Goal: Task Accomplishment & Management: Manage account settings

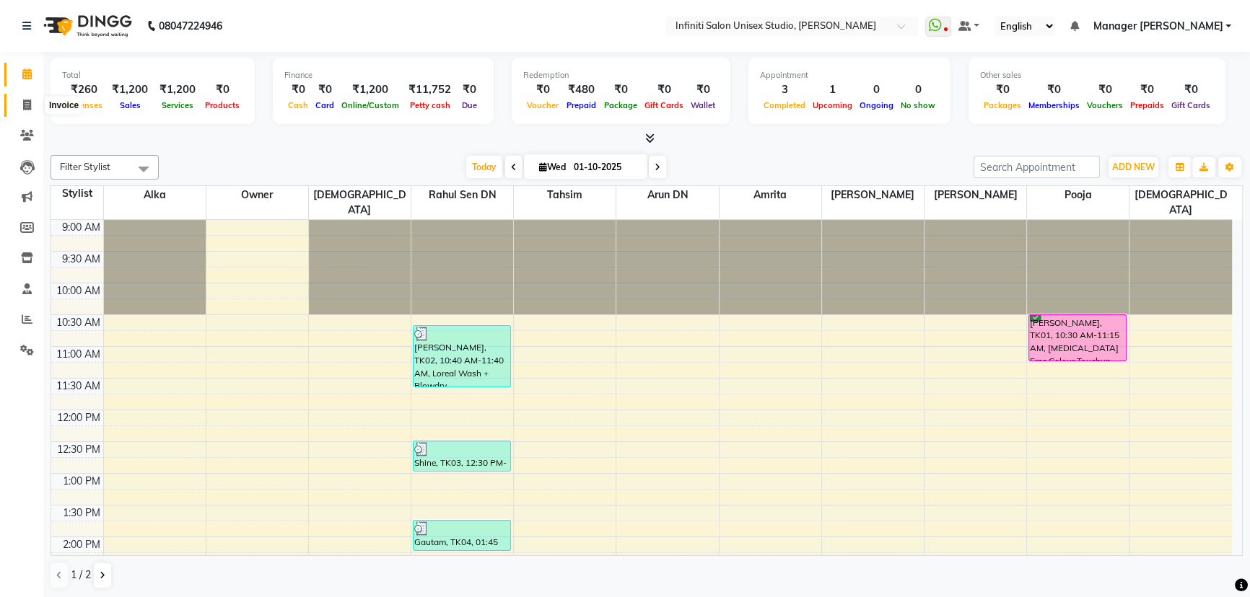
click at [33, 101] on span at bounding box center [26, 105] width 25 height 17
select select "service"
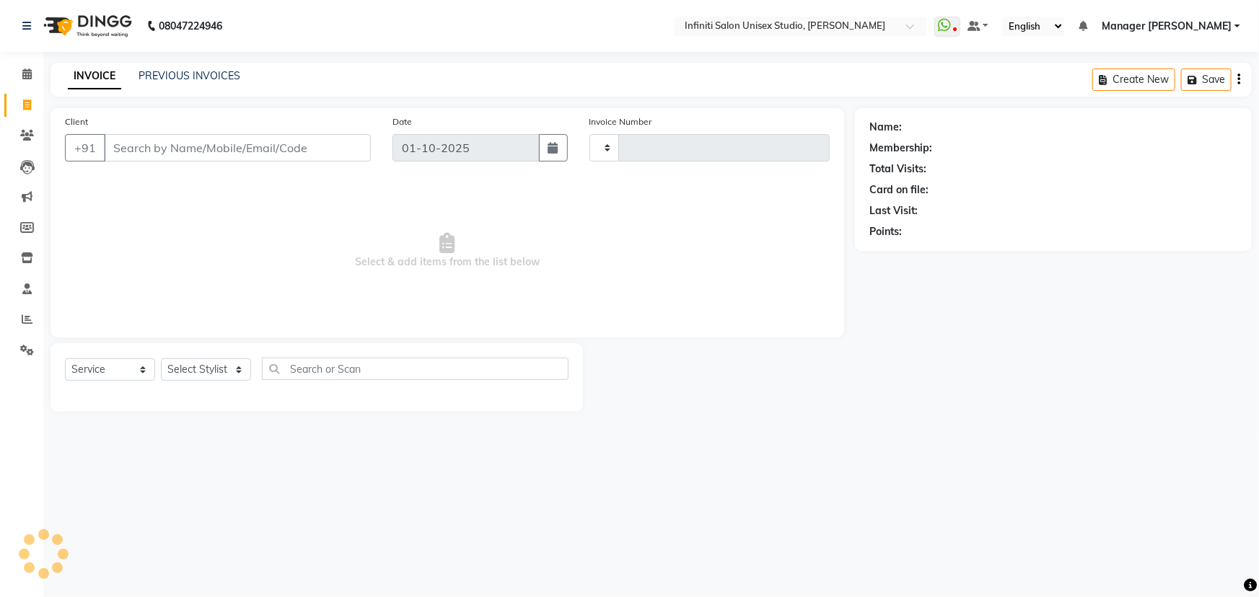
type input "2181"
select select "6511"
click at [162, 149] on input "Client" at bounding box center [237, 147] width 267 height 27
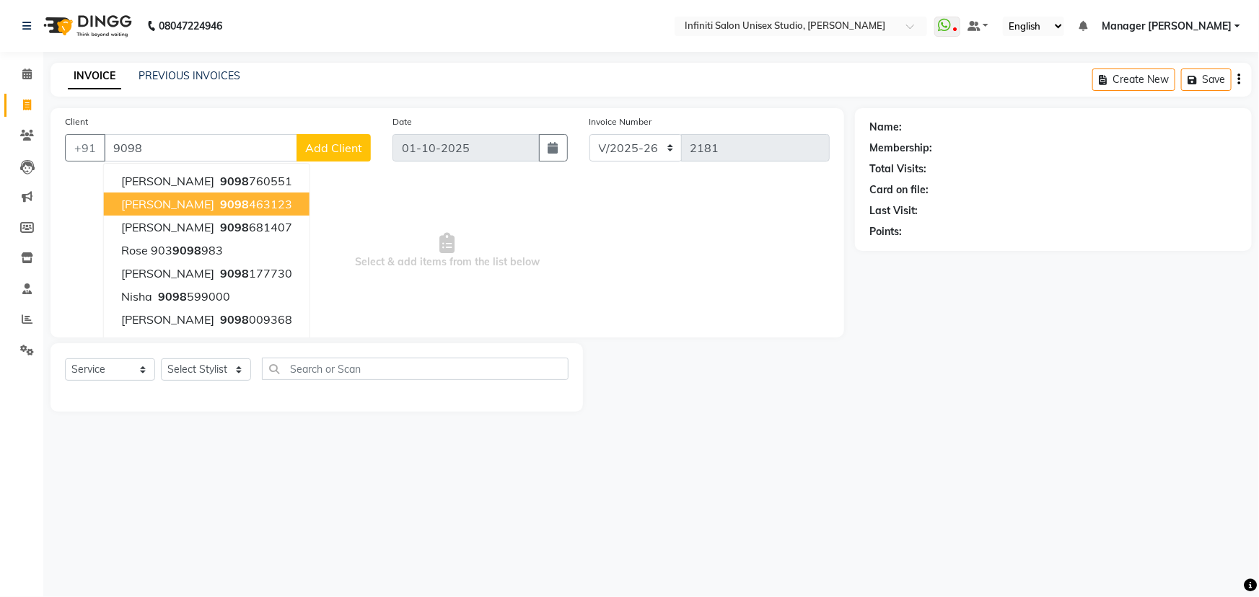
click at [163, 197] on span "Gaurav Gupta" at bounding box center [167, 204] width 93 height 14
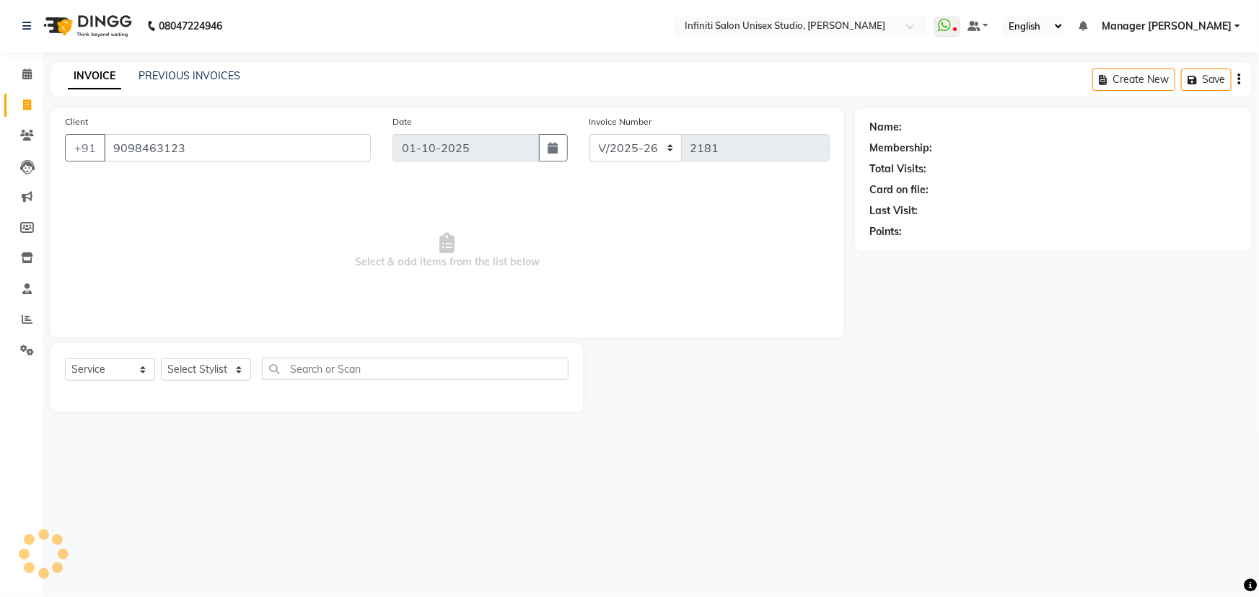
type input "9098463123"
select select "1: Object"
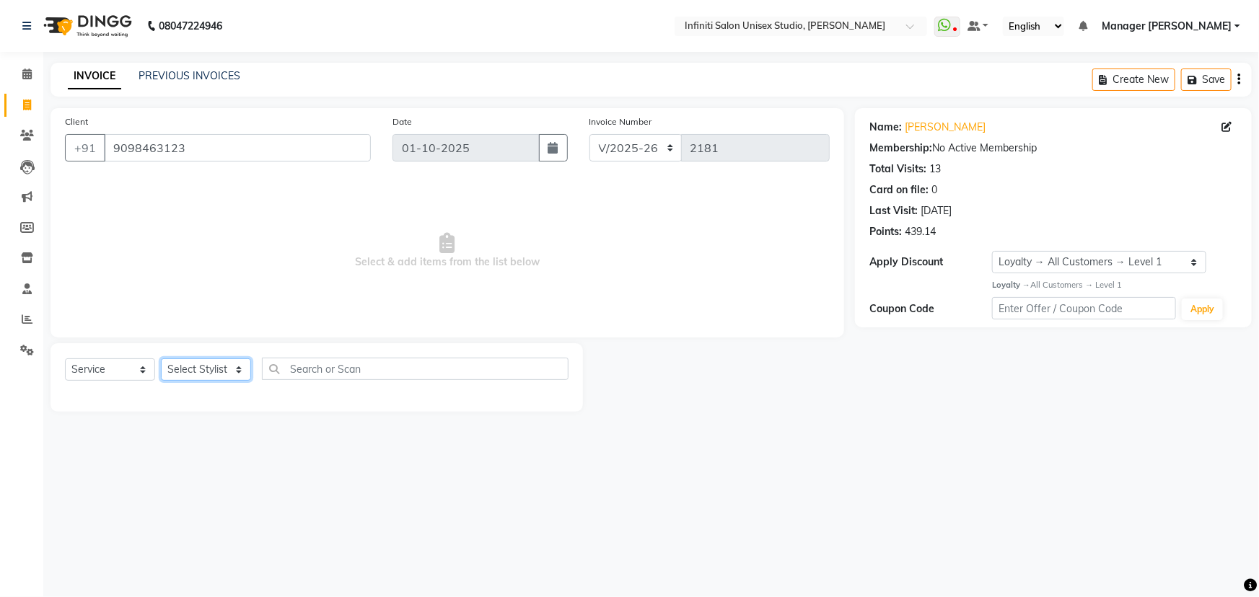
click at [216, 376] on select "Select Stylist Alka Amrita Arun DN Bharti Nigam Ishu Krishna Owner Pooja Rahul …" at bounding box center [206, 370] width 90 height 22
select select "49887"
click at [161, 359] on select "Select Stylist Alka Amrita Arun DN Bharti Nigam Ishu Krishna Owner Pooja Rahul …" at bounding box center [206, 370] width 90 height 22
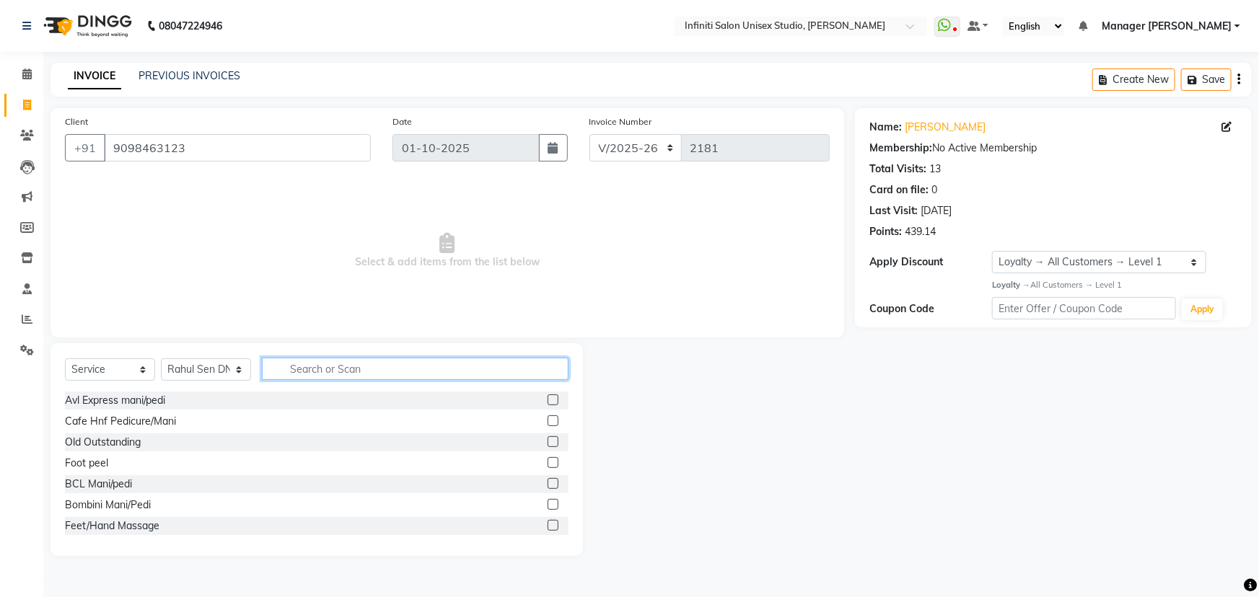
click at [297, 368] on input "text" at bounding box center [415, 369] width 307 height 22
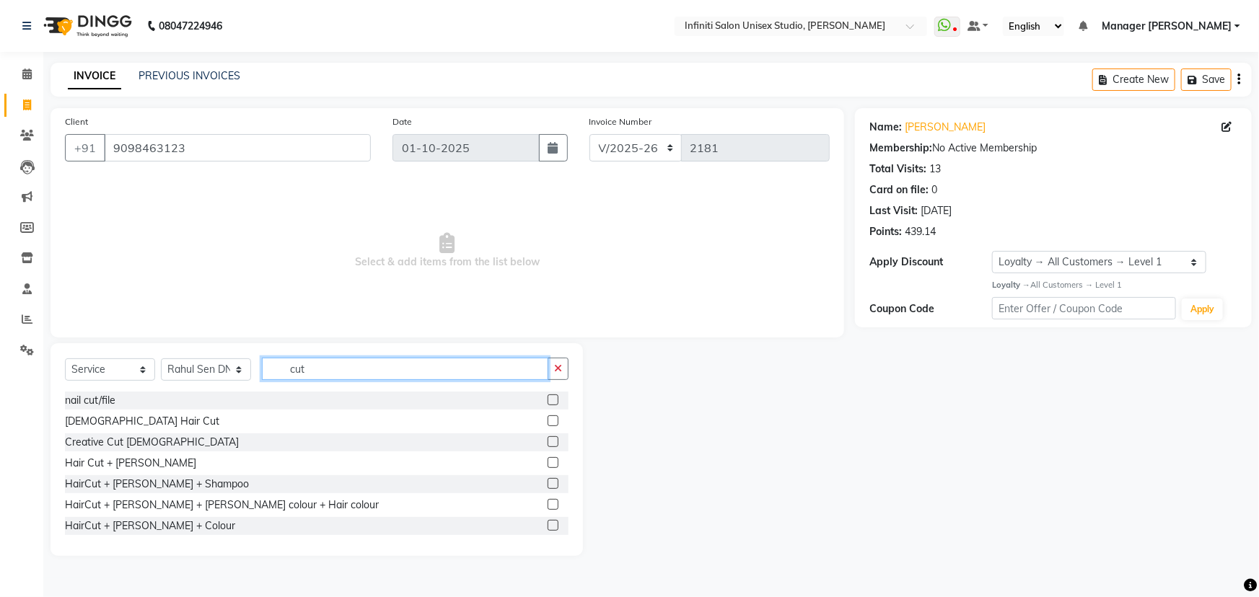
type input "cut"
click at [548, 463] on label at bounding box center [553, 462] width 11 height 11
click at [548, 463] on input "checkbox" at bounding box center [552, 463] width 9 height 9
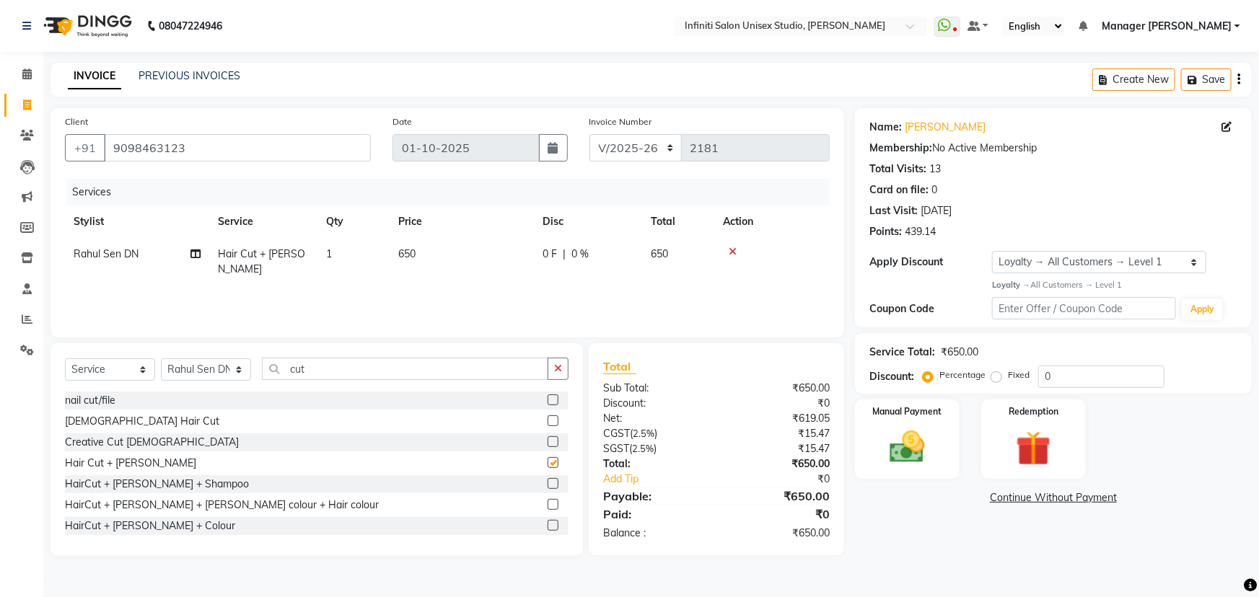
checkbox input "false"
click at [544, 256] on span "0 F" at bounding box center [550, 254] width 14 height 15
select select "49887"
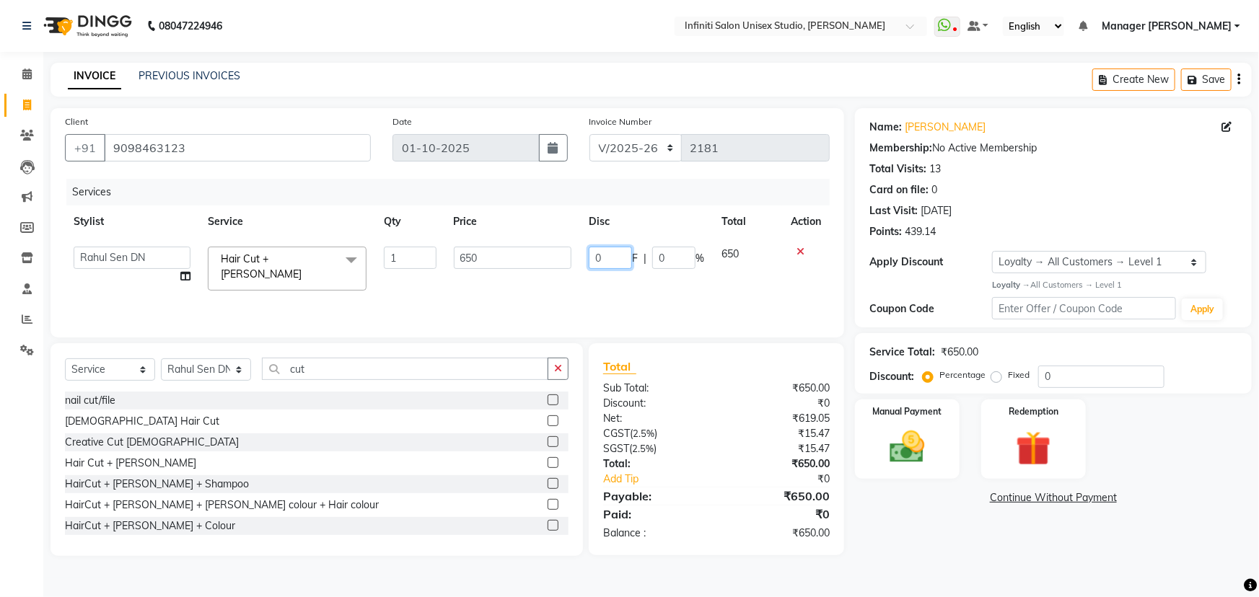
click at [613, 254] on input "0" at bounding box center [610, 258] width 43 height 22
type input "050"
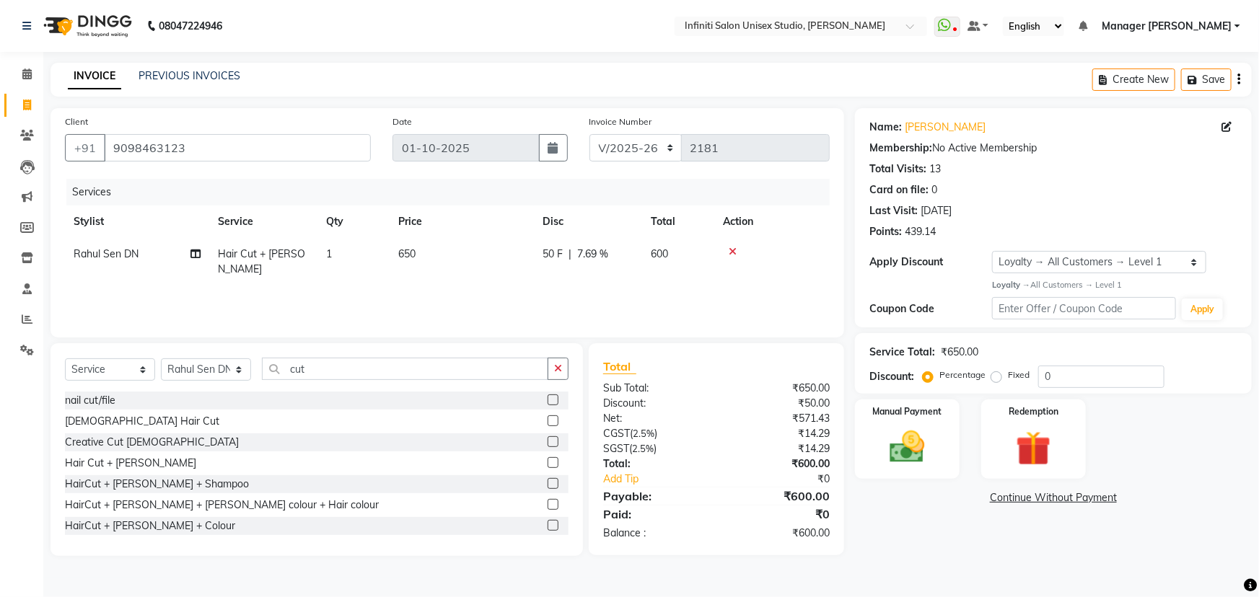
click at [561, 286] on div "Services Stylist Service Qty Price Disc Total Action Rahul Sen DN Hair Cut + Be…" at bounding box center [447, 251] width 765 height 144
click at [608, 152] on select "CI/2025-26 V/2025-26" at bounding box center [636, 147] width 93 height 27
select select "7941"
click at [590, 134] on select "CI/2025-26 V/2025-26" at bounding box center [636, 147] width 93 height 27
type input "1020"
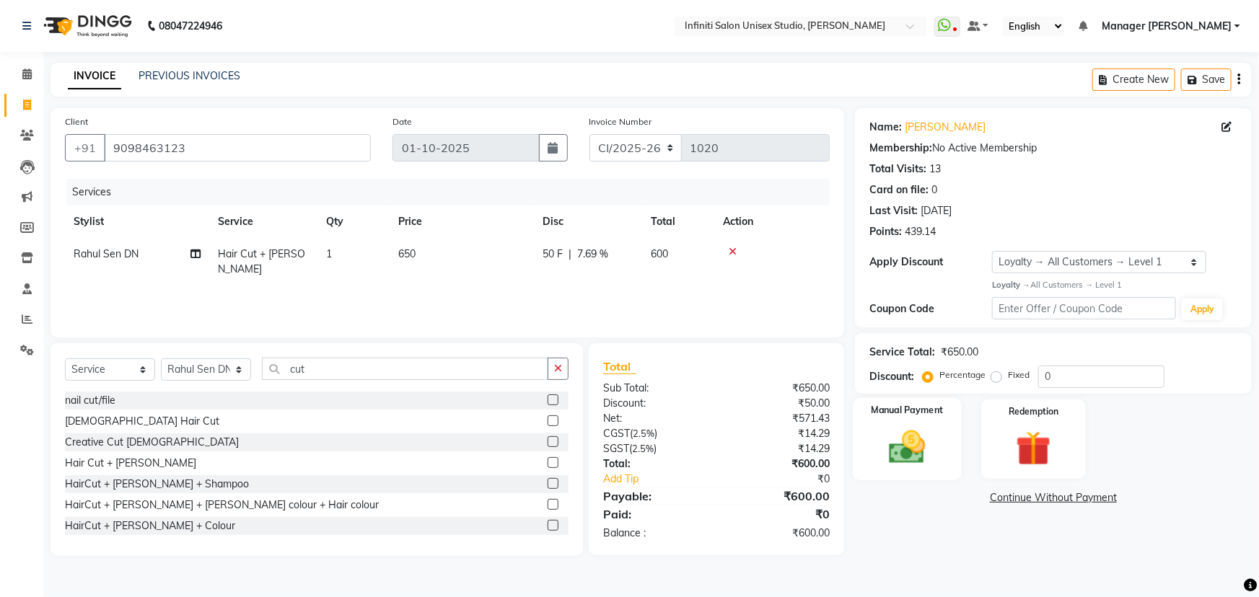
click at [921, 455] on img at bounding box center [907, 447] width 59 height 42
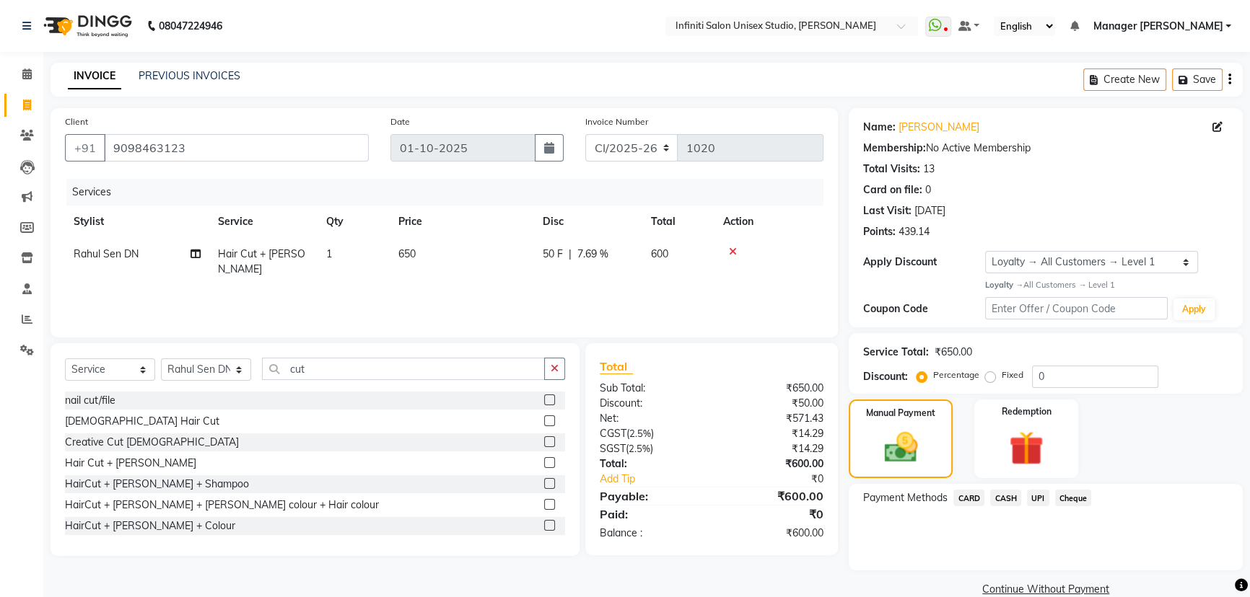
click at [1013, 501] on span "CASH" at bounding box center [1005, 498] width 31 height 17
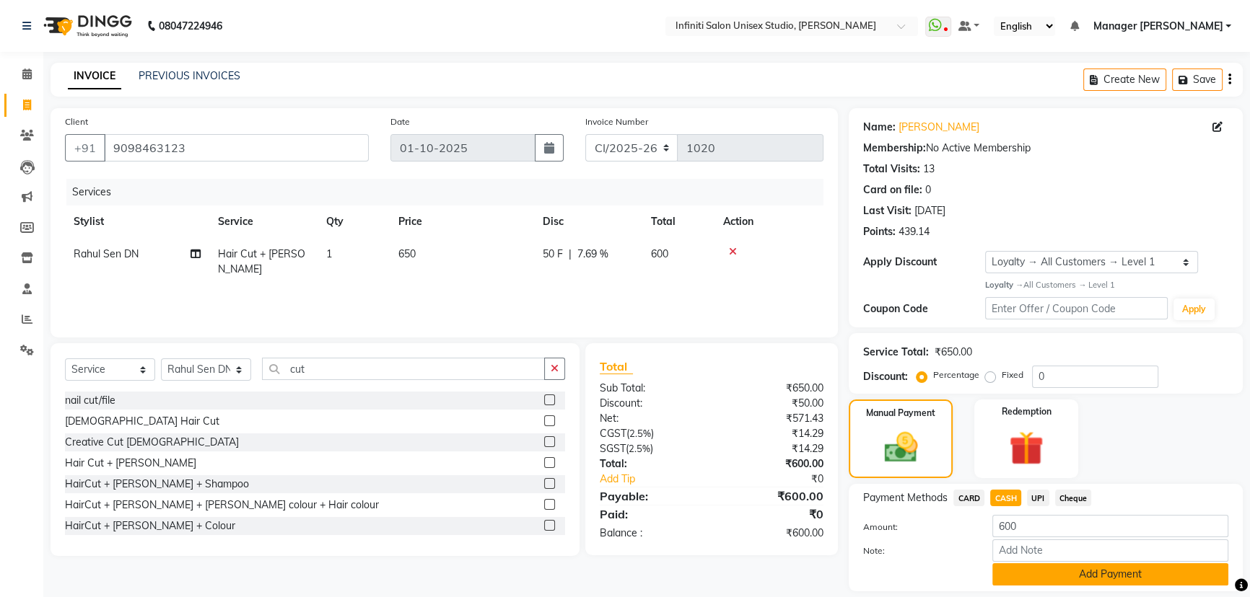
click at [1069, 571] on button "Add Payment" at bounding box center [1110, 575] width 236 height 22
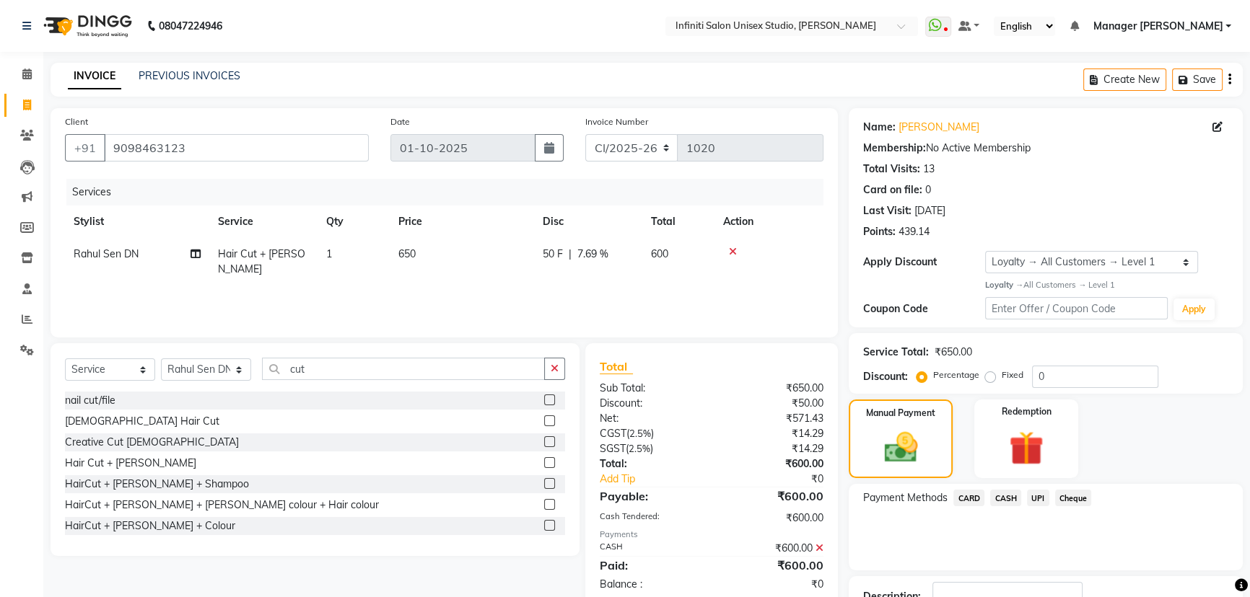
scroll to position [105, 0]
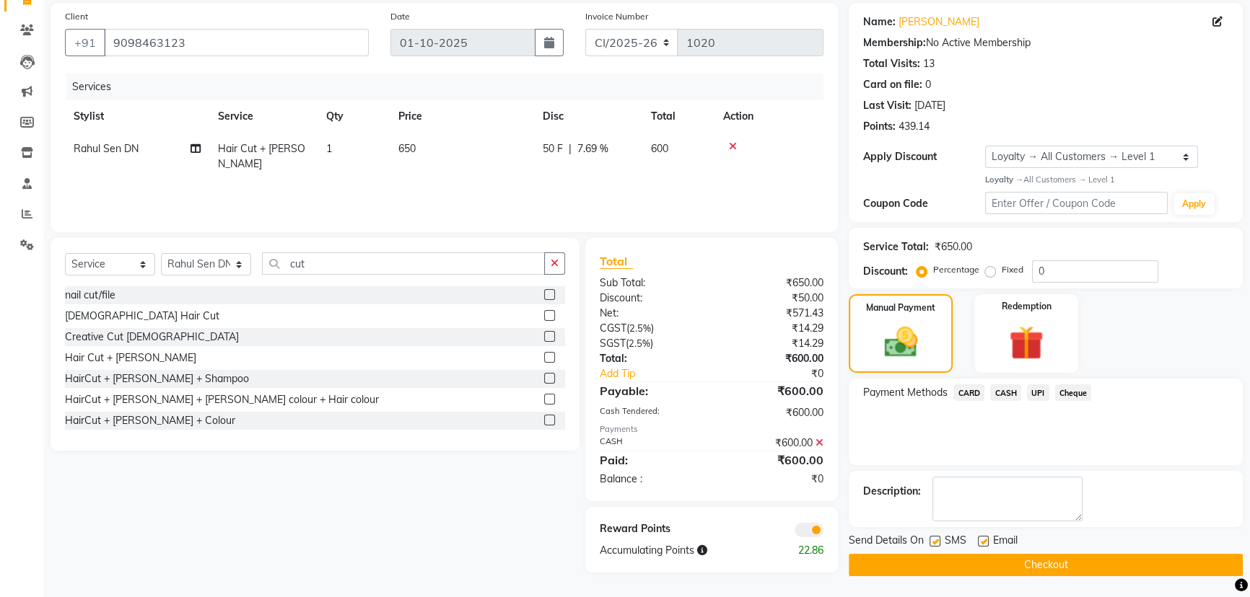
click at [1046, 577] on main "INVOICE PREVIOUS INVOICES Create New Save Client +91 9098463123 Date 01-10-2025…" at bounding box center [646, 277] width 1206 height 641
click at [1041, 562] on button "Checkout" at bounding box center [1046, 565] width 394 height 22
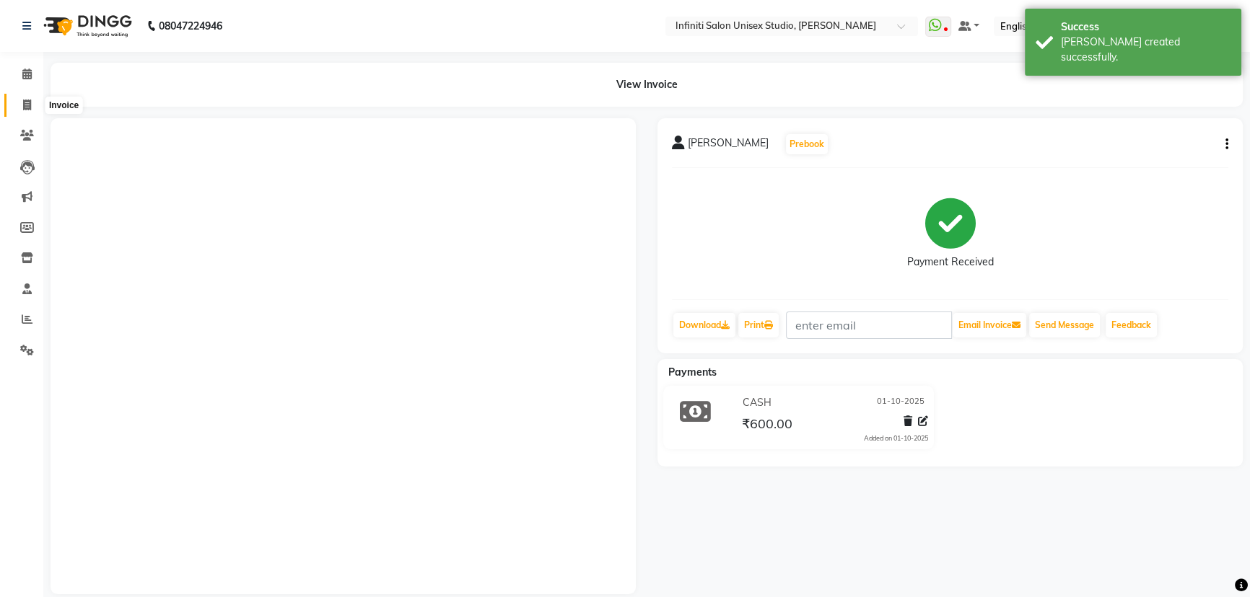
click at [26, 100] on icon at bounding box center [27, 105] width 8 height 11
select select "service"
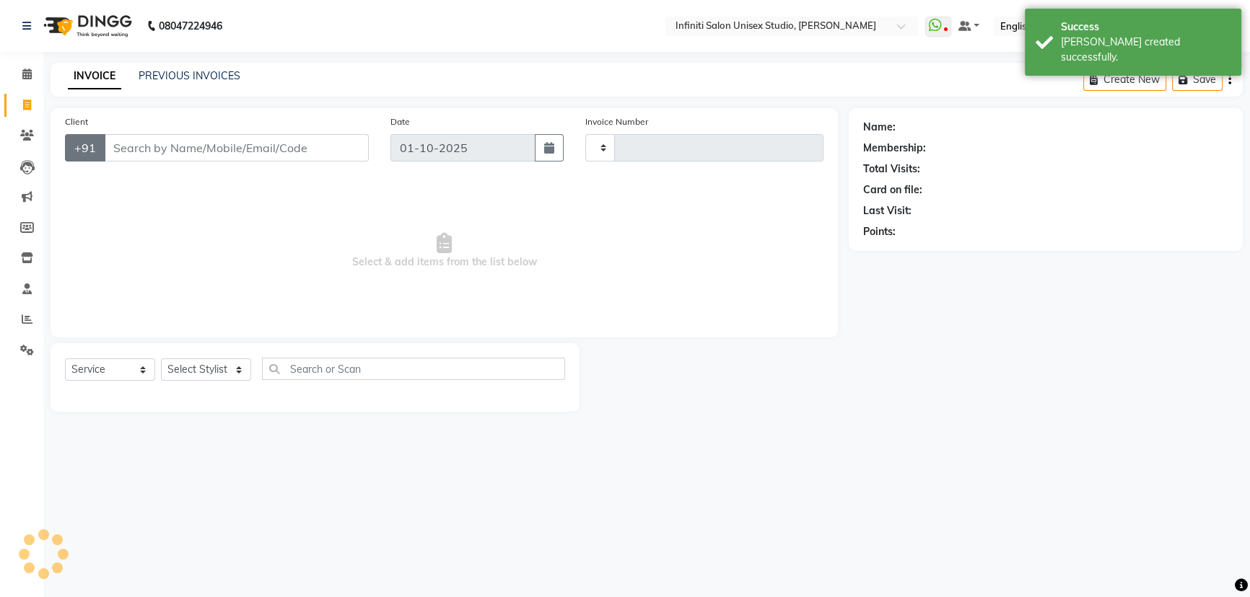
type input "2181"
select select "6511"
click at [139, 153] on input "Client" at bounding box center [237, 147] width 267 height 27
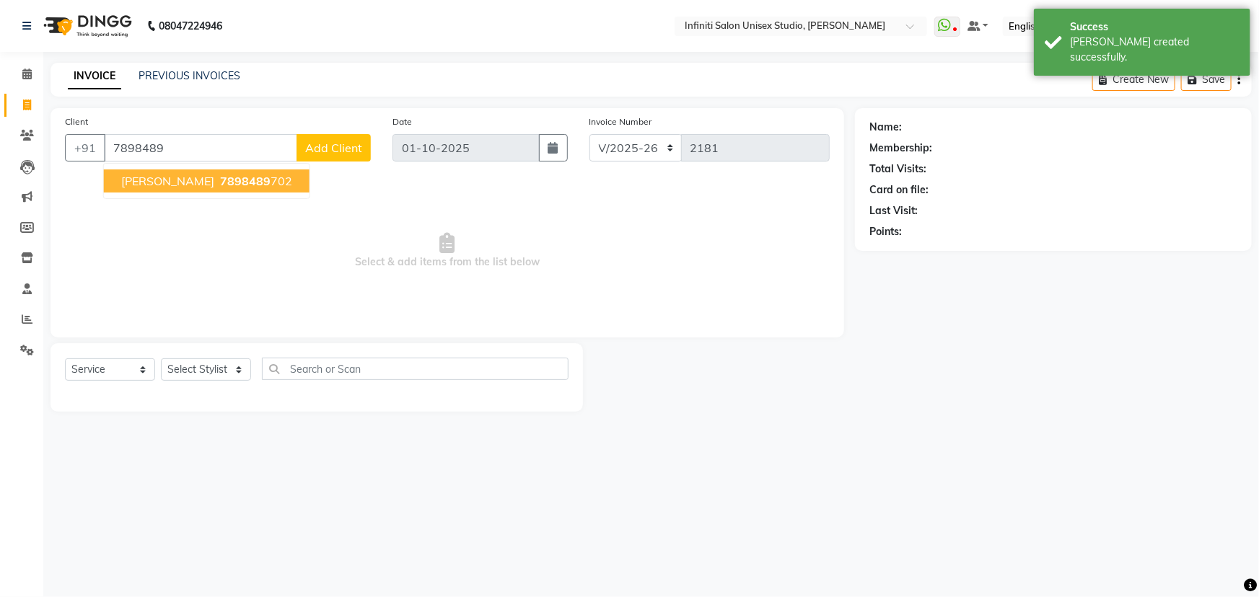
click at [220, 182] on span "7898489" at bounding box center [245, 181] width 51 height 14
type input "7898489702"
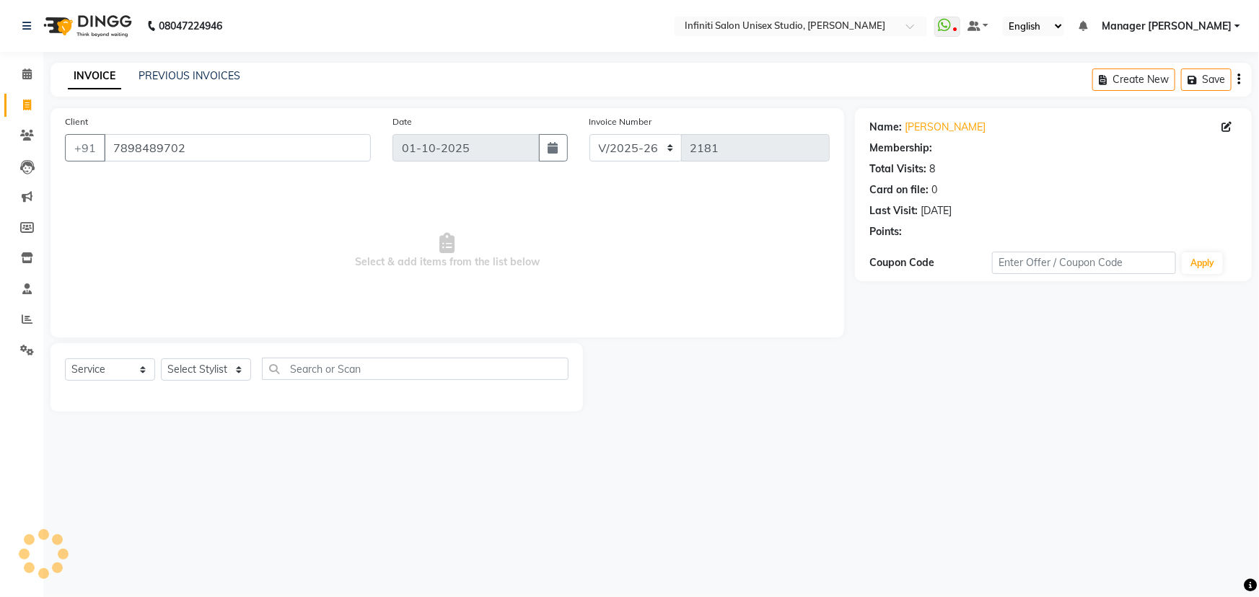
select select "1: Object"
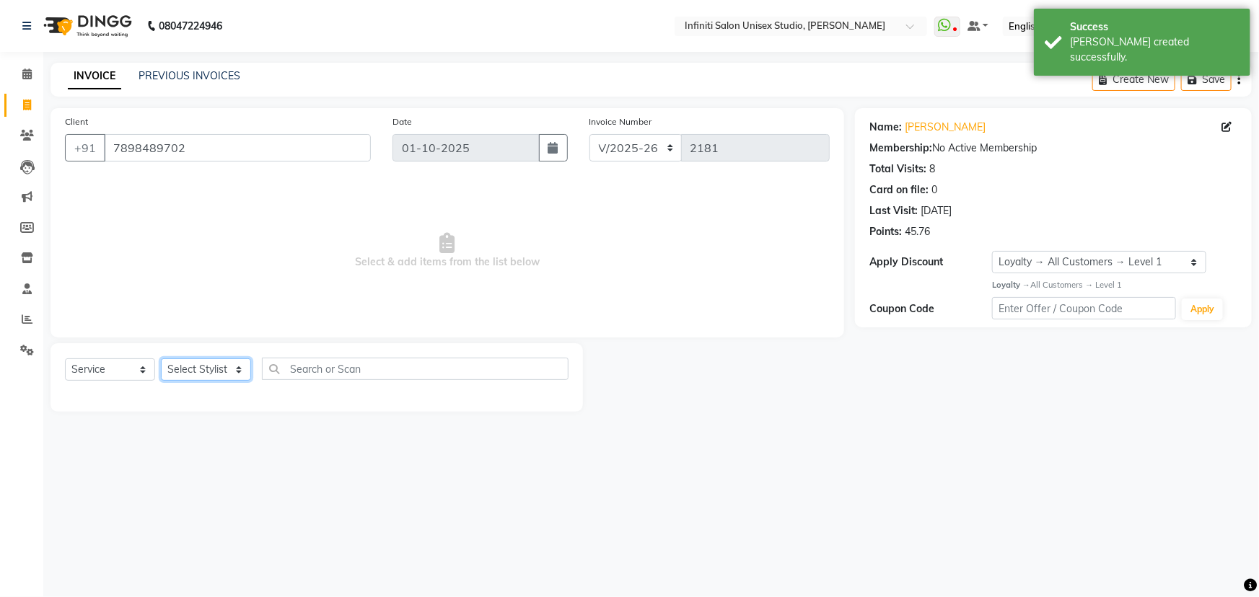
click at [203, 376] on select "Select Stylist Alka Amrita Arun DN Bharti Nigam Ishu Krishna Owner Pooja Rahul …" at bounding box center [206, 370] width 90 height 22
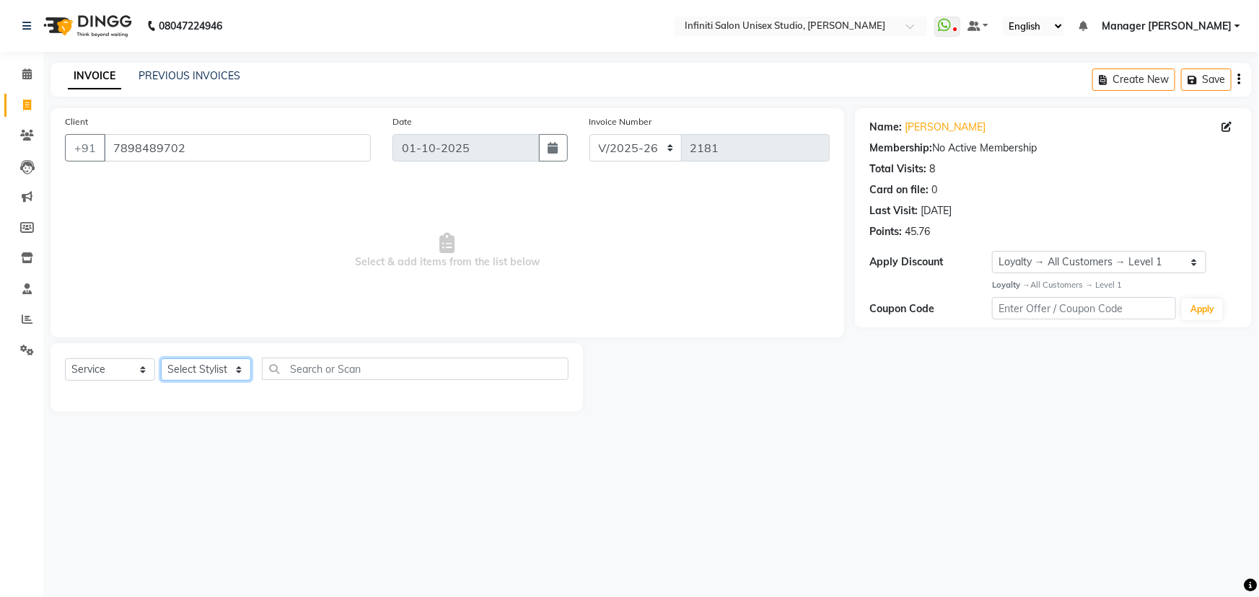
select select "88292"
click at [161, 359] on select "Select Stylist Alka Amrita Arun DN Bharti Nigam Ishu Krishna Owner Pooja Rahul …" at bounding box center [206, 370] width 90 height 22
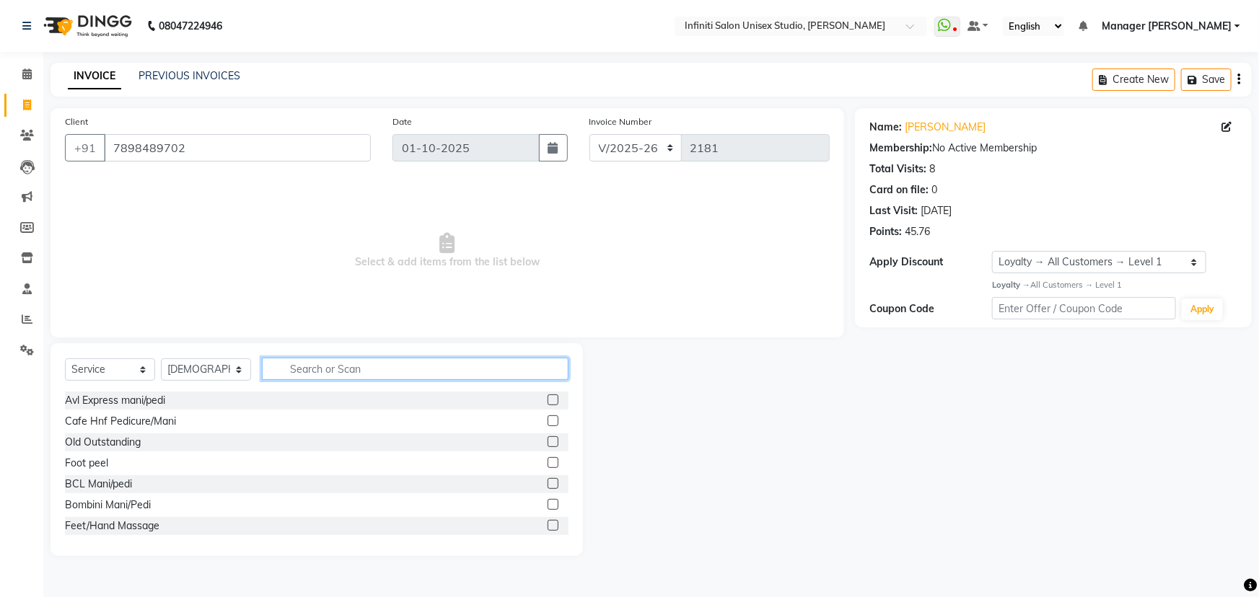
click at [287, 375] on input "text" at bounding box center [415, 369] width 307 height 22
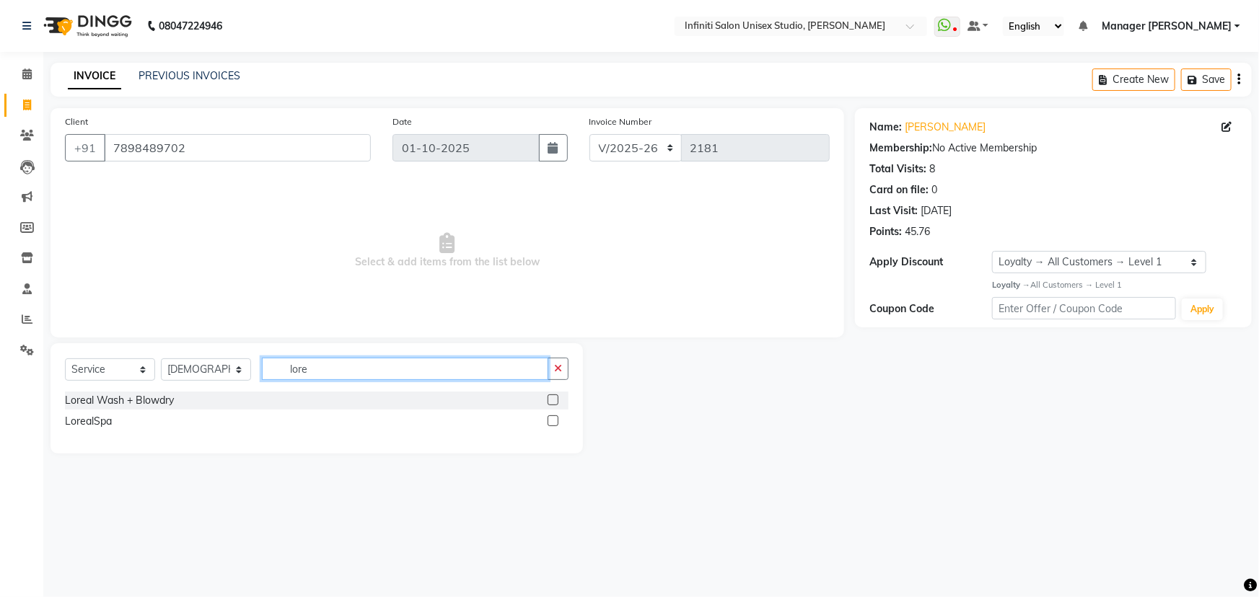
type input "lore"
click at [554, 418] on label at bounding box center [553, 421] width 11 height 11
click at [554, 418] on input "checkbox" at bounding box center [552, 421] width 9 height 9
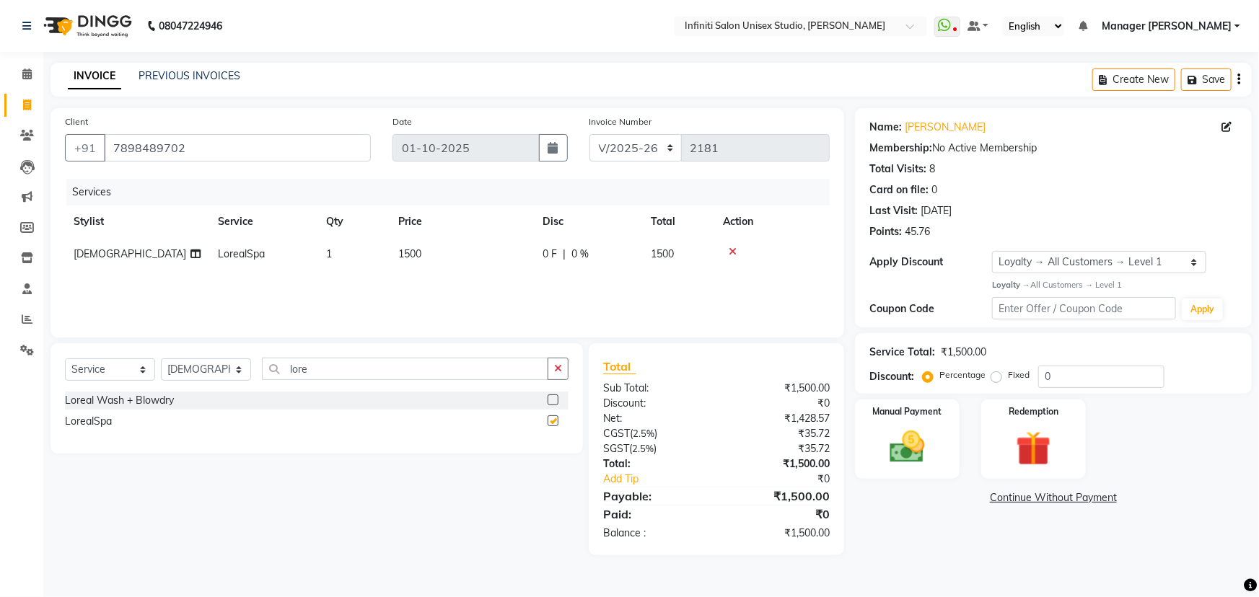
checkbox input "false"
click at [558, 364] on icon "button" at bounding box center [558, 369] width 8 height 10
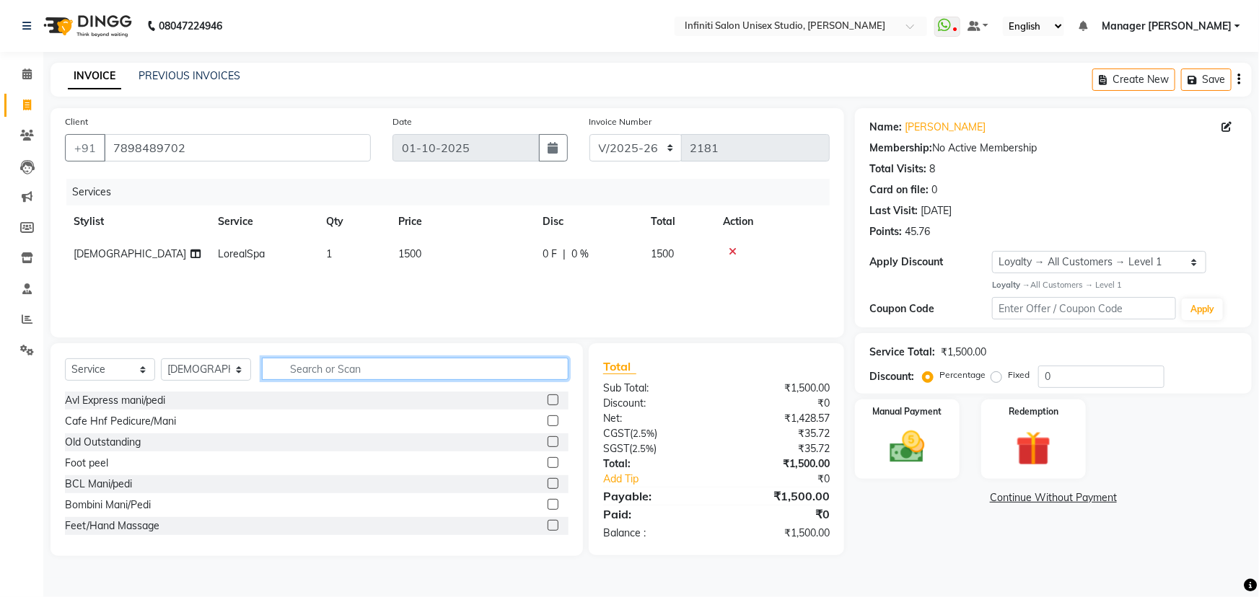
click at [280, 369] on input "text" at bounding box center [415, 369] width 307 height 22
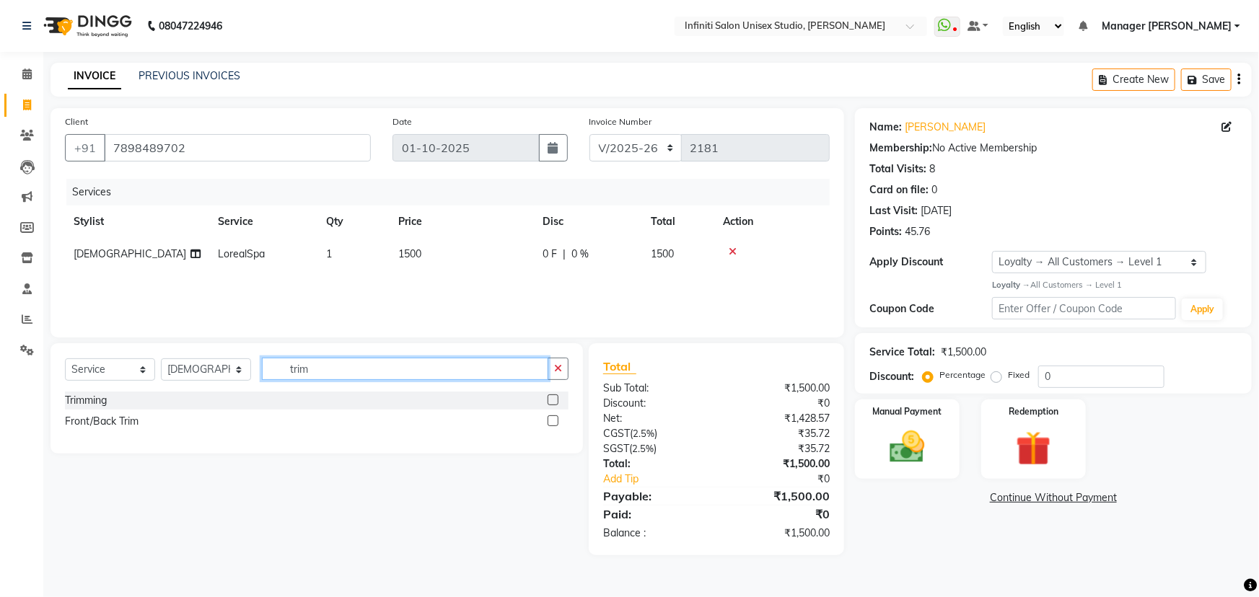
type input "trim"
click at [553, 400] on label at bounding box center [553, 400] width 11 height 11
click at [553, 400] on input "checkbox" at bounding box center [552, 400] width 9 height 9
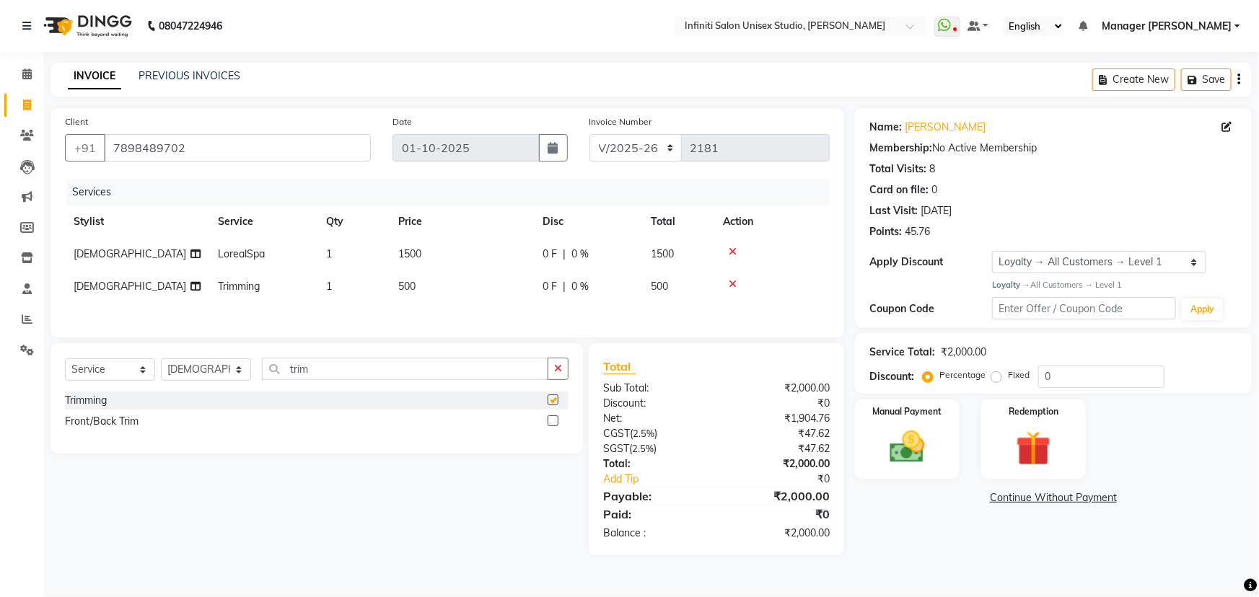
checkbox input "false"
drag, startPoint x: 409, startPoint y: 255, endPoint x: 387, endPoint y: 255, distance: 22.4
click at [387, 255] on tr "Ishu LorealSpa 1 1500 0 F | 0 % 1500" at bounding box center [447, 254] width 765 height 32
click at [390, 253] on td "1500" at bounding box center [462, 254] width 144 height 32
select select "88292"
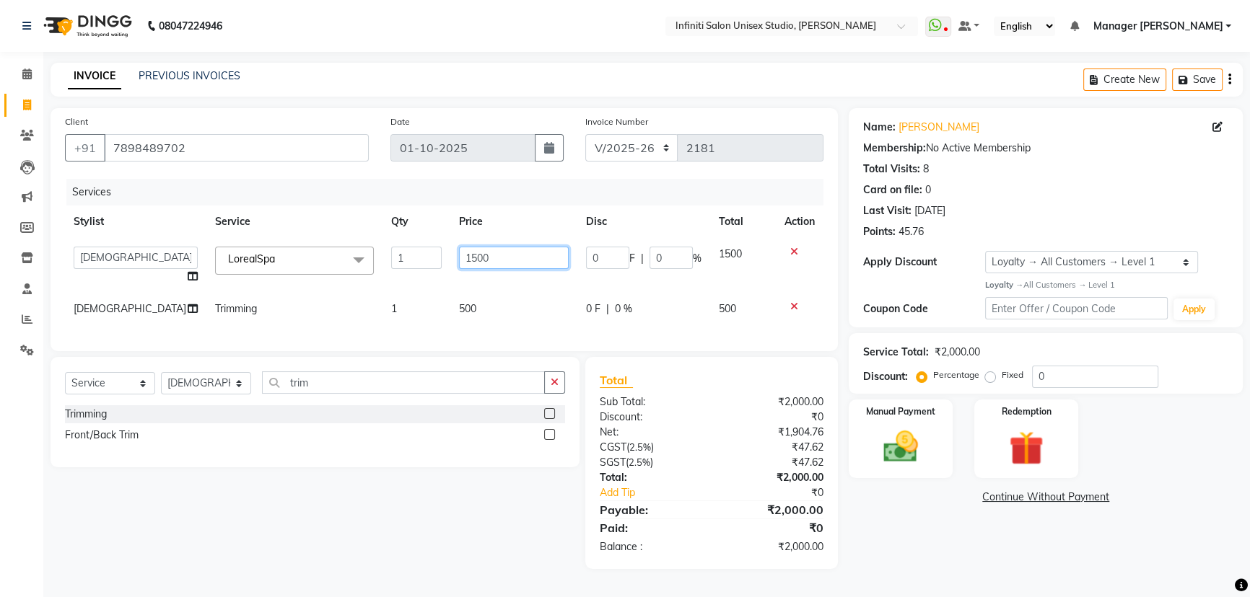
drag, startPoint x: 468, startPoint y: 256, endPoint x: 428, endPoint y: 255, distance: 40.4
click at [431, 255] on tr "Alka Amrita Arun DN Bharti Nigam Ishu Krishna Owner Pooja Rahul Sen DN Ritu Sah…" at bounding box center [444, 265] width 758 height 55
type input "2500"
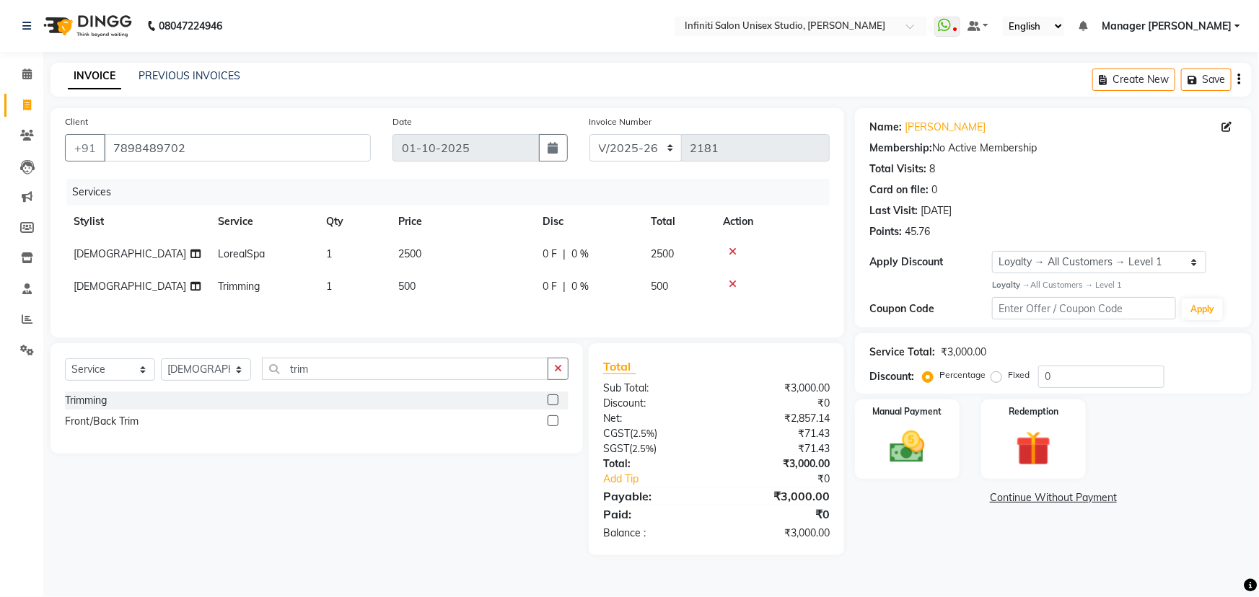
click at [588, 281] on tbody "Ishu LorealSpa 1 2500 0 F | 0 % 2500 Ishu Trimming 1 500 0 F | 0 % 500" at bounding box center [447, 270] width 765 height 65
click at [545, 250] on span "0 F" at bounding box center [550, 254] width 14 height 15
select select "88292"
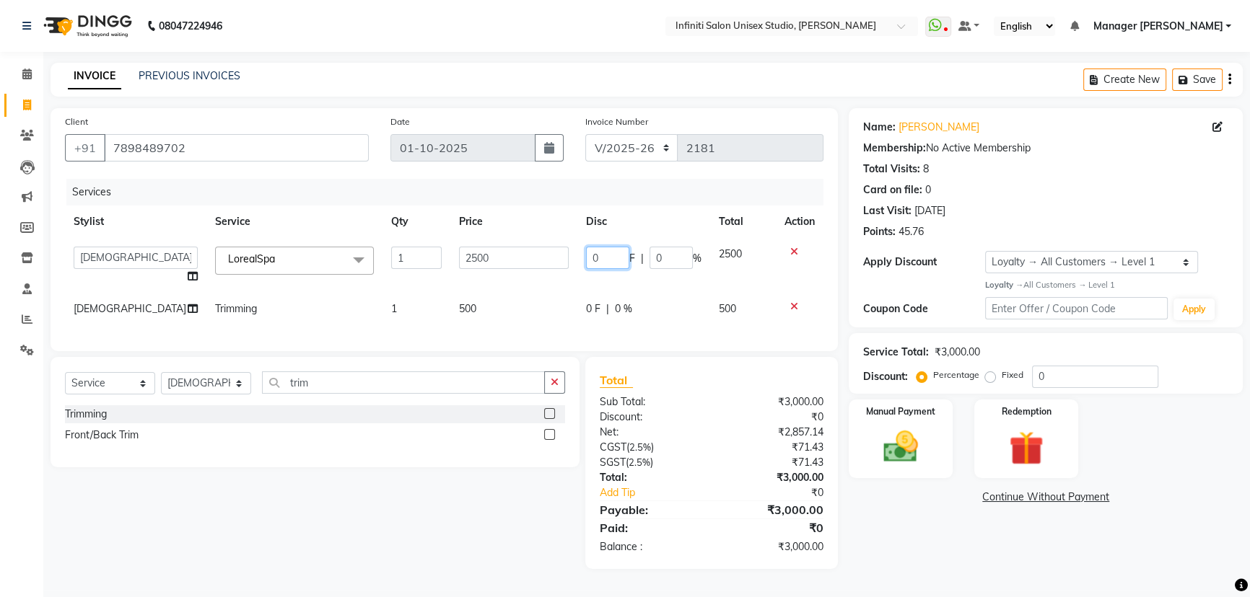
click at [601, 256] on input "0" at bounding box center [607, 258] width 43 height 22
type input "0500"
click at [527, 285] on tbody "Alka Amrita Arun DN Bharti Nigam Ishu Krishna Owner Pooja Rahul Sen DN Ritu Sah…" at bounding box center [444, 281] width 758 height 87
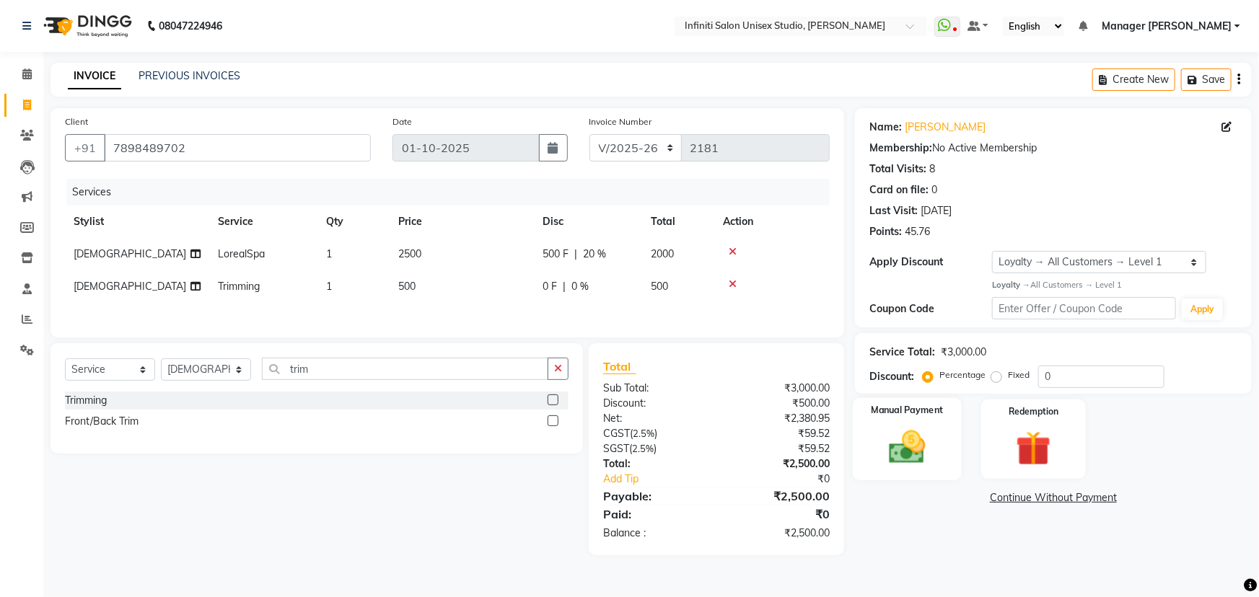
click at [913, 449] on img at bounding box center [907, 447] width 59 height 42
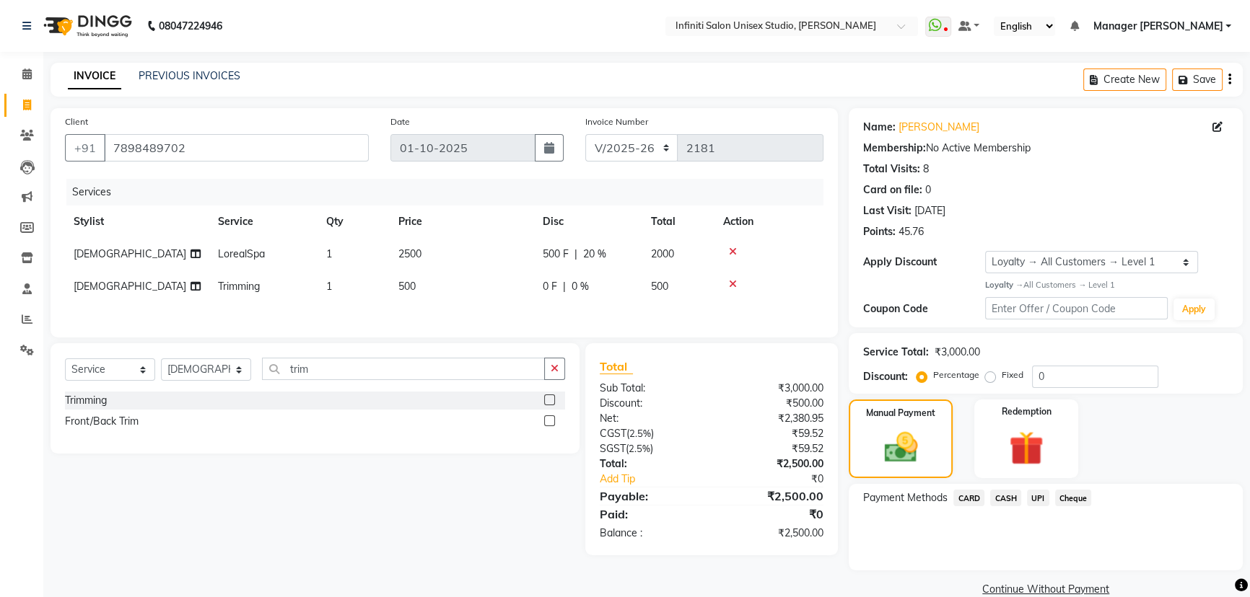
click at [1040, 503] on span "UPI" at bounding box center [1038, 498] width 22 height 17
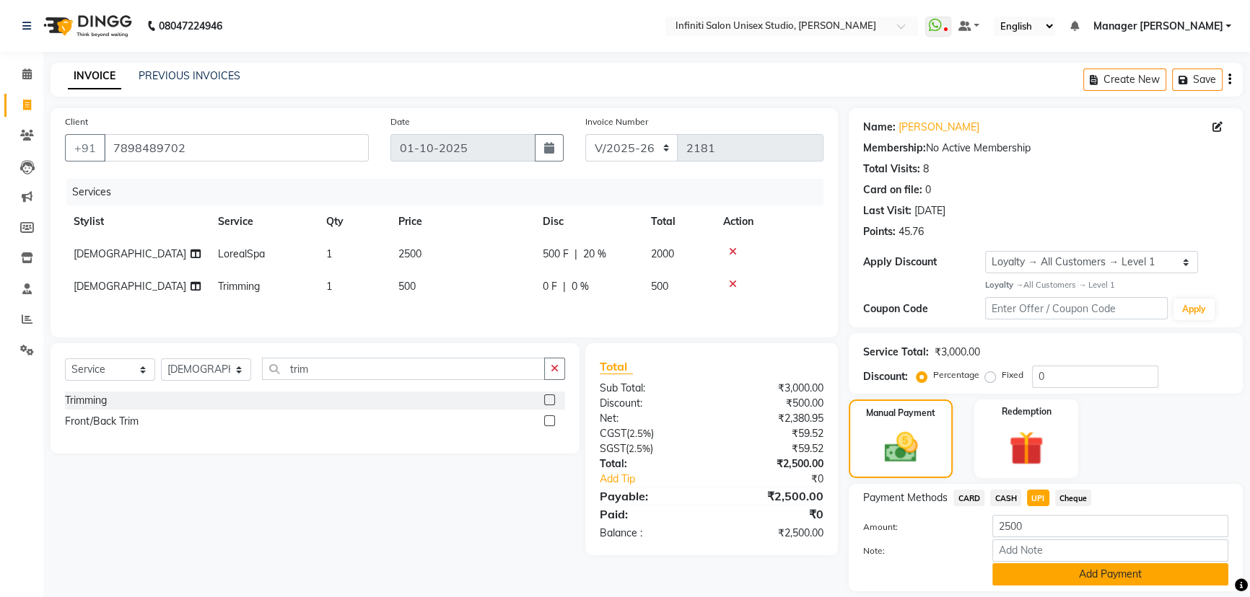
scroll to position [45, 0]
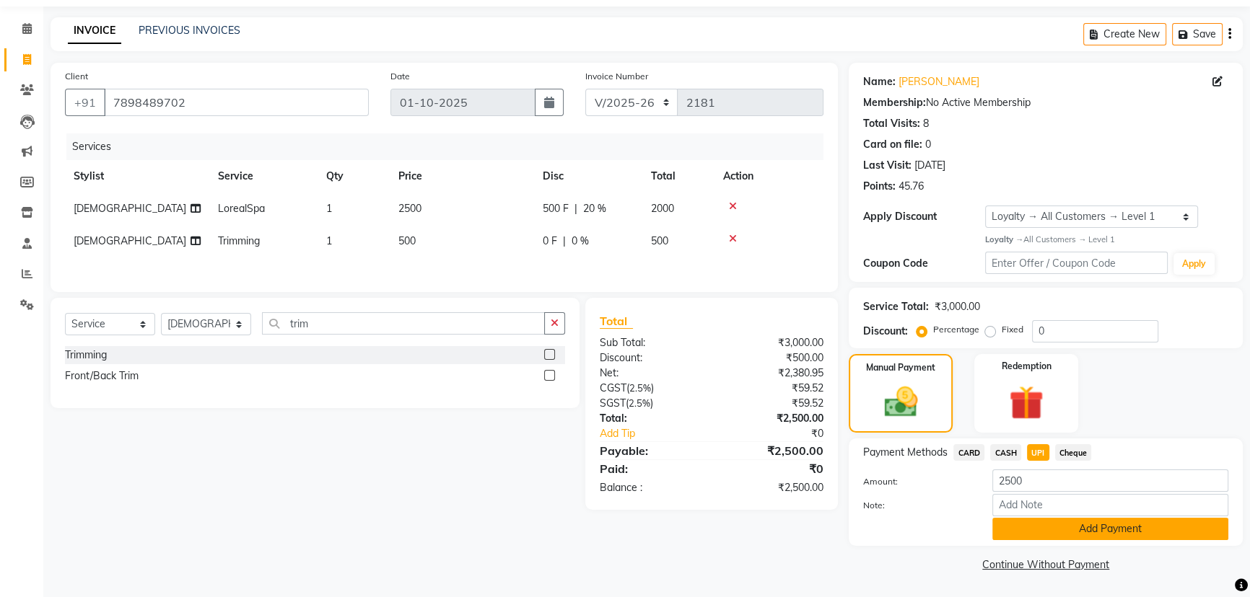
click at [1083, 532] on button "Add Payment" at bounding box center [1110, 529] width 236 height 22
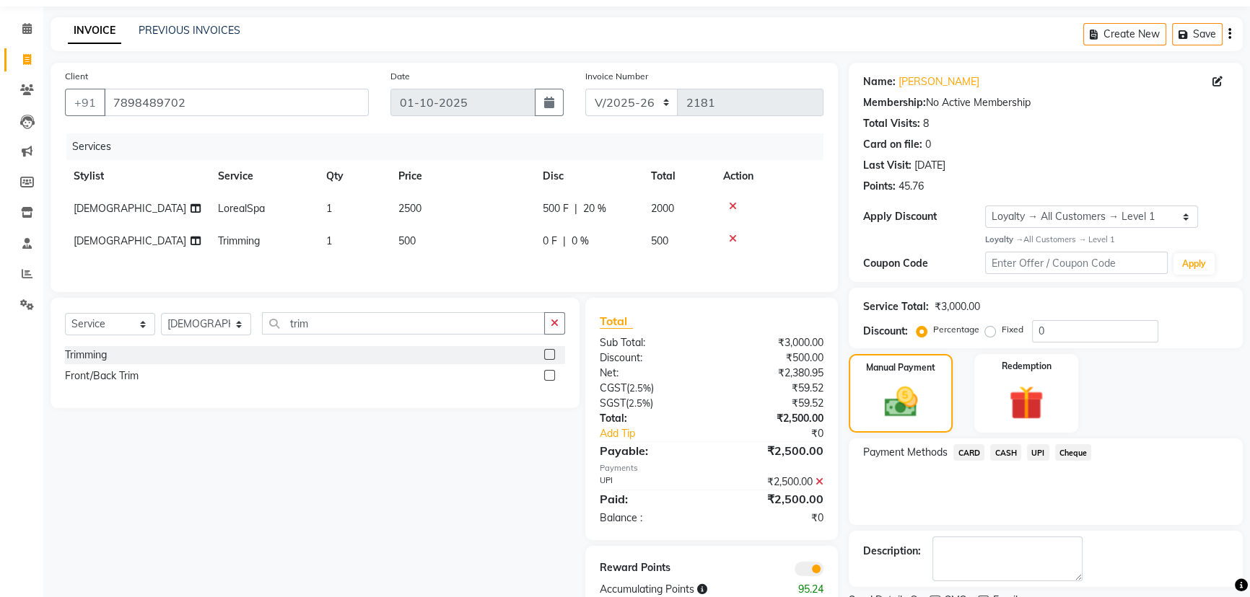
scroll to position [105, 0]
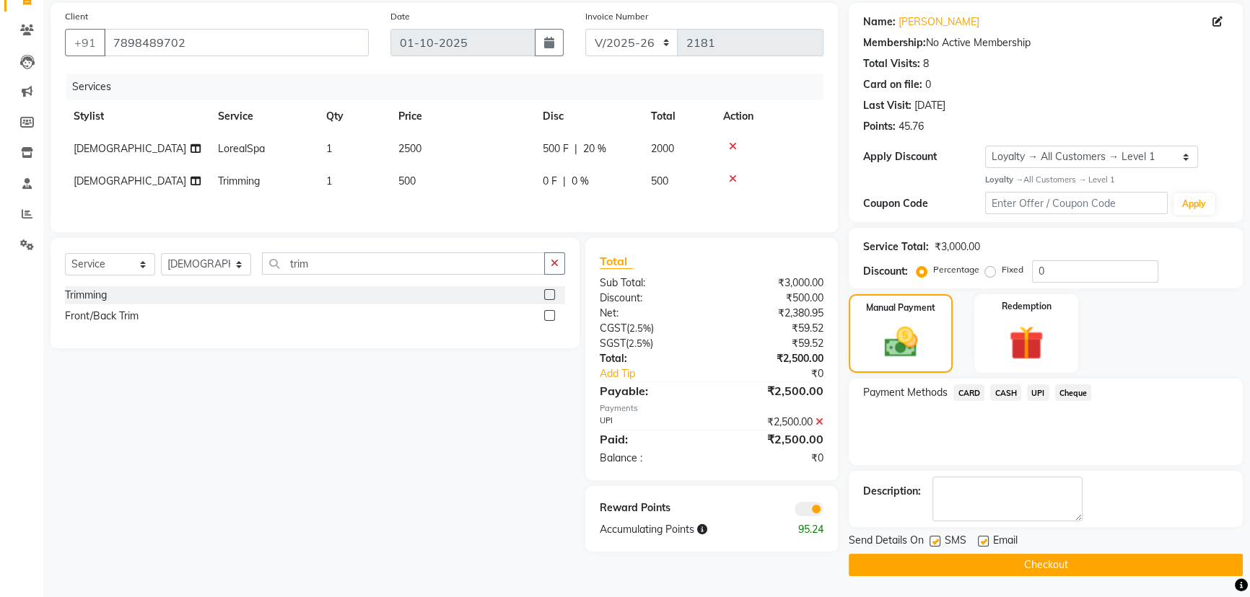
click at [1071, 557] on button "Checkout" at bounding box center [1046, 565] width 394 height 22
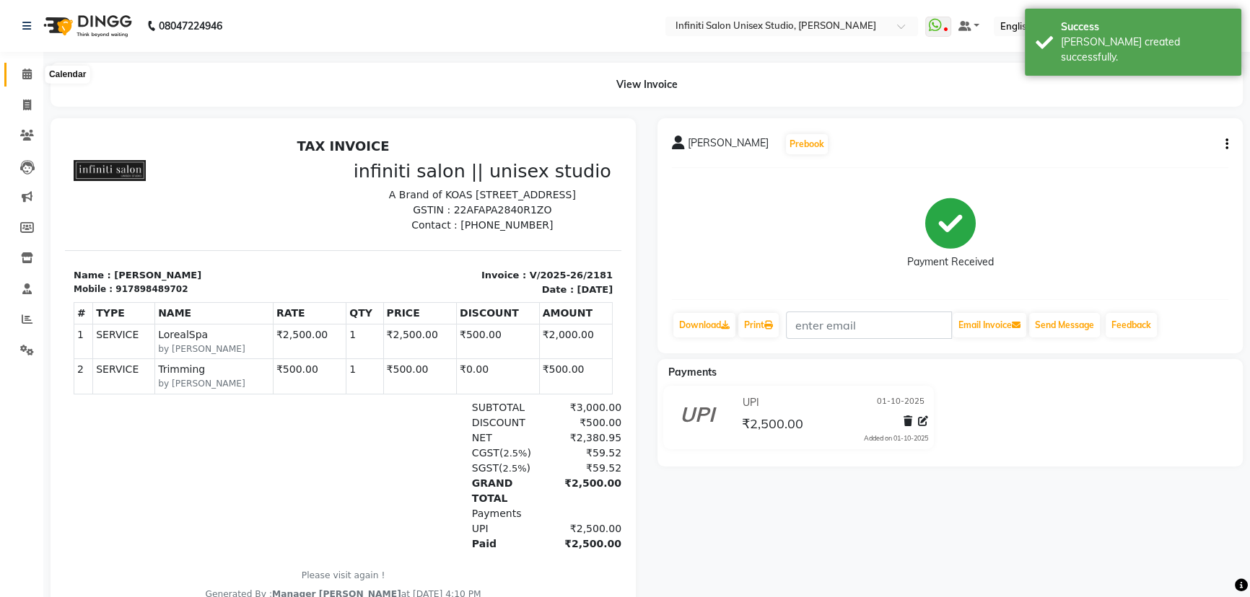
click at [27, 69] on icon at bounding box center [26, 74] width 9 height 11
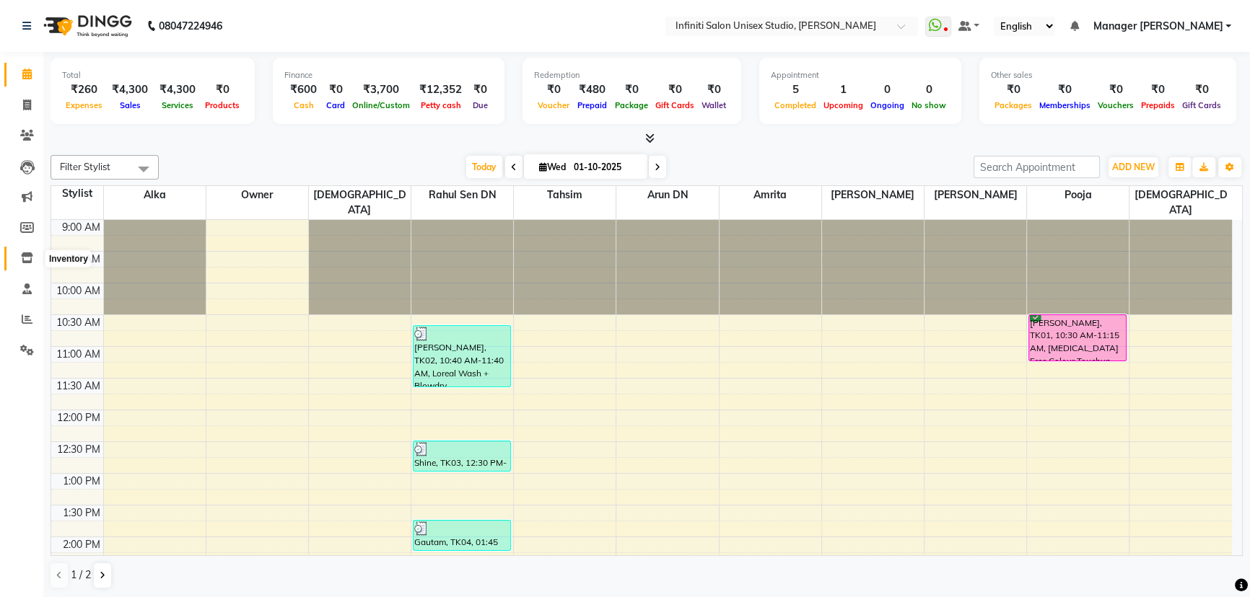
click at [25, 256] on icon at bounding box center [27, 258] width 12 height 11
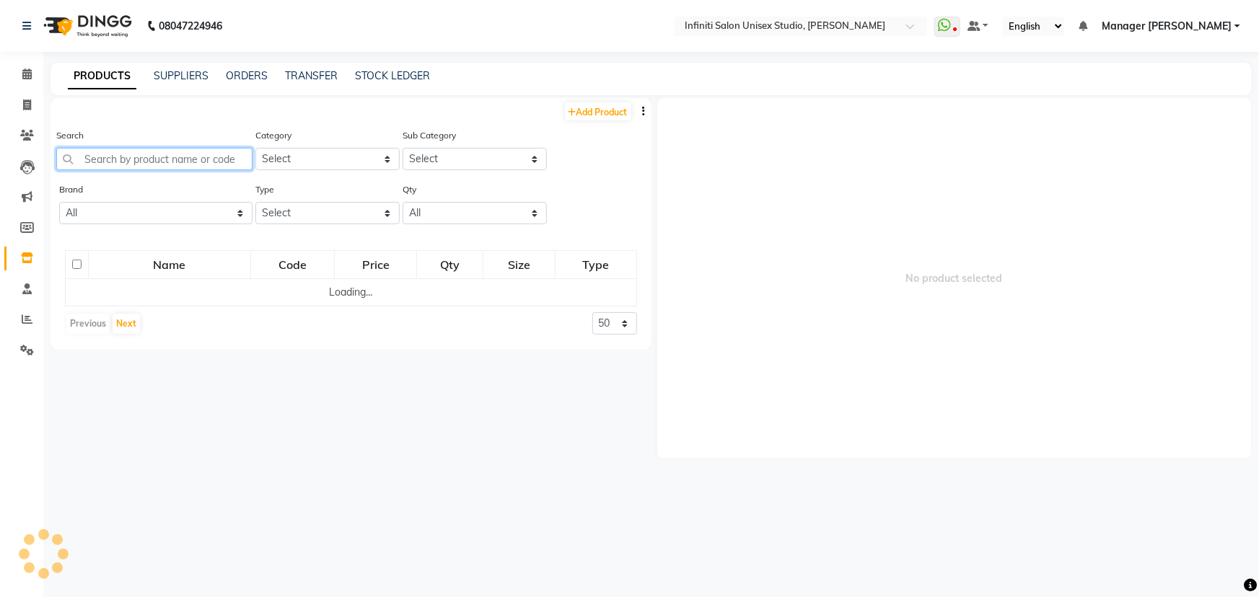
click at [114, 157] on input "text" at bounding box center [154, 159] width 196 height 22
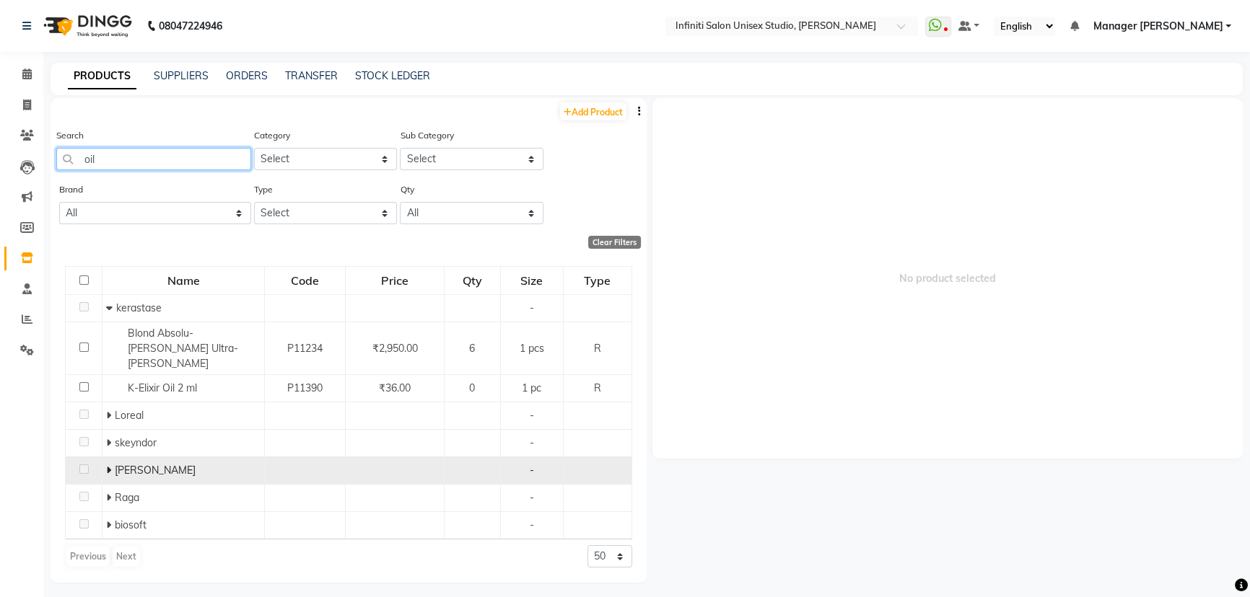
type input "oil"
click at [107, 465] on icon at bounding box center [108, 470] width 5 height 10
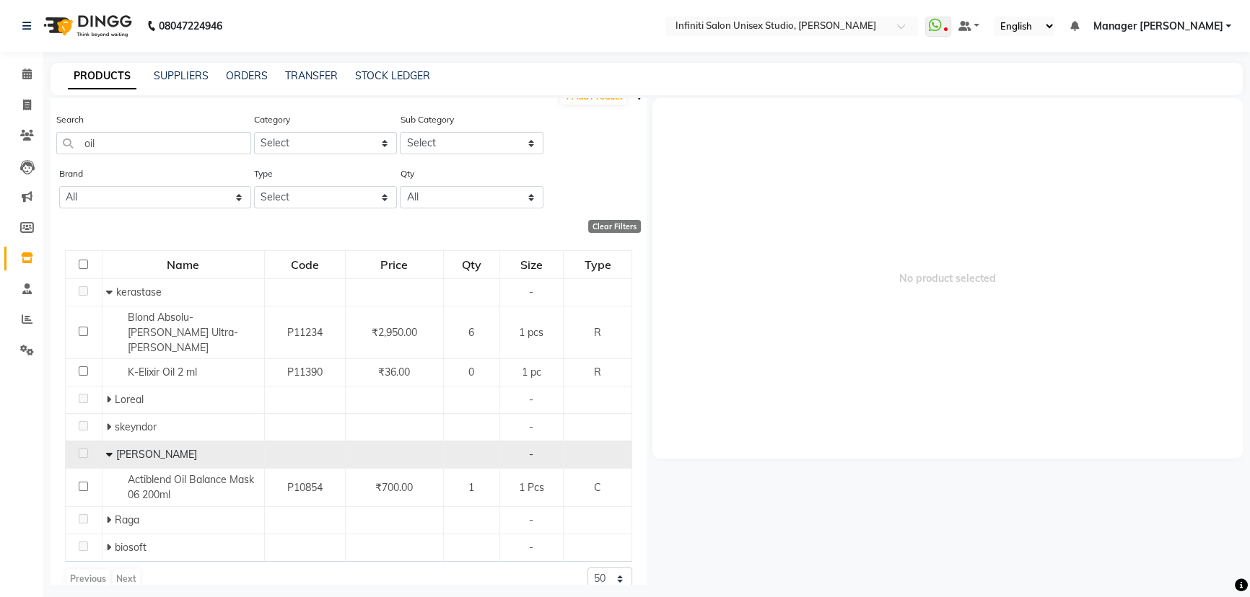
scroll to position [21, 0]
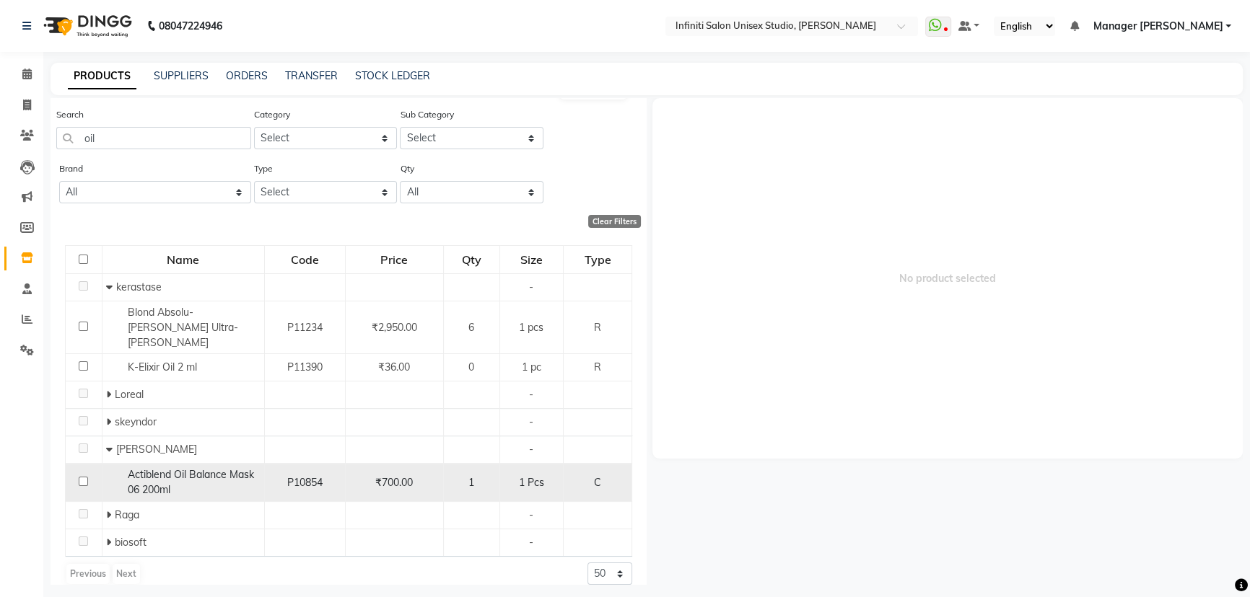
click at [82, 477] on input "checkbox" at bounding box center [83, 481] width 9 height 9
checkbox input "true"
select select
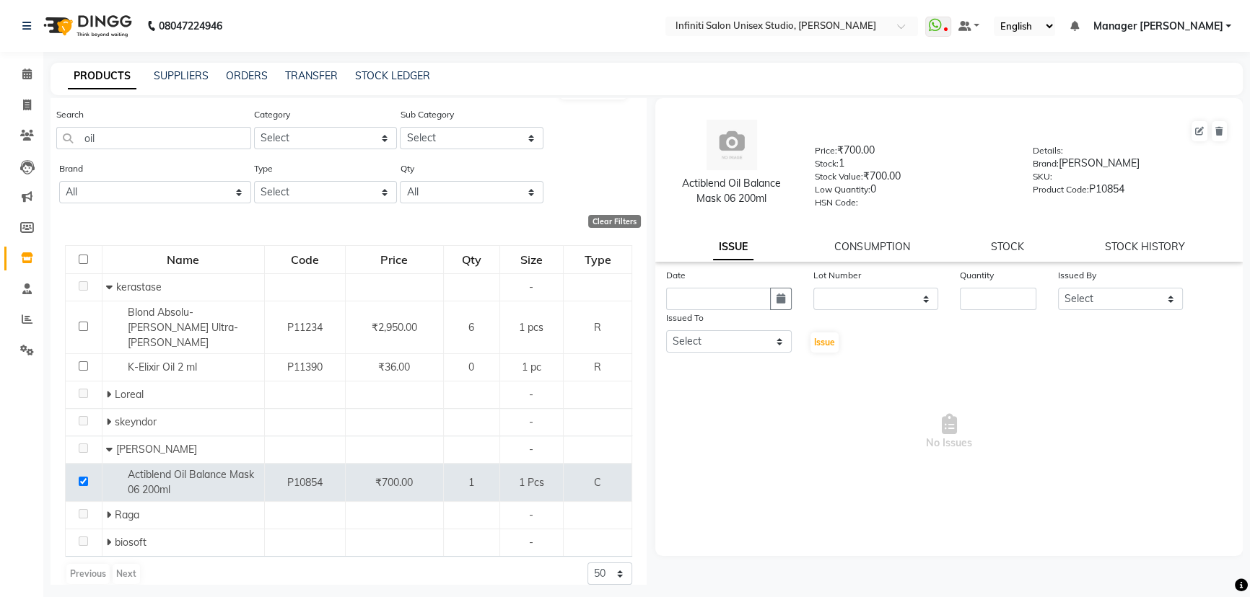
click at [1120, 242] on div "STOCK HISTORY" at bounding box center [1145, 247] width 80 height 15
click at [1009, 252] on link "STOCK" at bounding box center [1007, 246] width 33 height 13
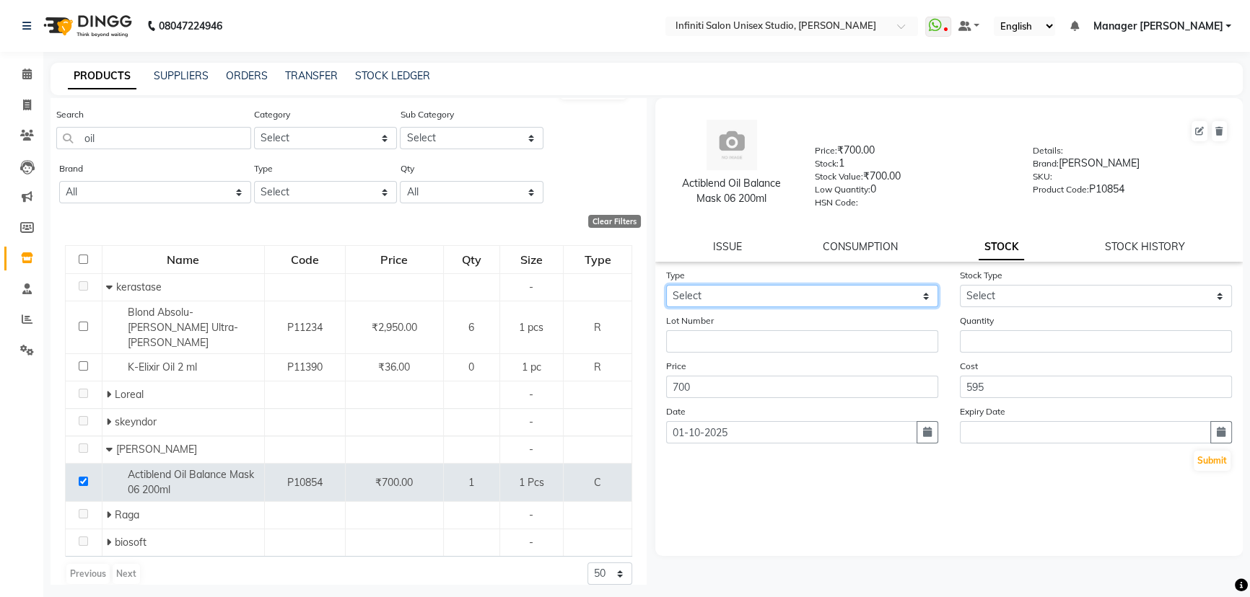
click at [704, 294] on select "Select In Out" at bounding box center [802, 296] width 272 height 22
select select "out"
click at [666, 288] on select "Select In Out" at bounding box center [802, 296] width 272 height 22
select select
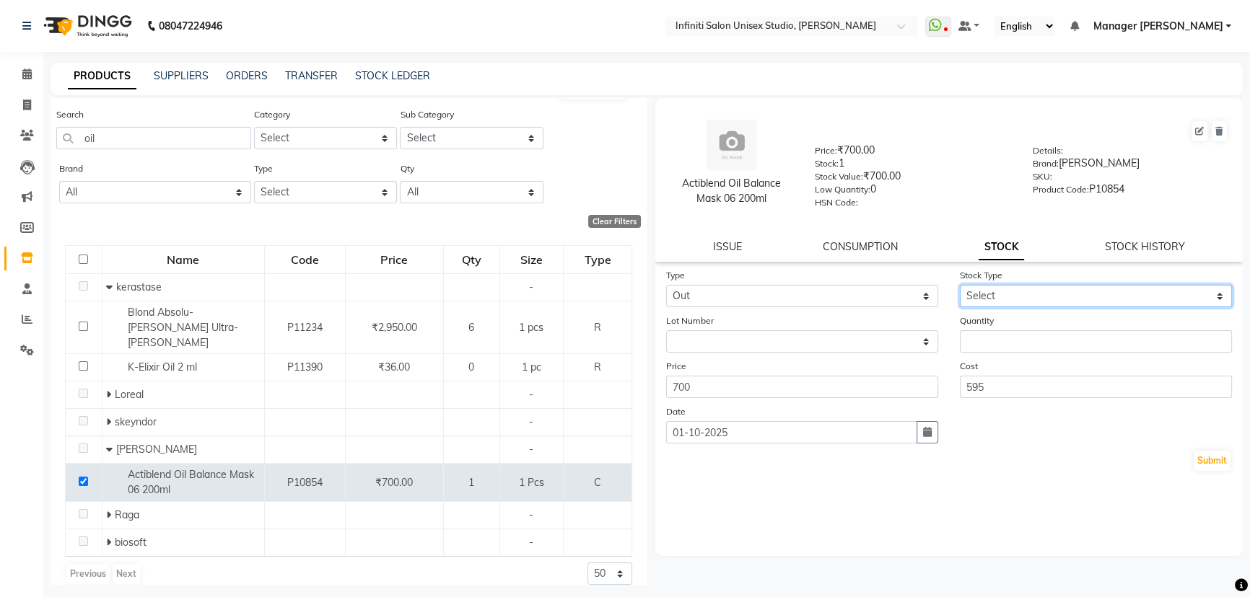
drag, startPoint x: 984, startPoint y: 296, endPoint x: 994, endPoint y: 307, distance: 15.3
click at [984, 296] on select "Select Internal Use Damaged Expired Adjustment Return Other" at bounding box center [1096, 296] width 272 height 22
select select "internal use"
click at [960, 288] on select "Select Internal Use Damaged Expired Adjustment Return Other" at bounding box center [1096, 296] width 272 height 22
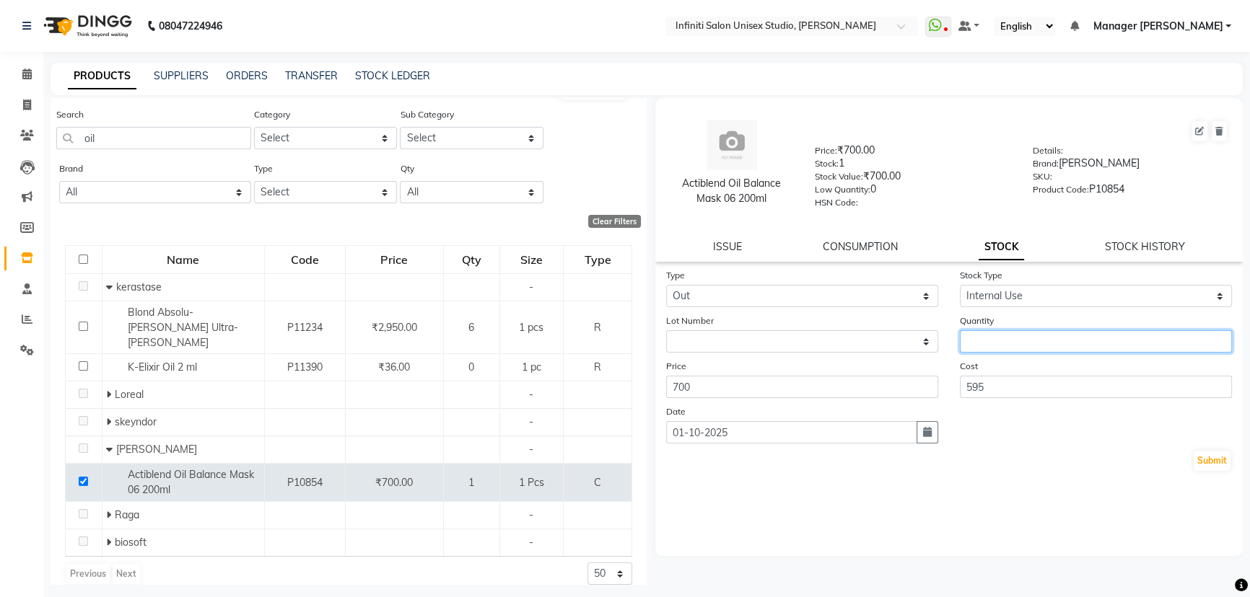
click at [986, 349] on input "number" at bounding box center [1096, 341] width 272 height 22
type input "1"
click at [1208, 462] on button "Submit" at bounding box center [1211, 461] width 37 height 20
select select
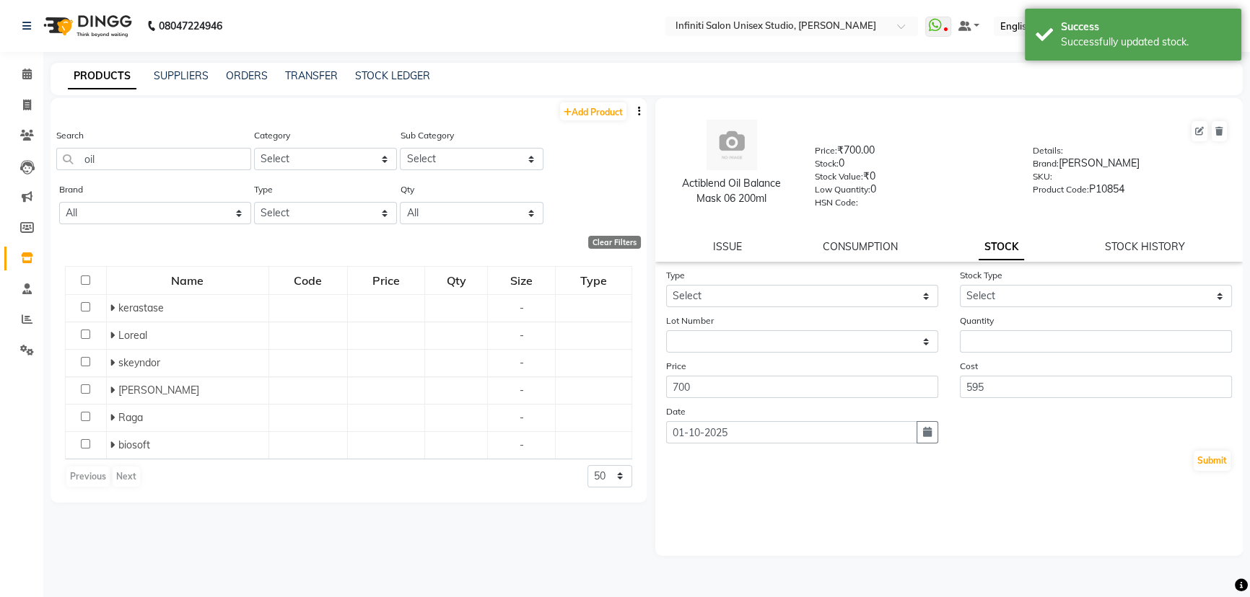
scroll to position [0, 0]
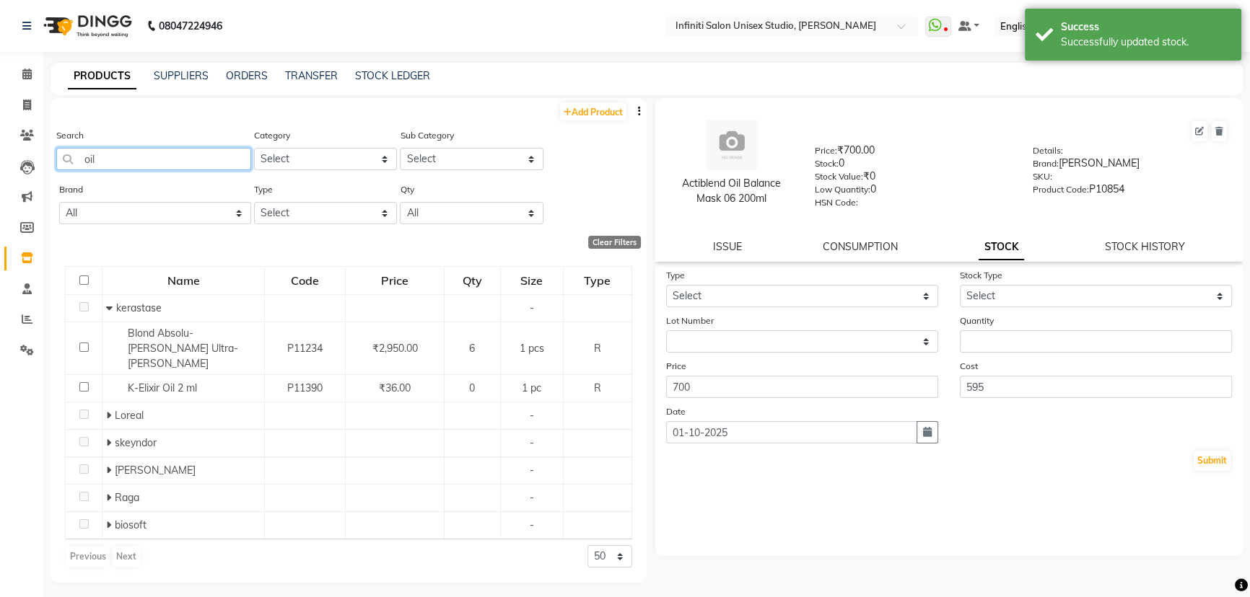
click at [99, 159] on input "oil" at bounding box center [153, 159] width 195 height 22
type input "o"
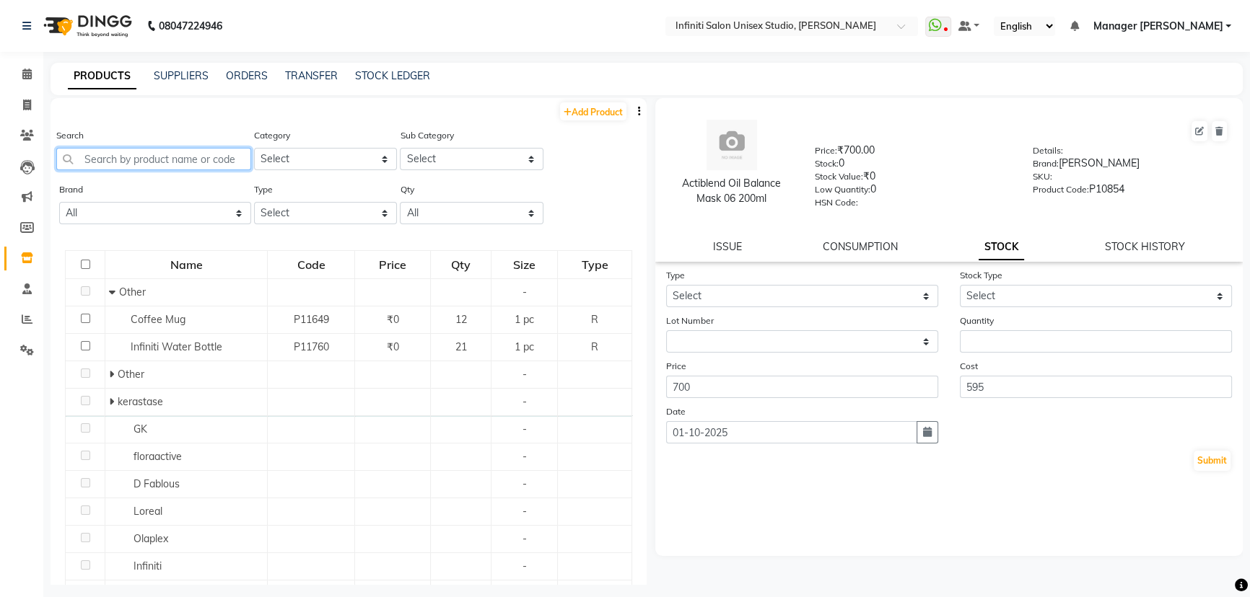
click at [105, 160] on input "text" at bounding box center [153, 159] width 195 height 22
click at [109, 161] on input "text" at bounding box center [153, 159] width 195 height 22
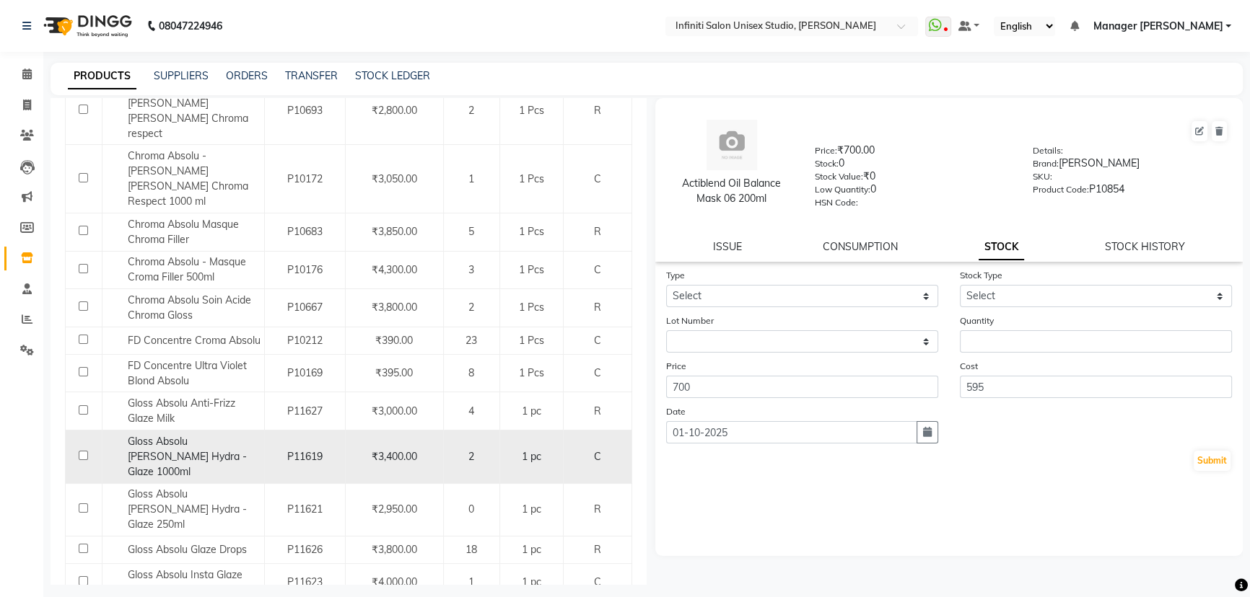
scroll to position [9, 0]
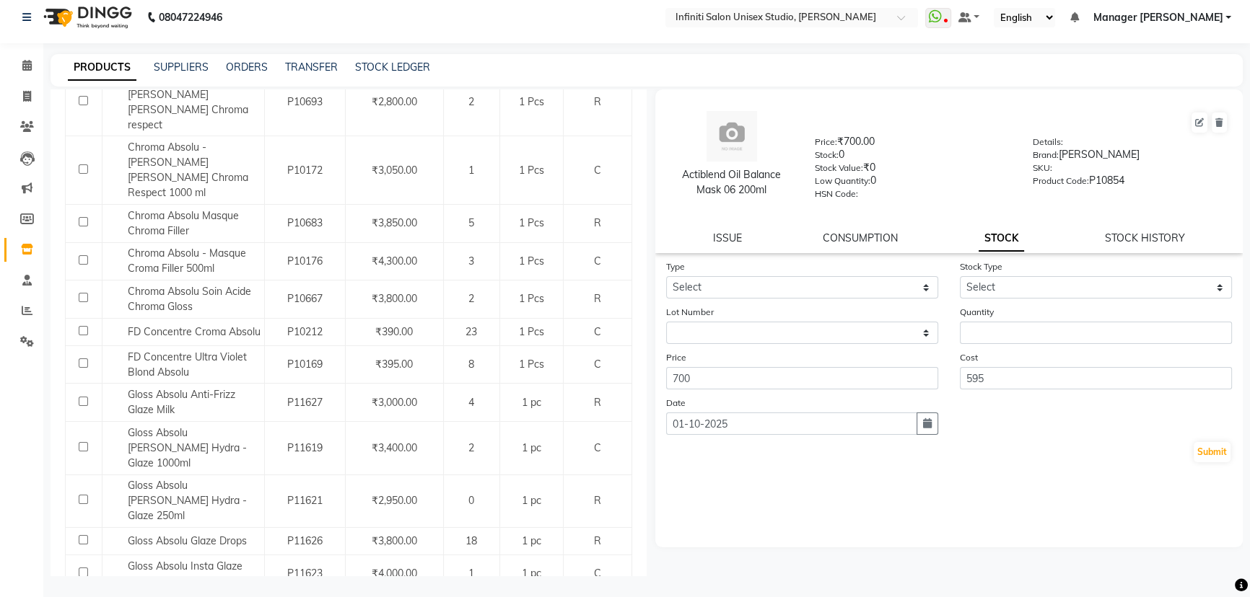
type input "absol"
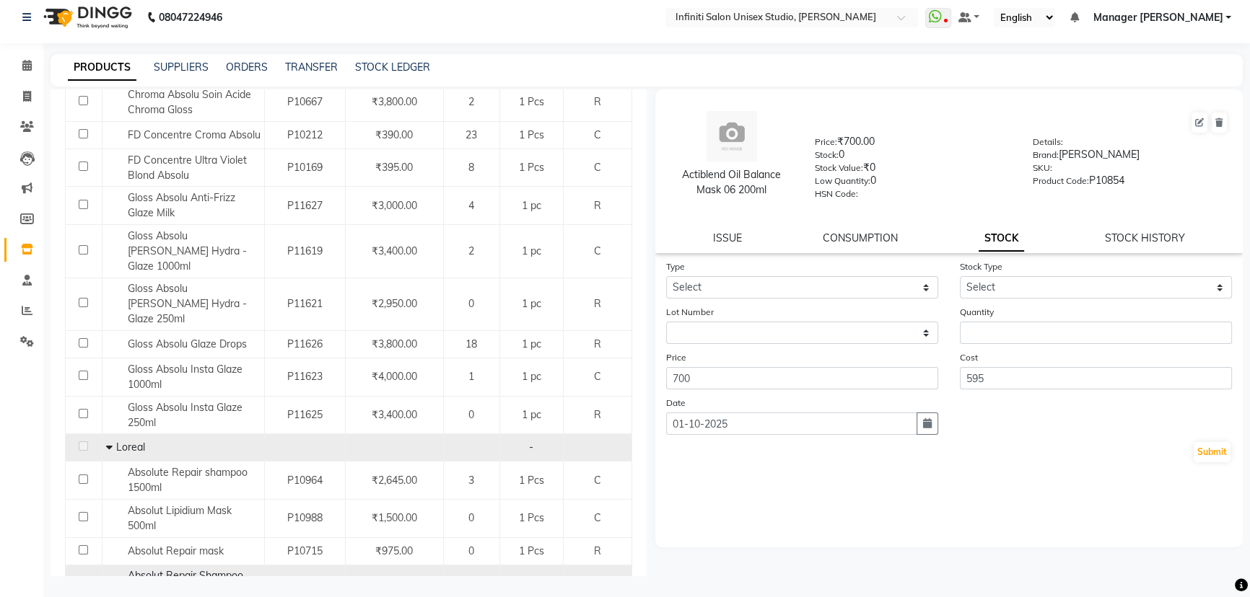
scroll to position [786, 0]
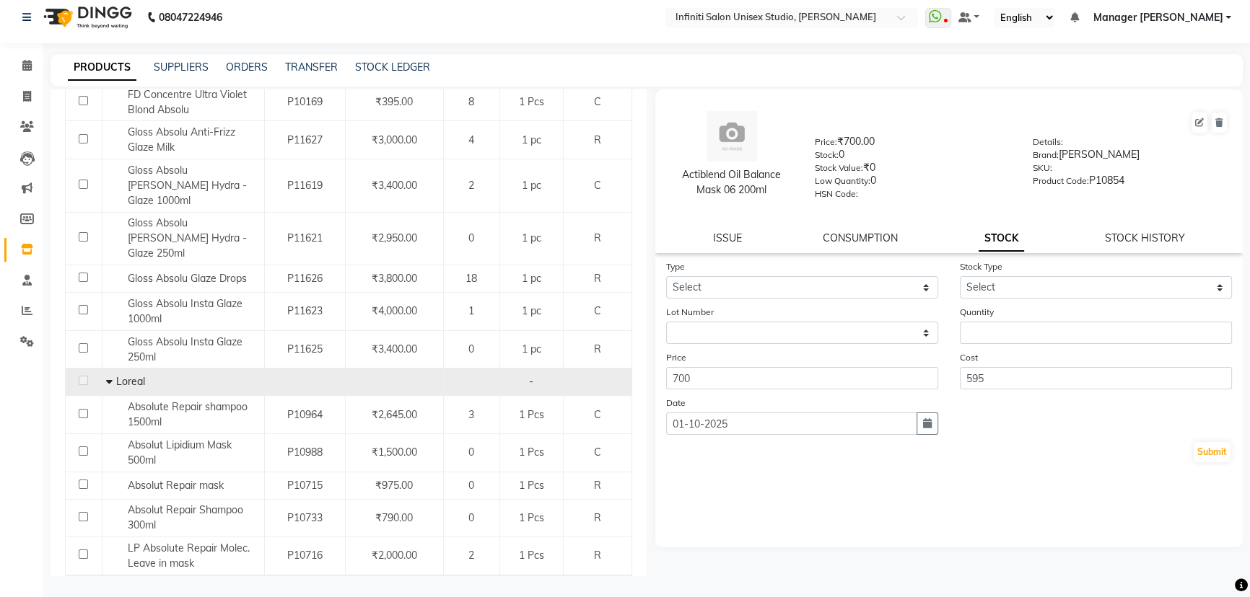
click at [80, 588] on input "checkbox" at bounding box center [83, 592] width 9 height 9
checkbox input "true"
select select
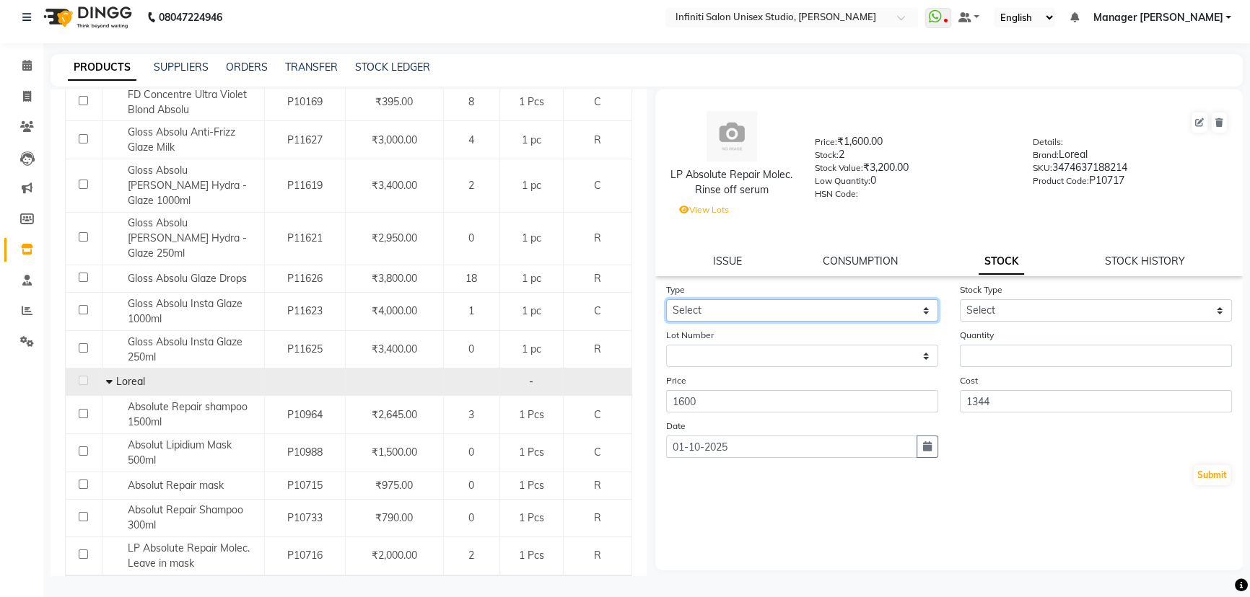
drag, startPoint x: 683, startPoint y: 313, endPoint x: 689, endPoint y: 318, distance: 8.2
click at [683, 312] on select "Select In Out" at bounding box center [802, 310] width 272 height 22
select select "out"
click at [666, 302] on select "Select In Out" at bounding box center [802, 310] width 272 height 22
click at [969, 308] on select "Select Internal Use Damaged Expired Adjustment Return Other" at bounding box center [1096, 310] width 272 height 22
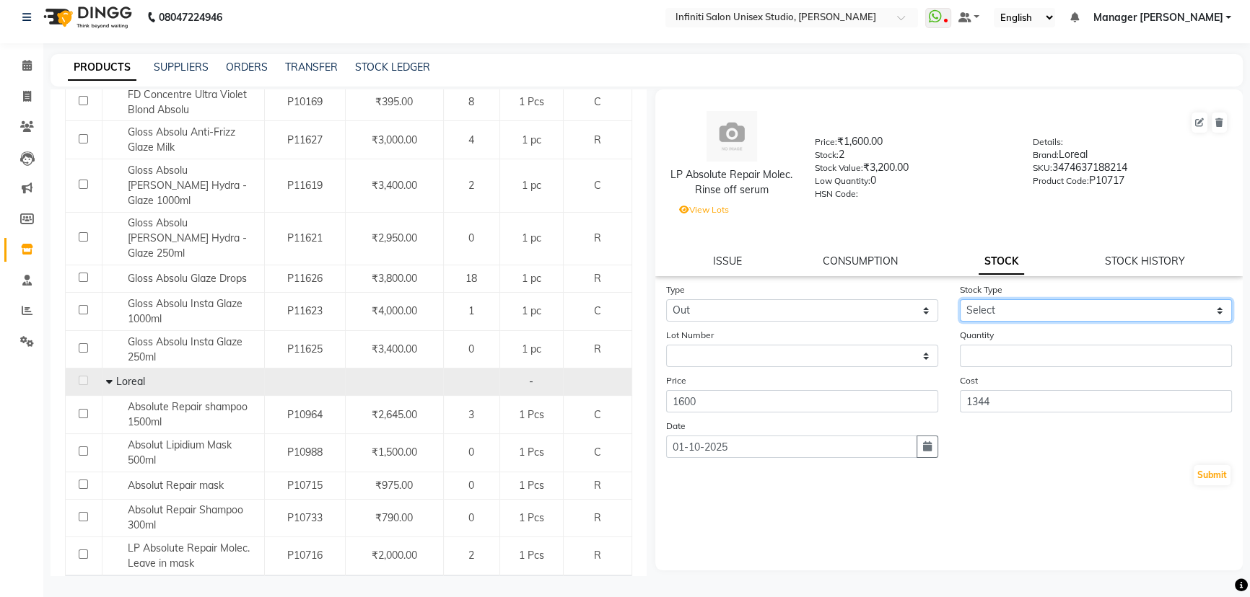
select select "internal use"
click at [960, 302] on select "Select Internal Use Damaged Expired Adjustment Return Other" at bounding box center [1096, 310] width 272 height 22
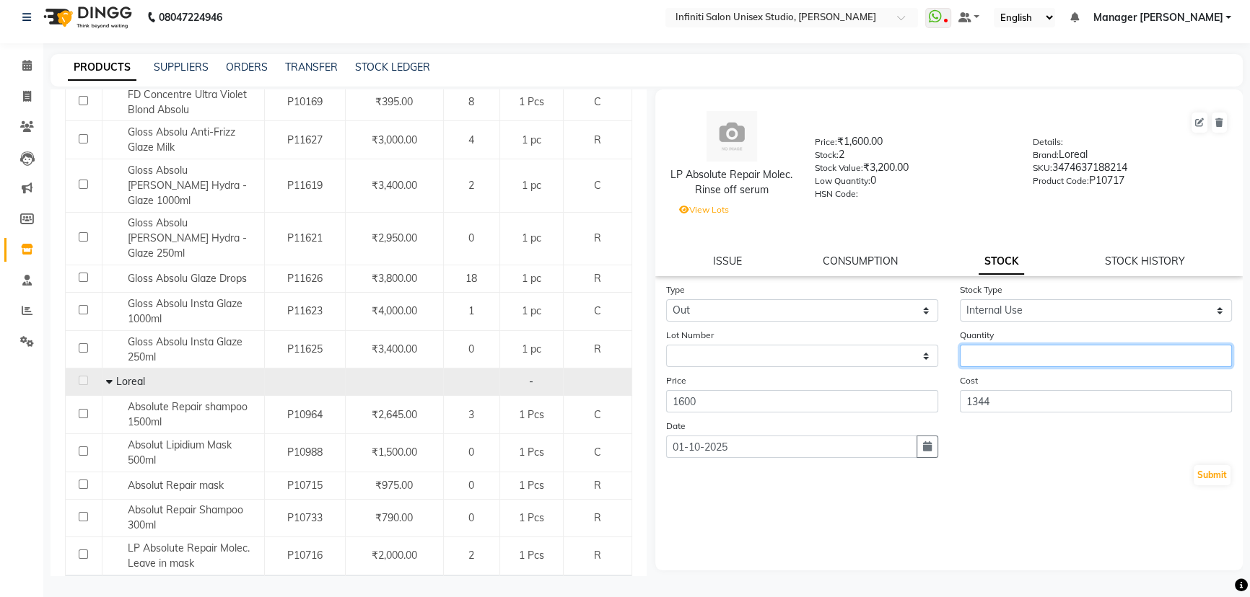
click at [975, 363] on input "number" at bounding box center [1096, 356] width 272 height 22
type input "1"
click at [1214, 477] on button "Submit" at bounding box center [1211, 475] width 37 height 20
select select
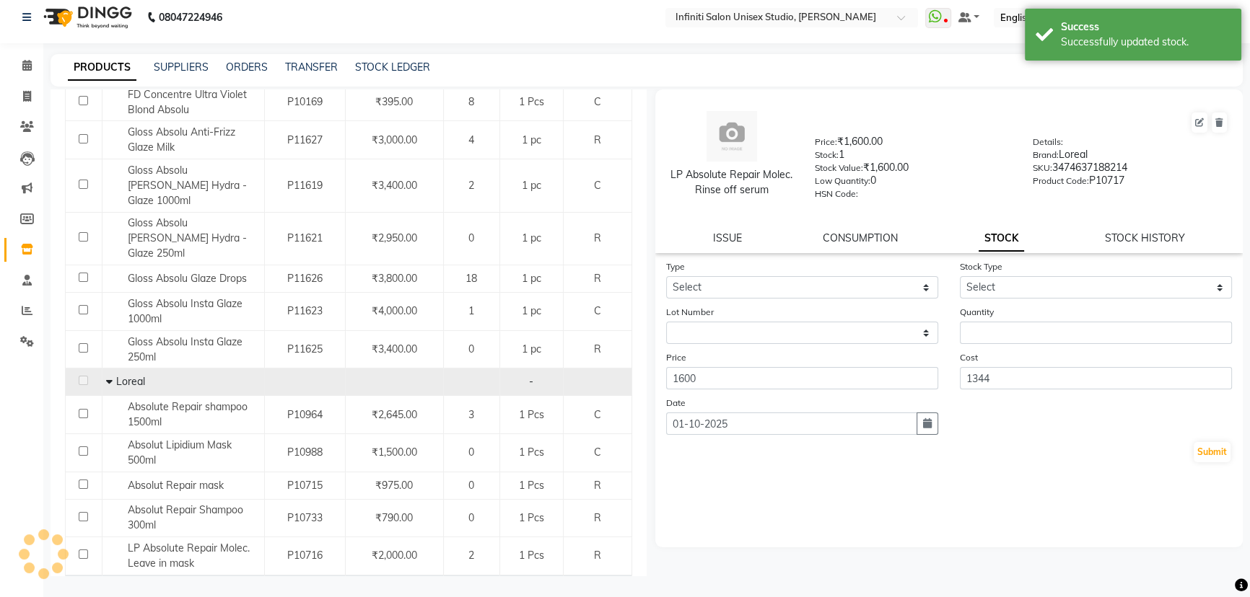
scroll to position [0, 0]
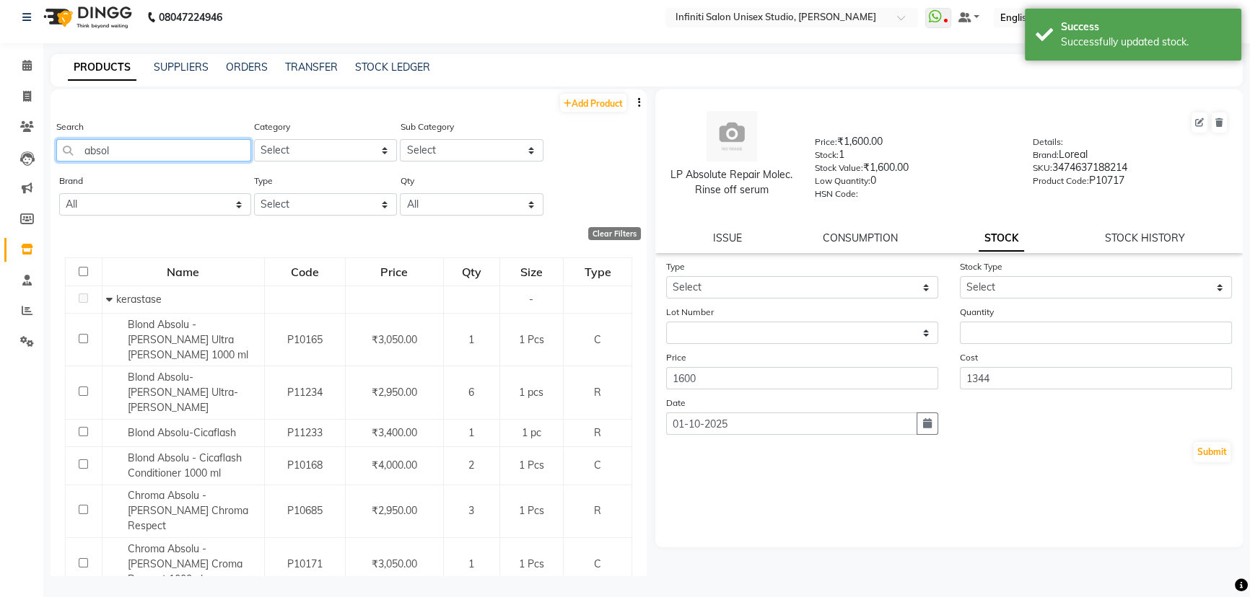
click at [115, 150] on input "absol" at bounding box center [153, 150] width 195 height 22
type input "a"
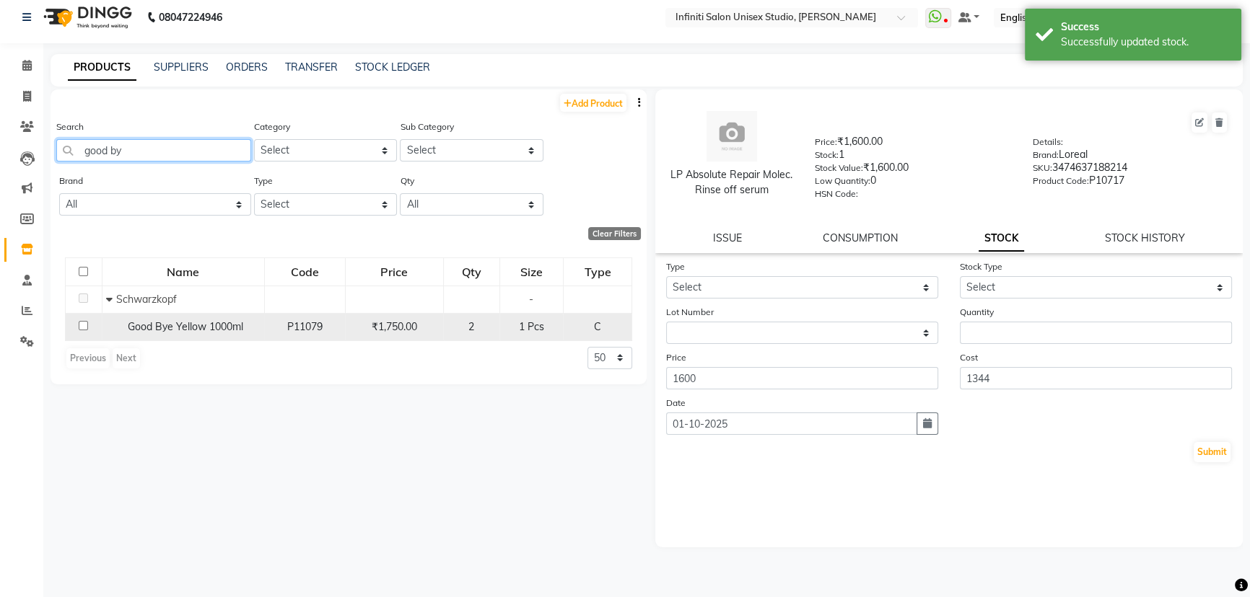
type input "good by"
click at [84, 324] on input "checkbox" at bounding box center [83, 325] width 9 height 9
checkbox input "true"
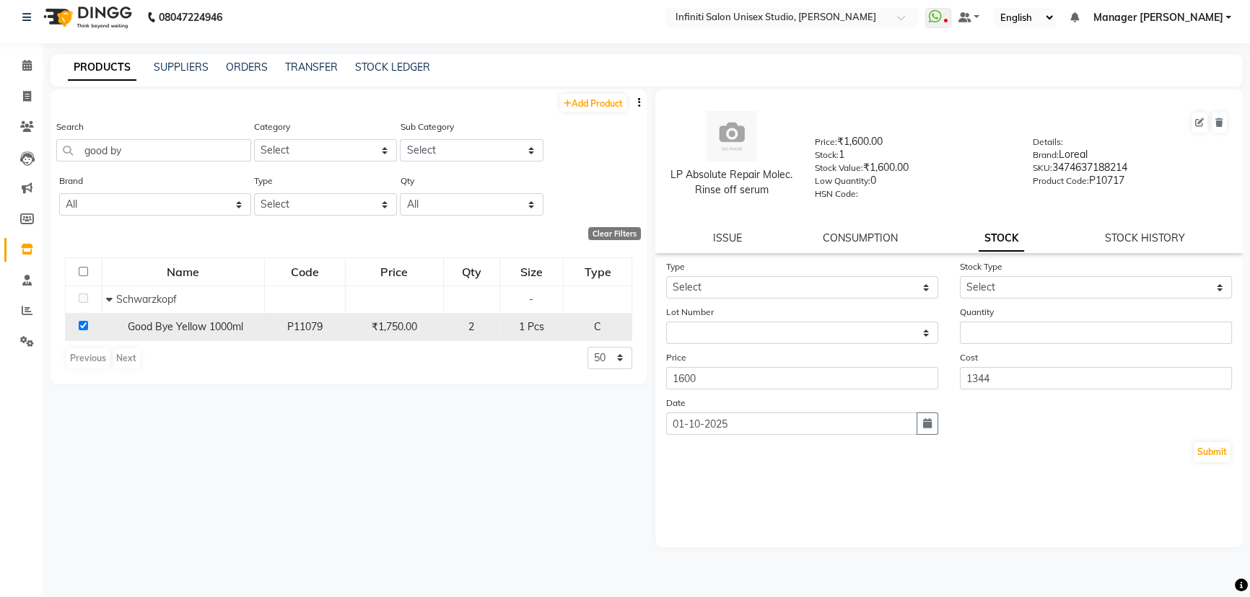
select select
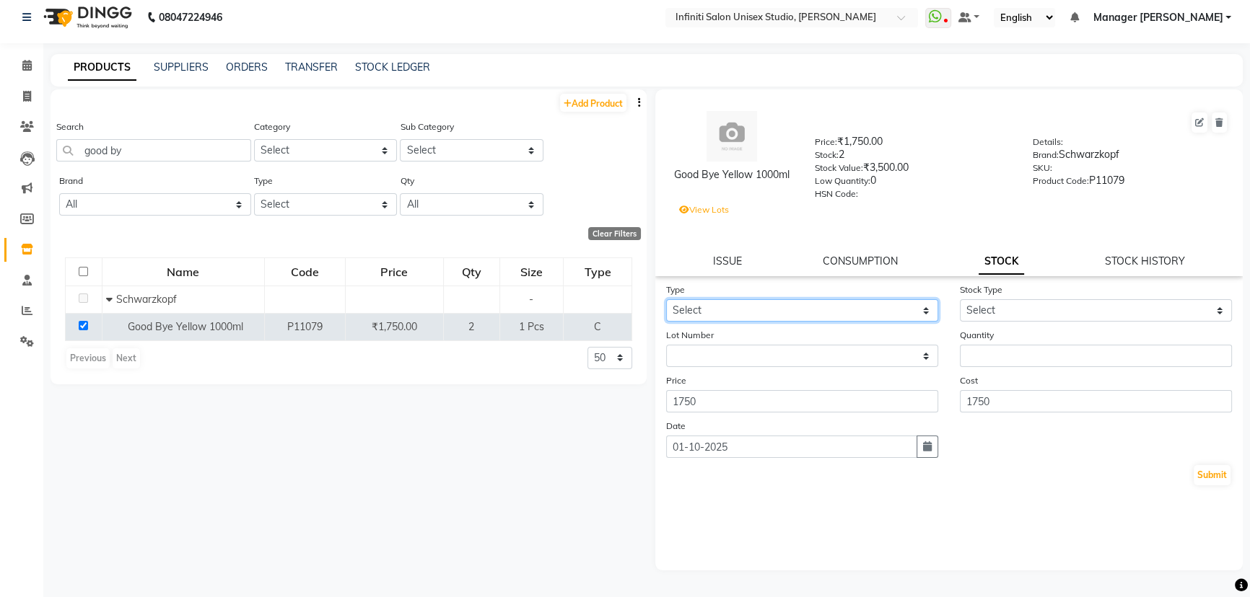
drag, startPoint x: 685, startPoint y: 305, endPoint x: 695, endPoint y: 320, distance: 17.2
click at [685, 305] on select "Select In Out" at bounding box center [802, 310] width 272 height 22
select select "out"
click at [666, 302] on select "Select In Out" at bounding box center [802, 310] width 272 height 22
click at [985, 307] on select "Select Internal Use Damaged Expired Adjustment Return Other" at bounding box center [1096, 310] width 272 height 22
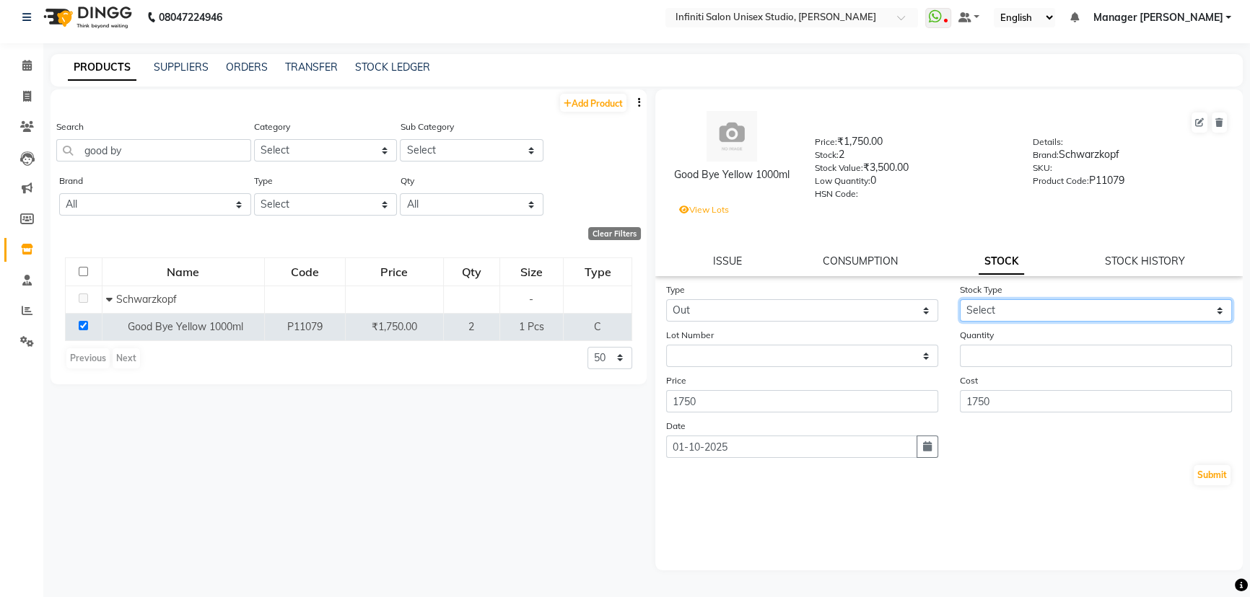
select select "internal use"
click at [960, 302] on select "Select Internal Use Damaged Expired Adjustment Return Other" at bounding box center [1096, 310] width 272 height 22
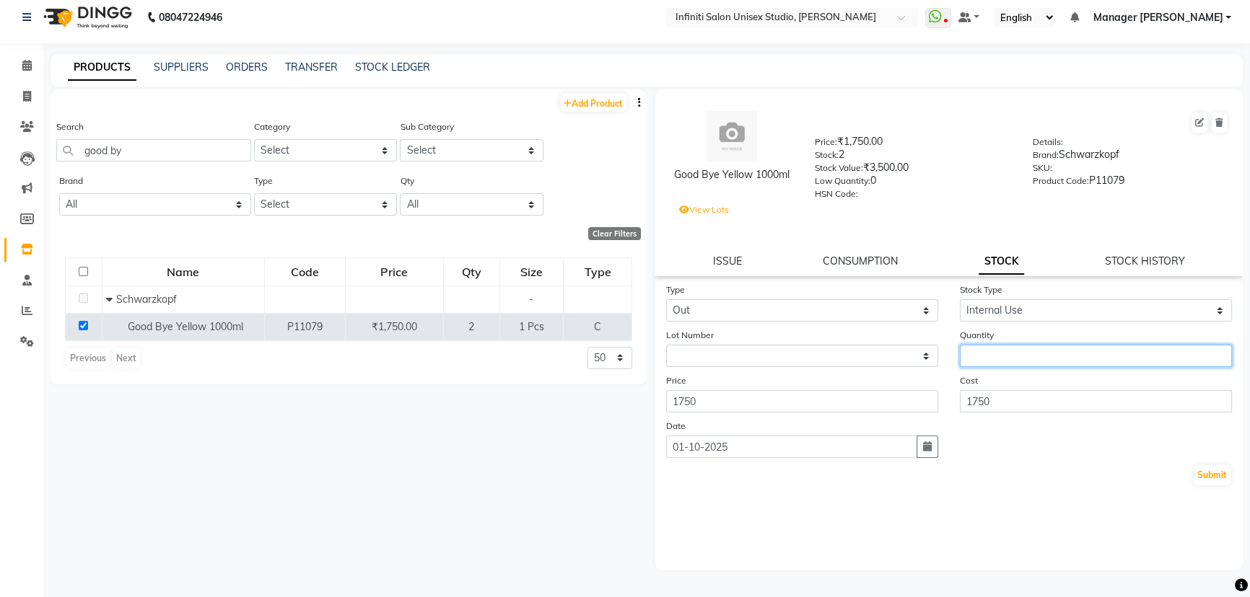
click at [978, 357] on input "number" at bounding box center [1096, 356] width 272 height 22
type input "1"
click at [1218, 475] on button "Submit" at bounding box center [1211, 475] width 37 height 20
select select
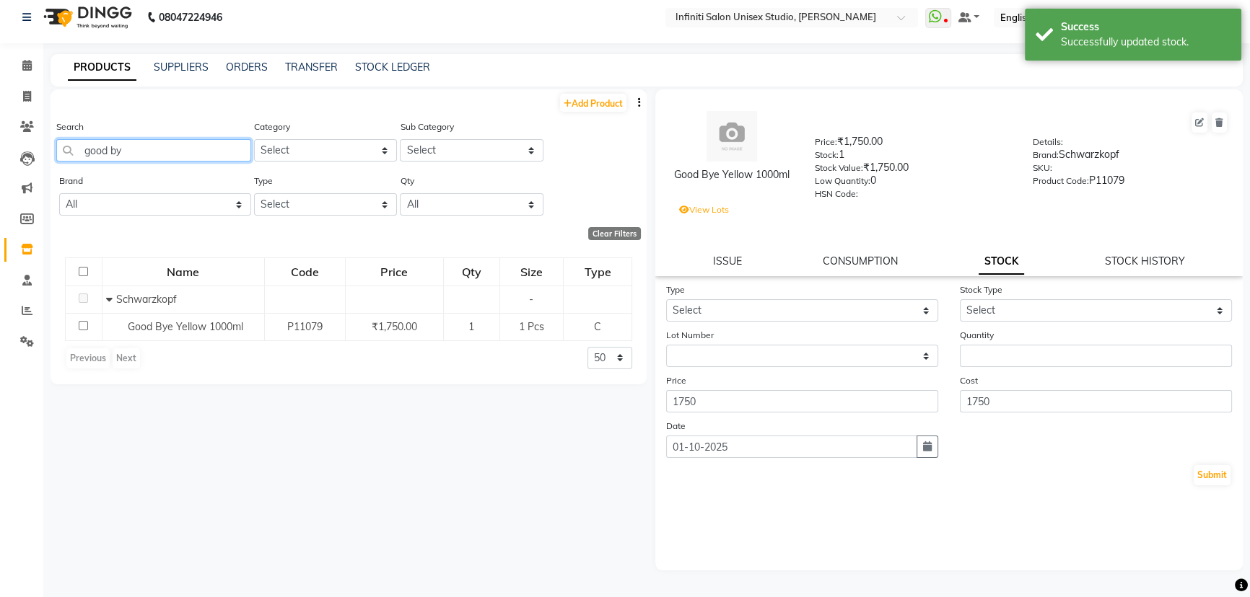
click at [131, 148] on input "good by" at bounding box center [153, 150] width 195 height 22
type input "g"
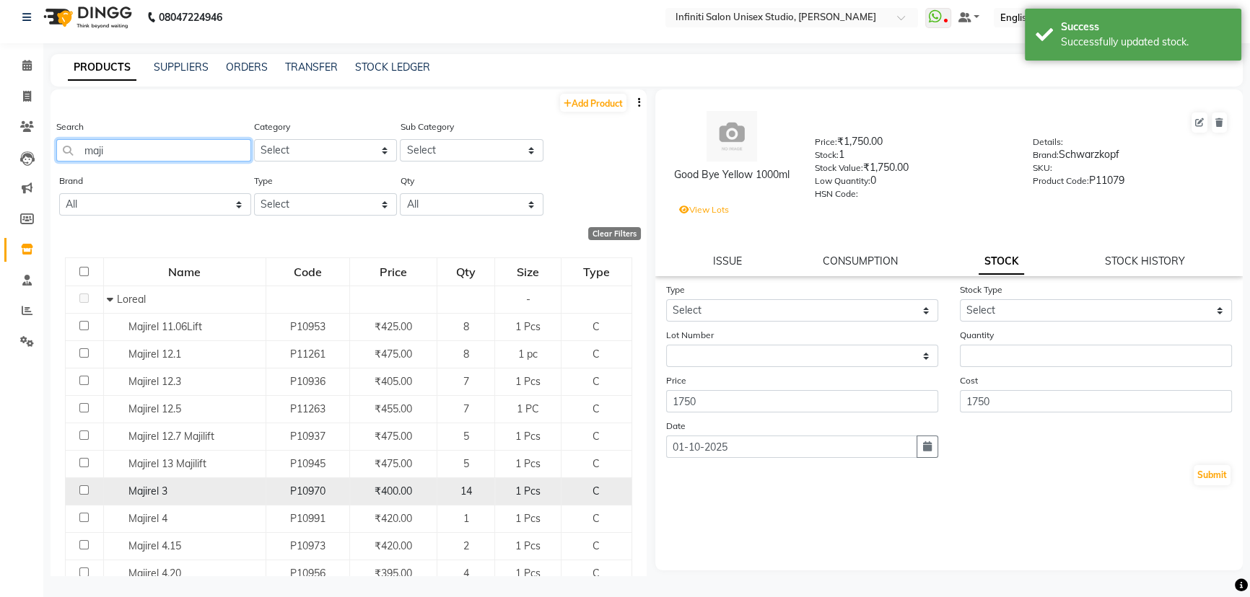
type input "maji"
click at [82, 490] on input "checkbox" at bounding box center [83, 490] width 9 height 9
checkbox input "true"
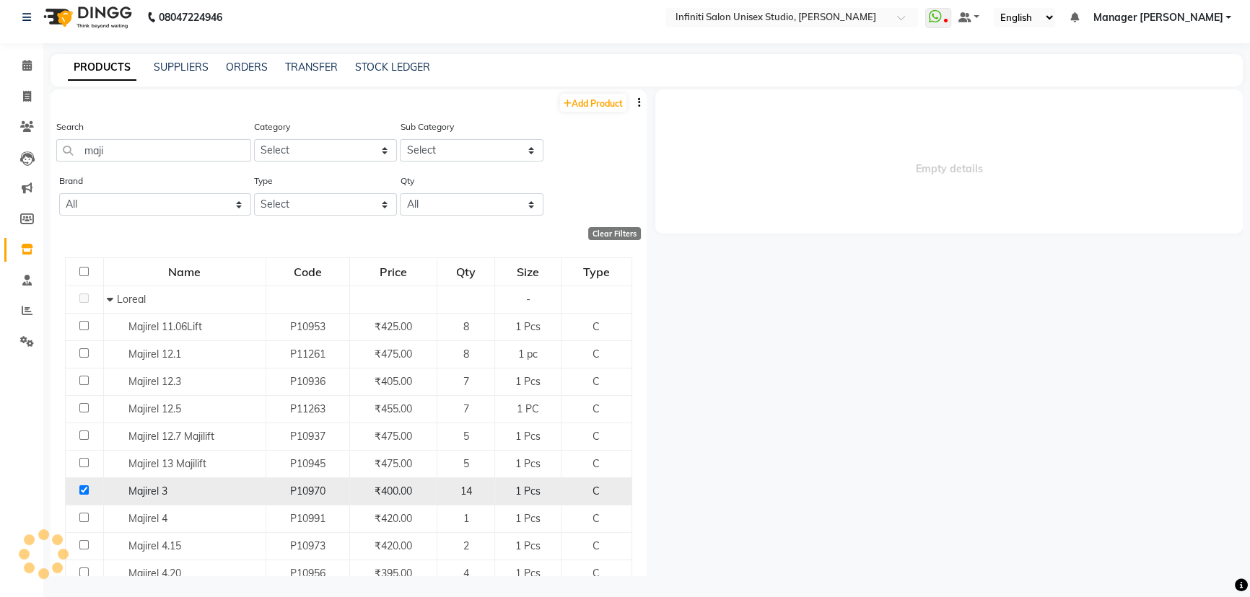
select select
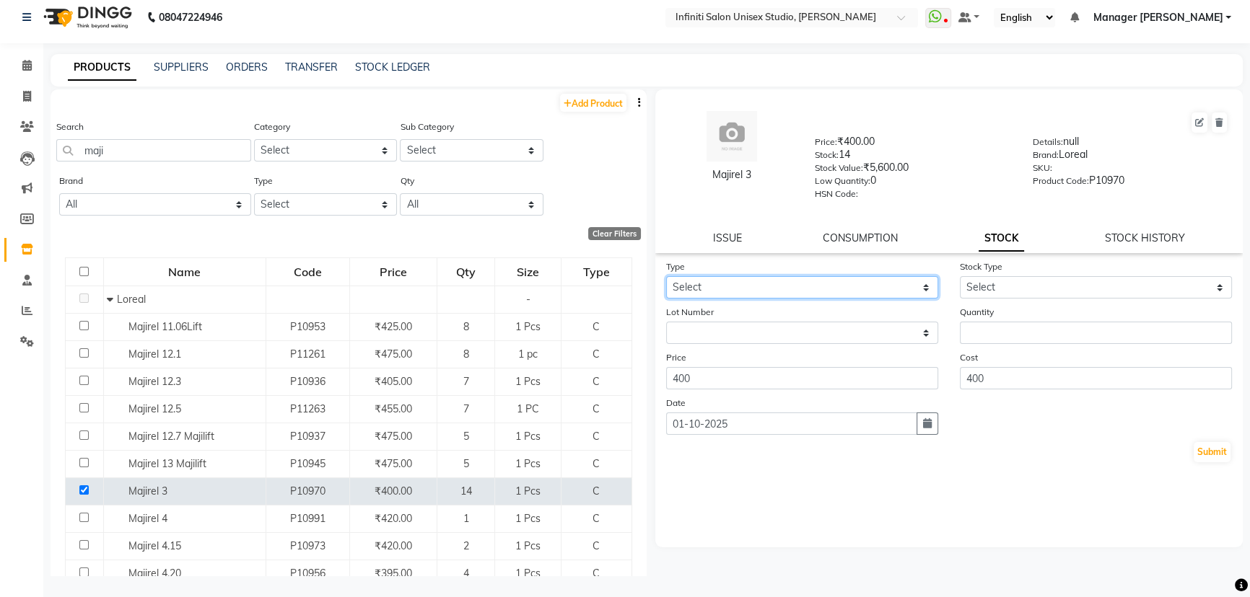
drag, startPoint x: 748, startPoint y: 281, endPoint x: 750, endPoint y: 299, distance: 19.0
click at [748, 281] on select "Select In Out" at bounding box center [802, 287] width 272 height 22
select select "out"
click at [666, 279] on select "Select In Out" at bounding box center [802, 287] width 272 height 22
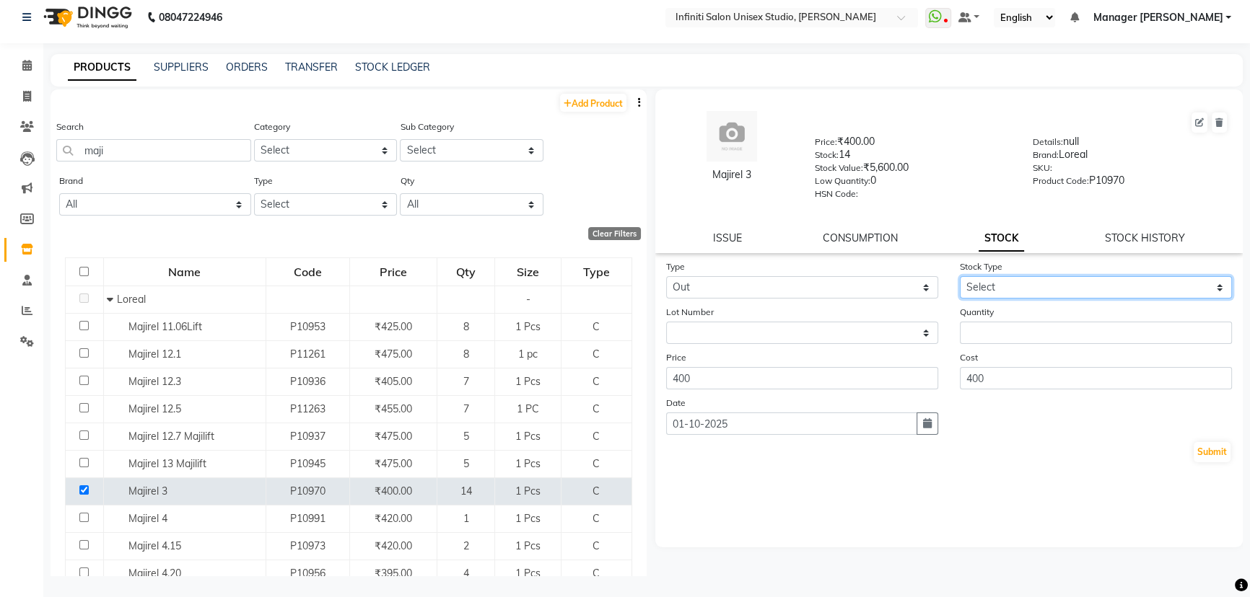
click at [1001, 285] on select "Select Internal Use Damaged Expired Adjustment Return Other" at bounding box center [1096, 287] width 272 height 22
select select "internal use"
click at [960, 279] on select "Select Internal Use Damaged Expired Adjustment Return Other" at bounding box center [1096, 287] width 272 height 22
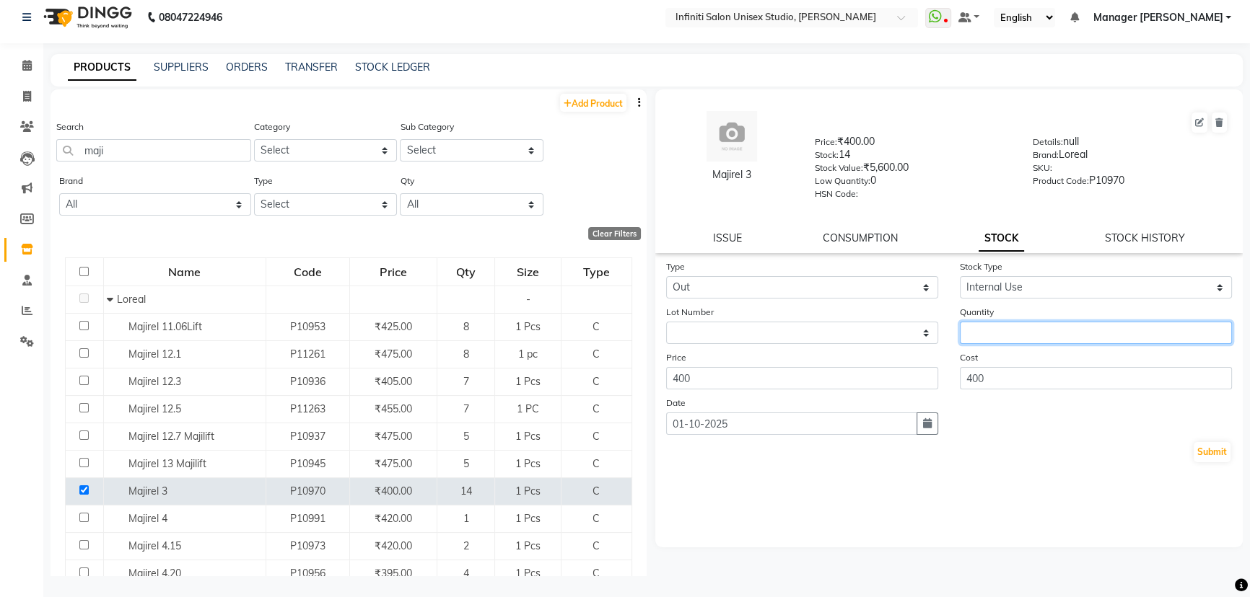
click at [992, 338] on input "number" at bounding box center [1096, 333] width 272 height 22
type input "2"
click at [1212, 455] on button "Submit" at bounding box center [1211, 452] width 37 height 20
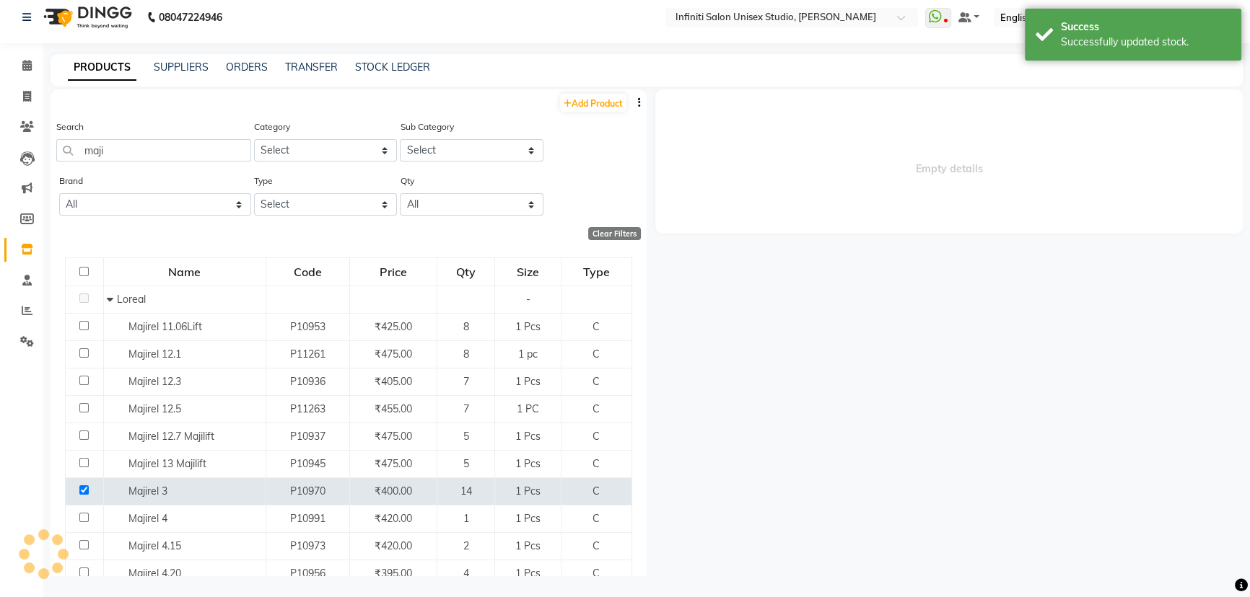
select select
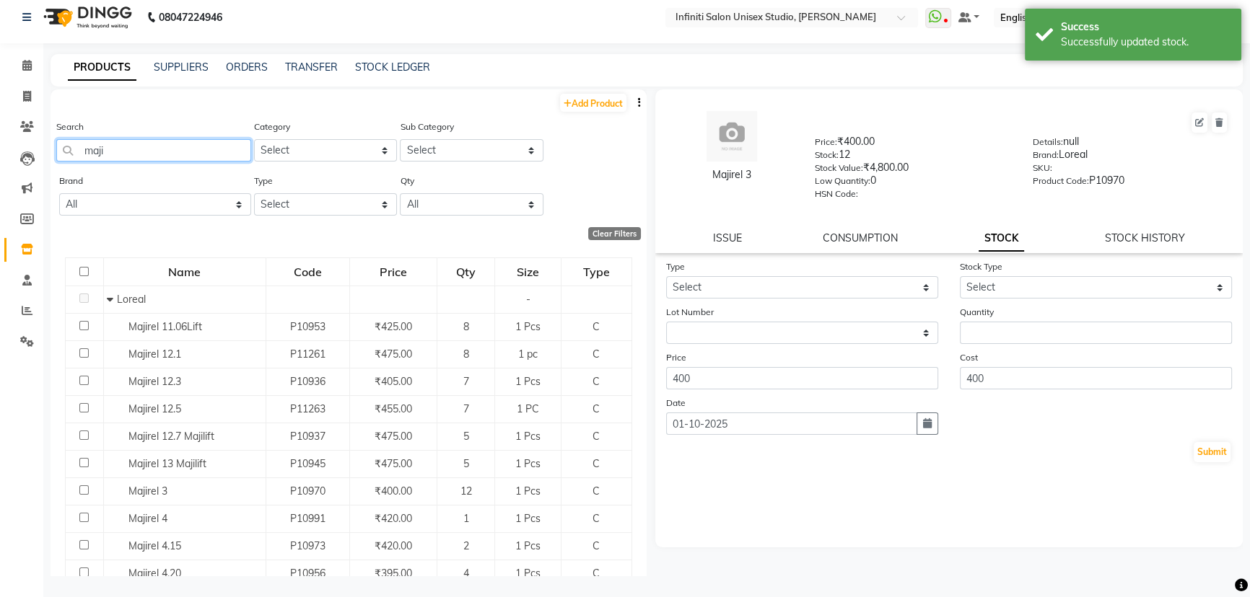
click at [108, 148] on input "maji" at bounding box center [153, 150] width 195 height 22
type input "m"
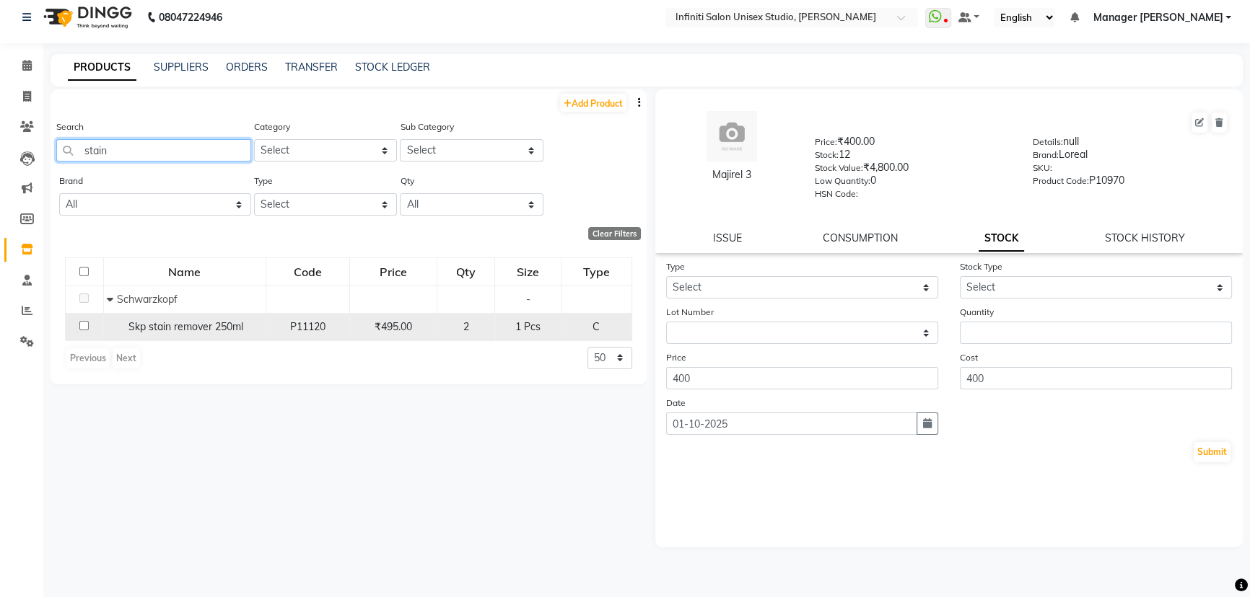
type input "stain"
click at [84, 323] on input "checkbox" at bounding box center [83, 325] width 9 height 9
checkbox input "true"
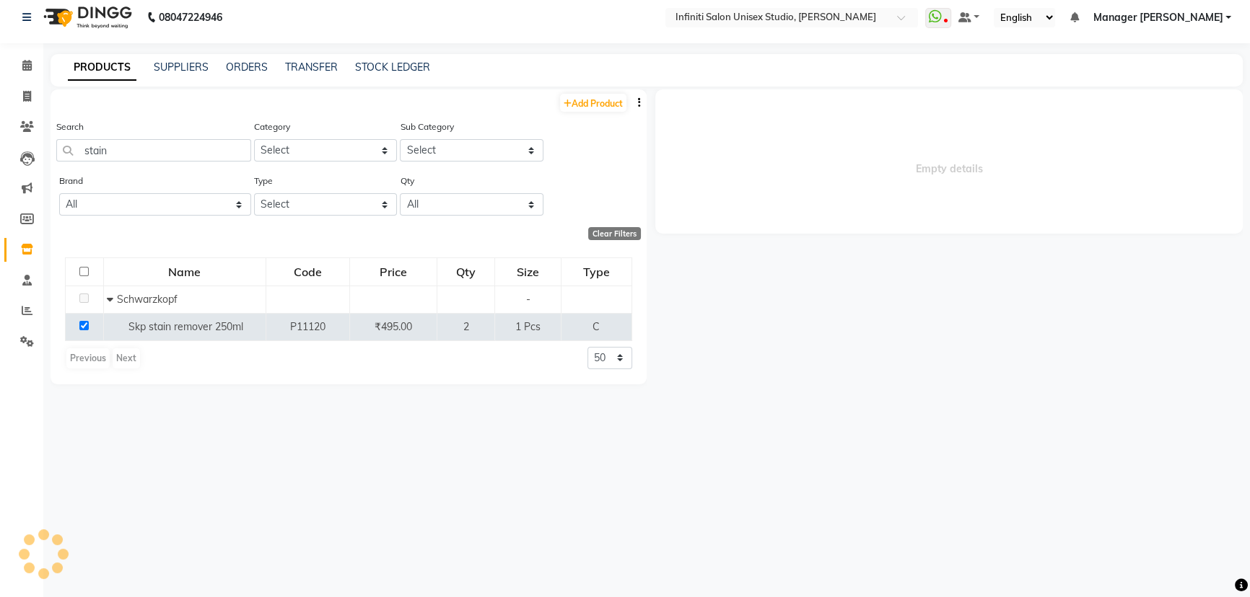
select select
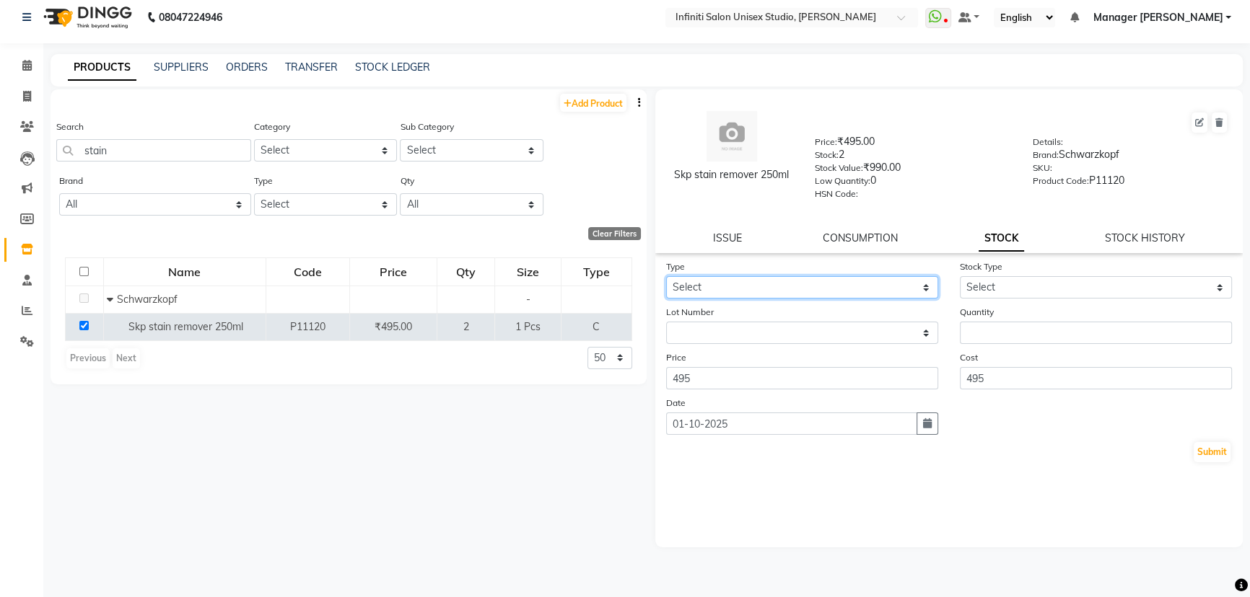
click at [700, 288] on select "Select In Out" at bounding box center [802, 287] width 272 height 22
select select "out"
click at [666, 279] on select "Select In Out" at bounding box center [802, 287] width 272 height 22
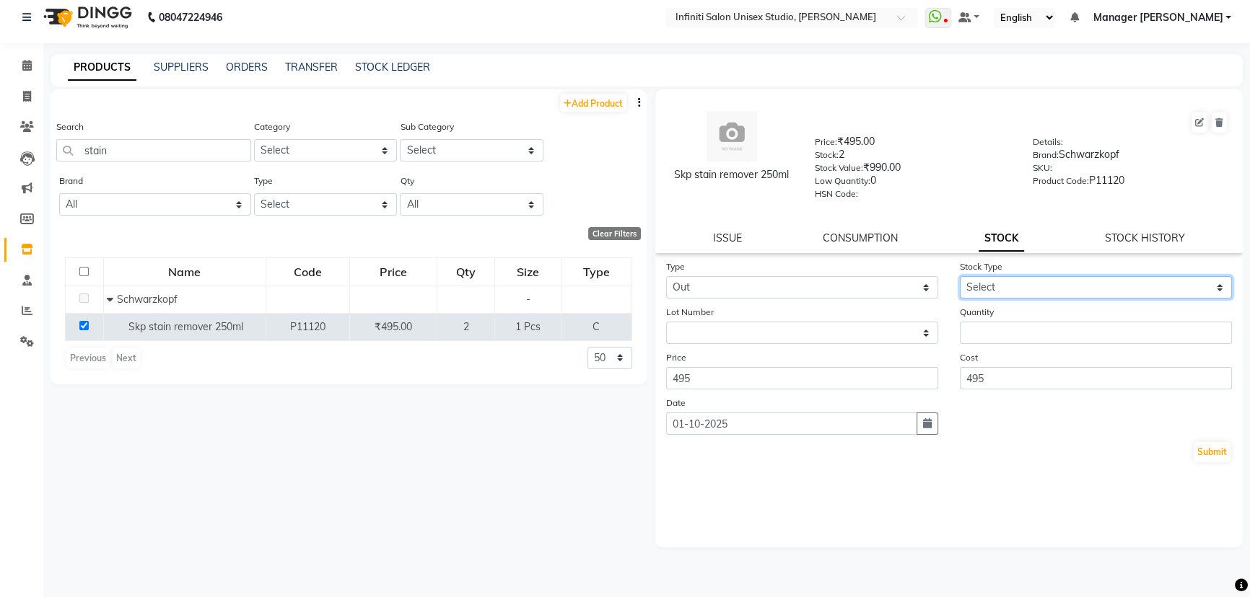
click at [978, 292] on select "Select Internal Use Damaged Expired Adjustment Return Other" at bounding box center [1096, 287] width 272 height 22
select select "internal use"
click at [960, 279] on select "Select Internal Use Damaged Expired Adjustment Return Other" at bounding box center [1096, 287] width 272 height 22
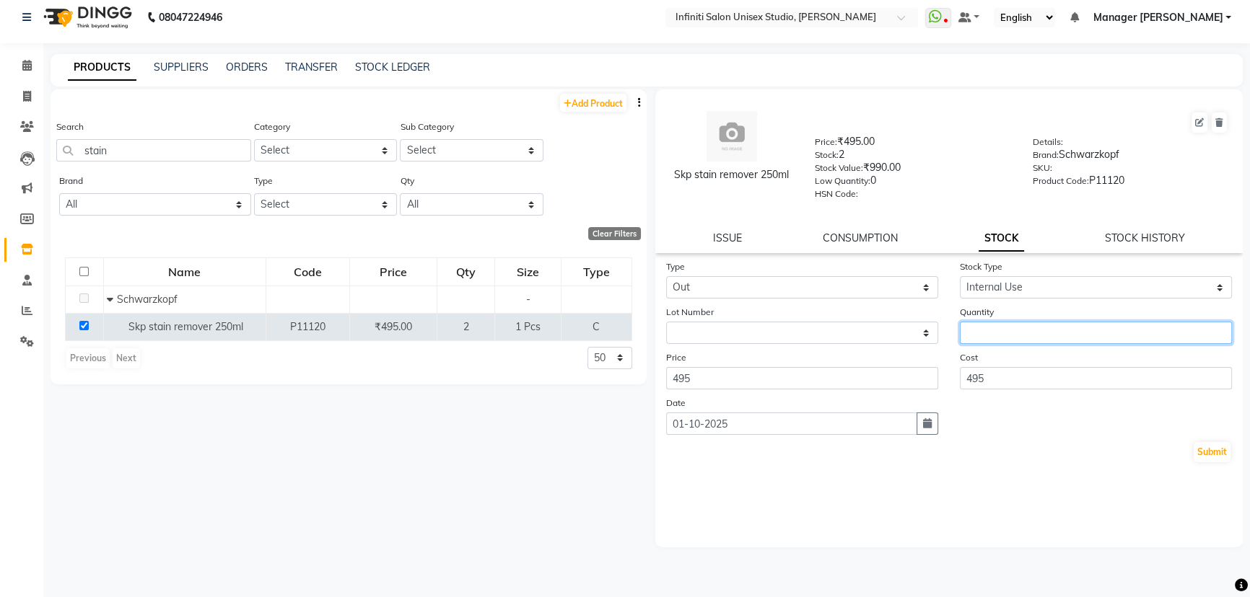
click at [976, 338] on input "number" at bounding box center [1096, 333] width 272 height 22
type input "1"
click at [1213, 456] on button "Submit" at bounding box center [1211, 452] width 37 height 20
select select
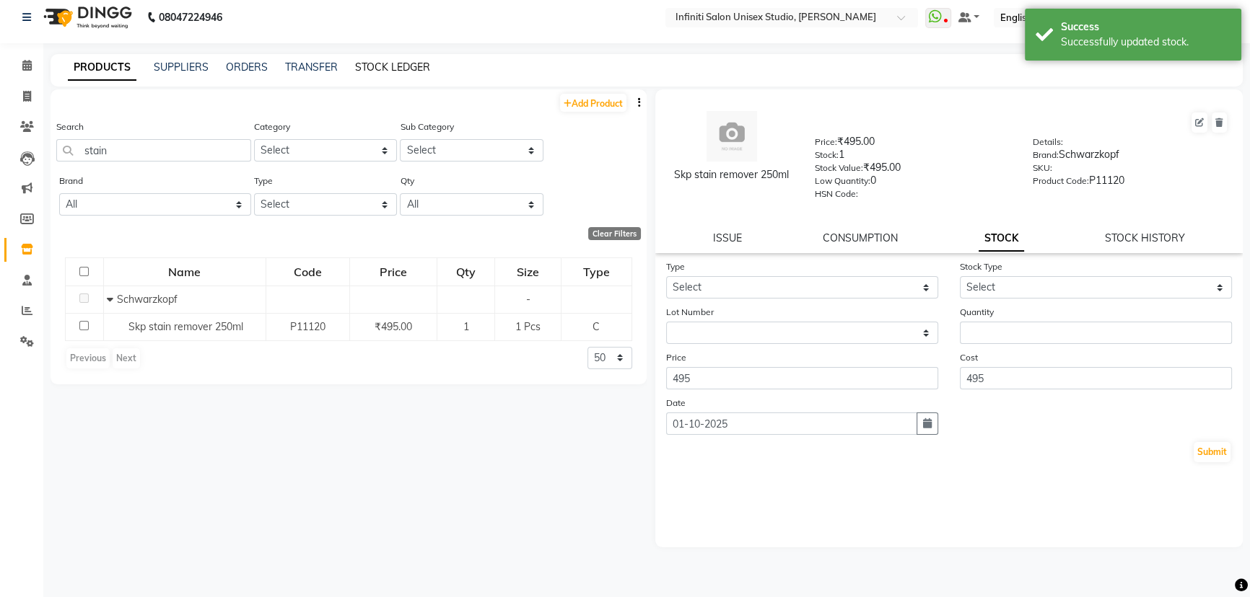
click at [375, 62] on link "STOCK LEDGER" at bounding box center [392, 67] width 75 height 13
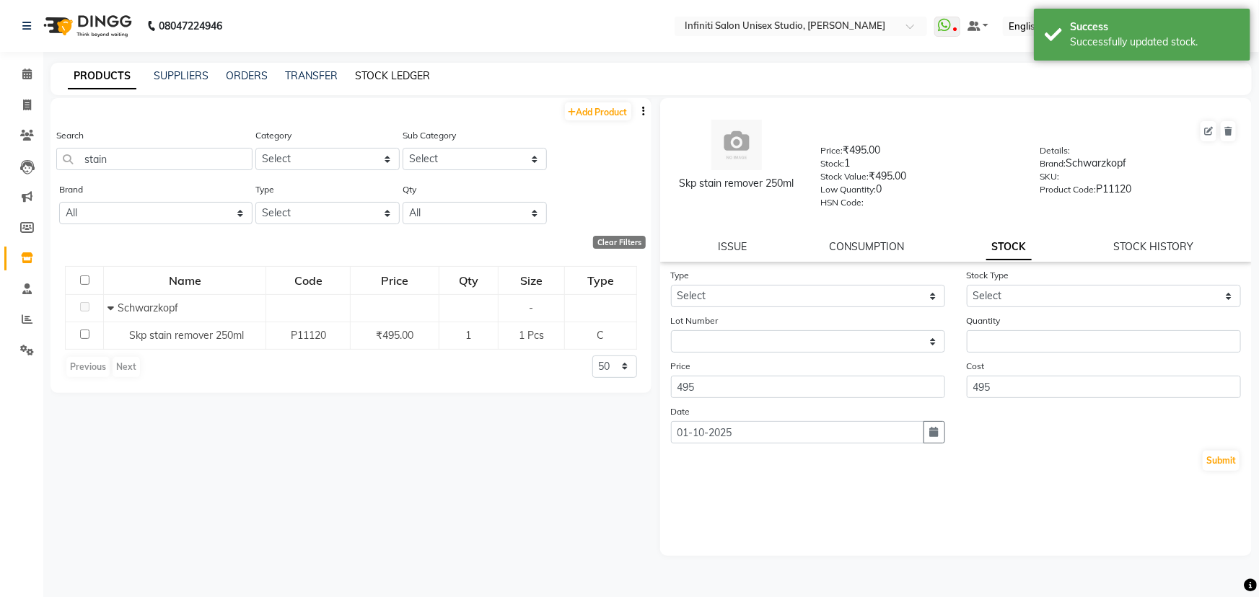
select select "all"
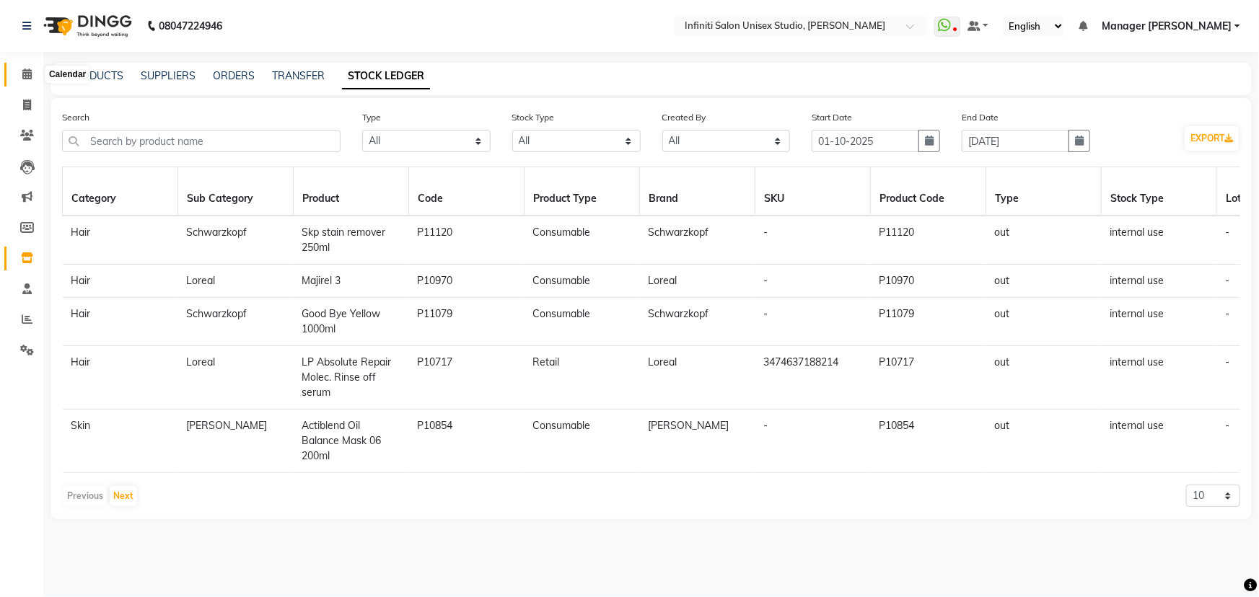
click at [22, 69] on icon at bounding box center [26, 74] width 9 height 11
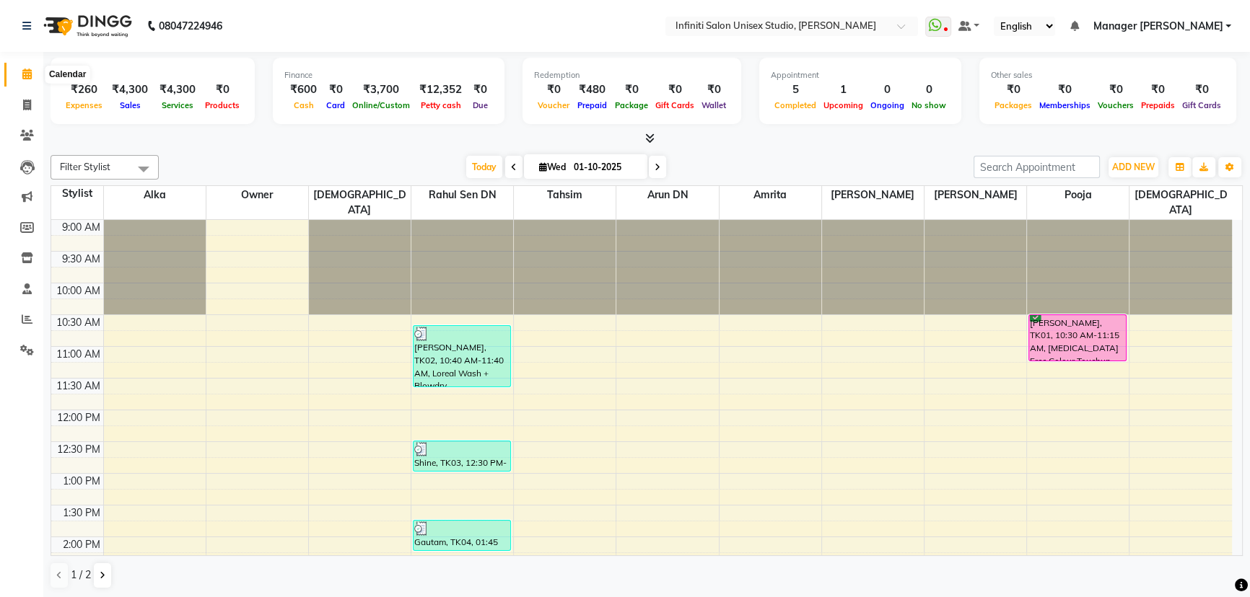
click at [28, 72] on icon at bounding box center [26, 74] width 9 height 11
click at [25, 255] on icon at bounding box center [27, 258] width 12 height 11
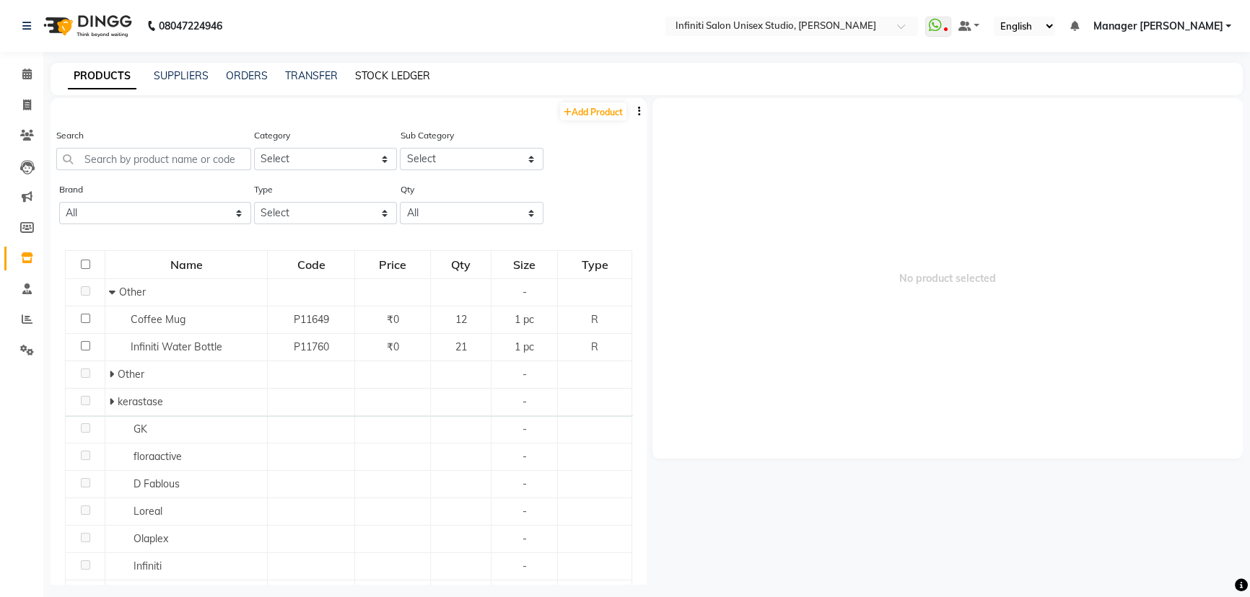
click at [374, 76] on link "STOCK LEDGER" at bounding box center [392, 75] width 75 height 13
select select "all"
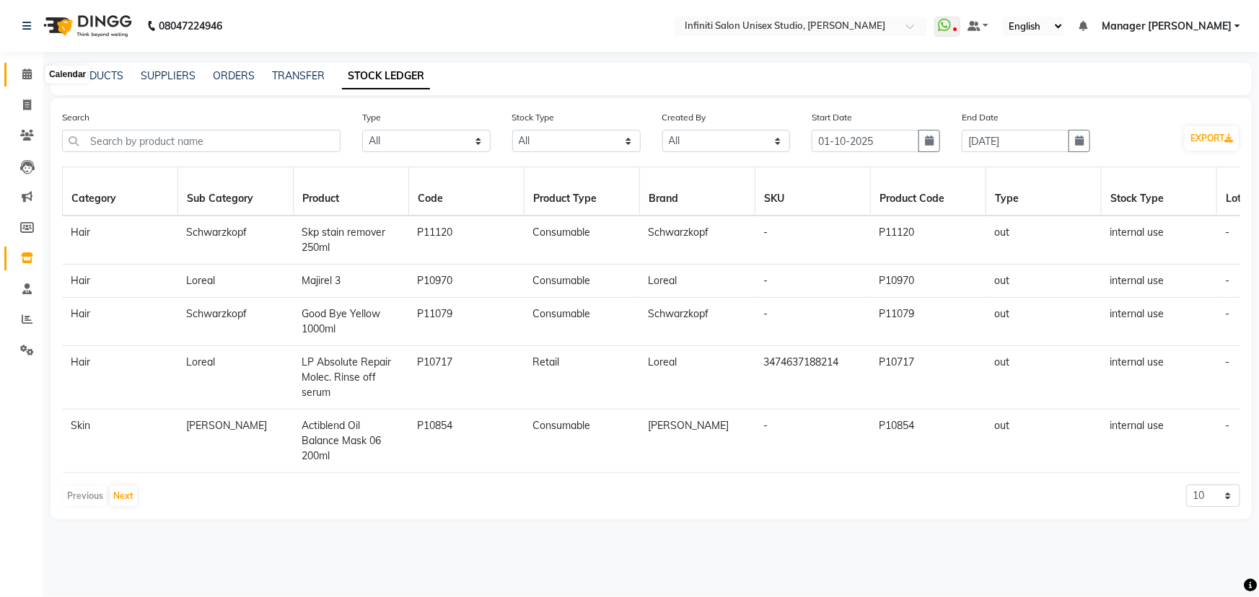
click at [22, 73] on icon at bounding box center [26, 74] width 9 height 11
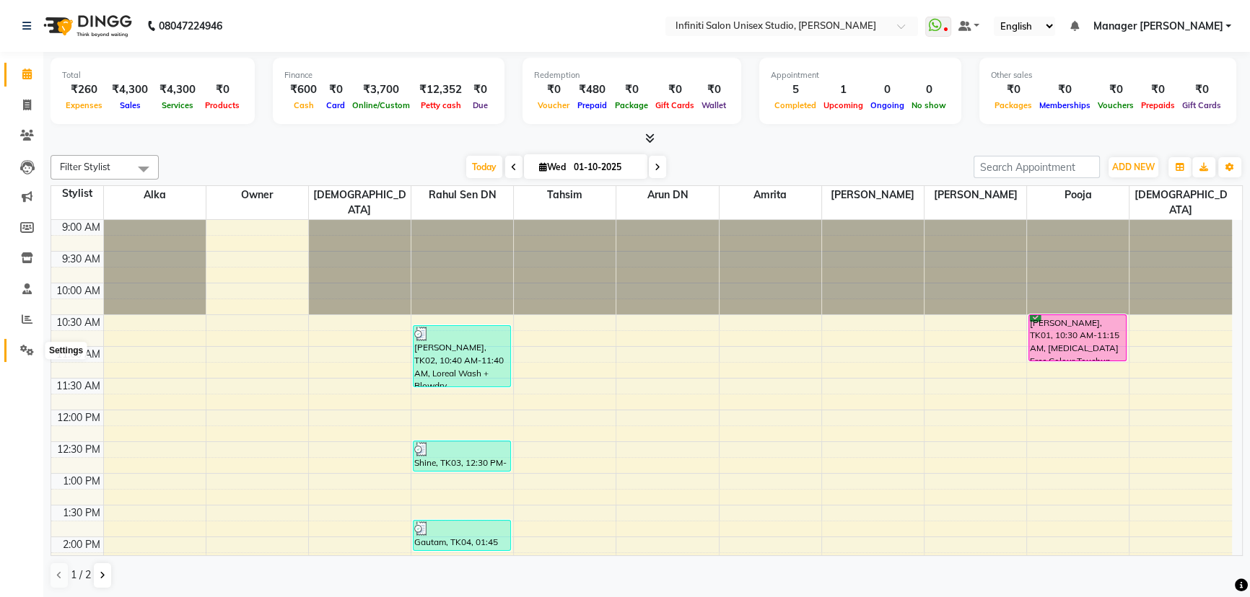
drag, startPoint x: 27, startPoint y: 349, endPoint x: 43, endPoint y: 339, distance: 18.4
click at [27, 349] on icon at bounding box center [27, 350] width 14 height 11
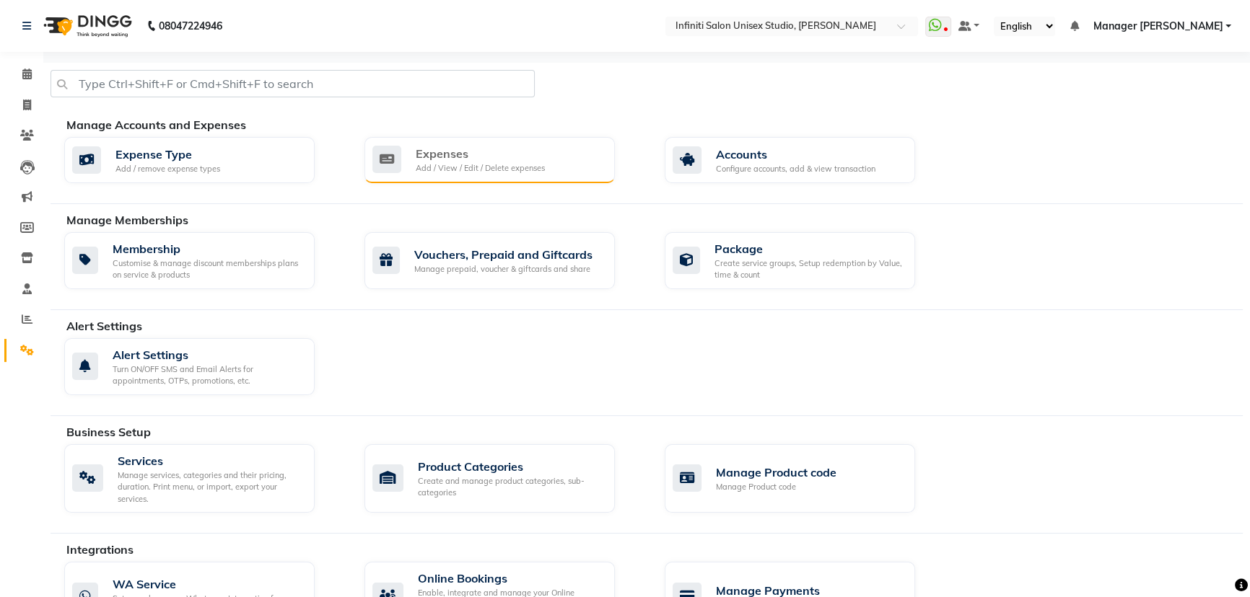
click at [451, 152] on div "Expenses" at bounding box center [480, 153] width 129 height 17
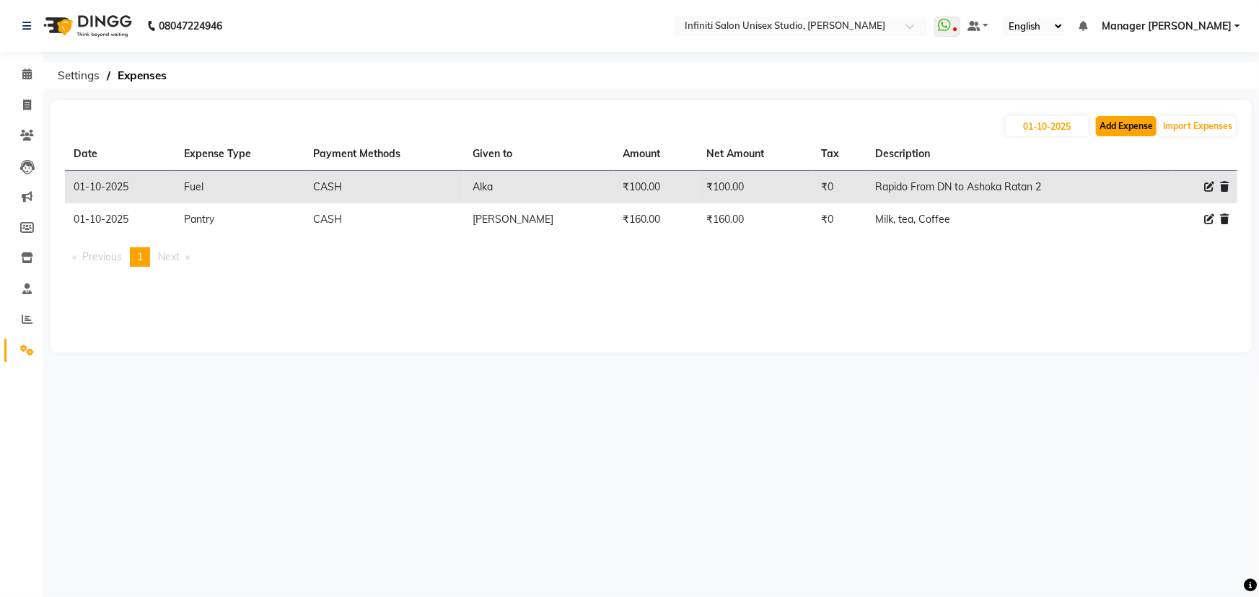
click at [1126, 122] on button "Add Expense" at bounding box center [1126, 126] width 61 height 20
select select "1"
select select "5538"
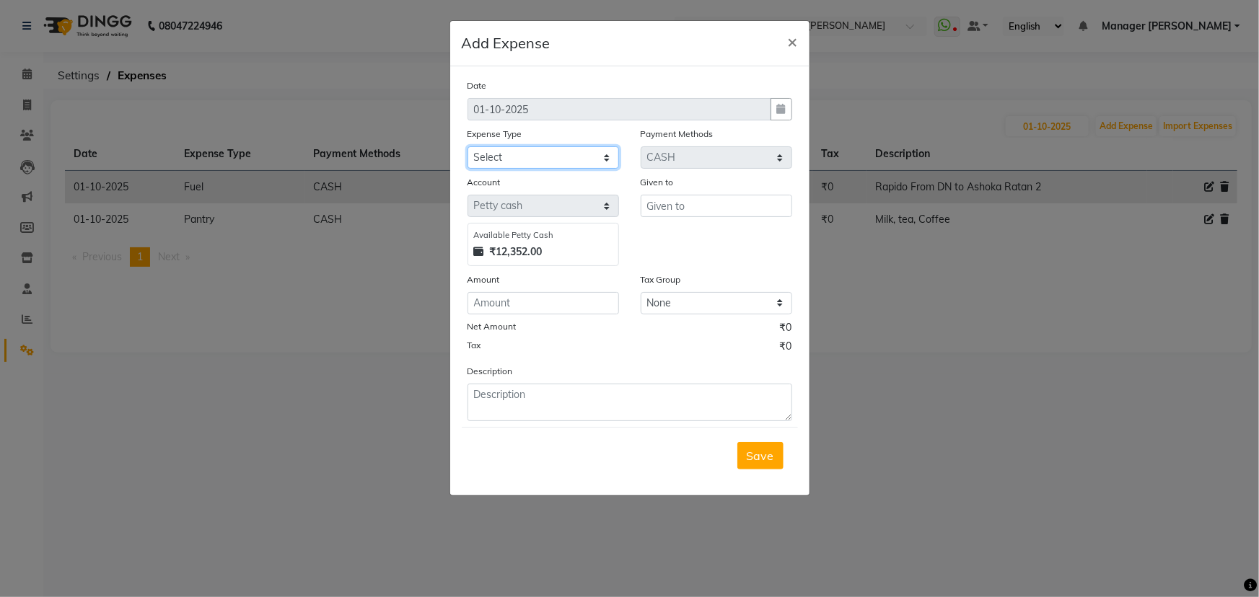
click at [510, 159] on select "Select Advance Salary Client Snacks Fuel Incentive Maintenance Miscellaneous Pa…" at bounding box center [544, 157] width 152 height 22
select select "12393"
click at [468, 147] on select "Select Advance Salary Client Snacks Fuel Incentive Maintenance Miscellaneous Pa…" at bounding box center [544, 157] width 152 height 22
click at [499, 303] on input "number" at bounding box center [544, 303] width 152 height 22
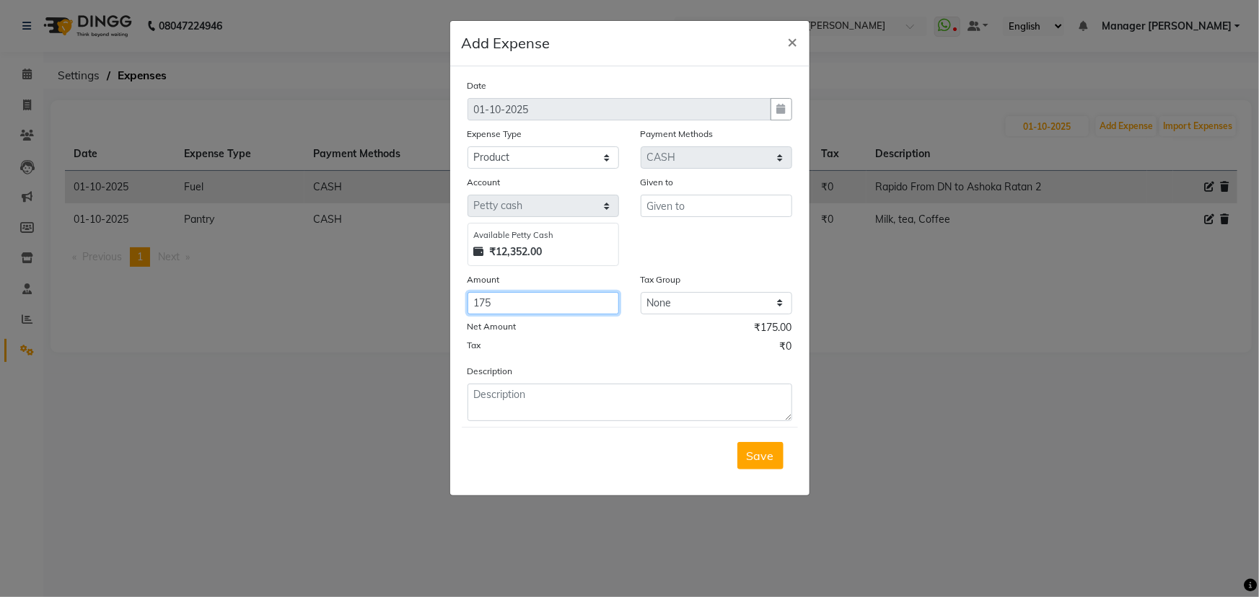
type input "175"
click at [670, 209] on input "text" at bounding box center [717, 206] width 152 height 22
type input "iswar bhaiya"
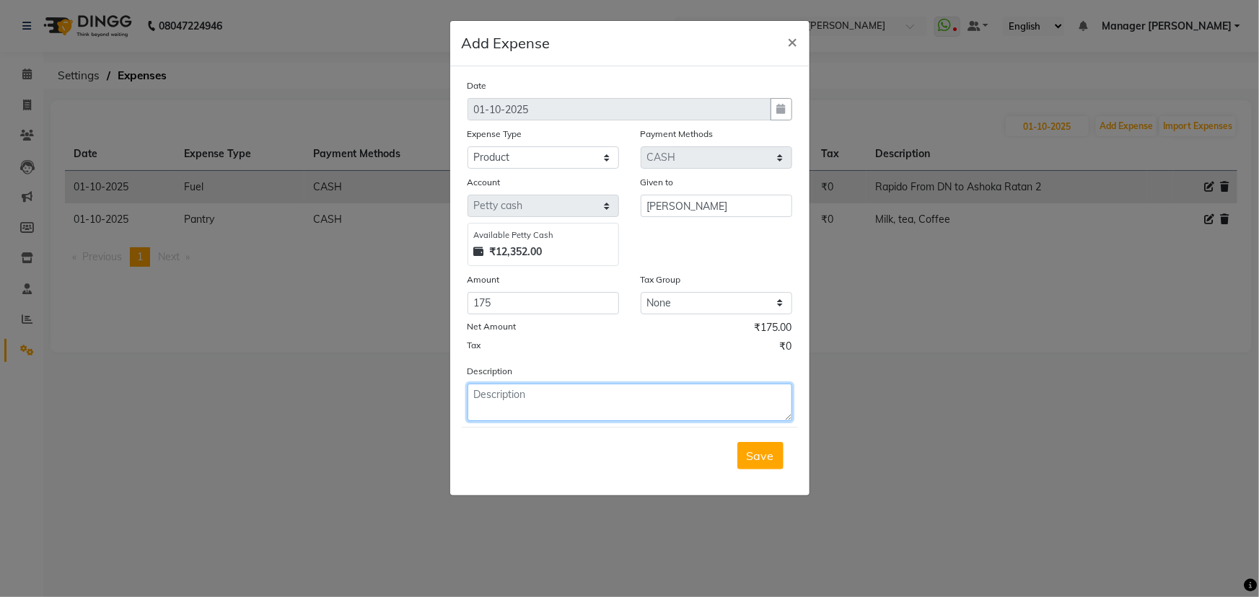
click at [499, 400] on textarea at bounding box center [630, 403] width 325 height 38
type textarea "hair line facial band"
click at [771, 452] on span "Save" at bounding box center [760, 456] width 27 height 14
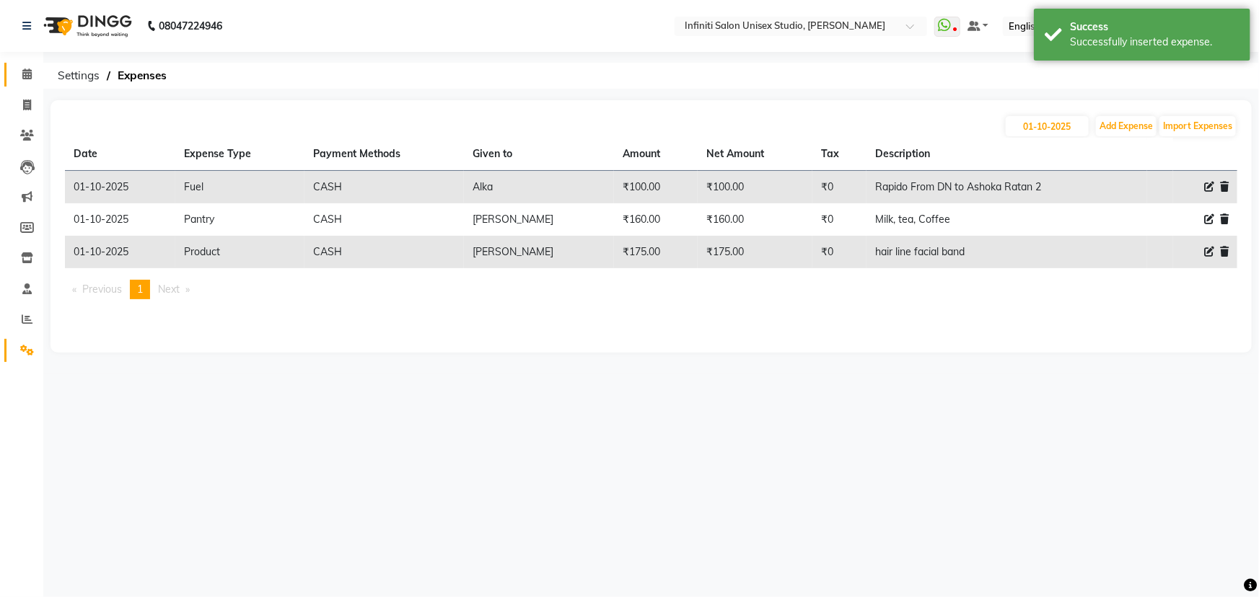
click at [9, 72] on link "Calendar" at bounding box center [21, 75] width 35 height 24
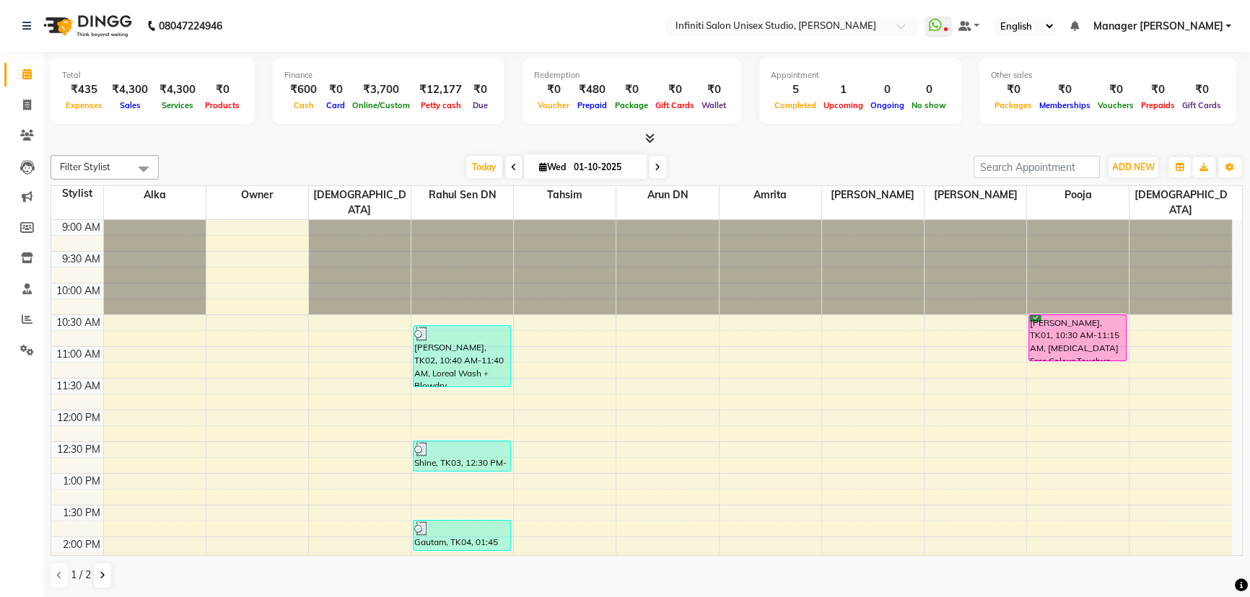
click at [655, 165] on icon at bounding box center [657, 167] width 6 height 9
type input "02-10-2025"
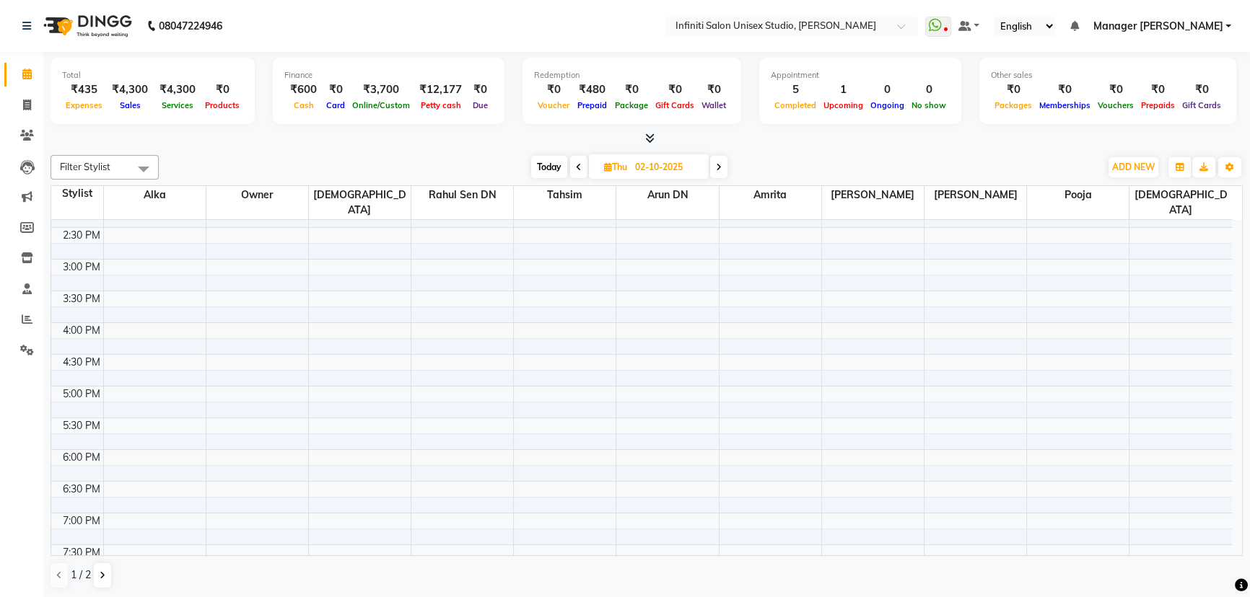
scroll to position [407, 0]
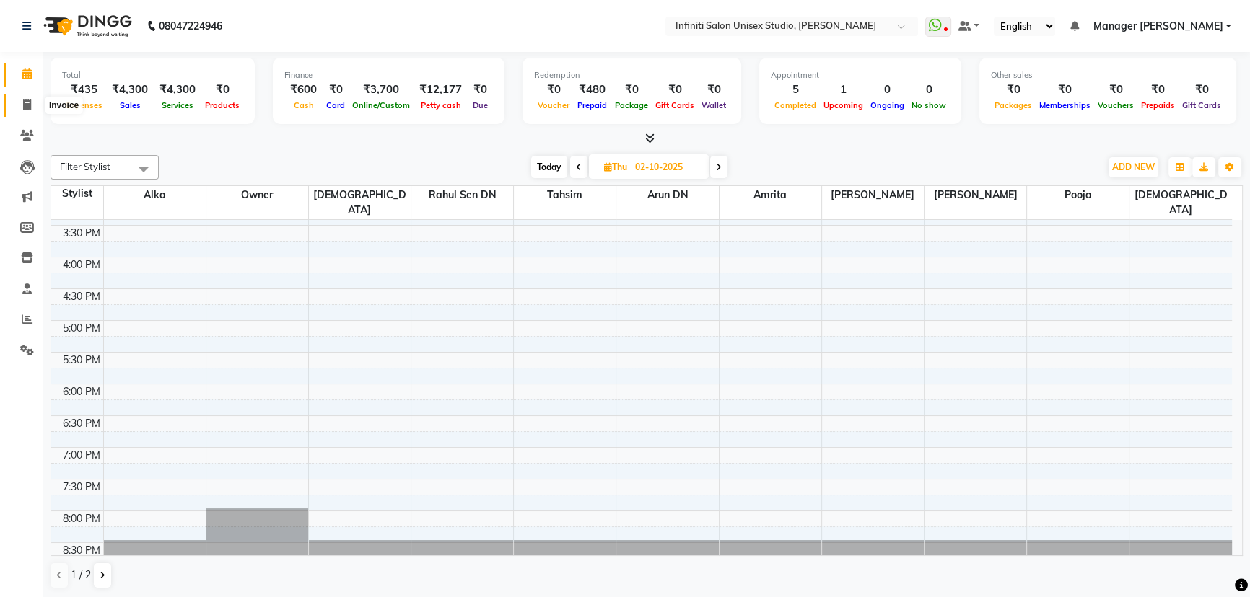
drag, startPoint x: 25, startPoint y: 108, endPoint x: 32, endPoint y: 103, distance: 8.4
click at [27, 106] on icon at bounding box center [27, 105] width 8 height 11
select select "service"
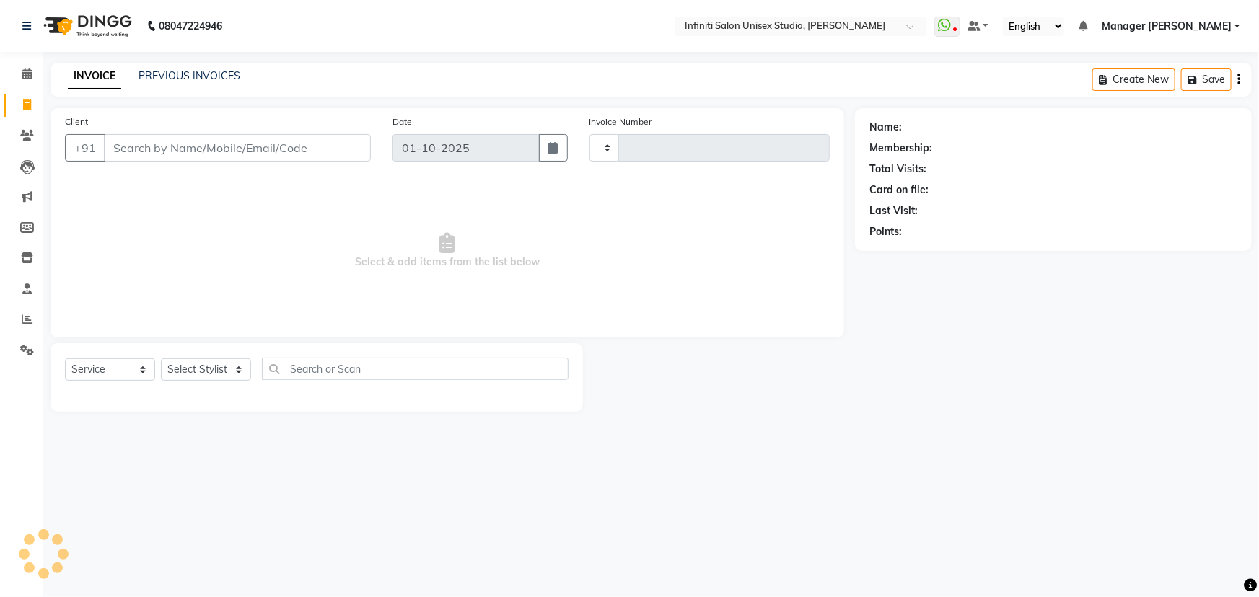
type input "2182"
select select "6511"
click at [136, 149] on input "Client" at bounding box center [237, 147] width 267 height 27
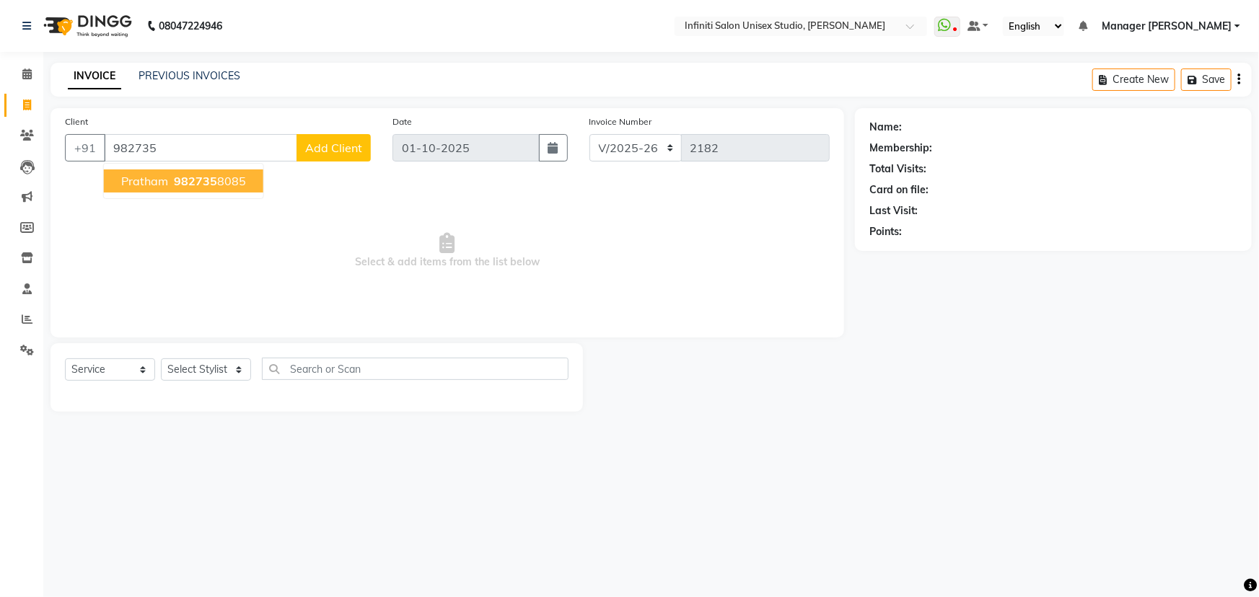
click at [174, 175] on span "982735" at bounding box center [195, 181] width 43 height 14
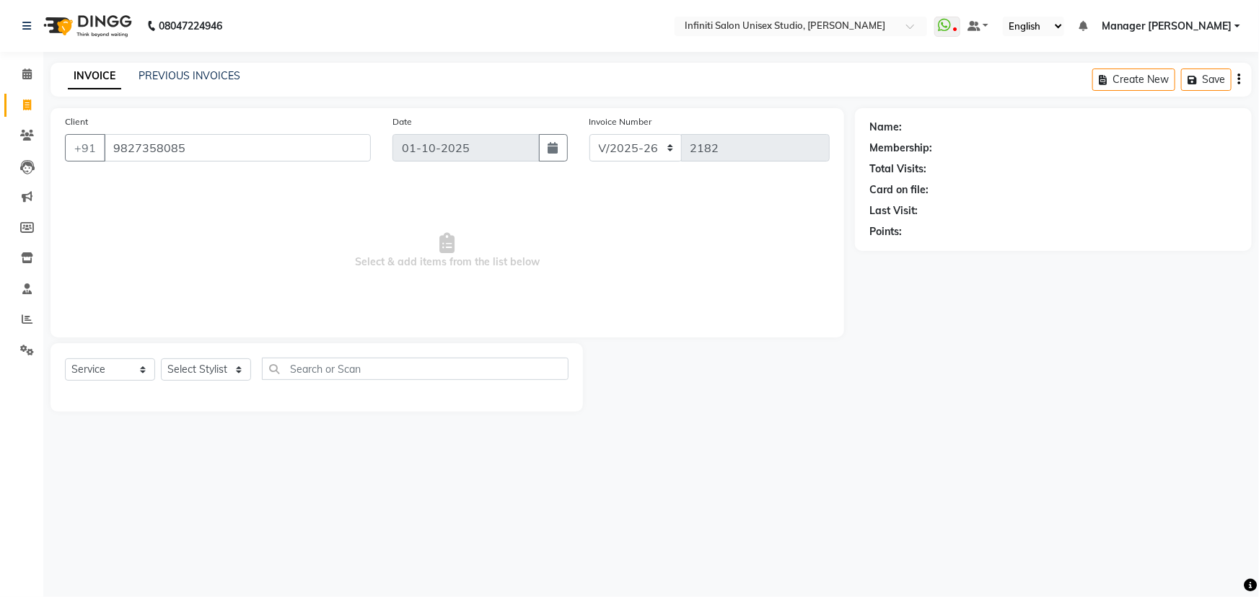
type input "9827358085"
select select "1: Object"
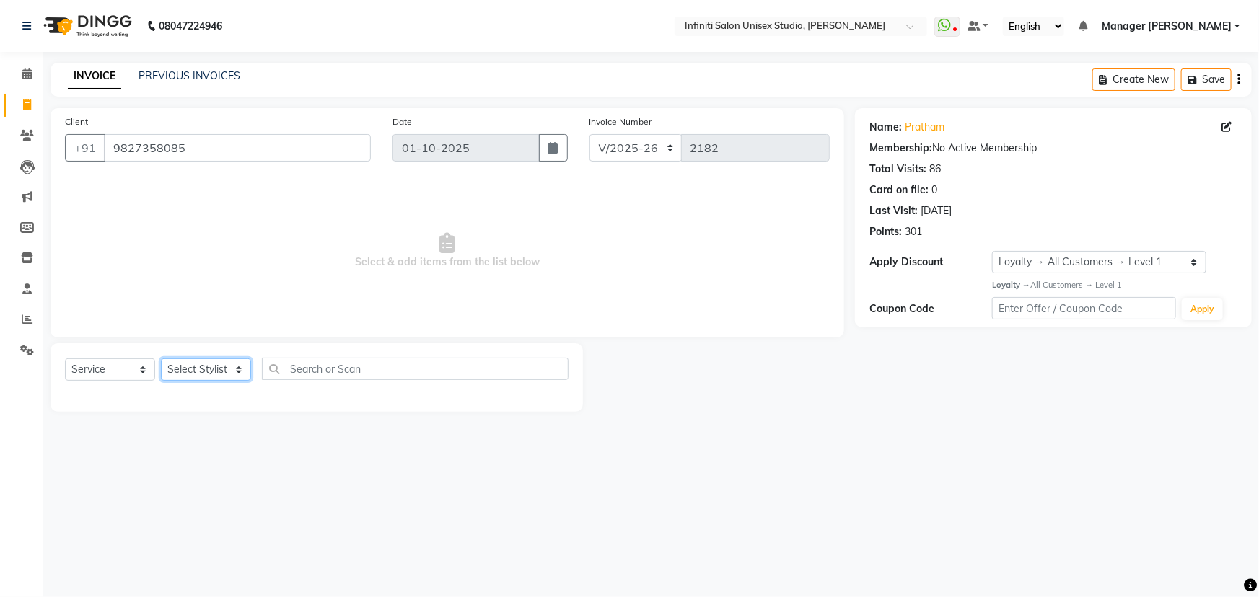
click at [222, 369] on select "Select Stylist Alka Amrita Arun DN Bharti Nigam Ishu Krishna Owner Pooja Rahul …" at bounding box center [206, 370] width 90 height 22
select select "49887"
click at [161, 359] on select "Select Stylist Alka Amrita Arun DN Bharti Nigam Ishu Krishna Owner Pooja Rahul …" at bounding box center [206, 370] width 90 height 22
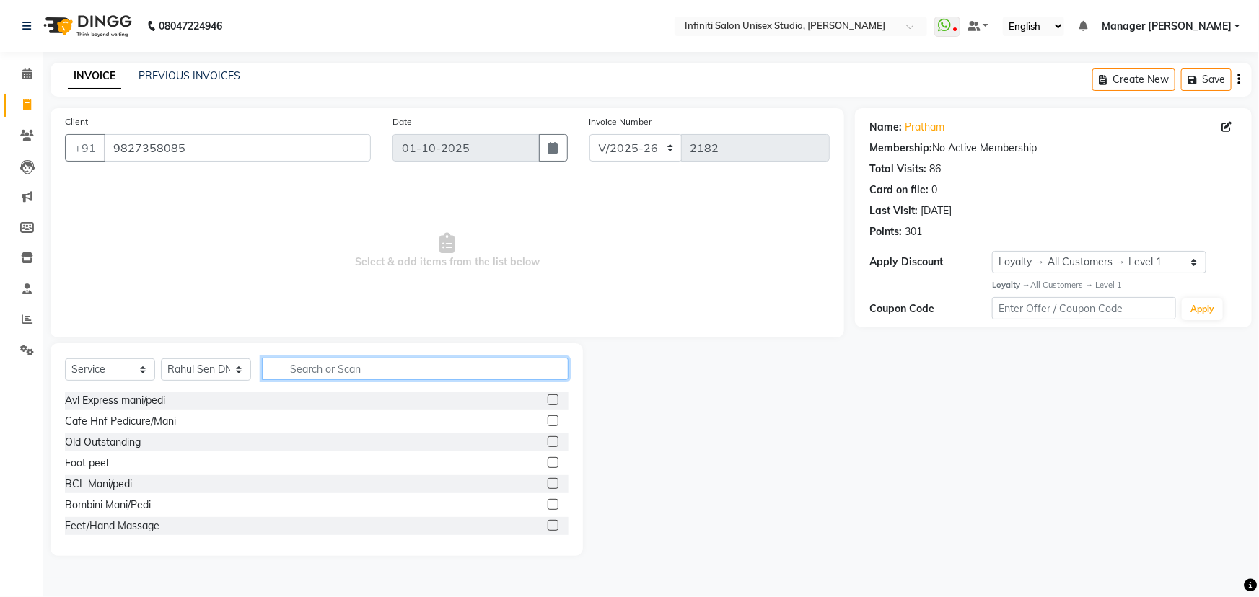
click at [279, 358] on input "text" at bounding box center [415, 369] width 307 height 22
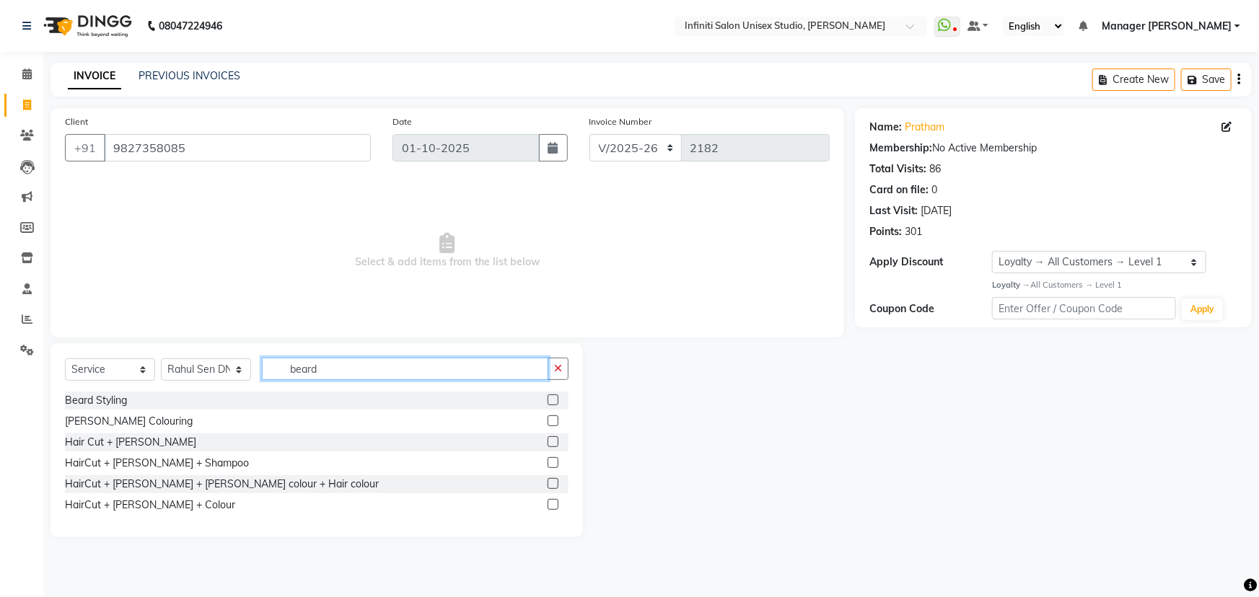
type input "beard"
click at [551, 401] on label at bounding box center [553, 400] width 11 height 11
click at [551, 401] on input "checkbox" at bounding box center [552, 400] width 9 height 9
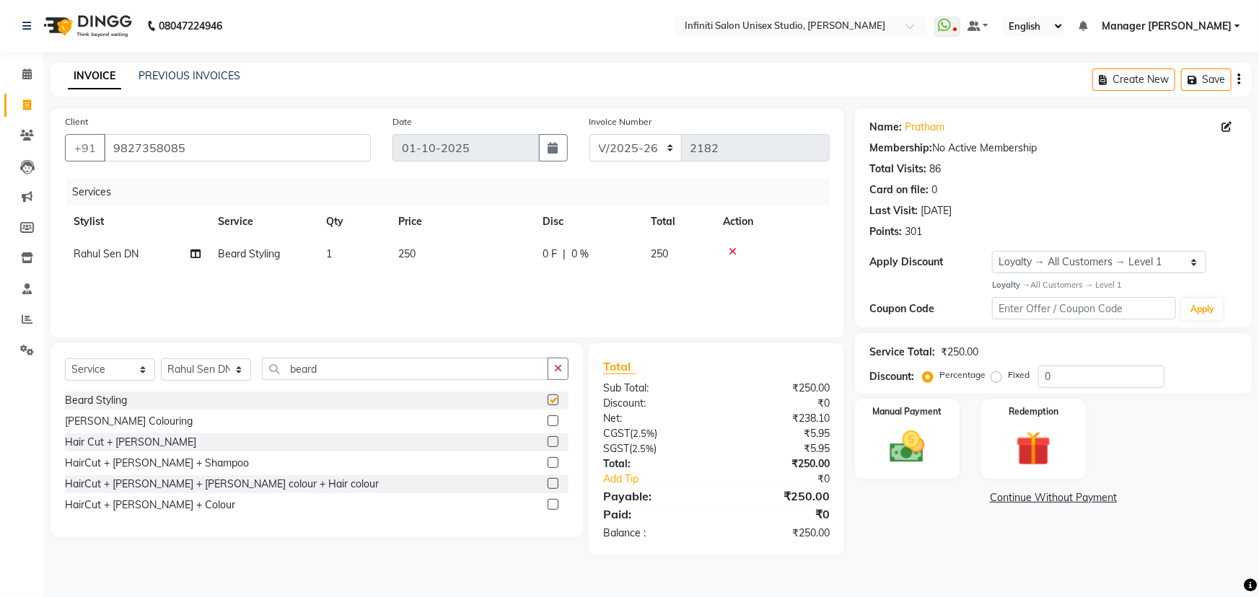
checkbox input "false"
click at [911, 441] on img at bounding box center [907, 447] width 59 height 42
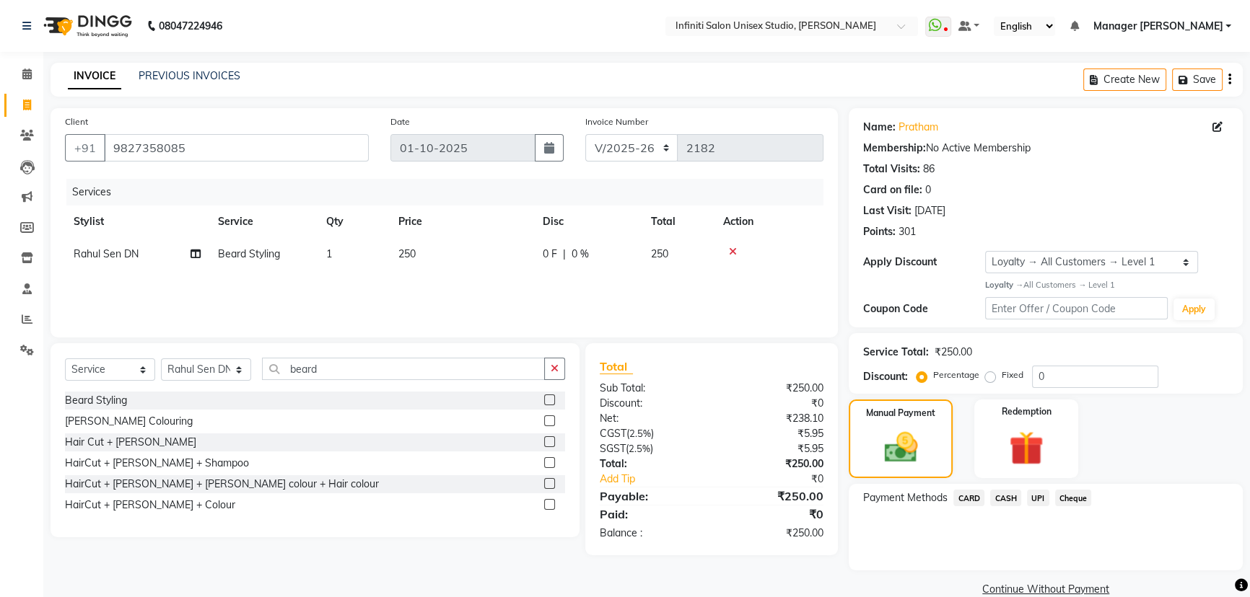
click at [1041, 500] on span "UPI" at bounding box center [1038, 498] width 22 height 17
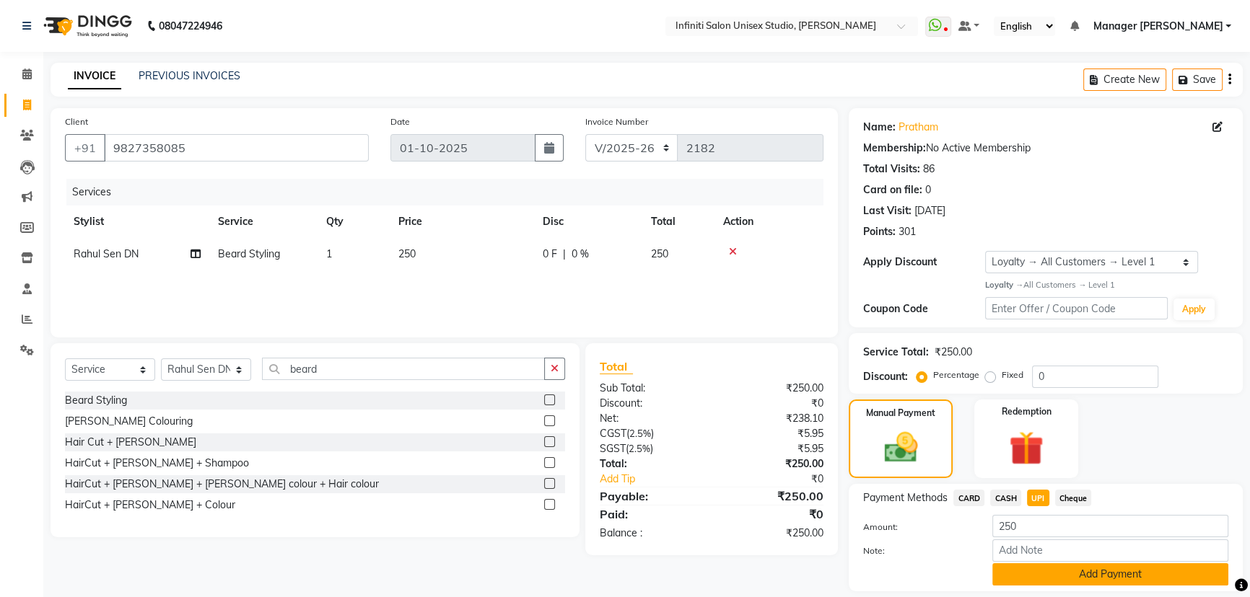
click at [1046, 566] on button "Add Payment" at bounding box center [1110, 575] width 236 height 22
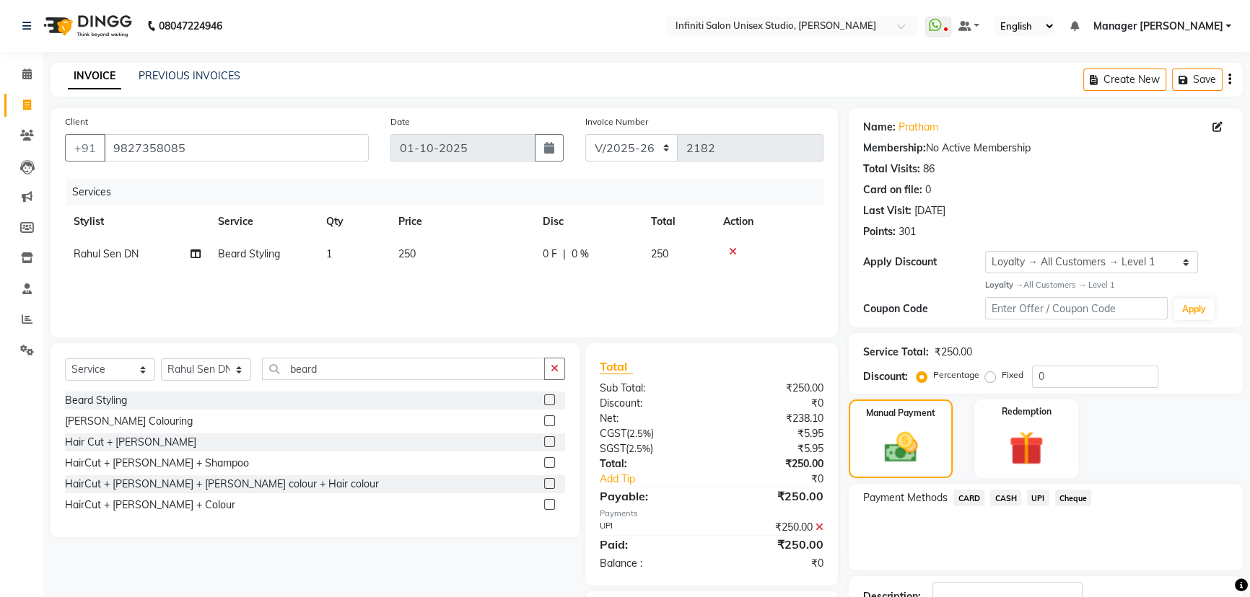
scroll to position [105, 0]
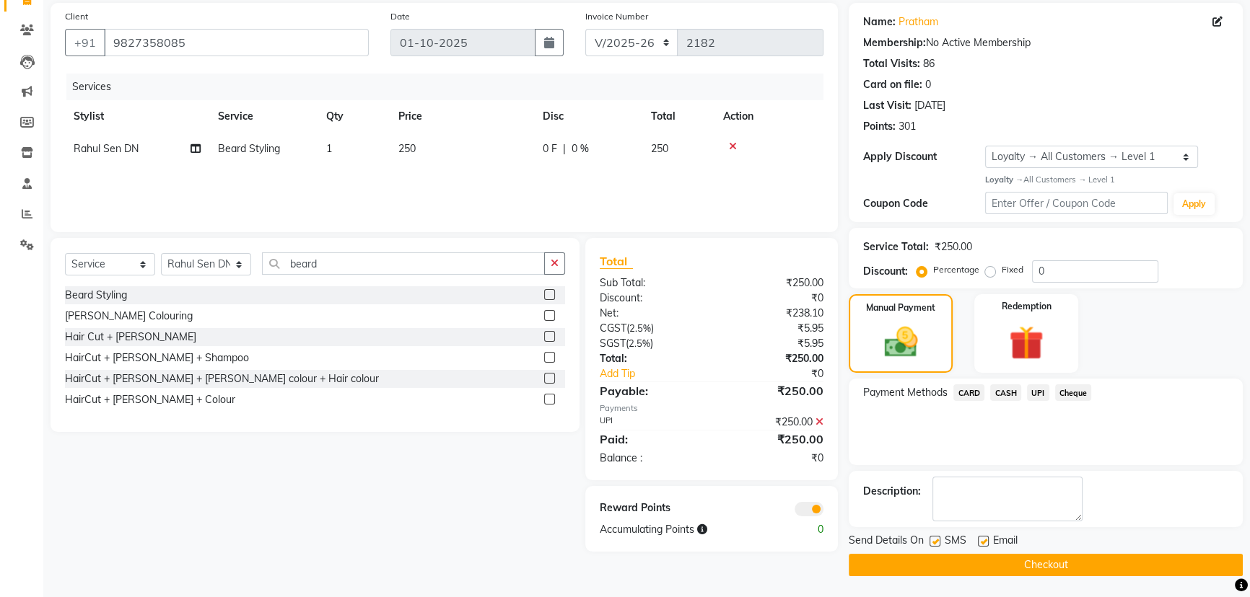
click at [1025, 566] on button "Checkout" at bounding box center [1046, 565] width 394 height 22
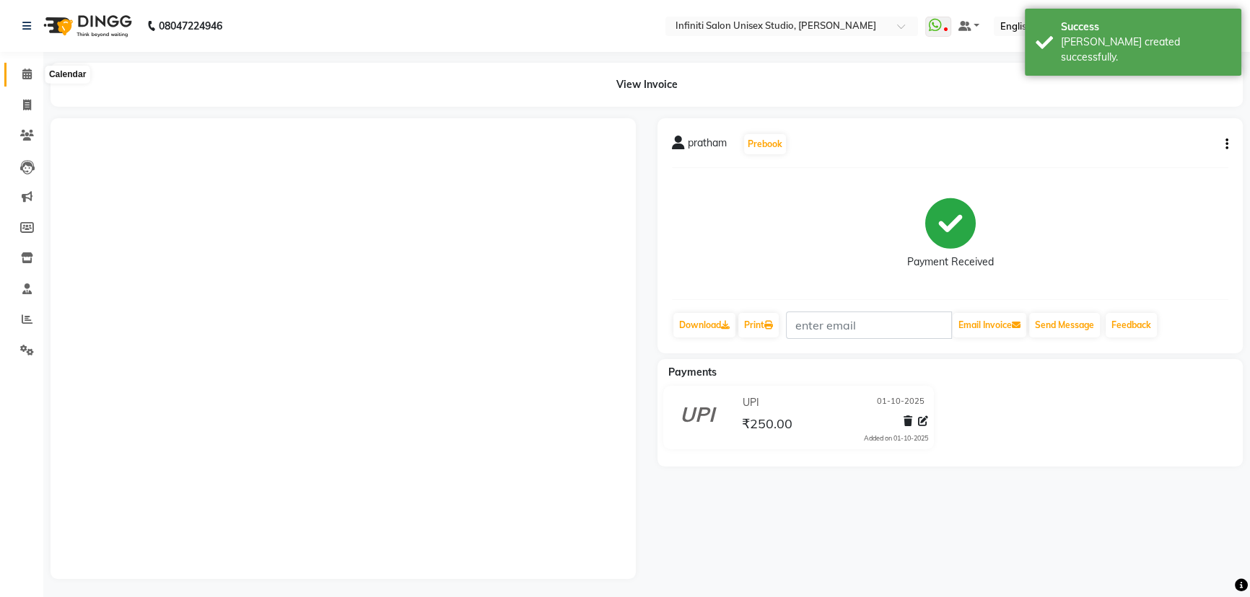
click at [22, 79] on icon at bounding box center [26, 74] width 9 height 11
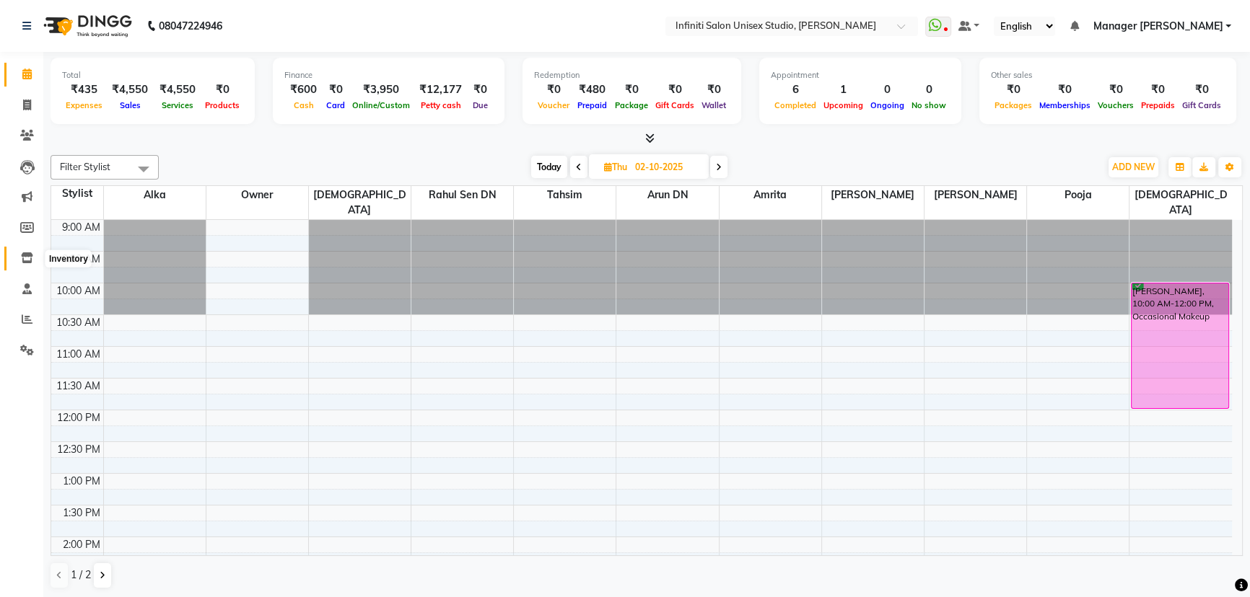
click at [23, 251] on span at bounding box center [26, 258] width 25 height 17
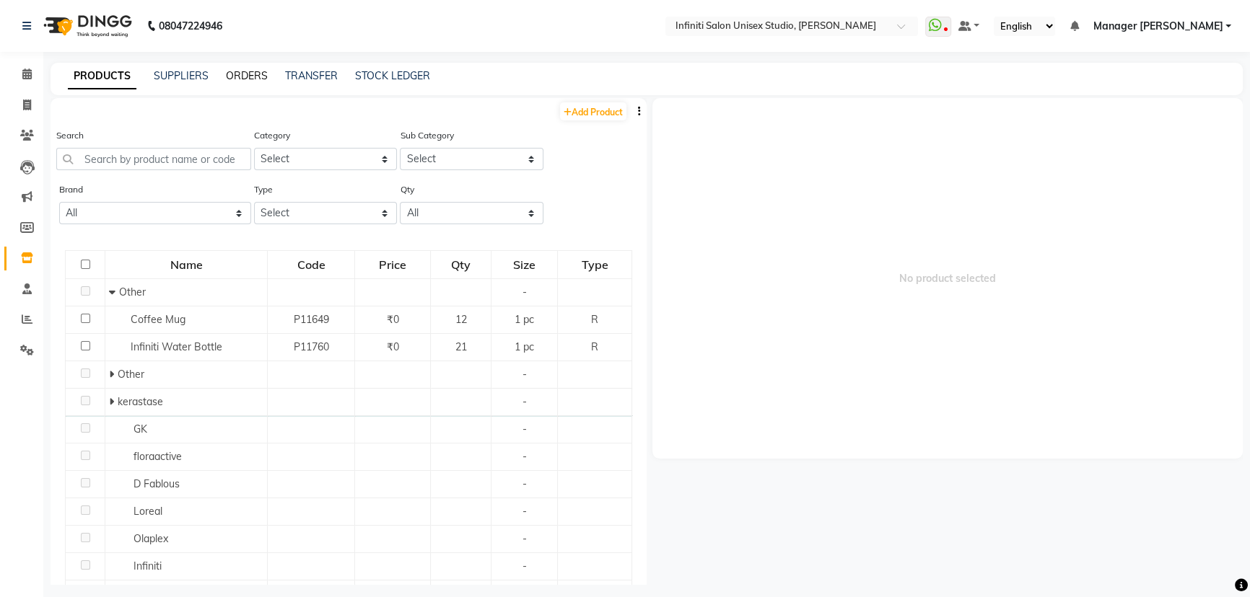
click at [239, 77] on link "ORDERS" at bounding box center [247, 75] width 42 height 13
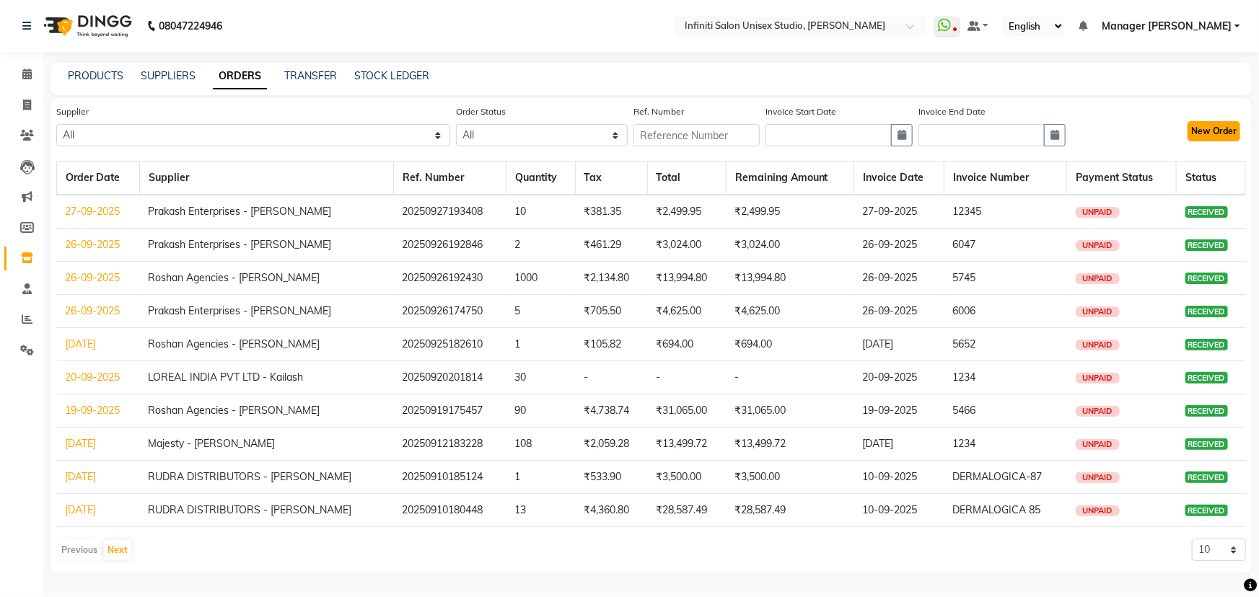
click at [1209, 128] on button "New Order" at bounding box center [1214, 131] width 53 height 20
select select "true"
select select "2851"
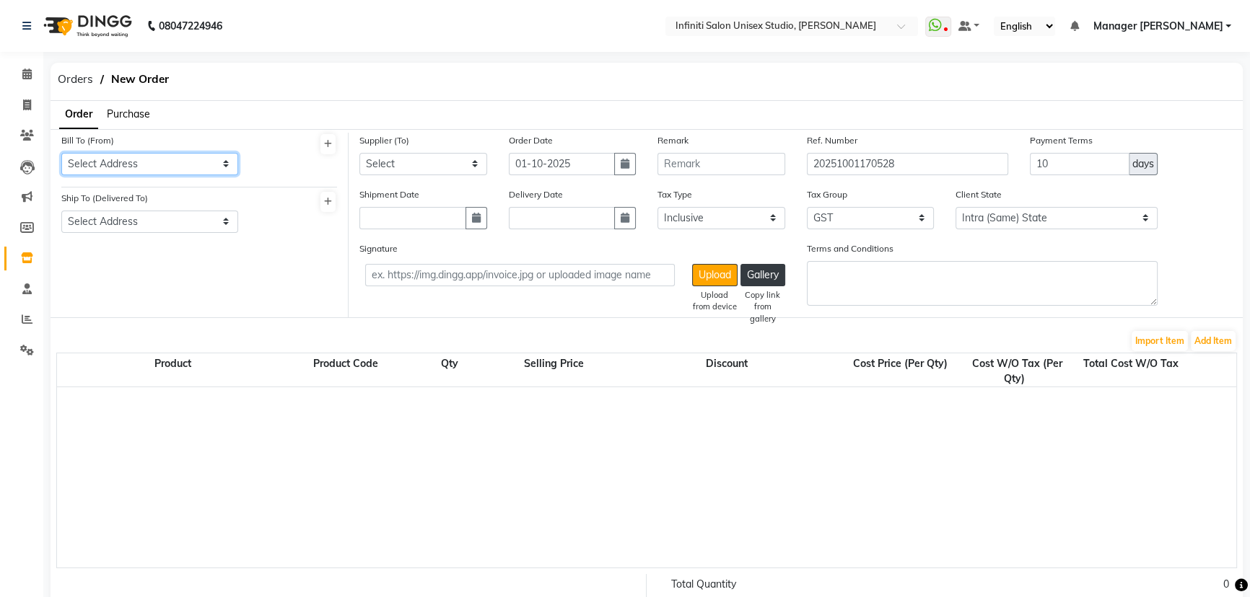
click at [119, 162] on select "Select Address Shop-1" at bounding box center [149, 164] width 177 height 22
select select "989"
click at [61, 153] on select "Select Address Shop-1" at bounding box center [149, 164] width 177 height 22
drag, startPoint x: 146, startPoint y: 224, endPoint x: 149, endPoint y: 232, distance: 8.2
click at [146, 224] on select "Select Address Shop-1" at bounding box center [149, 222] width 177 height 22
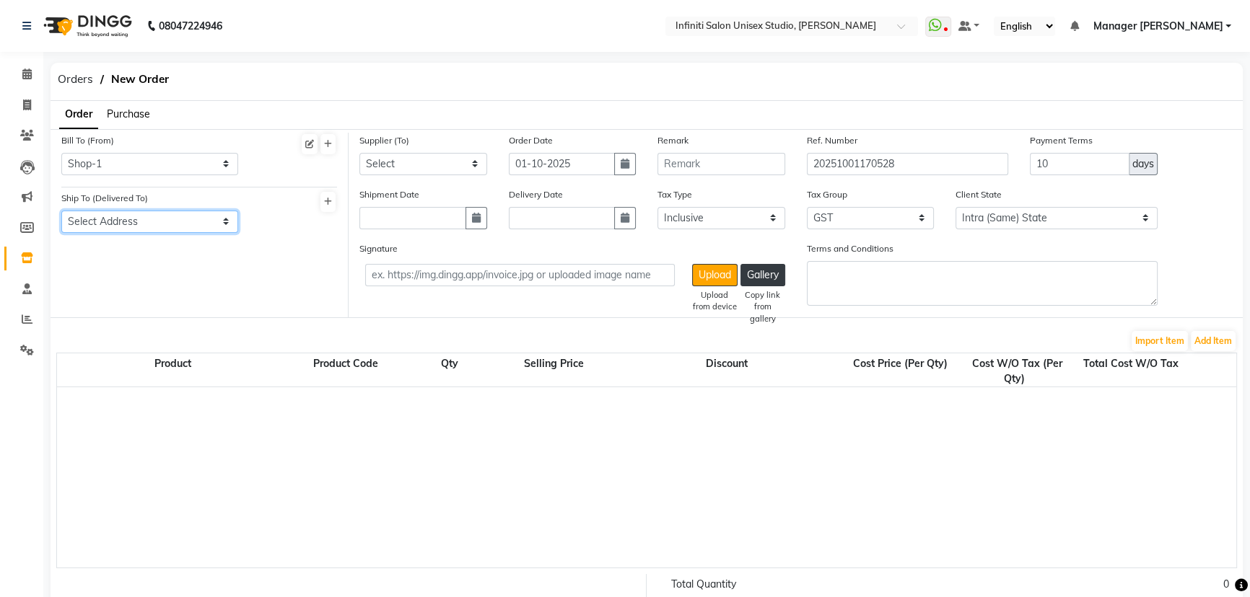
select select "990"
click at [61, 211] on select "Select Address Shop-1" at bounding box center [149, 222] width 177 height 22
click at [410, 165] on select "Select Queens OJAS Roshan Agencies - Roshan Ahuja Laxmi Trading - Ashish Lalwan…" at bounding box center [423, 164] width 128 height 22
select select "4466"
click at [359, 153] on select "Select Queens OJAS Roshan Agencies - Roshan Ahuja Laxmi Trading - Ashish Lalwan…" at bounding box center [423, 164] width 128 height 22
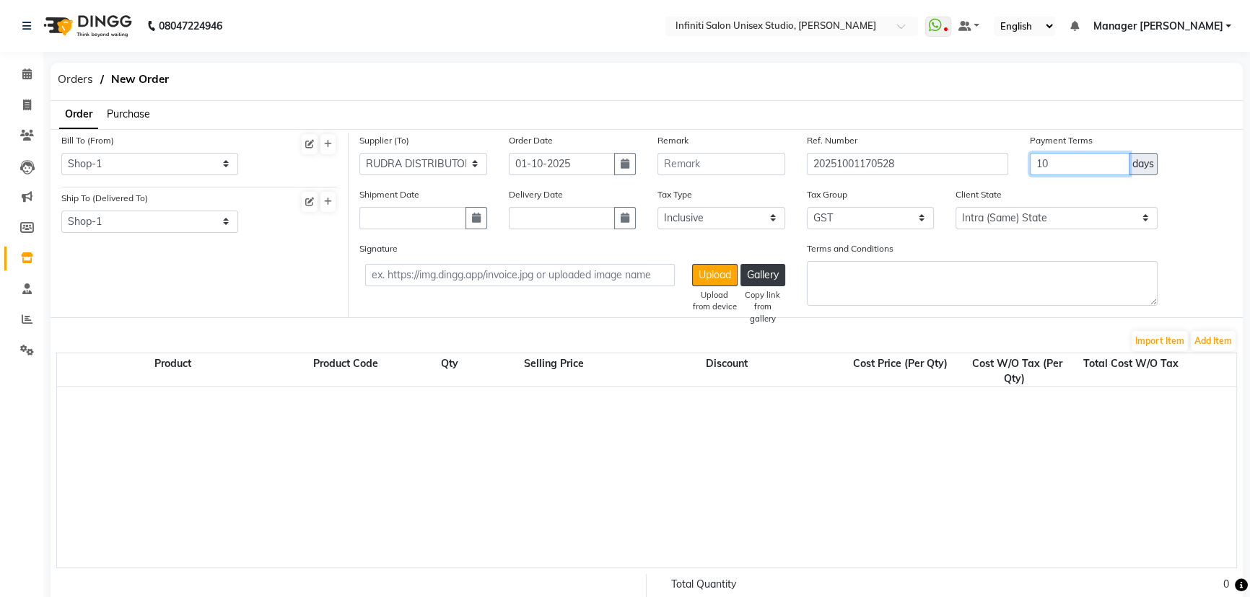
click at [1065, 158] on input "10" at bounding box center [1080, 164] width 100 height 22
type input "1"
type input "30"
click at [236, 274] on div "Bill To (From) Select Address Shop-1 Ship To (Delivered To) Select Address Shop…" at bounding box center [200, 225] width 298 height 185
click at [1205, 338] on button "Add Item" at bounding box center [1213, 341] width 45 height 20
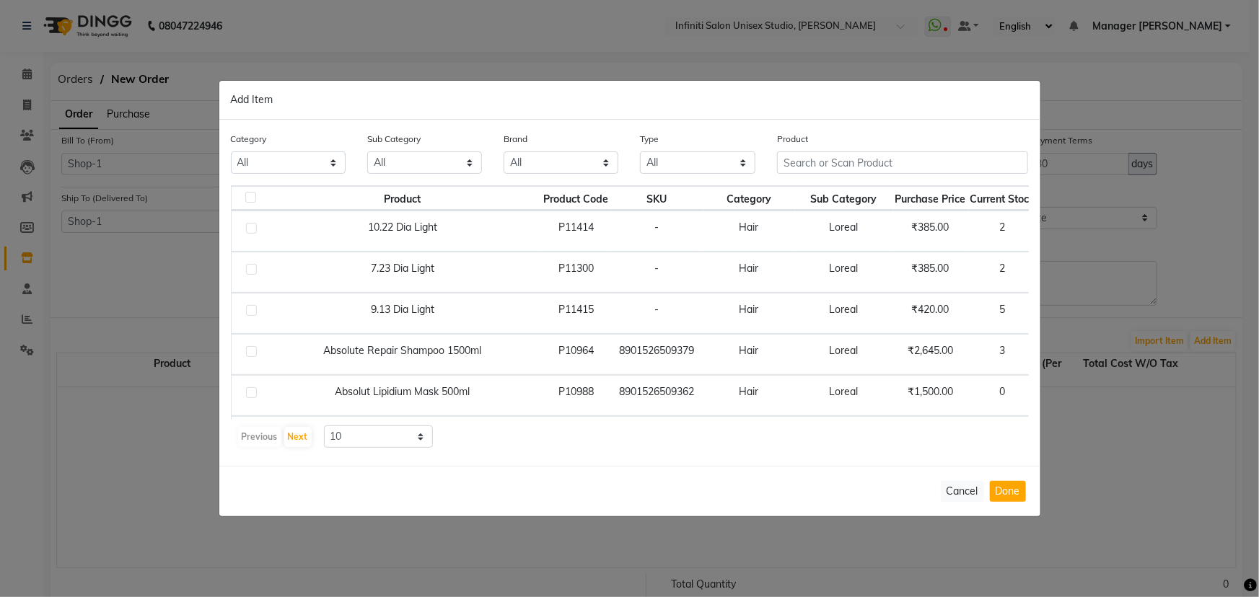
click at [1205, 253] on ngb-modal-window "Add Item Category All Hair Skin Appliances Beard Waxing Disposable Hands and Fe…" at bounding box center [629, 298] width 1259 height 597
click at [145, 273] on ngb-modal-window "Add Item Category All Hair Skin Appliances Beard Waxing Disposable Hands and Fe…" at bounding box center [629, 298] width 1259 height 597
click at [800, 162] on input "text" at bounding box center [903, 163] width 252 height 22
click at [24, 76] on ngb-modal-window "Add Item Category All Hair Skin Appliances Beard Waxing Disposable Hands and Fe…" at bounding box center [629, 298] width 1259 height 597
click at [954, 488] on button "Cancel" at bounding box center [962, 491] width 43 height 21
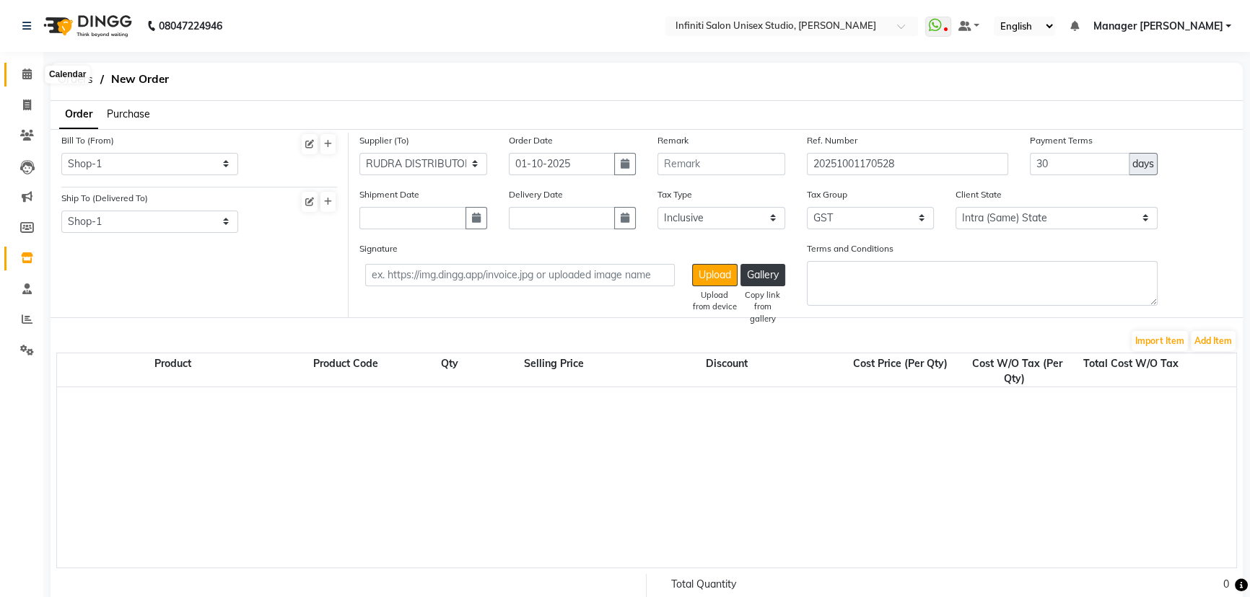
click at [25, 74] on icon at bounding box center [26, 74] width 9 height 11
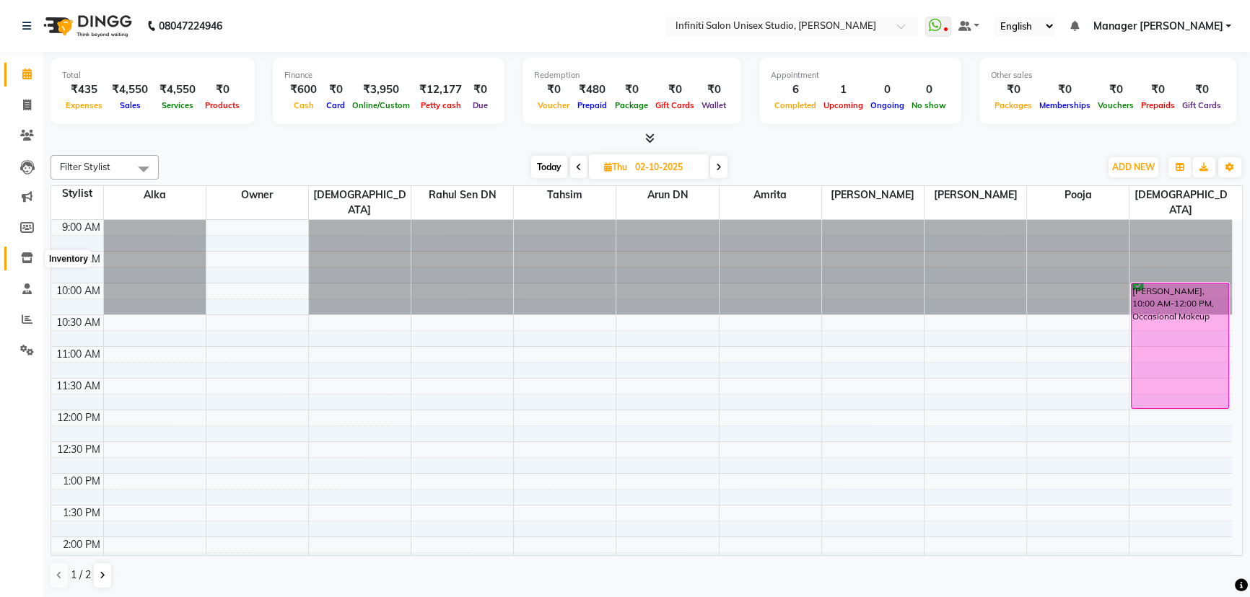
click at [27, 258] on icon at bounding box center [27, 258] width 12 height 11
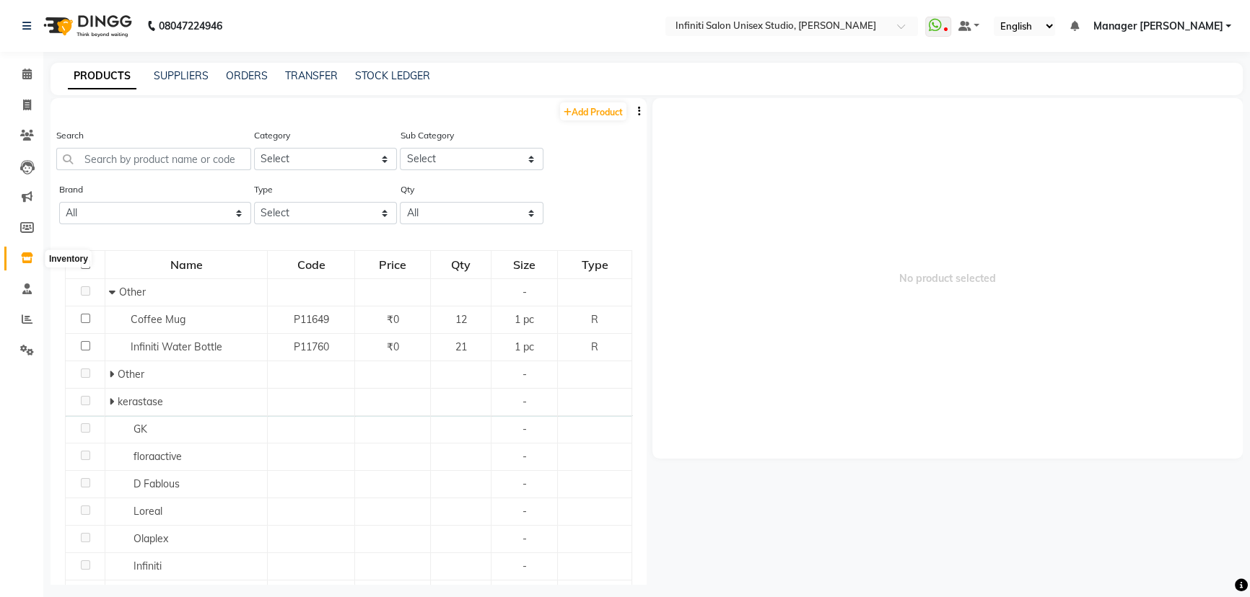
click at [23, 255] on icon at bounding box center [27, 258] width 12 height 11
click at [401, 74] on link "STOCK LEDGER" at bounding box center [392, 75] width 75 height 13
select select "all"
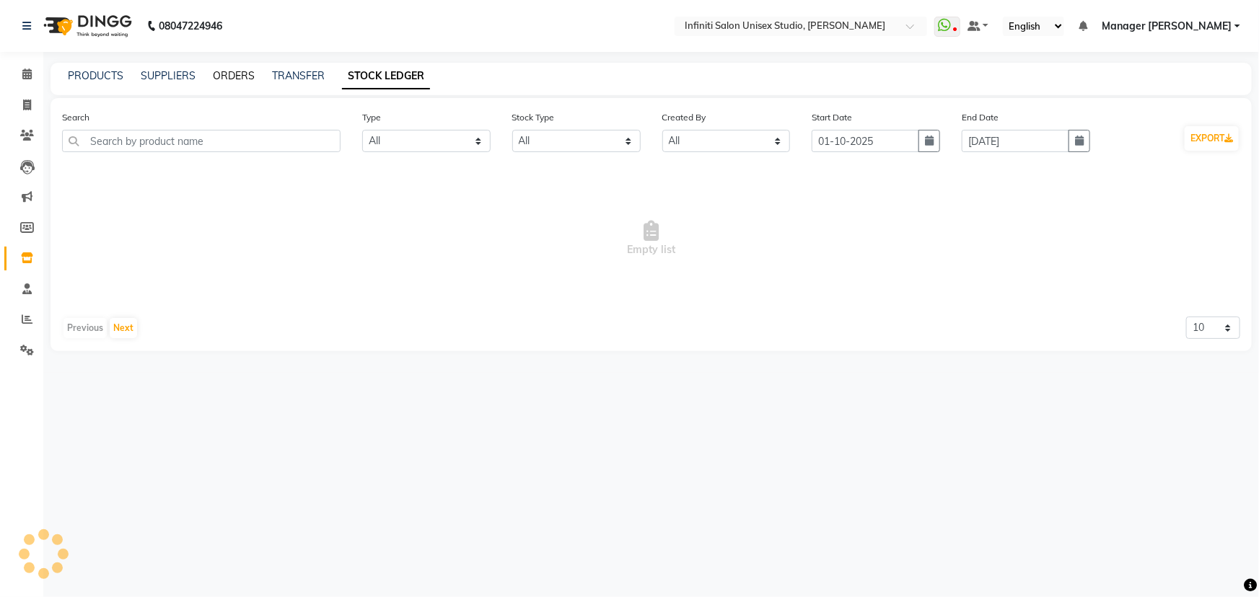
click at [232, 76] on link "ORDERS" at bounding box center [234, 75] width 42 height 13
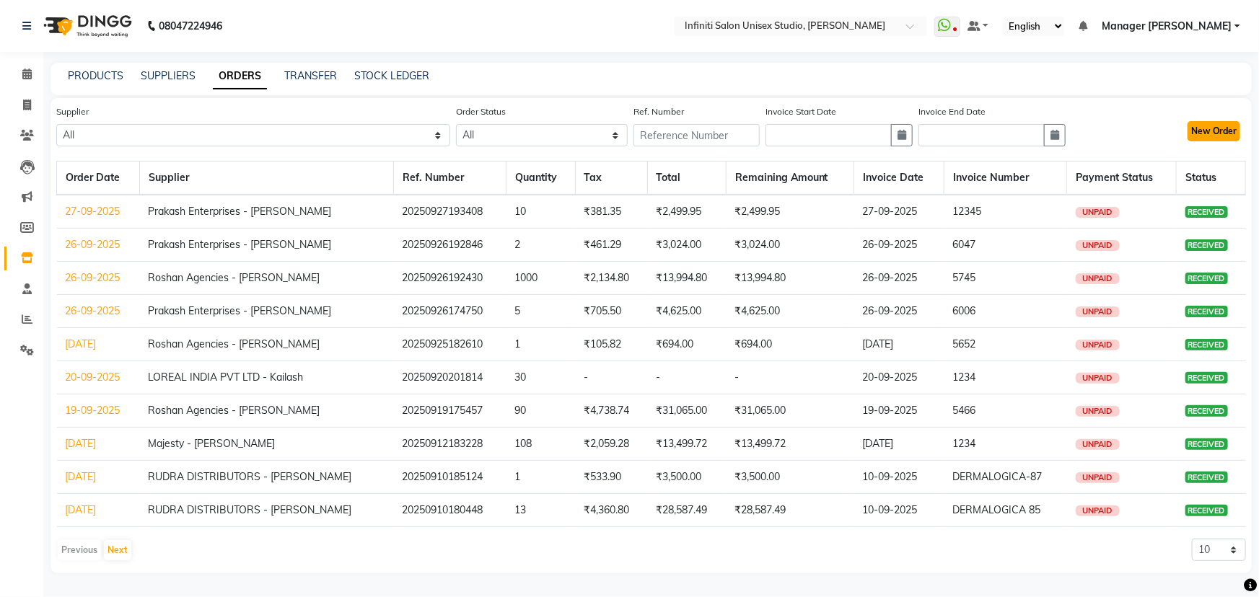
click at [1204, 130] on button "New Order" at bounding box center [1214, 131] width 53 height 20
select select "true"
select select "2851"
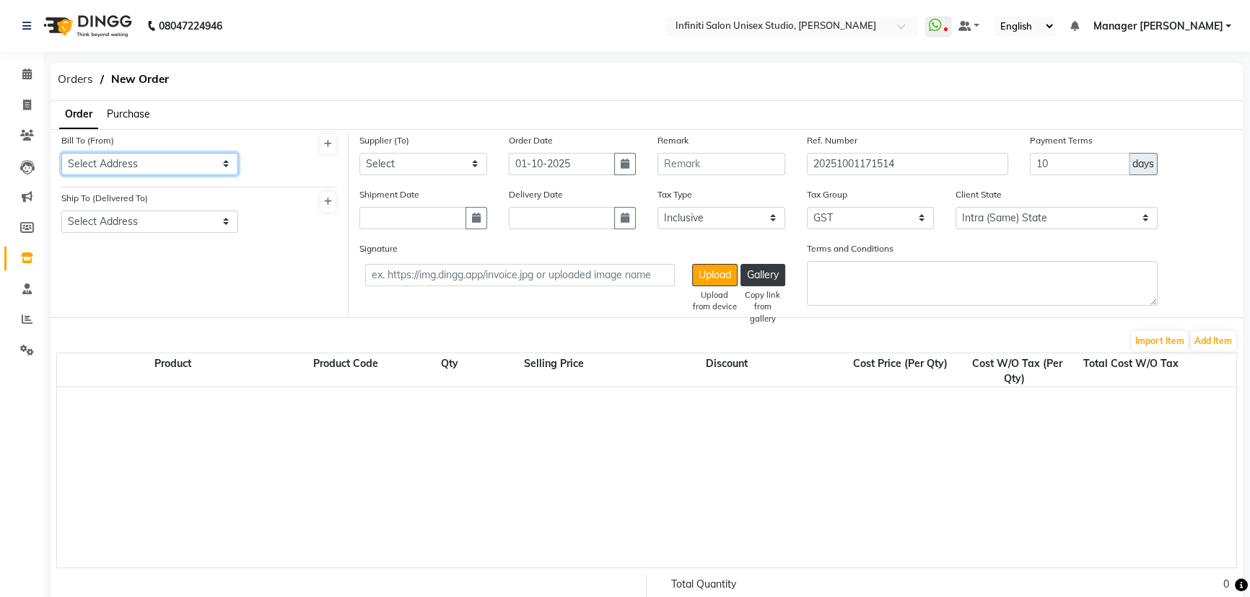
click at [135, 167] on select "Select Address Shop-1" at bounding box center [149, 164] width 177 height 22
select select "989"
click at [61, 153] on select "Select Address Shop-1" at bounding box center [149, 164] width 177 height 22
click at [155, 221] on select "Select Address Shop-1" at bounding box center [149, 222] width 177 height 22
select select "990"
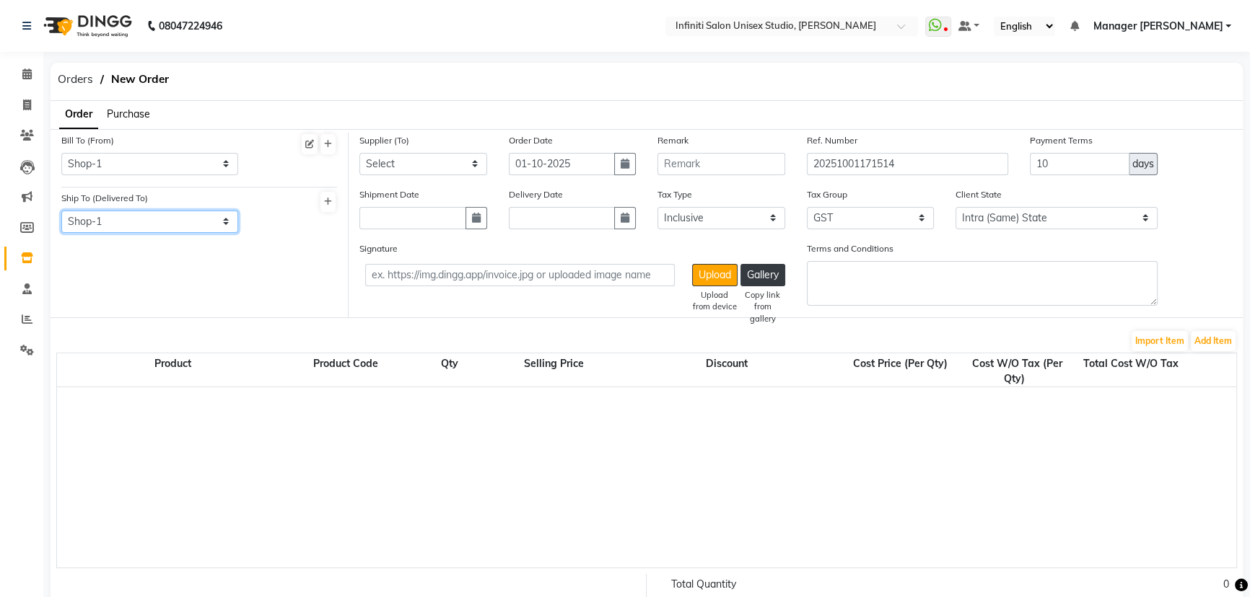
click at [61, 211] on select "Select Address Shop-1" at bounding box center [149, 222] width 177 height 22
click at [414, 162] on select "Select Queens OJAS Roshan Agencies - Roshan Ahuja Laxmi Trading - Ashish Lalwan…" at bounding box center [423, 164] width 128 height 22
select select "4466"
click at [359, 153] on select "Select Queens OJAS Roshan Agencies - Roshan Ahuja Laxmi Trading - Ashish Lalwan…" at bounding box center [423, 164] width 128 height 22
click at [1052, 162] on input "10" at bounding box center [1080, 164] width 100 height 22
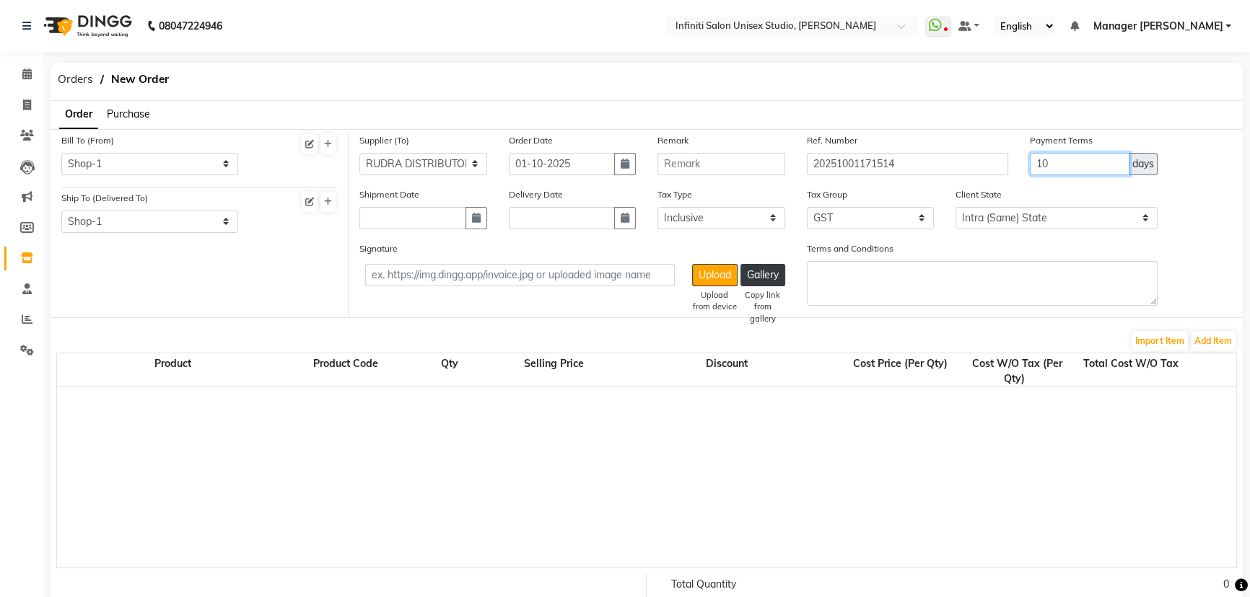
type input "1"
type input "30"
click at [1207, 341] on button "Add Item" at bounding box center [1213, 341] width 45 height 20
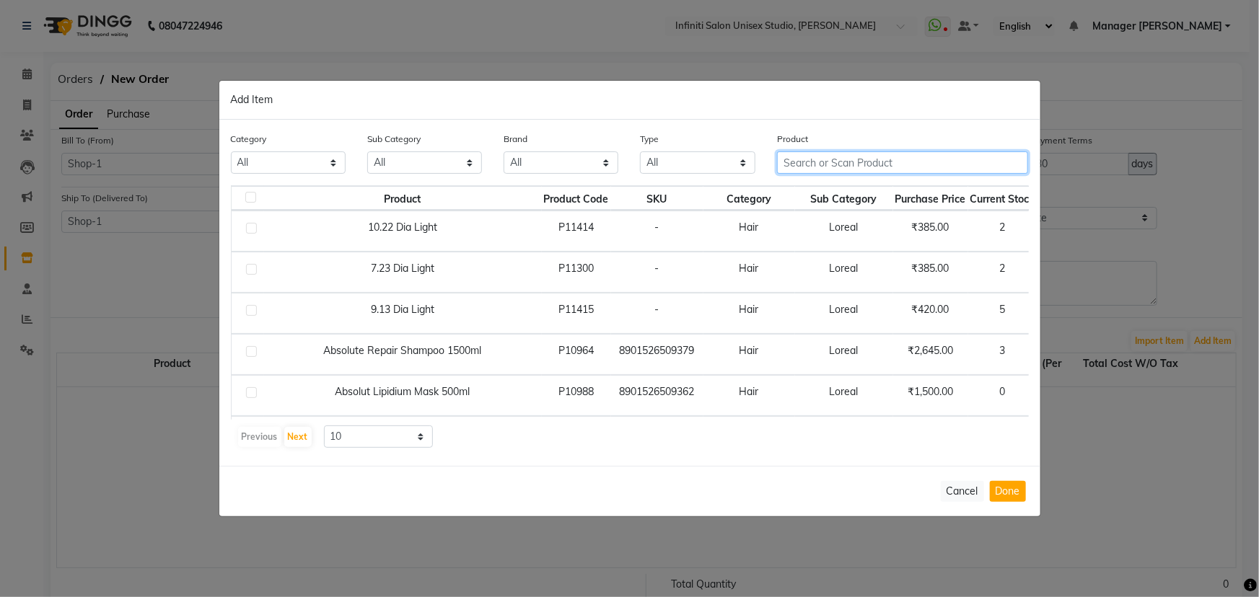
click at [814, 163] on input "text" at bounding box center [903, 163] width 252 height 22
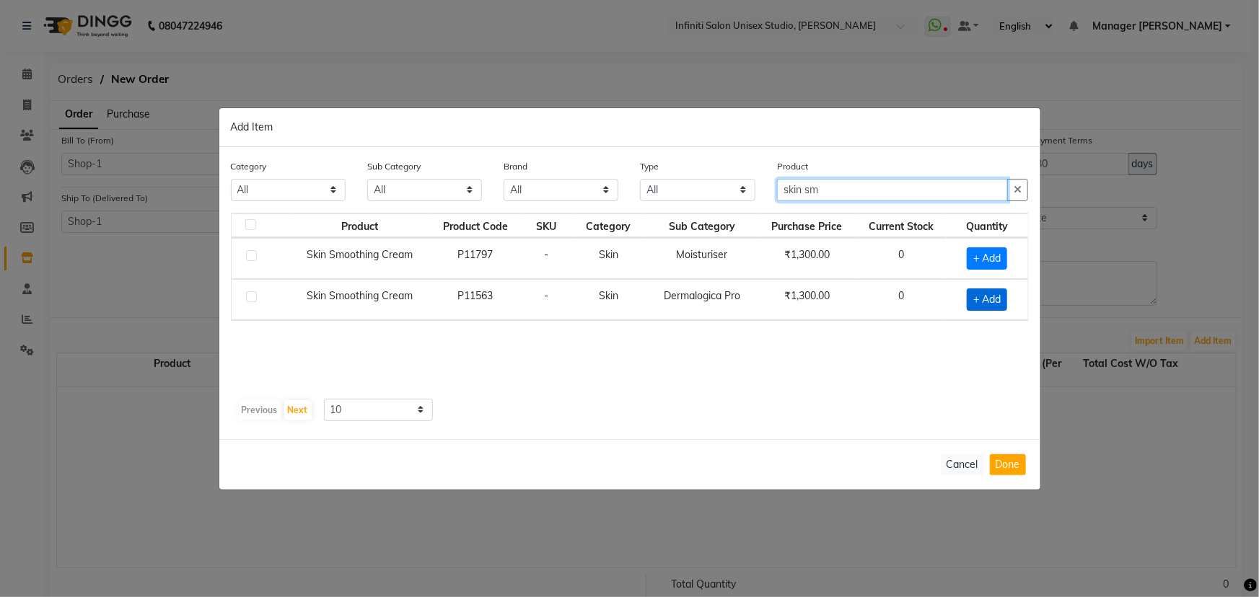
type input "skin sm"
click at [982, 301] on span "+ Add" at bounding box center [987, 300] width 40 height 22
checkbox input "true"
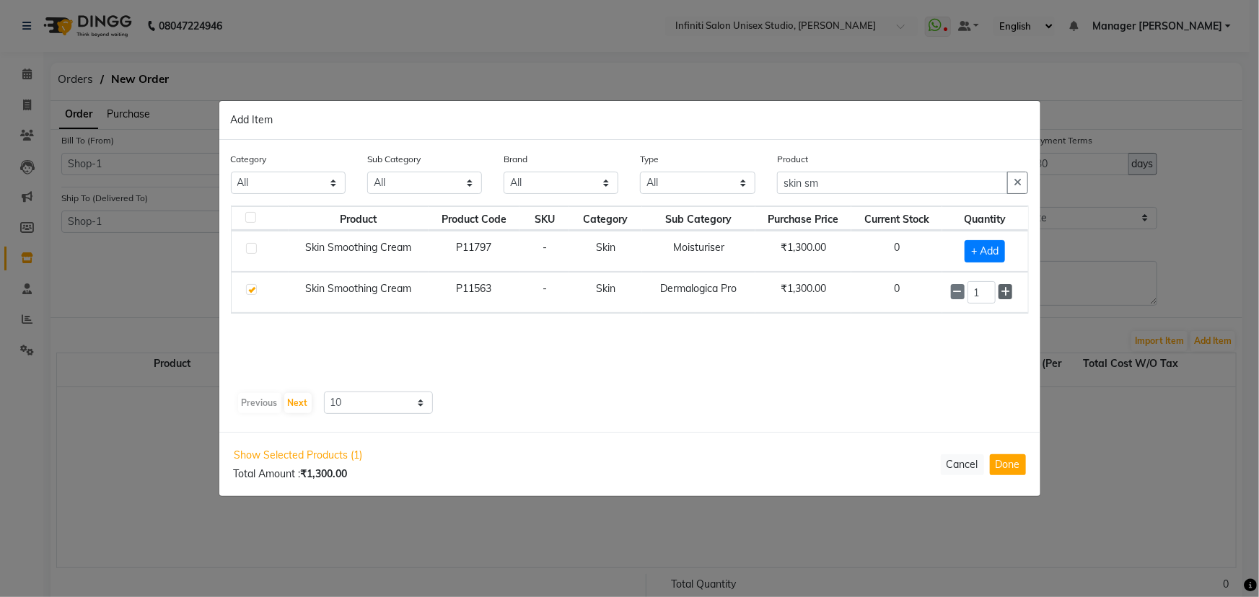
click at [1004, 294] on icon at bounding box center [1005, 292] width 9 height 10
type input "2"
click at [1015, 185] on icon "button" at bounding box center [1018, 183] width 8 height 10
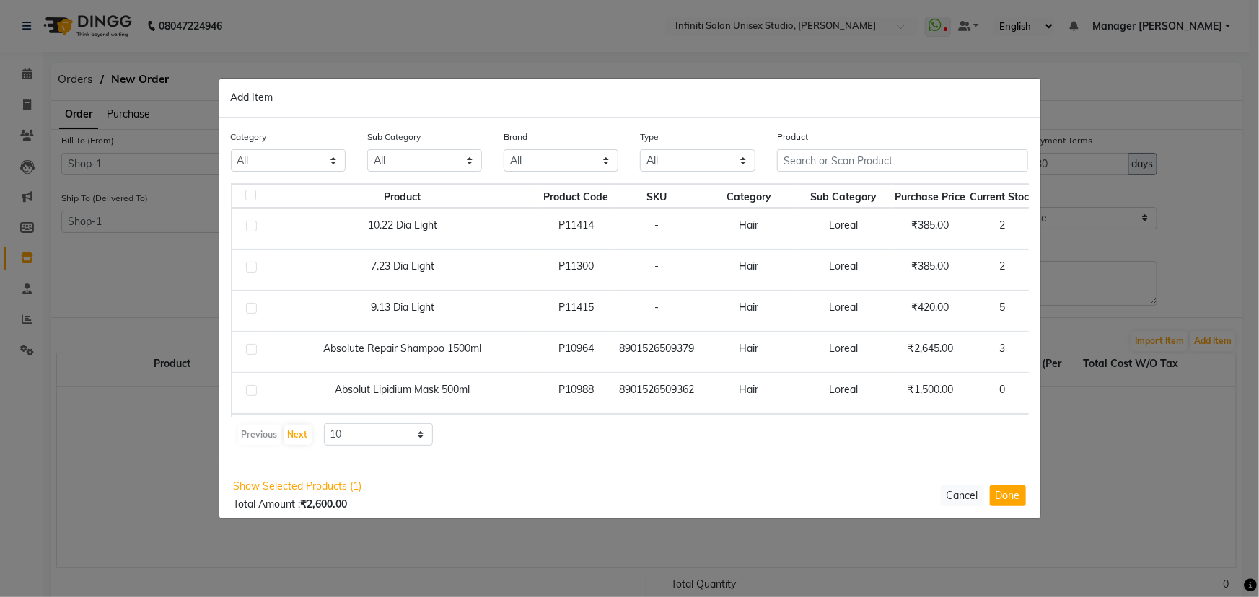
click at [797, 183] on div "Product" at bounding box center [902, 156] width 273 height 54
click at [794, 163] on input "text" at bounding box center [903, 160] width 252 height 22
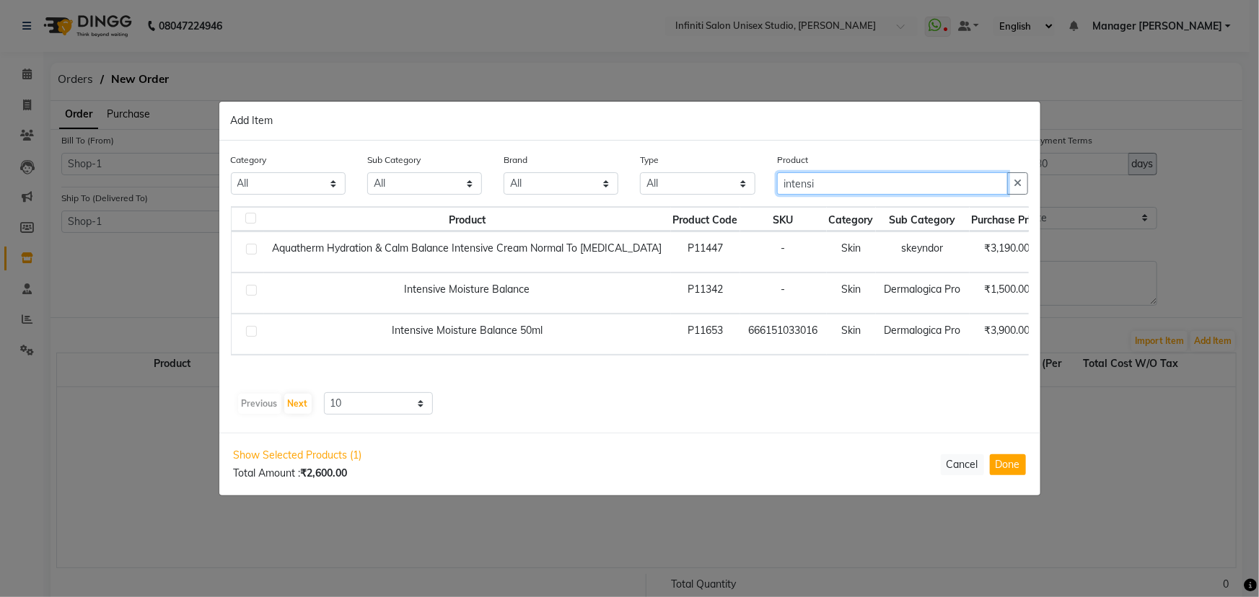
type input "intensi"
click at [253, 289] on label at bounding box center [251, 290] width 11 height 11
click at [253, 289] on input "checkbox" at bounding box center [250, 290] width 9 height 9
checkbox input "true"
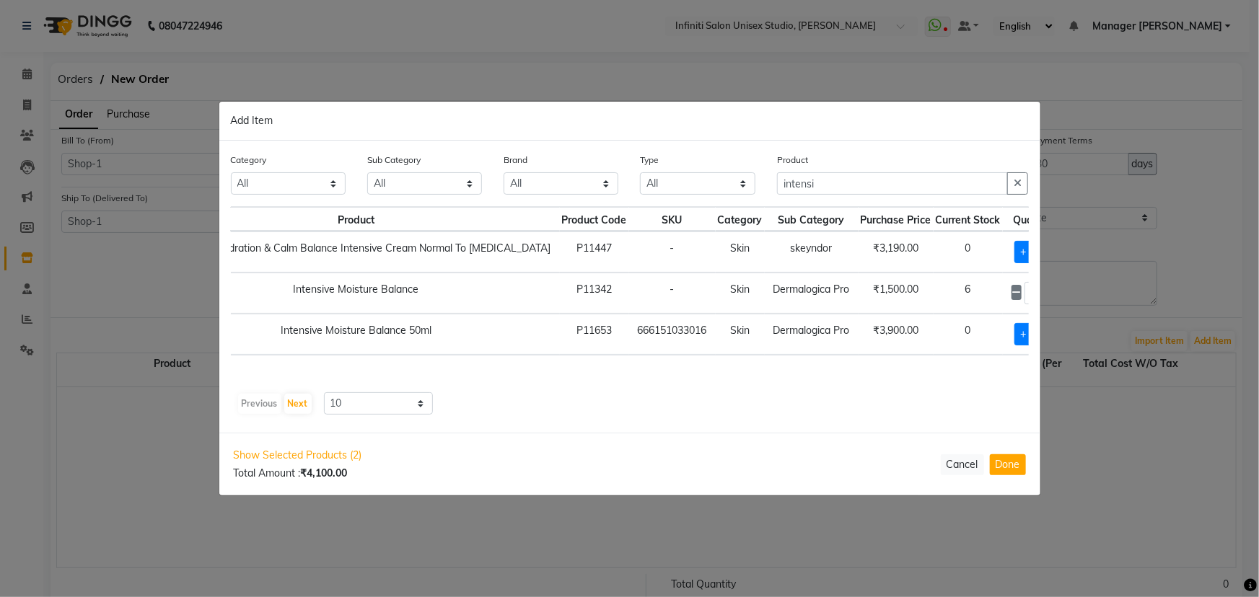
scroll to position [0, 114]
click at [1045, 291] on icon at bounding box center [1049, 293] width 9 height 10
type input "2"
click at [1012, 463] on button "Done" at bounding box center [1008, 465] width 36 height 21
select select "2851"
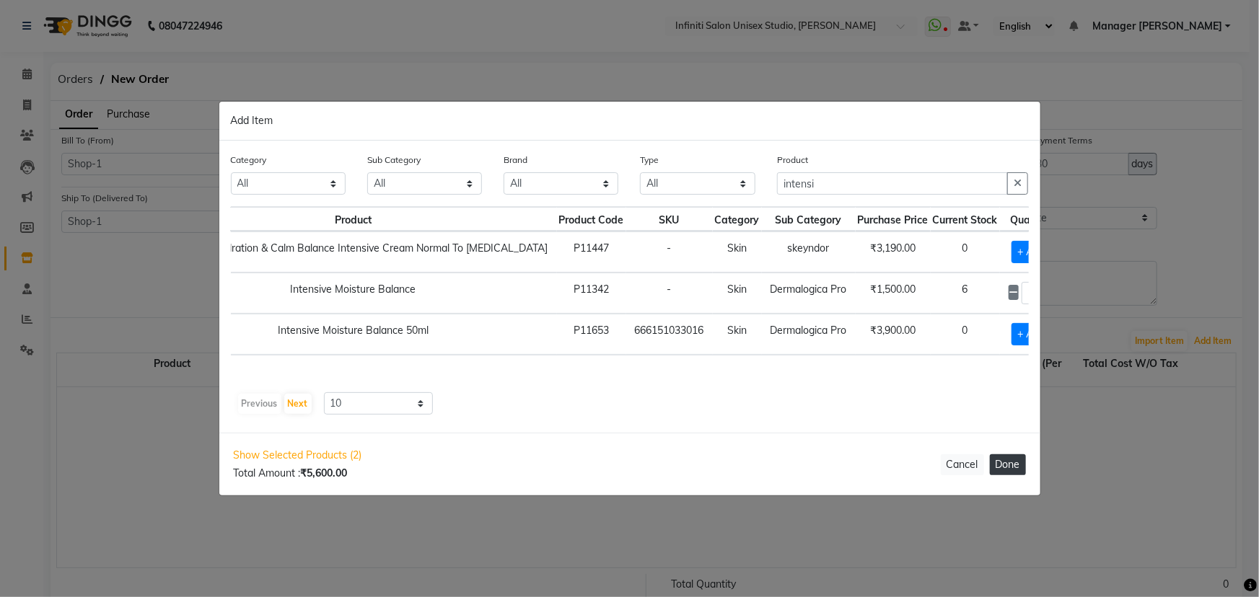
select select "2851"
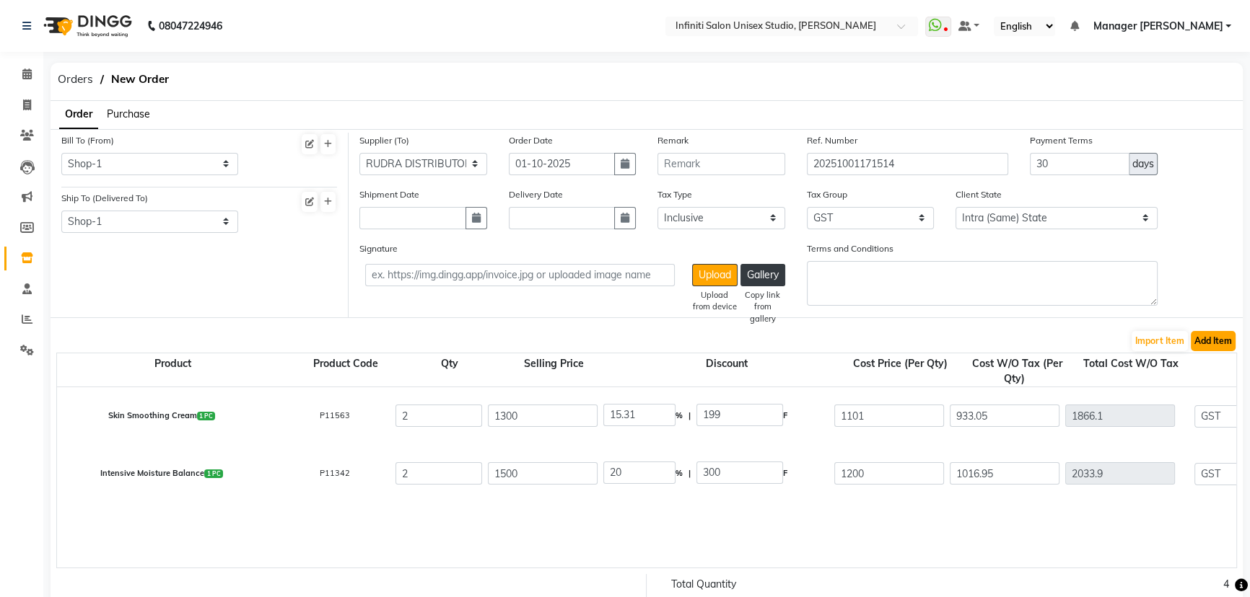
click at [1209, 340] on button "Add Item" at bounding box center [1213, 341] width 45 height 20
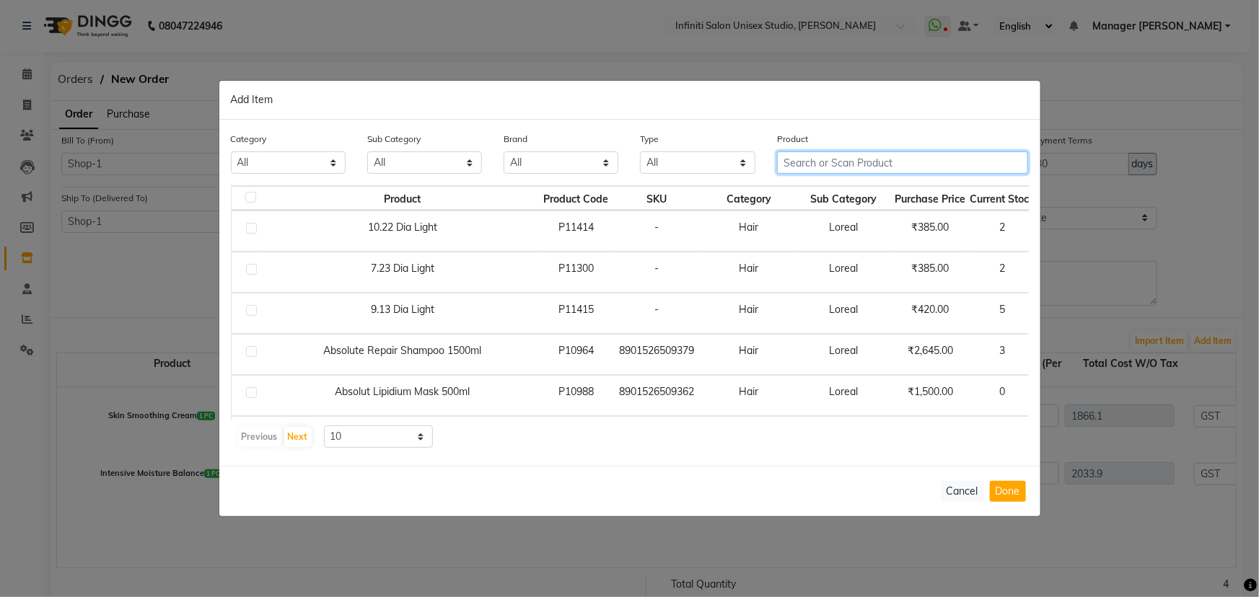
click at [798, 162] on input "text" at bounding box center [903, 163] width 252 height 22
click at [801, 161] on input "text" at bounding box center [903, 163] width 252 height 22
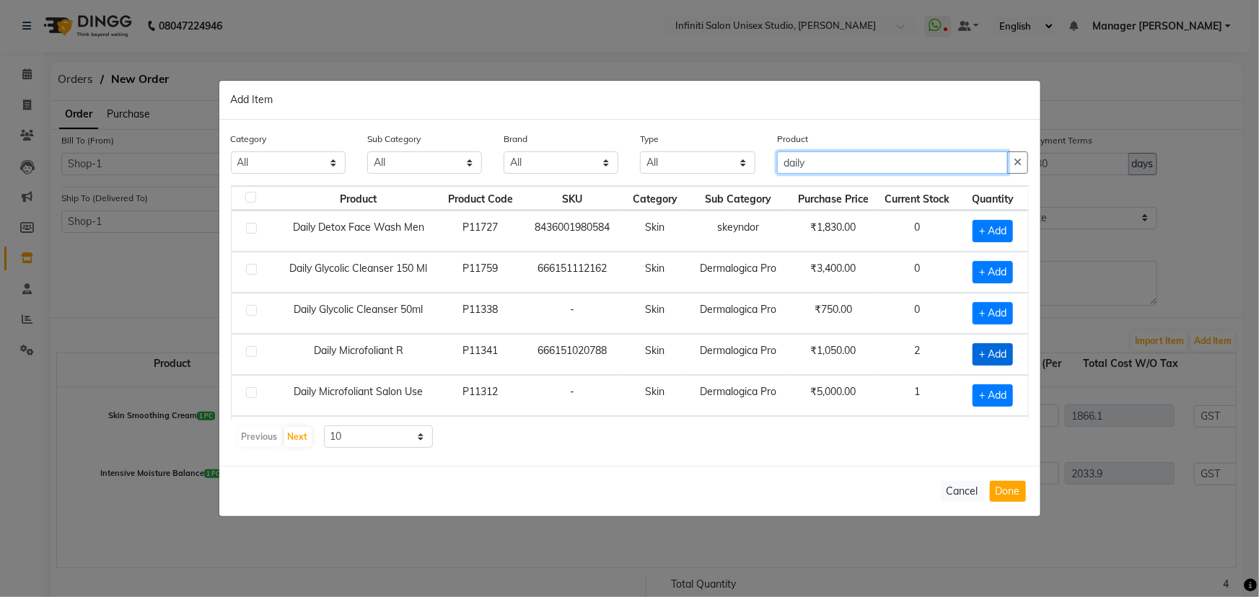
type input "daily"
click at [991, 353] on span "+ Add" at bounding box center [993, 354] width 40 height 22
checkbox input "true"
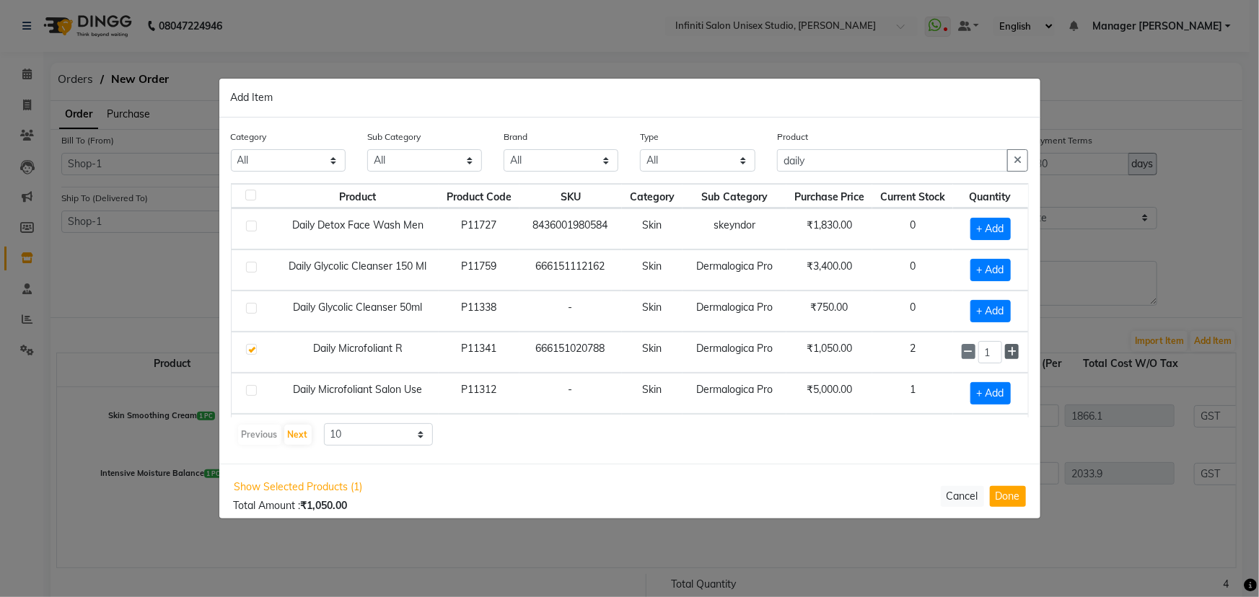
click at [1007, 352] on icon at bounding box center [1011, 352] width 9 height 10
type input "2"
click at [999, 497] on button "Done" at bounding box center [1008, 496] width 36 height 21
select select "2851"
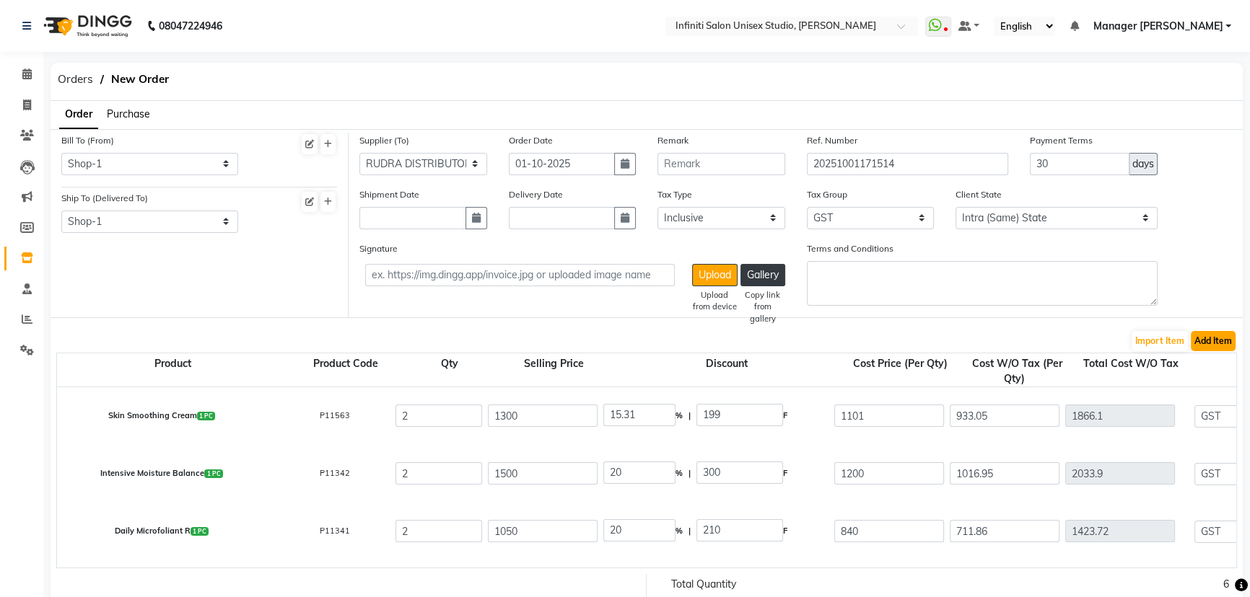
click at [1213, 342] on button "Add Item" at bounding box center [1213, 341] width 45 height 20
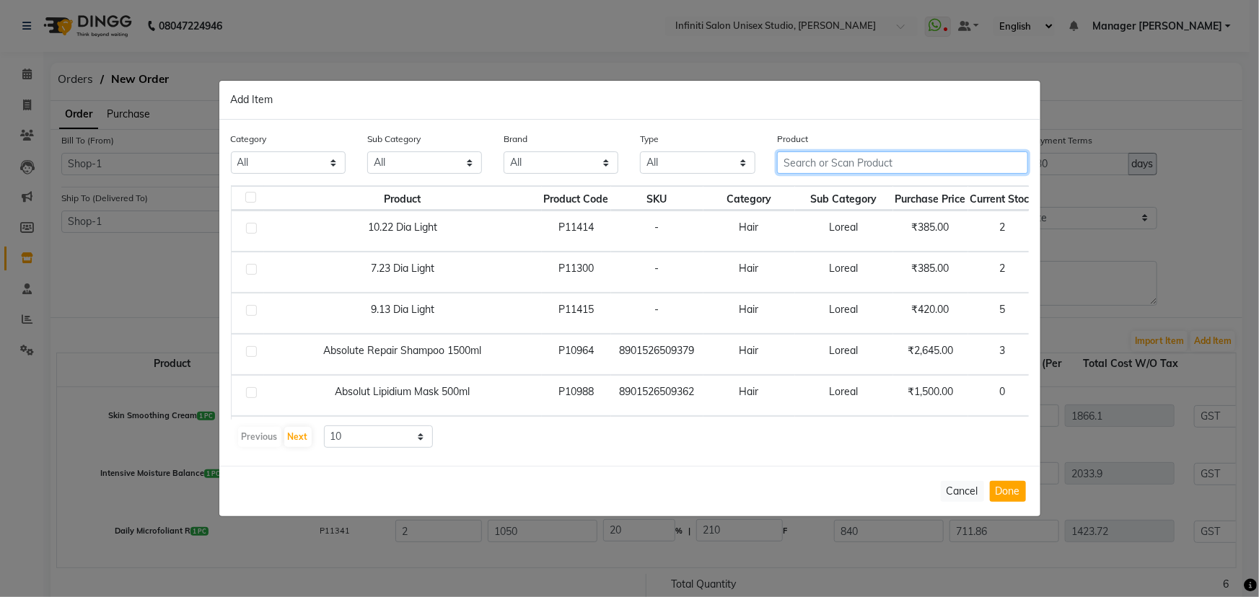
click at [797, 162] on input "text" at bounding box center [903, 163] width 252 height 22
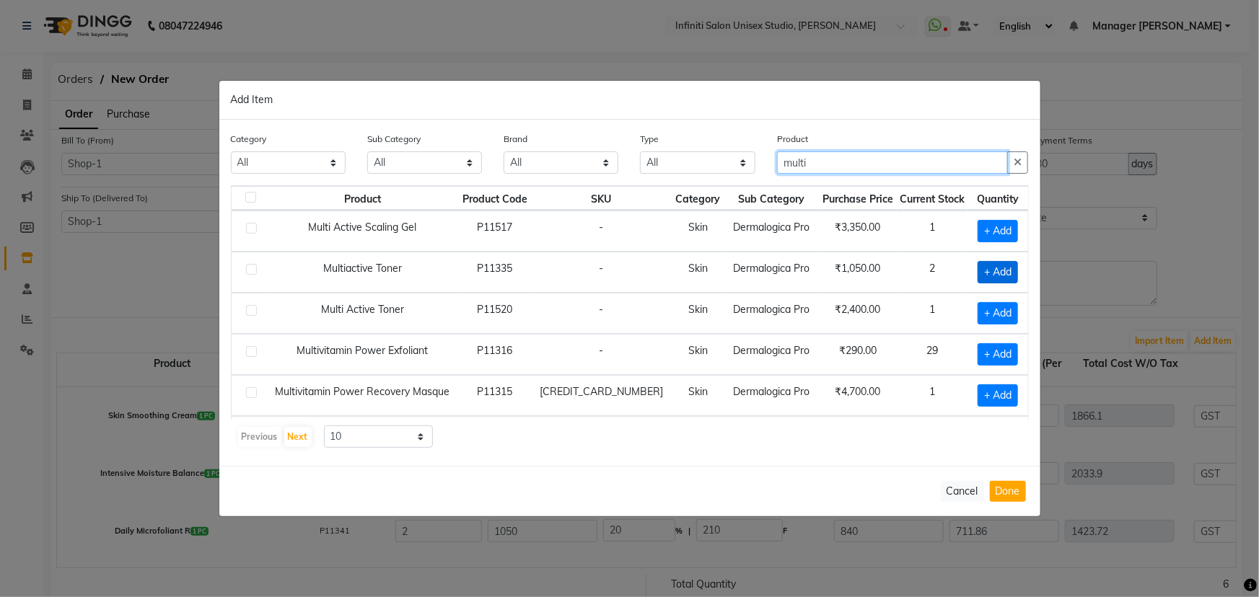
type input "multi"
click at [989, 268] on span "+ Add" at bounding box center [998, 272] width 40 height 22
checkbox input "true"
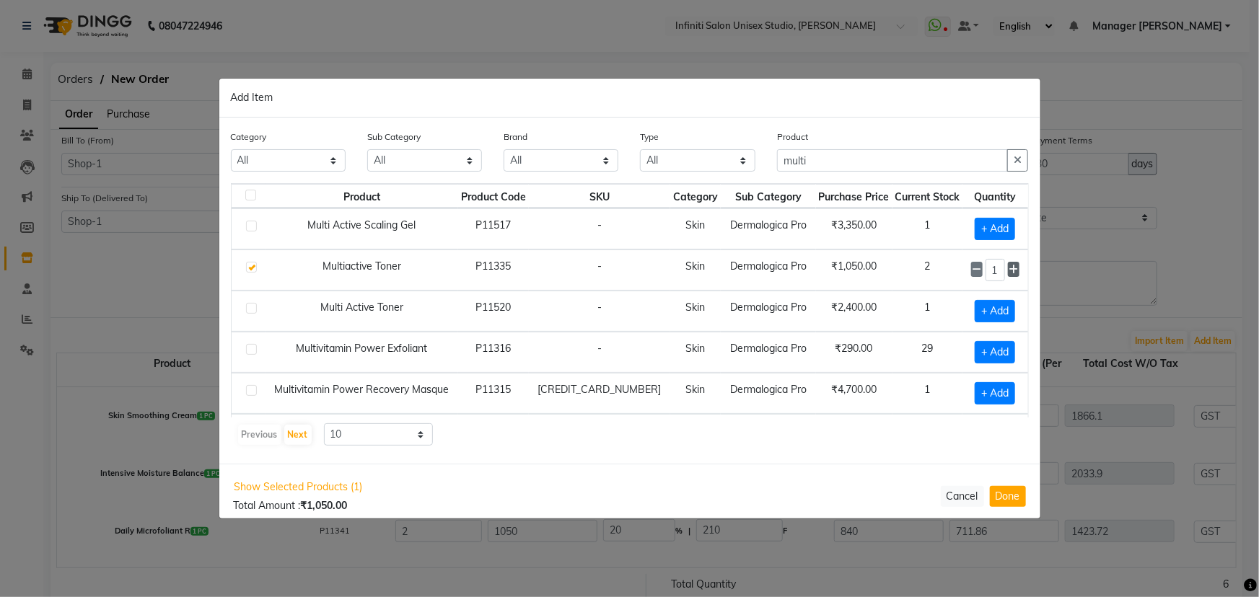
click at [1009, 266] on icon at bounding box center [1013, 270] width 9 height 10
type input "2"
click at [1007, 497] on button "Done" at bounding box center [1008, 496] width 36 height 21
select select "2851"
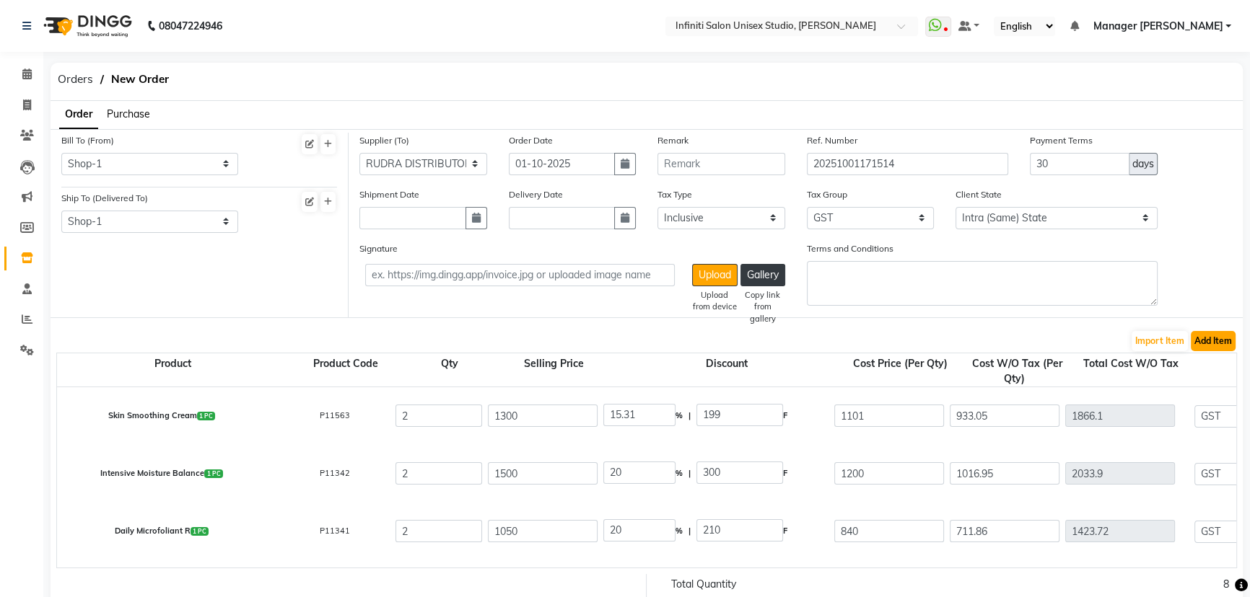
click at [1203, 338] on button "Add Item" at bounding box center [1213, 341] width 45 height 20
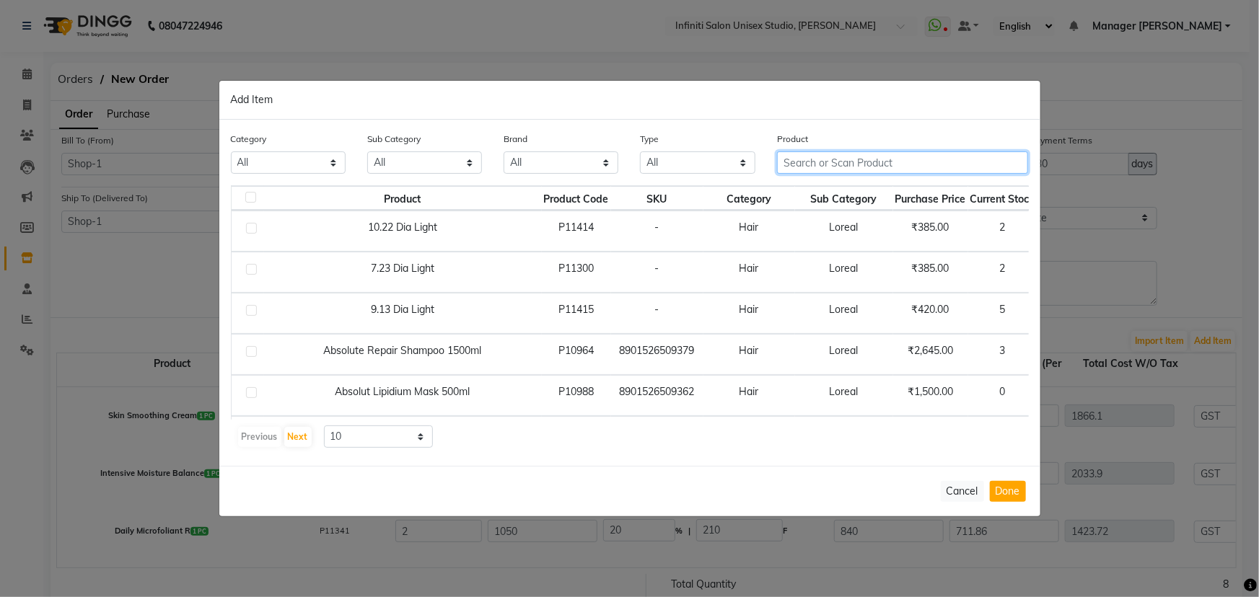
click at [792, 162] on input "text" at bounding box center [903, 163] width 252 height 22
click at [797, 161] on input "text" at bounding box center [903, 163] width 252 height 22
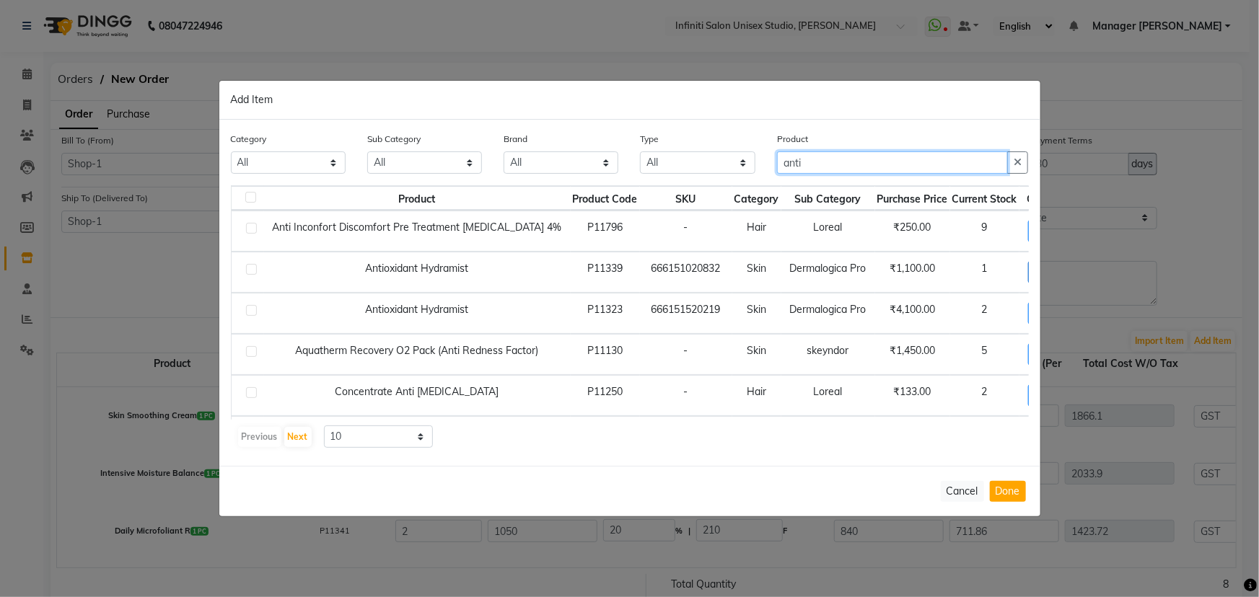
type input "anti"
click at [1028, 272] on span "+ Add" at bounding box center [1048, 272] width 40 height 22
checkbox input "true"
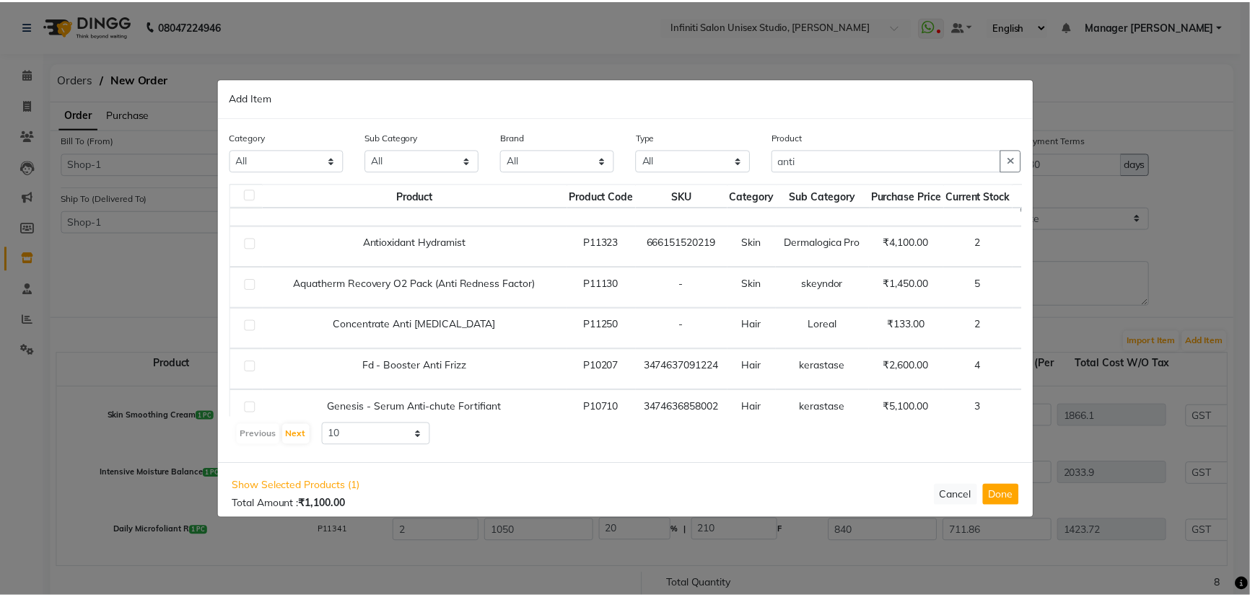
scroll to position [0, 0]
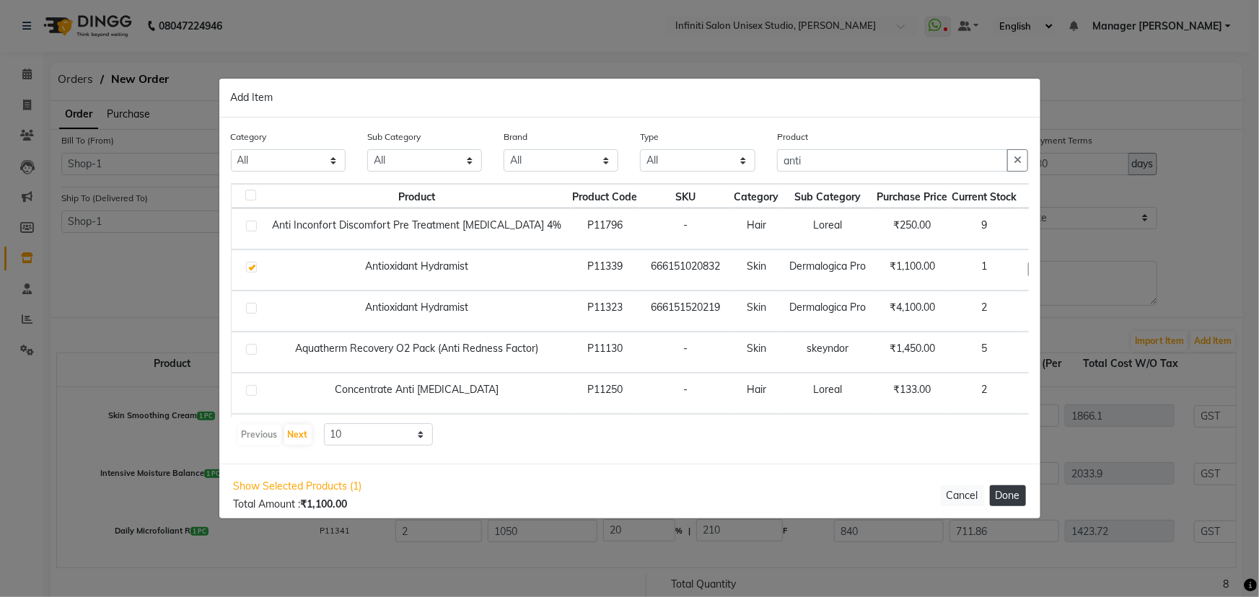
click at [1004, 498] on button "Done" at bounding box center [1008, 496] width 36 height 21
select select "2851"
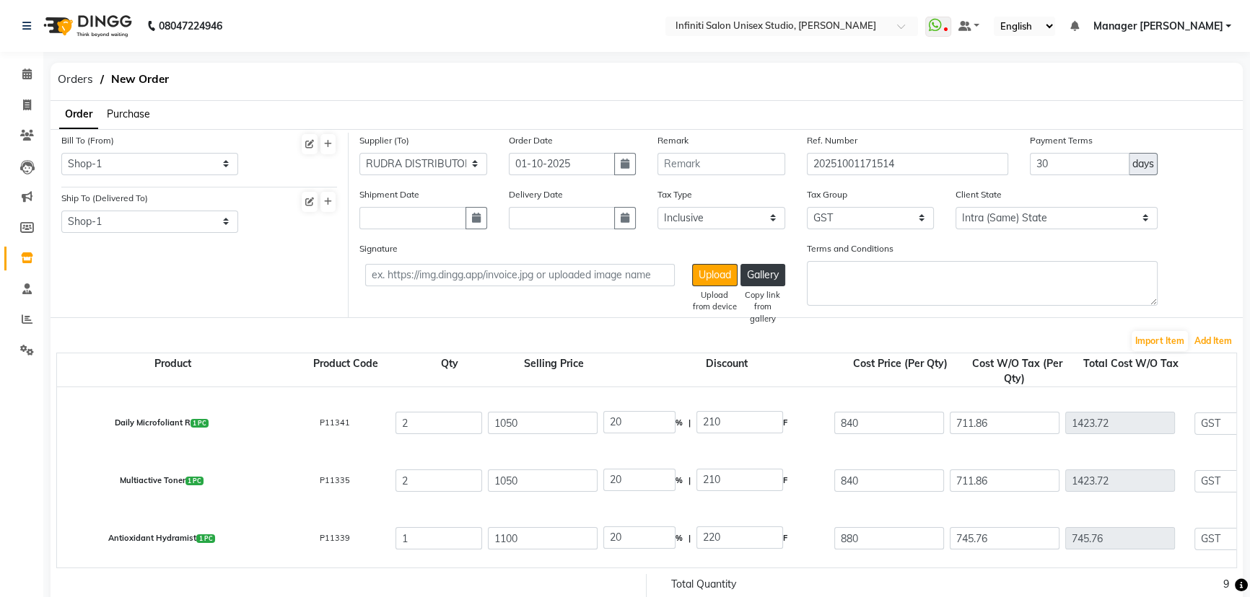
scroll to position [65, 0]
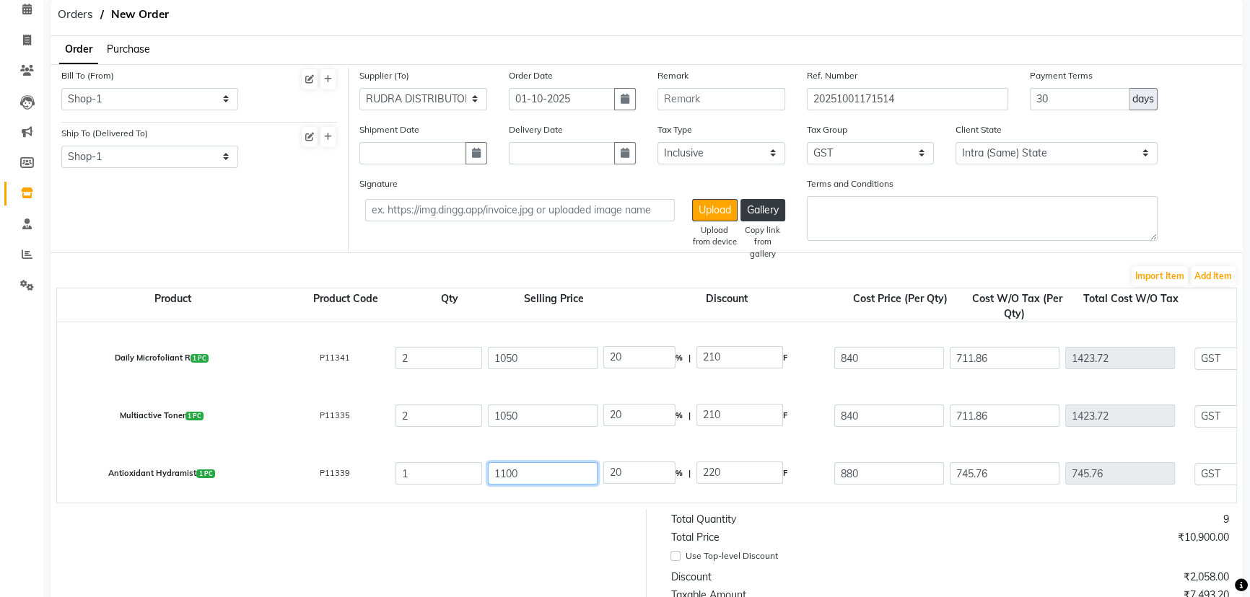
click at [500, 472] on input "1100" at bounding box center [543, 474] width 110 height 22
type input "100"
type input "220"
type input "1200"
type input "18.33"
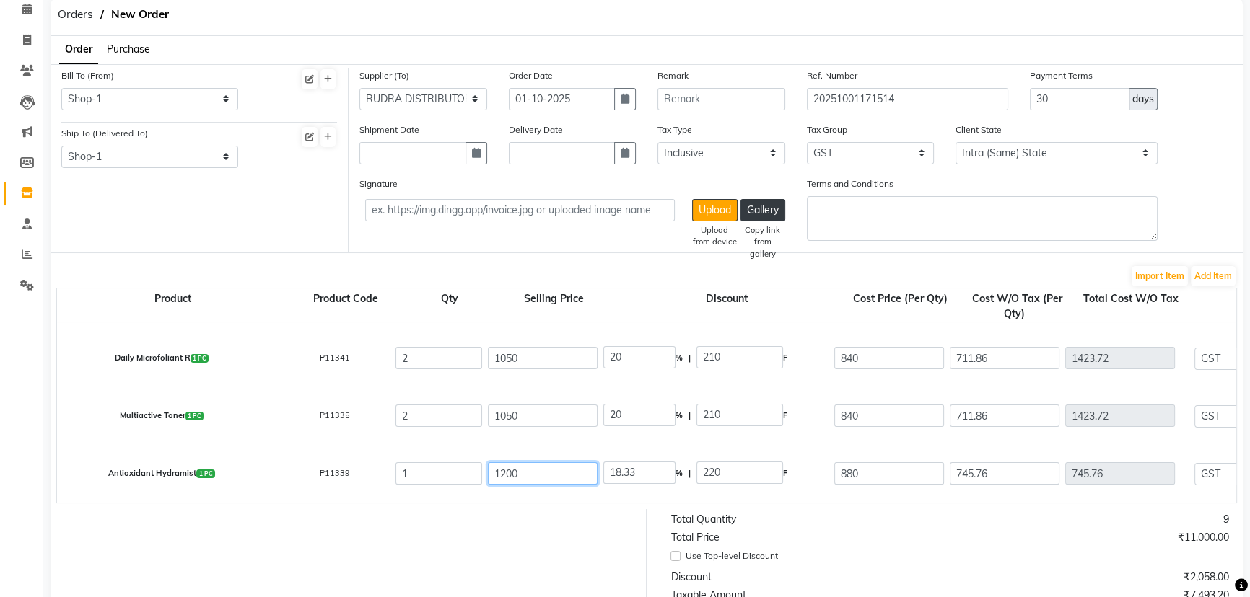
type input "1200"
type input "26.67"
type input "320"
click at [1204, 275] on button "Add Item" at bounding box center [1213, 276] width 45 height 20
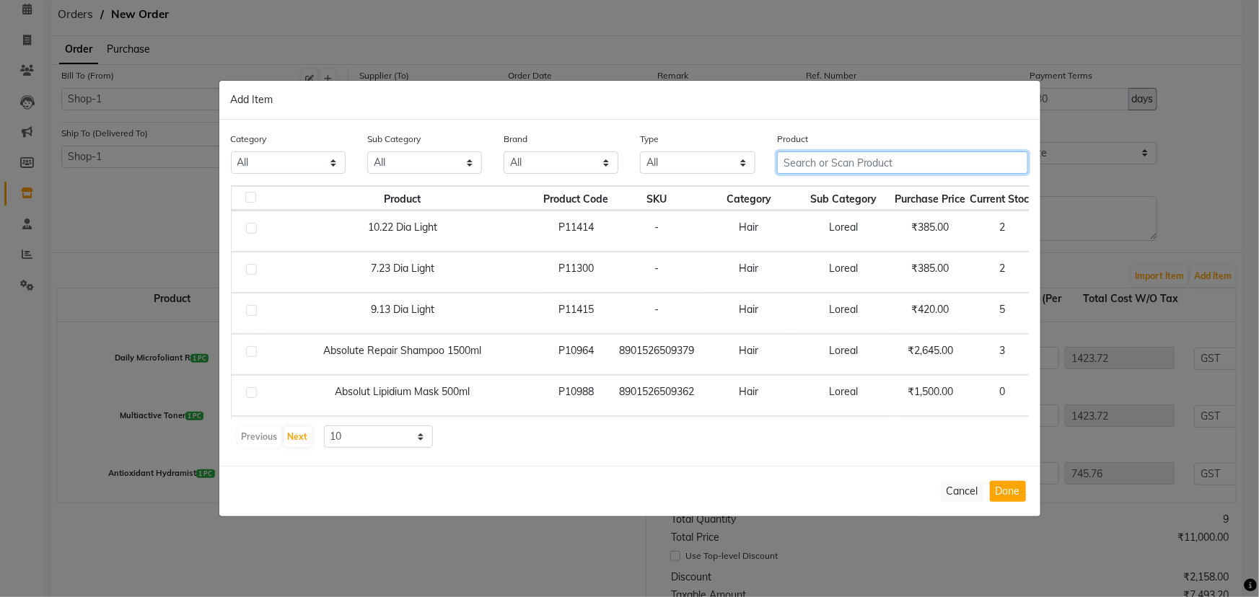
click at [811, 162] on input "text" at bounding box center [903, 163] width 252 height 22
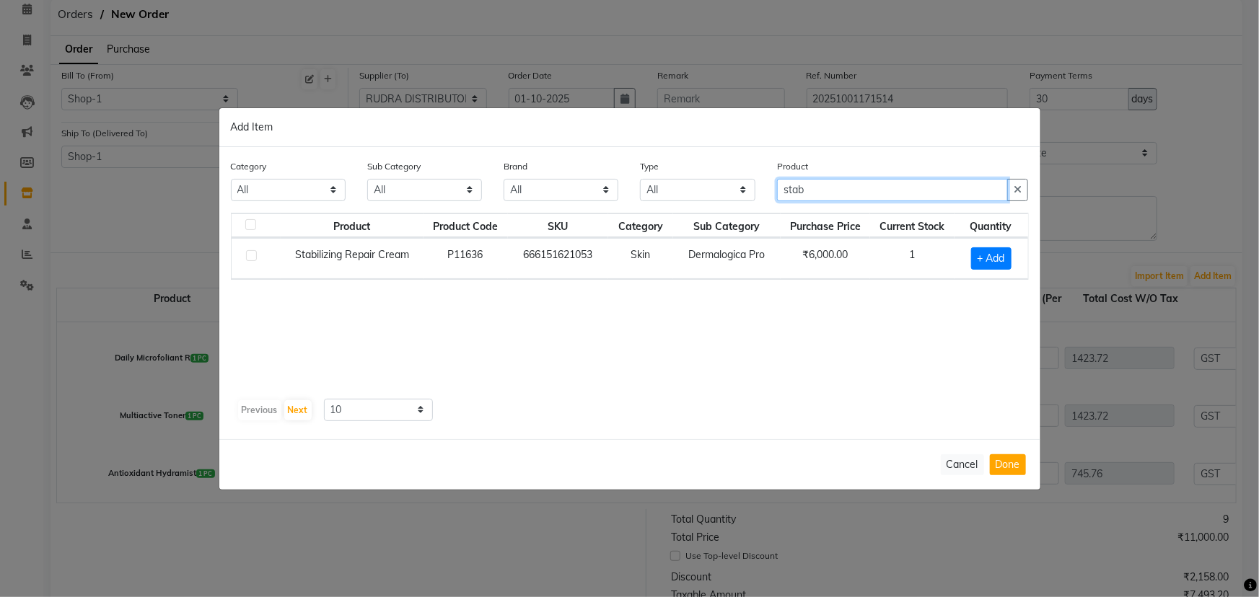
type input "stab"
click at [250, 254] on label at bounding box center [251, 255] width 11 height 11
click at [250, 254] on input "checkbox" at bounding box center [250, 256] width 9 height 9
checkbox input "true"
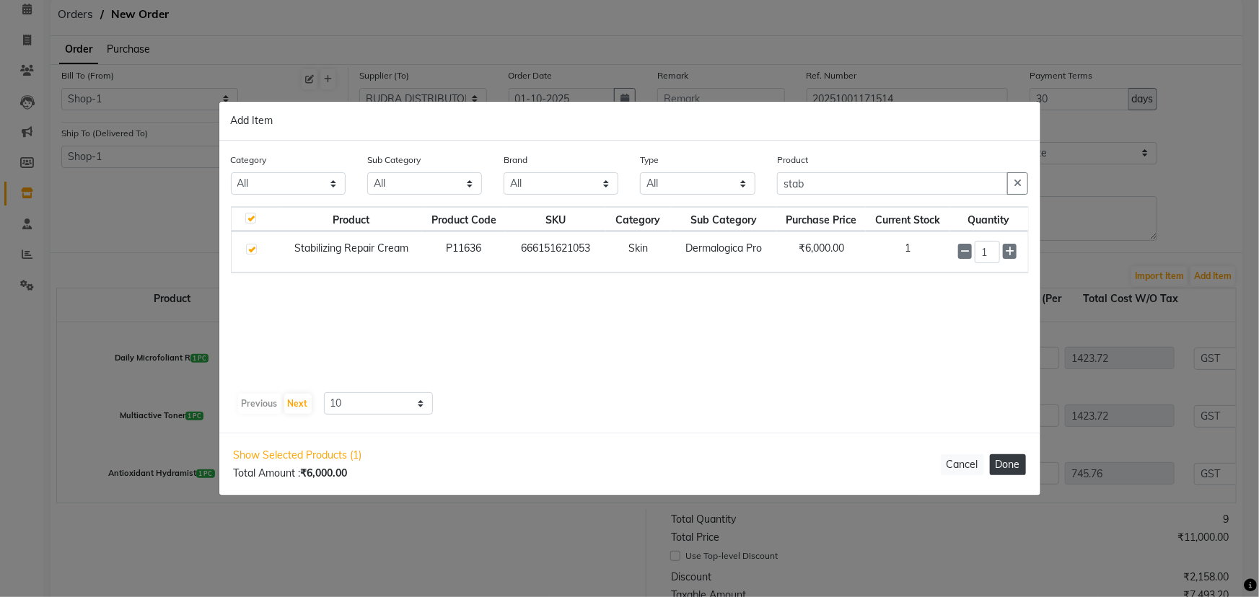
click at [1012, 465] on button "Done" at bounding box center [1008, 465] width 36 height 21
select select "2851"
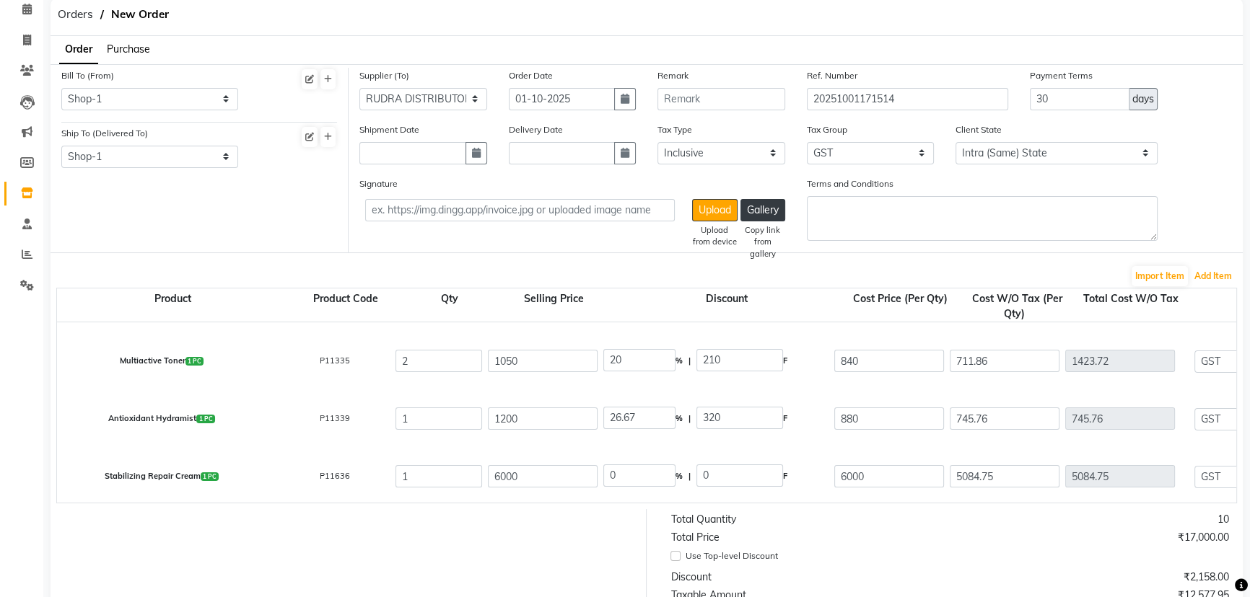
scroll to position [166, 0]
drag, startPoint x: 499, startPoint y: 471, endPoint x: 488, endPoint y: 471, distance: 11.5
click at [488, 471] on input "6000" at bounding box center [543, 474] width 110 height 22
click at [578, 478] on input "7000" at bounding box center [543, 474] width 110 height 22
type input "7000"
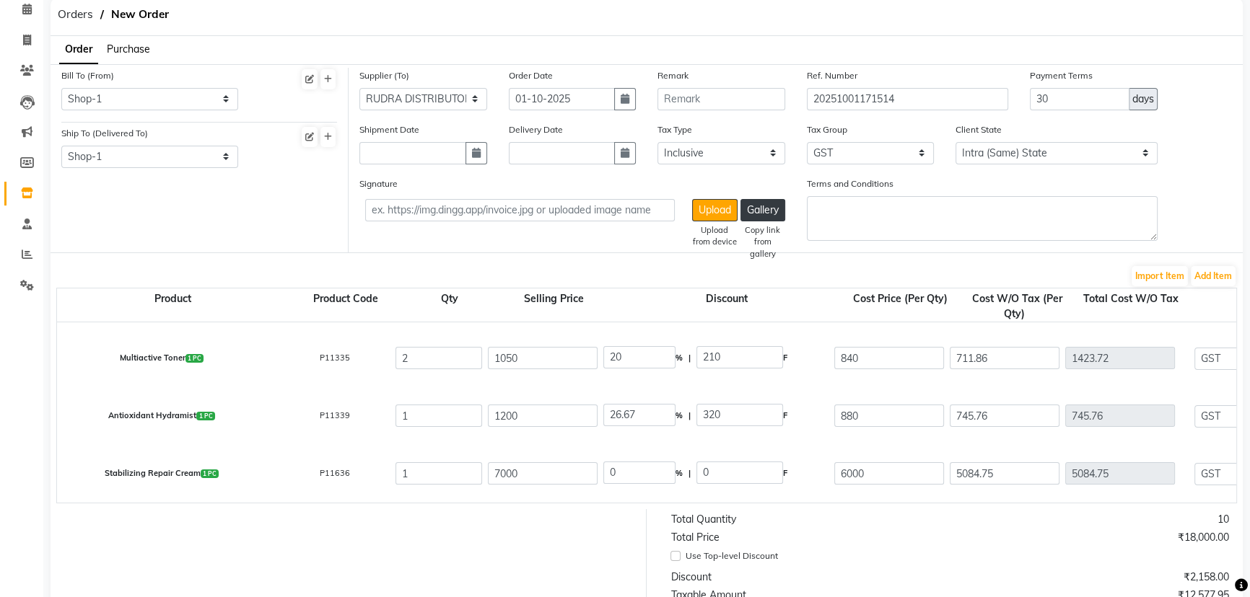
type input "14.29"
type input "1000"
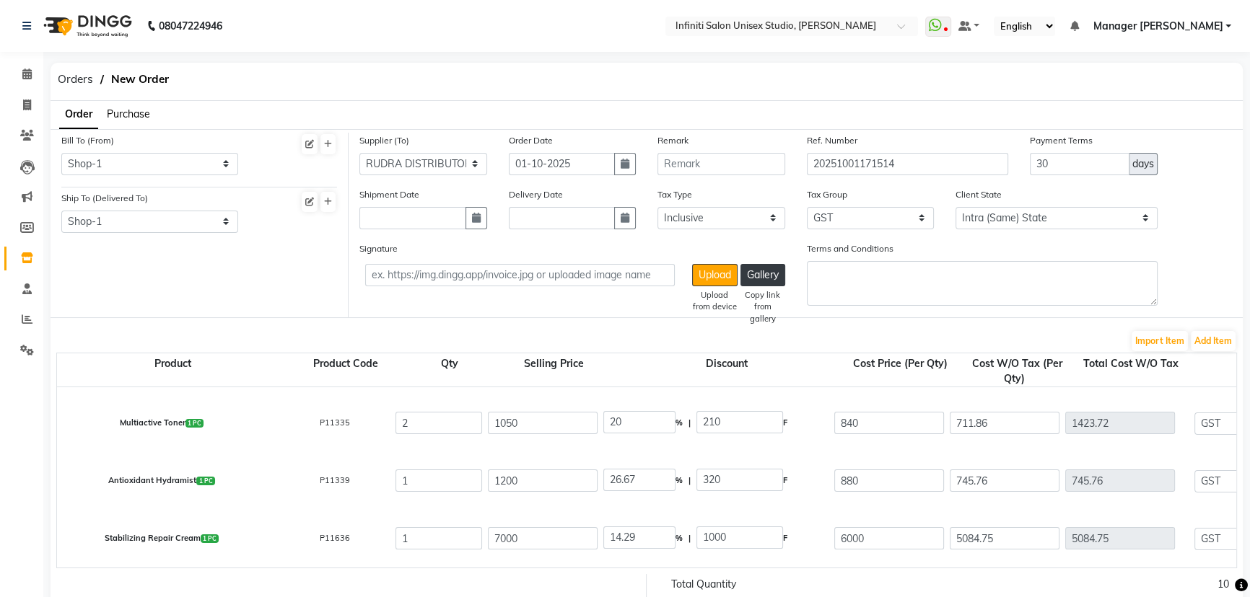
scroll to position [65, 0]
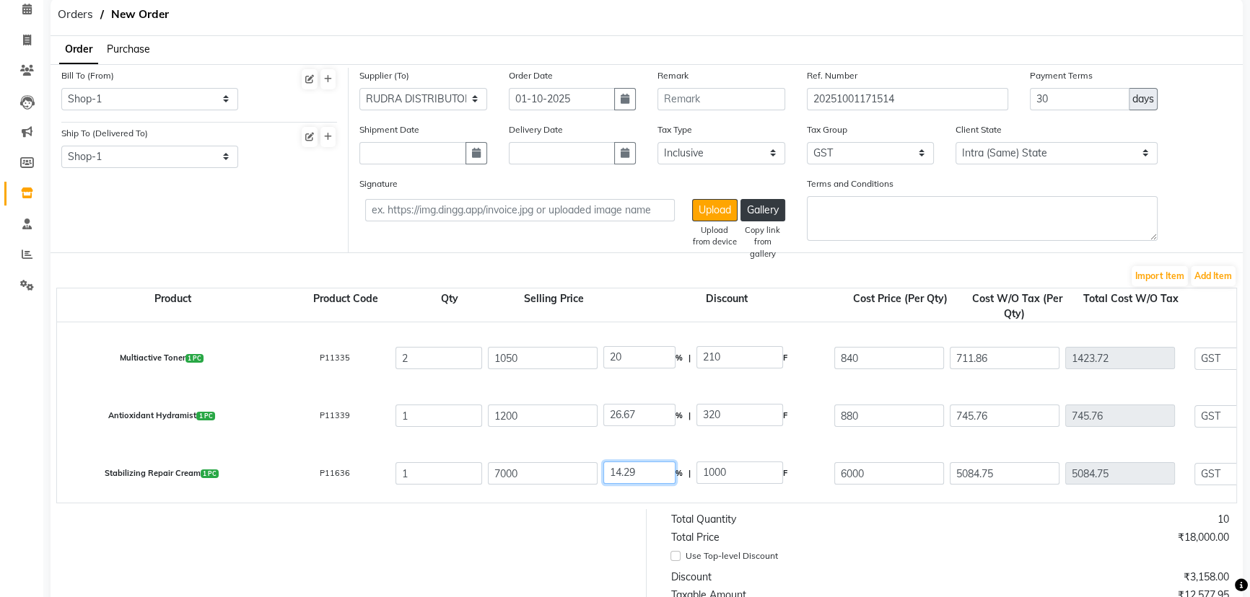
drag, startPoint x: 648, startPoint y: 473, endPoint x: 605, endPoint y: 476, distance: 42.7
click at [605, 476] on input "14.29" at bounding box center [639, 473] width 72 height 22
type input "0"
type input "7000"
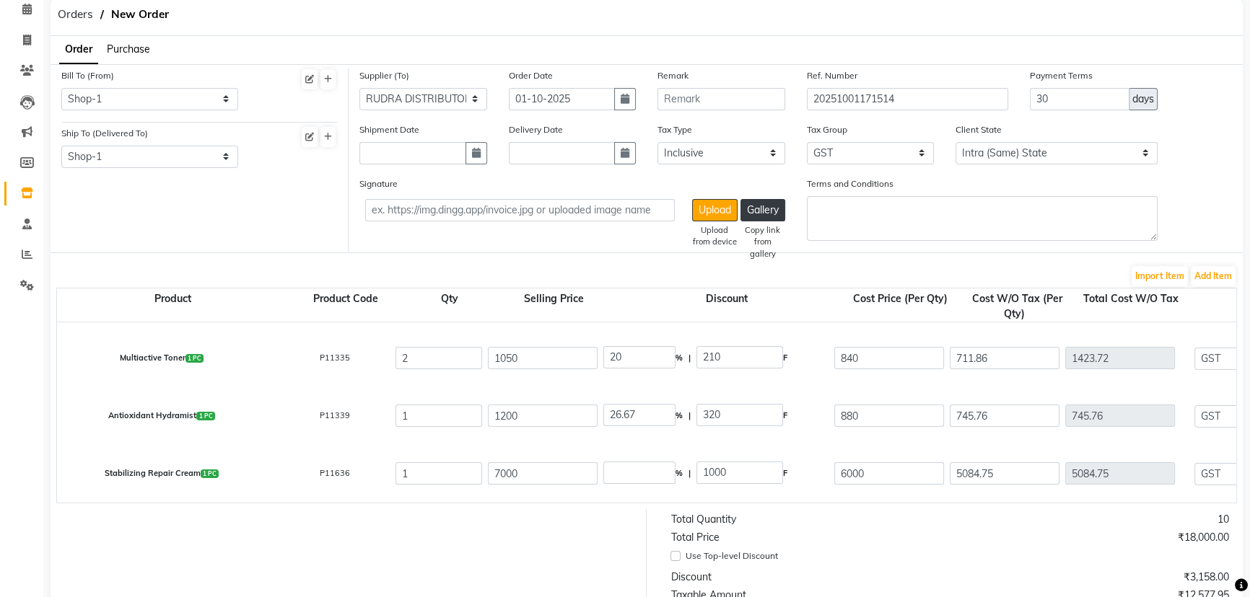
type input "5932.2"
type input "1067.8"
type input "7000"
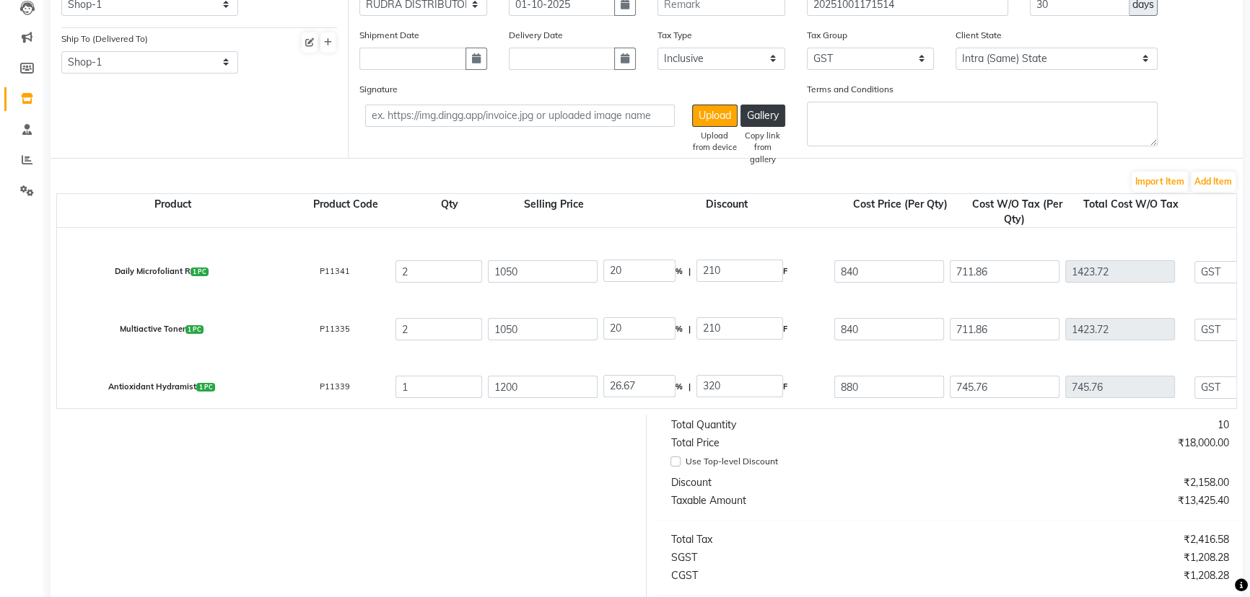
scroll to position [166, 0]
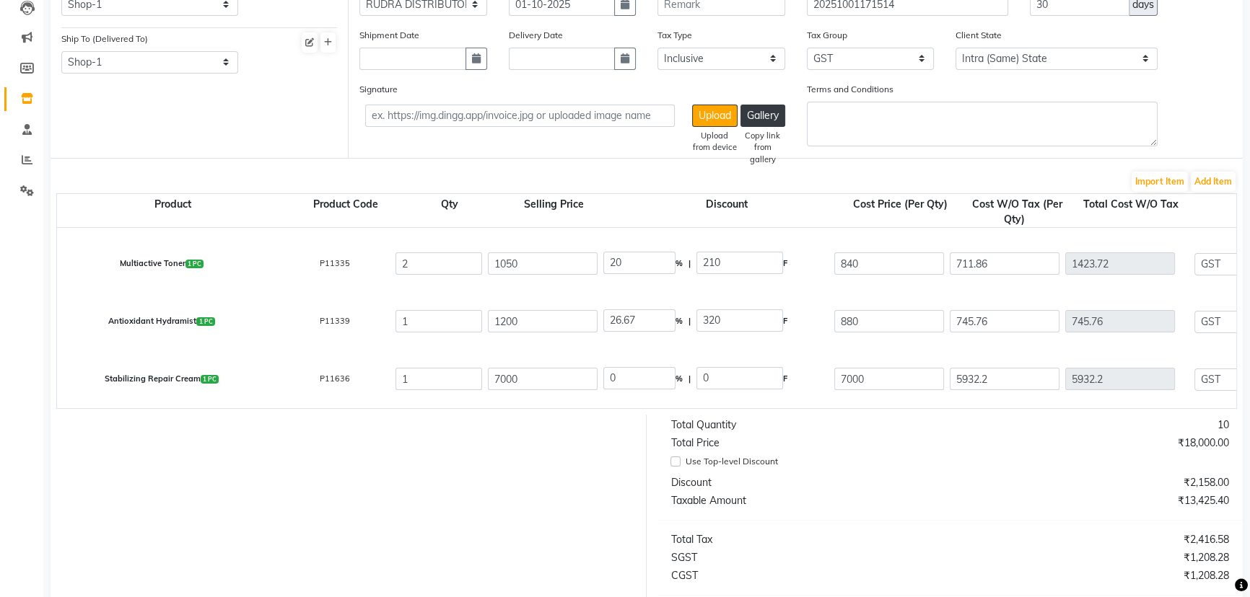
click at [762, 387] on input "0" at bounding box center [739, 378] width 87 height 22
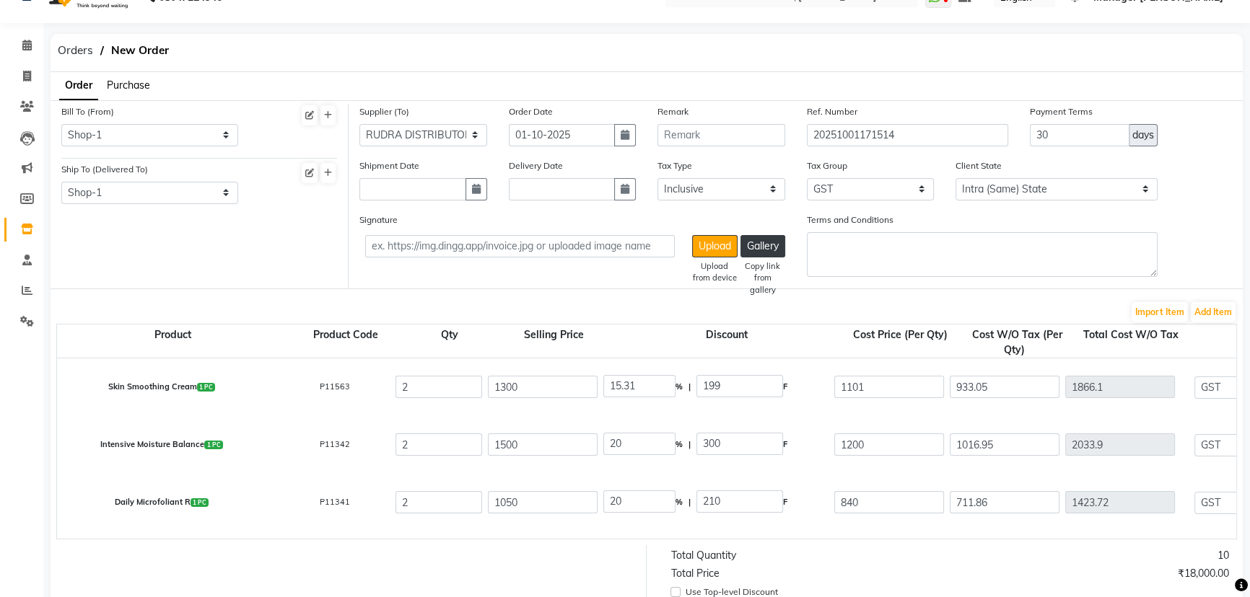
scroll to position [159, 0]
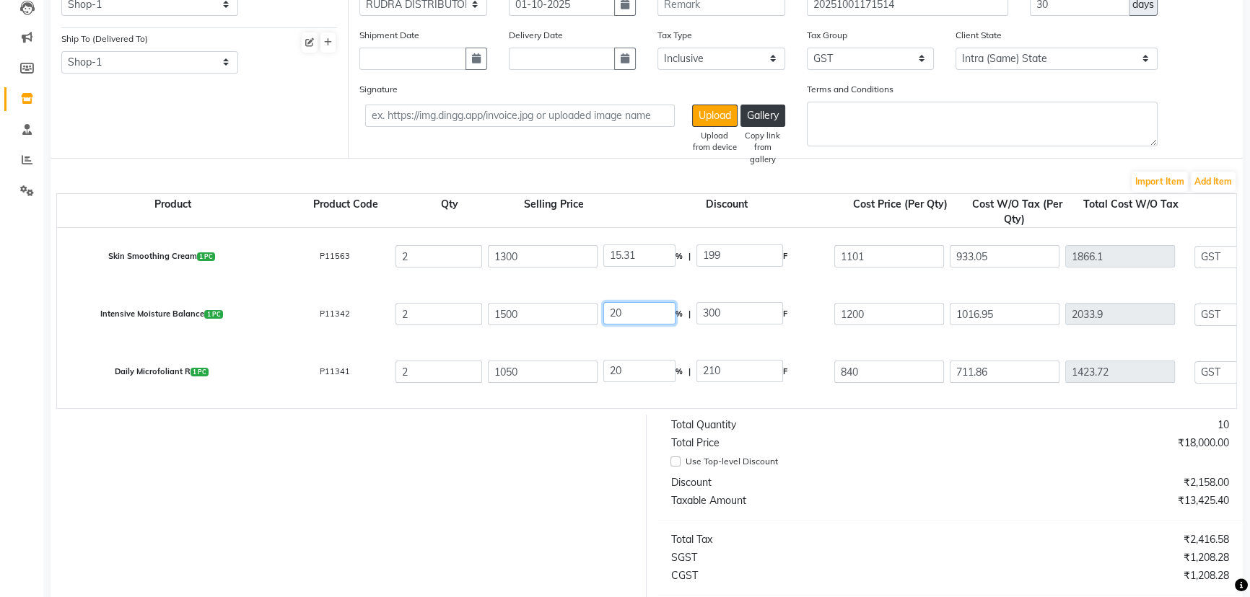
drag, startPoint x: 623, startPoint y: 309, endPoint x: 615, endPoint y: 314, distance: 8.8
click at [615, 314] on input "20" at bounding box center [639, 313] width 72 height 22
type input "25"
type input "375"
type input "1125"
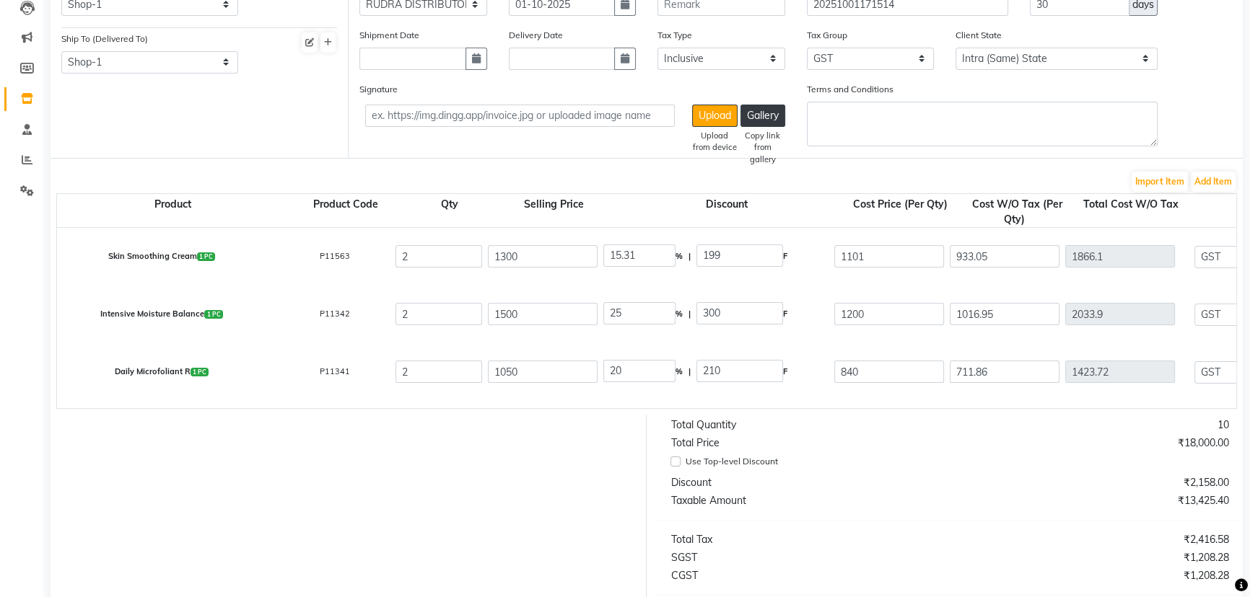
type input "953.39"
type input "1906.78"
type input "343.22"
type input "2250"
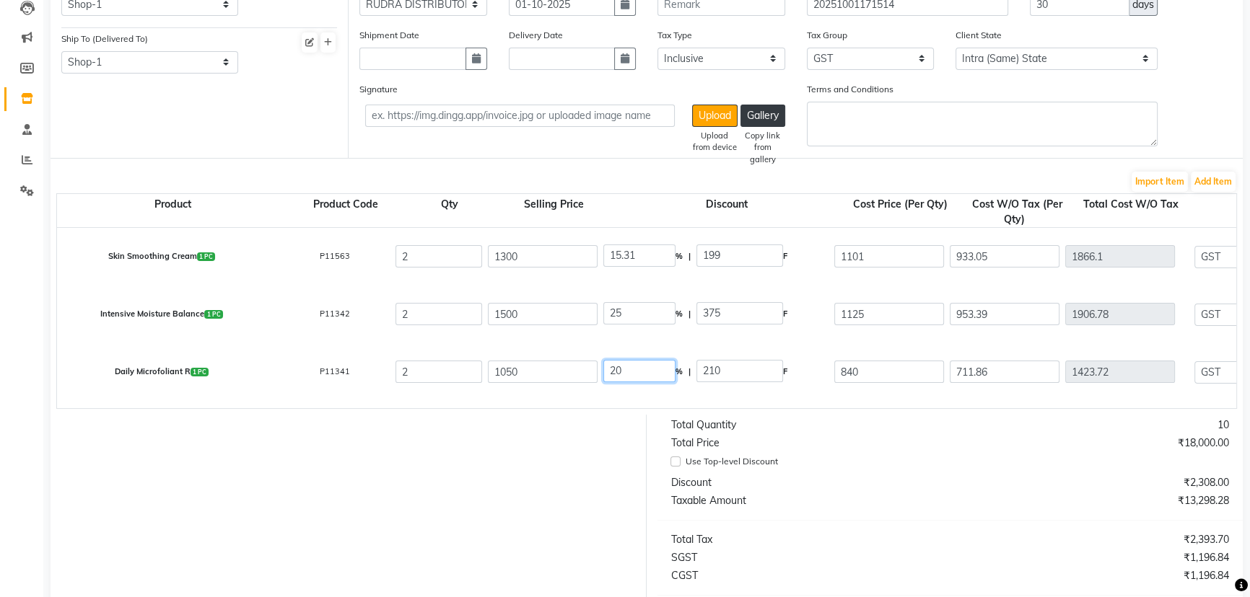
drag, startPoint x: 623, startPoint y: 374, endPoint x: 615, endPoint y: 371, distance: 8.4
click at [615, 371] on input "20" at bounding box center [639, 371] width 72 height 22
type input "25"
type input "262.5"
type input "787.5"
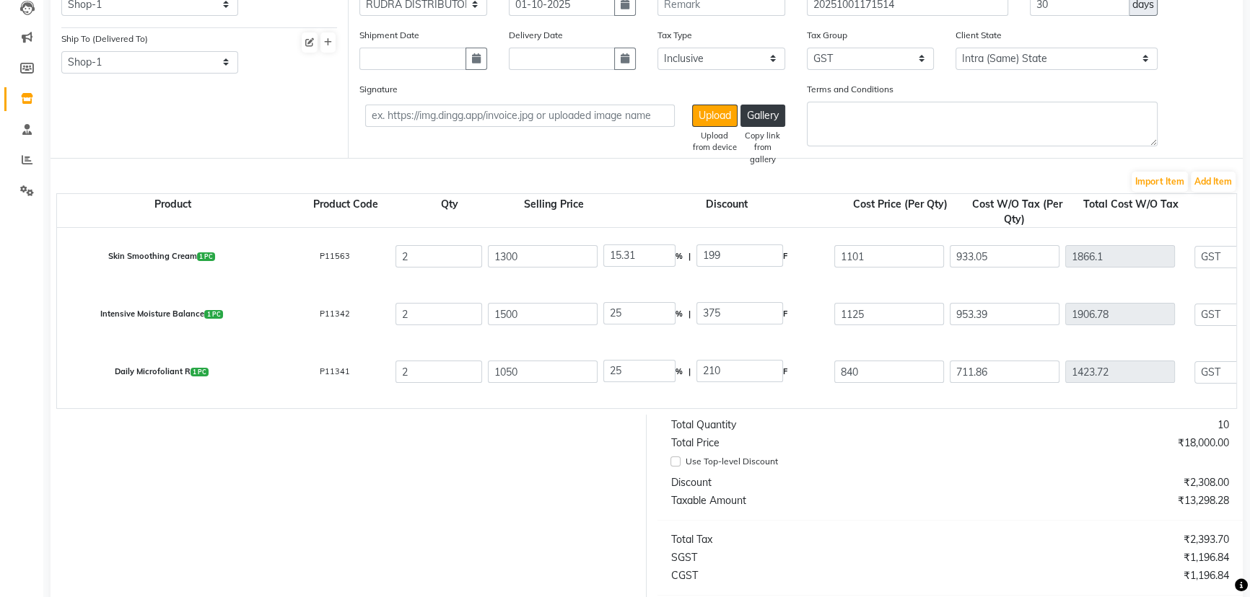
type input "667.37"
type input "1334.74"
type input "240.25"
type input "1574.99"
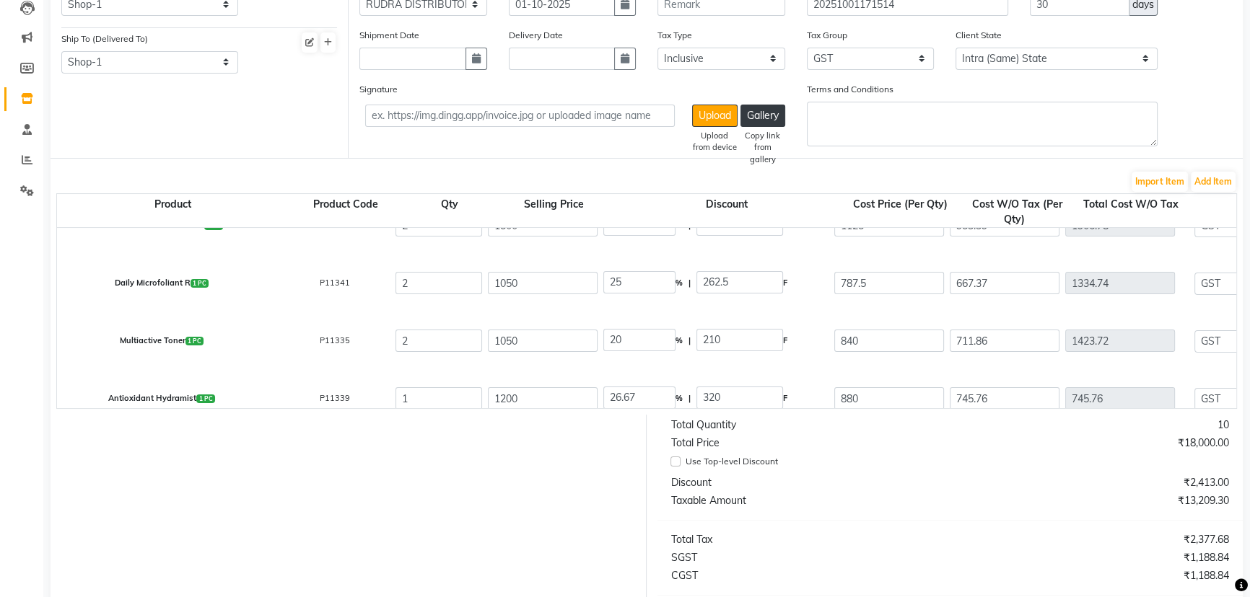
scroll to position [131, 0]
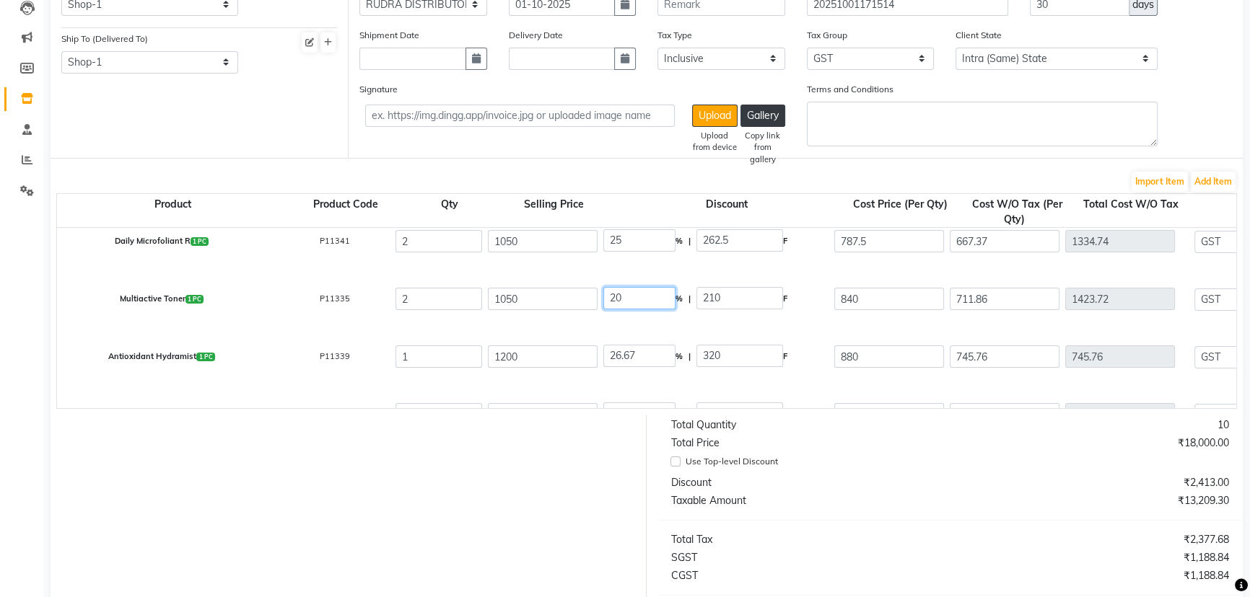
drag, startPoint x: 627, startPoint y: 294, endPoint x: 617, endPoint y: 297, distance: 10.5
click at [617, 297] on input "20" at bounding box center [639, 298] width 72 height 22
type input "25"
type input "262.5"
type input "787.5"
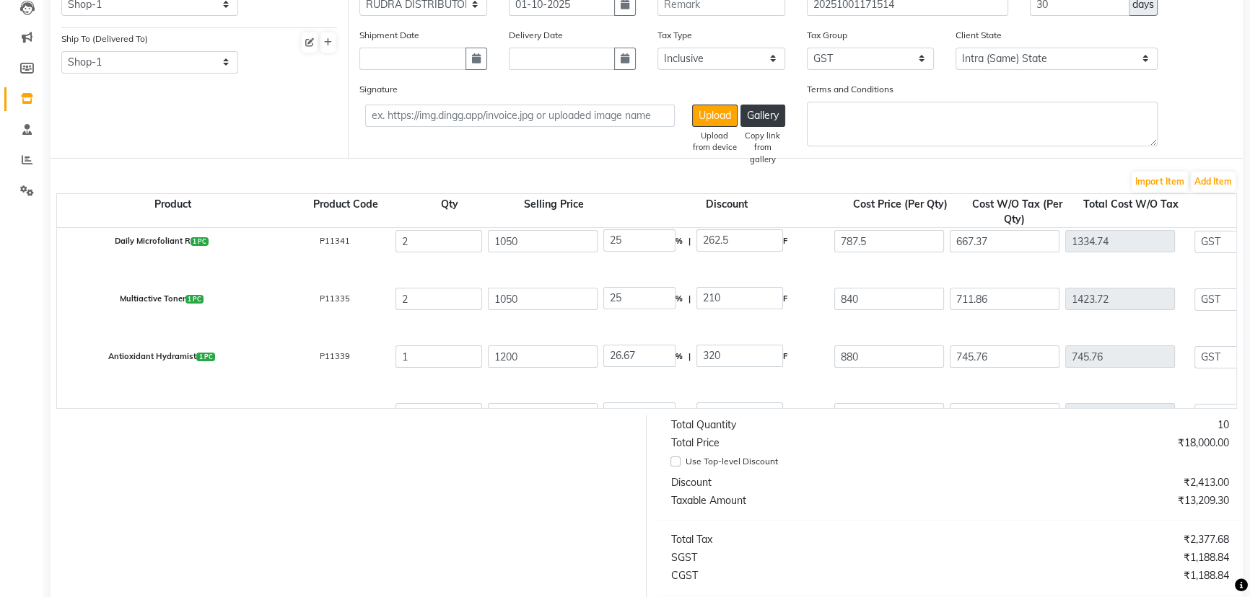
type input "667.37"
type input "1334.74"
type input "240.25"
type input "1574.99"
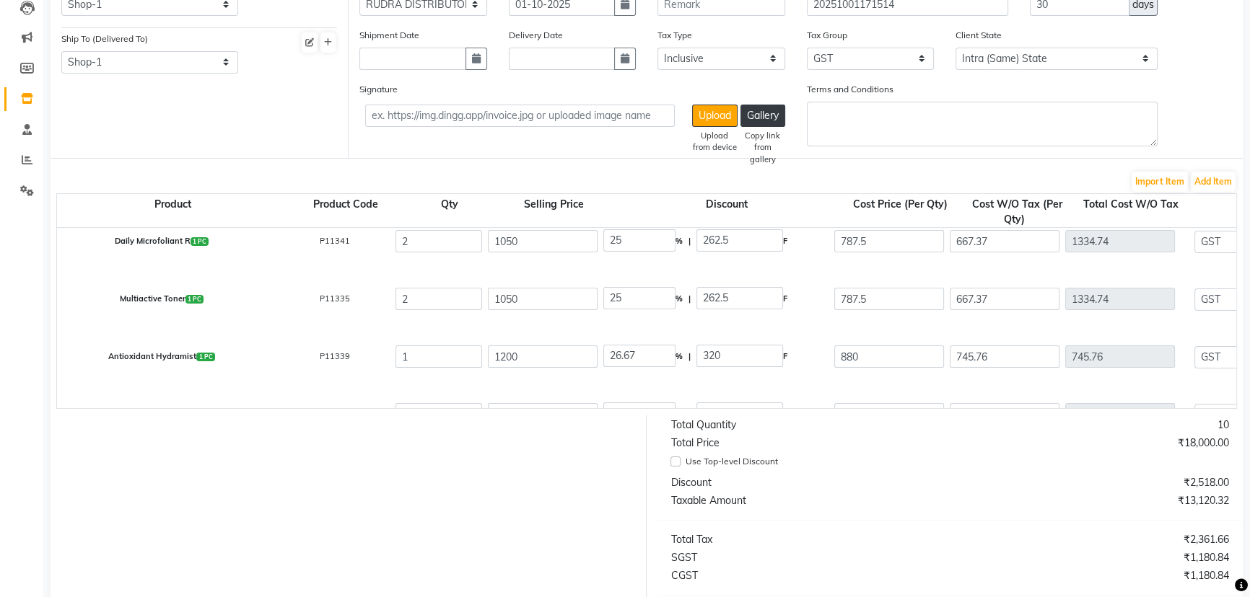
scroll to position [166, 0]
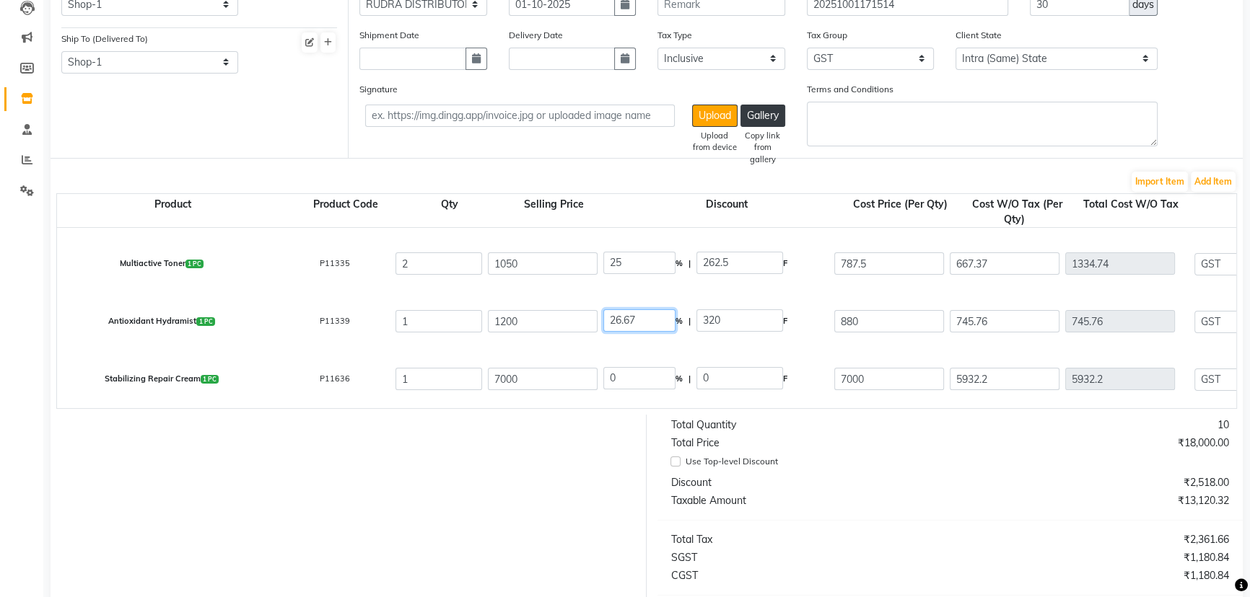
drag, startPoint x: 615, startPoint y: 321, endPoint x: 641, endPoint y: 318, distance: 26.9
click at [641, 318] on input "26.67" at bounding box center [639, 321] width 72 height 22
type input "25"
type input "300"
type input "900"
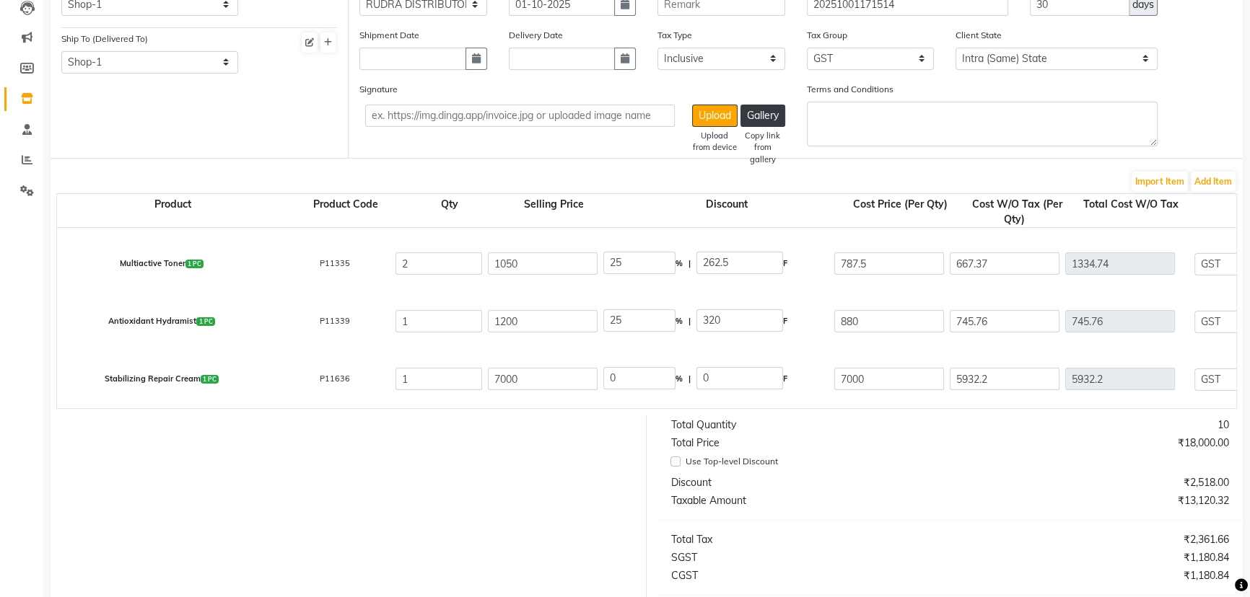
type input "762.71"
type input "137.29"
type input "900"
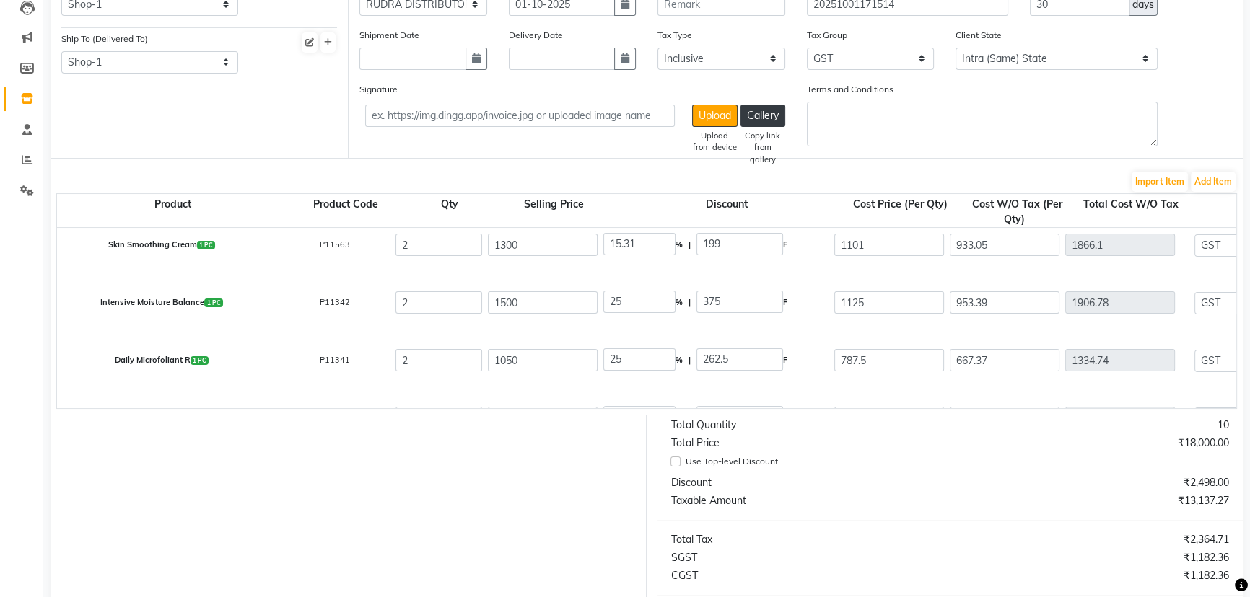
scroll to position [0, 0]
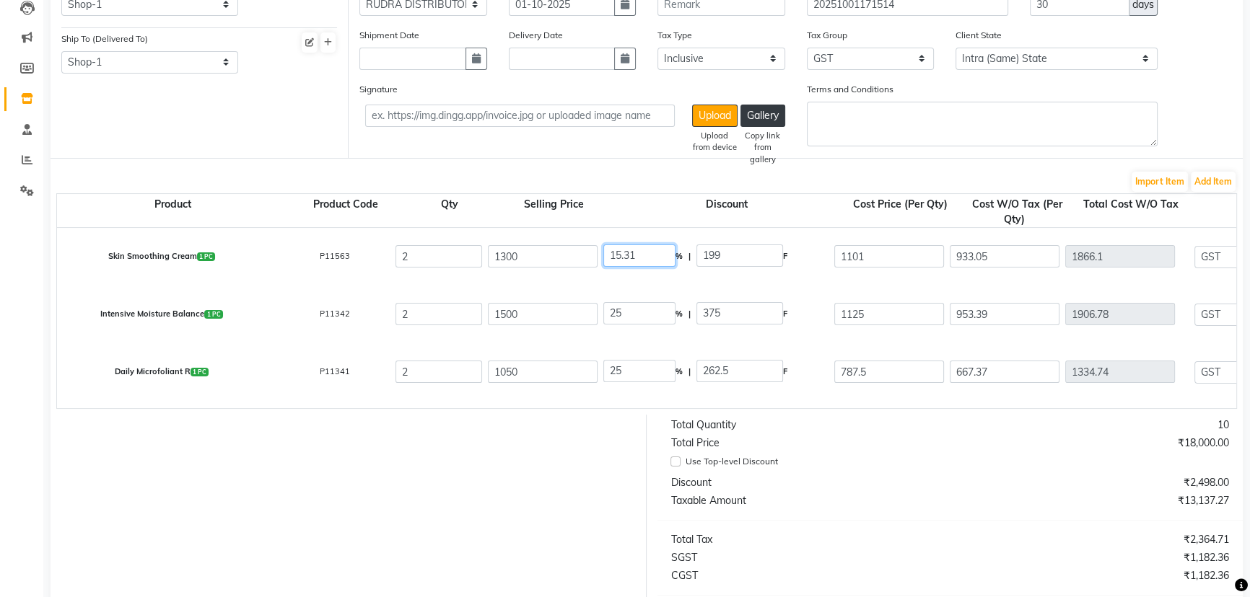
drag, startPoint x: 641, startPoint y: 258, endPoint x: 603, endPoint y: 258, distance: 37.5
click at [603, 258] on input "15.31" at bounding box center [639, 256] width 72 height 22
type input "25"
type input "325"
type input "975"
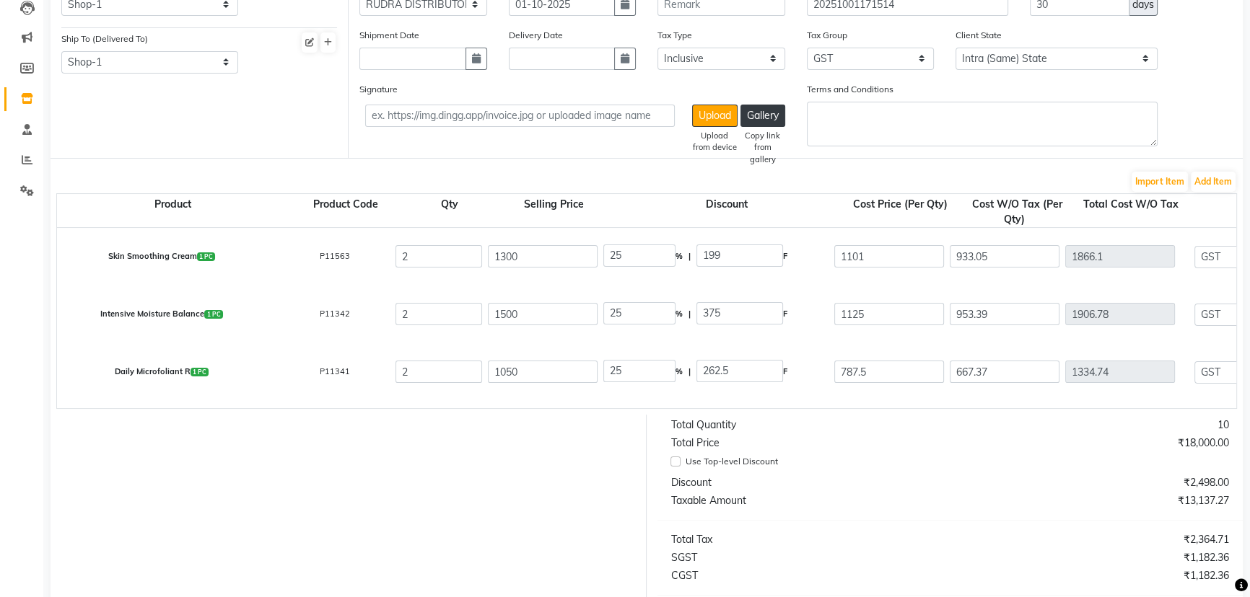
type input "826.27"
type input "1652.54"
type input "297.46"
type input "1950"
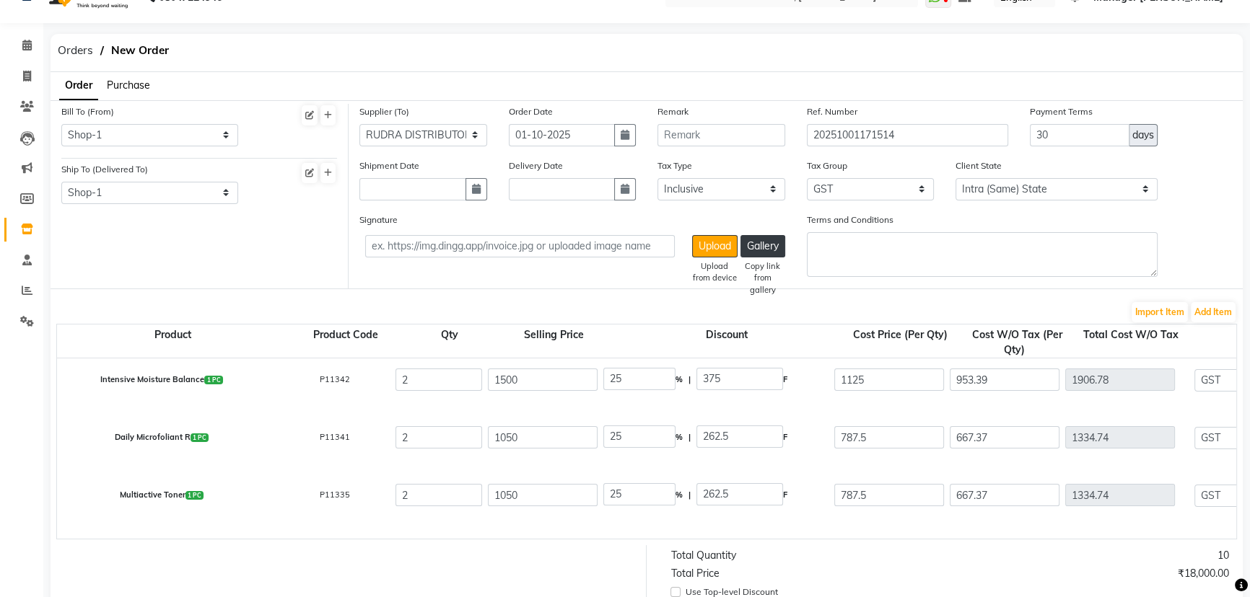
scroll to position [65, 0]
drag, startPoint x: 505, startPoint y: 495, endPoint x: 498, endPoint y: 494, distance: 7.3
click at [498, 494] on input "1050" at bounding box center [543, 495] width 110 height 22
type input "150"
type input "175"
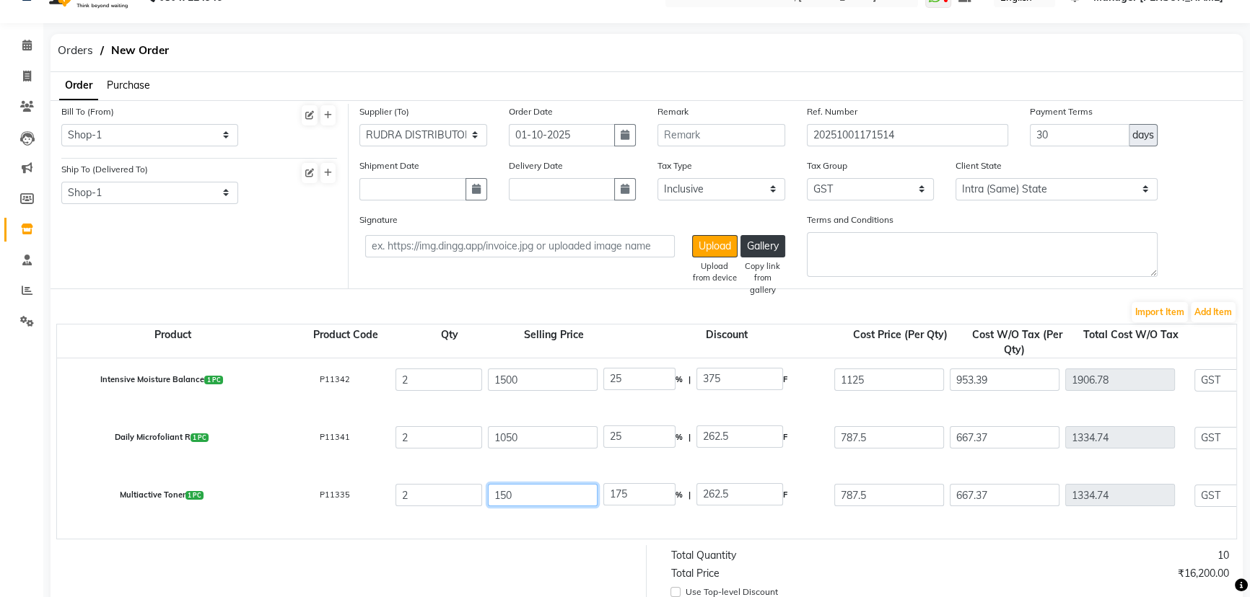
type input "1150"
type input "22.83"
drag, startPoint x: 522, startPoint y: 494, endPoint x: 487, endPoint y: 495, distance: 35.4
click at [488, 495] on input "1150" at bounding box center [543, 495] width 110 height 22
type input "1"
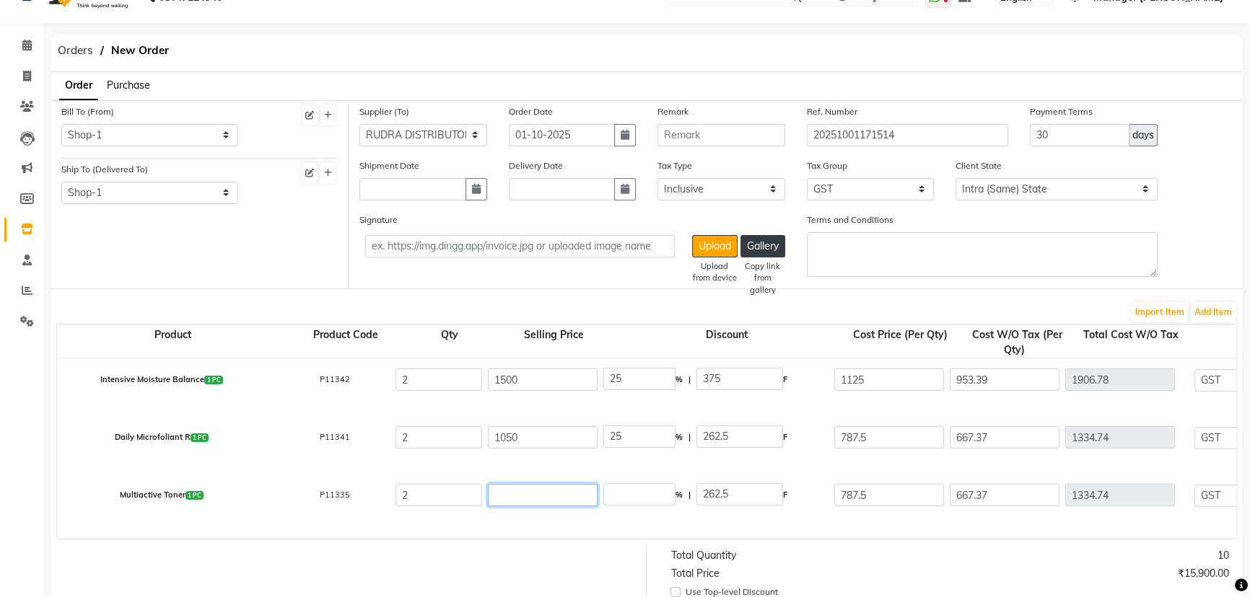
type input "26250"
type input "12"
type input "2187.5"
type input "120"
type input "218.75"
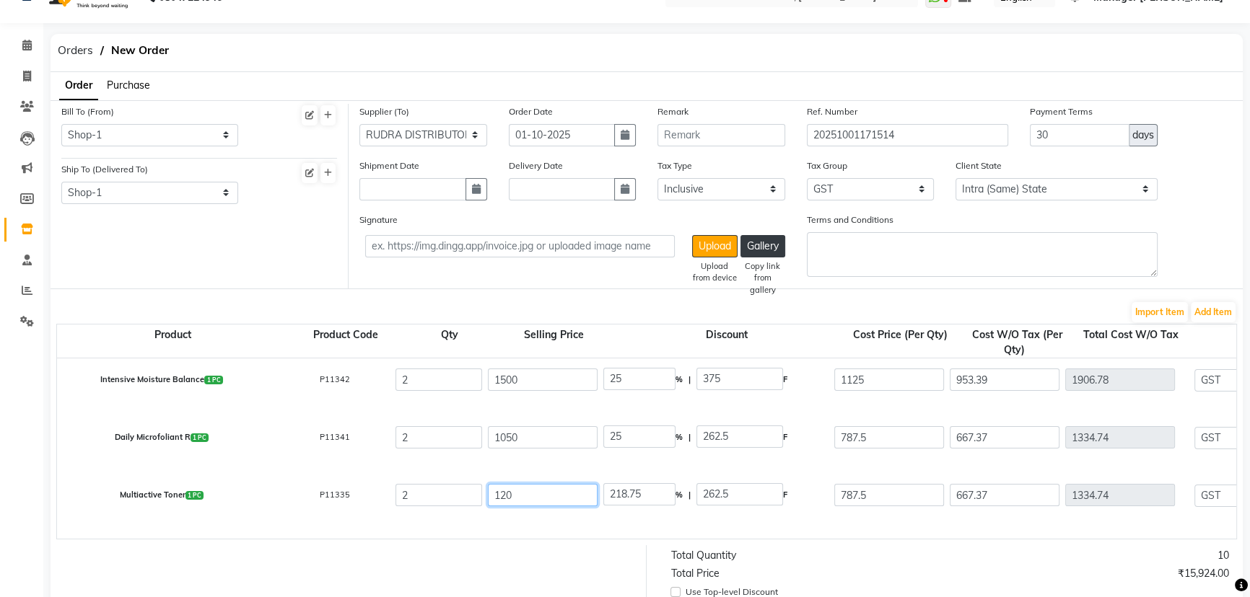
type input "1200"
type input "21.88"
type input "120"
type input "218.75"
type input "12"
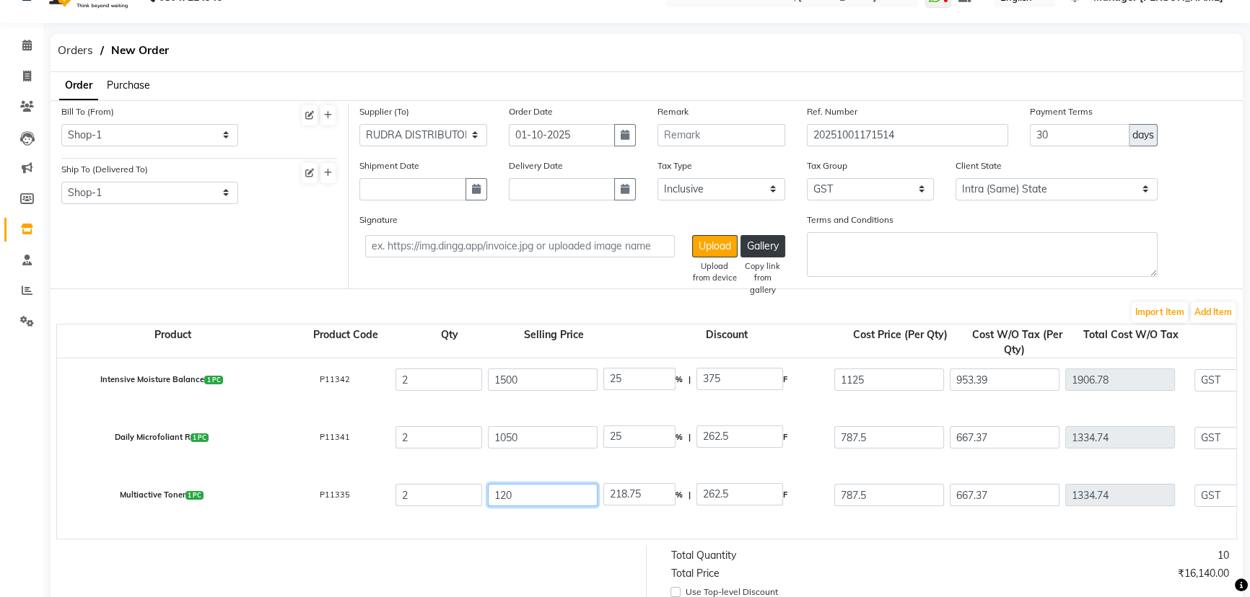
type input "2187.5"
type input "1"
type input "26250"
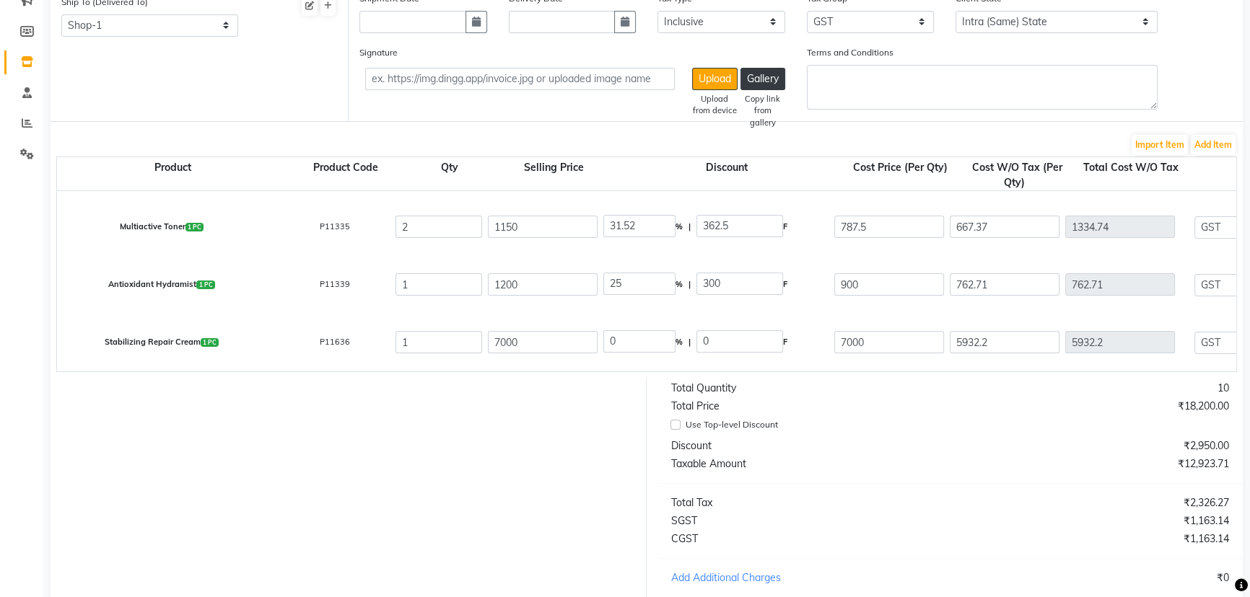
scroll to position [356, 0]
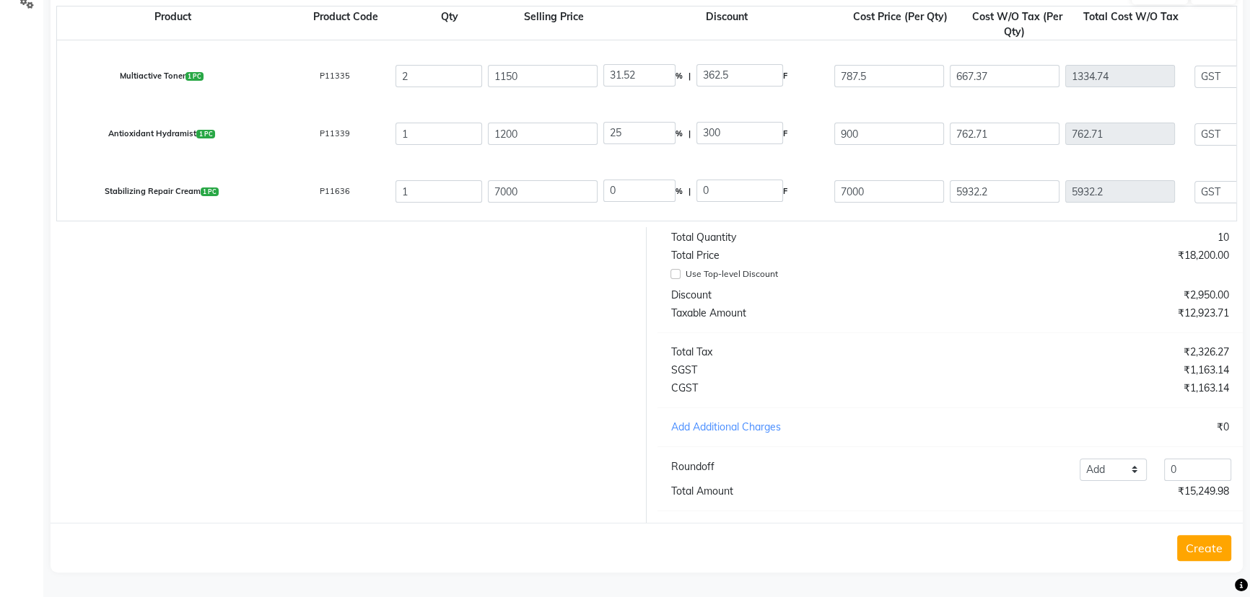
click at [1200, 552] on button "Create" at bounding box center [1204, 548] width 54 height 26
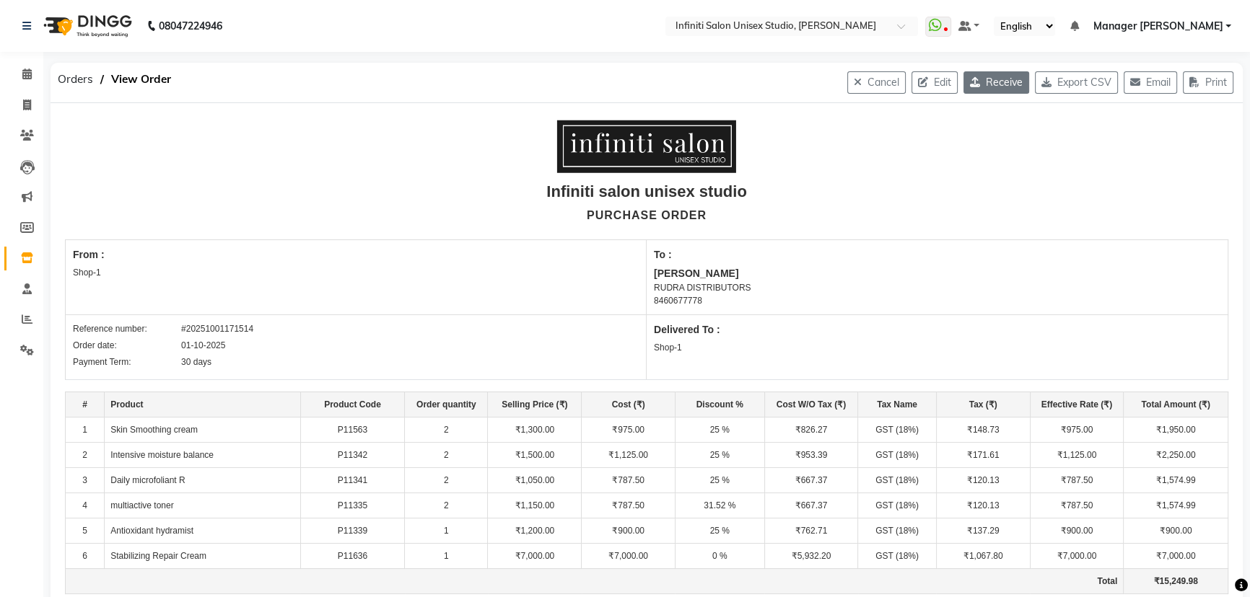
click at [978, 79] on button "Receive" at bounding box center [996, 82] width 66 height 22
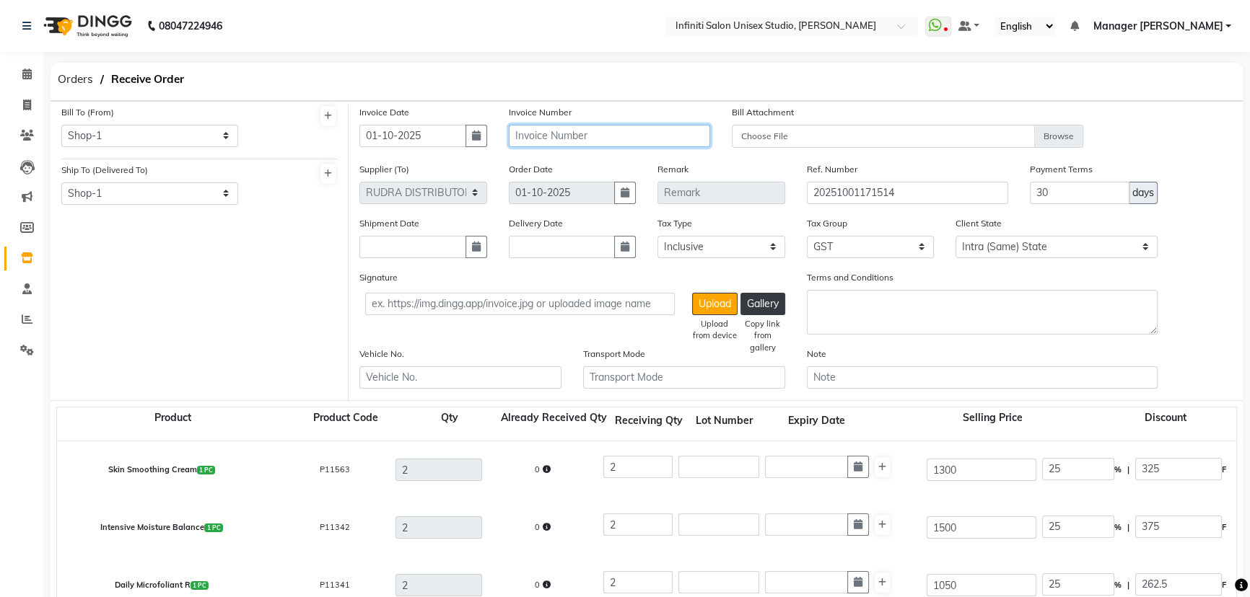
click at [541, 137] on input "text" at bounding box center [610, 136] width 202 height 22
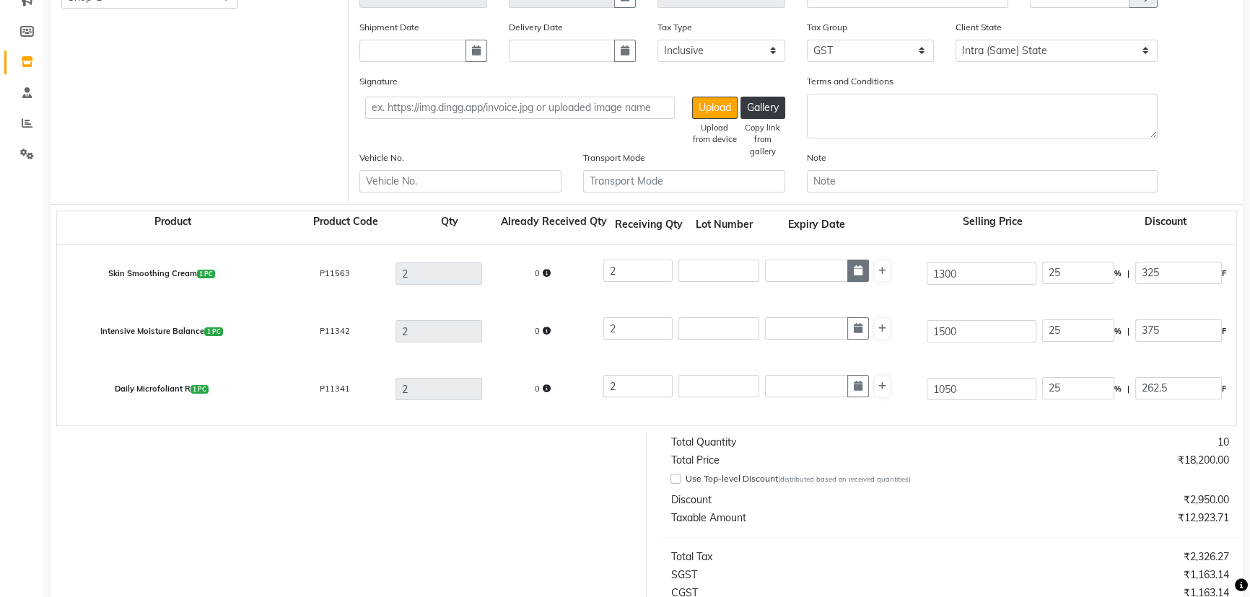
click at [854, 273] on icon "button" at bounding box center [858, 271] width 9 height 10
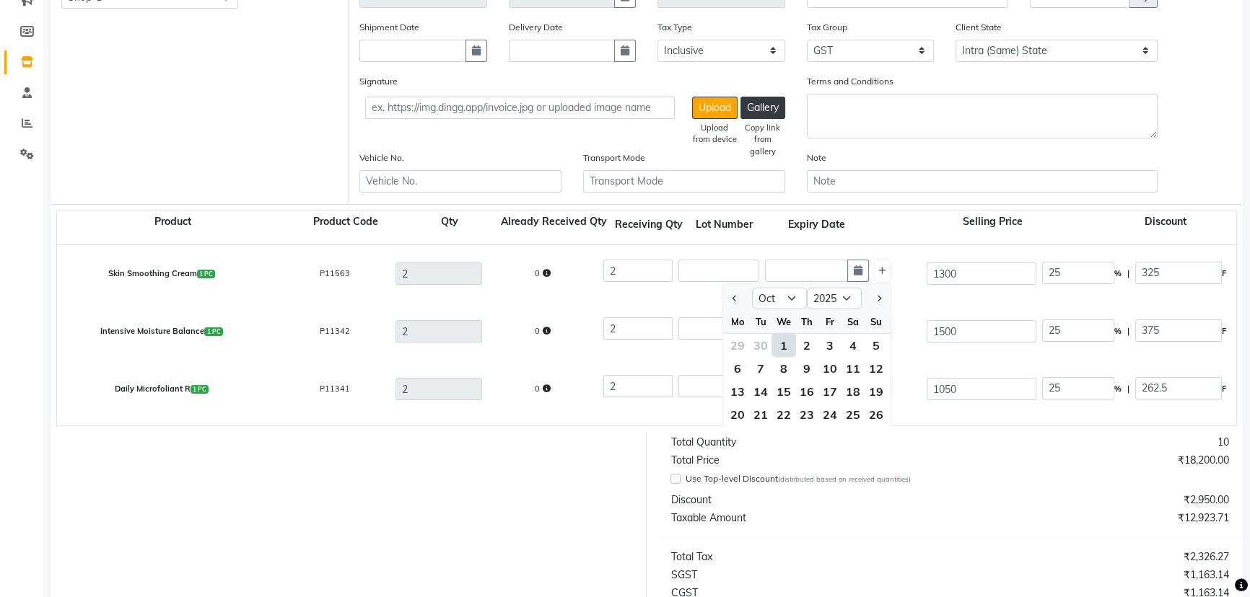
click at [782, 346] on div "1" at bounding box center [783, 345] width 23 height 23
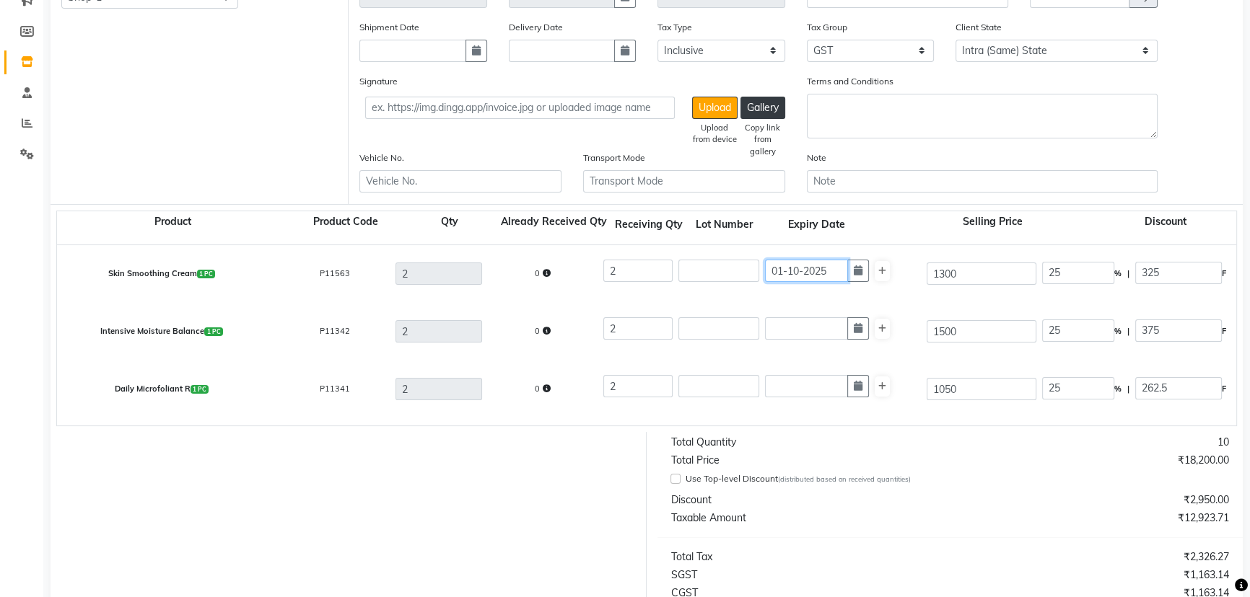
click at [797, 273] on input "01-10-2025" at bounding box center [806, 271] width 83 height 22
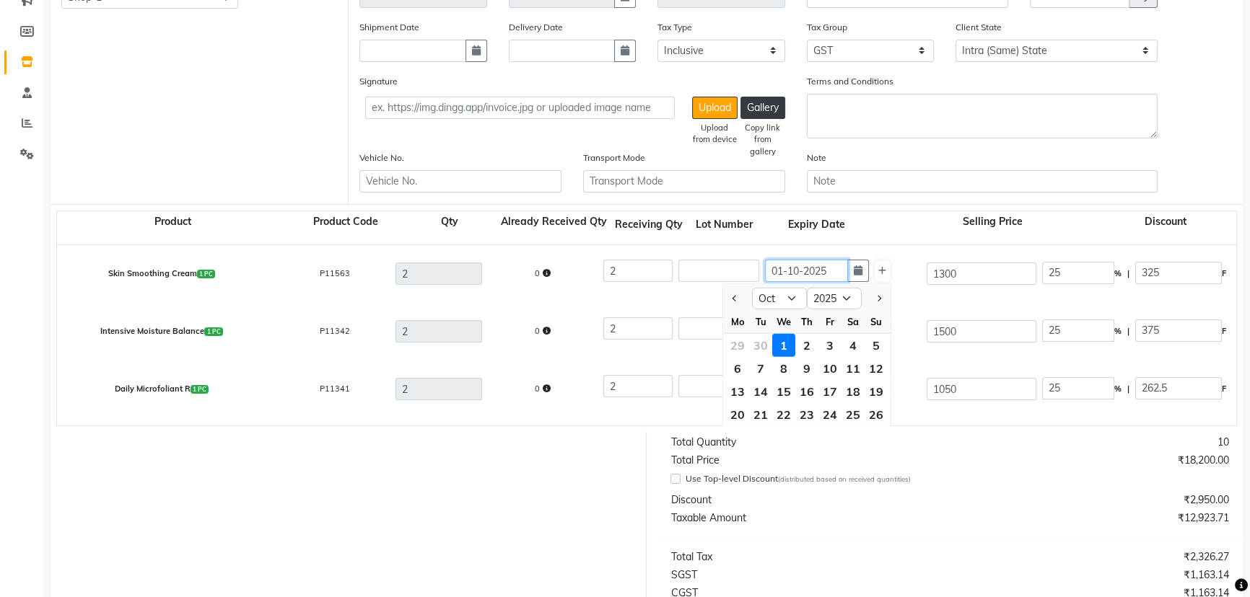
drag, startPoint x: 797, startPoint y: 273, endPoint x: 787, endPoint y: 271, distance: 10.3
click at [787, 271] on input "01-10-2025" at bounding box center [806, 271] width 83 height 22
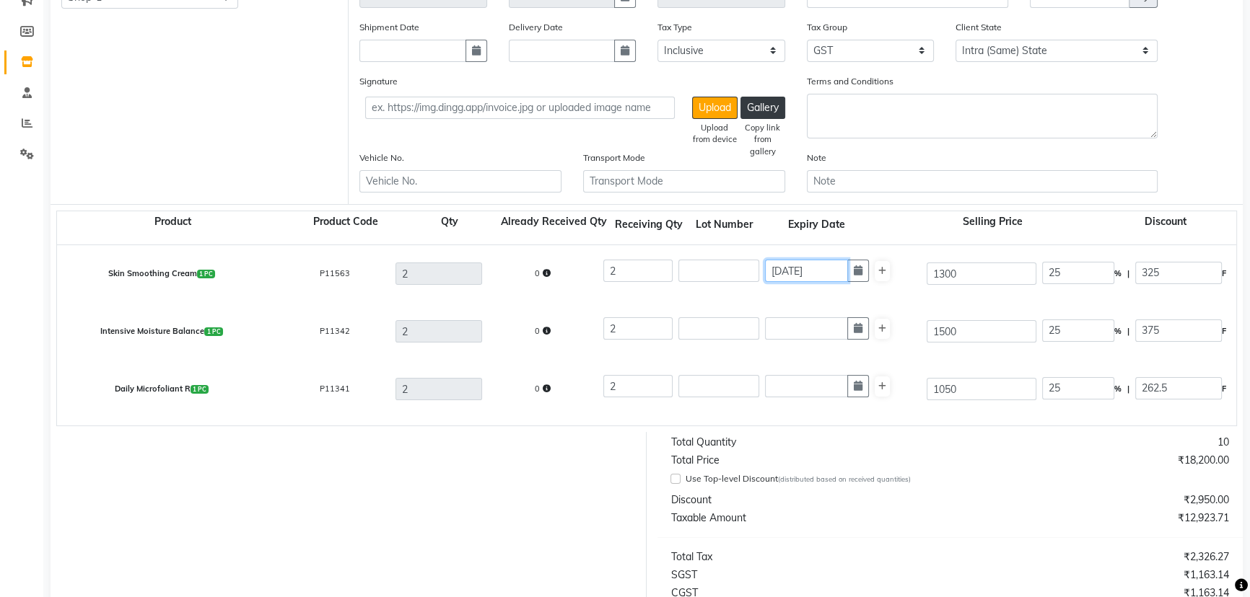
drag, startPoint x: 823, startPoint y: 271, endPoint x: 844, endPoint y: 270, distance: 21.7
click at [844, 270] on input "01-03-2025" at bounding box center [806, 271] width 83 height 22
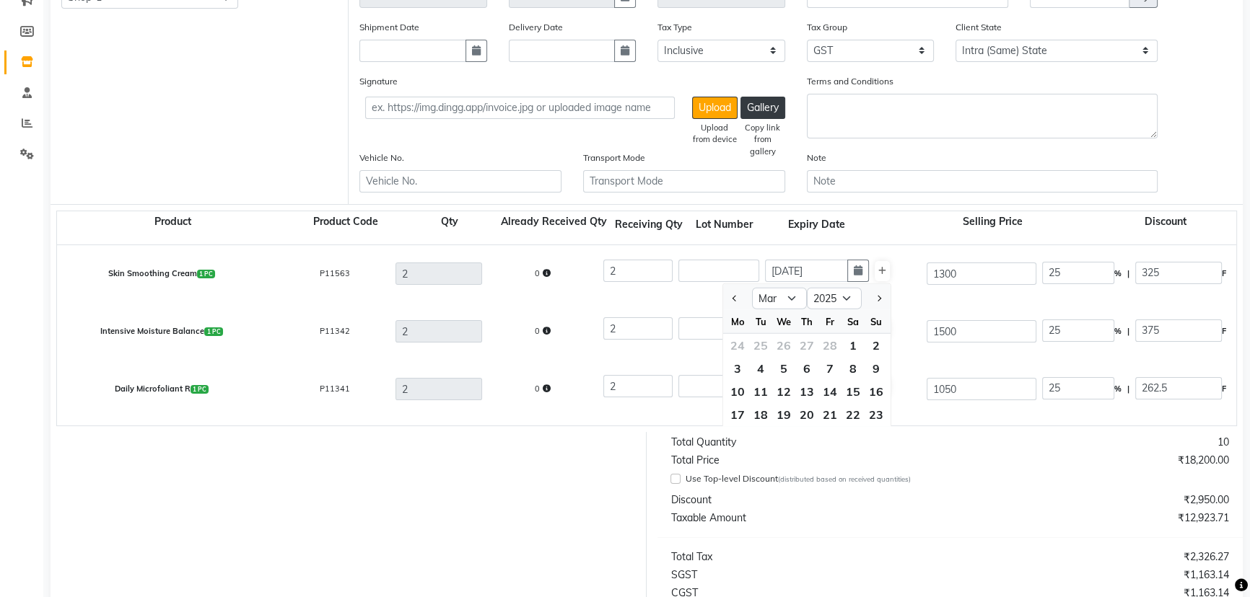
click at [894, 238] on div "Receiving Qty Lot Number Expiry Date" at bounding box center [772, 229] width 323 height 30
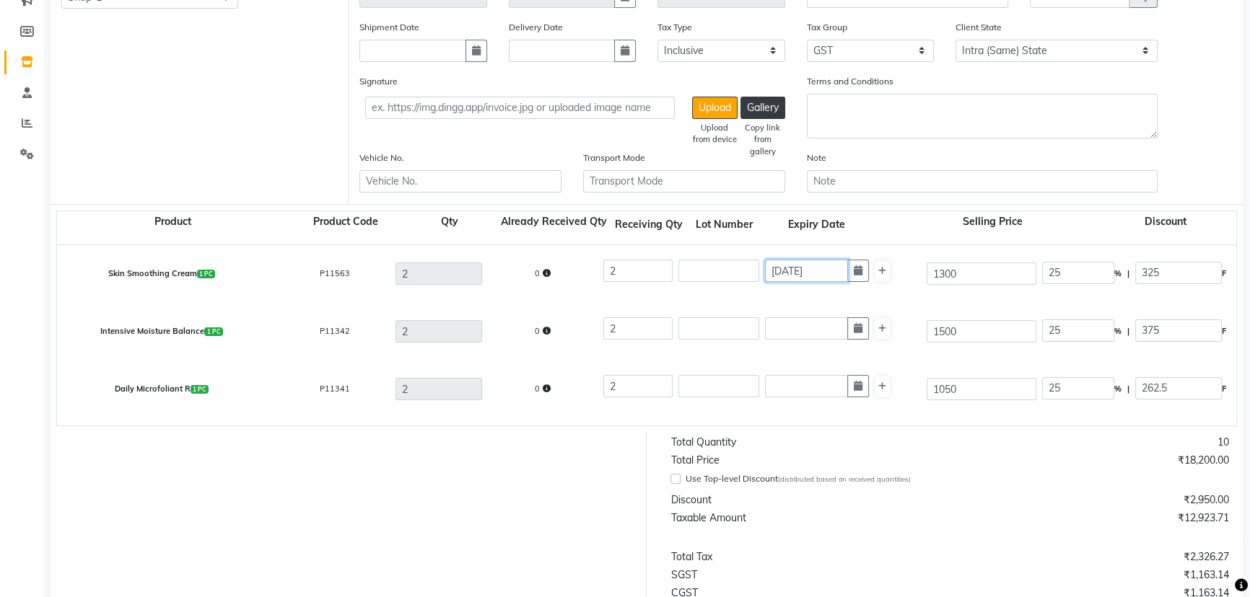
drag, startPoint x: 769, startPoint y: 271, endPoint x: 838, endPoint y: 271, distance: 69.3
click at [838, 271] on input "01-03-2027" at bounding box center [806, 271] width 83 height 22
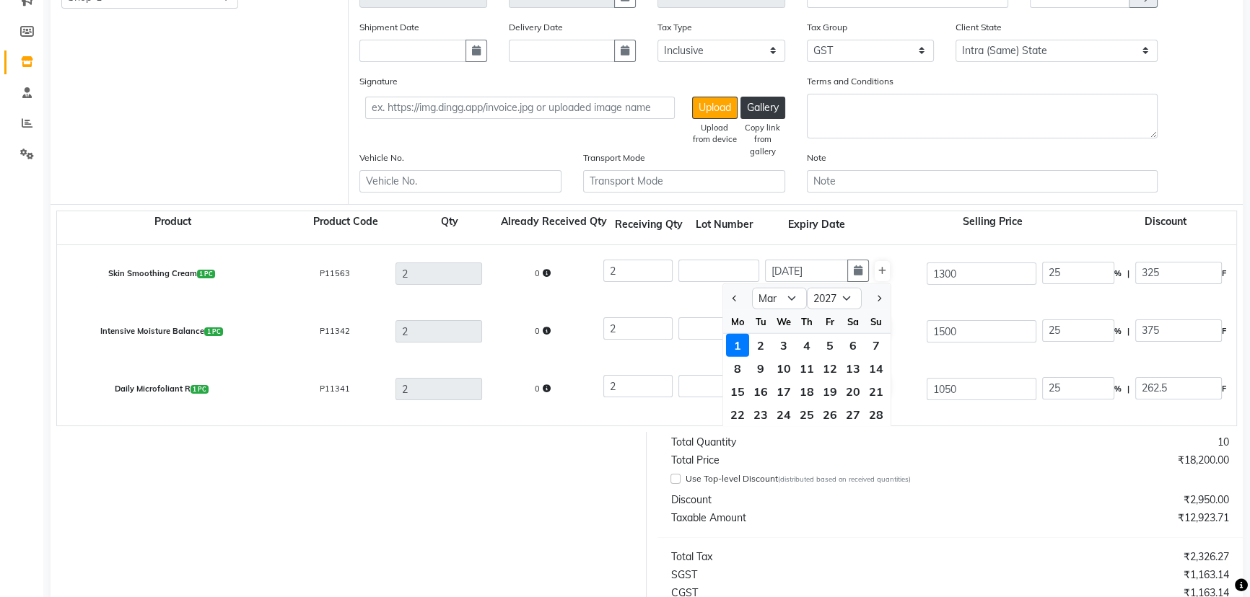
click at [910, 302] on div "Skin Smoothing Cream 1 PC P11563 2 0 2 01-03-2027 Jan Feb Mar Apr May Jun Jul A…" at bounding box center [1236, 274] width 2380 height 58
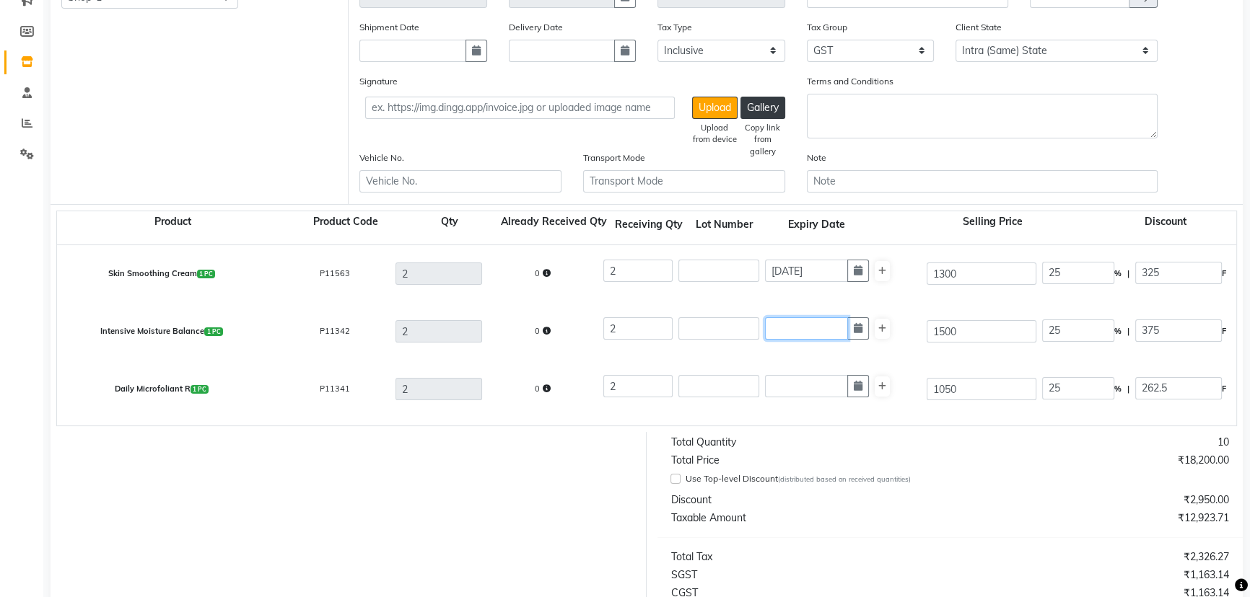
paste input "01-03-2027"
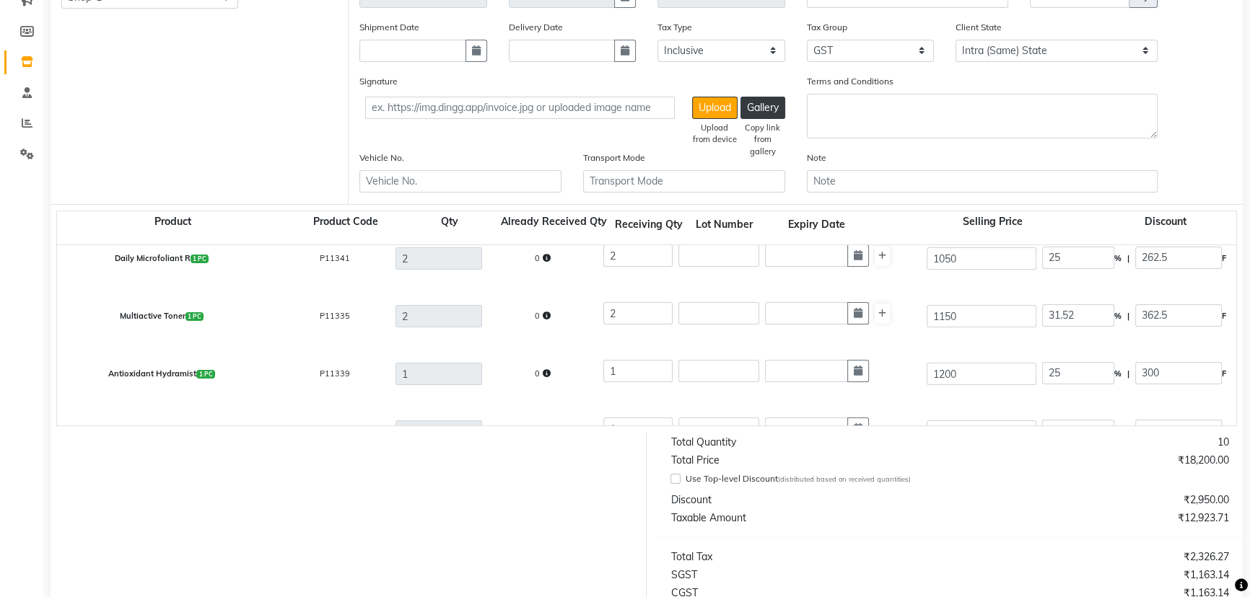
scroll to position [166, 0]
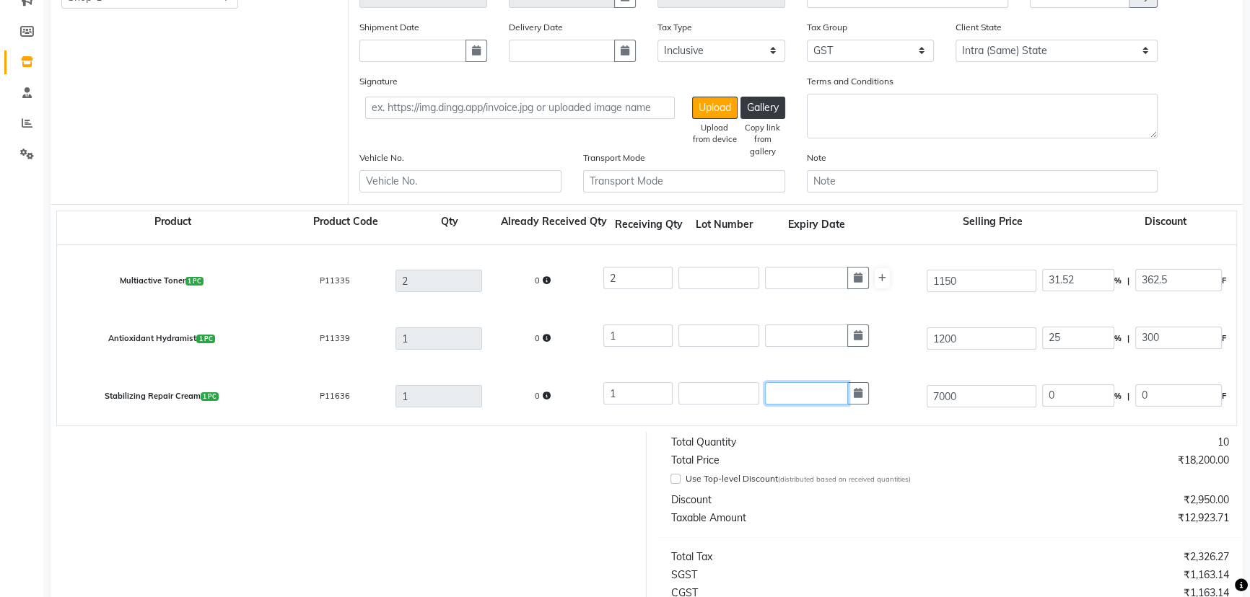
paste input "01-03-2027"
drag, startPoint x: 821, startPoint y: 390, endPoint x: 834, endPoint y: 390, distance: 13.0
click at [834, 390] on input "01-03-2027" at bounding box center [806, 393] width 83 height 22
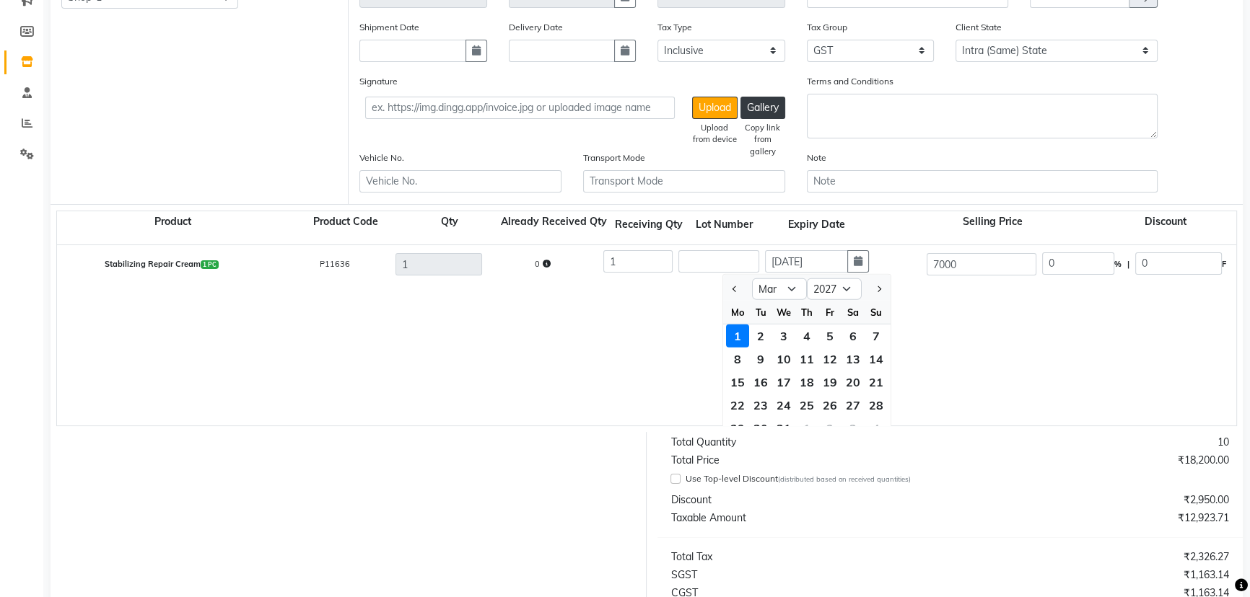
click at [930, 380] on div "Skin Smoothing Cream 1 PC P11563 2 0 2 01-03-2027 1300 25 % | 325 F 975 826.27 …" at bounding box center [1236, 335] width 2358 height 180
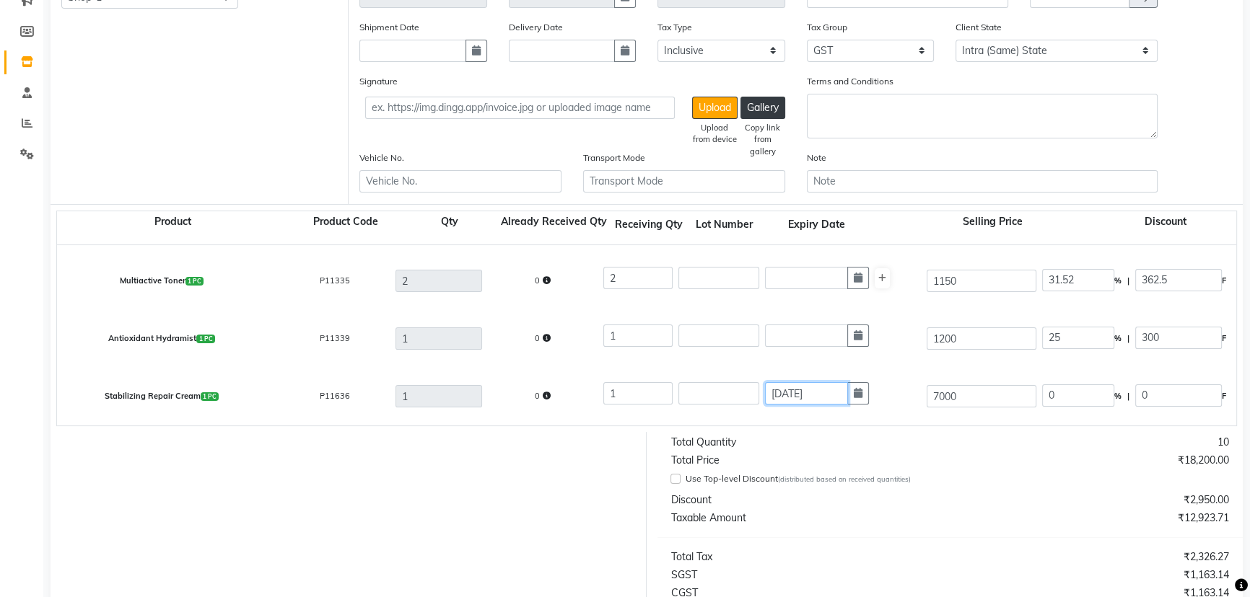
scroll to position [166, 0]
click at [837, 418] on div "Stabilizing Repair Cream 1 PC P11636 1 0 1 01-03-2028 7000 0 % | 0 F 7000 5932.…" at bounding box center [1236, 397] width 2380 height 58
paste input "01-03-2027"
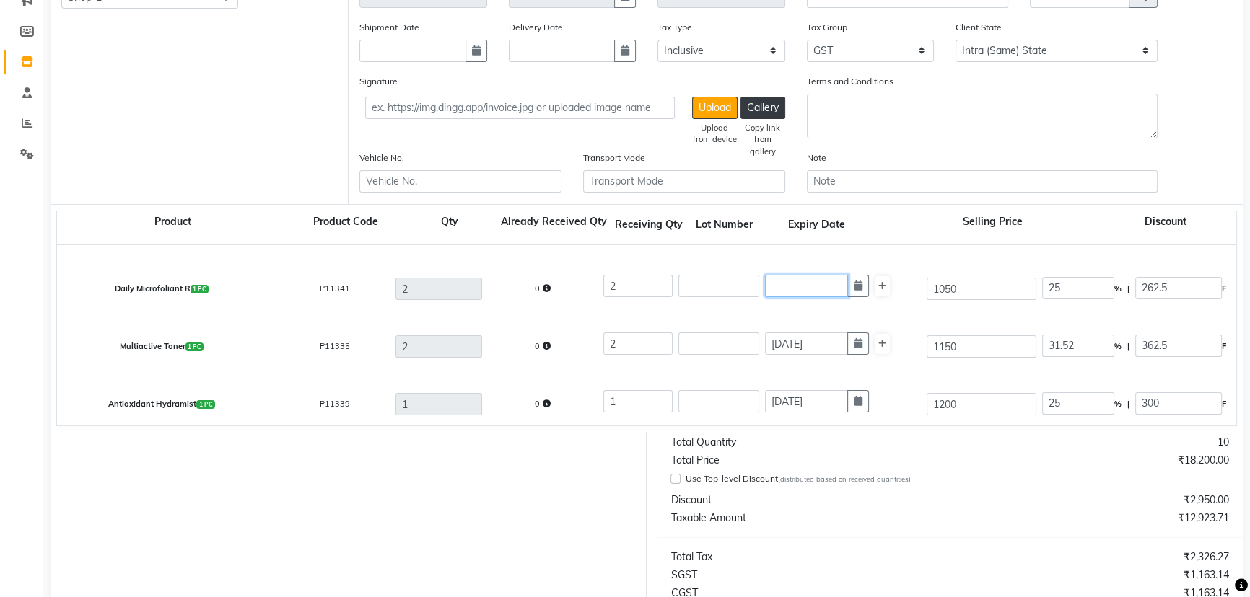
paste input "01-03-2027"
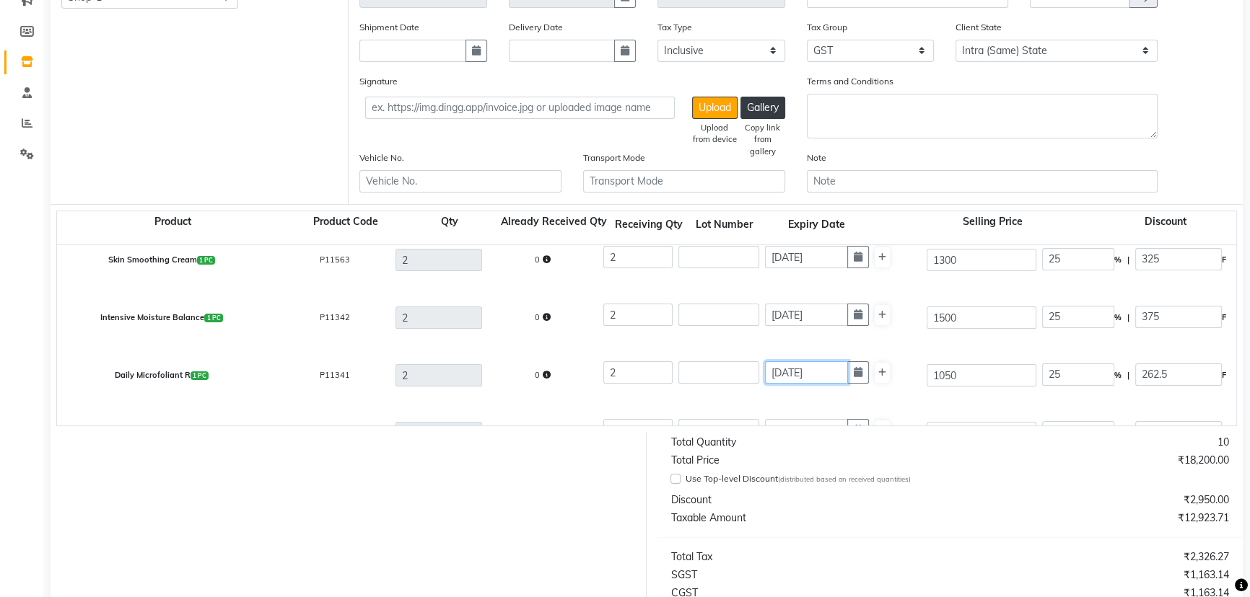
scroll to position [0, 0]
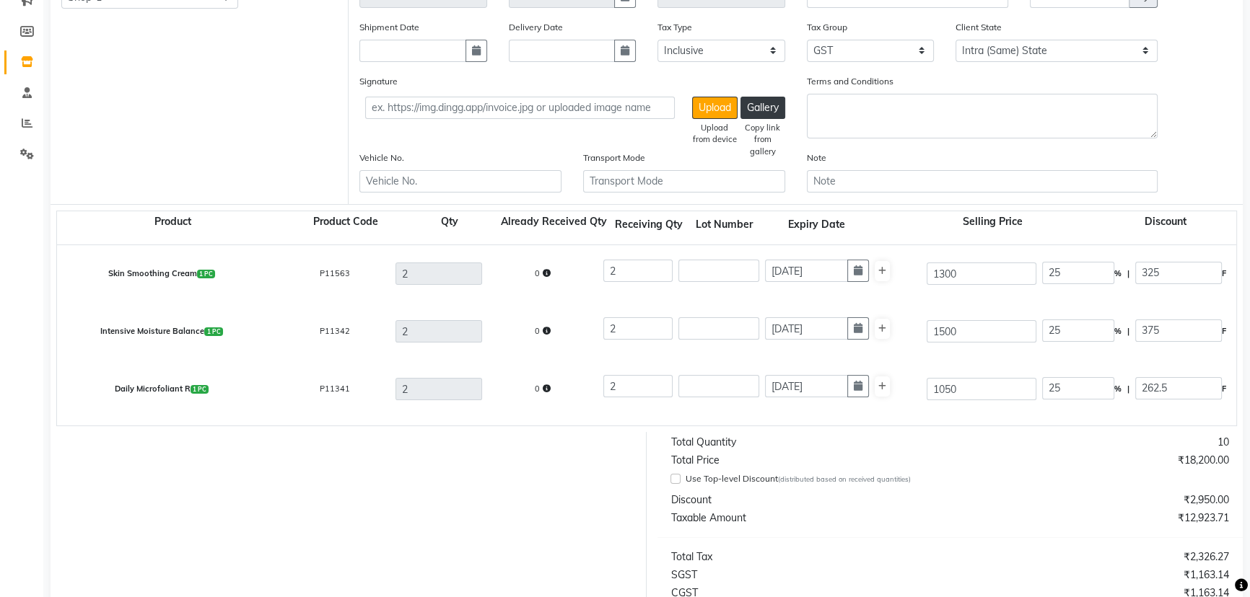
click at [893, 362] on div "Daily Microfoliant R 1 PC P11341 2 0 2 01-03-2027 1050 25 % | 262.5 F 787.5 667…" at bounding box center [1236, 390] width 2380 height 58
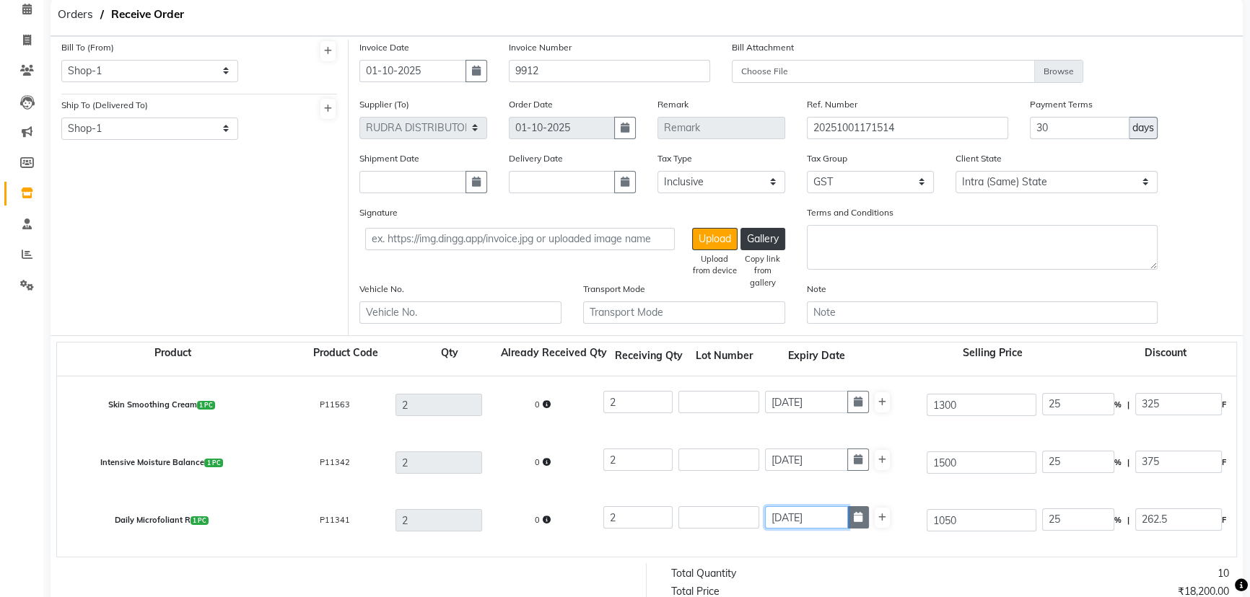
drag, startPoint x: 819, startPoint y: 517, endPoint x: 852, endPoint y: 517, distance: 33.2
click at [852, 517] on div "01-03-2027" at bounding box center [817, 518] width 104 height 22
click at [793, 517] on input "01-03-2026" at bounding box center [806, 518] width 83 height 22
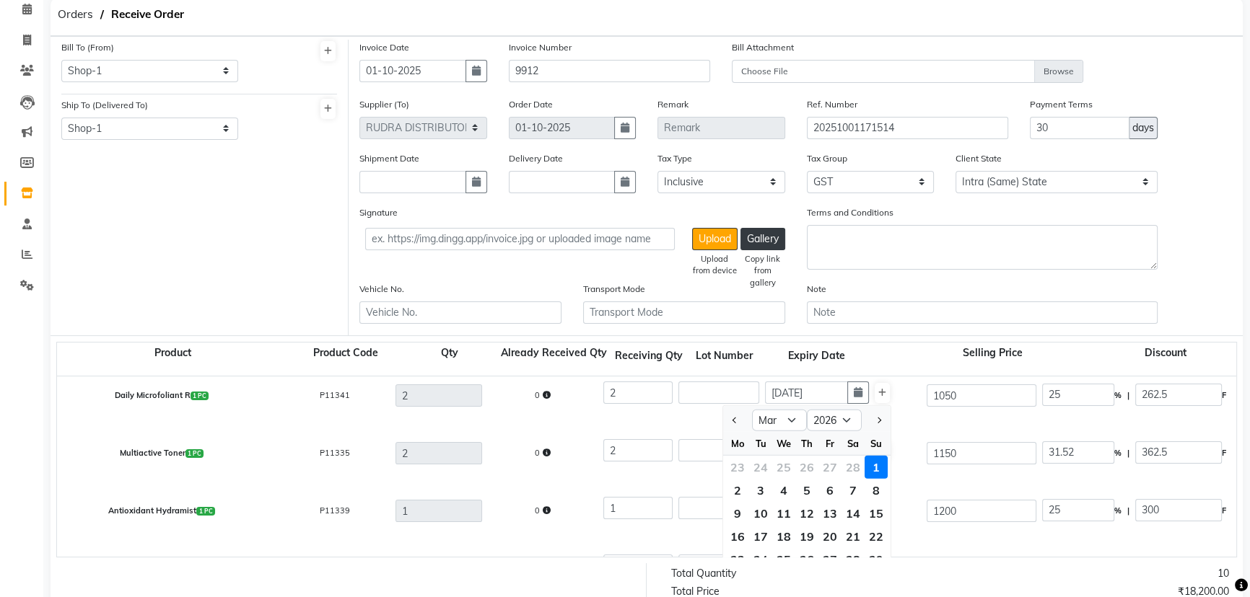
click at [909, 548] on div "Stabilizing Repair Cream 1 PC P11636 1 0 1 01-03-2028 7000 0 % | 0 F 7000 5932.…" at bounding box center [1236, 569] width 2380 height 58
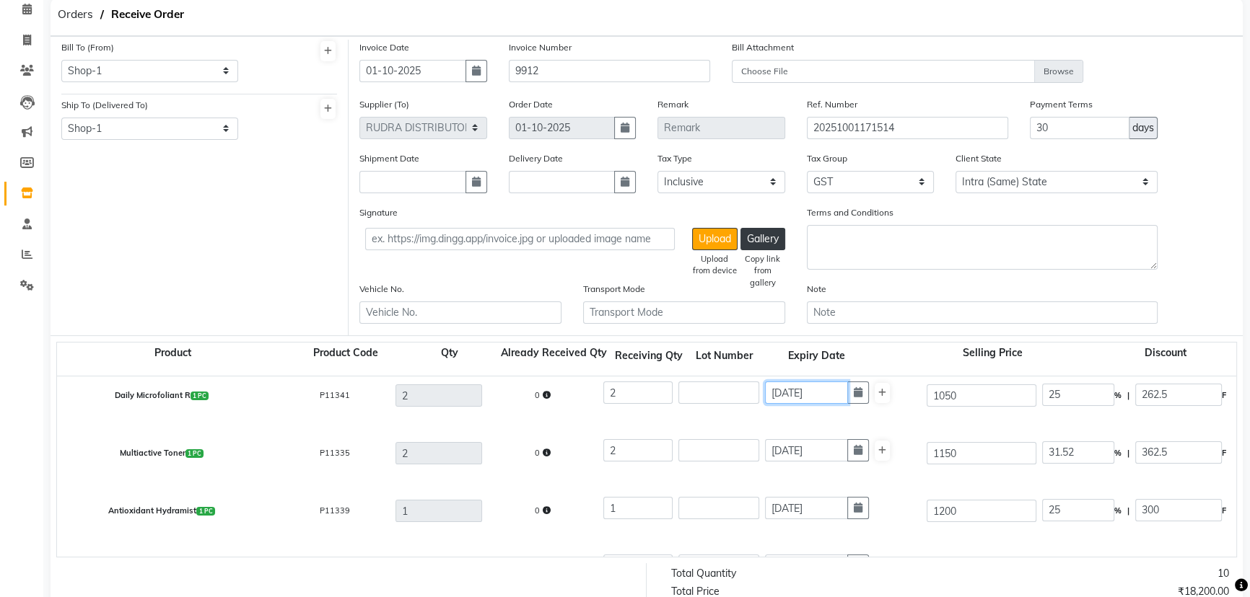
drag, startPoint x: 787, startPoint y: 393, endPoint x: 795, endPoint y: 391, distance: 8.2
click at [795, 391] on input "01-03-2026" at bounding box center [806, 393] width 83 height 22
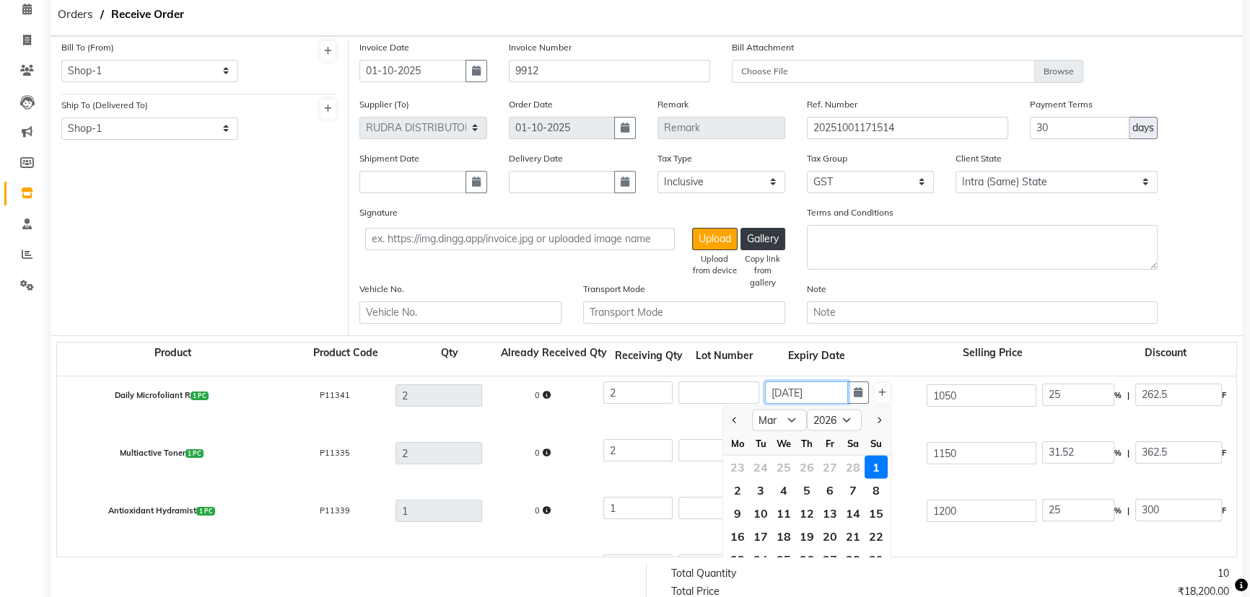
click at [798, 390] on input "01-03-2026" at bounding box center [806, 393] width 83 height 22
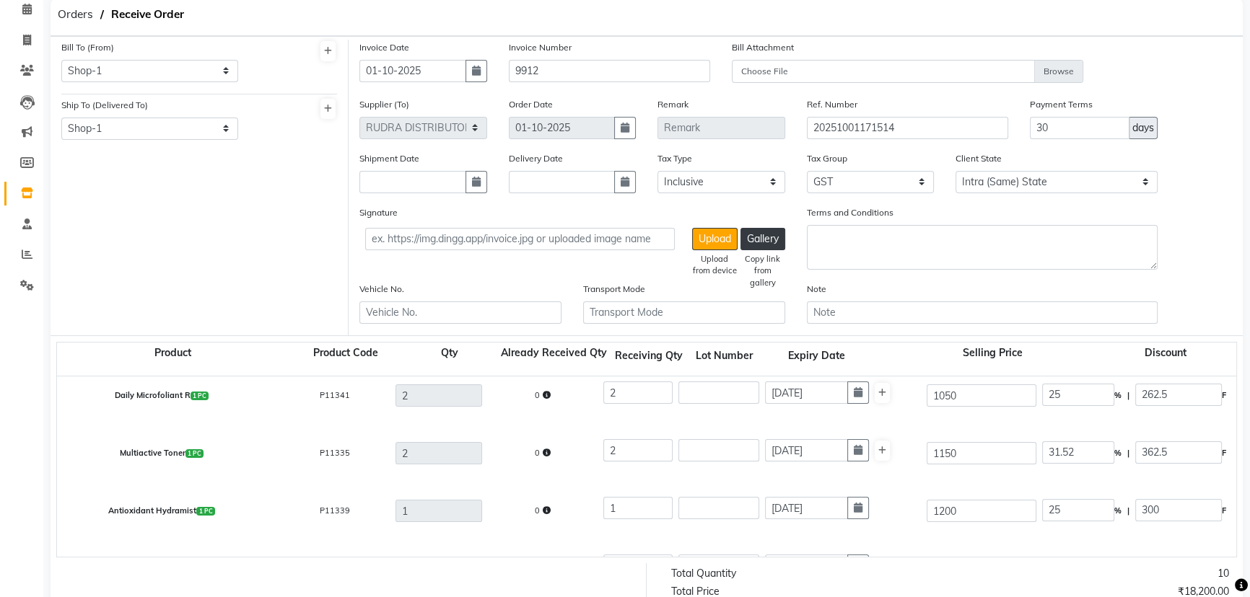
click at [824, 421] on div "Daily Microfoliant R 1 PC P11341 2 0 2 01-10-2026 1050 25 % | 262.5 F 787.5 667…" at bounding box center [1236, 396] width 2380 height 58
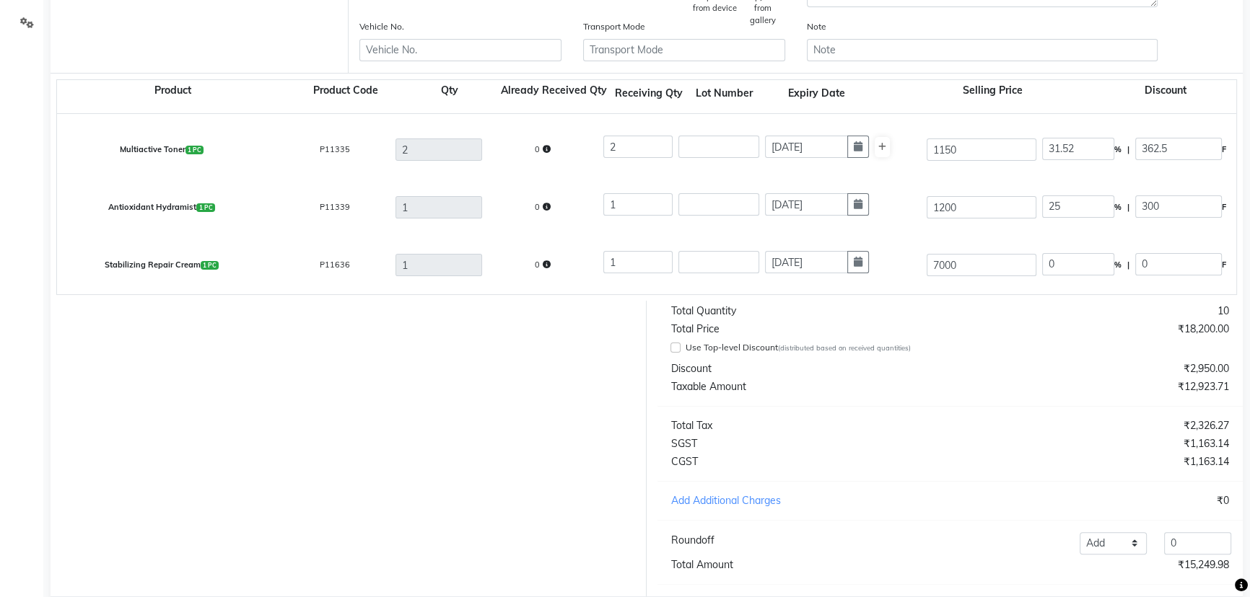
scroll to position [411, 0]
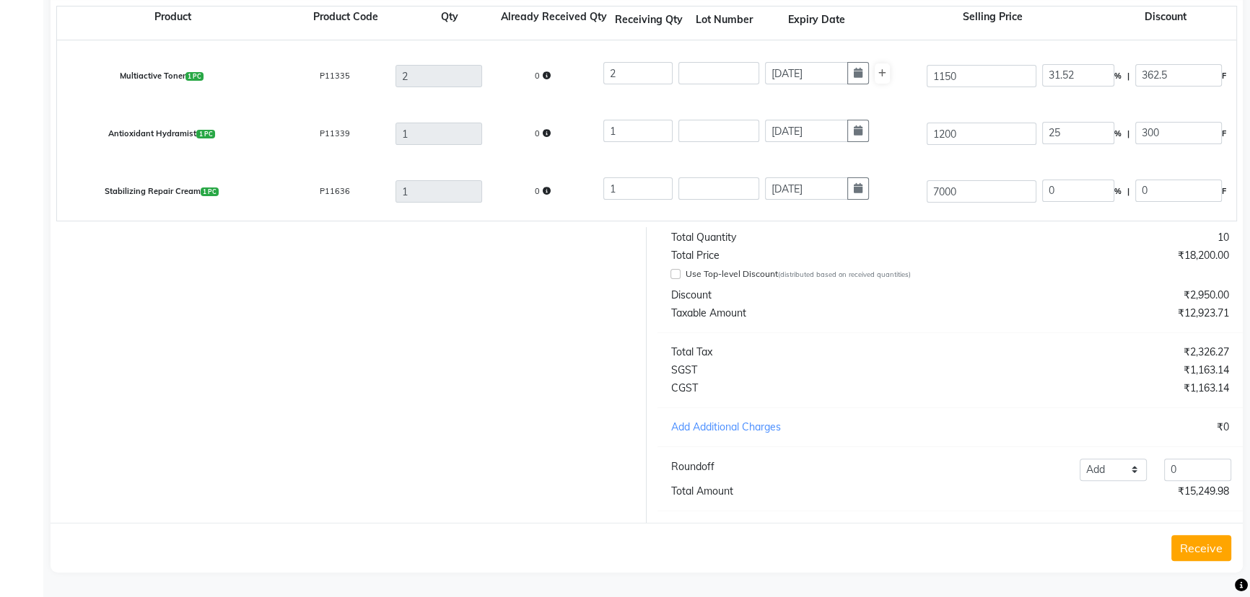
click at [1183, 550] on button "Receive" at bounding box center [1201, 548] width 60 height 26
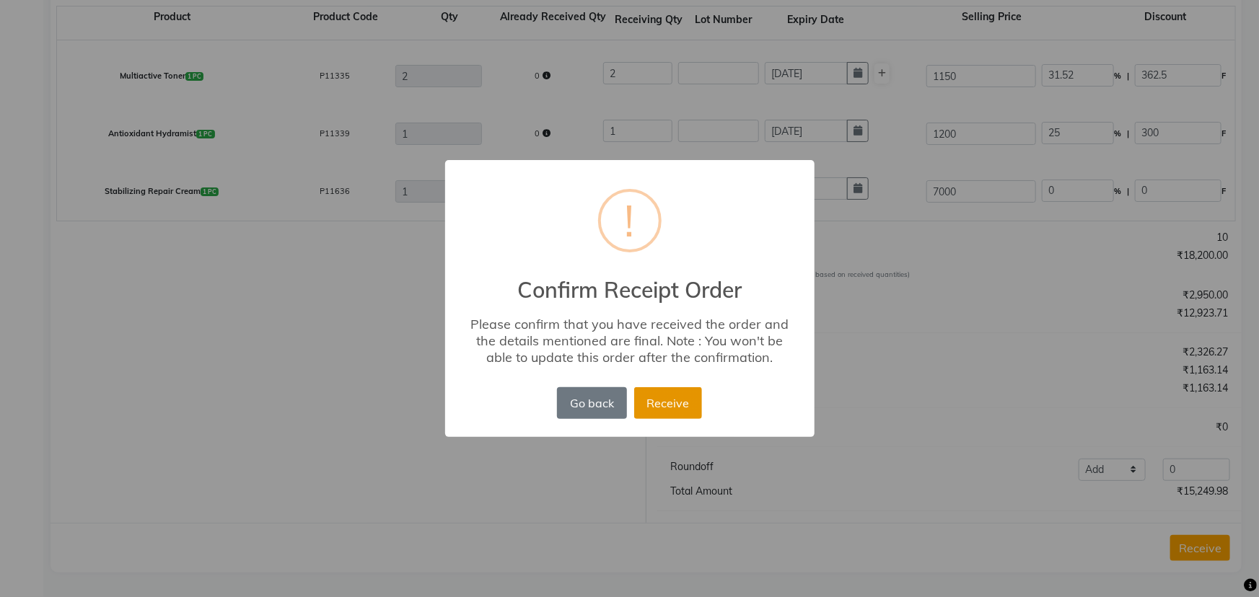
click at [656, 397] on button "Receive" at bounding box center [668, 403] width 68 height 32
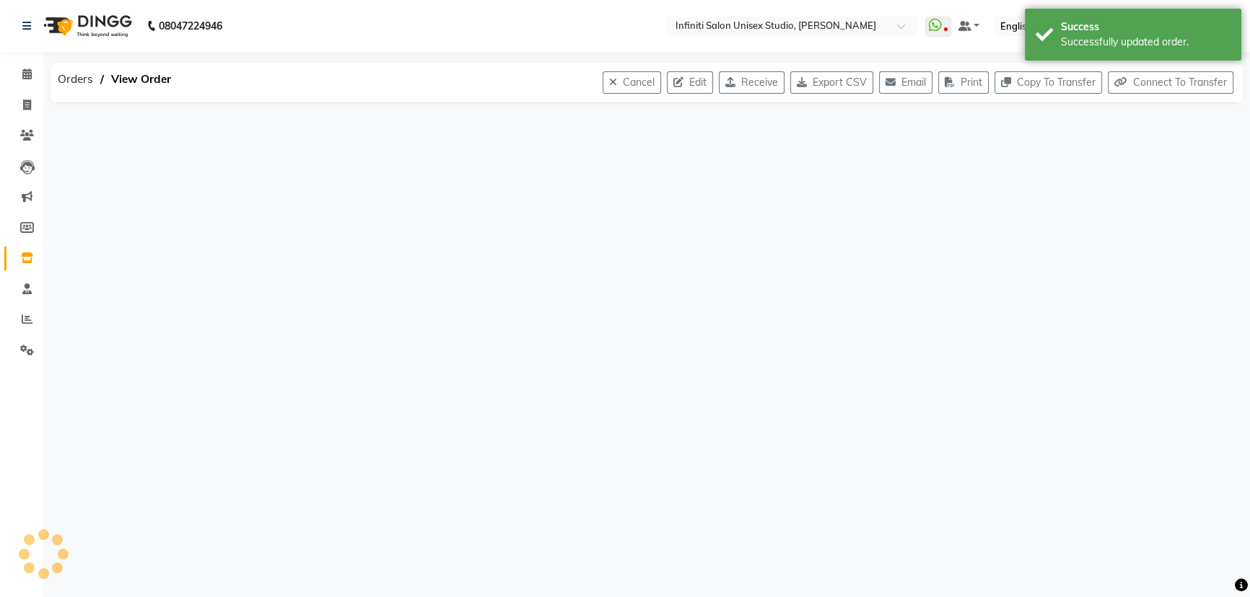
scroll to position [0, 0]
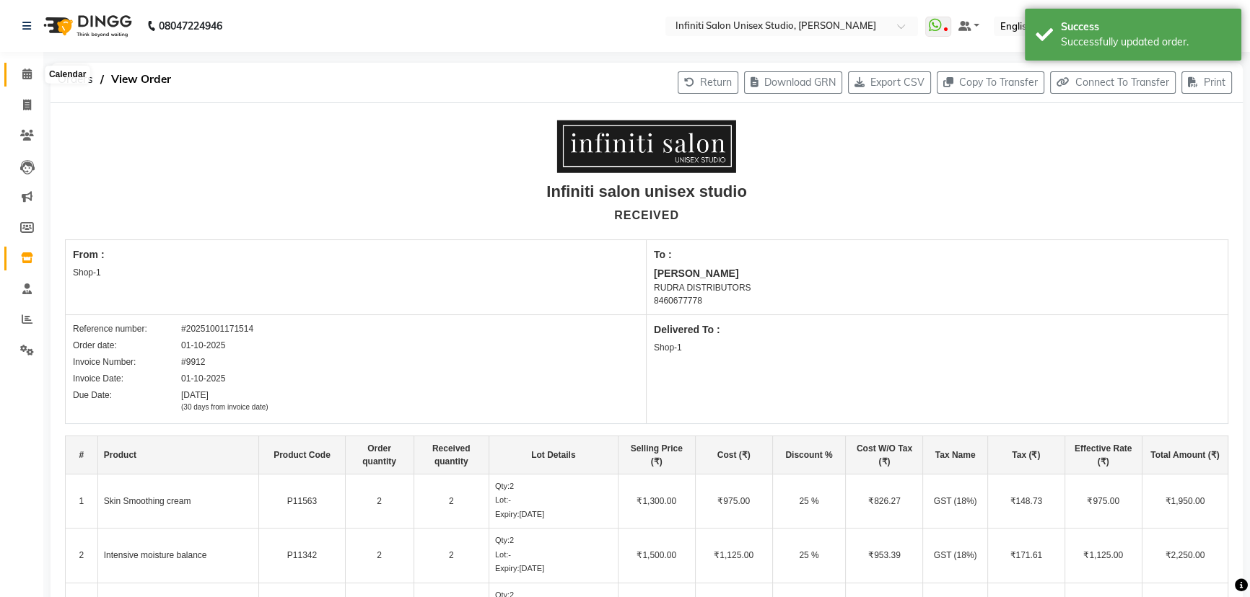
click at [25, 74] on icon at bounding box center [26, 74] width 9 height 11
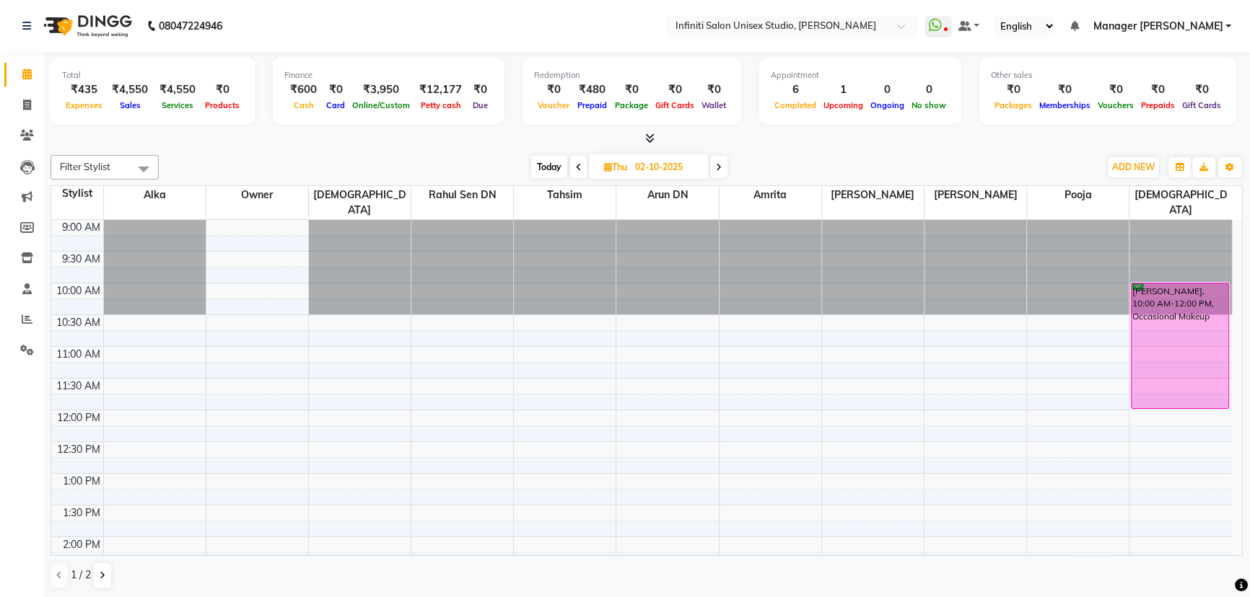
click at [548, 166] on span "Today" at bounding box center [549, 167] width 36 height 22
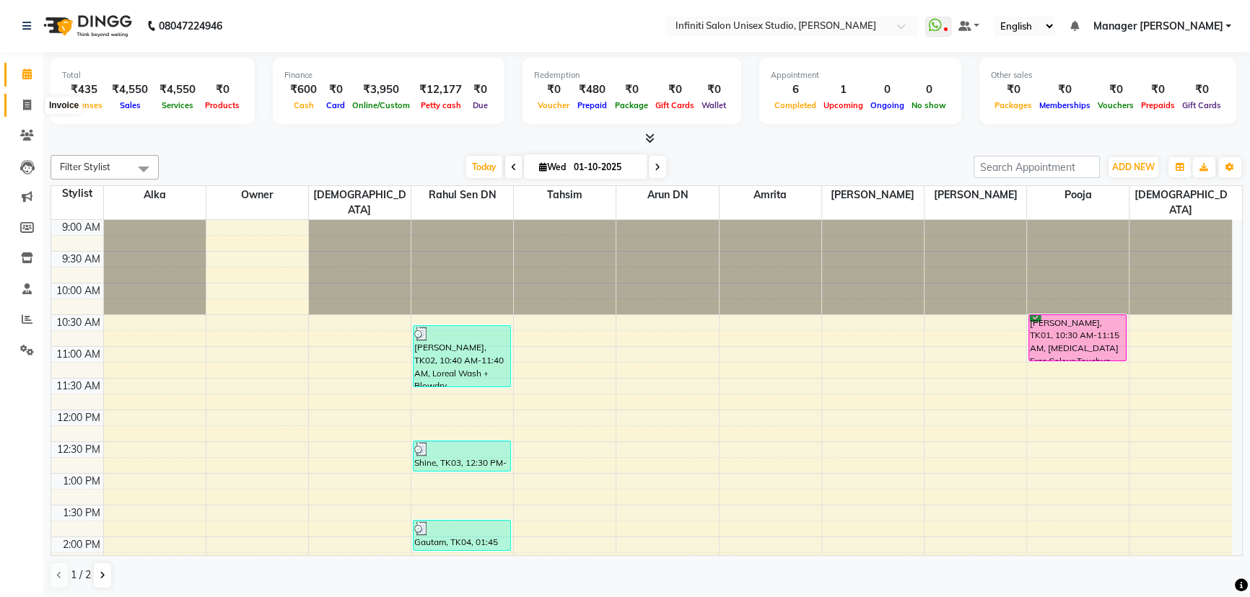
click at [27, 100] on icon at bounding box center [27, 105] width 8 height 11
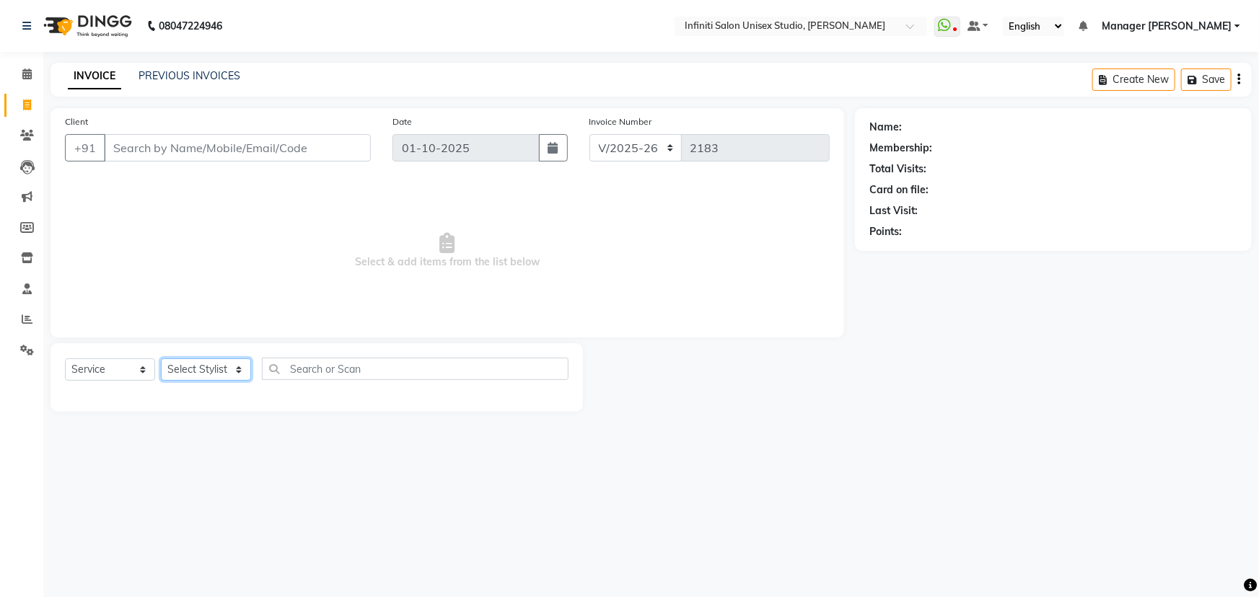
click at [202, 369] on select "Select Stylist" at bounding box center [206, 370] width 90 height 22
click at [161, 359] on select "Select Stylist Alka Amrita Arun DN Bharti Nigam Ishu Krishna Owner Pooja Rahul …" at bounding box center [206, 370] width 90 height 22
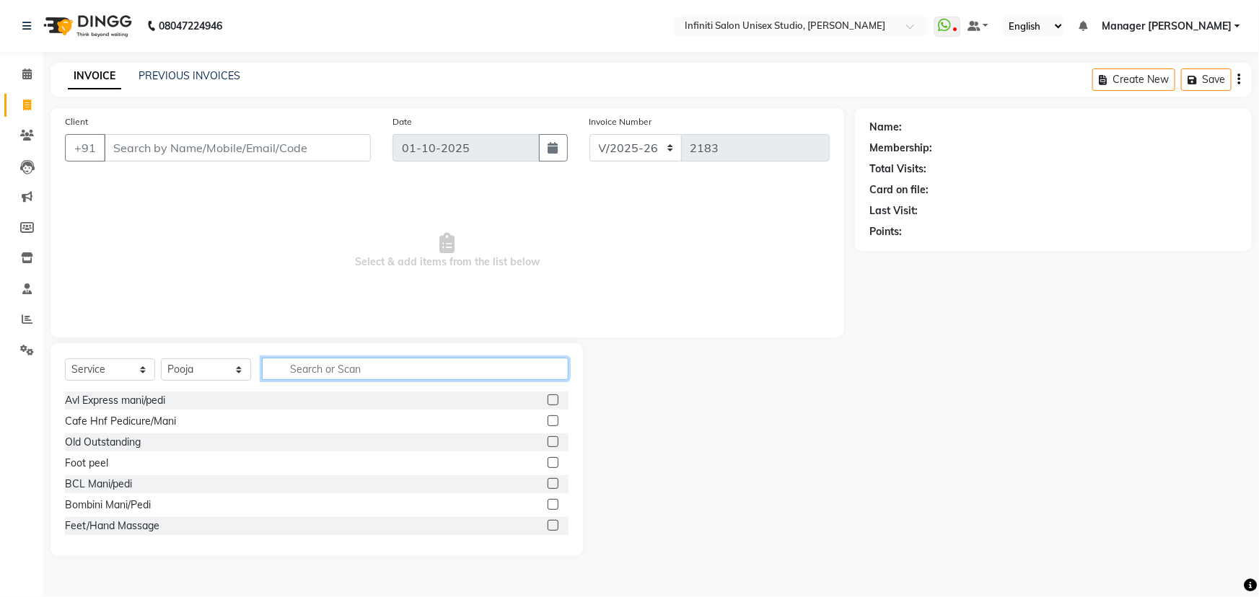
click at [292, 369] on input "text" at bounding box center [415, 369] width 307 height 22
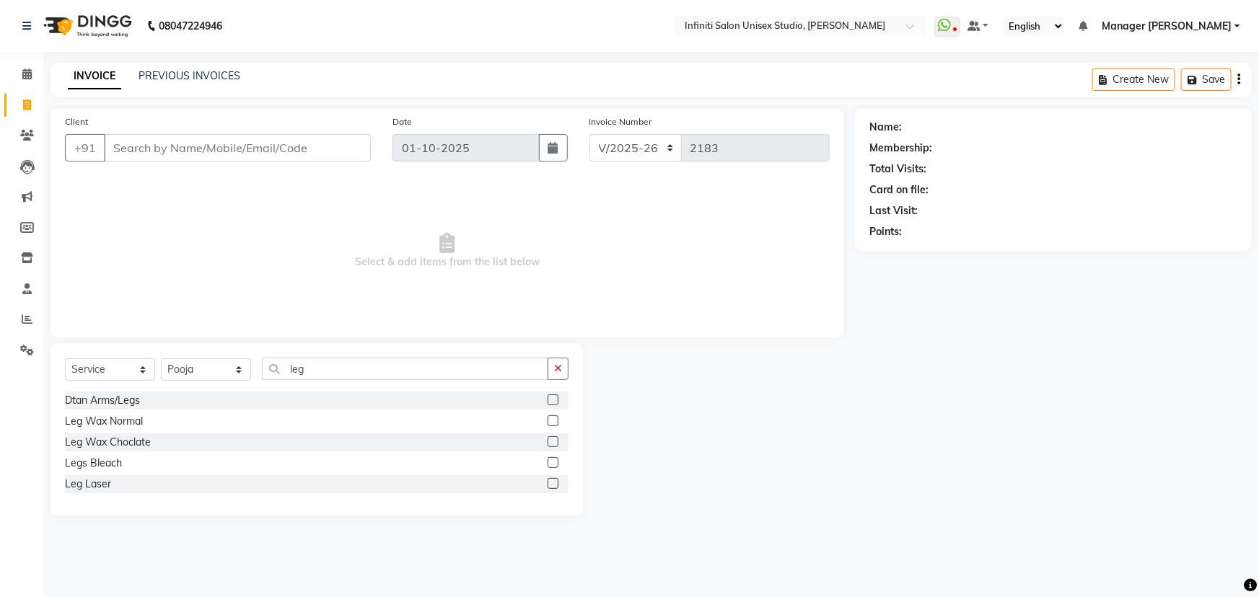
click at [548, 440] on label at bounding box center [553, 442] width 11 height 11
click at [548, 440] on input "checkbox" at bounding box center [552, 442] width 9 height 9
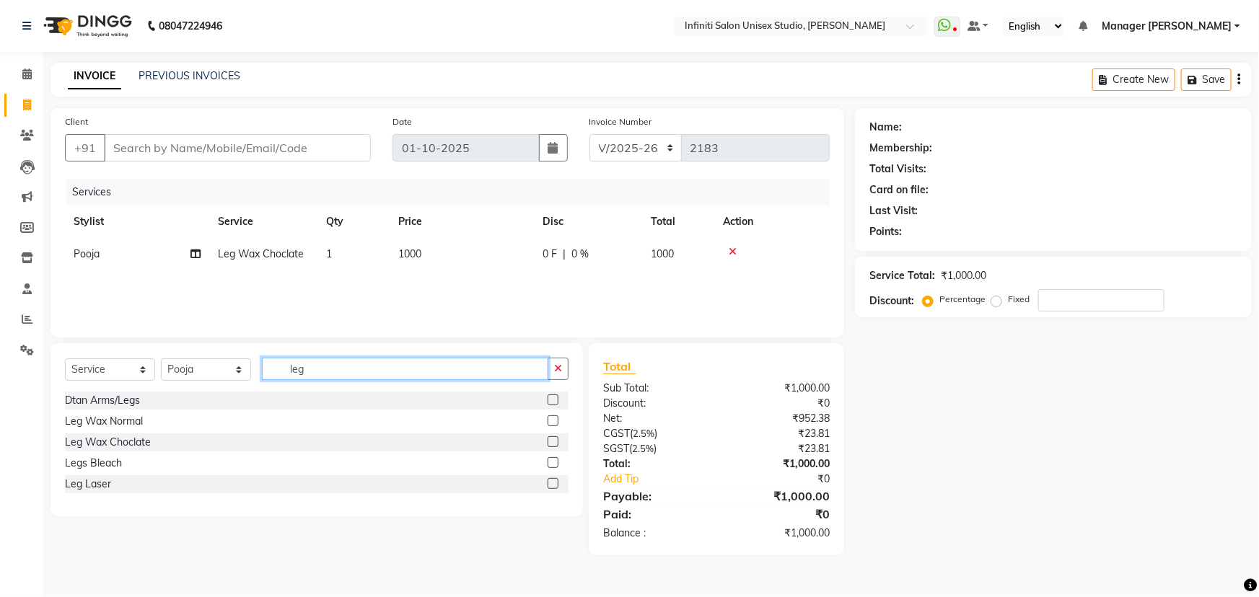
drag, startPoint x: 314, startPoint y: 367, endPoint x: 267, endPoint y: 373, distance: 47.3
click at [267, 373] on input "leg" at bounding box center [405, 369] width 286 height 22
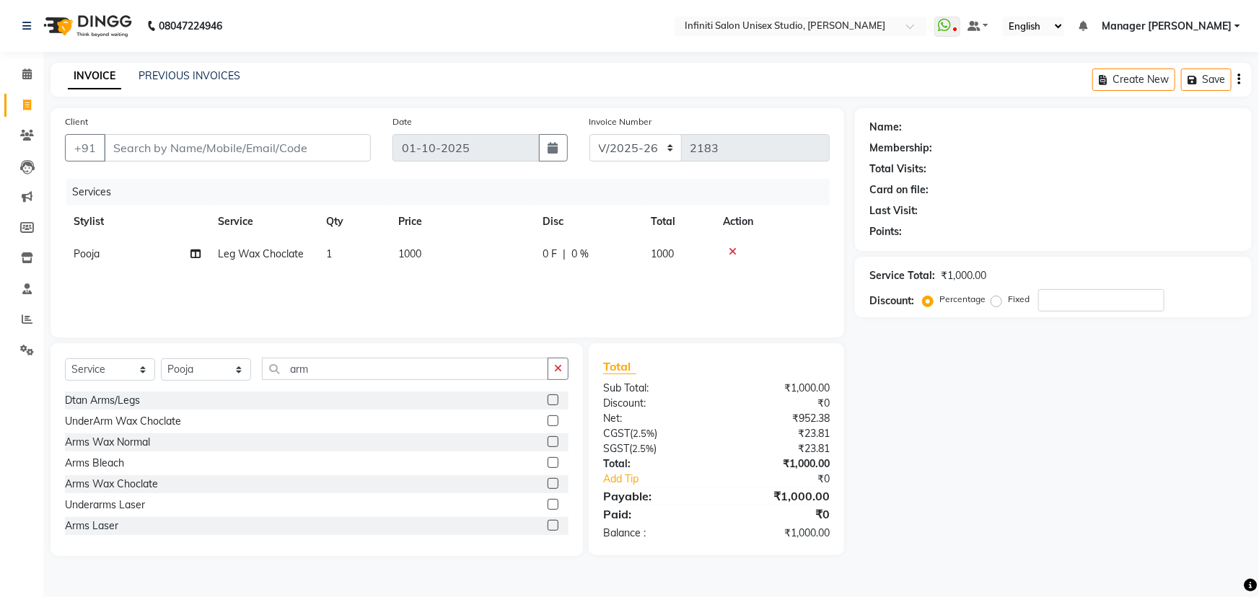
click at [548, 422] on label at bounding box center [553, 421] width 11 height 11
click at [548, 422] on input "checkbox" at bounding box center [552, 421] width 9 height 9
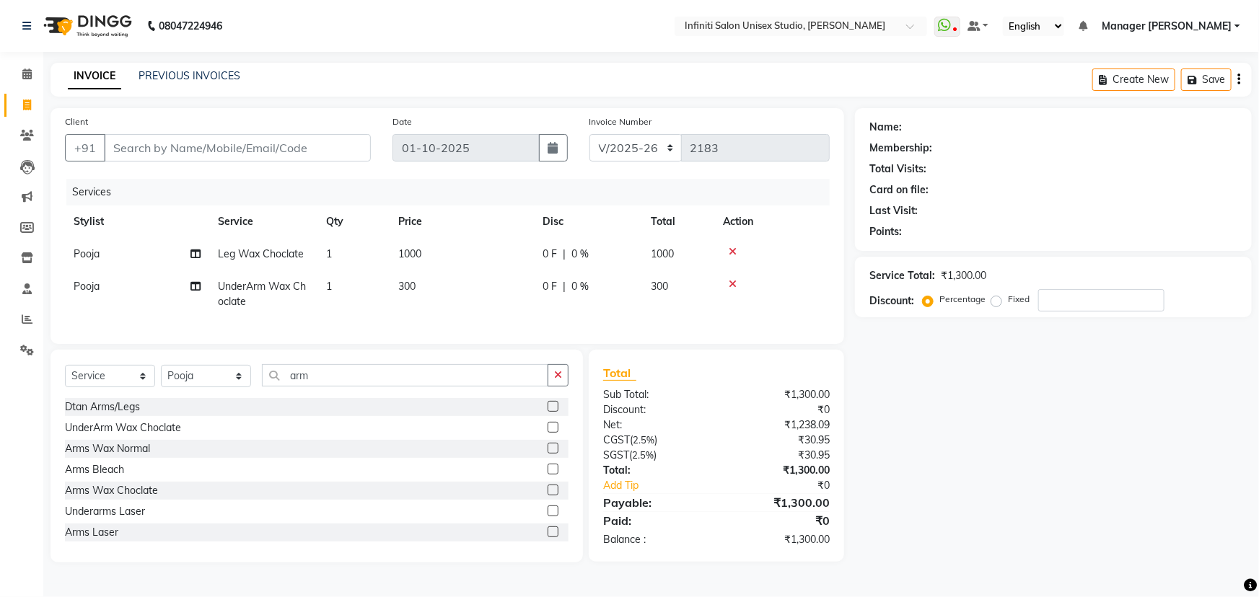
click at [548, 496] on label at bounding box center [553, 490] width 11 height 11
click at [548, 496] on input "checkbox" at bounding box center [552, 490] width 9 height 9
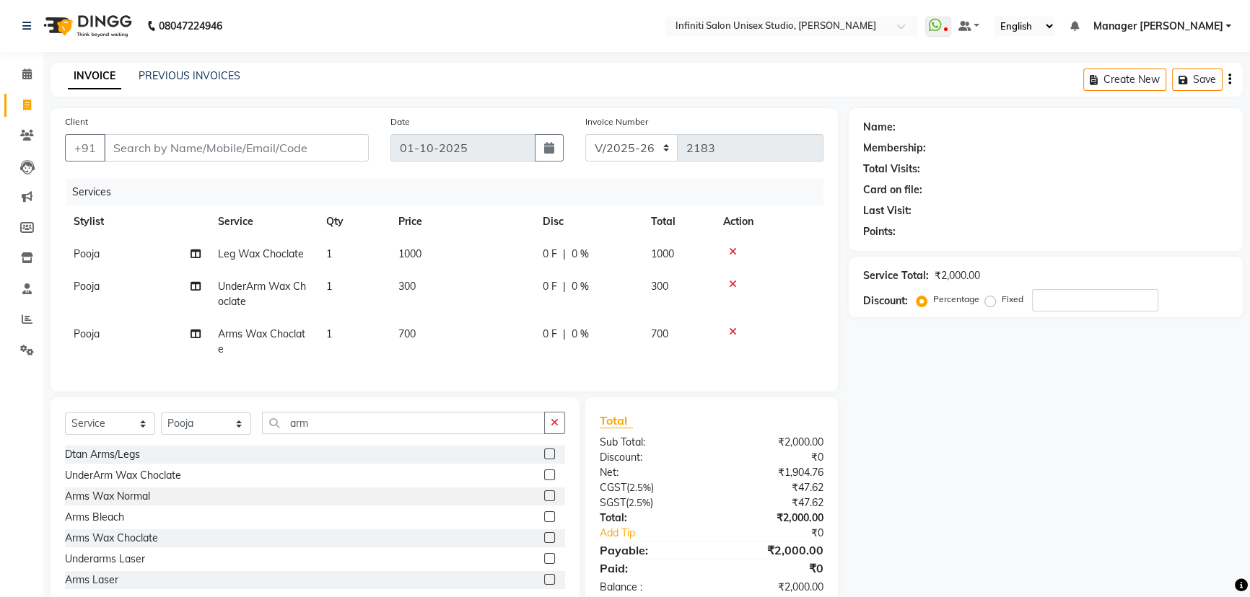
scroll to position [44, 0]
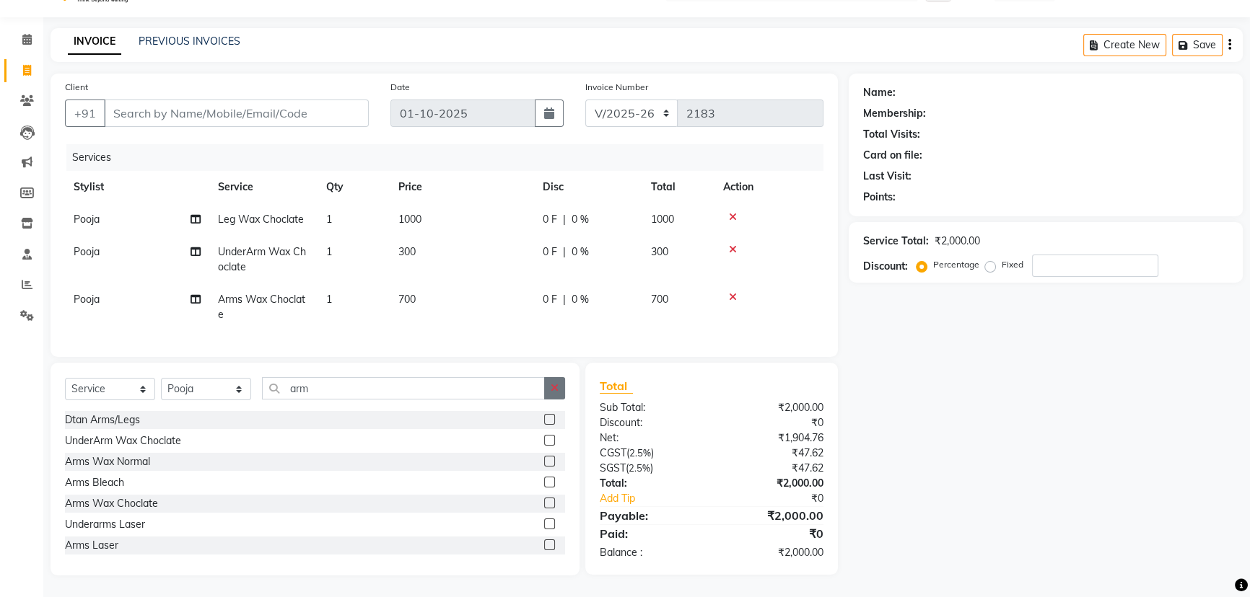
click at [553, 390] on icon "button" at bounding box center [555, 388] width 8 height 10
click at [287, 385] on input "text" at bounding box center [413, 388] width 303 height 22
click at [548, 503] on label at bounding box center [549, 504] width 11 height 11
click at [548, 503] on input "checkbox" at bounding box center [548, 504] width 9 height 9
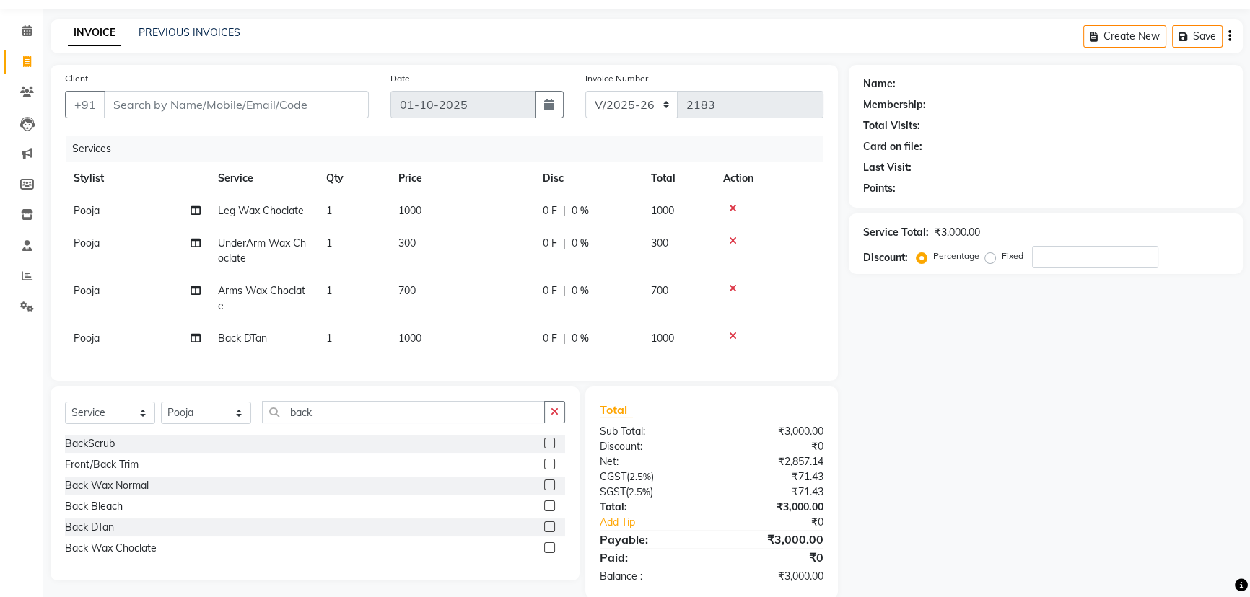
click at [732, 331] on icon at bounding box center [733, 336] width 8 height 10
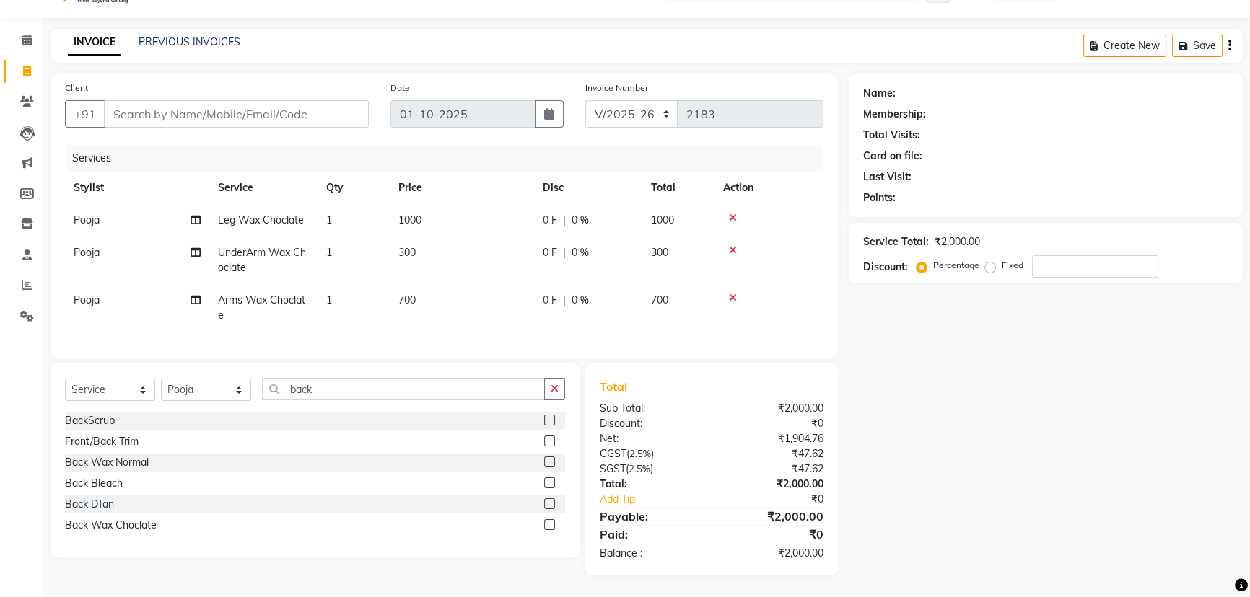
click at [545, 462] on label at bounding box center [549, 462] width 11 height 11
click at [545, 462] on input "checkbox" at bounding box center [548, 462] width 9 height 9
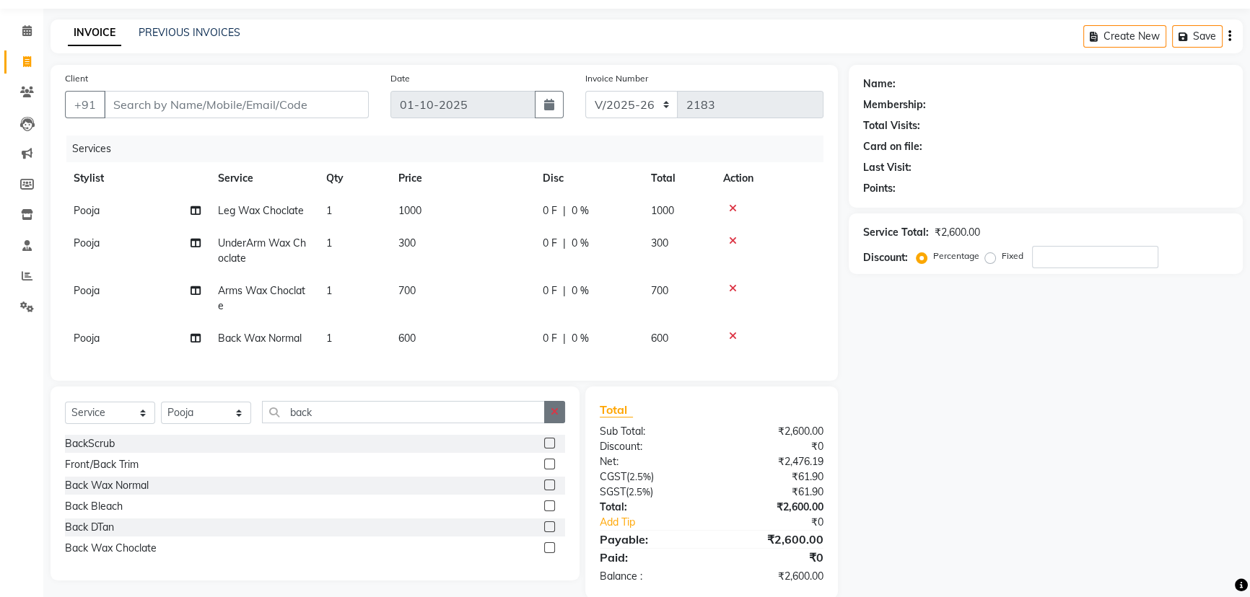
click at [555, 417] on icon "button" at bounding box center [555, 412] width 8 height 10
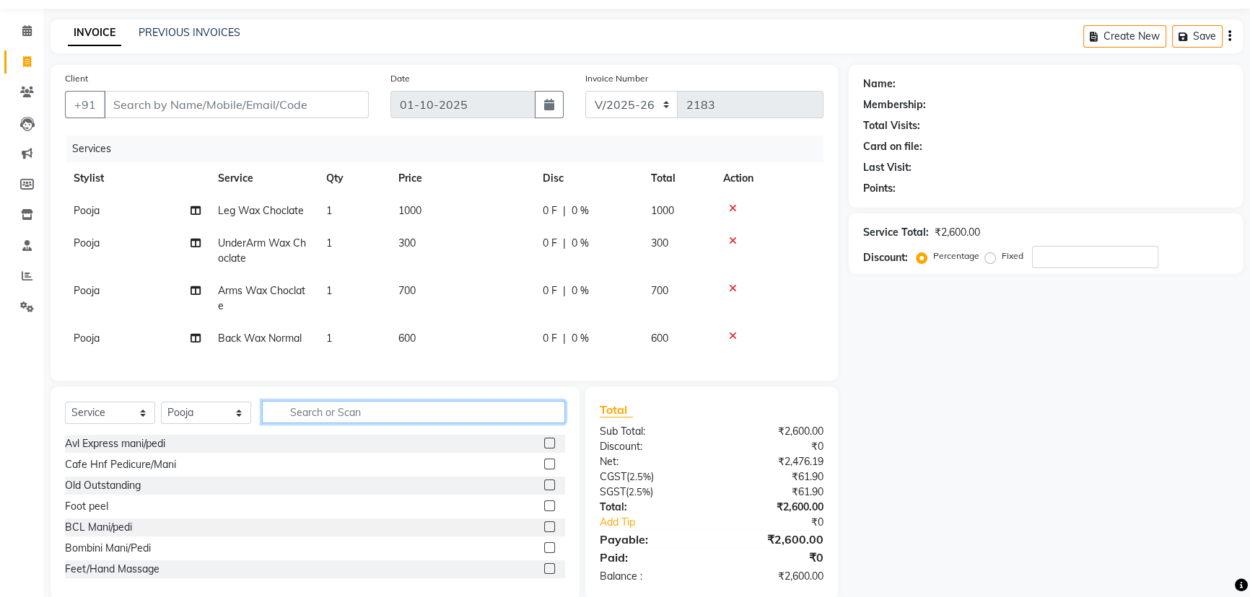
click at [289, 424] on input "text" at bounding box center [413, 412] width 303 height 22
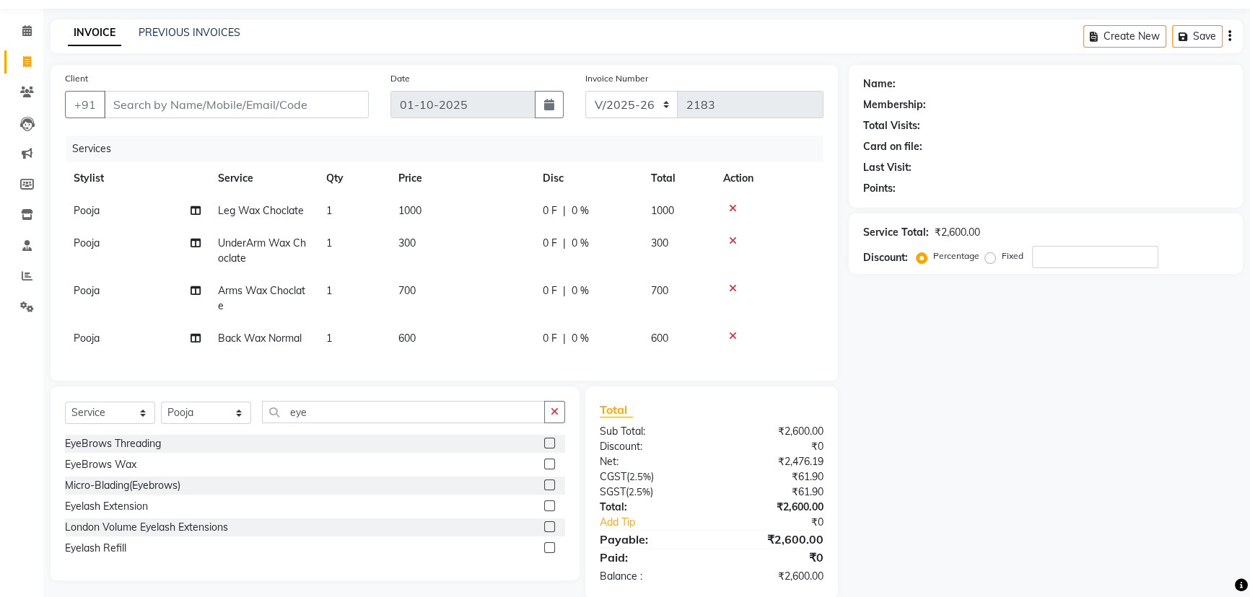
click at [548, 449] on label at bounding box center [549, 443] width 11 height 11
click at [548, 449] on input "checkbox" at bounding box center [548, 443] width 9 height 9
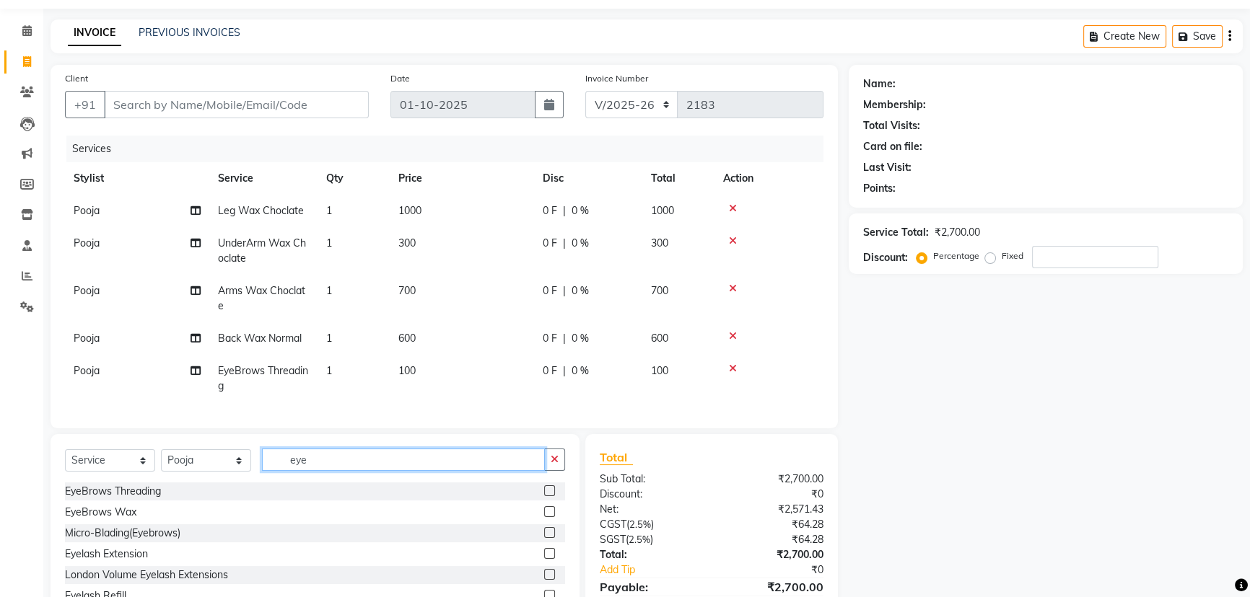
drag, startPoint x: 312, startPoint y: 467, endPoint x: 285, endPoint y: 464, distance: 27.6
click at [285, 464] on input "eye" at bounding box center [403, 460] width 283 height 22
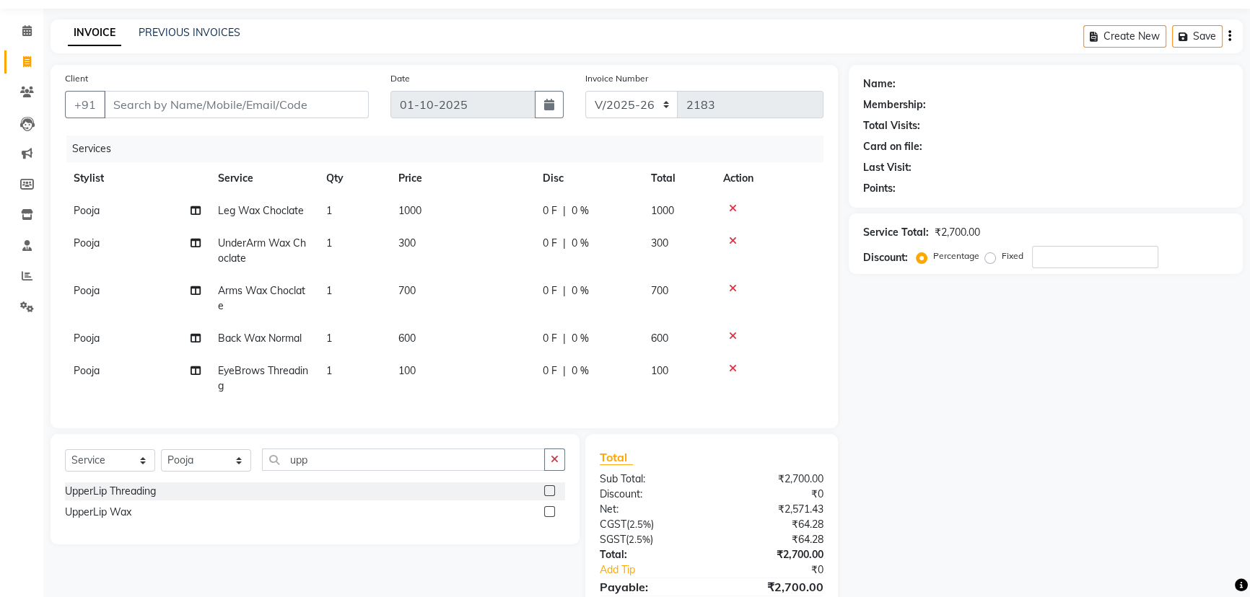
click at [548, 496] on label at bounding box center [549, 491] width 11 height 11
click at [548, 496] on input "checkbox" at bounding box center [548, 491] width 9 height 9
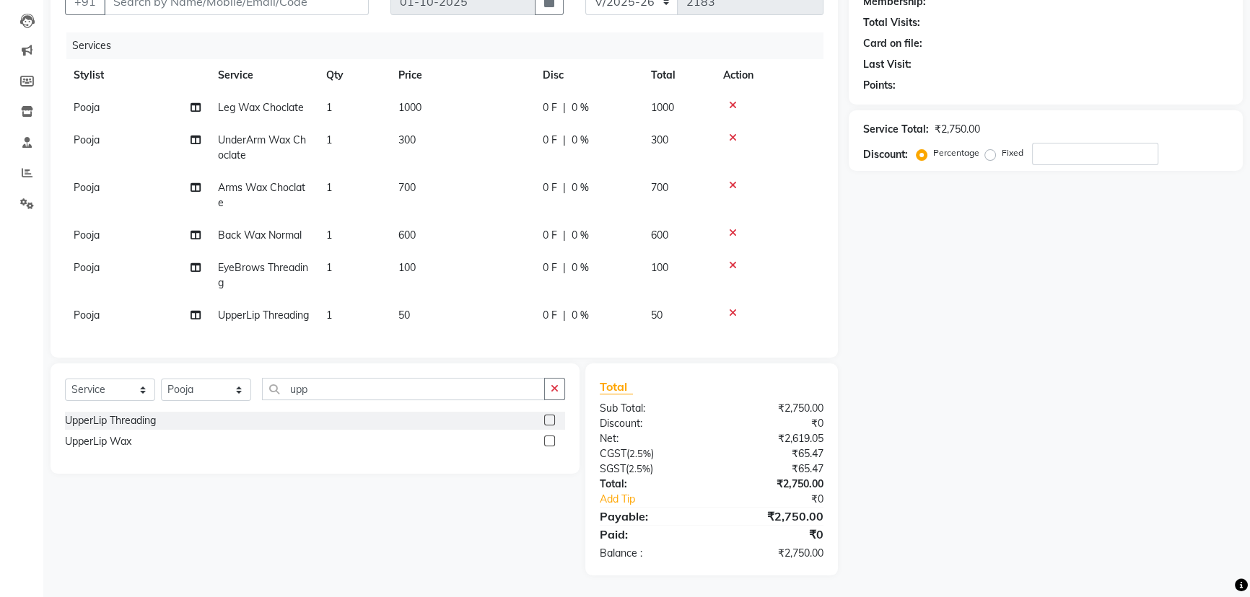
scroll to position [0, 0]
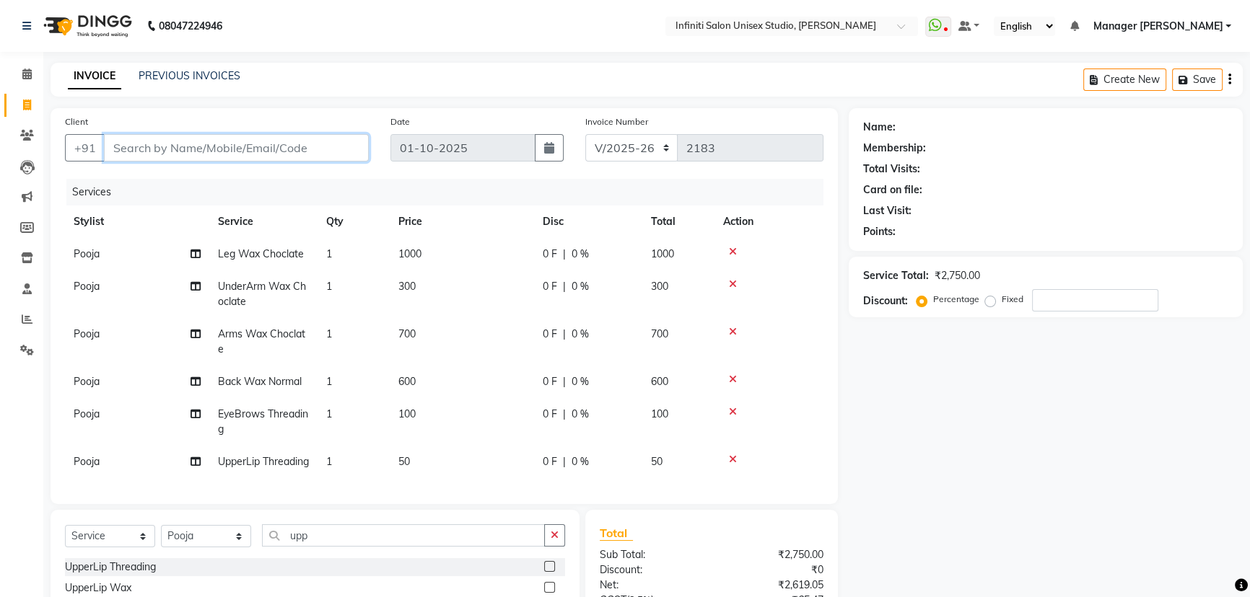
click at [141, 147] on input "Client" at bounding box center [236, 147] width 265 height 27
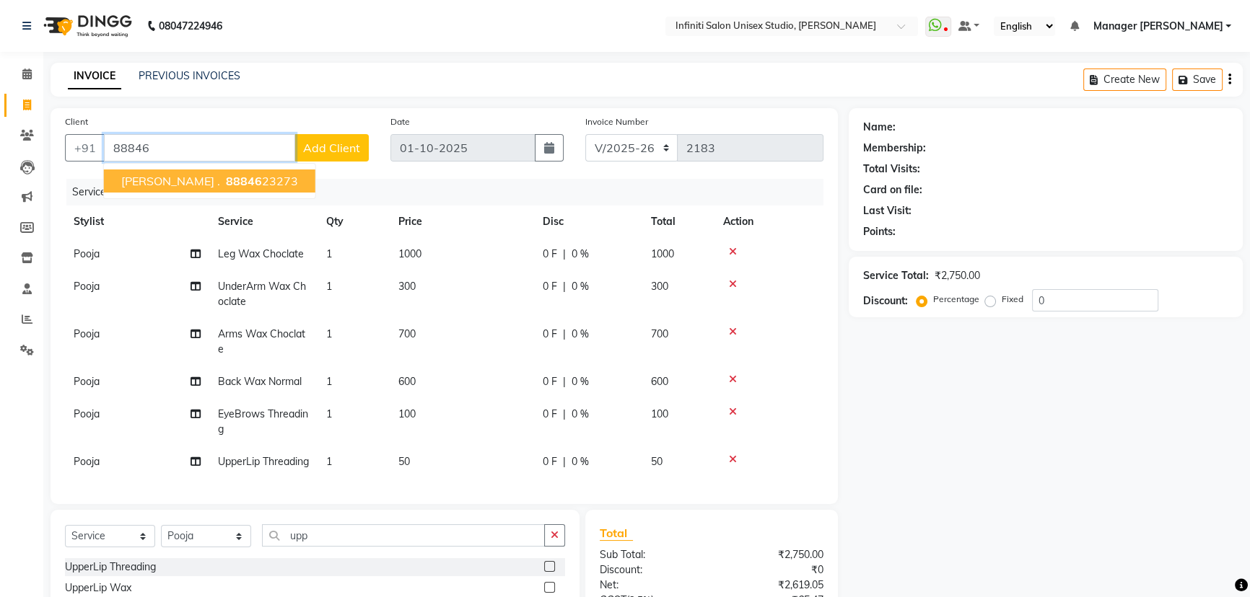
click at [223, 183] on ngb-highlight "88846 23273" at bounding box center [260, 181] width 75 height 14
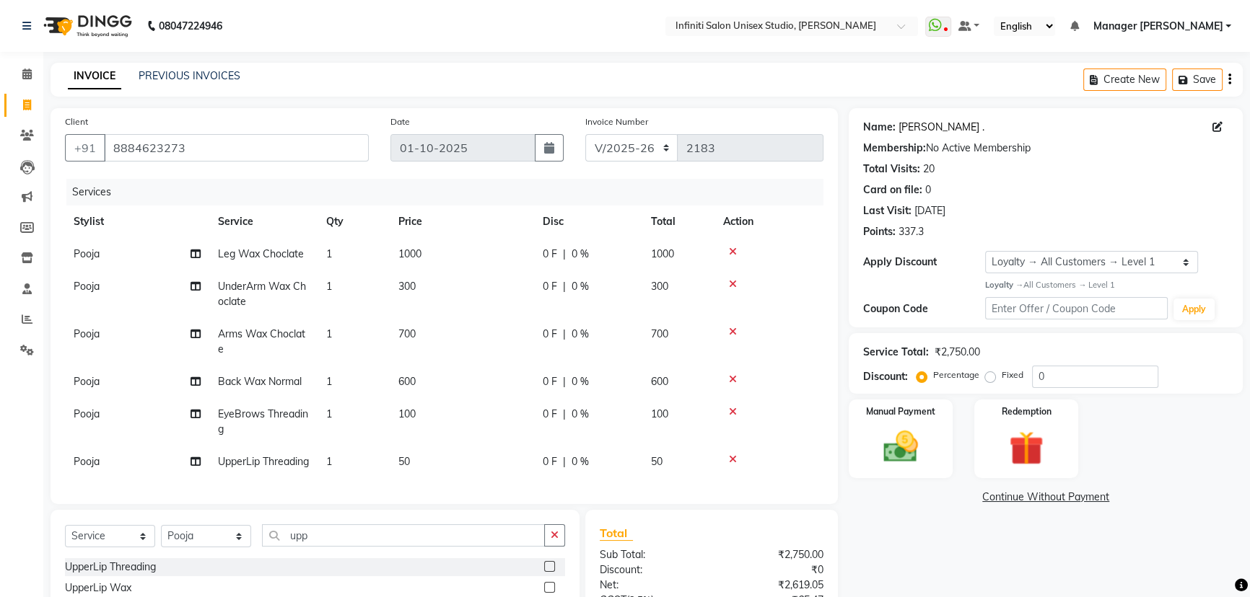
click at [909, 128] on link "Adity ." at bounding box center [941, 127] width 86 height 15
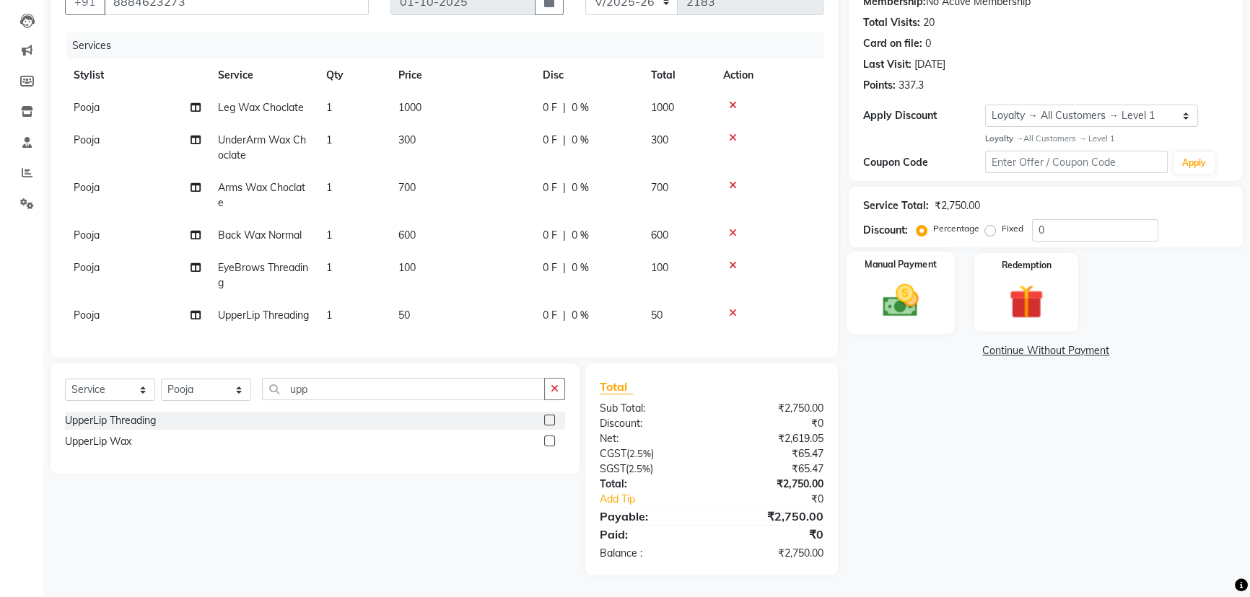
click at [895, 280] on img at bounding box center [901, 300] width 58 height 41
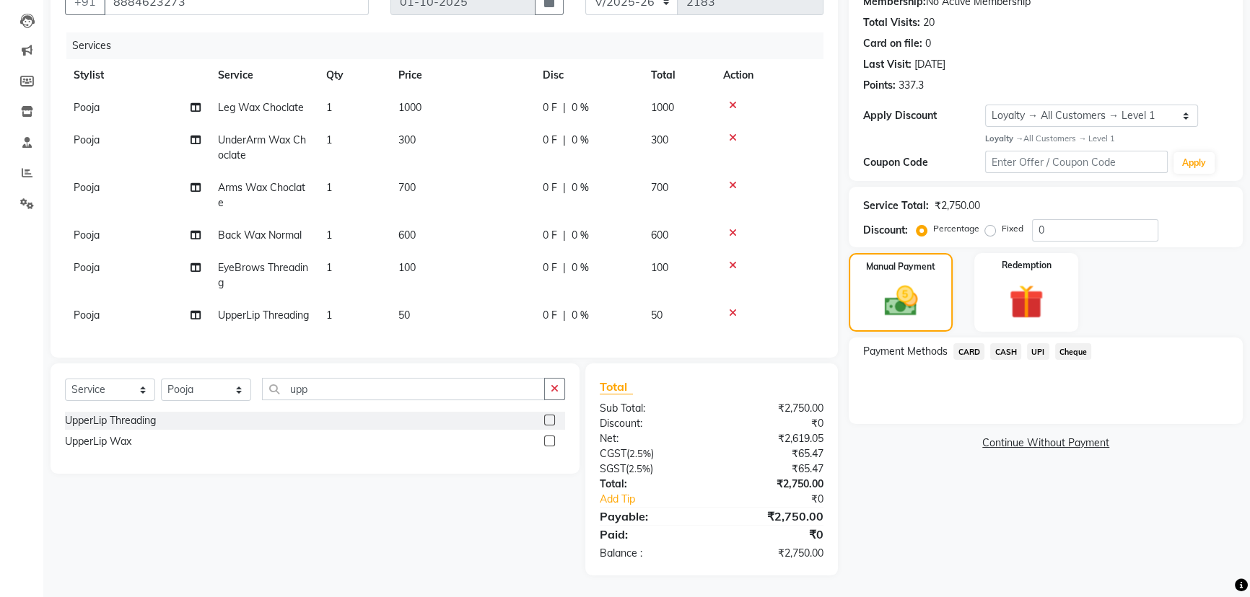
click at [1032, 343] on span "UPI" at bounding box center [1038, 351] width 22 height 17
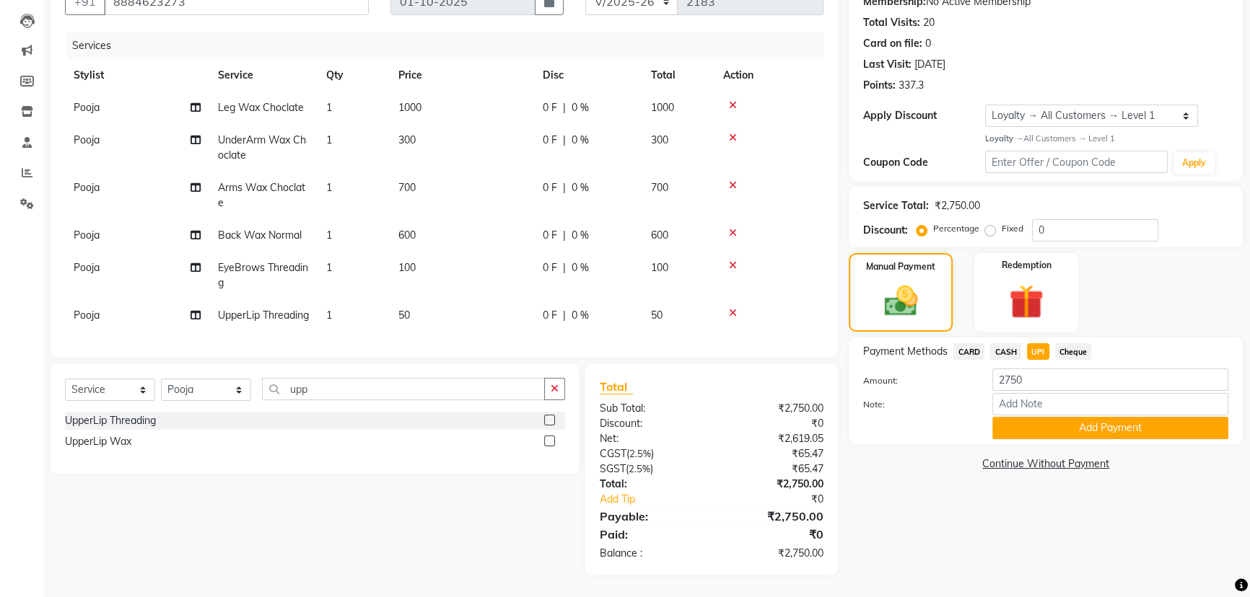
click at [555, 308] on span "0 F" at bounding box center [550, 315] width 14 height 15
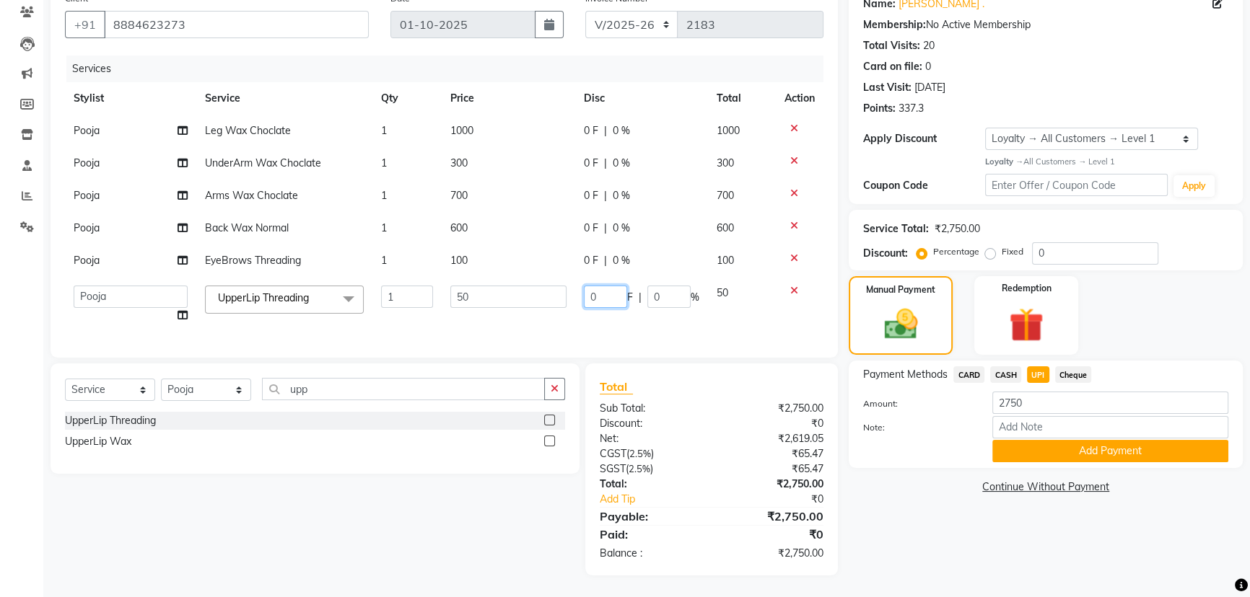
click at [607, 288] on input "0" at bounding box center [605, 297] width 43 height 22
click at [713, 317] on td "50" at bounding box center [742, 304] width 68 height 55
drag, startPoint x: 1009, startPoint y: 393, endPoint x: 1027, endPoint y: 390, distance: 18.3
click at [1027, 392] on input "2750" at bounding box center [1110, 403] width 236 height 22
click at [1091, 440] on button "Add Payment" at bounding box center [1110, 451] width 236 height 22
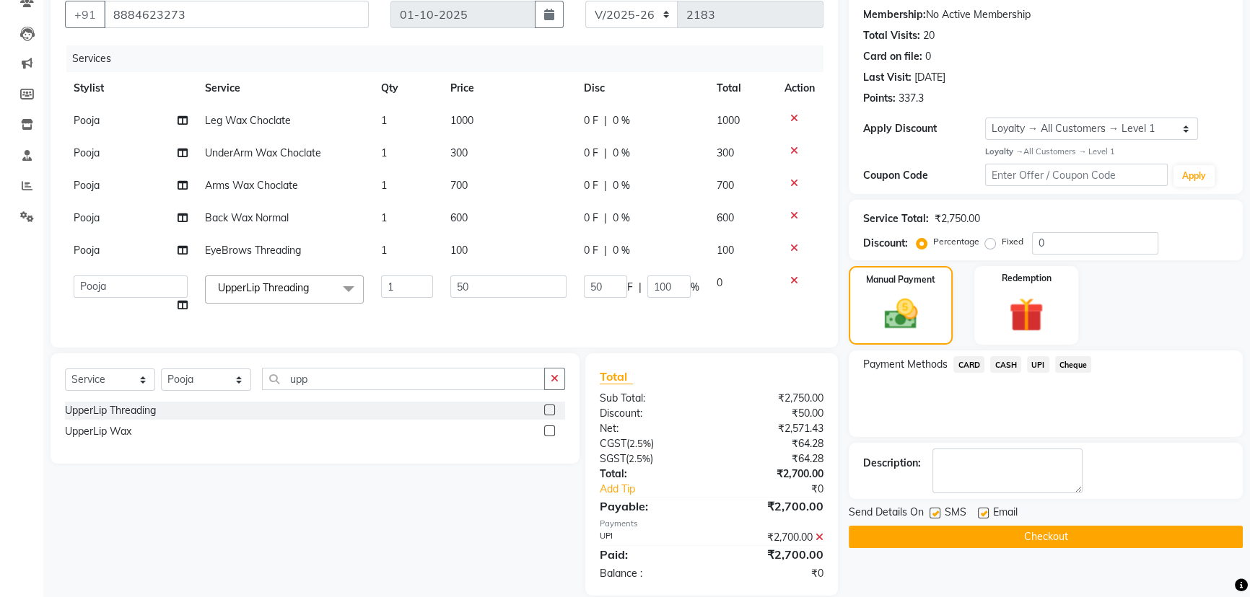
click at [945, 405] on div "Payment Methods CARD CASH UPI Cheque" at bounding box center [1046, 394] width 394 height 87
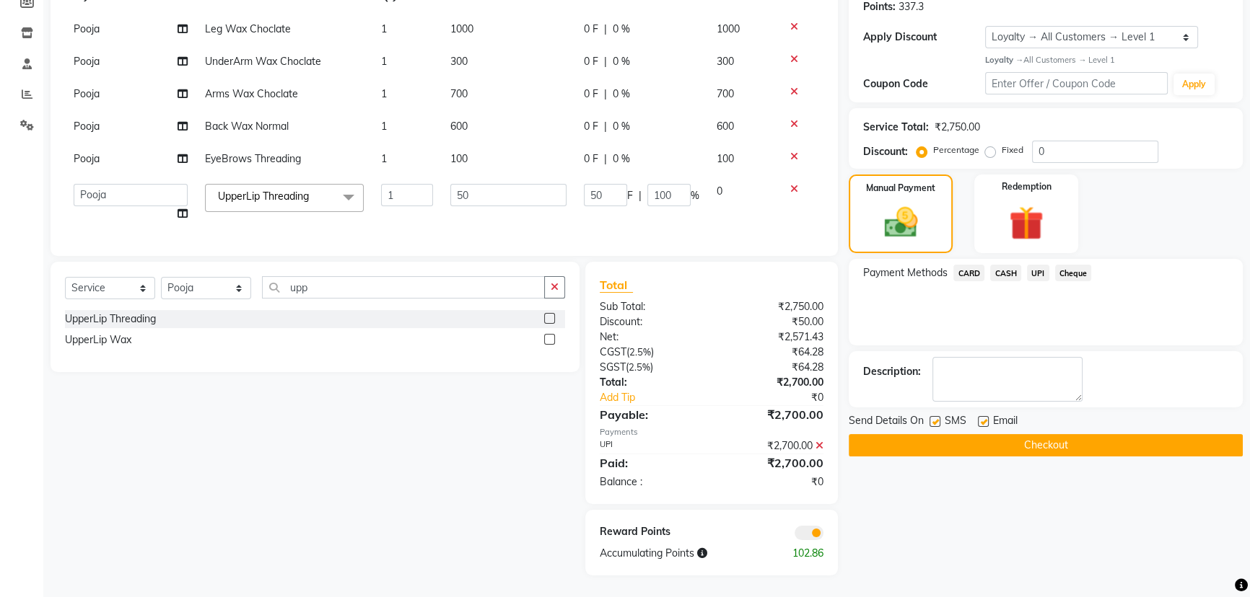
click at [1011, 434] on button "Checkout" at bounding box center [1046, 445] width 394 height 22
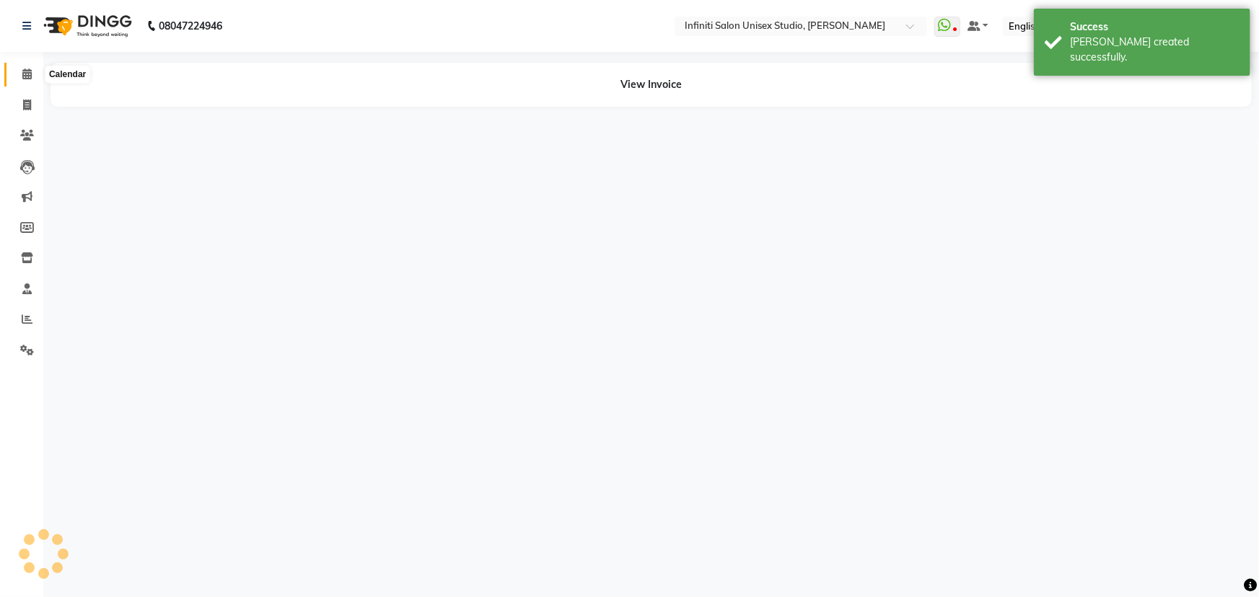
click at [29, 72] on icon at bounding box center [26, 74] width 9 height 11
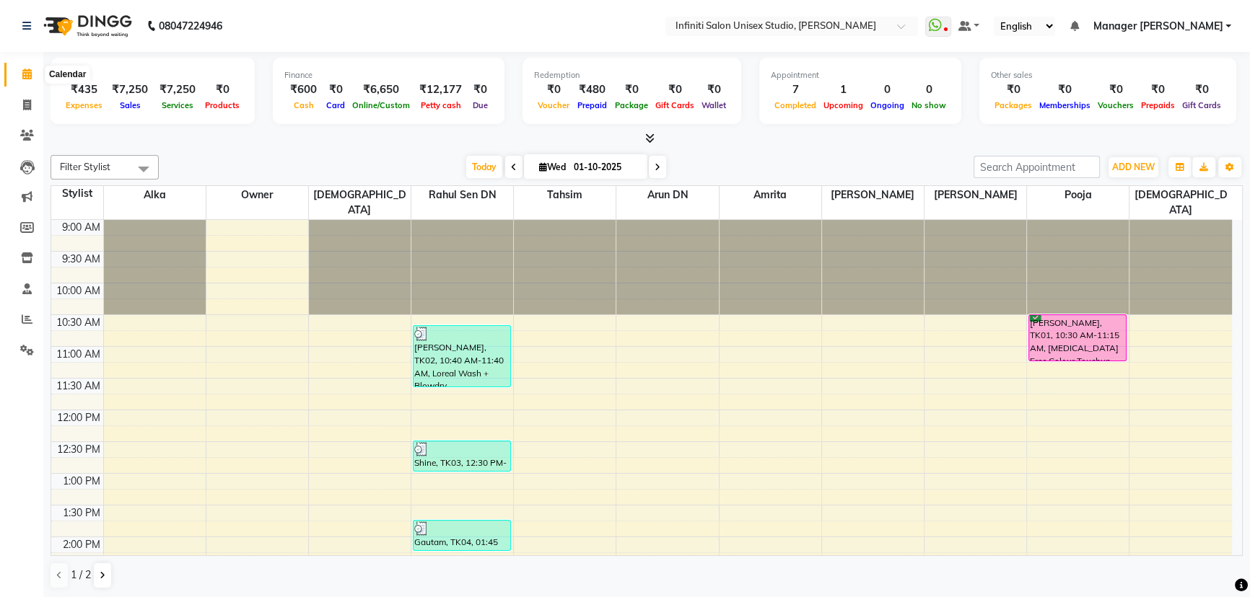
click at [27, 75] on icon at bounding box center [26, 74] width 9 height 11
click at [23, 106] on icon at bounding box center [27, 105] width 8 height 11
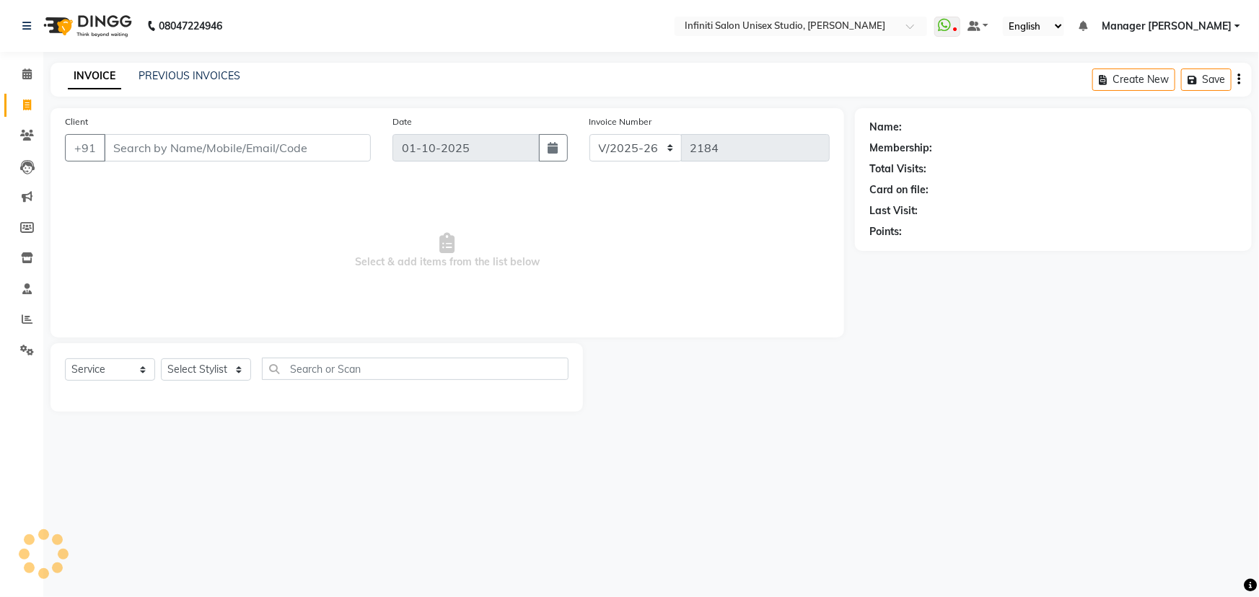
click at [152, 150] on input "Client" at bounding box center [237, 147] width 267 height 27
click at [138, 152] on input "Client" at bounding box center [237, 147] width 267 height 27
click at [127, 149] on input "pa" at bounding box center [237, 147] width 267 height 27
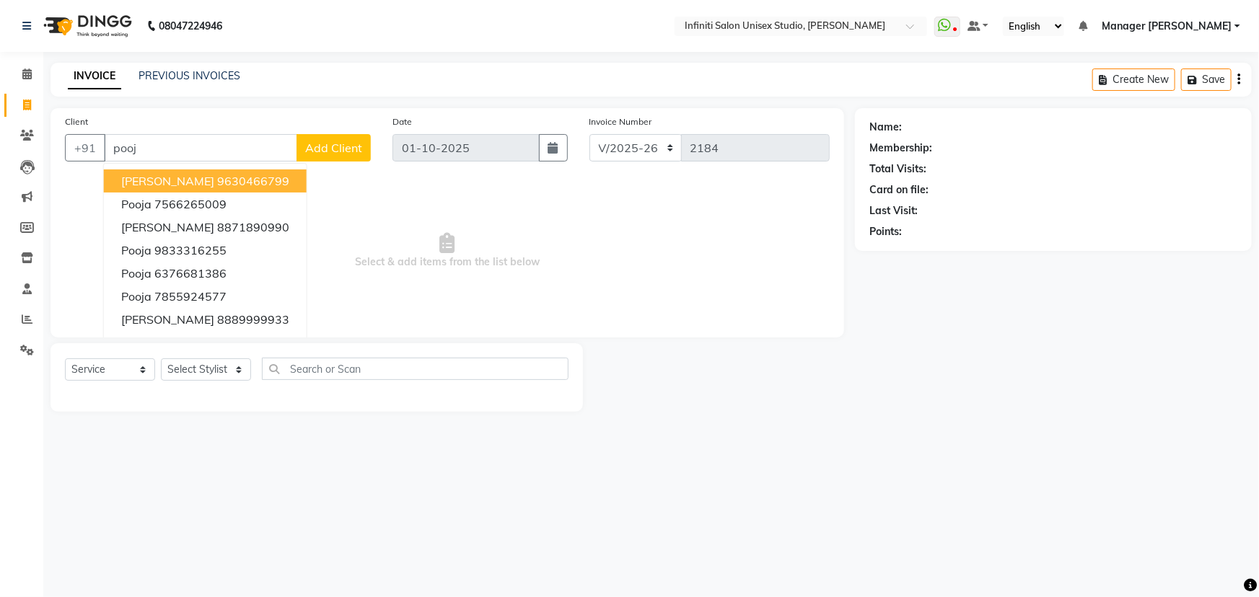
click at [135, 146] on input "pooj" at bounding box center [200, 147] width 193 height 27
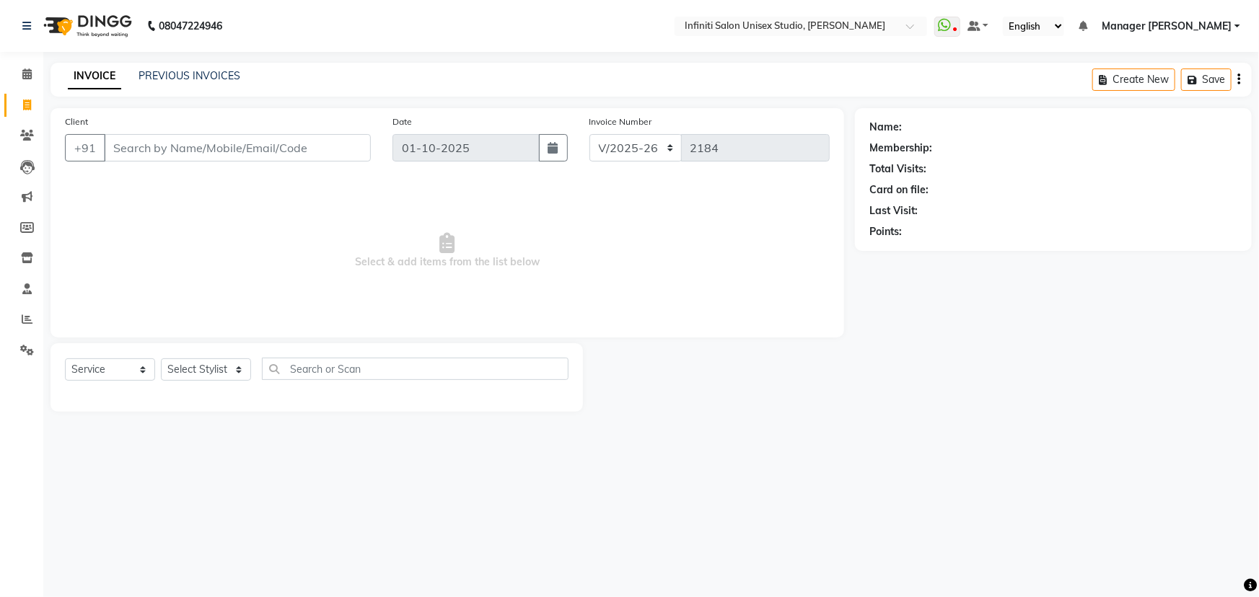
click at [122, 148] on input "Client" at bounding box center [237, 147] width 267 height 27
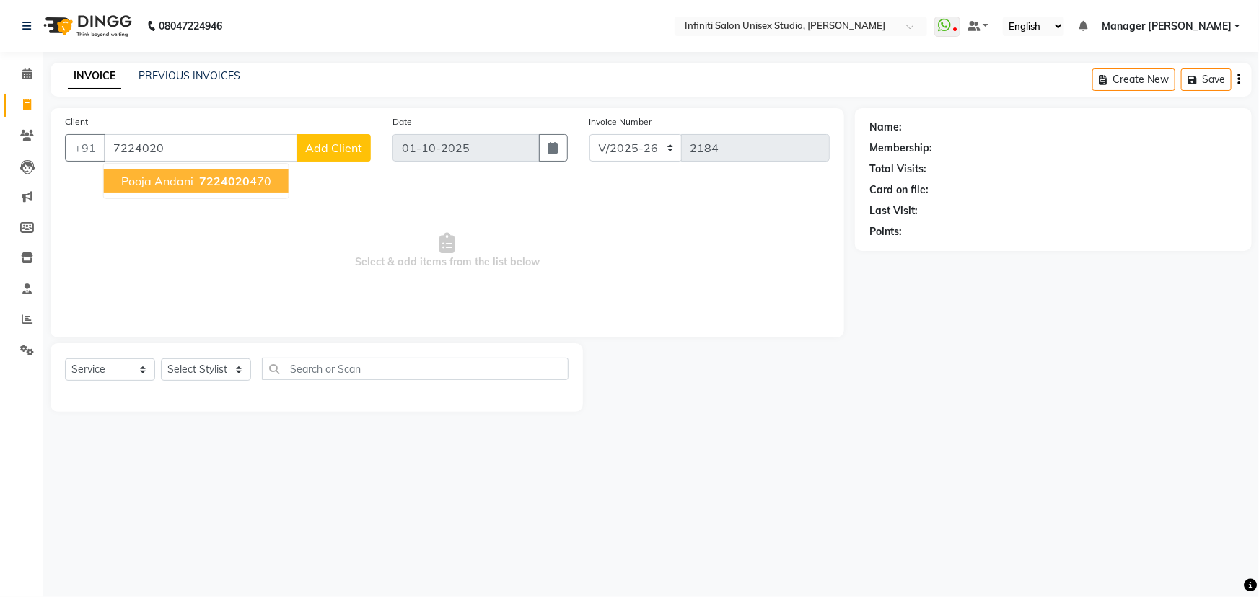
click at [193, 175] on button "Pooja andani 7224020 470" at bounding box center [196, 181] width 185 height 23
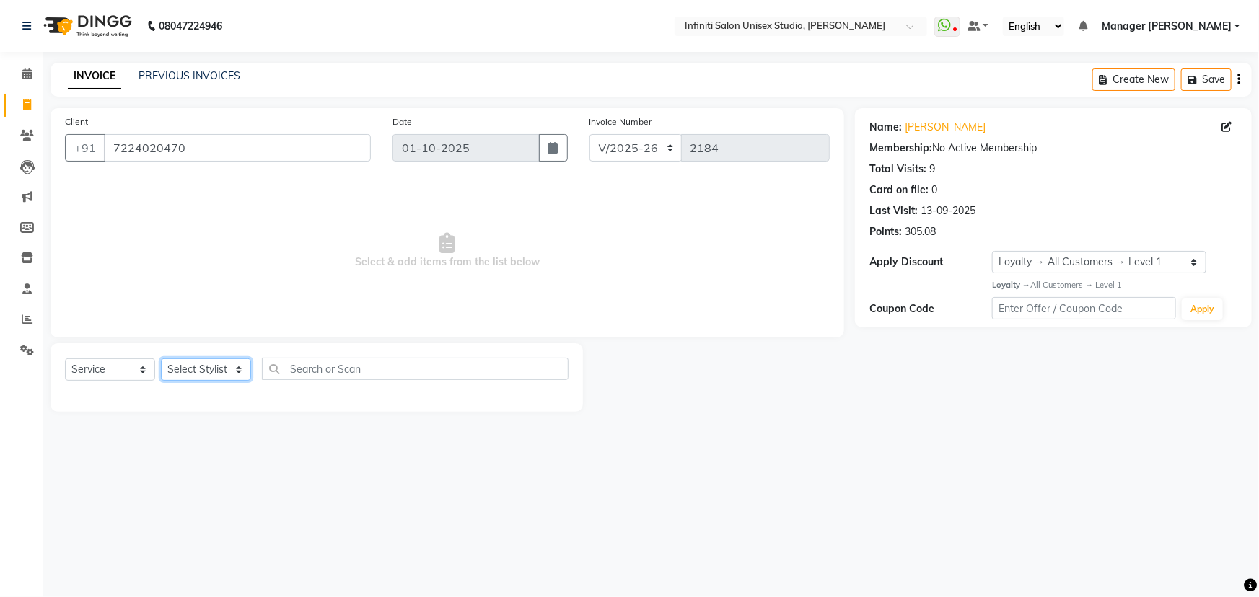
click at [212, 373] on select "Select Stylist Alka Amrita Arun DN Bharti Nigam Ishu Krishna Owner Pooja Rahul …" at bounding box center [206, 370] width 90 height 22
click at [161, 359] on select "Select Stylist Alka Amrita Arun DN Bharti Nigam Ishu Krishna Owner Pooja Rahul …" at bounding box center [206, 370] width 90 height 22
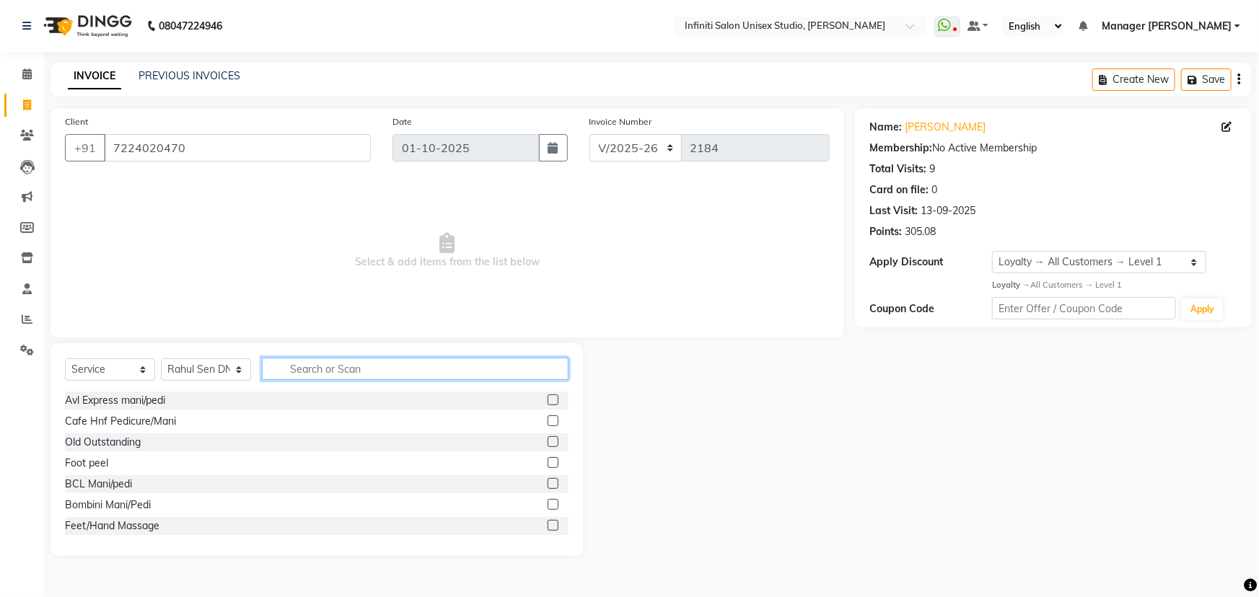
click at [305, 375] on input "text" at bounding box center [415, 369] width 307 height 22
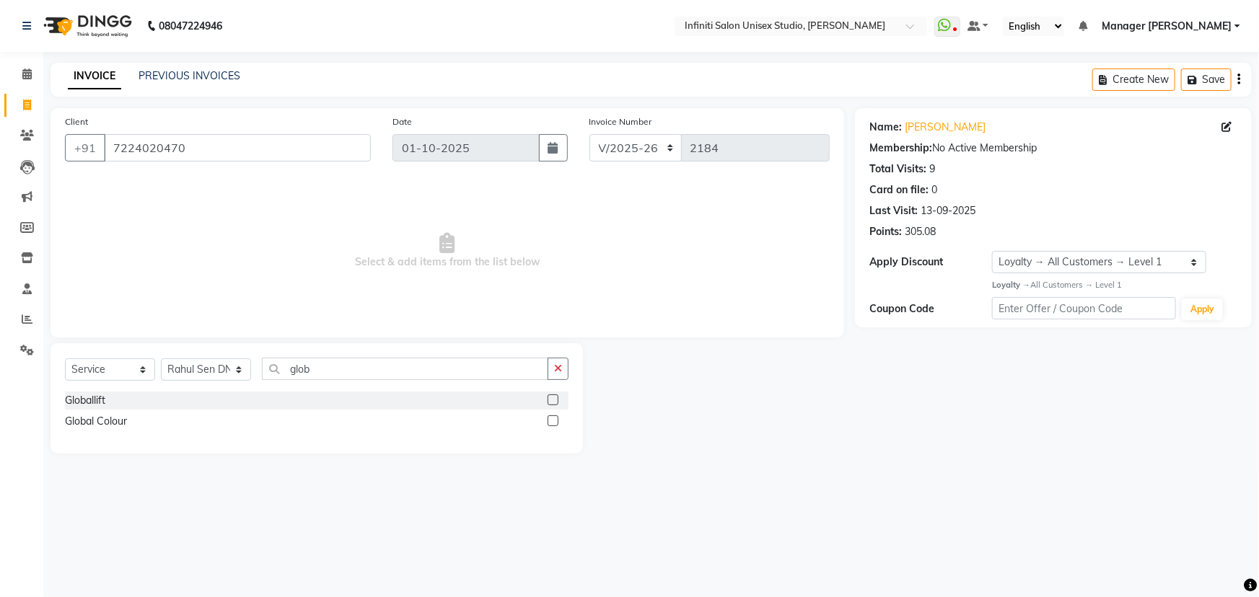
click at [552, 418] on label at bounding box center [553, 421] width 11 height 11
click at [552, 418] on input "checkbox" at bounding box center [552, 421] width 9 height 9
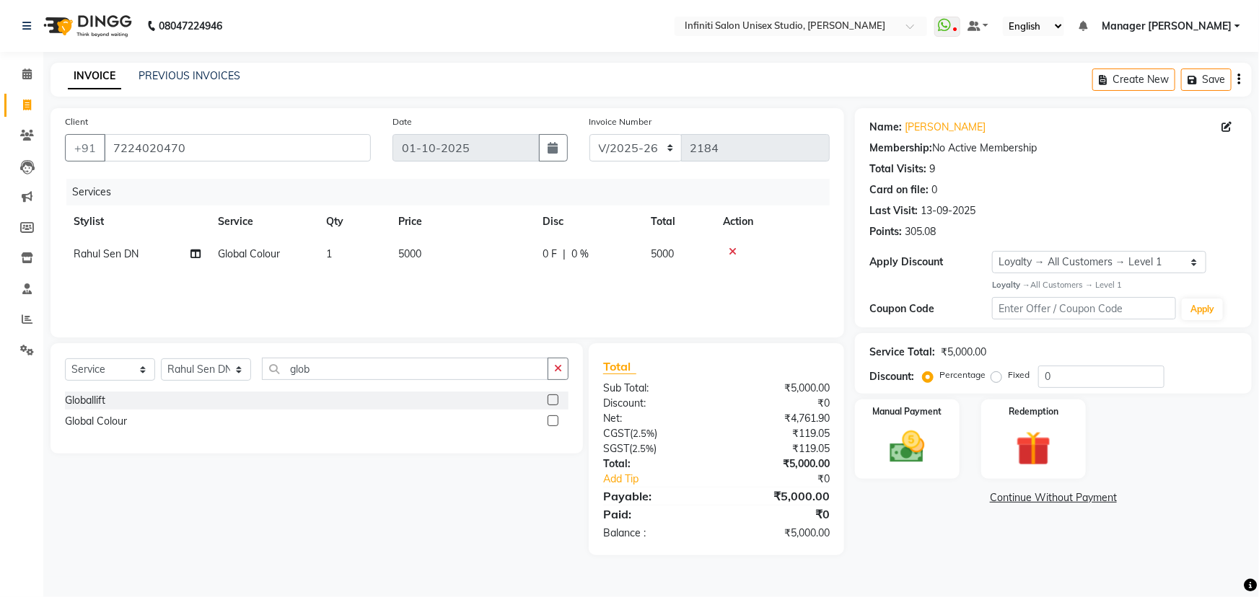
click at [551, 257] on span "0 F" at bounding box center [550, 254] width 14 height 15
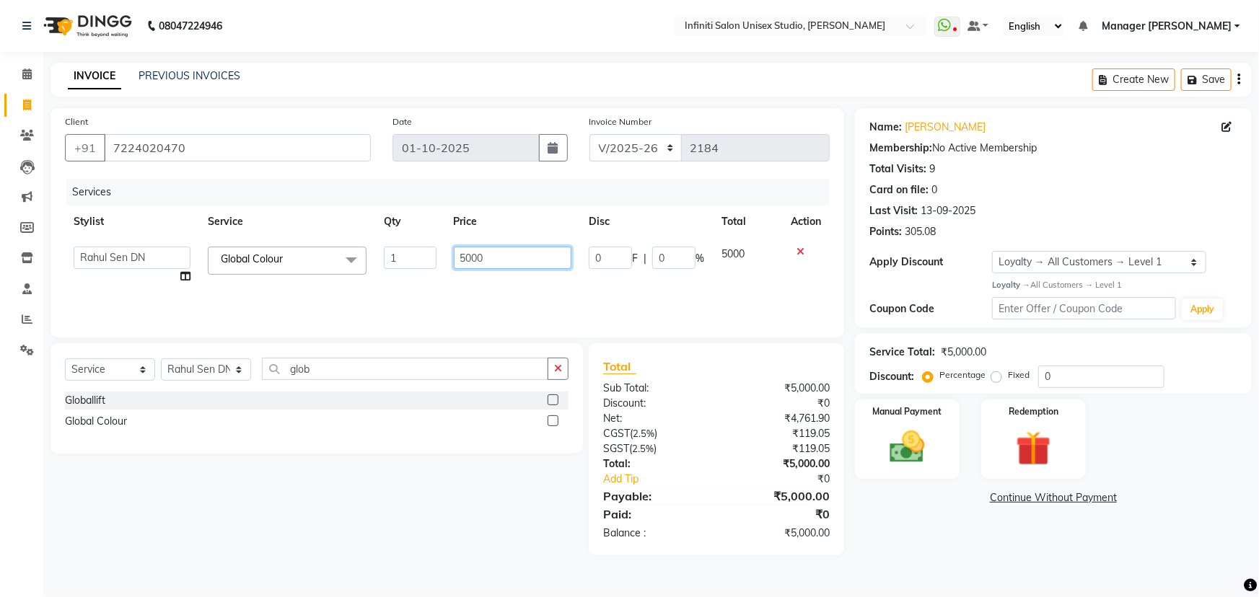
drag, startPoint x: 467, startPoint y: 256, endPoint x: 492, endPoint y: 258, distance: 25.3
click at [492, 258] on input "5000" at bounding box center [513, 258] width 118 height 22
click at [628, 283] on div "Services Stylist Service Qty Price Disc Total Action Alka Amrita Arun DN Bharti…" at bounding box center [447, 251] width 765 height 144
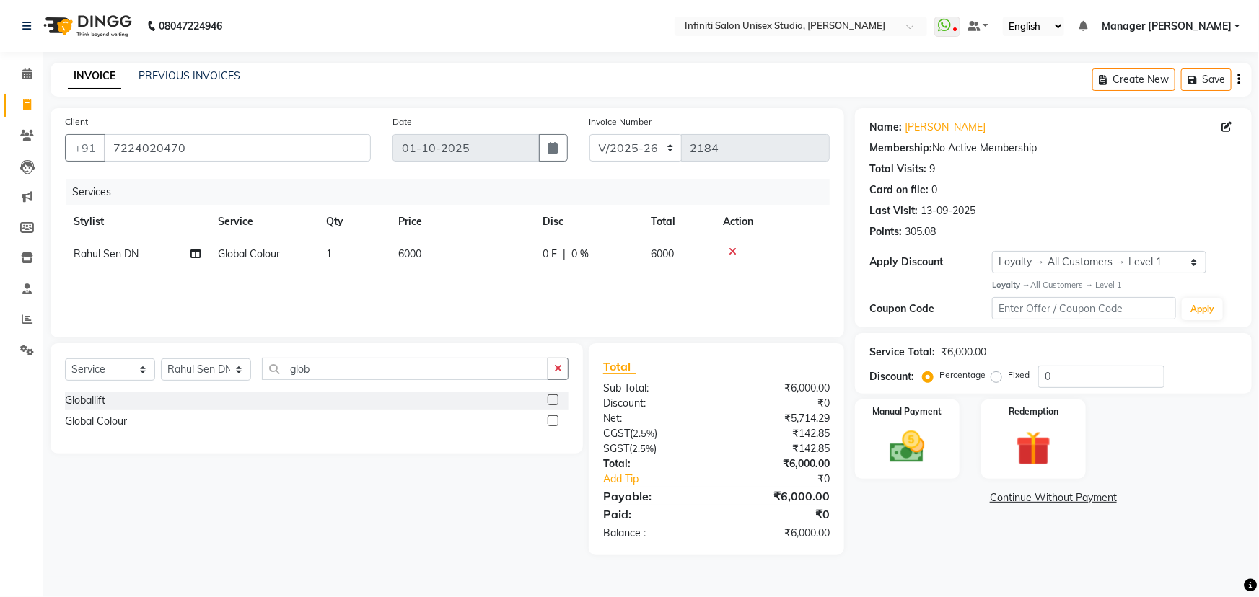
click at [555, 250] on span "0 F" at bounding box center [550, 254] width 14 height 15
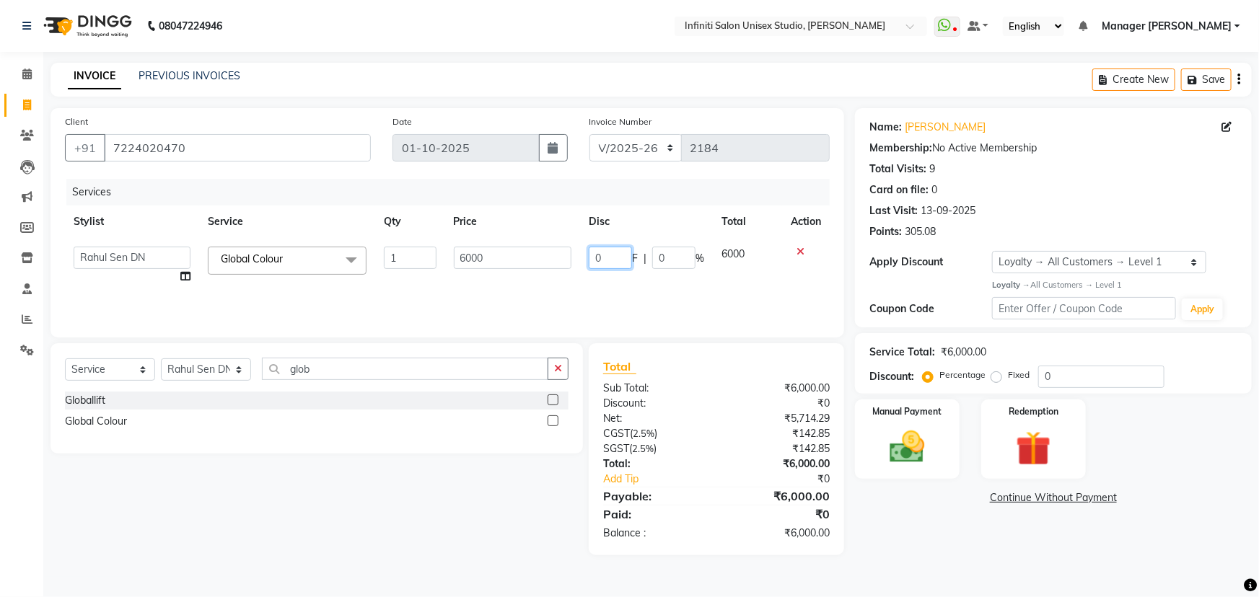
click at [614, 258] on input "0" at bounding box center [610, 258] width 43 height 22
click at [615, 259] on input "0" at bounding box center [610, 258] width 43 height 22
click at [627, 279] on div "Services Stylist Service Qty Price Disc Total Action Alka Amrita Arun DN Bharti…" at bounding box center [447, 251] width 765 height 144
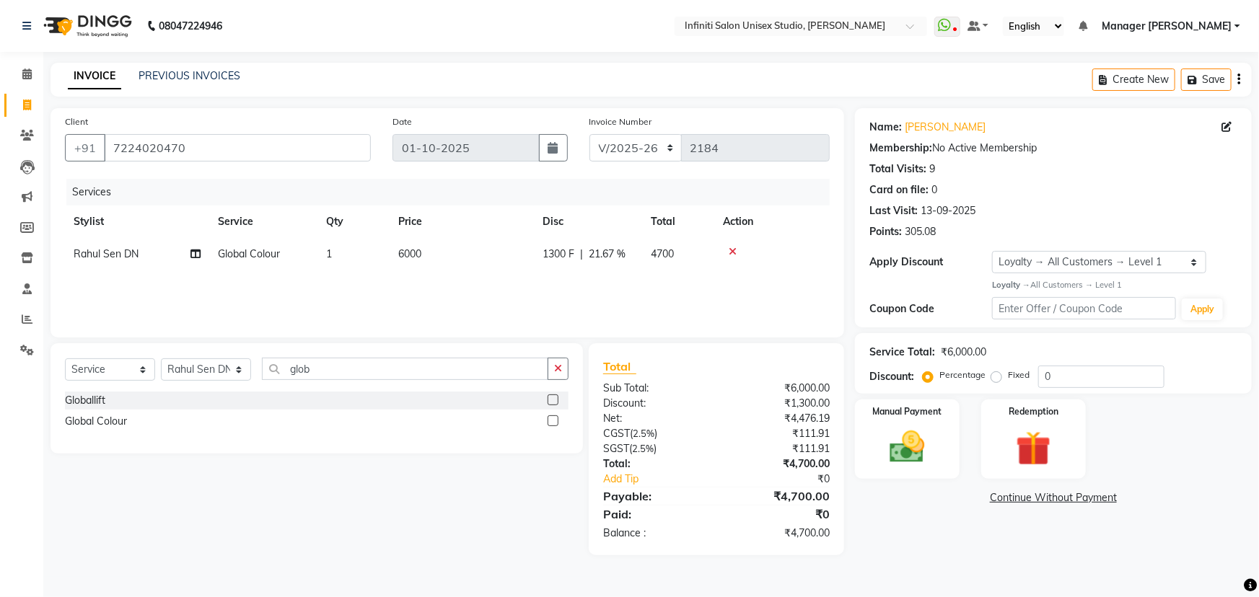
click at [556, 250] on span "1300 F" at bounding box center [559, 254] width 32 height 15
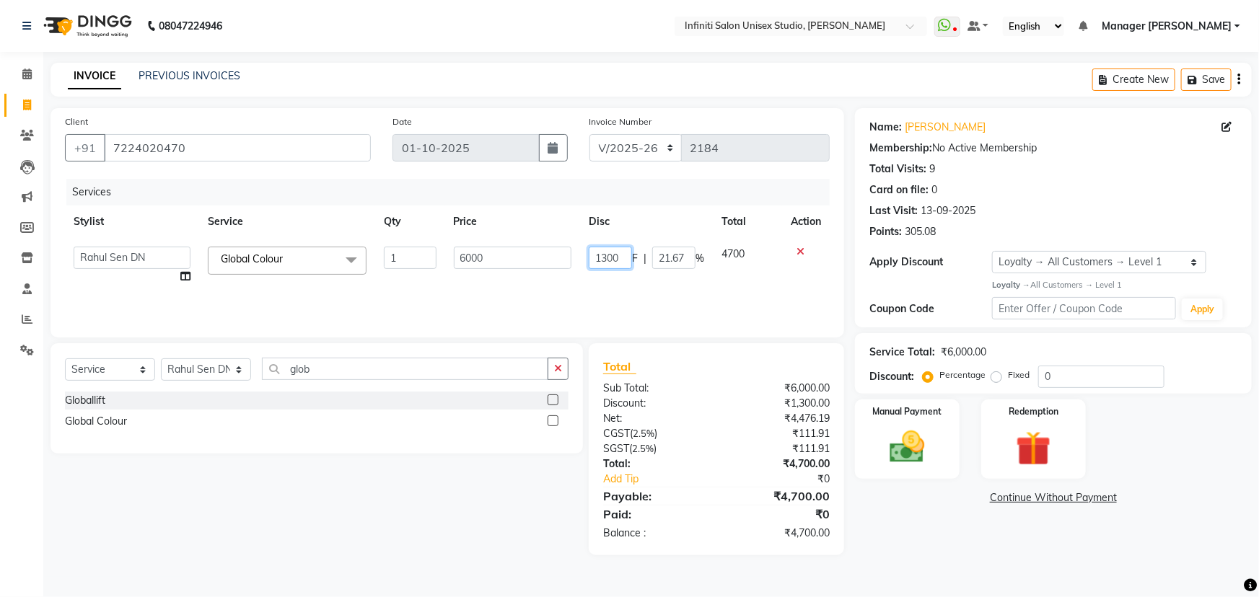
click at [606, 258] on input "1300" at bounding box center [610, 258] width 43 height 22
click at [635, 295] on div "Services Stylist Service Qty Price Disc Total Action Alka Amrita Arun DN Bharti…" at bounding box center [447, 251] width 765 height 144
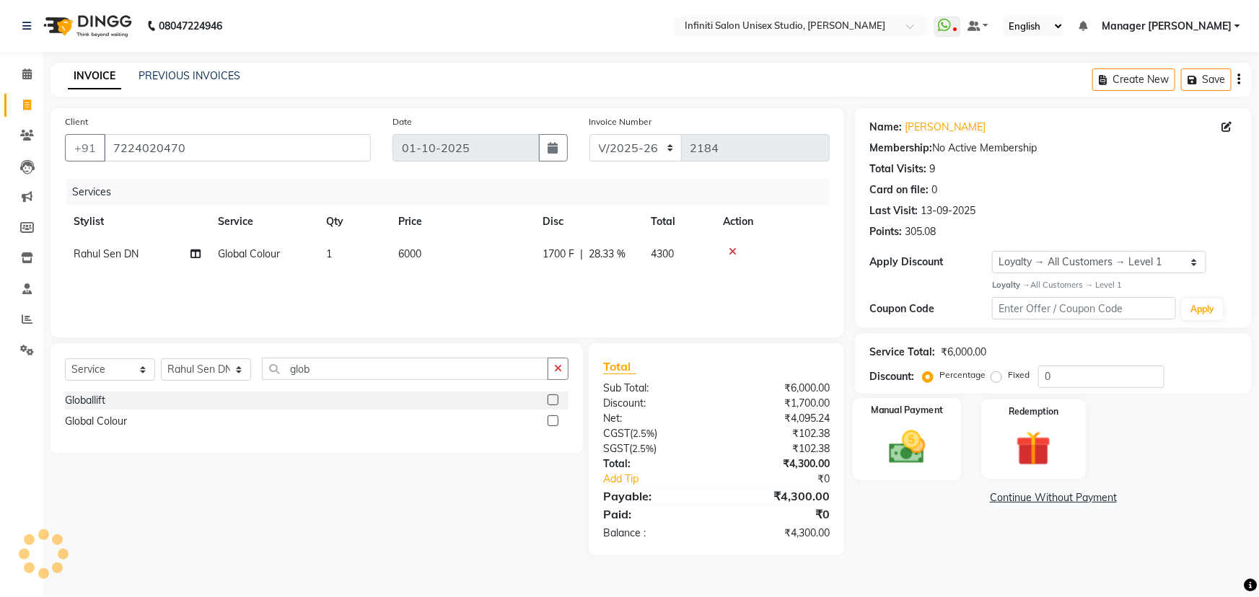
click at [923, 433] on img at bounding box center [907, 447] width 59 height 42
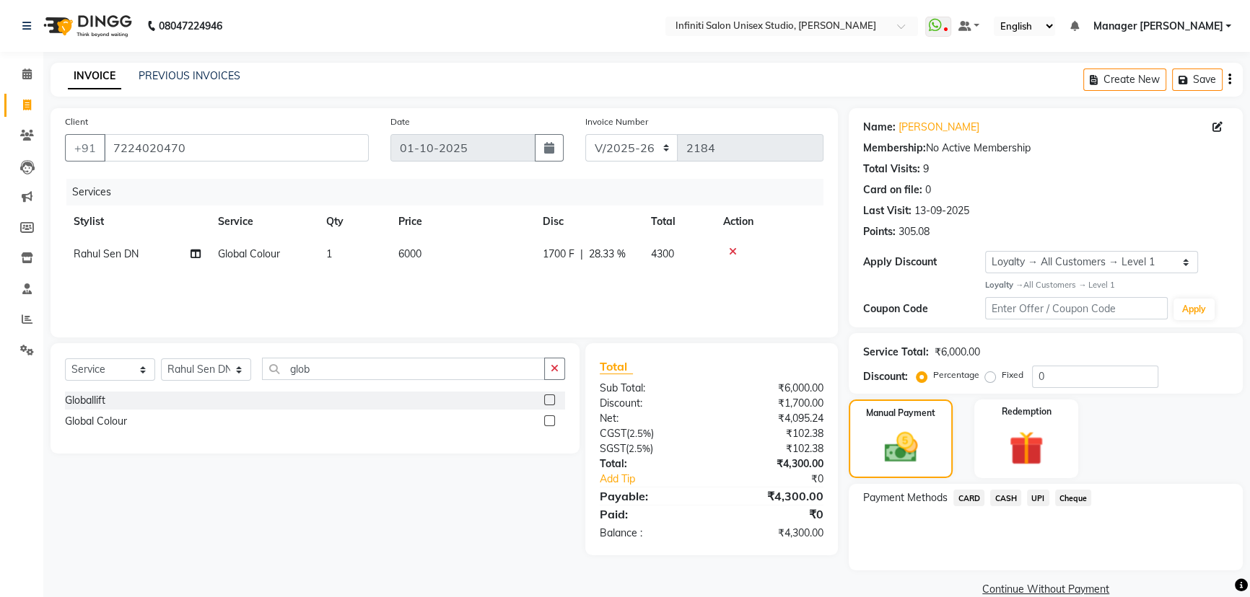
scroll to position [24, 0]
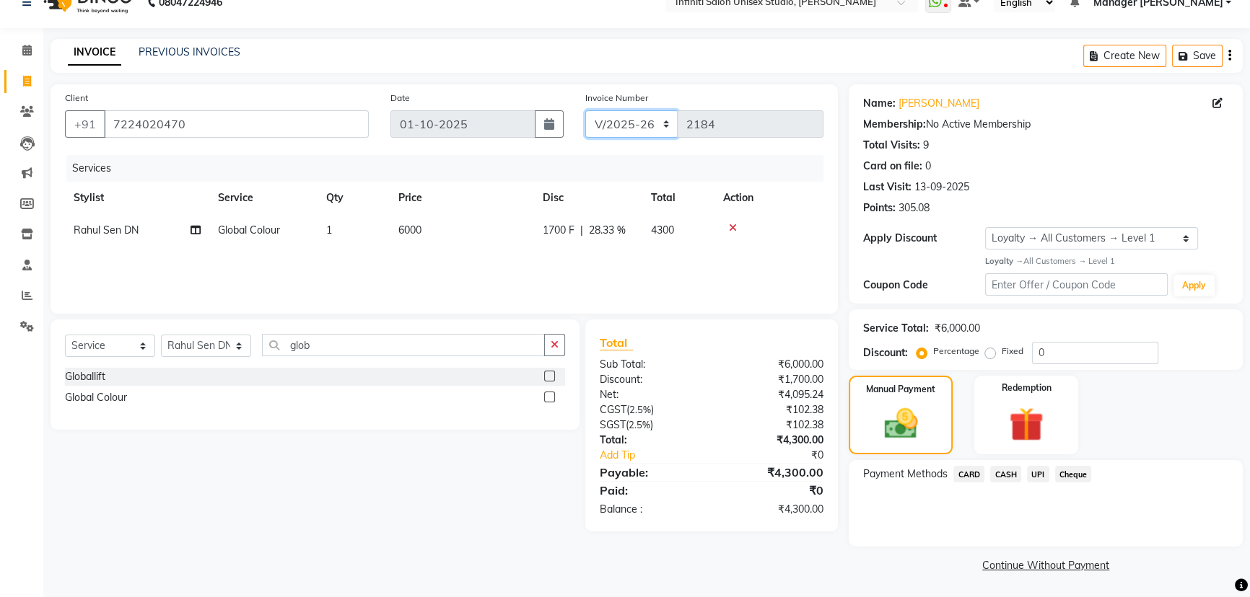
click at [627, 118] on select "CI/2025-26 V/2025-26" at bounding box center [631, 123] width 93 height 27
click at [585, 110] on select "CI/2025-26 V/2025-26" at bounding box center [631, 123] width 93 height 27
click at [1007, 473] on span "CASH" at bounding box center [1005, 474] width 31 height 17
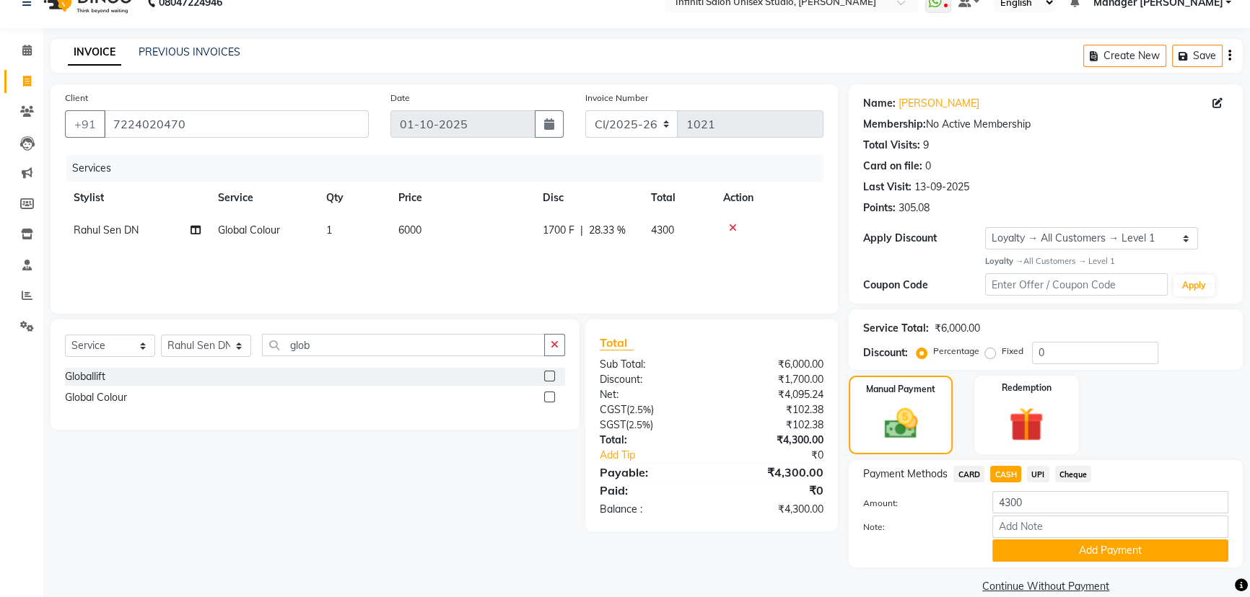
scroll to position [45, 0]
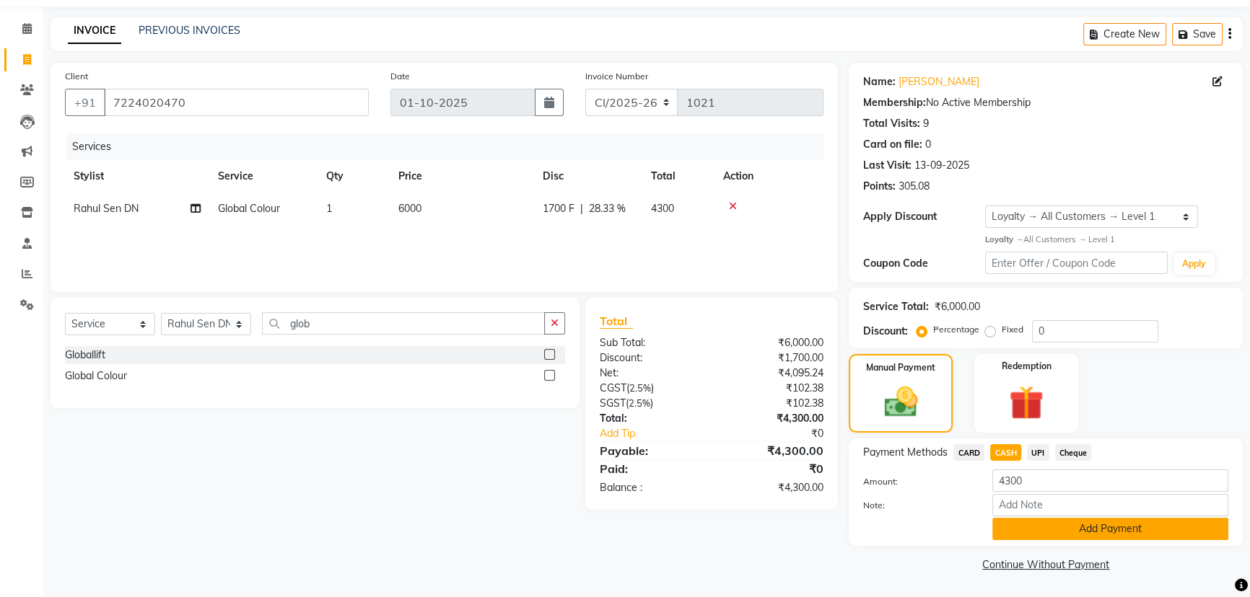
click at [1084, 528] on button "Add Payment" at bounding box center [1110, 529] width 236 height 22
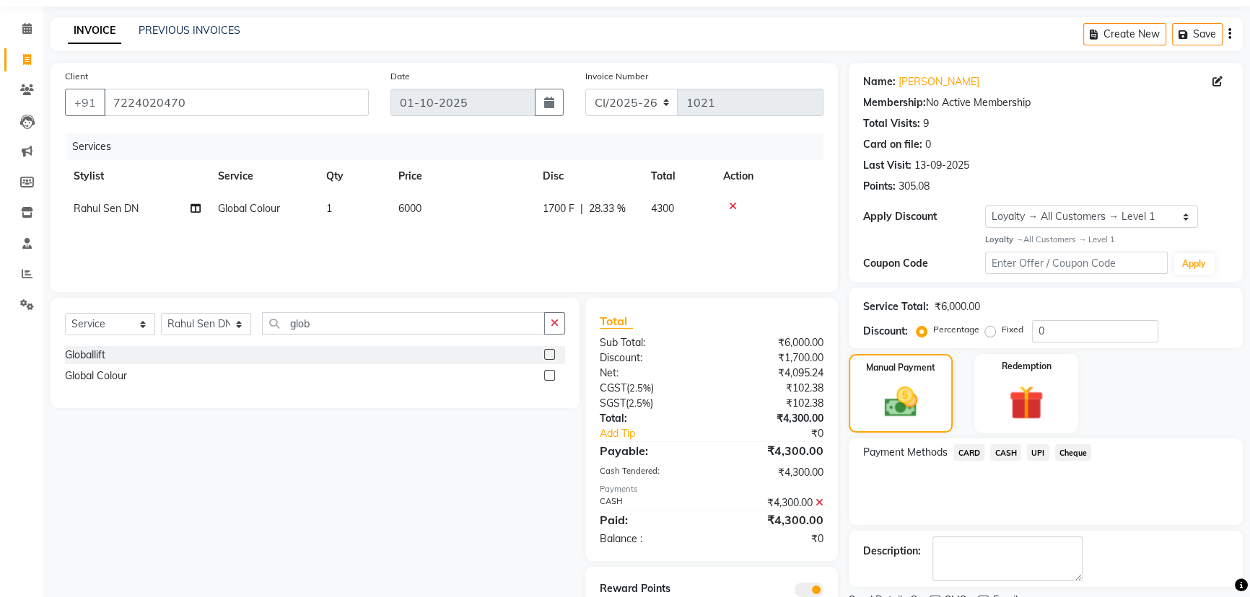
scroll to position [105, 0]
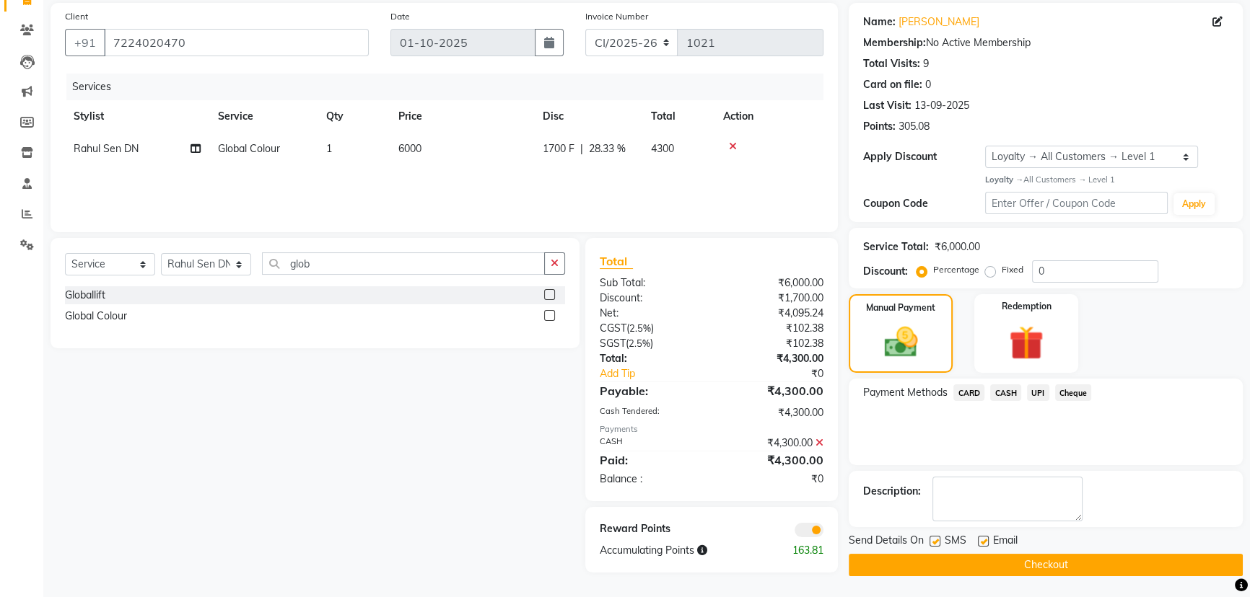
click at [1034, 567] on button "Checkout" at bounding box center [1046, 565] width 394 height 22
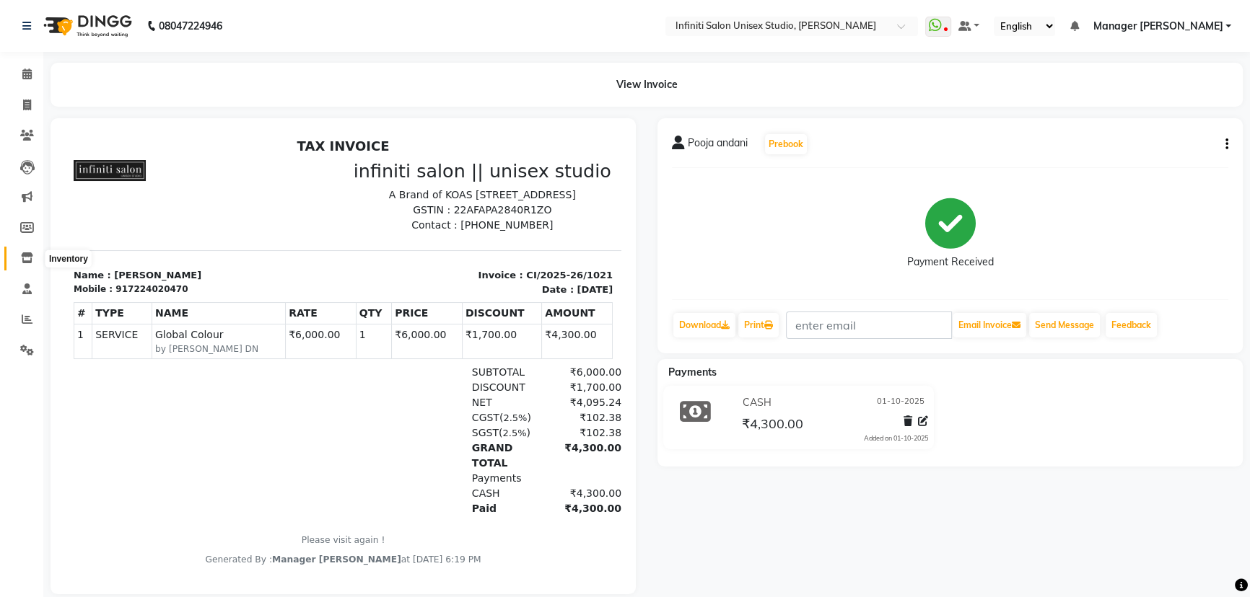
click at [25, 254] on icon at bounding box center [27, 258] width 12 height 11
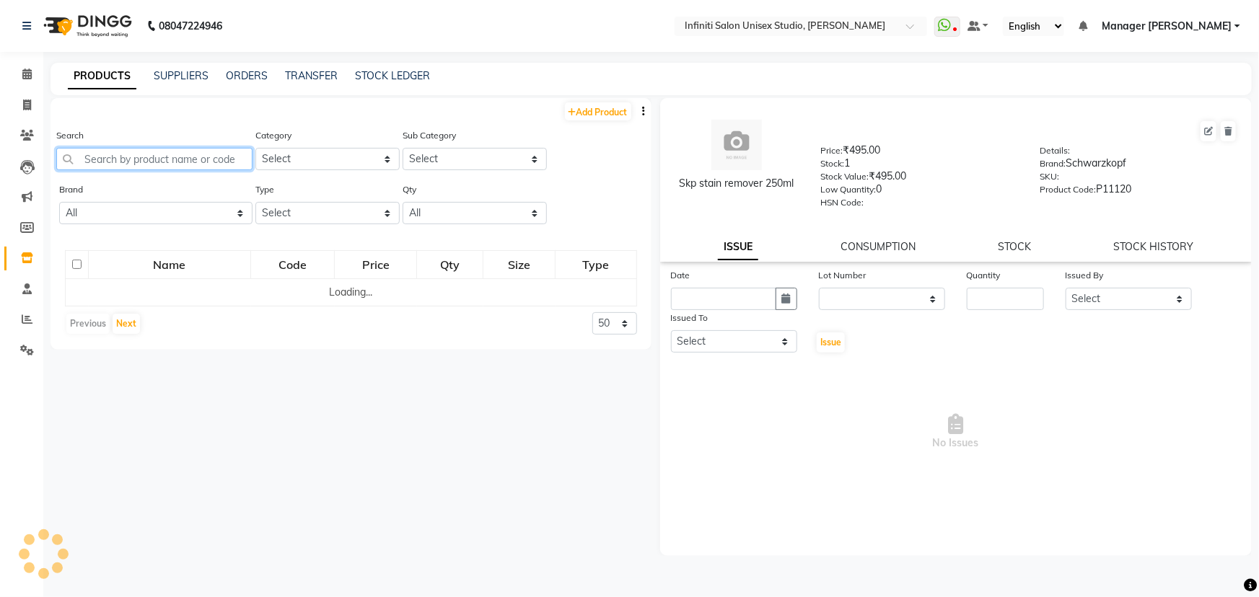
click at [133, 159] on input "text" at bounding box center [154, 159] width 196 height 22
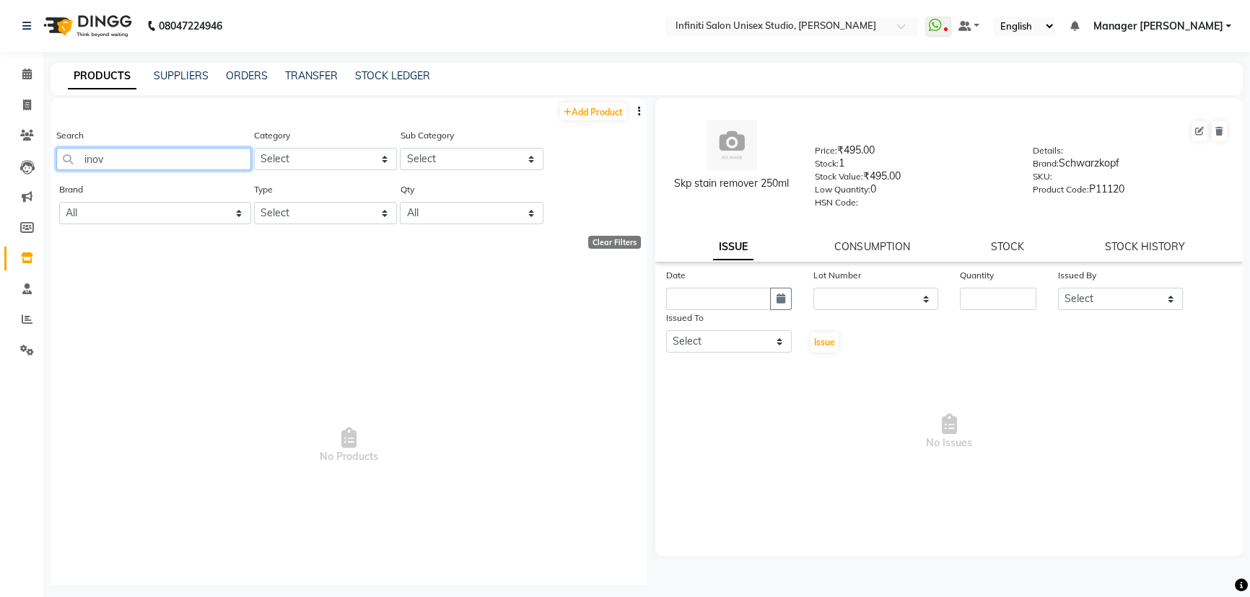
click at [120, 159] on input "inov" at bounding box center [153, 159] width 195 height 22
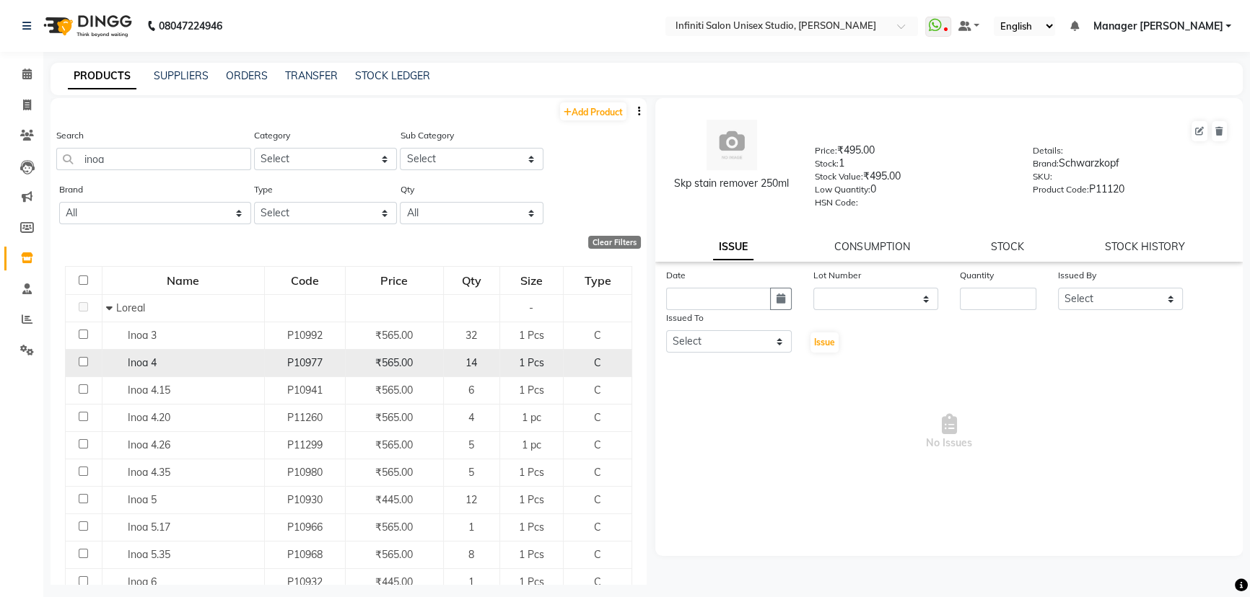
click at [84, 364] on input "checkbox" at bounding box center [83, 361] width 9 height 9
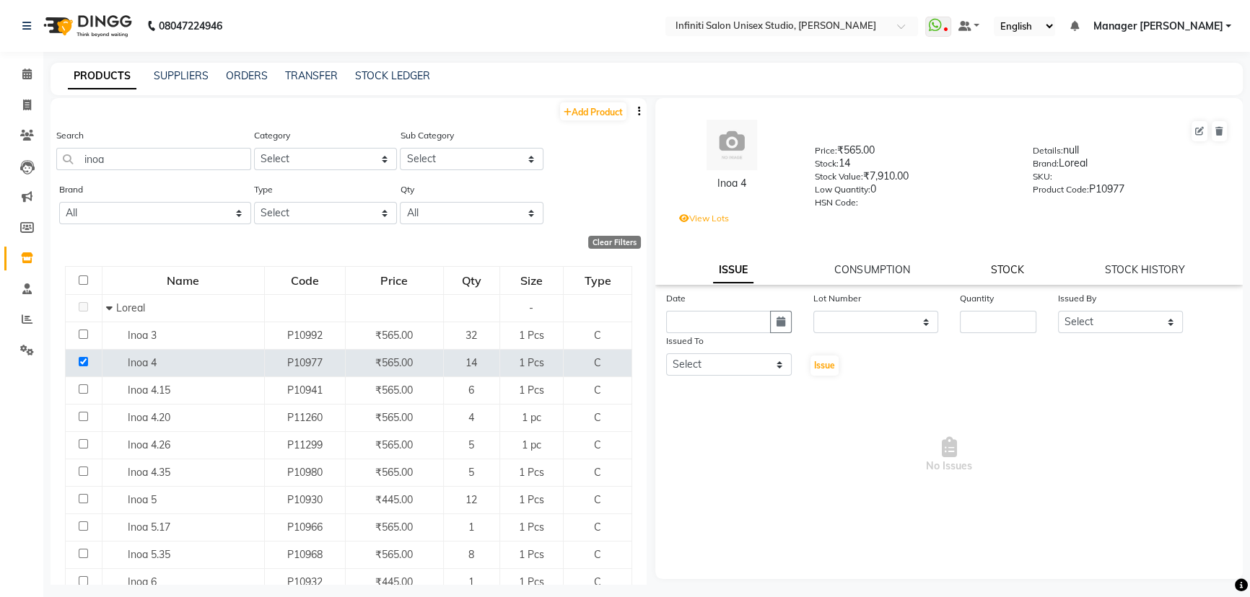
click at [1009, 271] on link "STOCK" at bounding box center [1007, 269] width 33 height 13
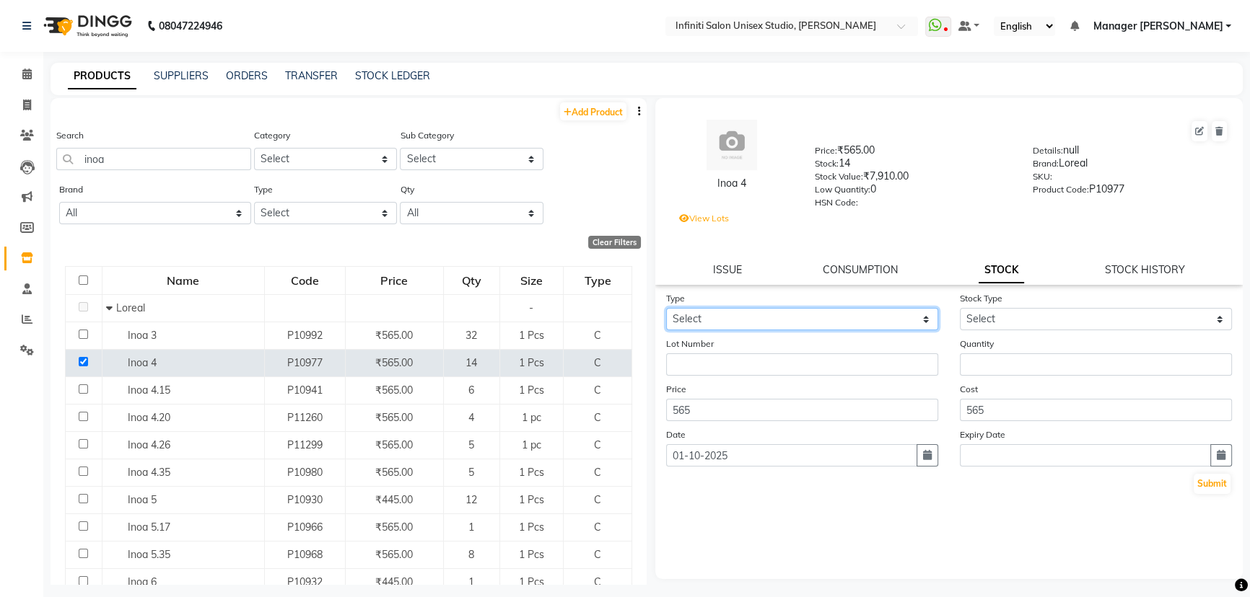
click at [674, 323] on select "Select In Out" at bounding box center [802, 319] width 272 height 22
click at [666, 311] on select "Select In Out" at bounding box center [802, 319] width 272 height 22
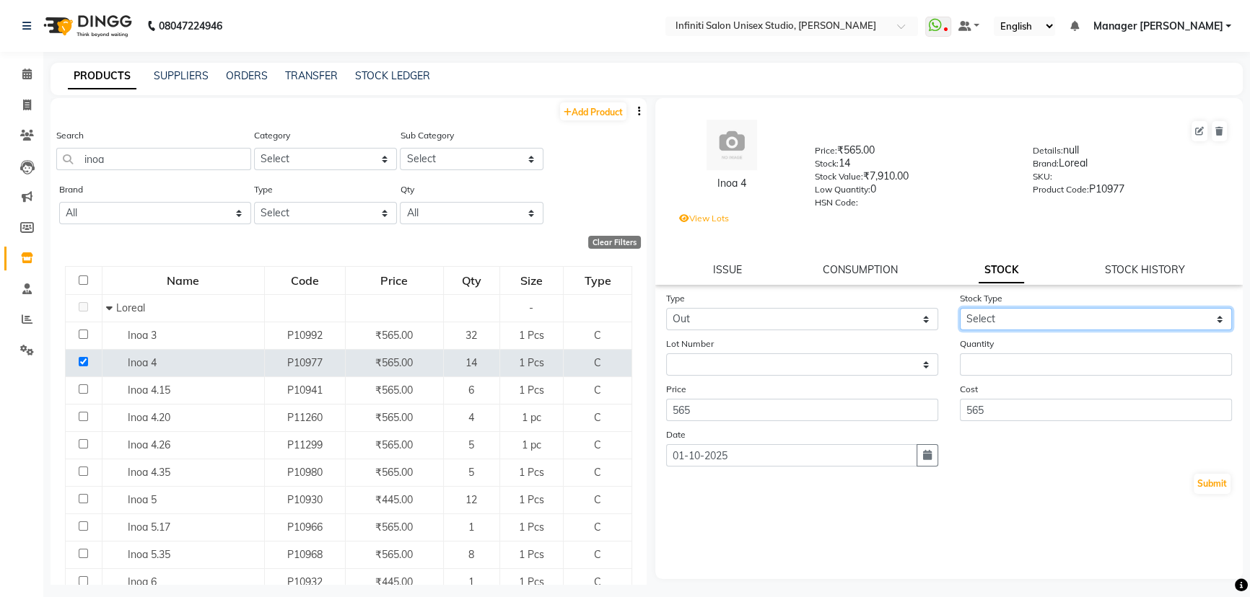
drag, startPoint x: 979, startPoint y: 317, endPoint x: 983, endPoint y: 330, distance: 14.4
click at [979, 317] on select "Select Internal Use Damaged Expired Adjustment Return Other" at bounding box center [1096, 319] width 272 height 22
click at [960, 311] on select "Select Internal Use Damaged Expired Adjustment Return Other" at bounding box center [1096, 319] width 272 height 22
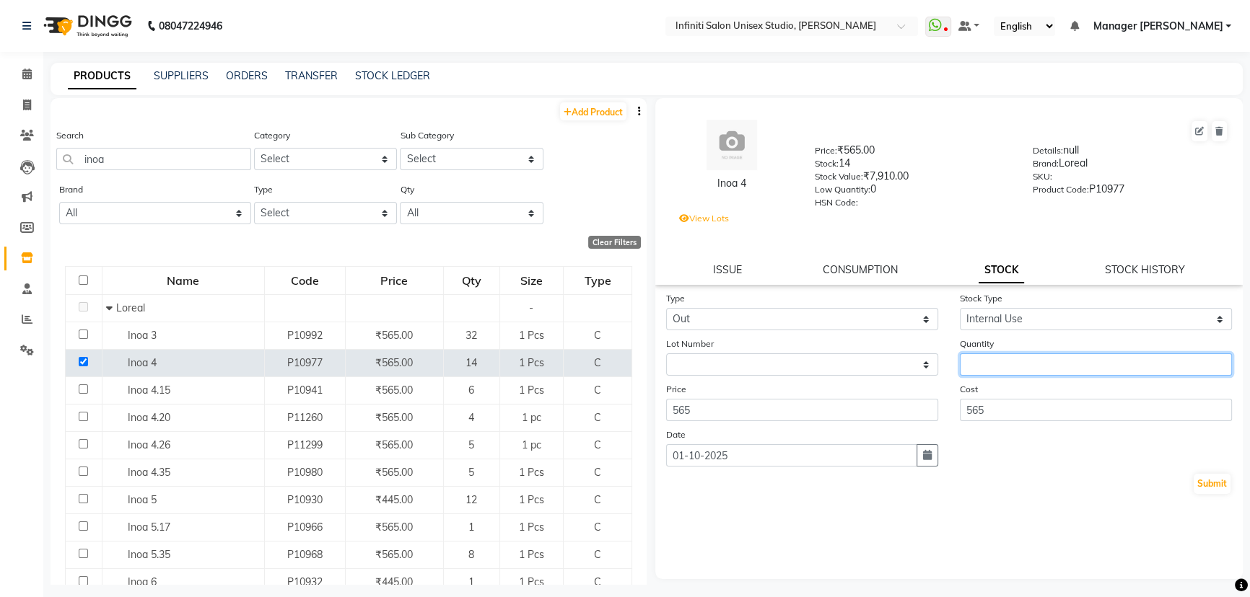
click at [972, 365] on input "number" at bounding box center [1096, 365] width 272 height 22
click at [1207, 486] on button "Submit" at bounding box center [1211, 484] width 37 height 20
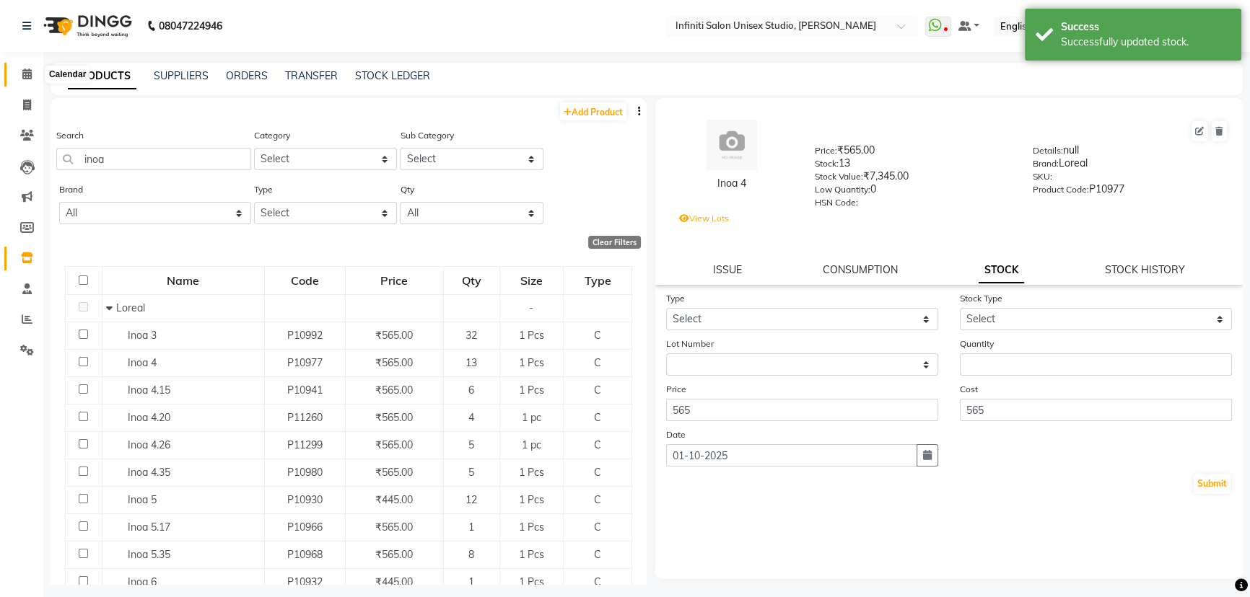
click at [22, 72] on icon at bounding box center [26, 74] width 9 height 11
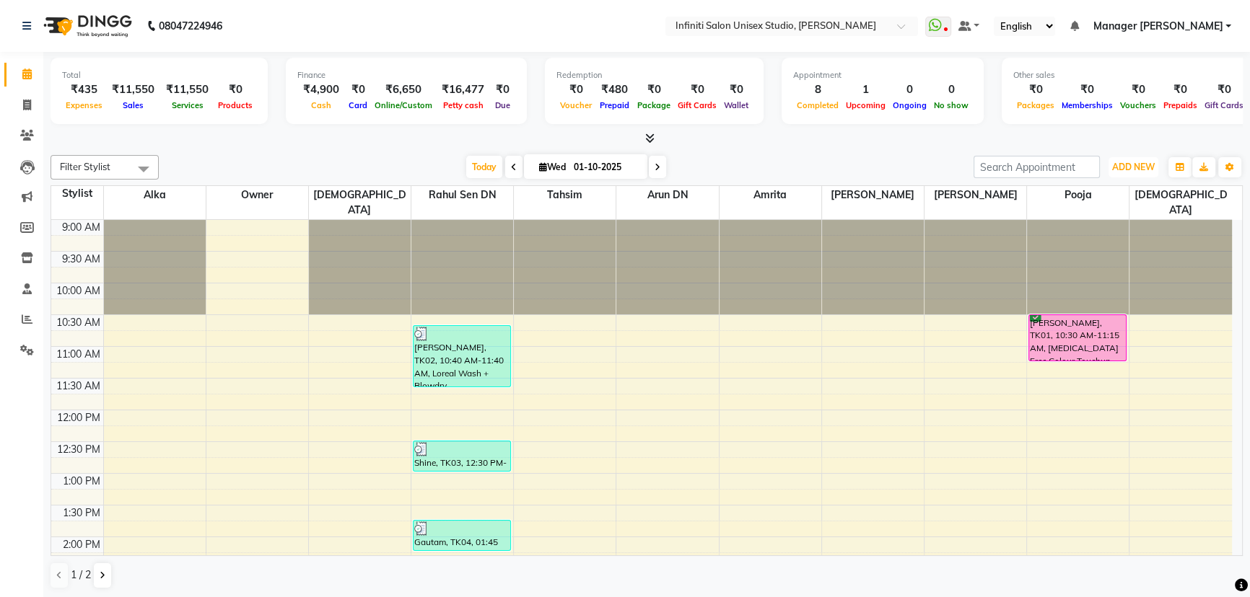
drag, startPoint x: 1131, startPoint y: 158, endPoint x: 1125, endPoint y: 182, distance: 24.5
click at [1131, 159] on button "ADD NEW Toggle Dropdown" at bounding box center [1133, 167] width 50 height 20
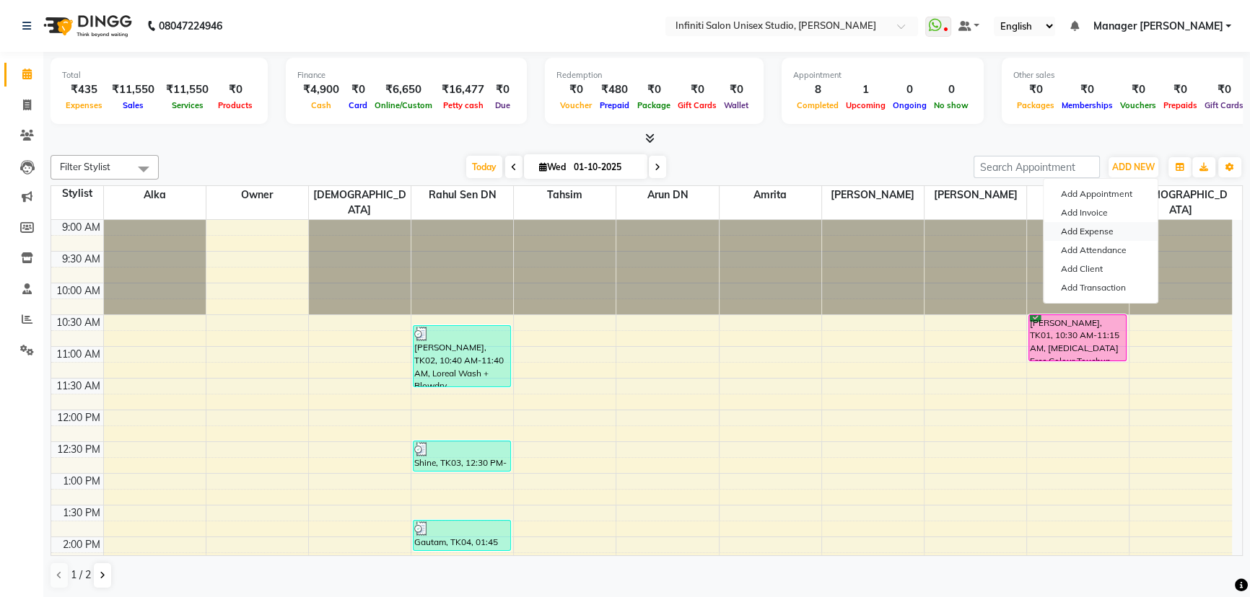
click at [1077, 228] on link "Add Expense" at bounding box center [1100, 231] width 114 height 19
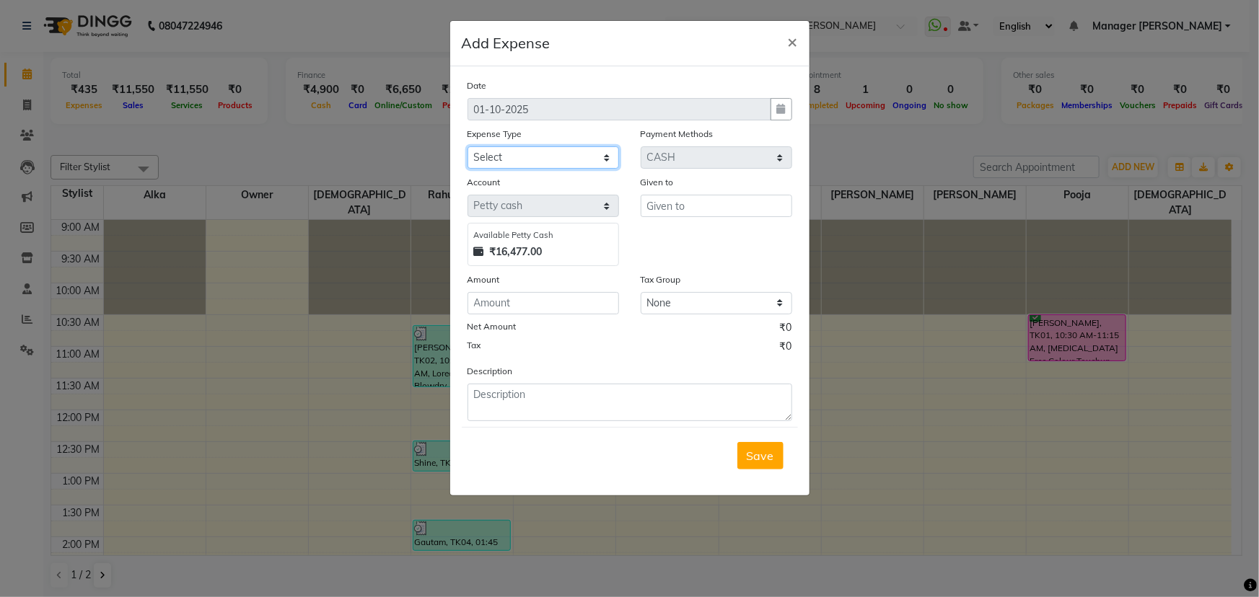
click at [558, 167] on select "Select Advance Salary Client Snacks Fuel Incentive Maintenance Miscellaneous Pa…" at bounding box center [544, 157] width 152 height 22
click at [468, 147] on select "Select Advance Salary Client Snacks Fuel Incentive Maintenance Miscellaneous Pa…" at bounding box center [544, 157] width 152 height 22
click at [686, 209] on input "text" at bounding box center [717, 206] width 152 height 22
click at [530, 307] on input "number" at bounding box center [544, 303] width 152 height 22
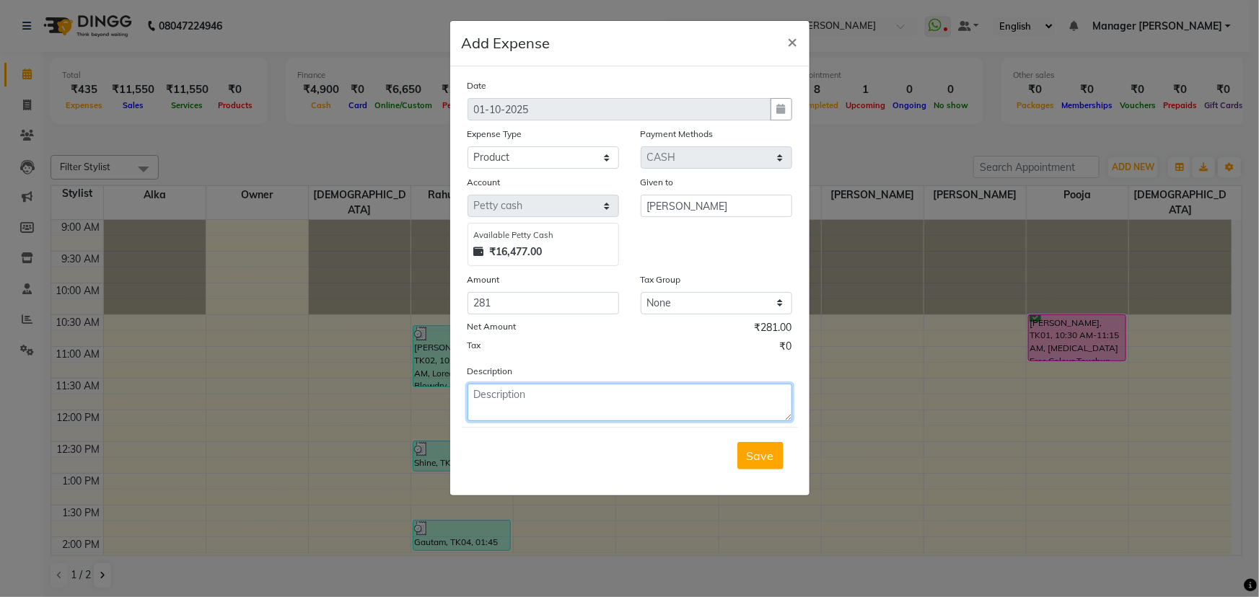
click at [501, 411] on textarea at bounding box center [630, 403] width 325 height 38
click at [586, 398] on textarea "Nail Glue, Stick, filer for slon use" at bounding box center [630, 403] width 325 height 38
click at [771, 462] on span "Save" at bounding box center [760, 456] width 27 height 14
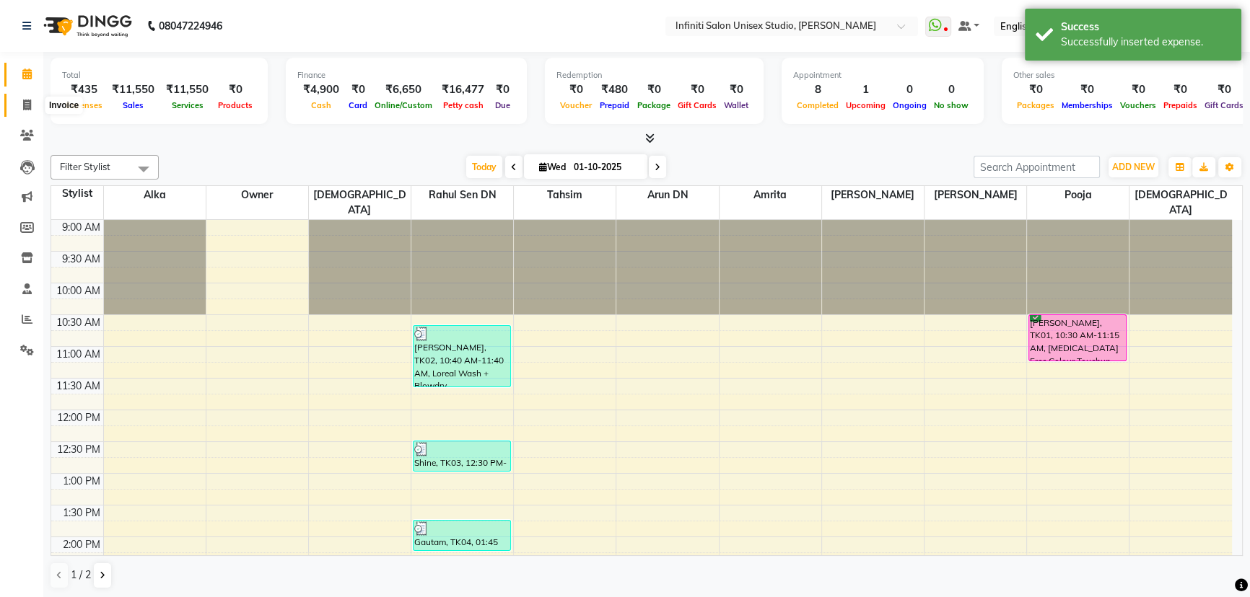
click at [25, 109] on icon at bounding box center [27, 105] width 8 height 11
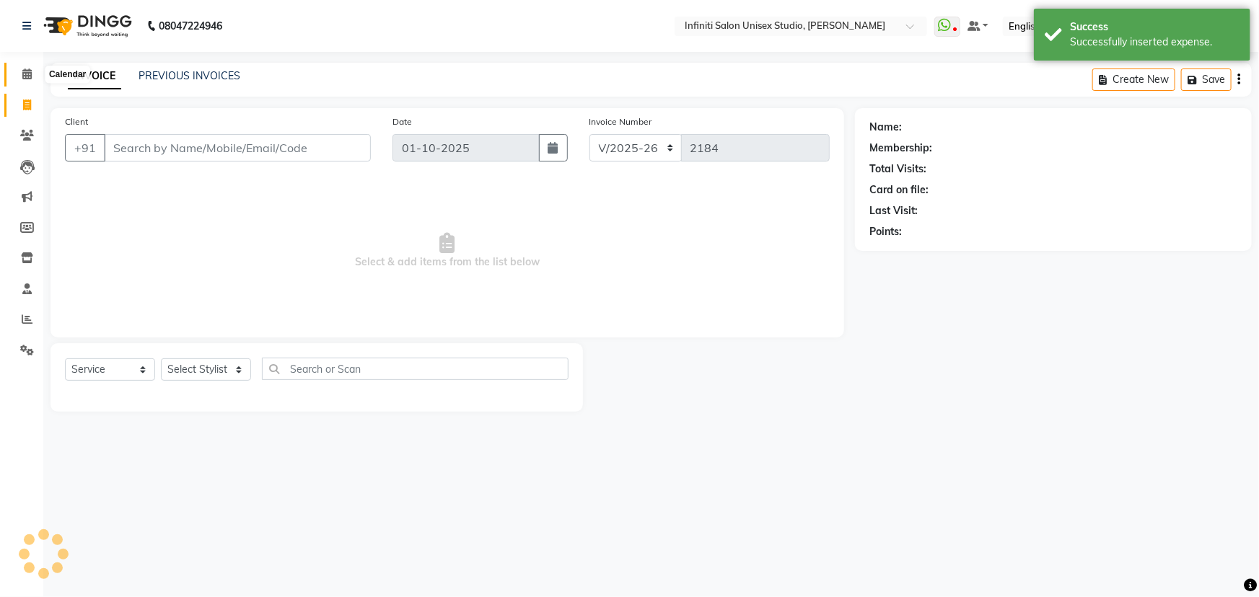
click at [26, 76] on icon at bounding box center [26, 74] width 9 height 11
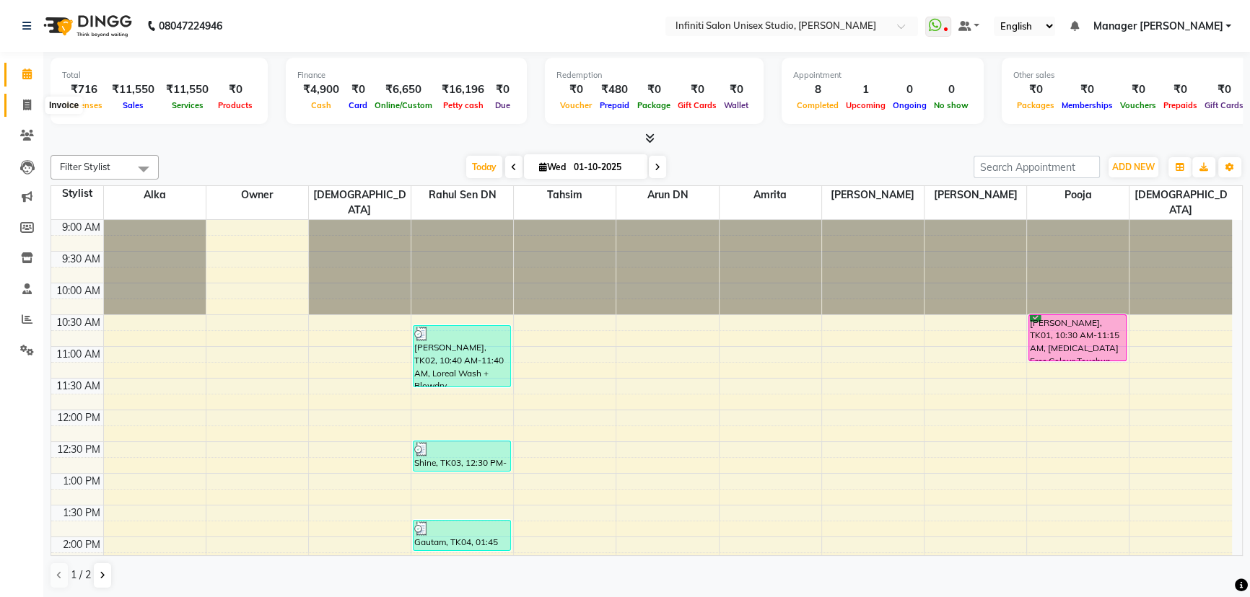
click at [19, 97] on span at bounding box center [26, 105] width 25 height 17
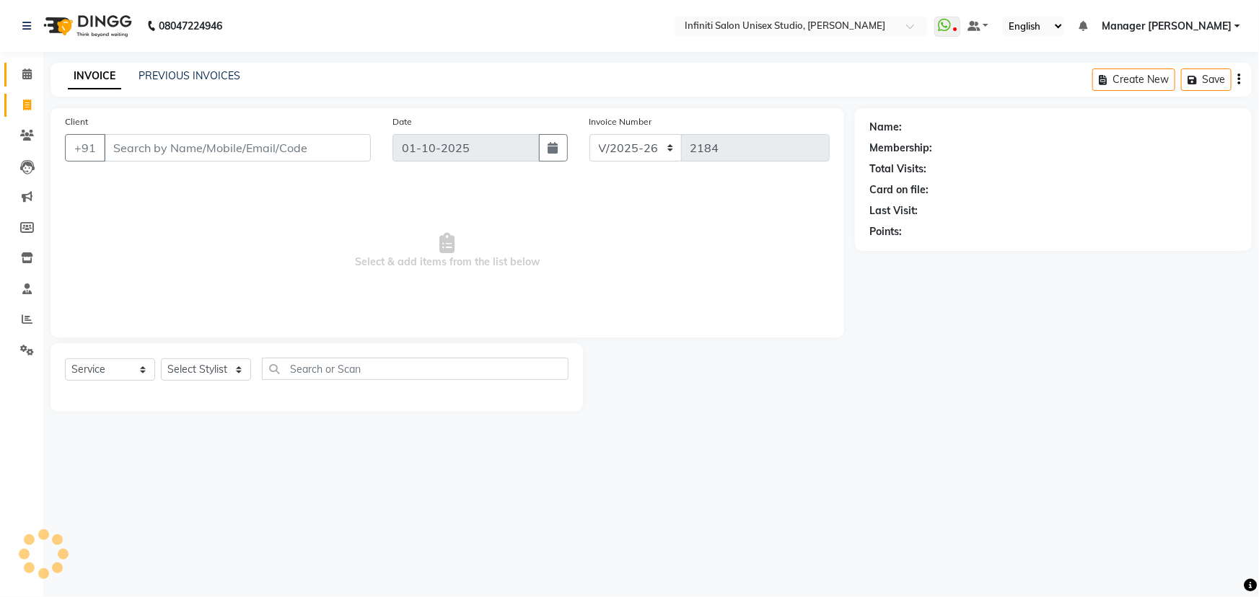
click at [27, 63] on link "Calendar" at bounding box center [21, 75] width 35 height 24
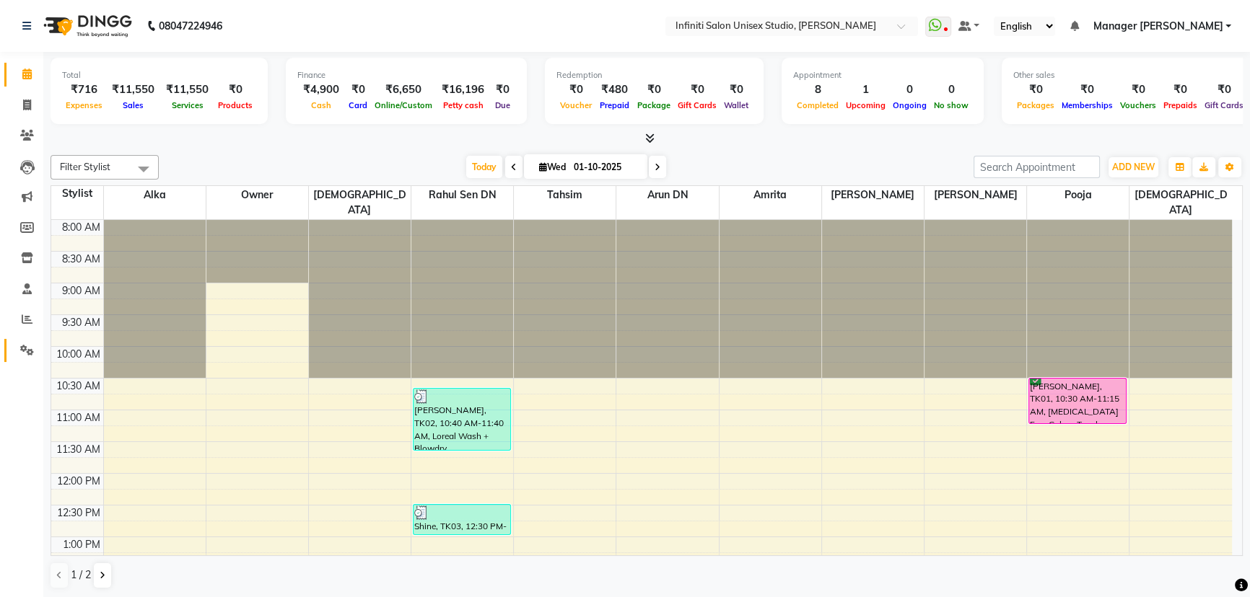
click at [32, 351] on icon at bounding box center [27, 350] width 14 height 11
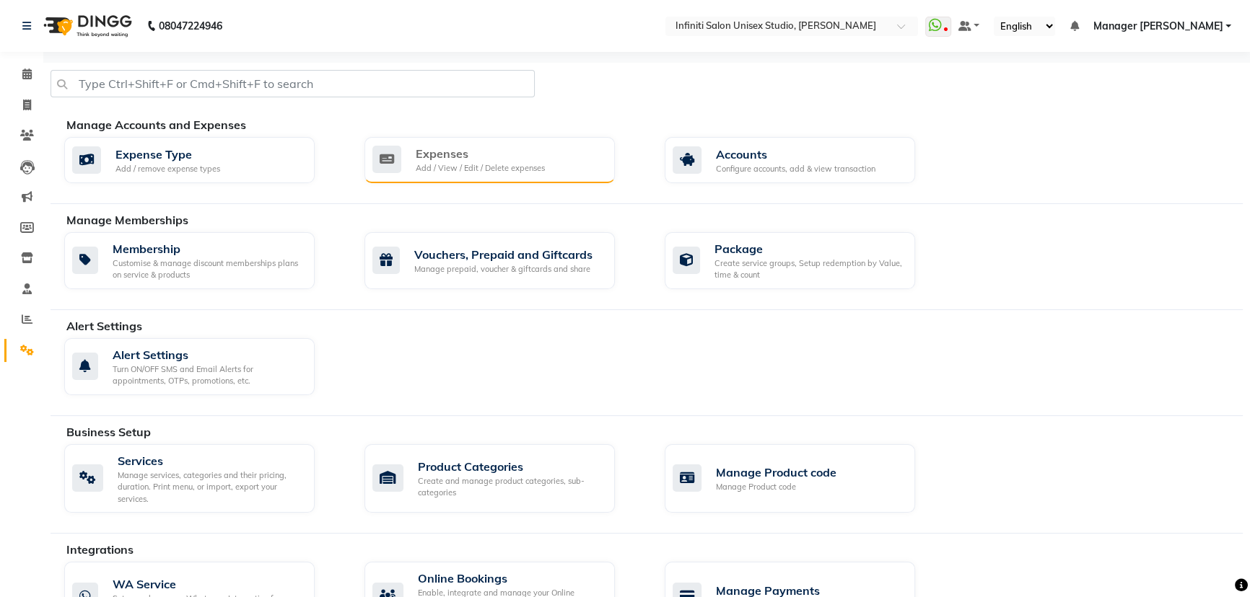
click at [473, 150] on div "Expenses" at bounding box center [480, 153] width 129 height 17
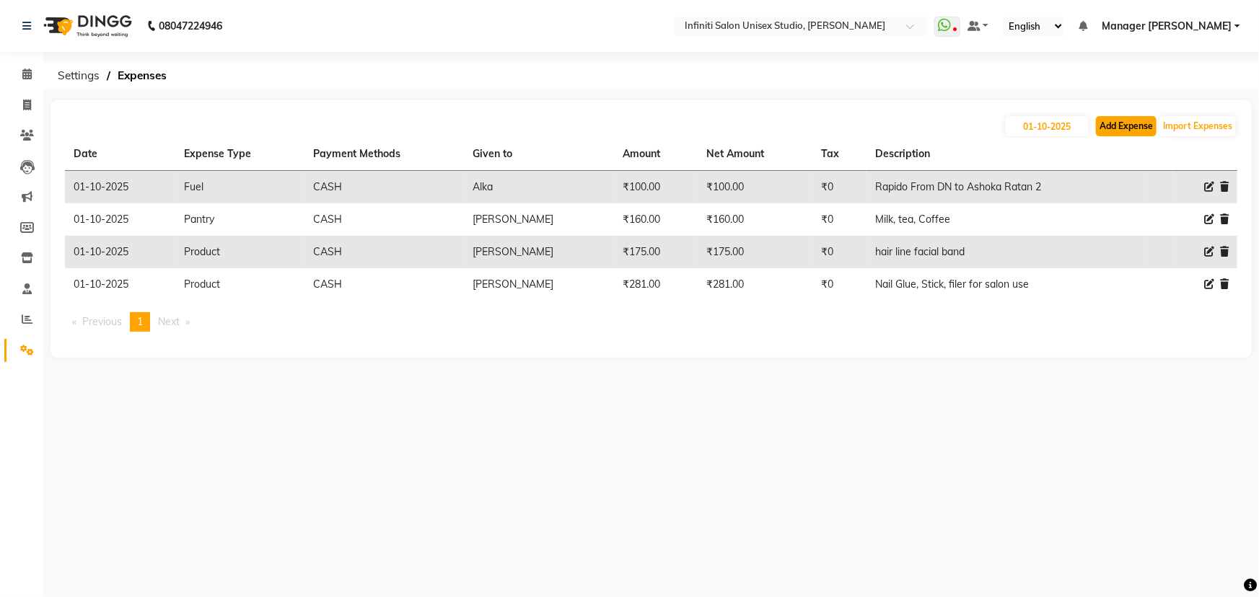
click at [1113, 124] on button "Add Expense" at bounding box center [1126, 126] width 61 height 20
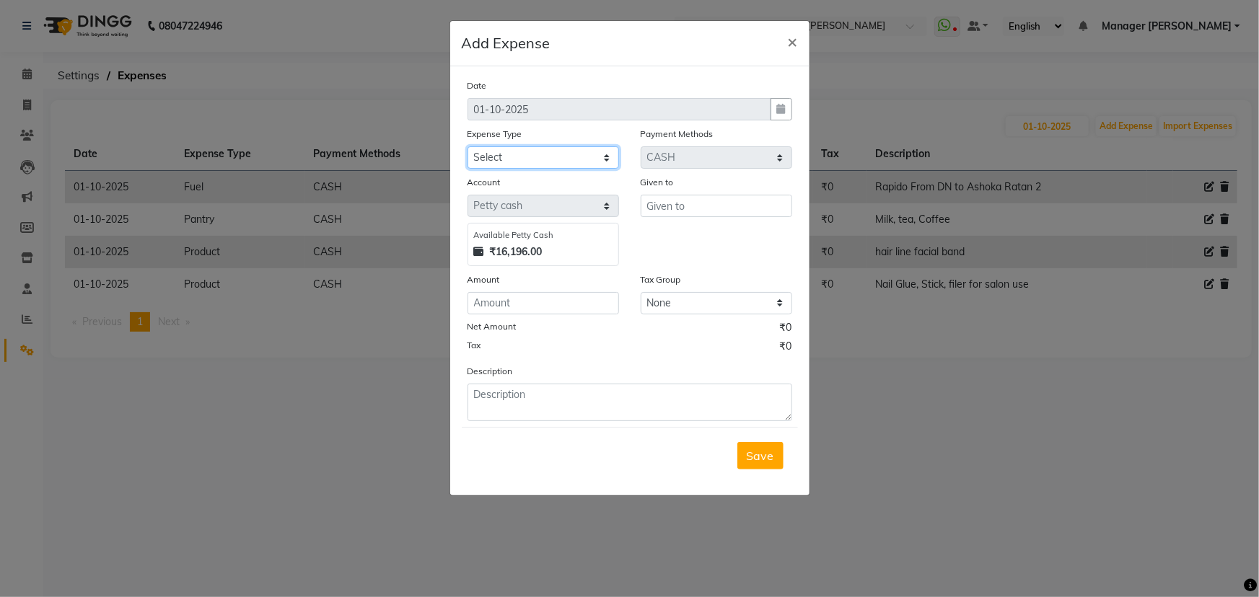
click at [497, 159] on select "Select Advance Salary Client Snacks Fuel Incentive Maintenance Miscellaneous Pa…" at bounding box center [544, 157] width 152 height 22
click at [468, 147] on select "Select Advance Salary Client Snacks Fuel Incentive Maintenance Miscellaneous Pa…" at bounding box center [544, 157] width 152 height 22
click at [494, 305] on input "number" at bounding box center [544, 303] width 152 height 22
click at [656, 209] on input "text" at bounding box center [717, 206] width 152 height 22
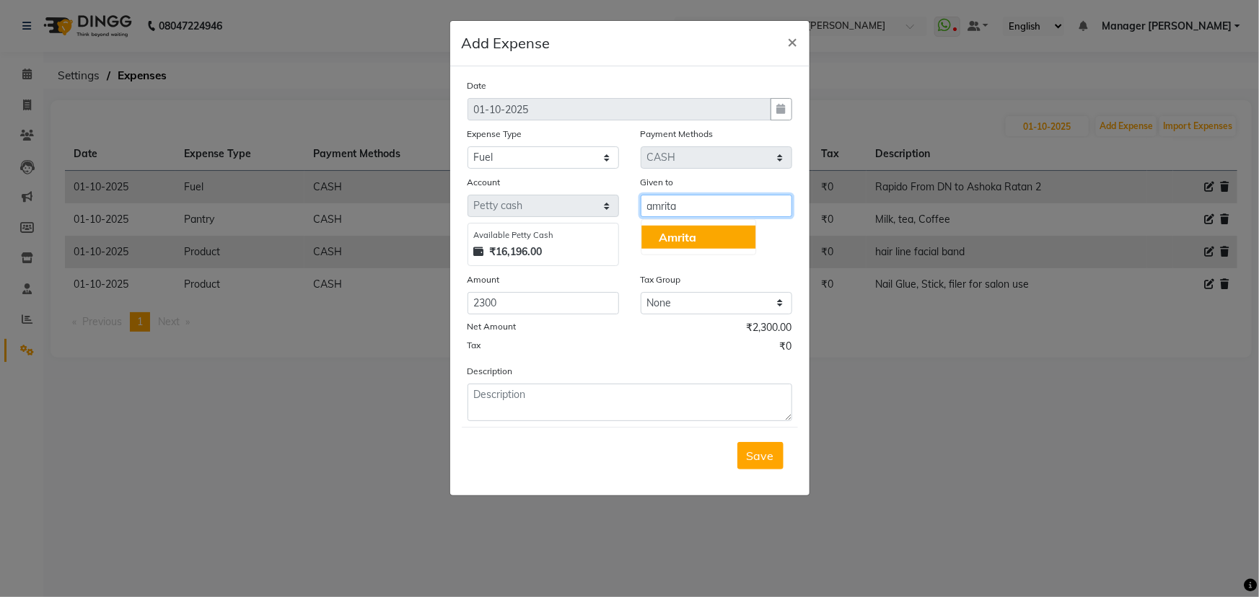
click at [669, 233] on span "Amrita" at bounding box center [678, 237] width 38 height 14
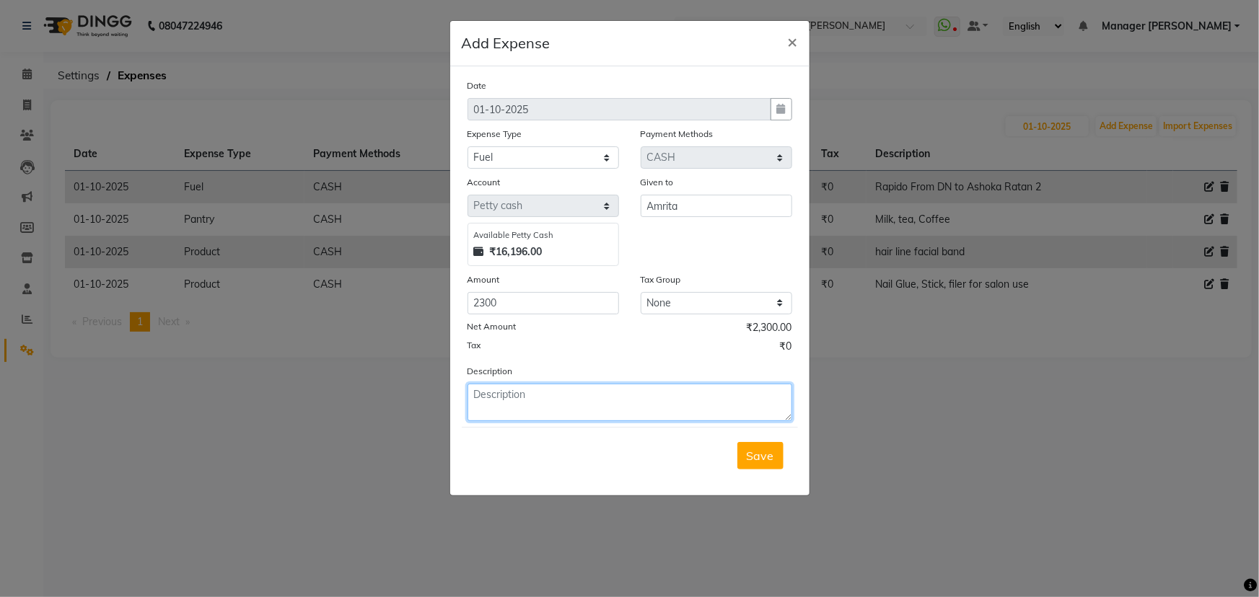
click at [476, 397] on textarea at bounding box center [630, 403] width 325 height 38
click at [528, 396] on textarea "dn to cc sep month" at bounding box center [630, 403] width 325 height 38
drag, startPoint x: 565, startPoint y: 397, endPoint x: 509, endPoint y: 410, distance: 57.1
click at [509, 410] on textarea "dn to cc september month" at bounding box center [630, 403] width 325 height 38
click at [771, 460] on span "Save" at bounding box center [760, 456] width 27 height 14
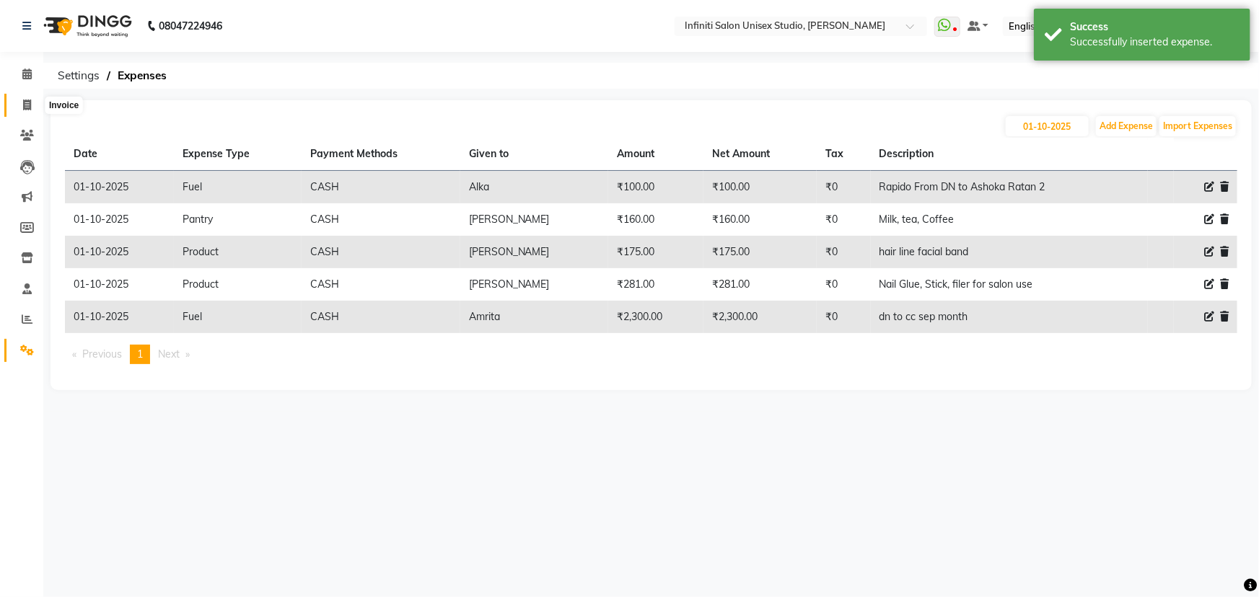
click at [27, 100] on icon at bounding box center [27, 105] width 8 height 11
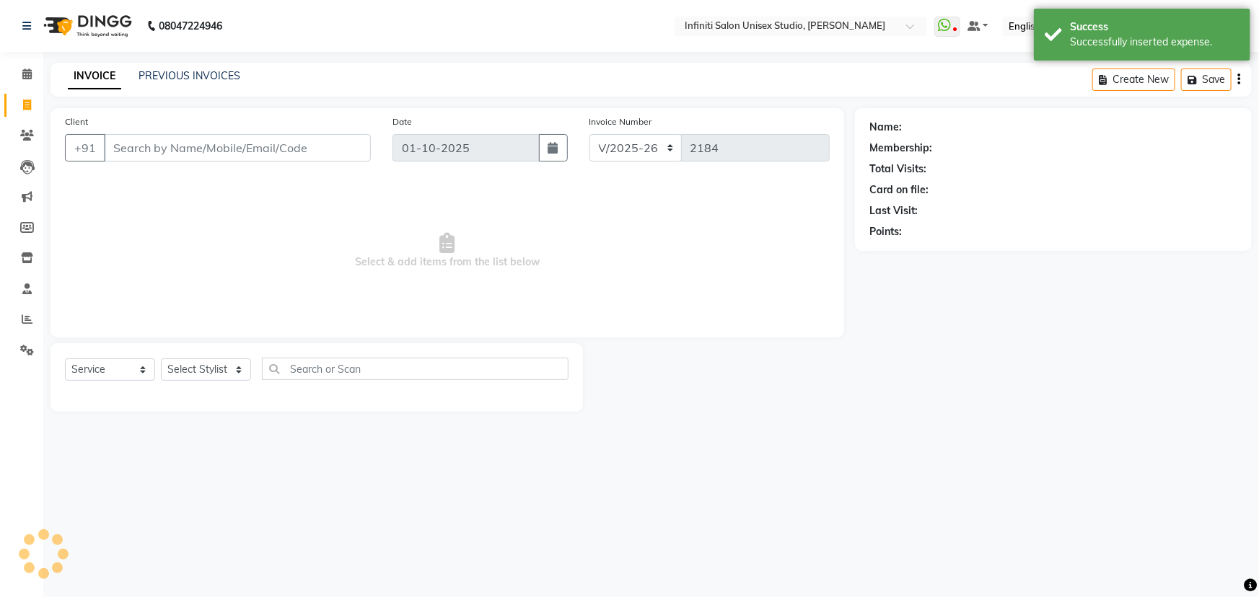
click at [170, 148] on input "Client" at bounding box center [237, 147] width 267 height 27
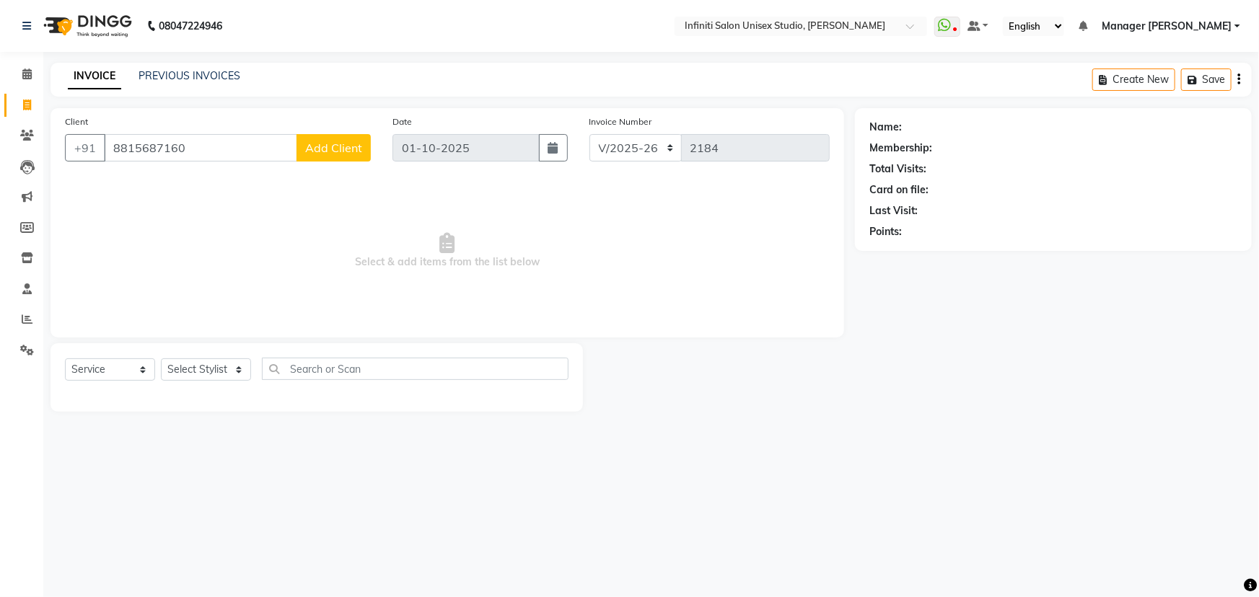
drag, startPoint x: 198, startPoint y: 147, endPoint x: 108, endPoint y: 159, distance: 90.3
click at [108, 159] on input "8815687160" at bounding box center [200, 147] width 193 height 27
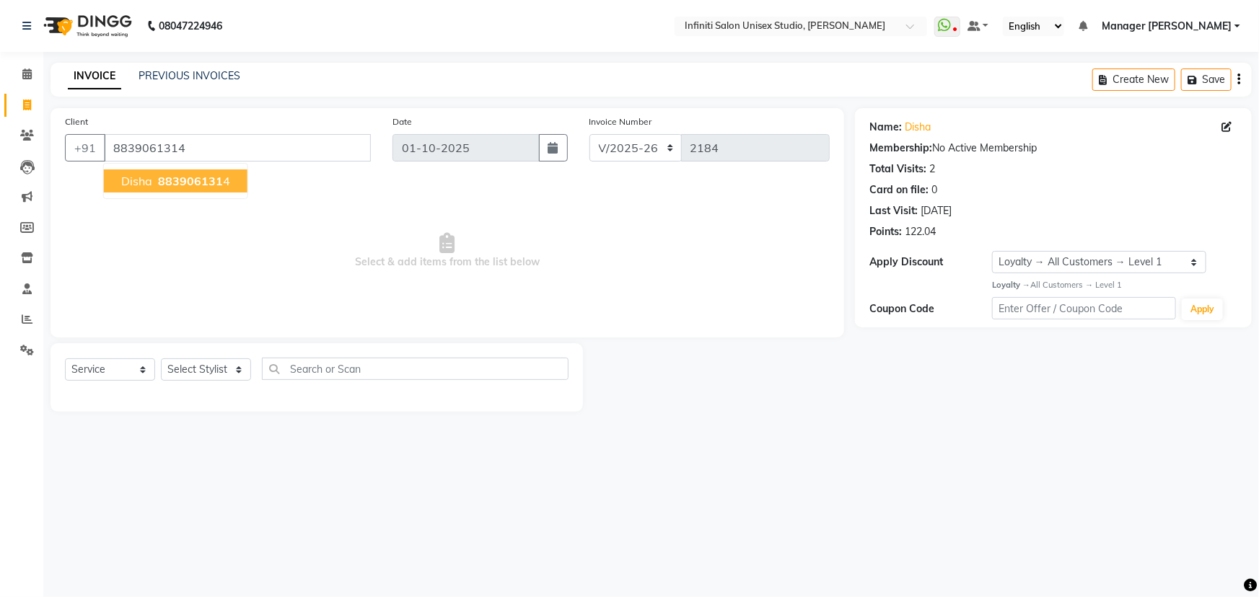
click at [175, 184] on span "883906131" at bounding box center [190, 181] width 65 height 14
click at [909, 131] on link "Disha" at bounding box center [918, 127] width 26 height 15
click at [205, 371] on select "Select Stylist Alka Amrita Arun DN Bharti Nigam Ishu Krishna Owner Pooja Rahul …" at bounding box center [206, 370] width 90 height 22
click at [397, 294] on span "Select & add items from the list below" at bounding box center [447, 251] width 765 height 144
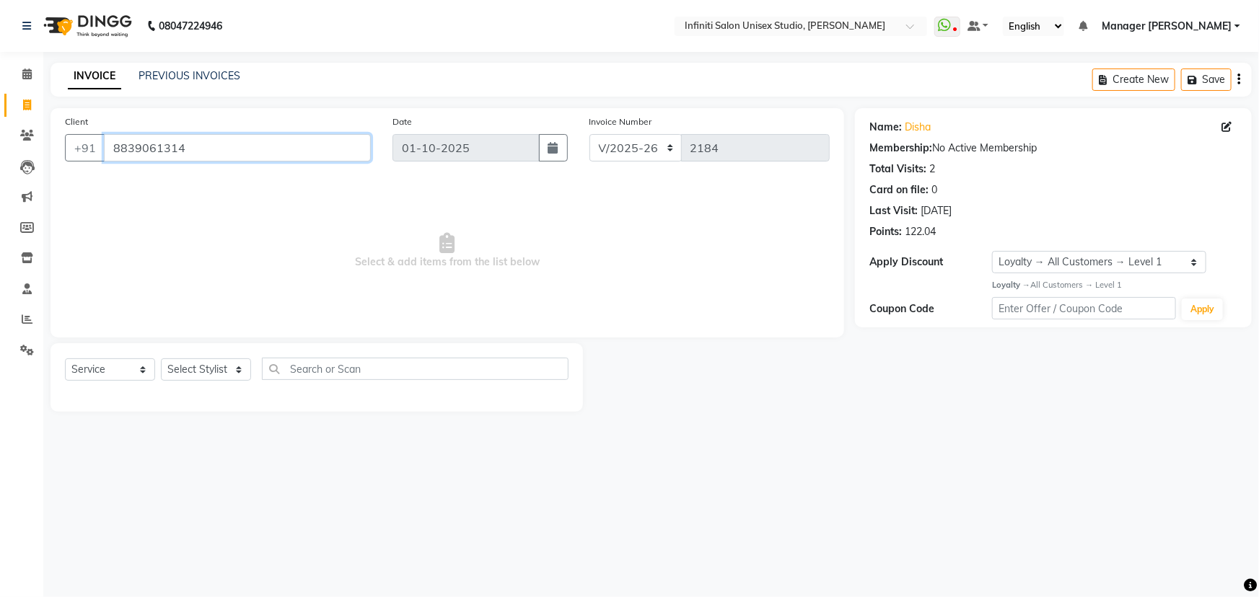
drag, startPoint x: 108, startPoint y: 147, endPoint x: 222, endPoint y: 146, distance: 113.3
click at [222, 146] on input "8839061314" at bounding box center [237, 147] width 267 height 27
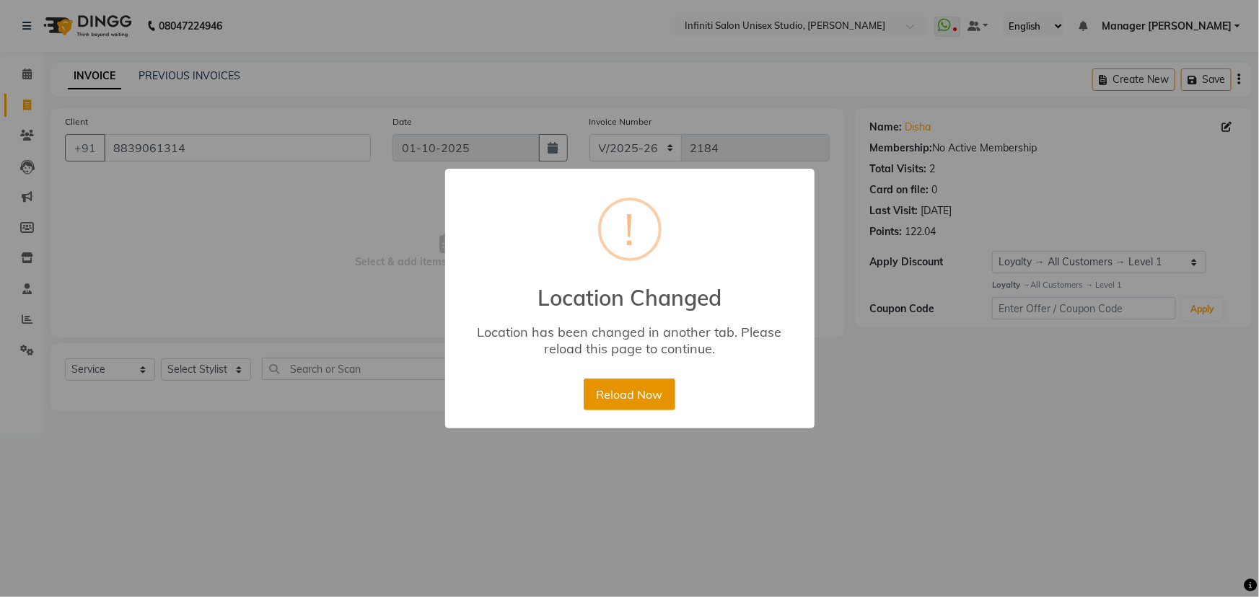
click at [620, 387] on button "Reload Now" at bounding box center [630, 395] width 92 height 32
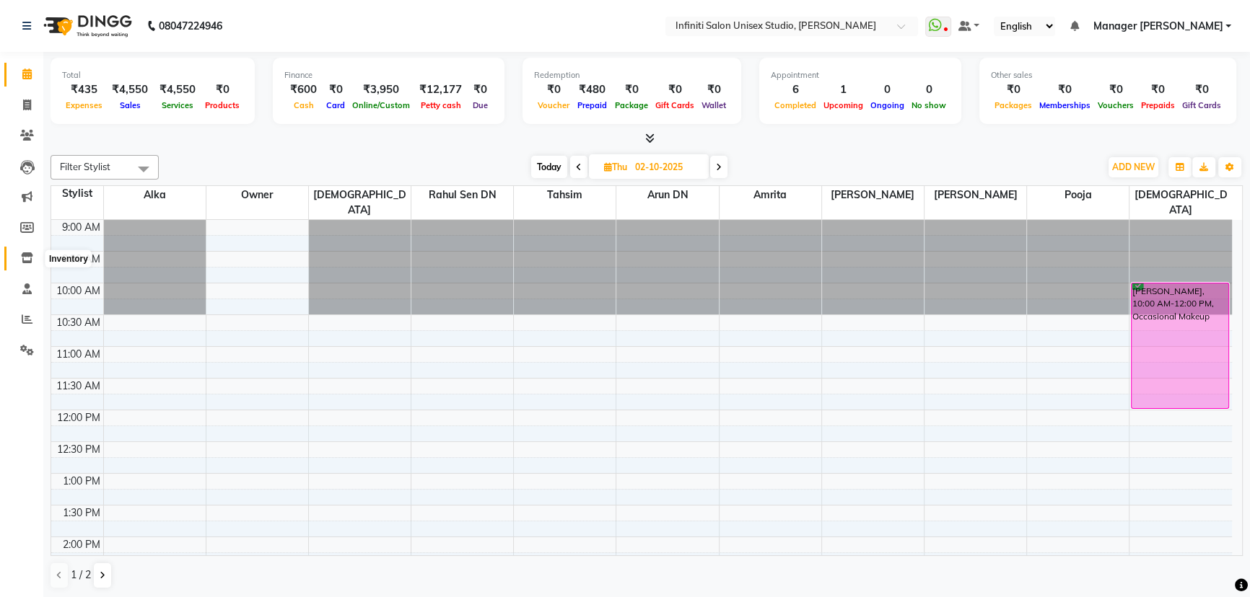
click at [25, 255] on icon at bounding box center [27, 258] width 12 height 11
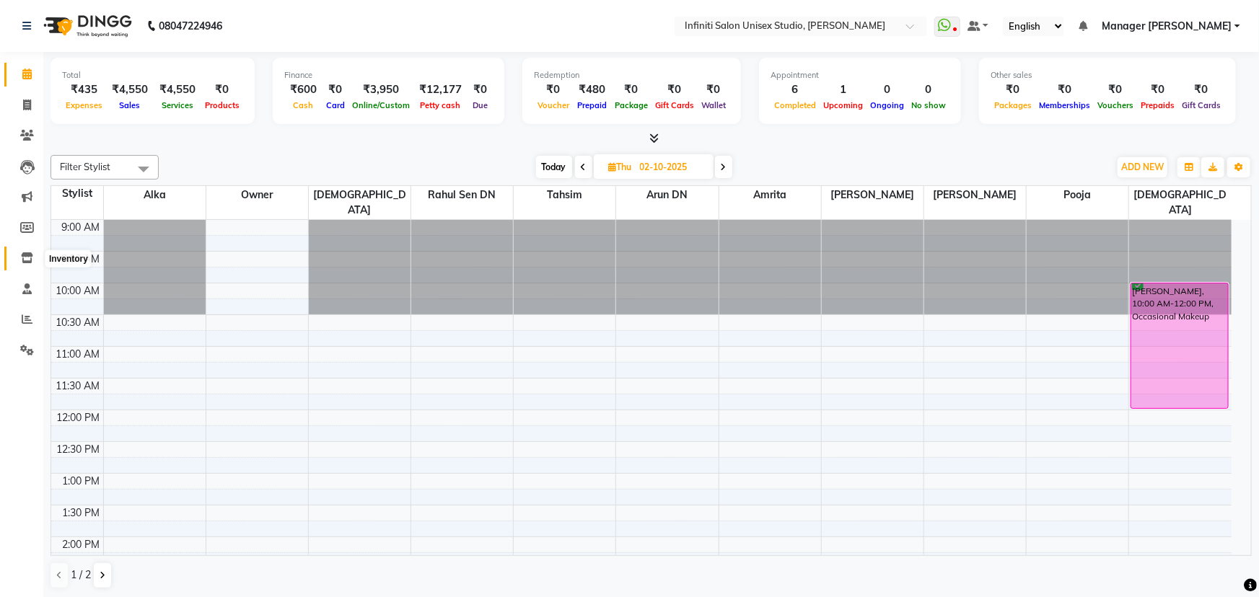
select select
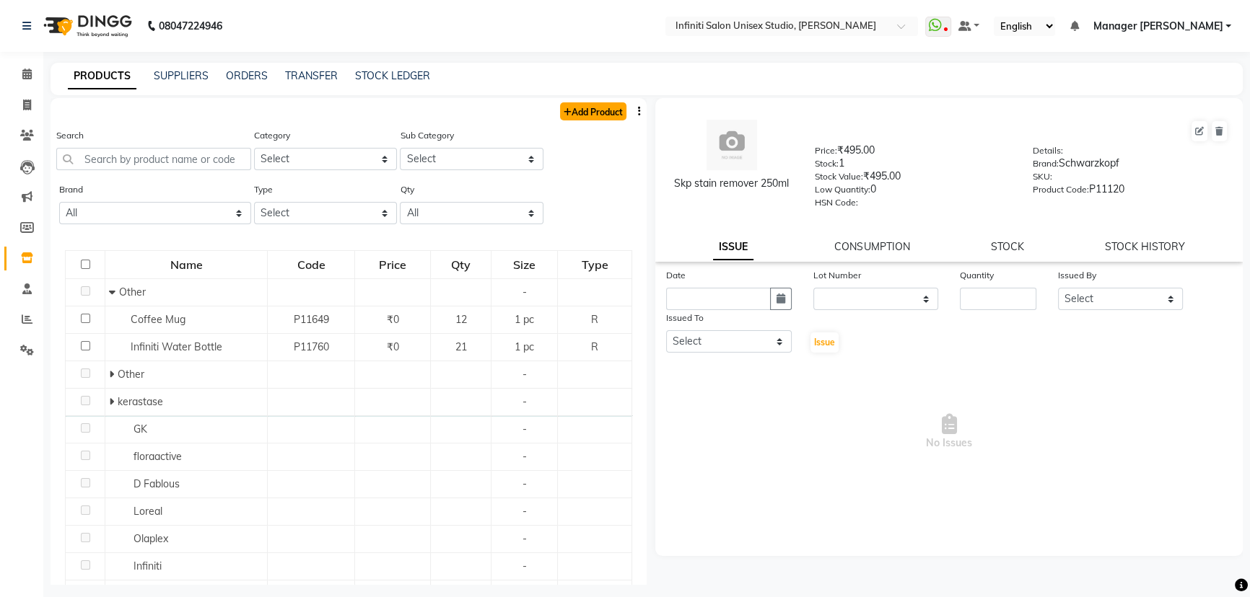
click at [593, 110] on link "Add Product" at bounding box center [593, 111] width 66 height 18
select select "true"
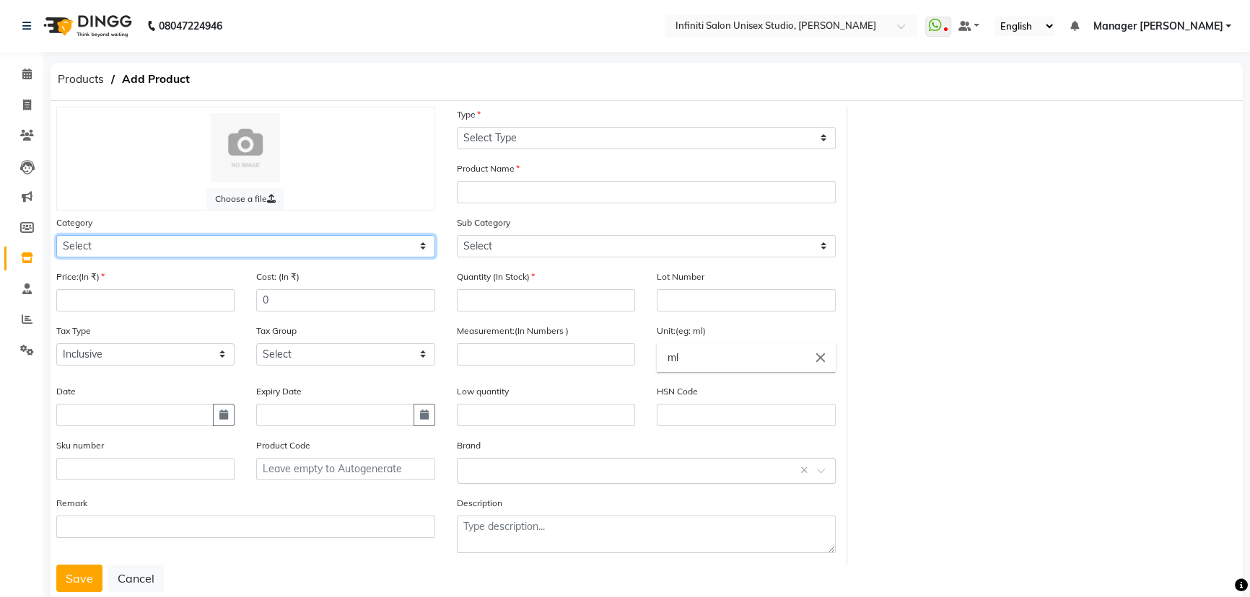
click at [101, 245] on select "Select Hair Skin Appliances Beard Waxing Disposable Hands and Feet KANPEKI Aest…" at bounding box center [245, 246] width 379 height 22
select select "903101150"
click at [56, 236] on select "Select Hair Skin Appliances Beard Waxing Disposable Hands and Feet KANPEKI Aest…" at bounding box center [245, 246] width 379 height 22
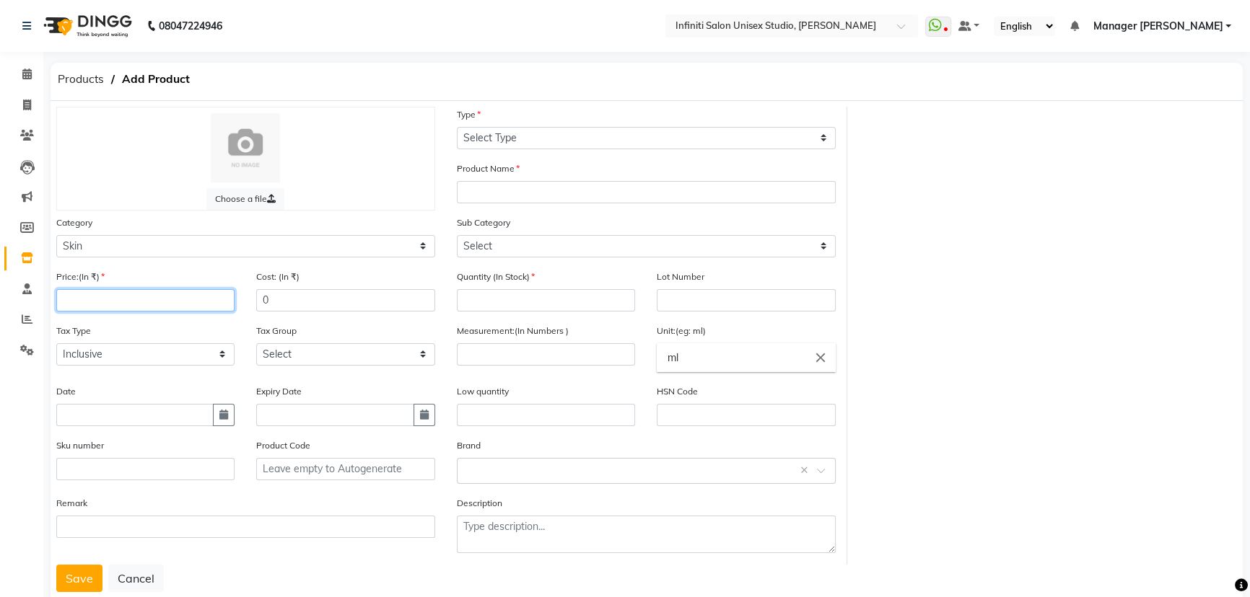
click at [85, 305] on input "number" at bounding box center [145, 300] width 178 height 22
type input "1300"
click at [291, 294] on input "0" at bounding box center [345, 300] width 178 height 22
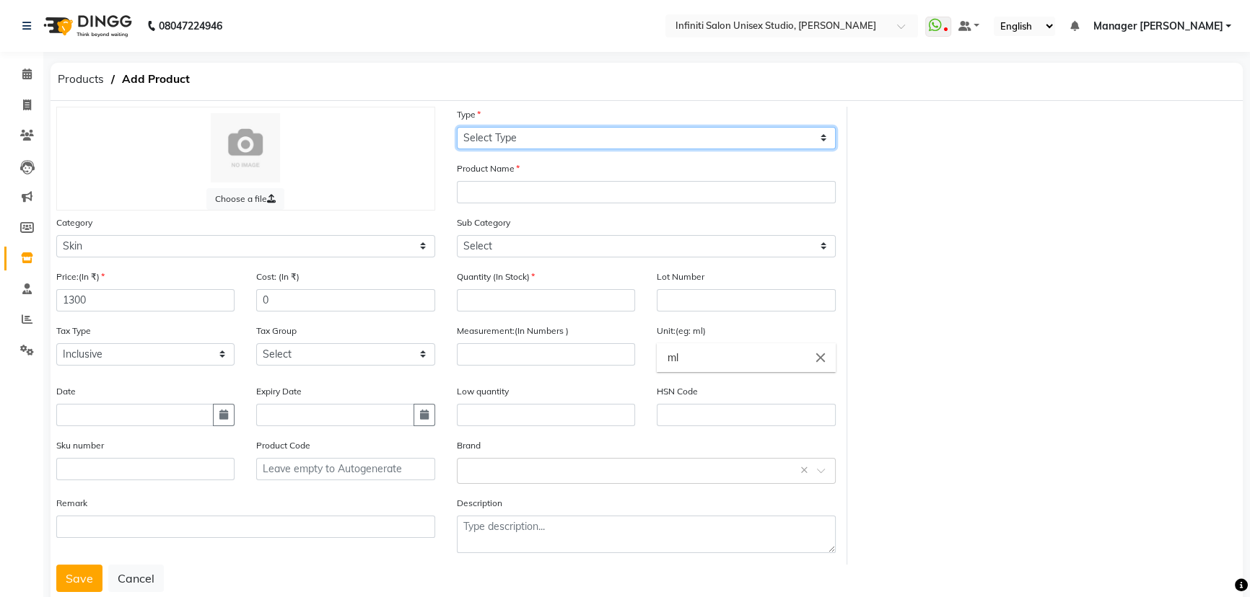
click at [492, 136] on select "Select Type Both Retail Consumable" at bounding box center [646, 138] width 379 height 22
select select "R"
click at [457, 127] on select "Select Type Both Retail Consumable" at bounding box center [646, 138] width 379 height 22
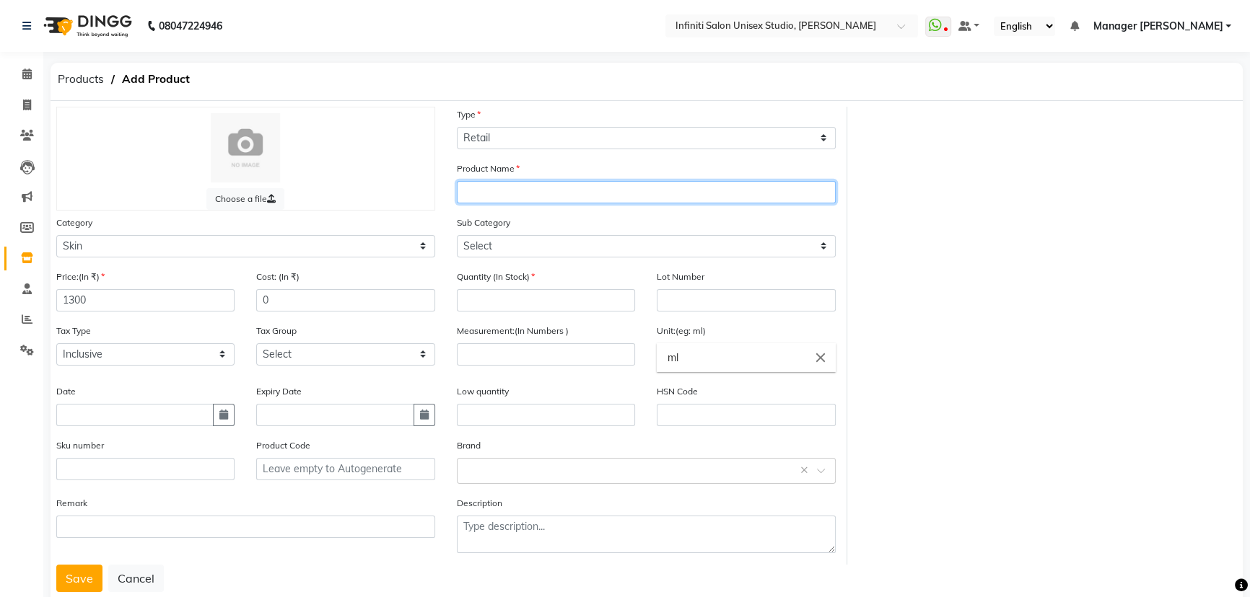
click at [470, 191] on input "text" at bounding box center [646, 192] width 379 height 22
type input "s"
type input "Skin smoothing cream"
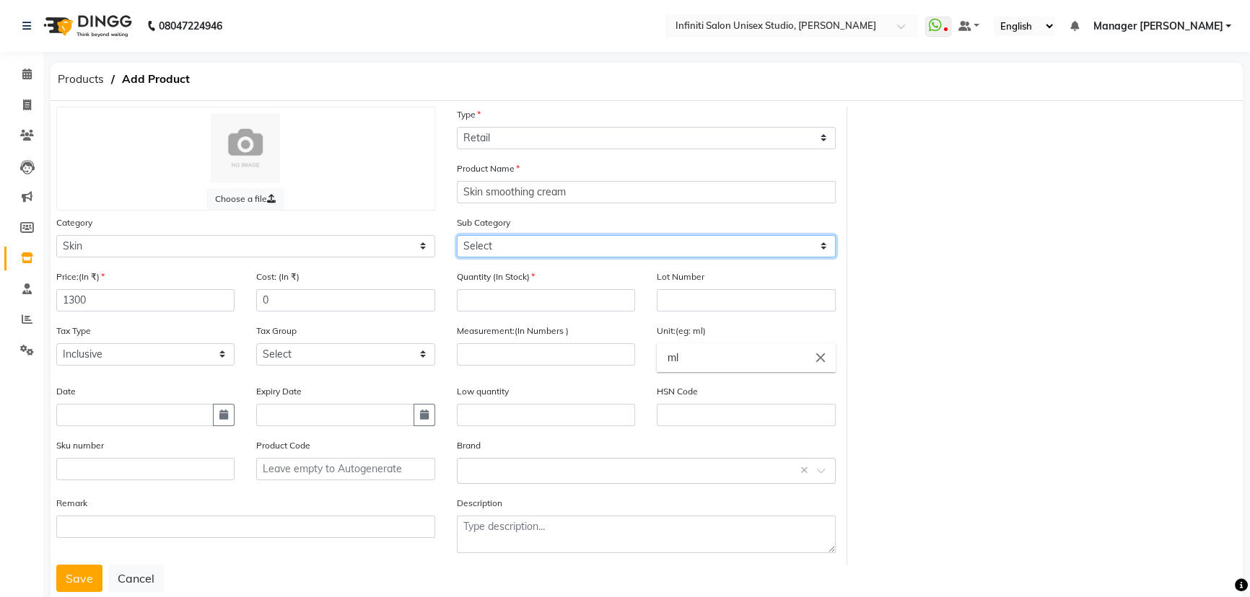
click at [482, 245] on select "Select Cleanser Facial Moisturiser Serum Toner Sun Care Masks Lip Care Eye Care…" at bounding box center [646, 246] width 379 height 22
select select "903101153"
click at [457, 236] on select "Select Cleanser Facial Moisturiser Serum Toner Sun Care Masks Lip Care Eye Care…" at bounding box center [646, 246] width 379 height 22
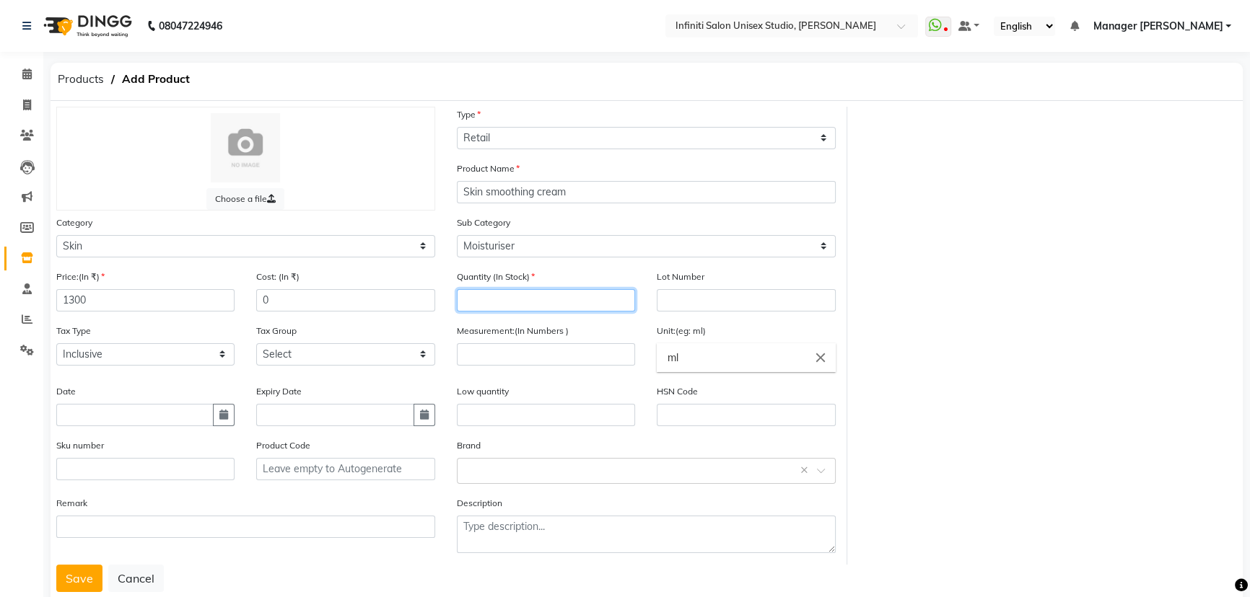
click at [507, 304] on input "number" at bounding box center [546, 300] width 178 height 22
type input "0"
click at [501, 350] on input "number" at bounding box center [546, 354] width 178 height 22
type input "1"
click at [820, 361] on icon "close" at bounding box center [820, 358] width 16 height 16
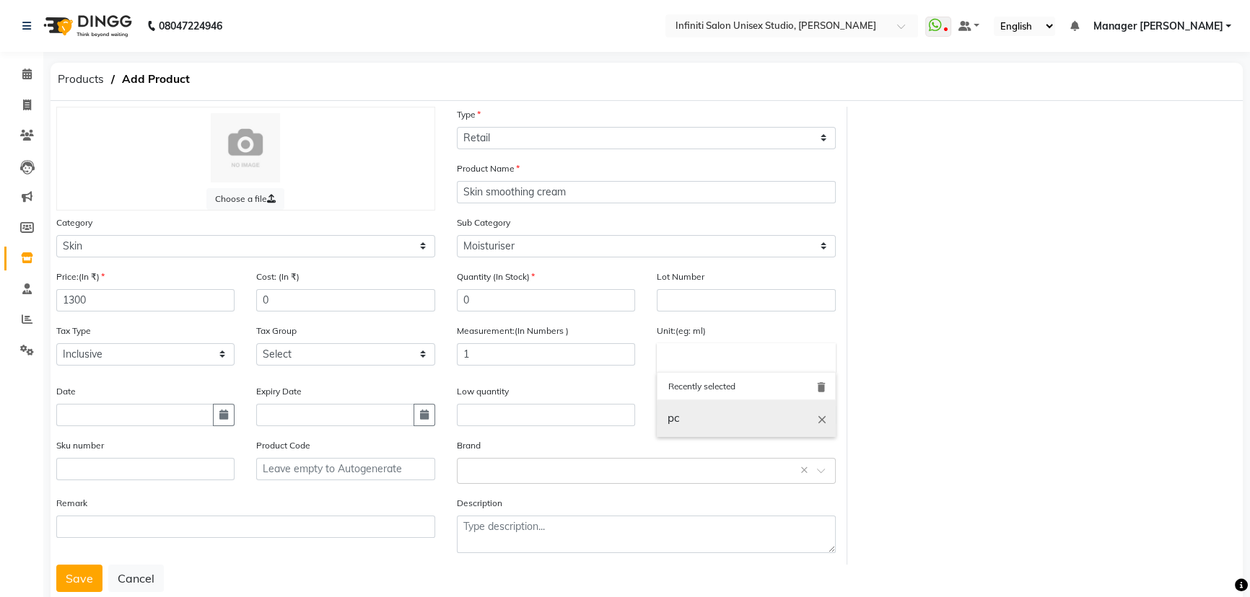
click at [727, 416] on link "pc" at bounding box center [746, 418] width 178 height 37
type input "pc"
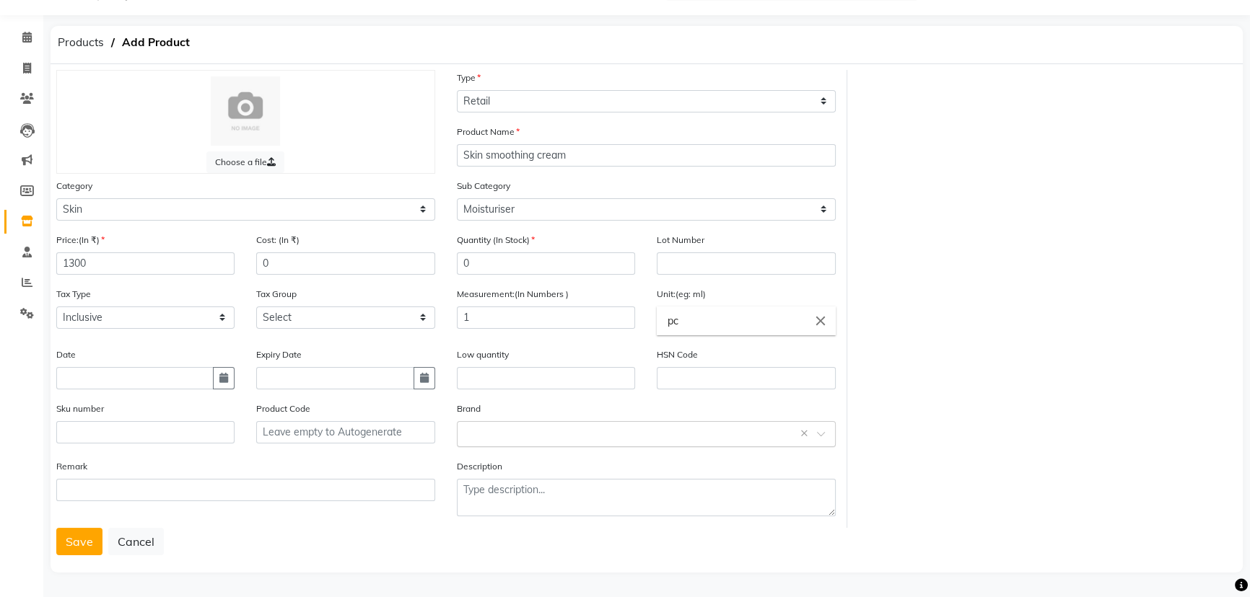
click at [481, 433] on input "text" at bounding box center [632, 433] width 334 height 15
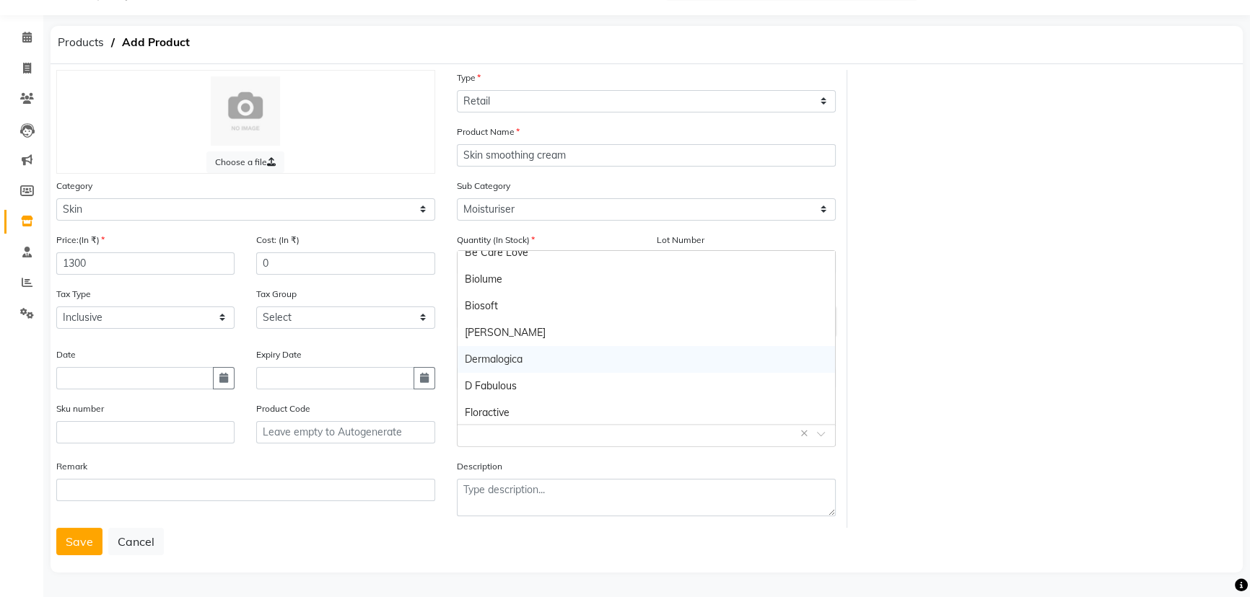
click at [525, 360] on div "Dermalogica" at bounding box center [645, 359] width 377 height 27
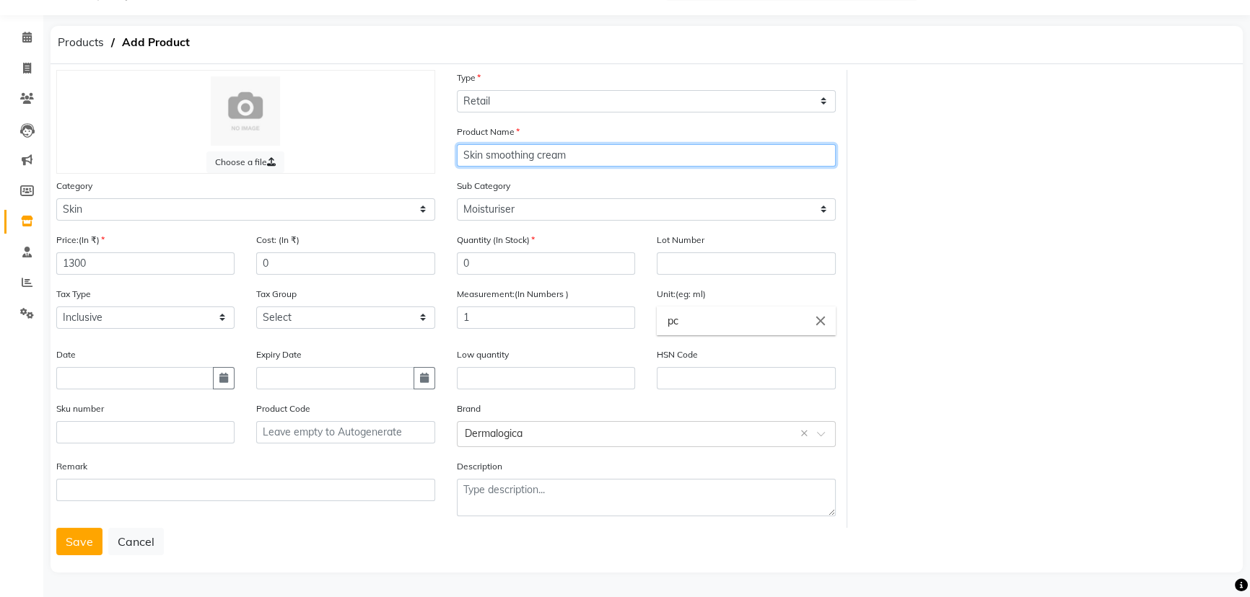
click at [460, 152] on input "Skin smoothing cream" at bounding box center [646, 155] width 379 height 22
click at [580, 152] on input "Skin smoothing cream" at bounding box center [646, 155] width 379 height 22
click at [74, 543] on button "Save" at bounding box center [79, 541] width 46 height 27
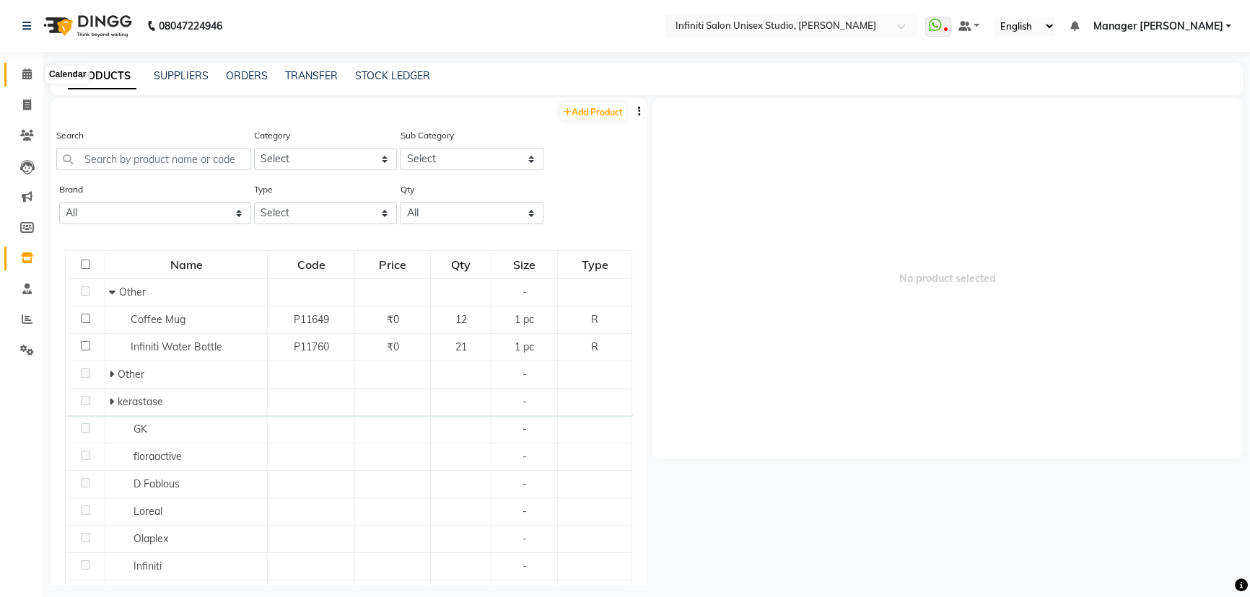
click at [20, 68] on span at bounding box center [26, 74] width 25 height 17
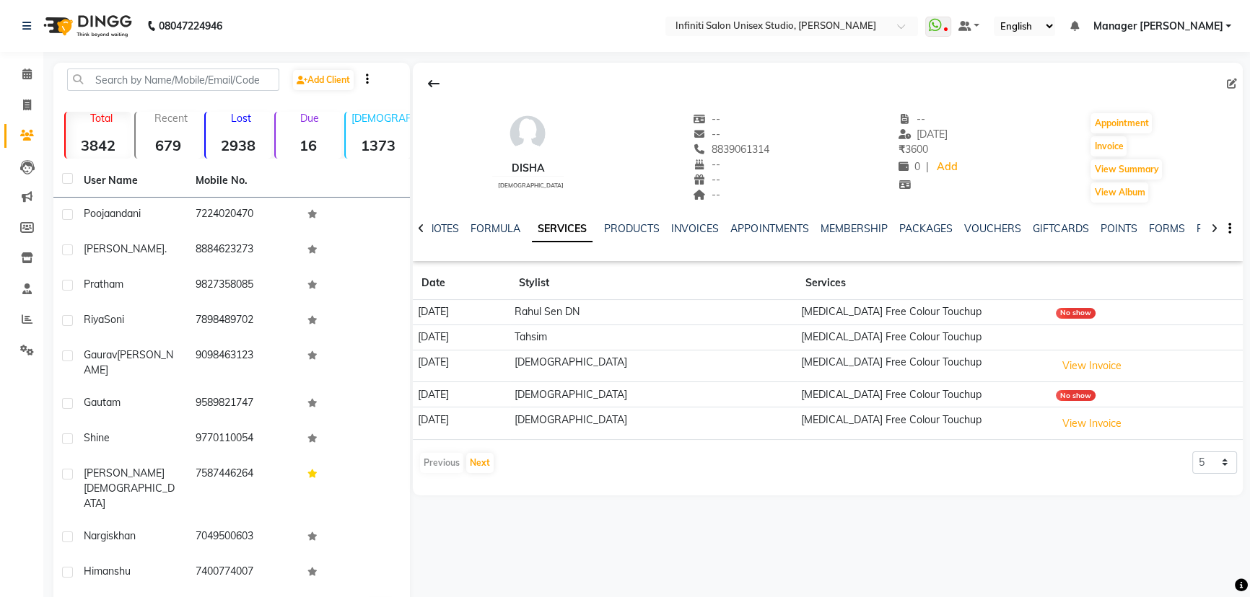
click at [873, 314] on td "Ammonia Free Colour Touchup" at bounding box center [924, 312] width 255 height 25
click at [884, 337] on td "Ammonia Free Colour Touchup" at bounding box center [924, 337] width 255 height 25
click at [1077, 365] on button "View Invoice" at bounding box center [1092, 366] width 72 height 22
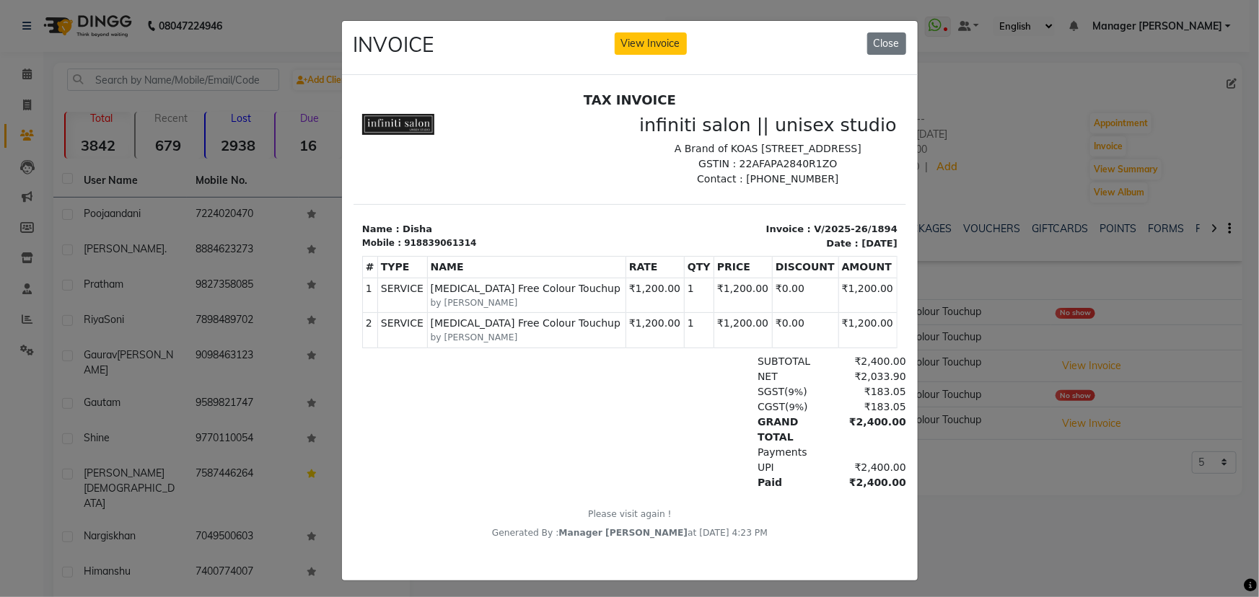
click at [1012, 544] on ngb-modal-window "INVOICE View Invoice Close" at bounding box center [629, 298] width 1259 height 597
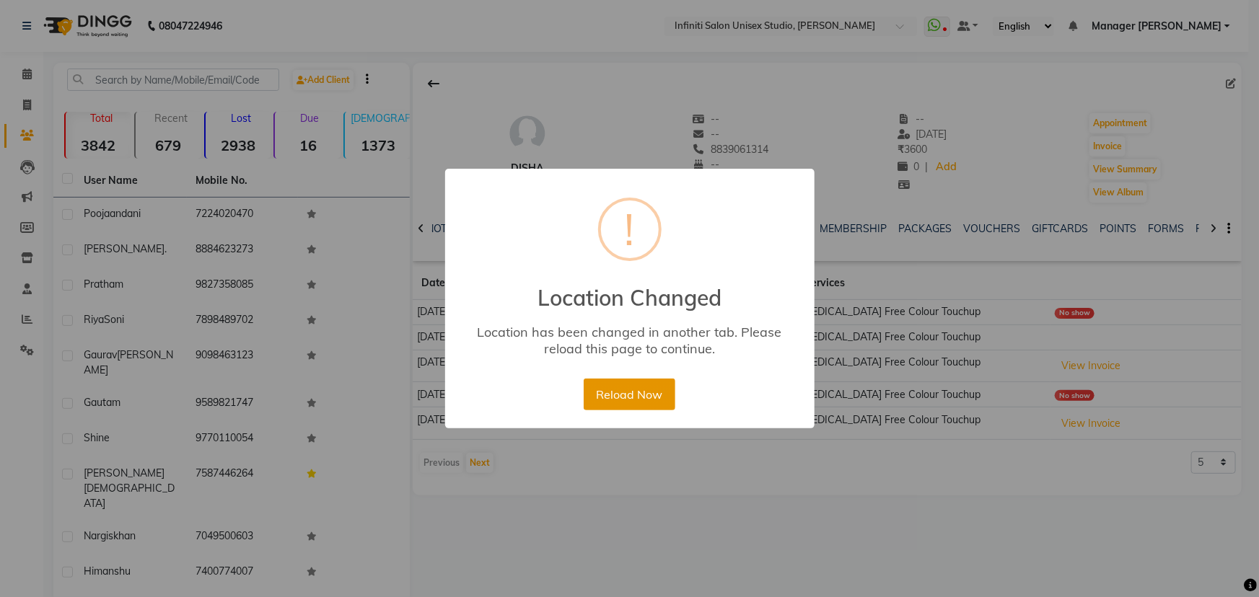
click at [630, 387] on button "Reload Now" at bounding box center [630, 395] width 92 height 32
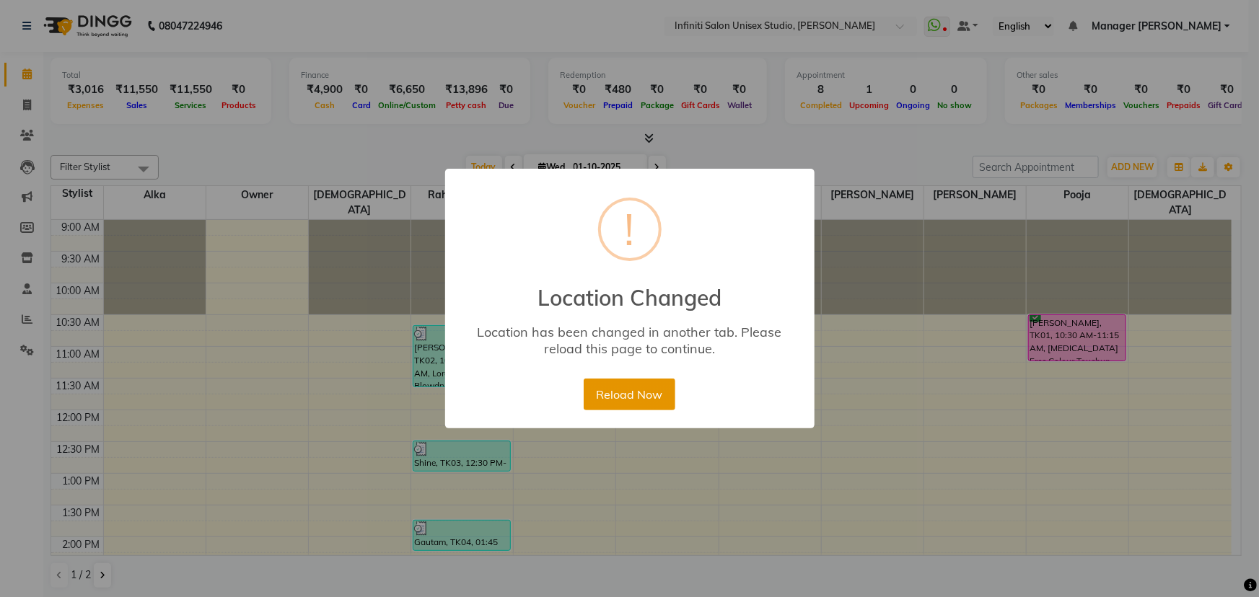
click at [634, 390] on button "Reload Now" at bounding box center [630, 395] width 92 height 32
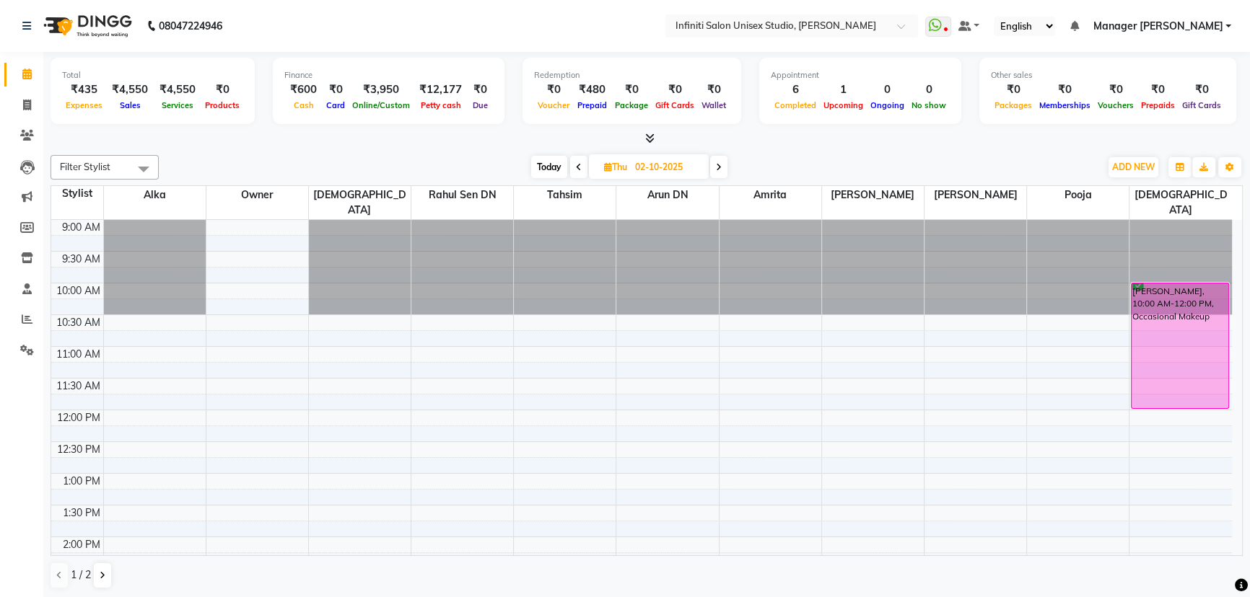
click at [862, 27] on input "text" at bounding box center [776, 25] width 209 height 14
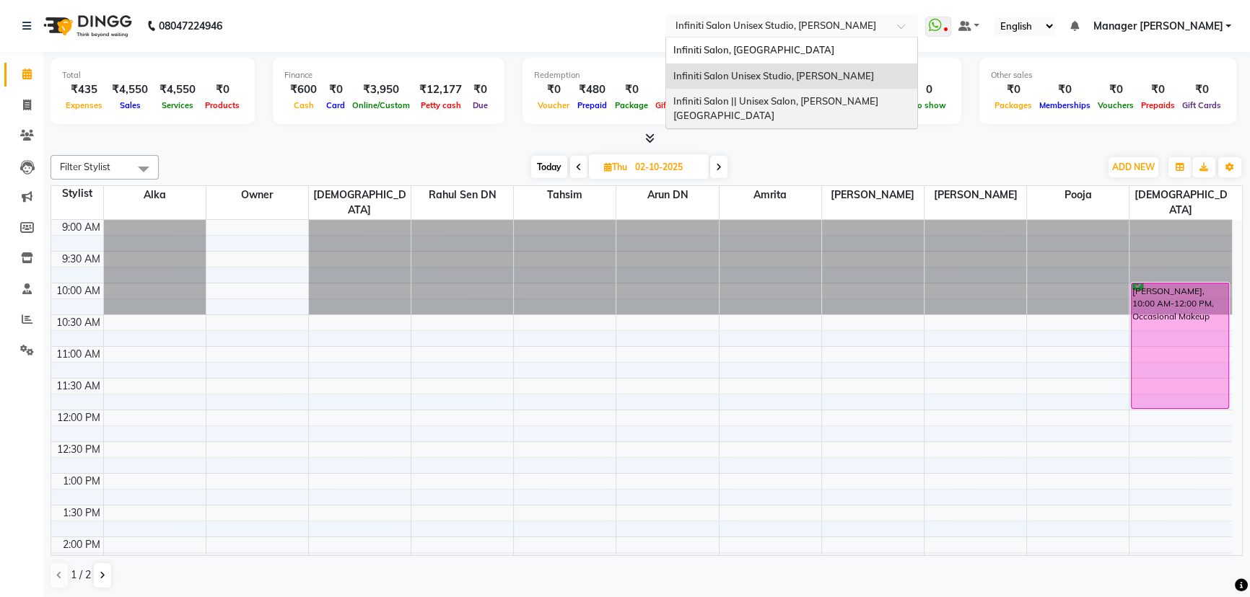
click at [866, 102] on span "Infiniti Salon || Unisex Salon, [PERSON_NAME][GEOGRAPHIC_DATA]" at bounding box center [775, 108] width 205 height 26
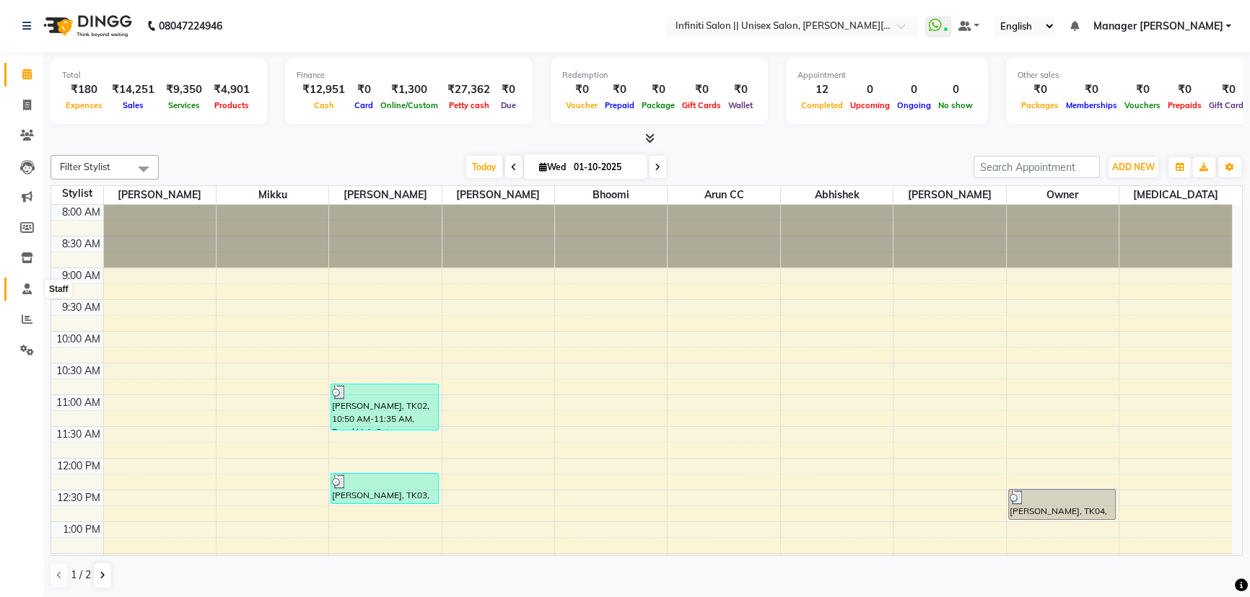
click at [26, 288] on icon at bounding box center [26, 289] width 9 height 11
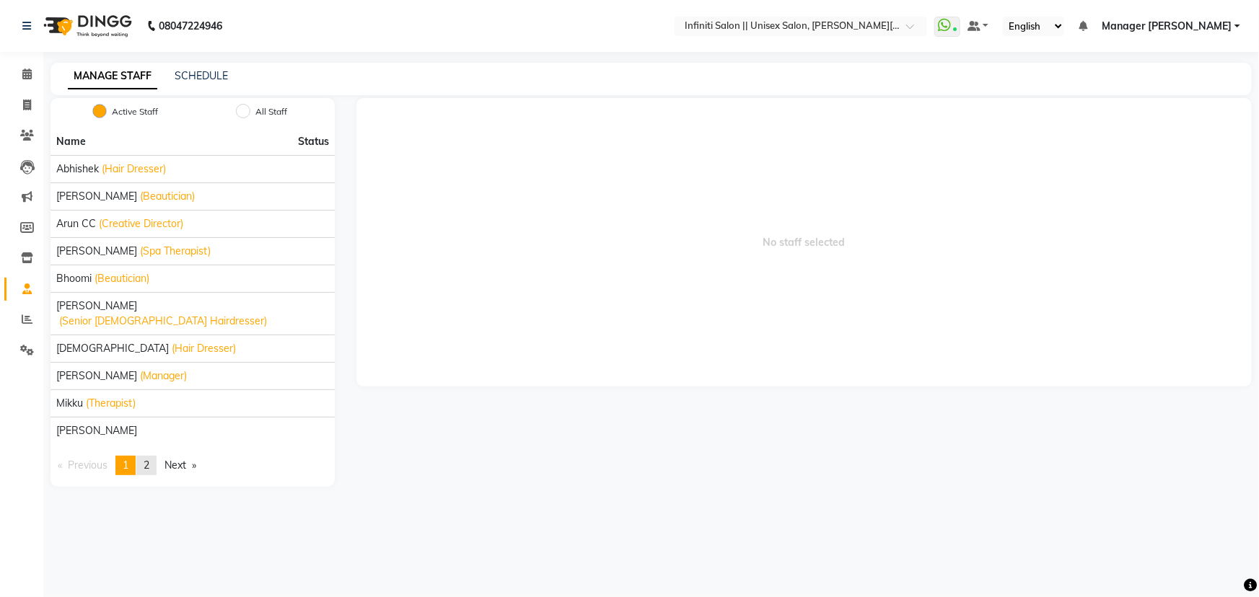
click at [149, 459] on span "2" at bounding box center [147, 465] width 6 height 13
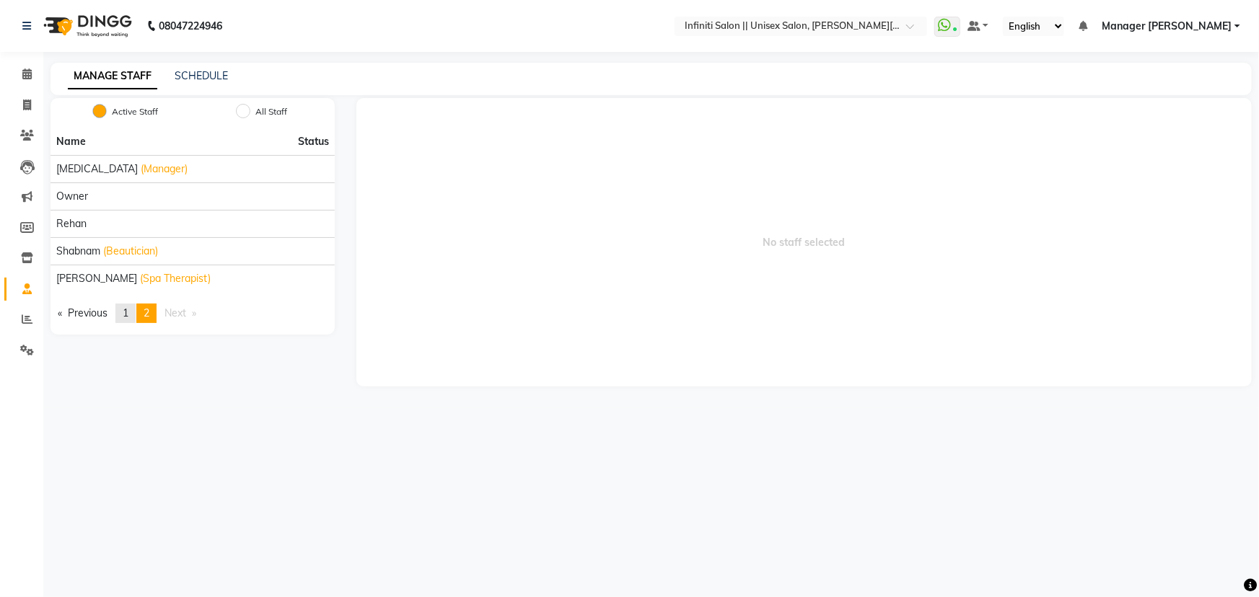
click at [126, 310] on span "1" at bounding box center [126, 313] width 6 height 13
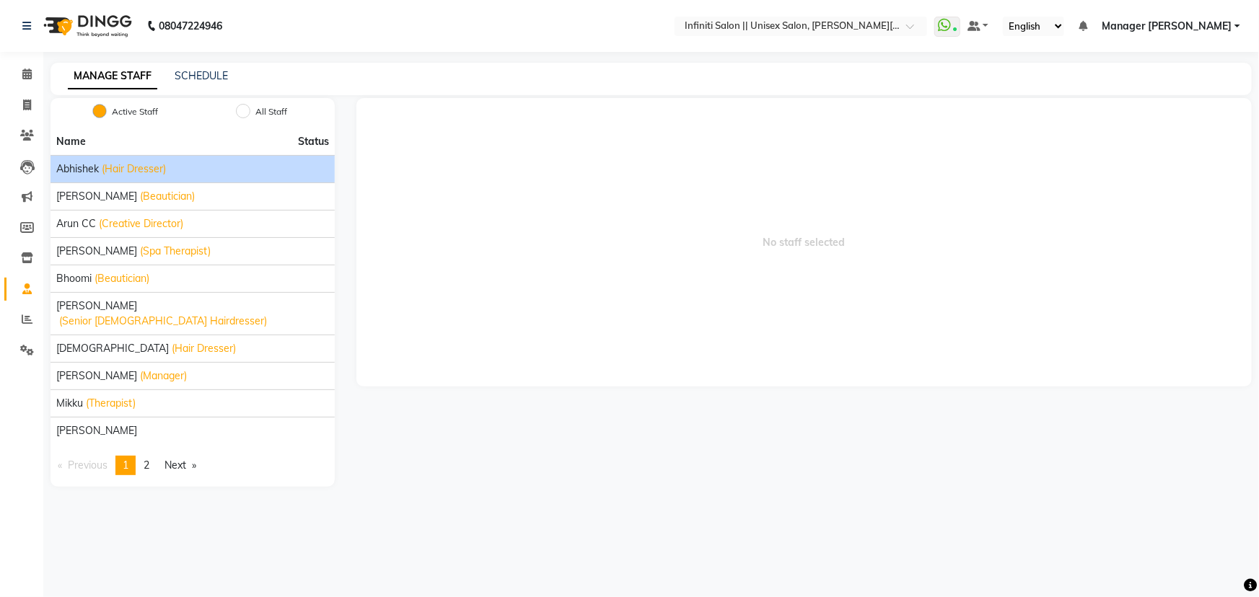
click at [140, 165] on span "(Hair Dresser)" at bounding box center [134, 169] width 64 height 15
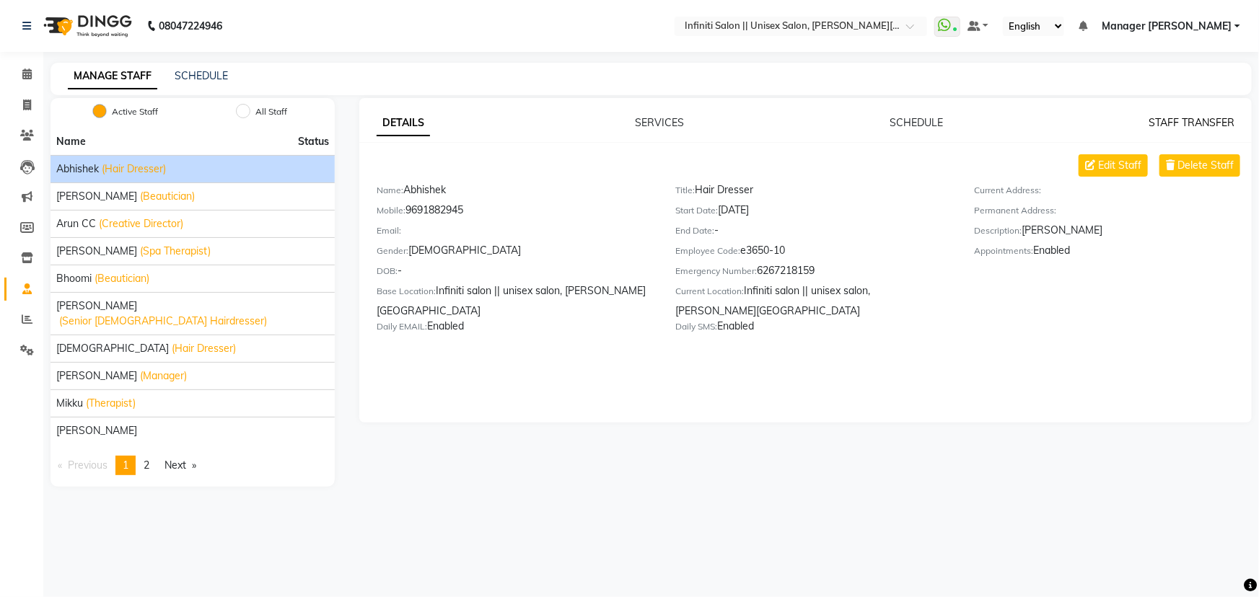
click at [1191, 117] on link "STAFF TRANSFER" at bounding box center [1192, 122] width 86 height 13
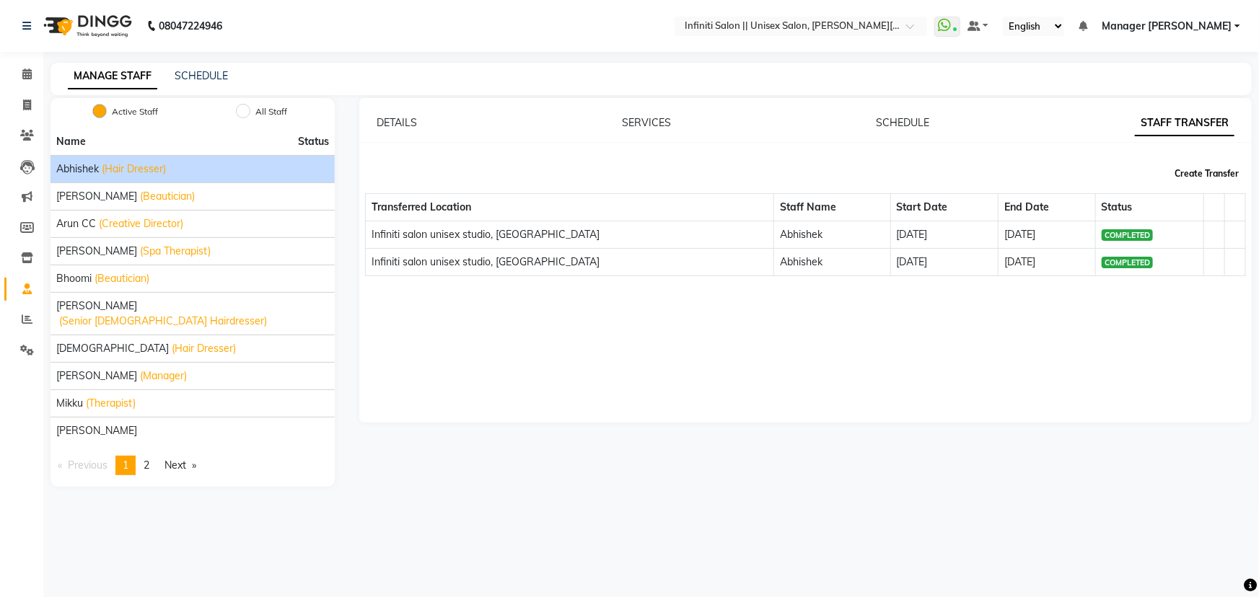
click at [1190, 172] on button "Create Transfer" at bounding box center [1207, 174] width 76 height 25
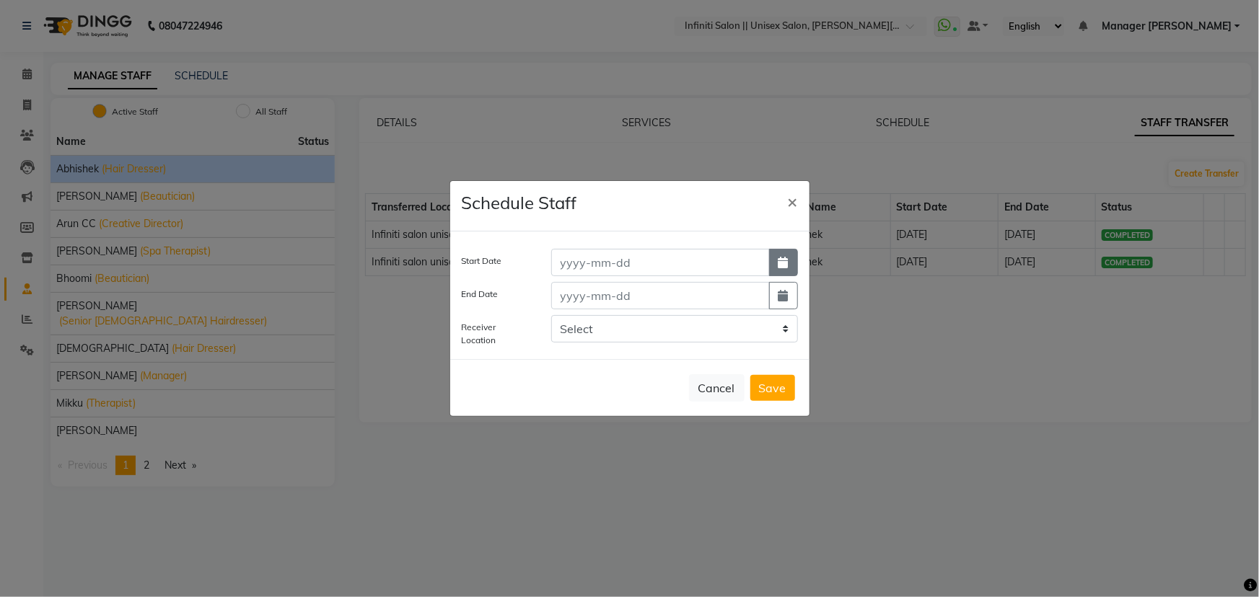
click at [776, 267] on button "button" at bounding box center [783, 262] width 29 height 27
select select "10"
select select "2025"
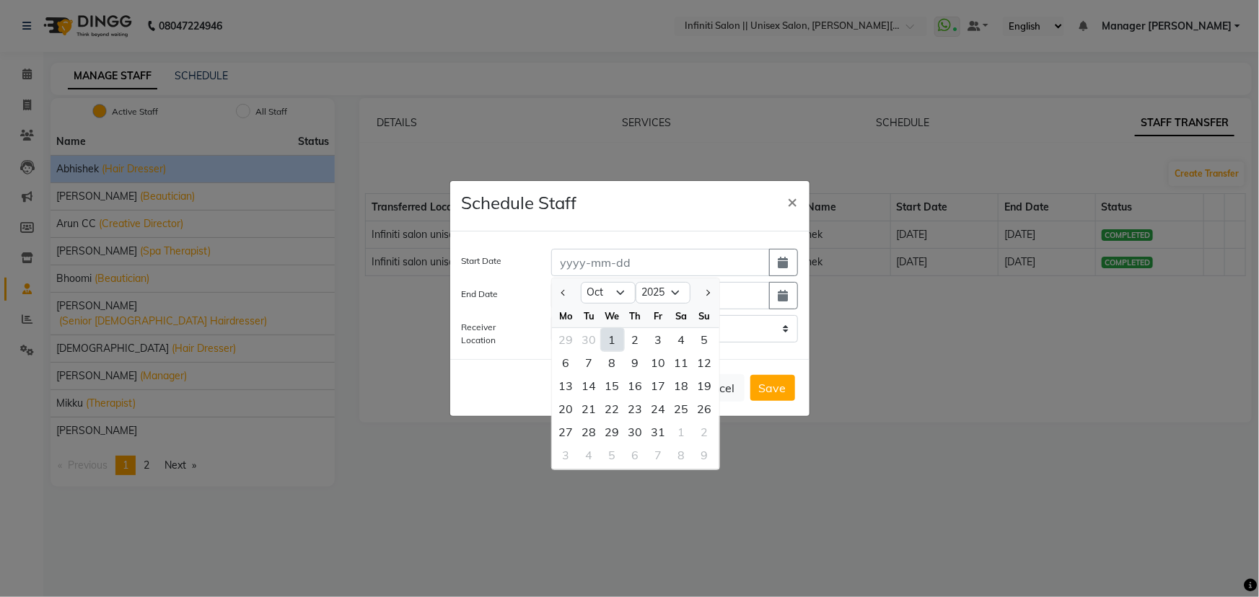
click at [606, 343] on div "1" at bounding box center [612, 339] width 23 height 23
type input "01-10-2025"
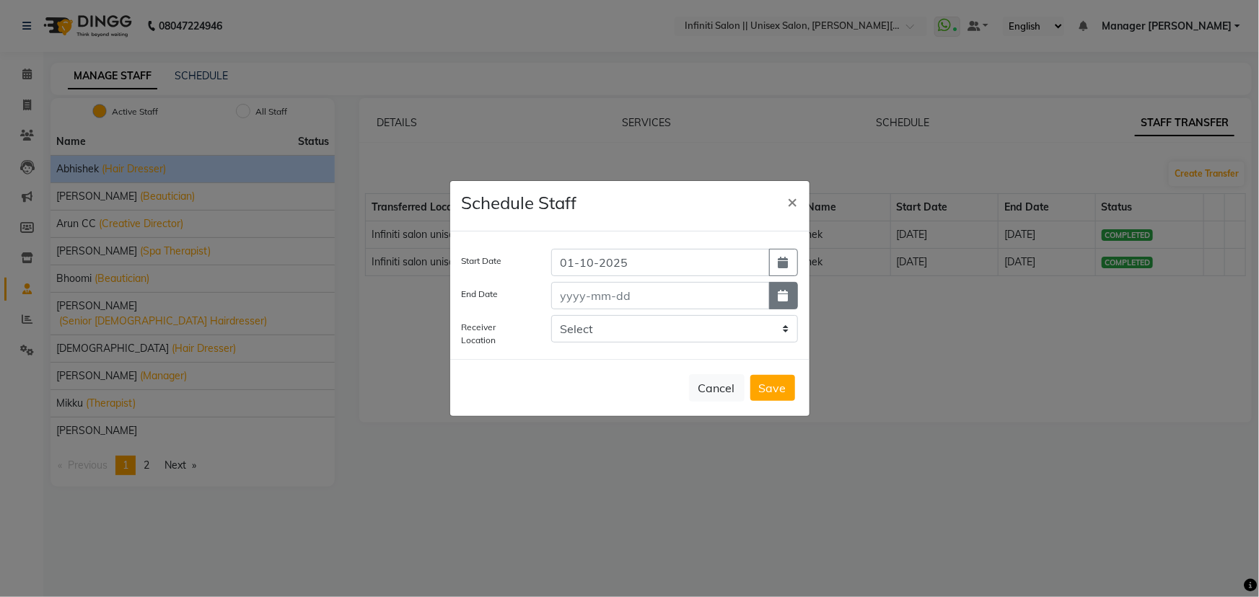
click at [784, 302] on icon "button" at bounding box center [784, 296] width 10 height 12
select select "10"
select select "2025"
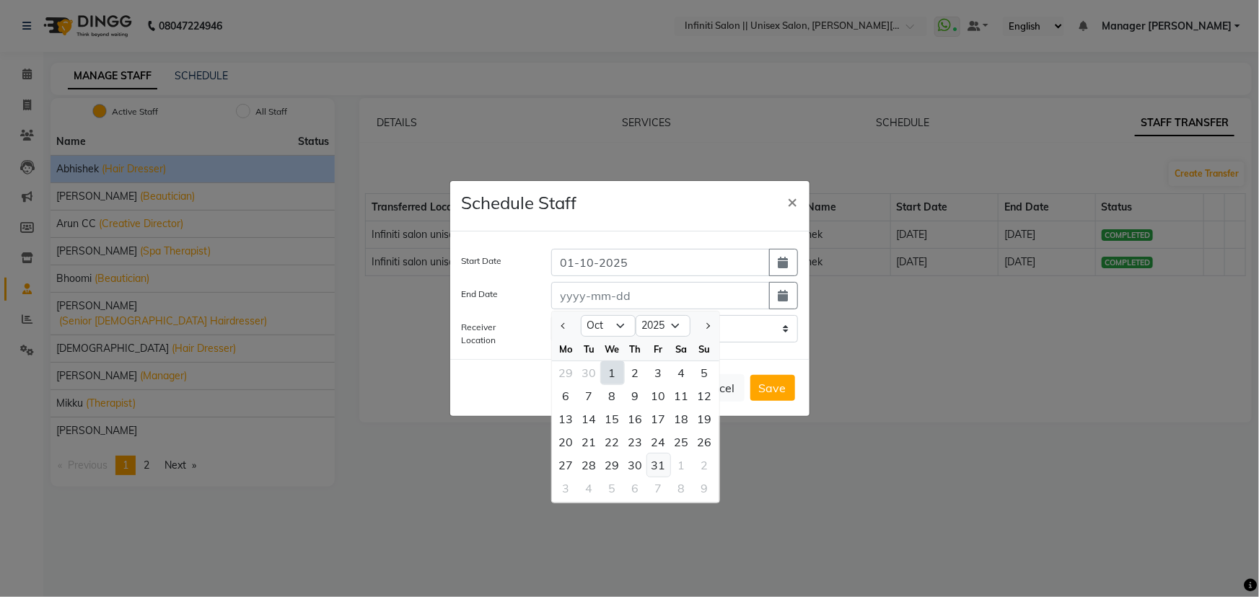
click at [662, 468] on div "31" at bounding box center [658, 465] width 23 height 23
type input "31-10-2025"
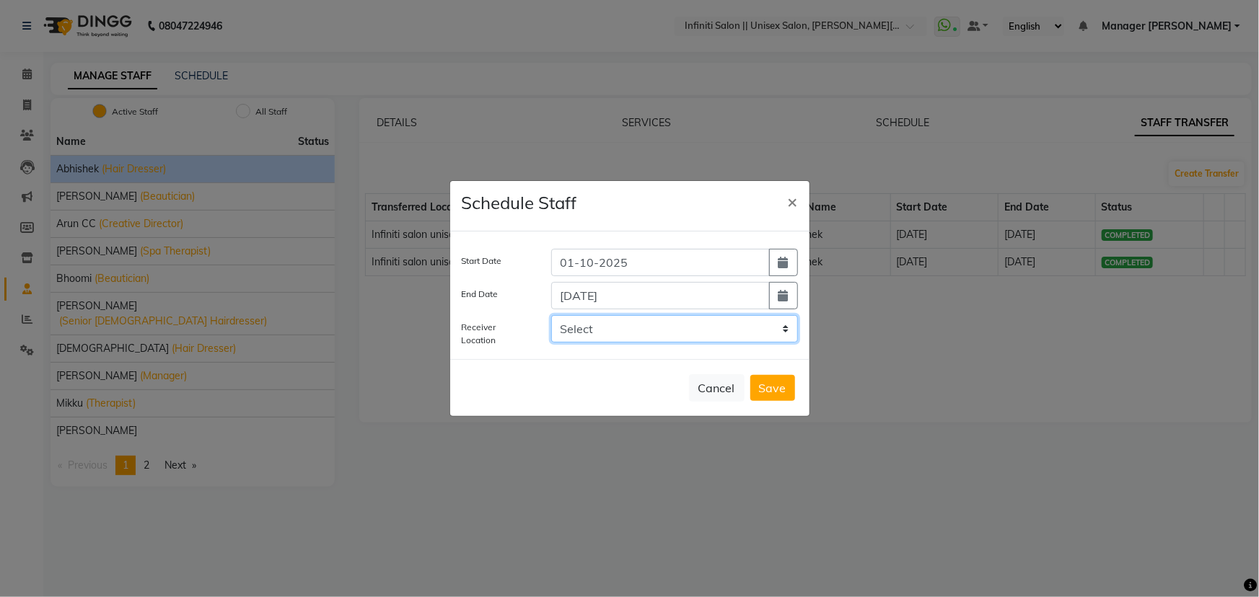
click at [601, 338] on select "Select Infiniti Salon, Shankar nagar Infiniti salon unisex studio, Devendra Nag…" at bounding box center [674, 328] width 247 height 27
select select "2853"
click at [551, 315] on select "Select Infiniti Salon, Shankar nagar Infiniti salon unisex studio, Devendra Nag…" at bounding box center [674, 328] width 247 height 27
click at [768, 388] on button "Save" at bounding box center [772, 388] width 45 height 26
select select
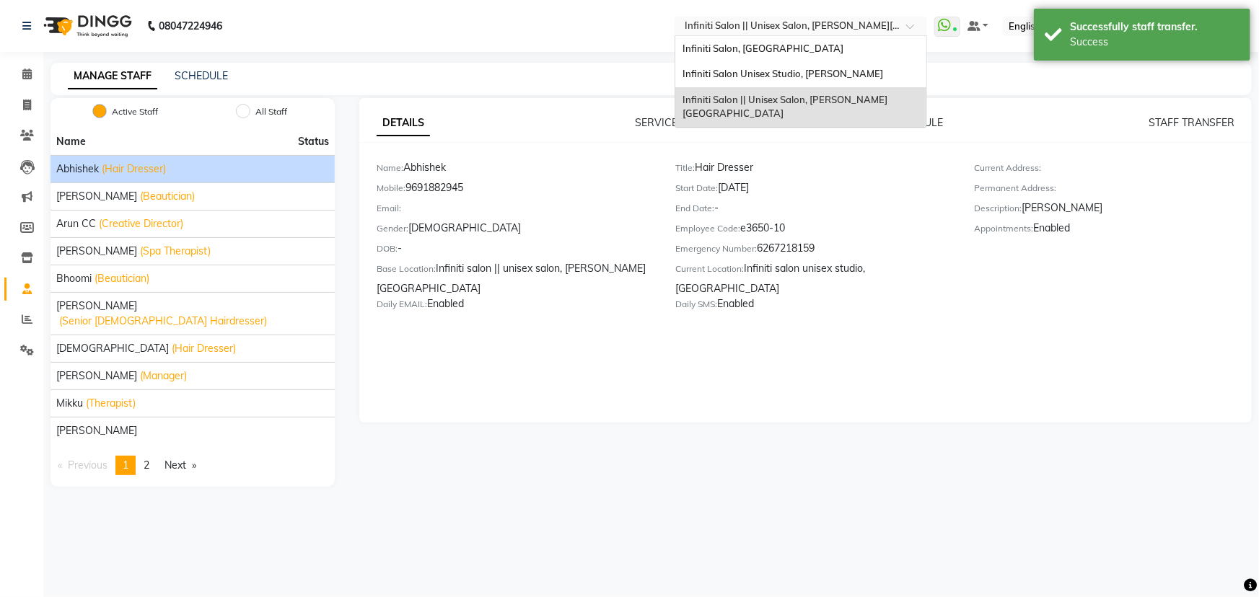
click at [909, 25] on div at bounding box center [801, 27] width 253 height 14
click at [859, 76] on span "Infiniti Salon Unisex Studio, [PERSON_NAME]" at bounding box center [783, 74] width 201 height 12
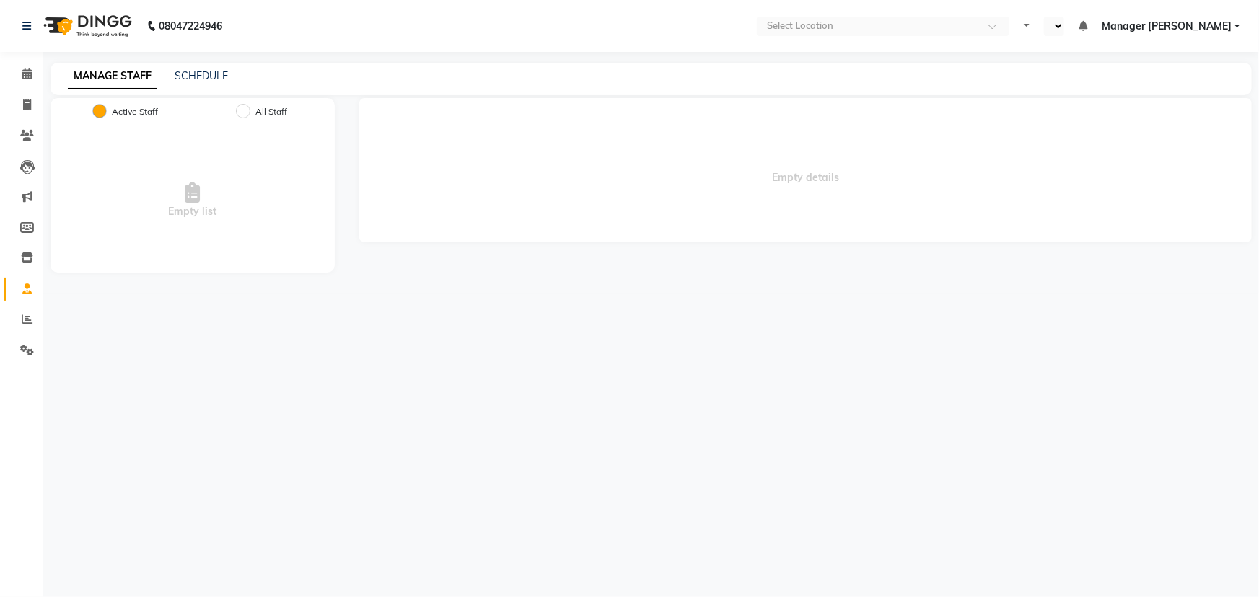
select select "en"
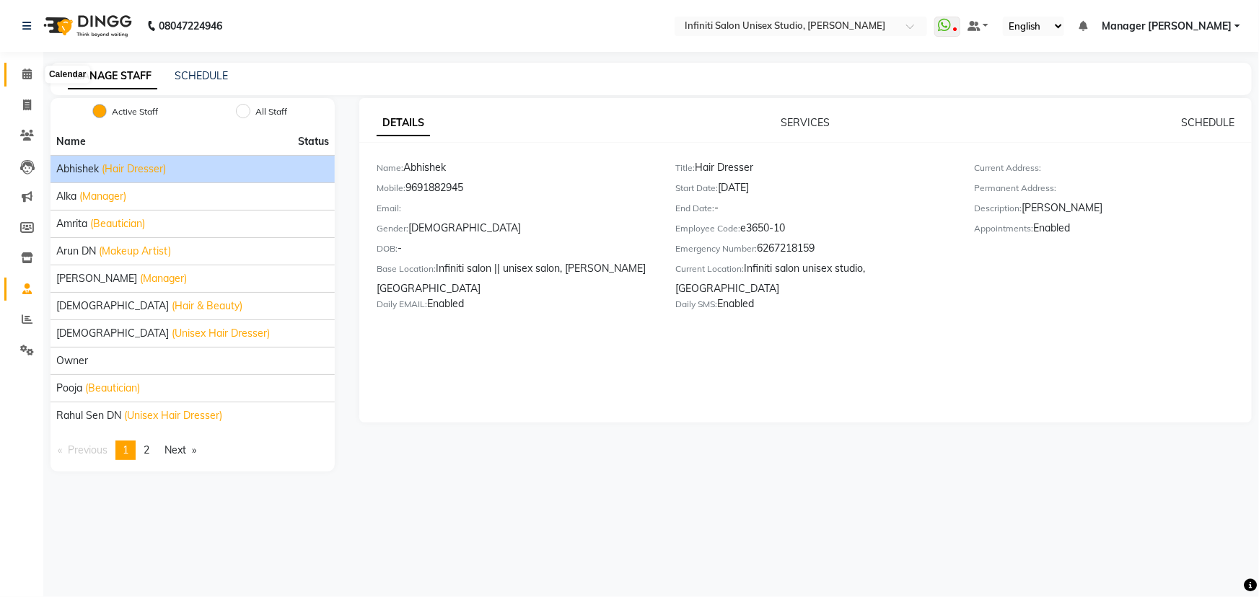
click at [28, 76] on icon at bounding box center [26, 74] width 9 height 11
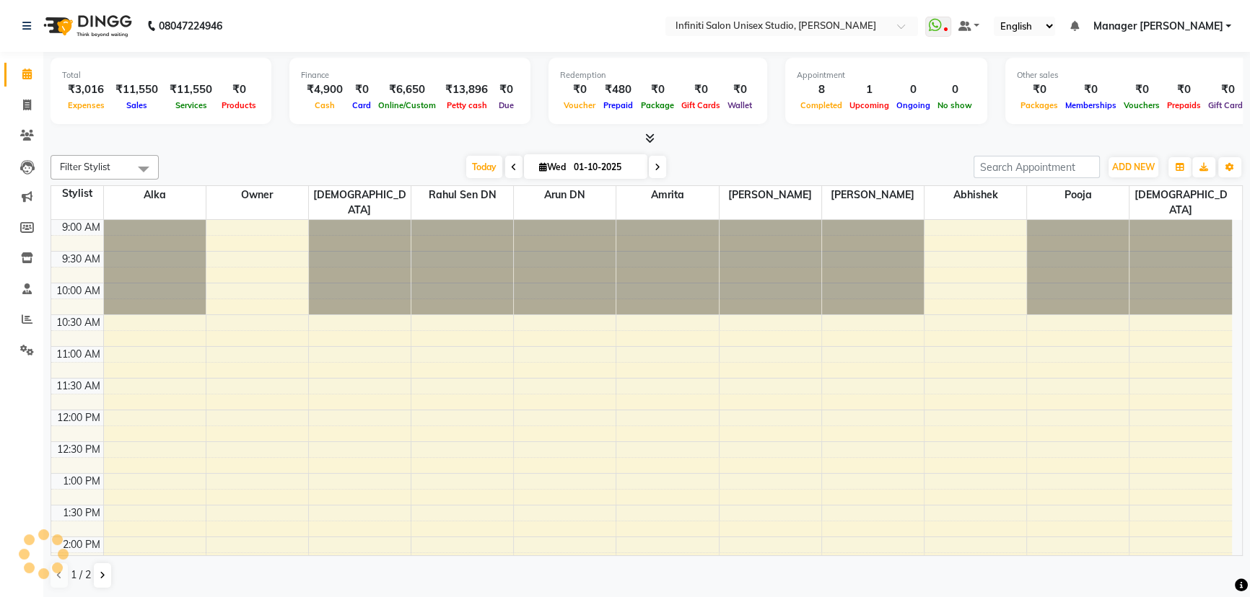
scroll to position [380, 0]
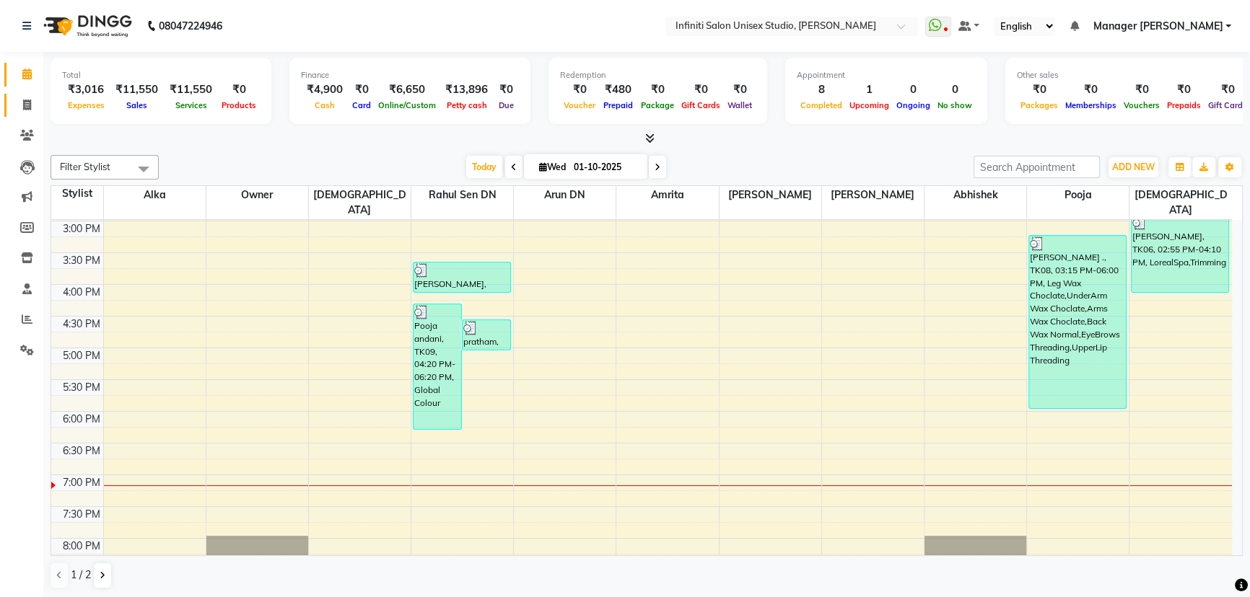
click at [26, 105] on icon at bounding box center [27, 105] width 8 height 11
select select "6511"
select select "service"
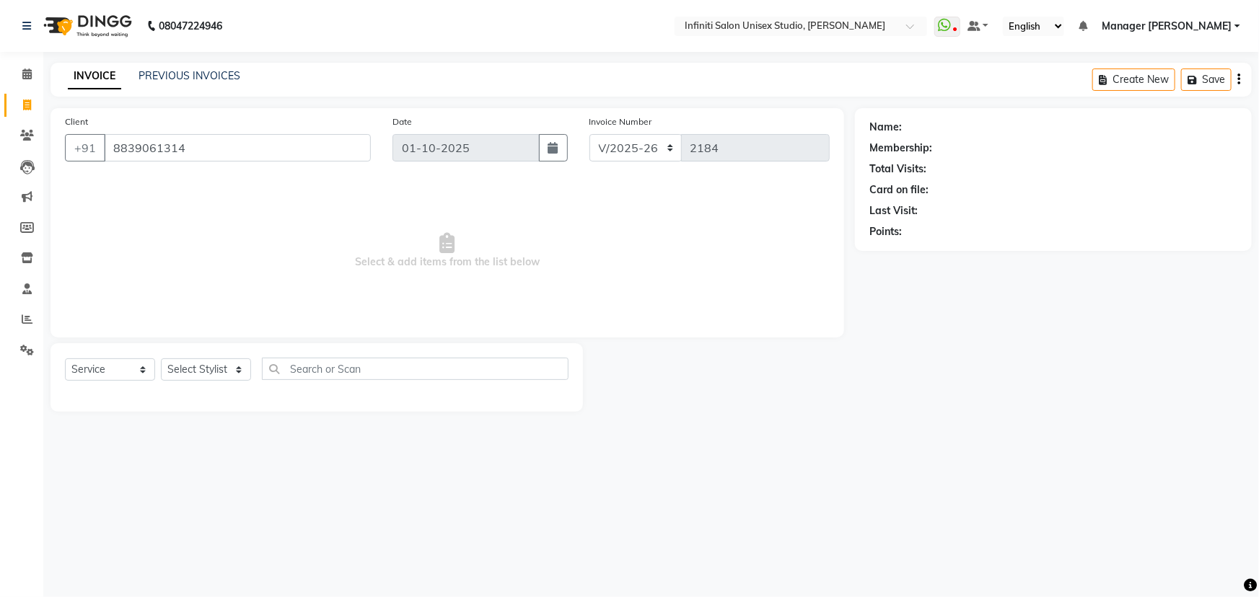
type input "8839061314"
select select "1: Object"
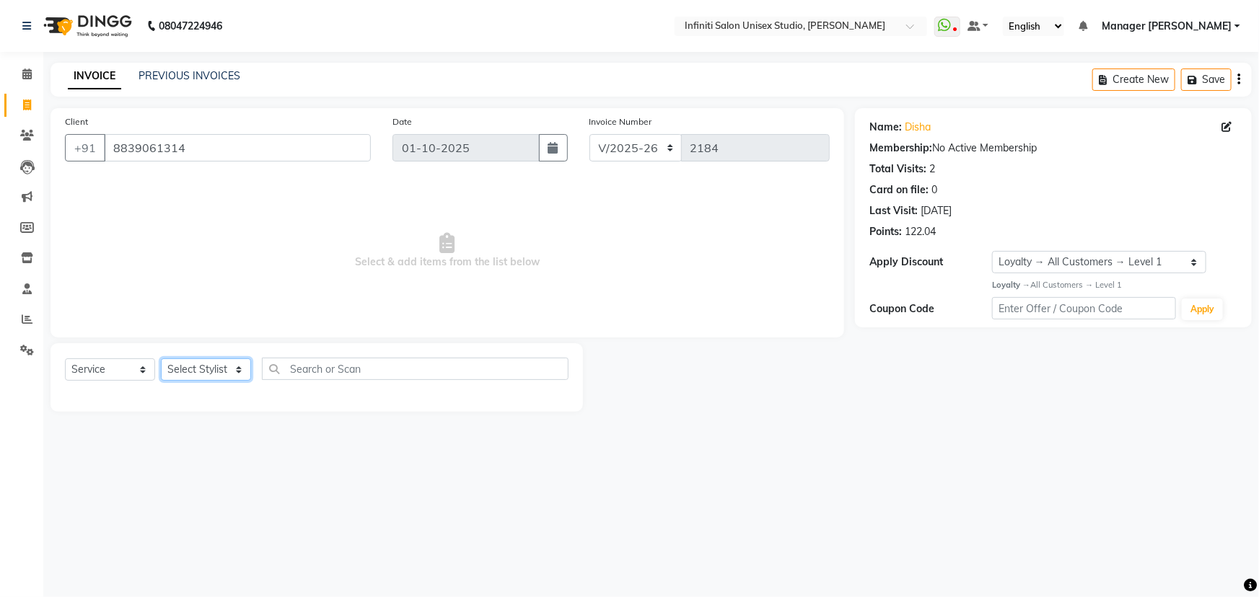
click at [219, 376] on select "Select Stylist Abhishek Alka Amrita Arun DN Bharti Nigam Ishu Krishna Owner Poo…" at bounding box center [206, 370] width 90 height 22
select select "79159"
click at [161, 359] on select "Select Stylist Abhishek Alka Amrita Arun DN Bharti Nigam Ishu Krishna Owner Poo…" at bounding box center [206, 370] width 90 height 22
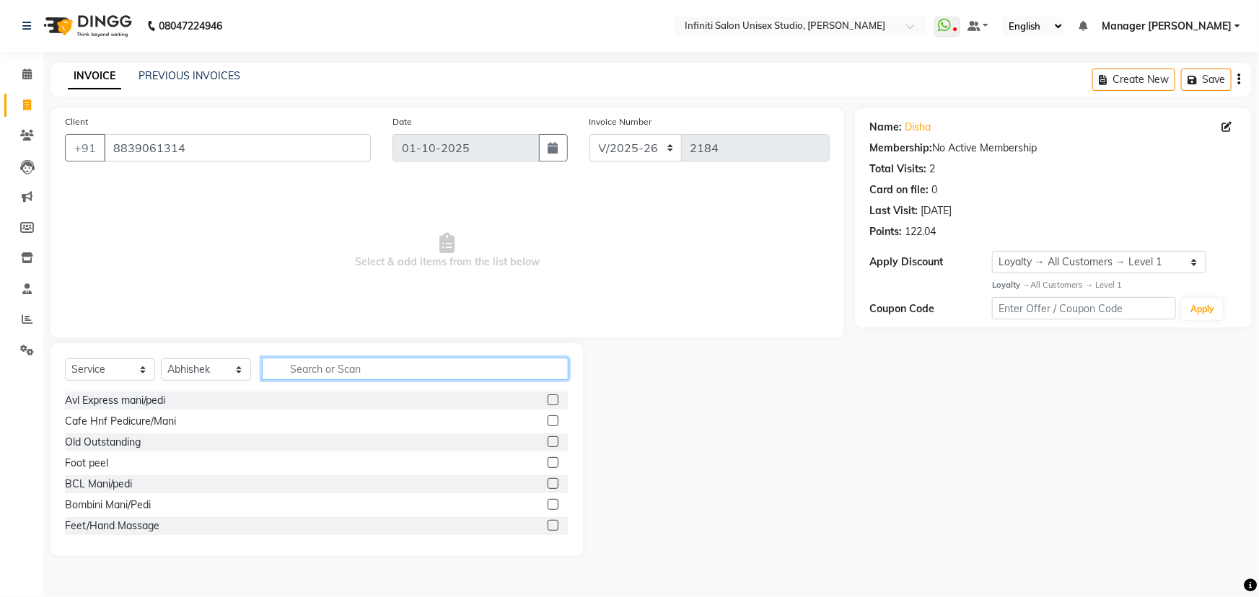
click at [308, 361] on input "text" at bounding box center [415, 369] width 307 height 22
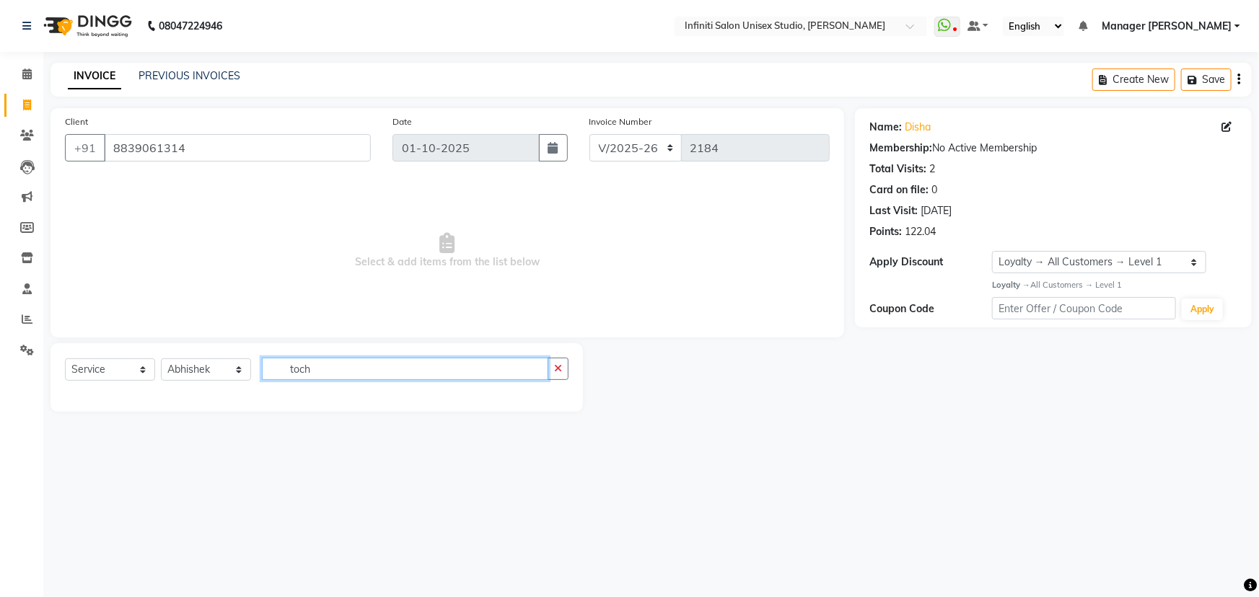
click at [316, 369] on input "toch" at bounding box center [405, 369] width 286 height 22
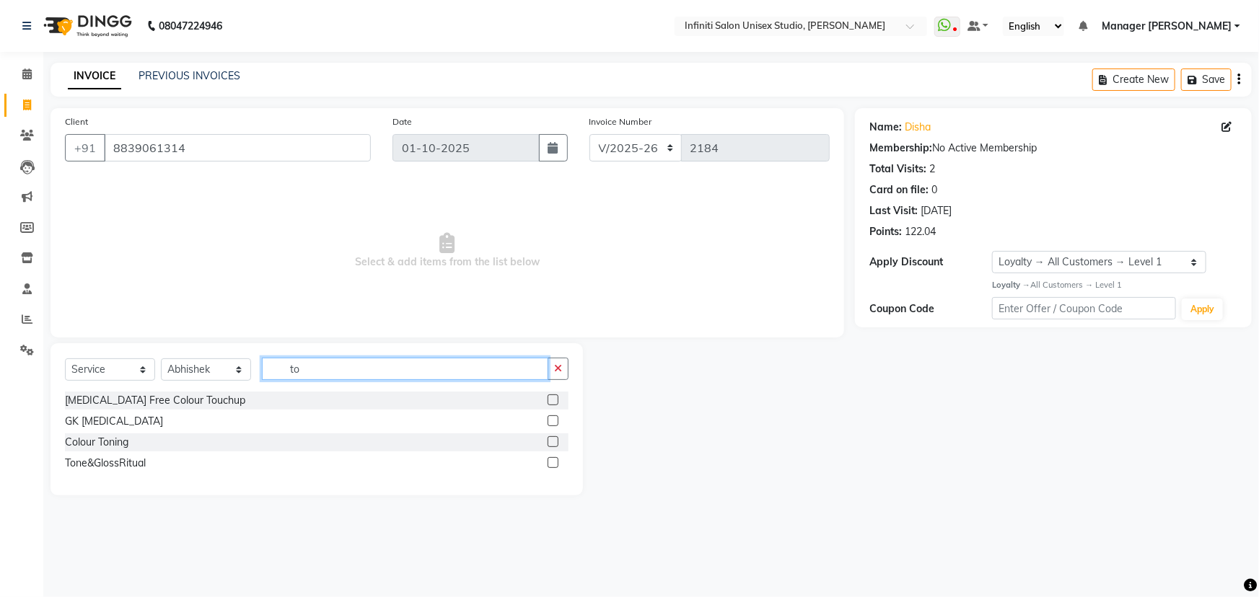
type input "t"
type input "tou"
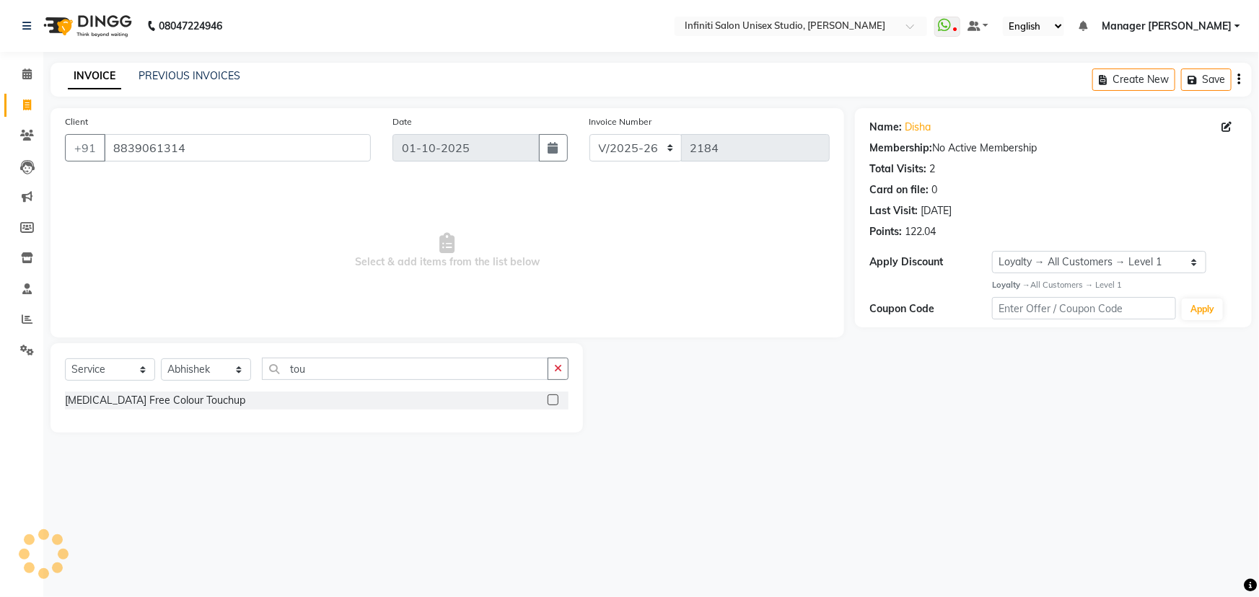
click at [551, 396] on label at bounding box center [553, 400] width 11 height 11
click at [551, 396] on input "checkbox" at bounding box center [552, 400] width 9 height 9
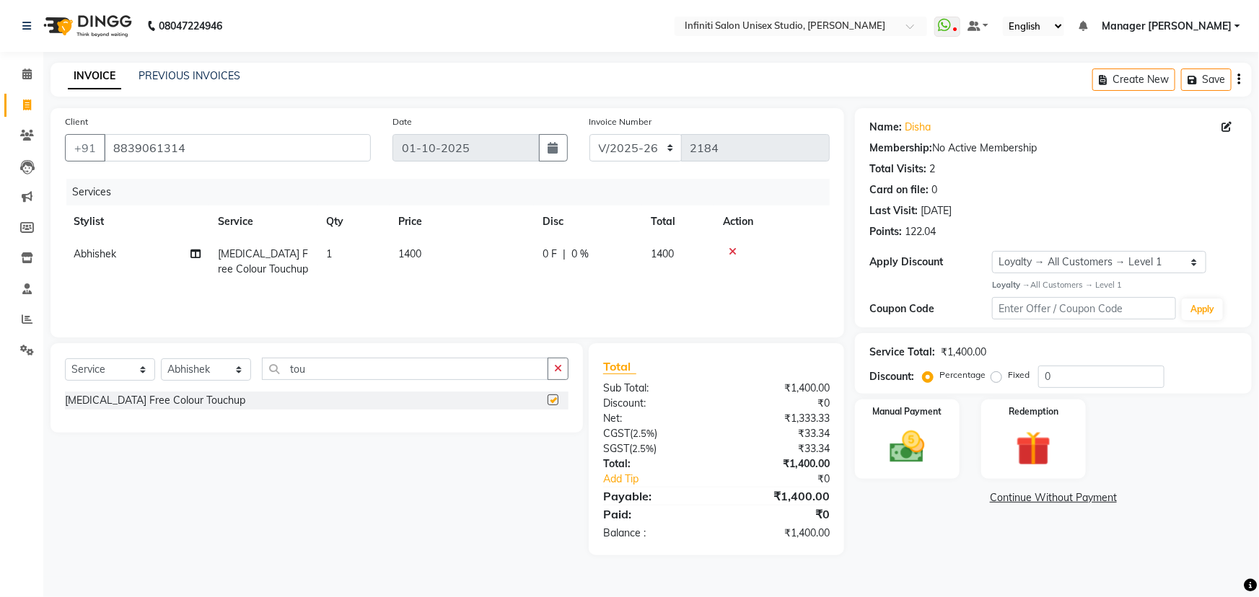
checkbox input "false"
click at [546, 252] on span "0 F" at bounding box center [550, 254] width 14 height 15
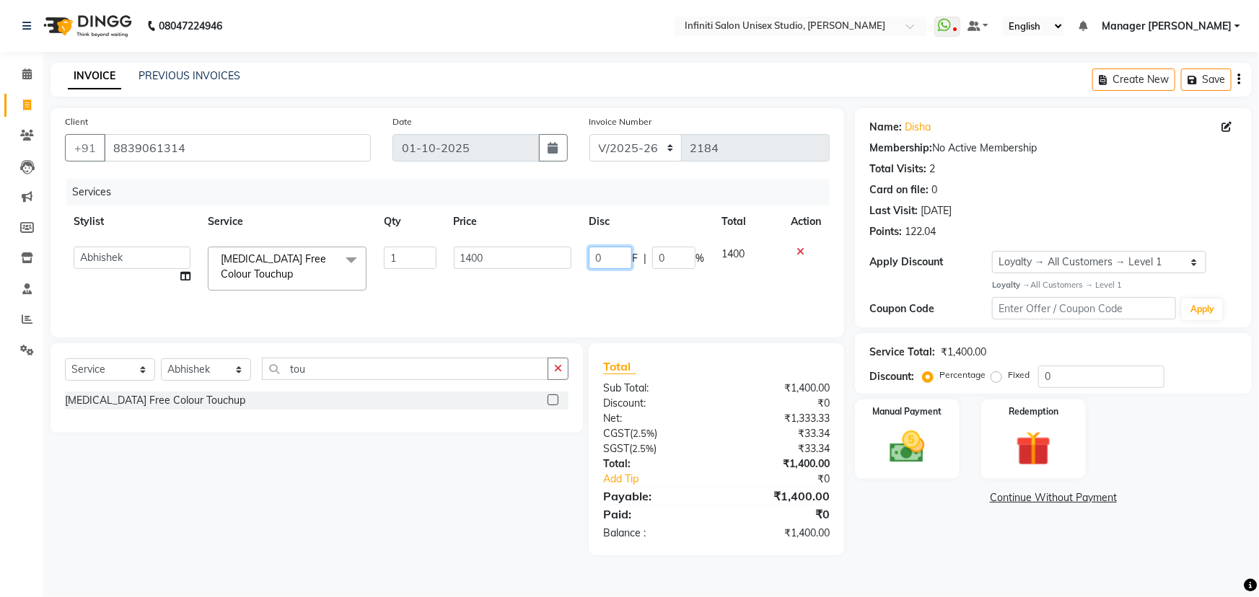
click at [608, 260] on input "0" at bounding box center [610, 258] width 43 height 22
type input "01"
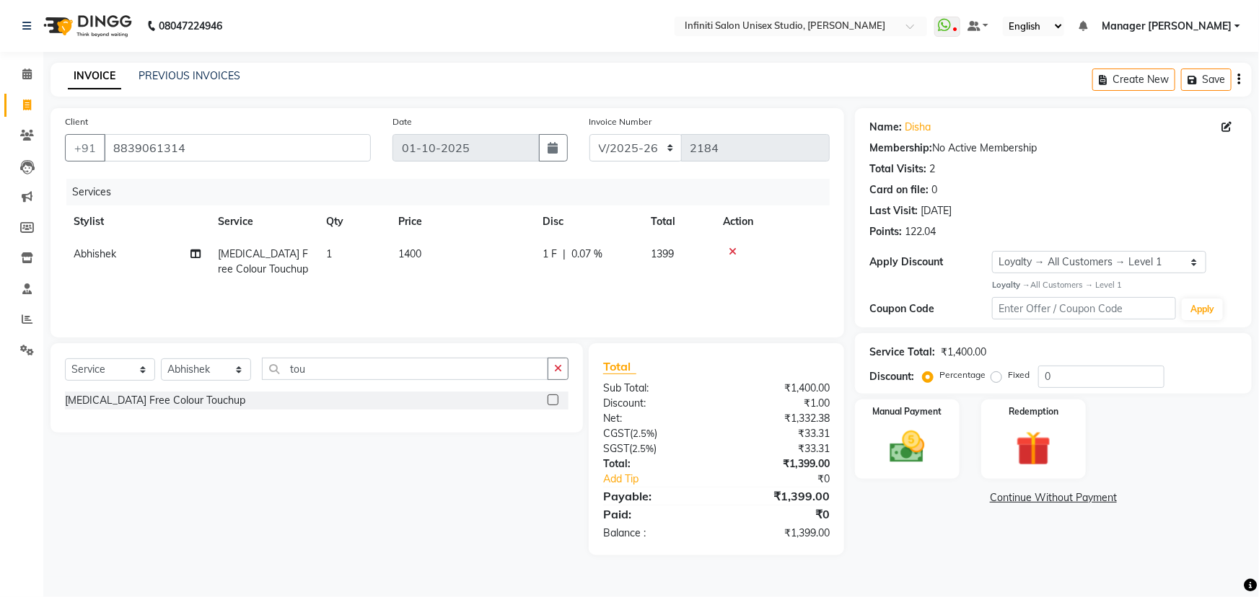
drag, startPoint x: 494, startPoint y: 258, endPoint x: 447, endPoint y: 264, distance: 47.3
click at [432, 257] on td "1400" at bounding box center [462, 262] width 144 height 48
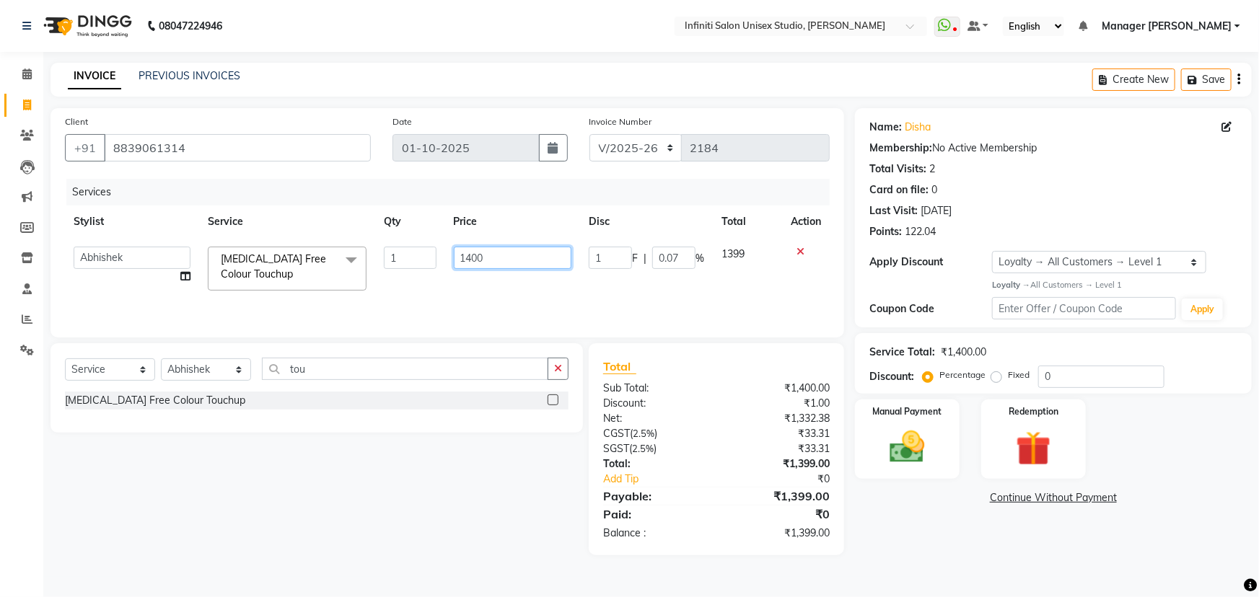
drag, startPoint x: 489, startPoint y: 253, endPoint x: 460, endPoint y: 260, distance: 29.7
click at [460, 260] on input "1400" at bounding box center [513, 258] width 118 height 22
type input "1200"
click at [758, 279] on tr "Abhishek Alka Amrita Arun DN Bharti Nigam Ishu Krishna Owner Pooja Rahul Sen DN…" at bounding box center [447, 268] width 765 height 61
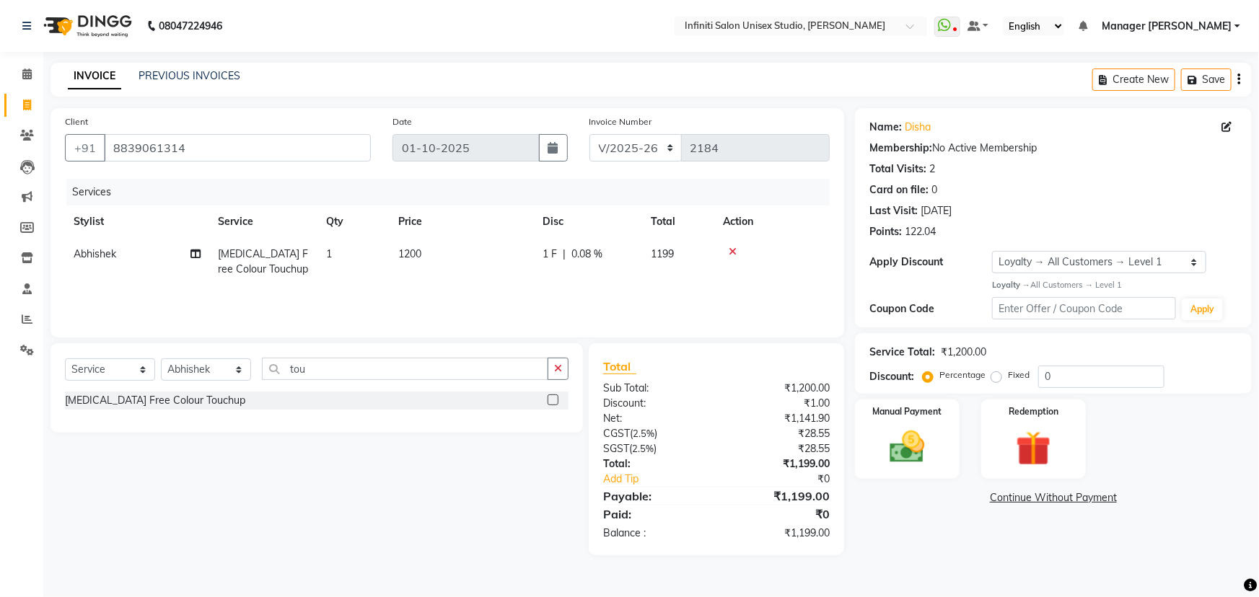
click at [679, 278] on td "1199" at bounding box center [678, 262] width 72 height 48
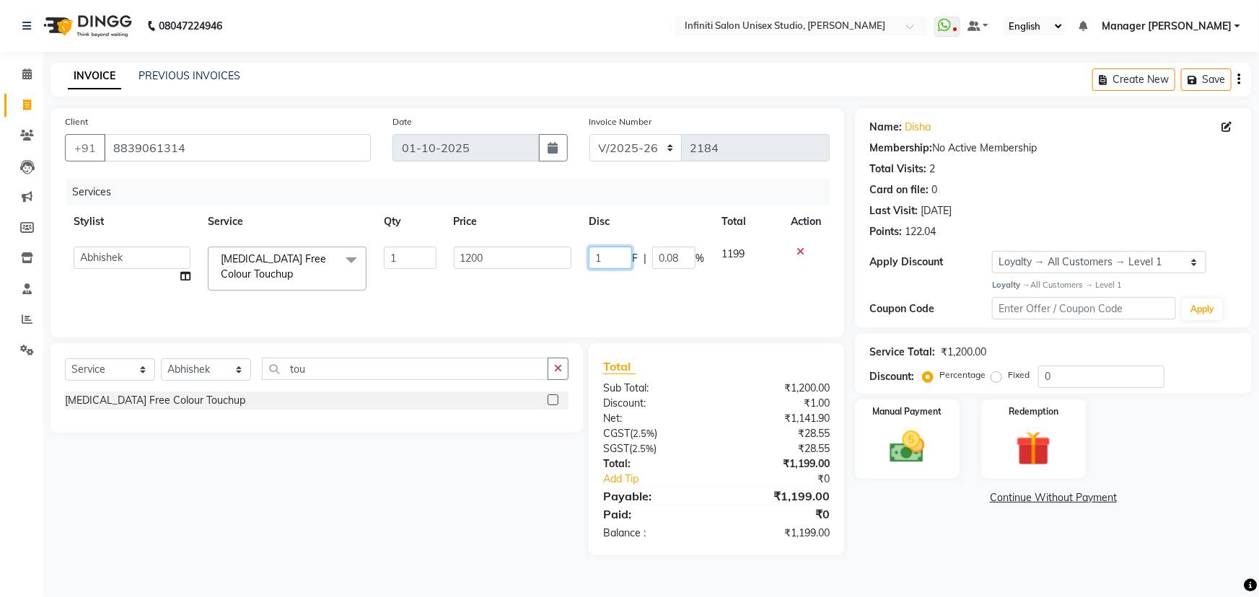
drag, startPoint x: 610, startPoint y: 255, endPoint x: 586, endPoint y: 261, distance: 25.2
click at [586, 260] on td "1 F | 0.08 %" at bounding box center [646, 268] width 133 height 61
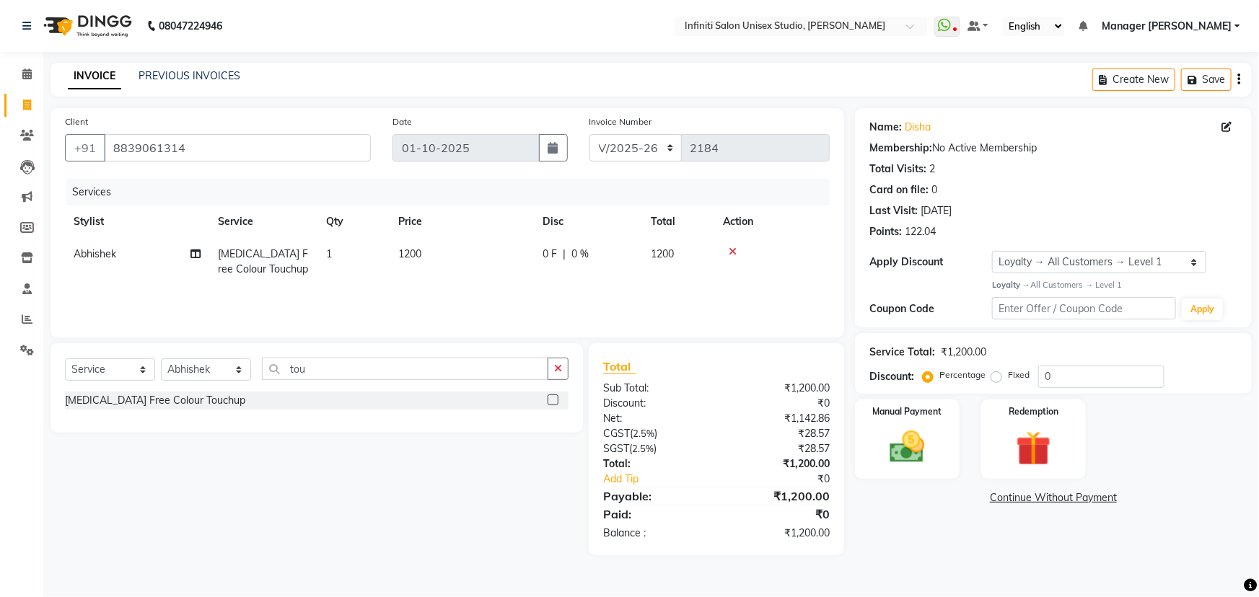
click at [623, 285] on td "0 F | 0 %" at bounding box center [588, 262] width 108 height 48
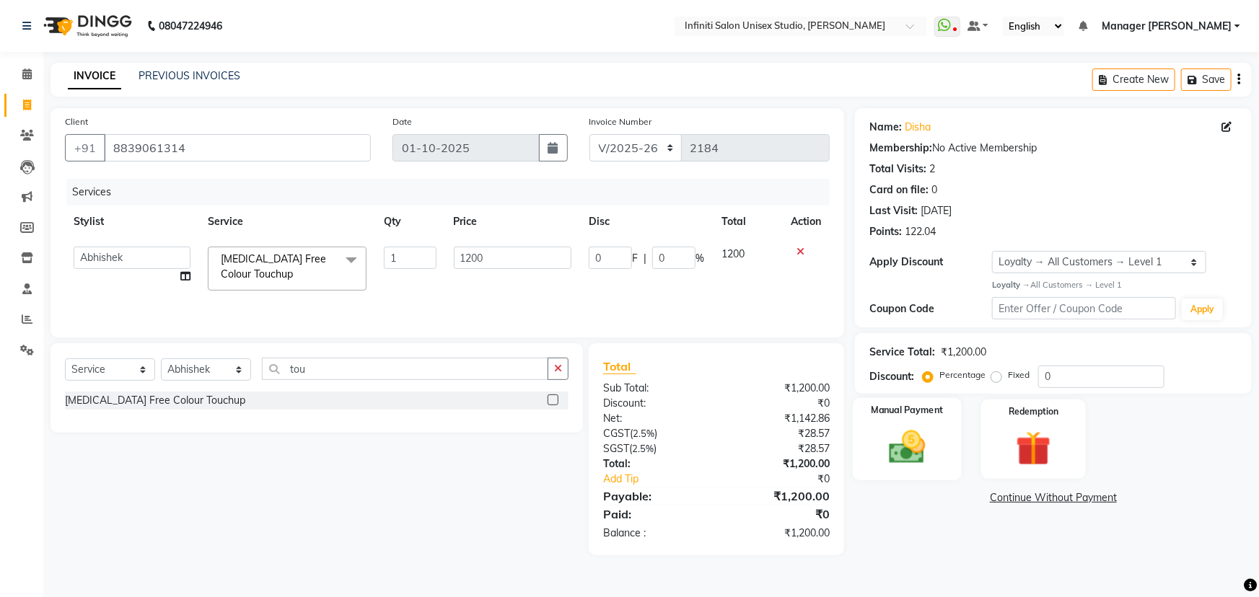
click at [919, 431] on img at bounding box center [907, 447] width 59 height 42
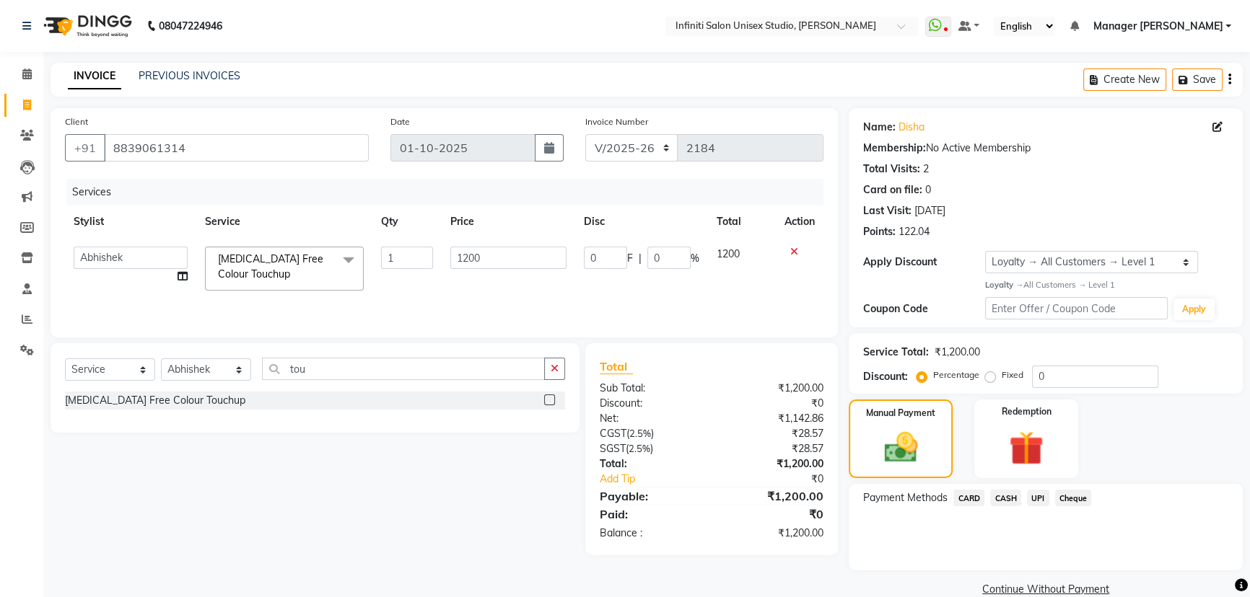
click at [1040, 499] on span "UPI" at bounding box center [1038, 498] width 22 height 17
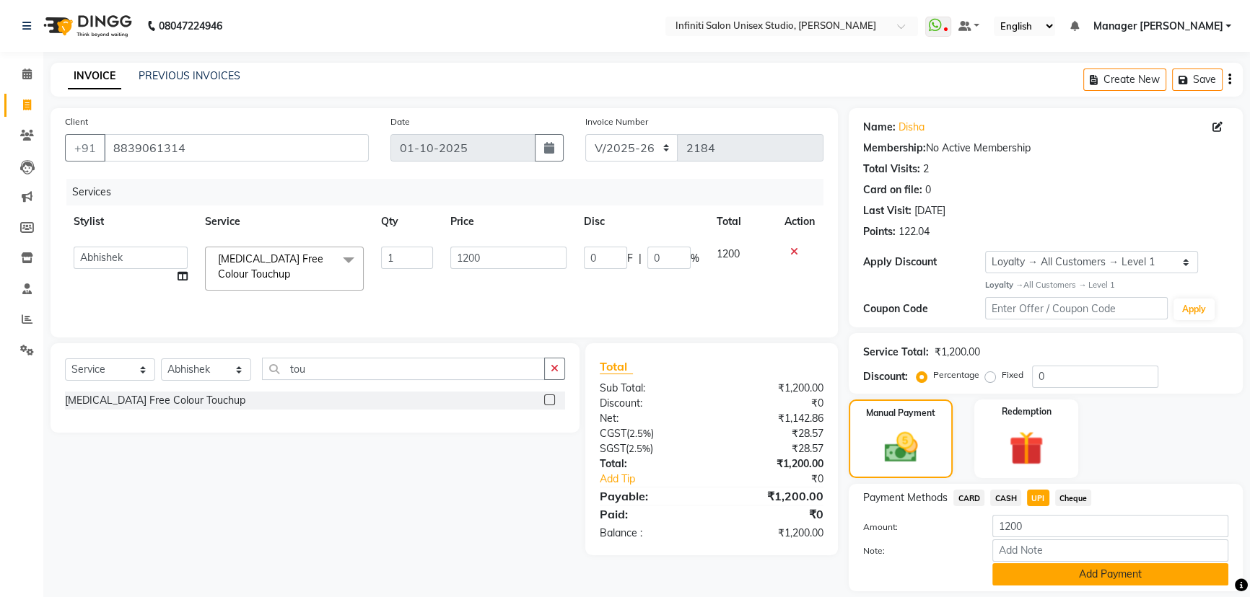
click at [1065, 574] on button "Add Payment" at bounding box center [1110, 575] width 236 height 22
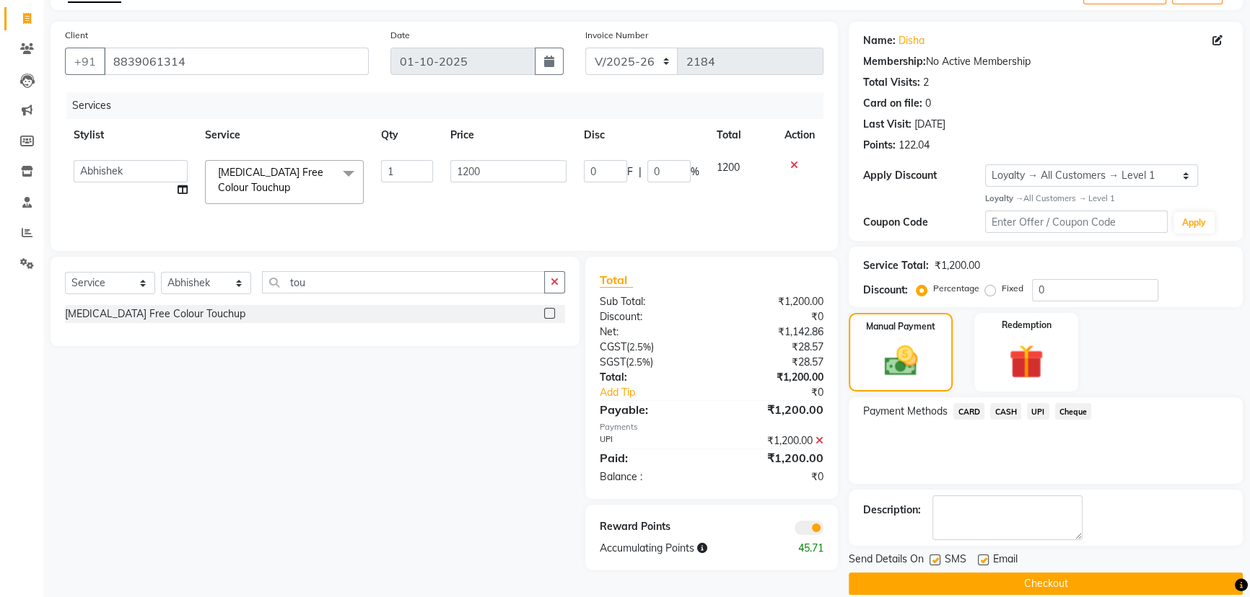
scroll to position [105, 0]
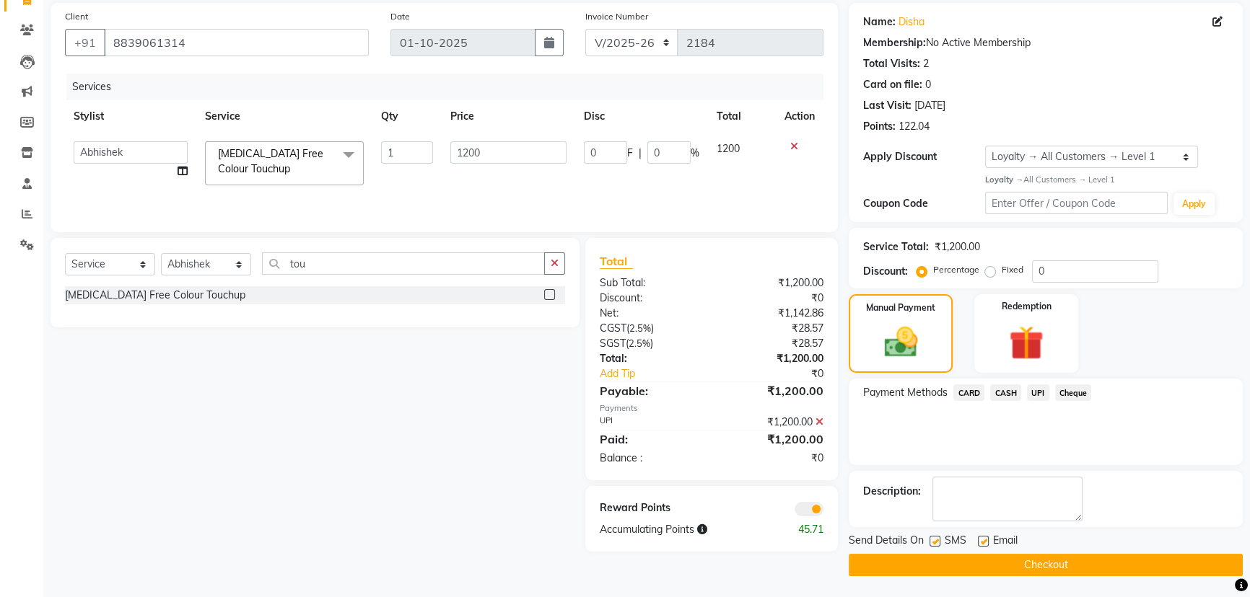
click at [1003, 397] on span "CASH" at bounding box center [1005, 393] width 31 height 17
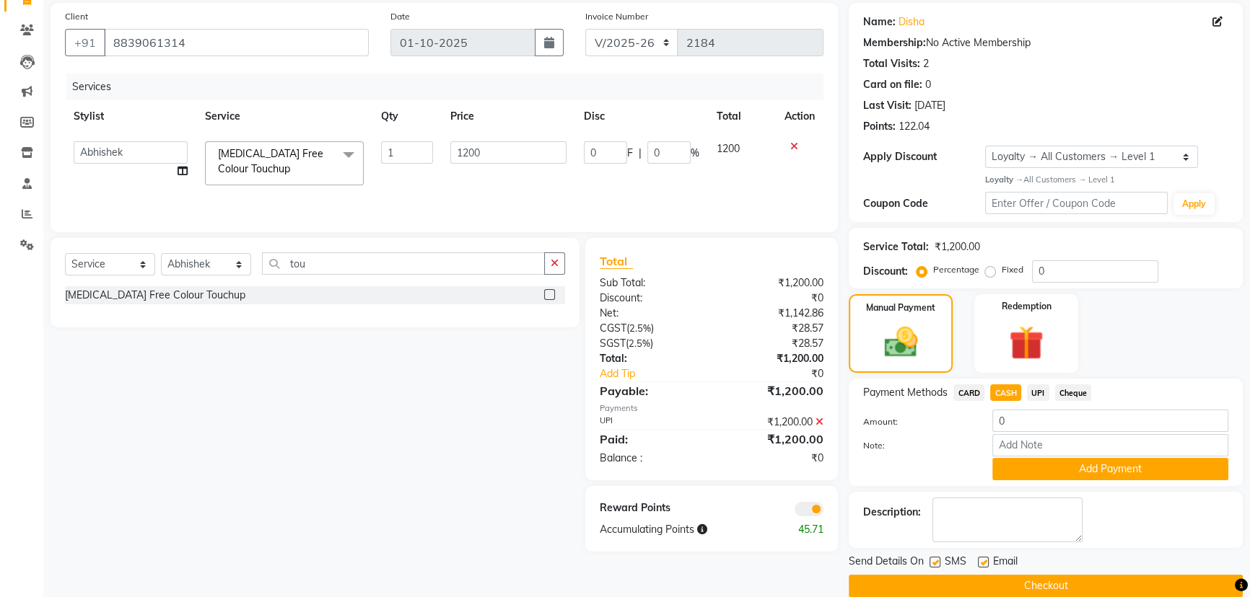
click at [1014, 587] on button "Checkout" at bounding box center [1046, 586] width 394 height 22
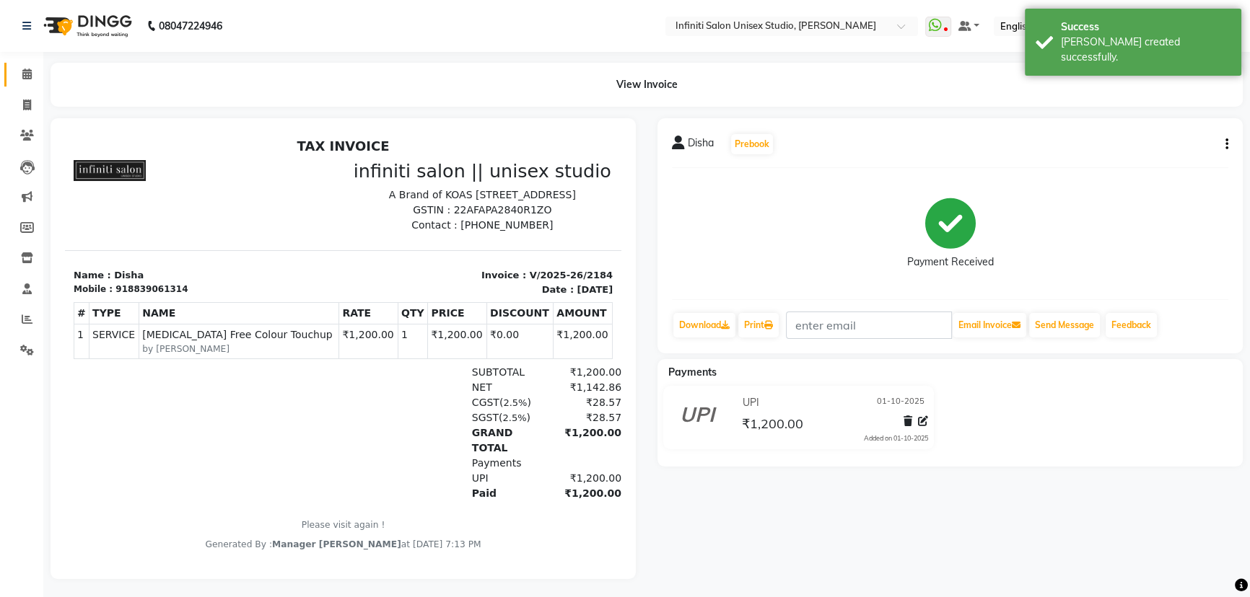
click at [30, 86] on li "Calendar" at bounding box center [21, 74] width 43 height 31
click at [30, 74] on icon at bounding box center [26, 74] width 9 height 11
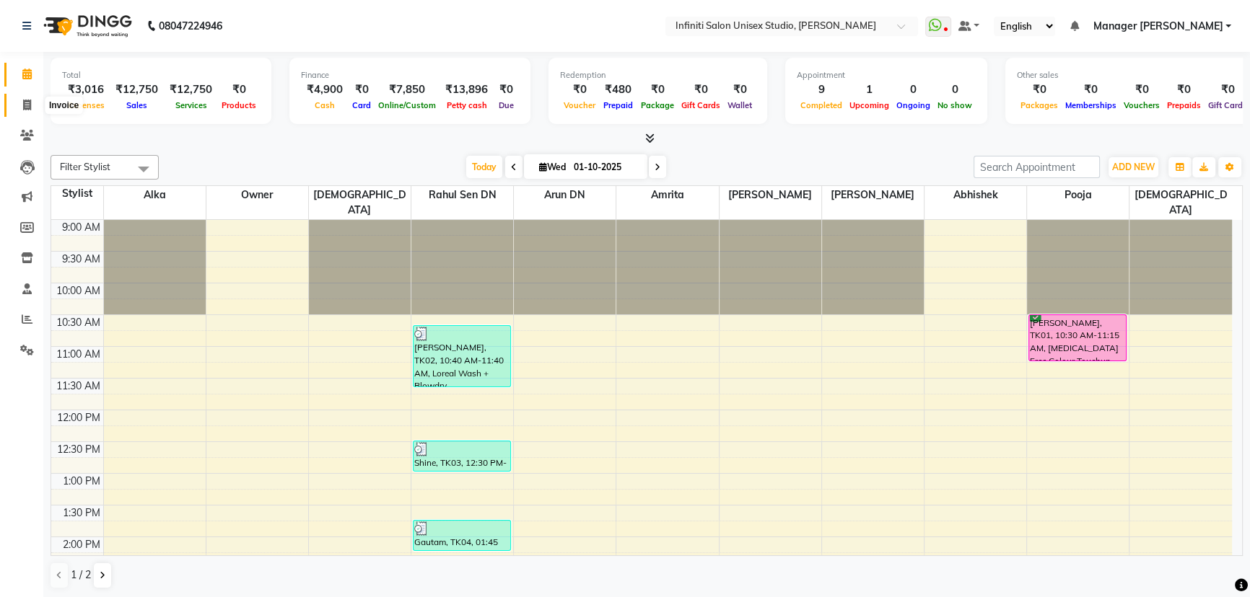
click at [25, 102] on icon at bounding box center [27, 105] width 8 height 11
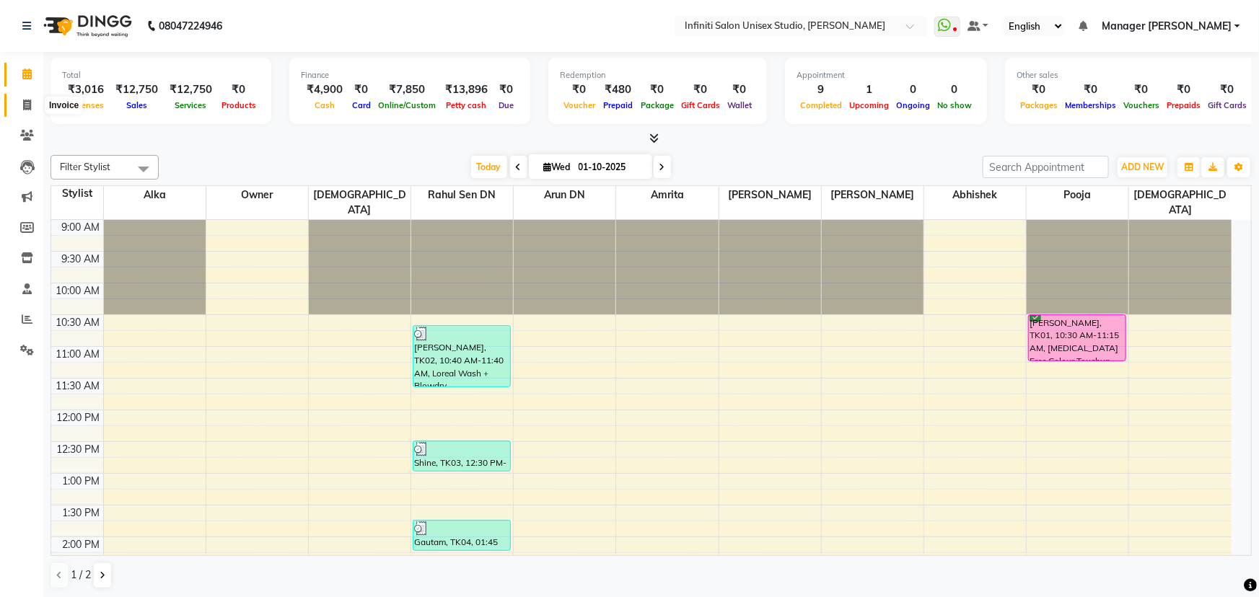
select select "6511"
select select "service"
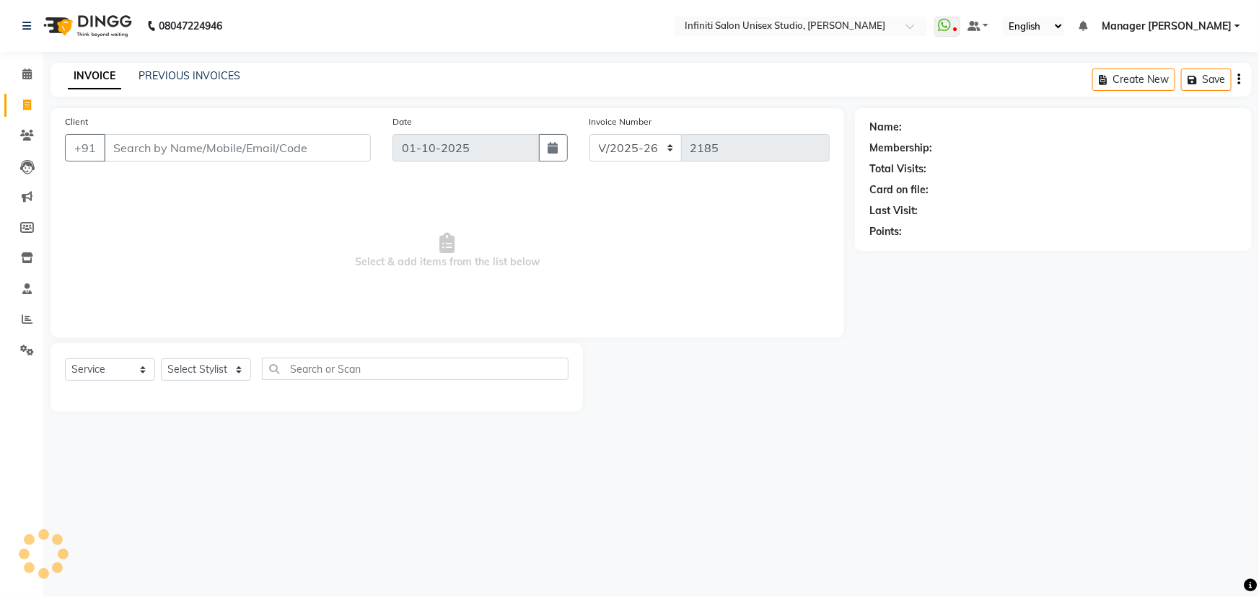
click at [145, 149] on input "Client" at bounding box center [237, 147] width 267 height 27
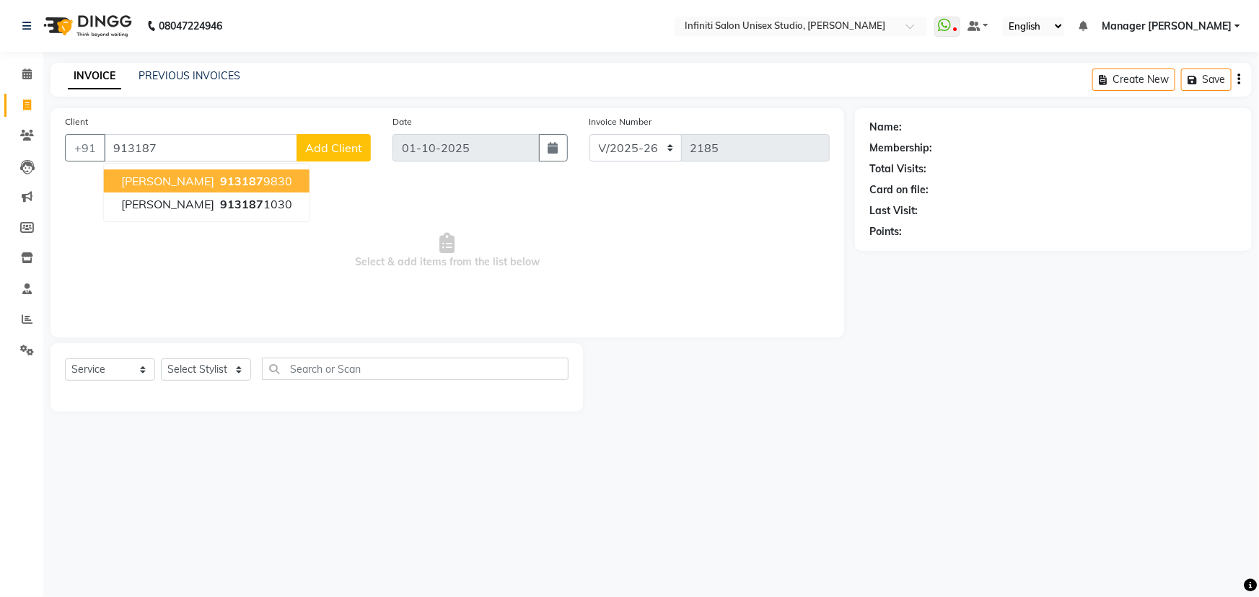
click at [227, 182] on span "913187" at bounding box center [241, 181] width 43 height 14
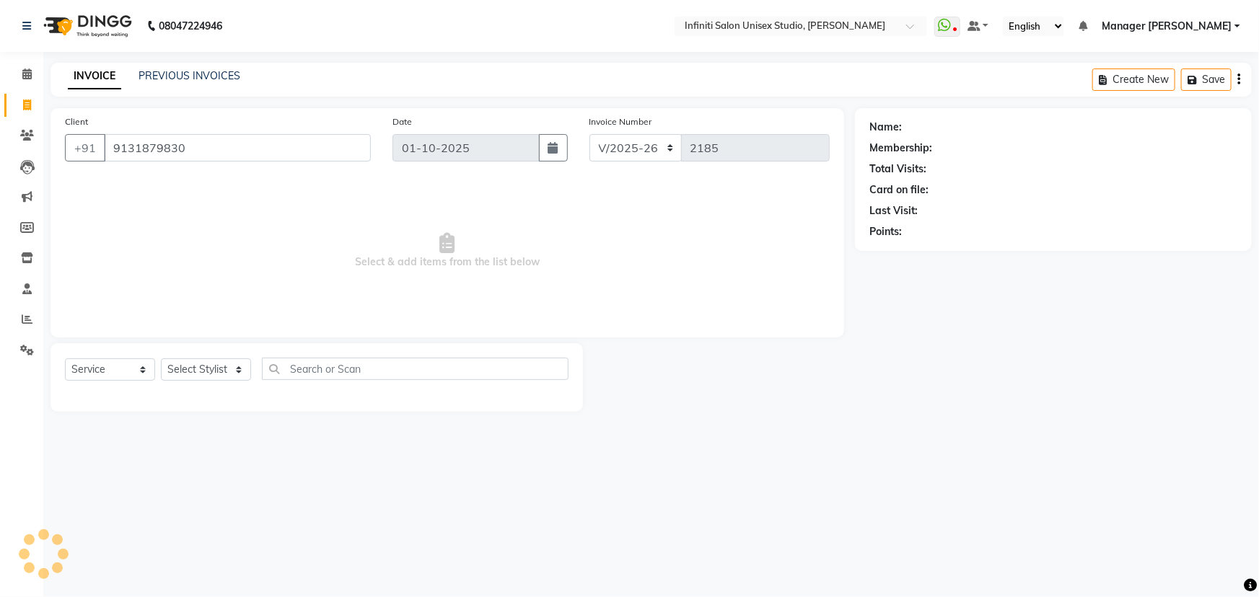
type input "9131879830"
select select "1: Object"
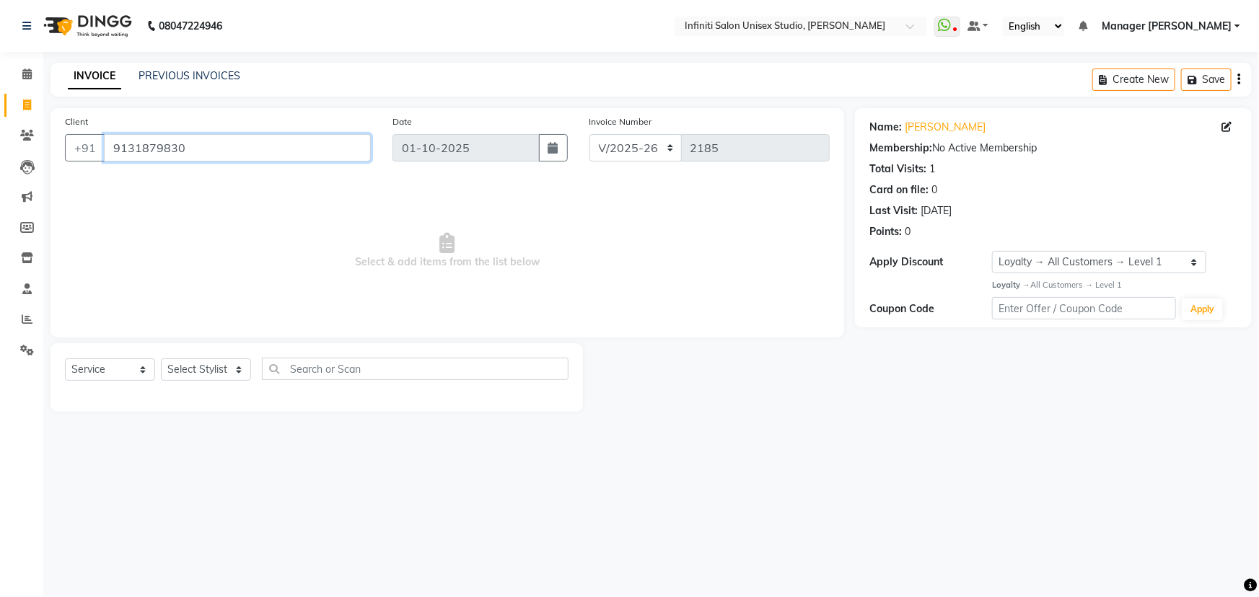
click at [193, 148] on input "9131879830" at bounding box center [237, 147] width 267 height 27
drag, startPoint x: 185, startPoint y: 146, endPoint x: 143, endPoint y: 158, distance: 44.1
click at [143, 158] on input "9131879830" at bounding box center [237, 147] width 267 height 27
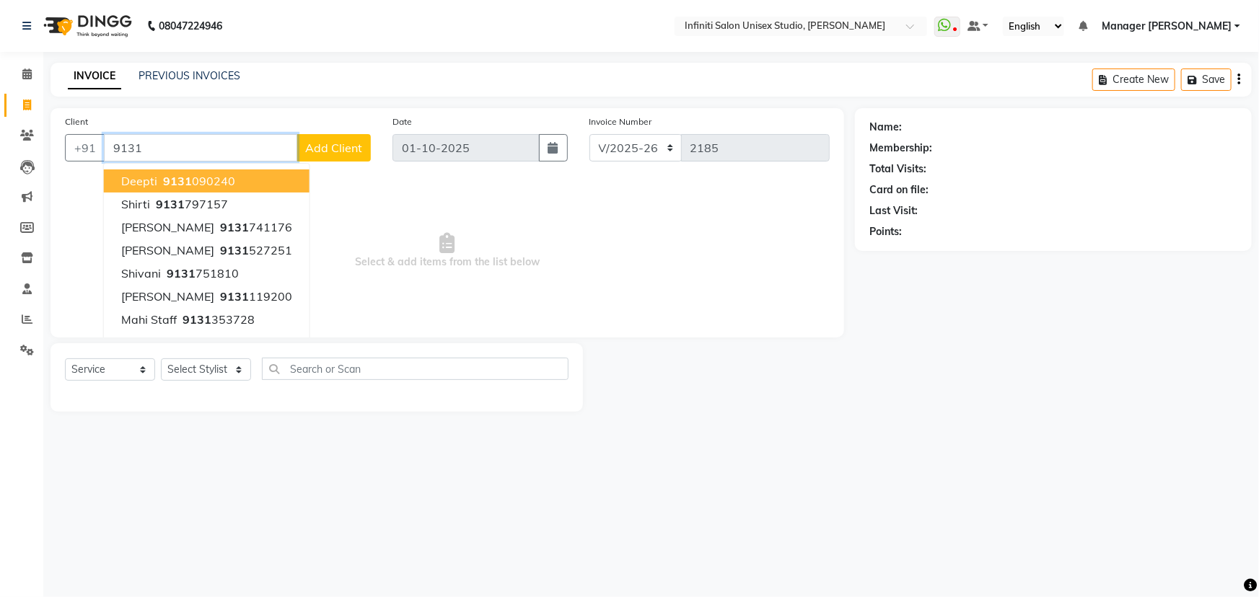
click at [145, 148] on input "9131" at bounding box center [200, 147] width 193 height 27
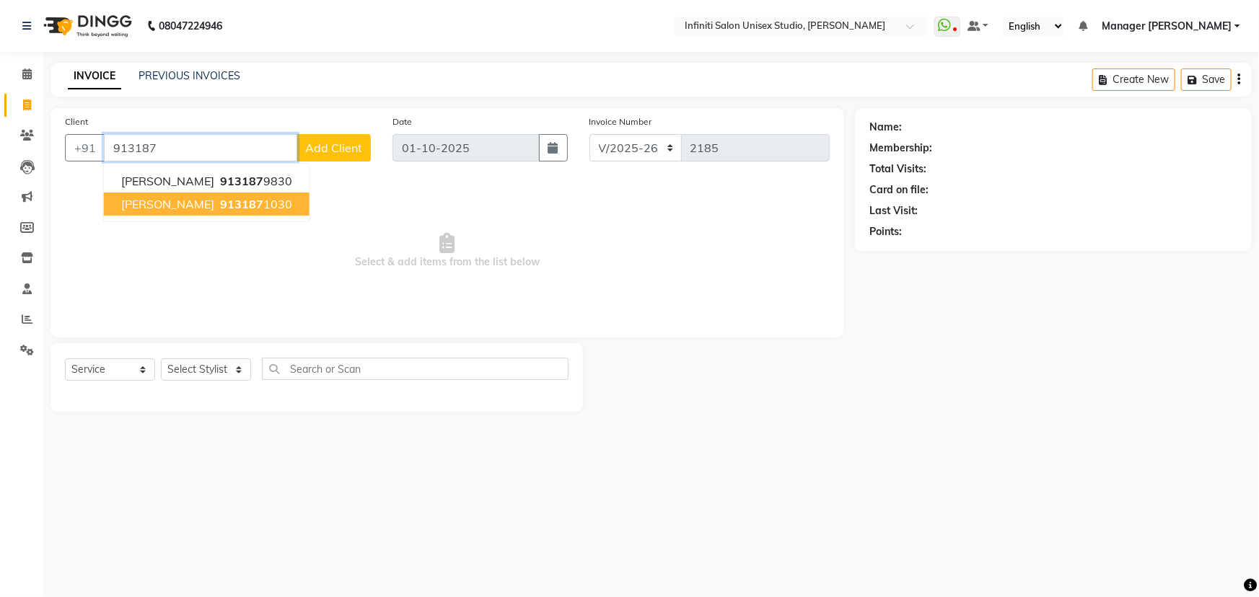
click at [220, 208] on span "913187" at bounding box center [241, 204] width 43 height 14
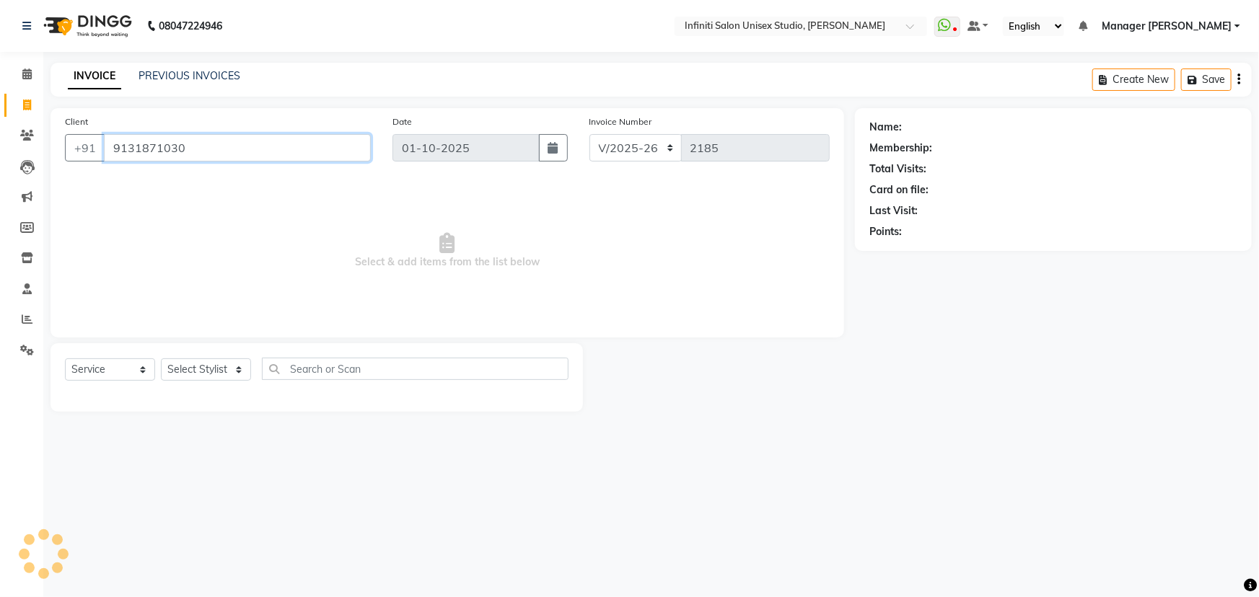
type input "9131871030"
select select "1: Object"
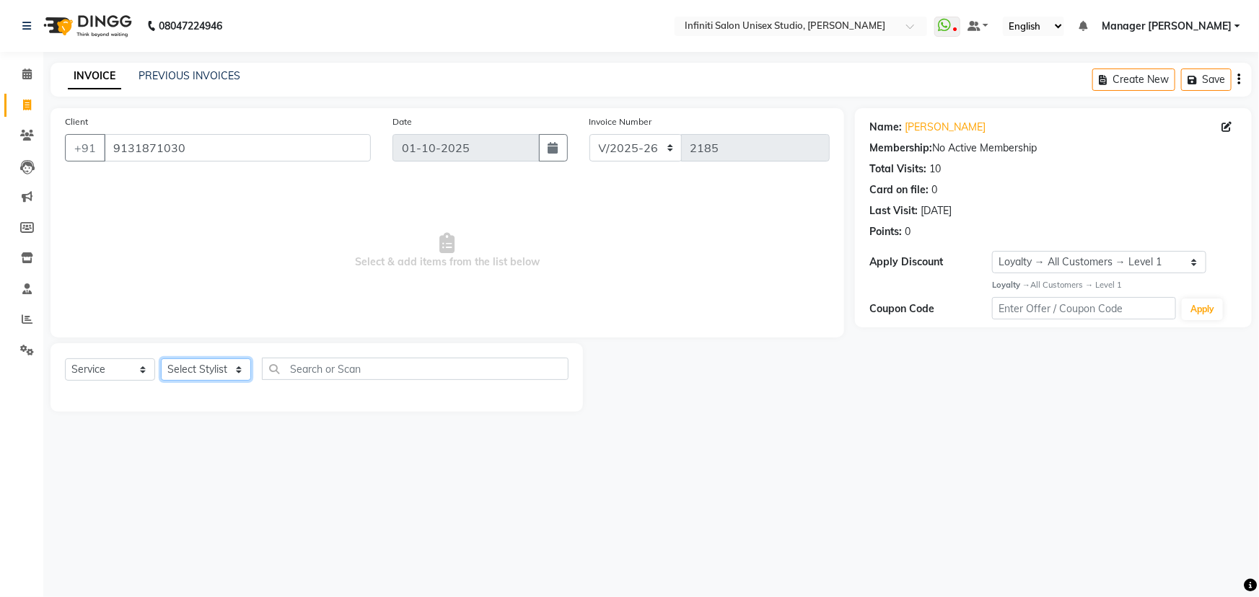
click at [215, 372] on select "Select Stylist [PERSON_NAME] Amrita Arun DN Bharti [PERSON_NAME] Owner [PERSON_…" at bounding box center [206, 370] width 90 height 22
select select "69304"
click at [161, 359] on select "Select Stylist [PERSON_NAME] Amrita Arun DN Bharti [PERSON_NAME] Owner [PERSON_…" at bounding box center [206, 370] width 90 height 22
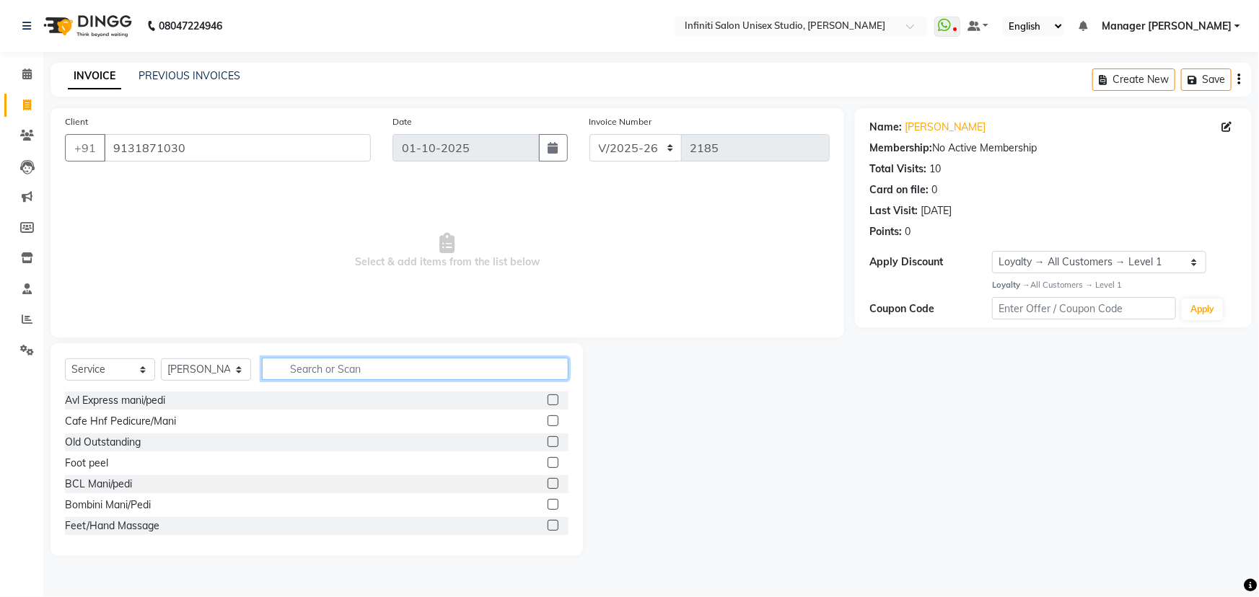
click at [298, 372] on input "text" at bounding box center [415, 369] width 307 height 22
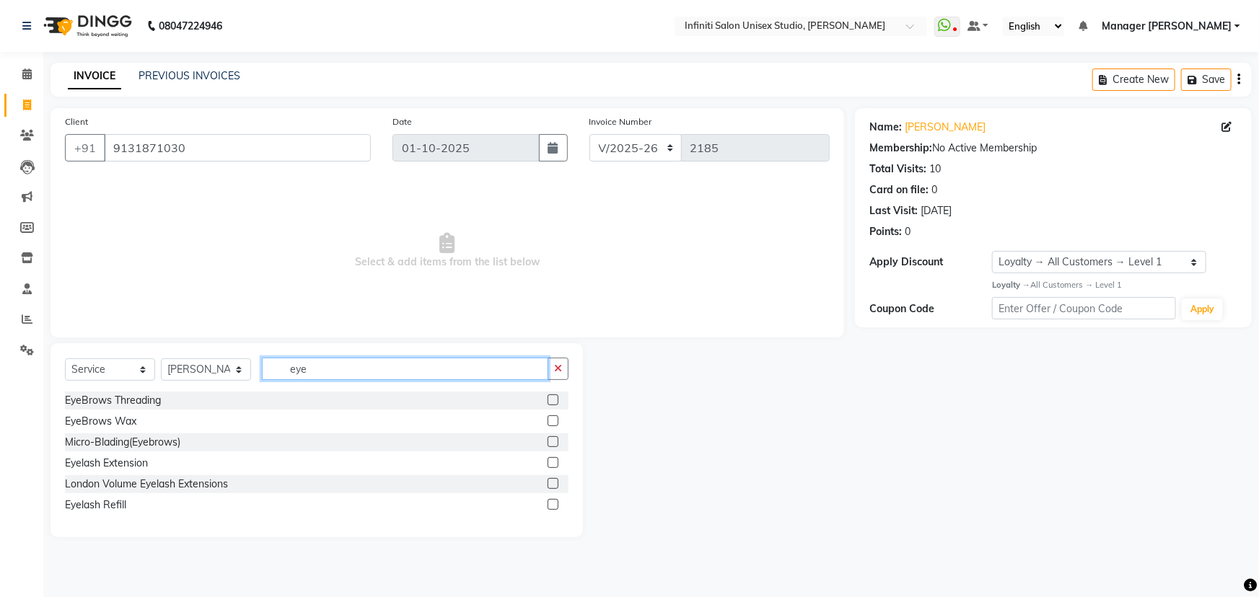
type input "eye"
click at [551, 398] on label at bounding box center [553, 400] width 11 height 11
click at [551, 398] on input "checkbox" at bounding box center [552, 400] width 9 height 9
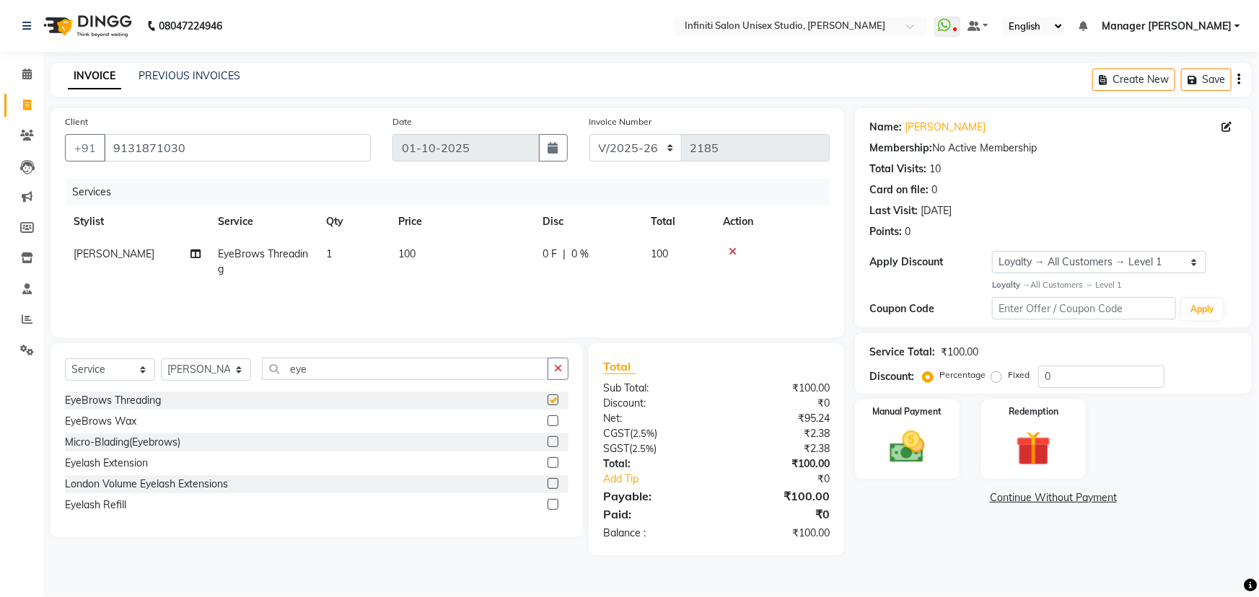
checkbox input "false"
click at [553, 367] on button "button" at bounding box center [558, 369] width 21 height 22
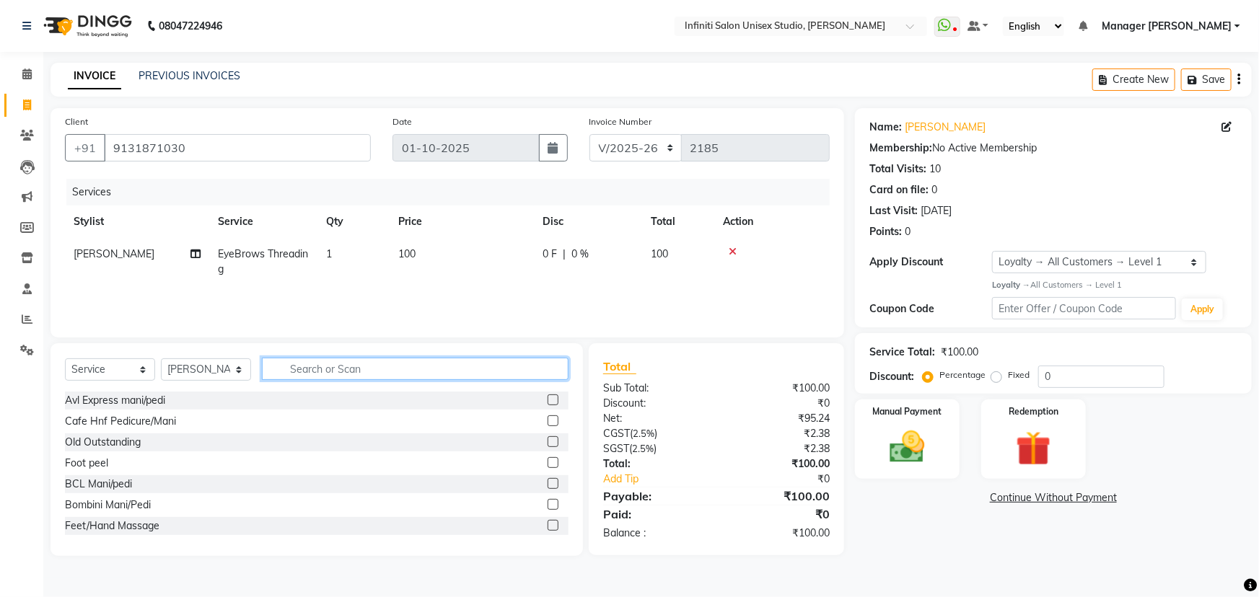
click at [306, 370] on input "text" at bounding box center [415, 369] width 307 height 22
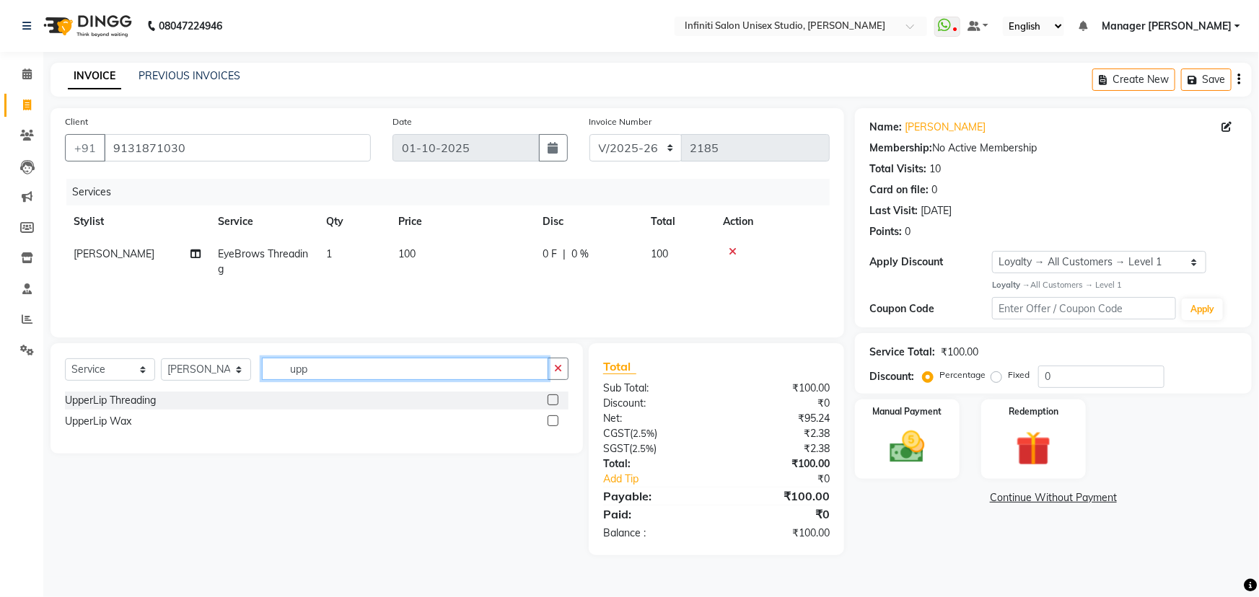
type input "upp"
click at [554, 400] on label at bounding box center [553, 400] width 11 height 11
click at [554, 400] on input "checkbox" at bounding box center [552, 400] width 9 height 9
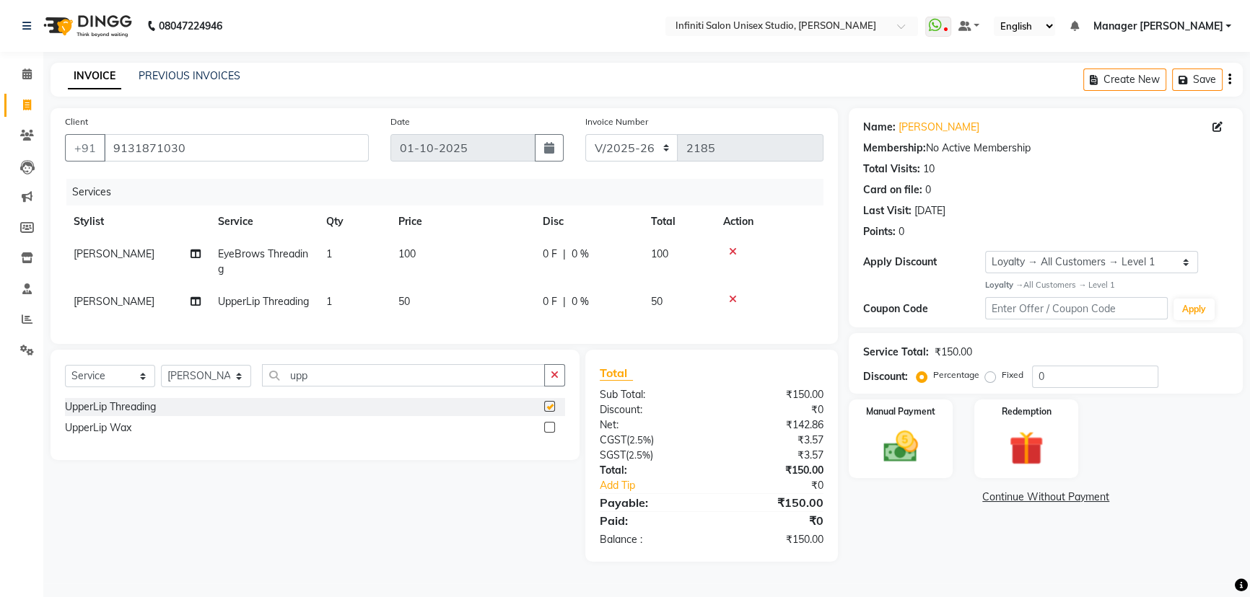
checkbox input "false"
click at [341, 296] on td "1" at bounding box center [353, 302] width 72 height 32
select select "69304"
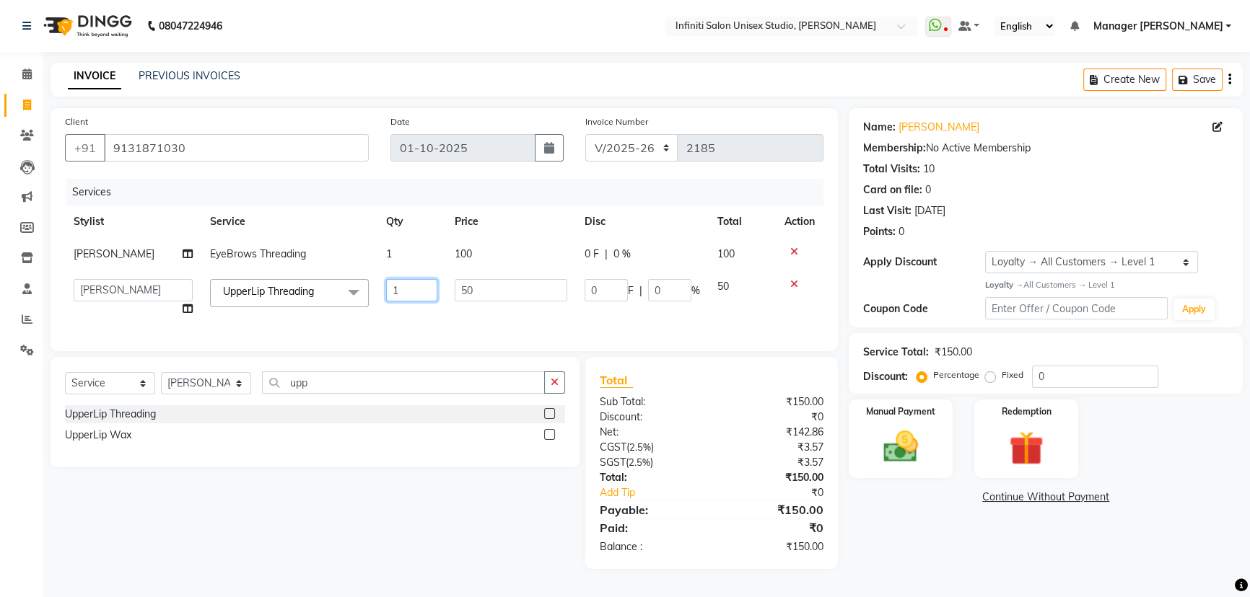
drag, startPoint x: 398, startPoint y: 290, endPoint x: 380, endPoint y: 296, distance: 18.9
click at [386, 296] on input "1" at bounding box center [411, 290] width 51 height 22
type input "2"
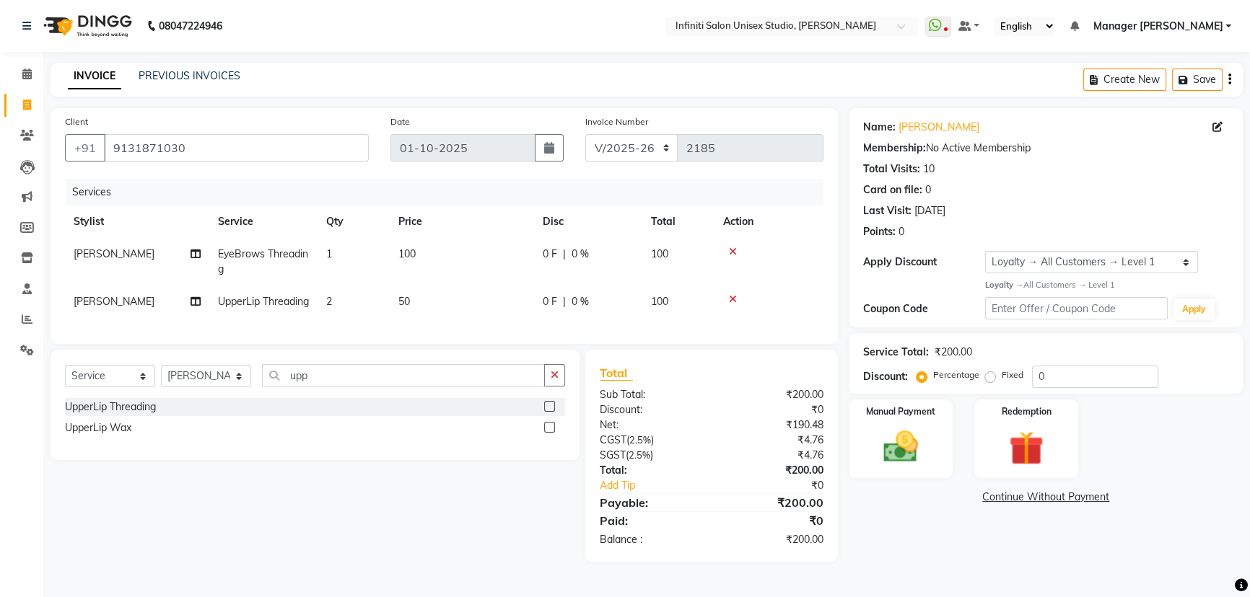
drag, startPoint x: 588, startPoint y: 294, endPoint x: 590, endPoint y: 303, distance: 9.6
click at [919, 437] on img at bounding box center [901, 446] width 58 height 41
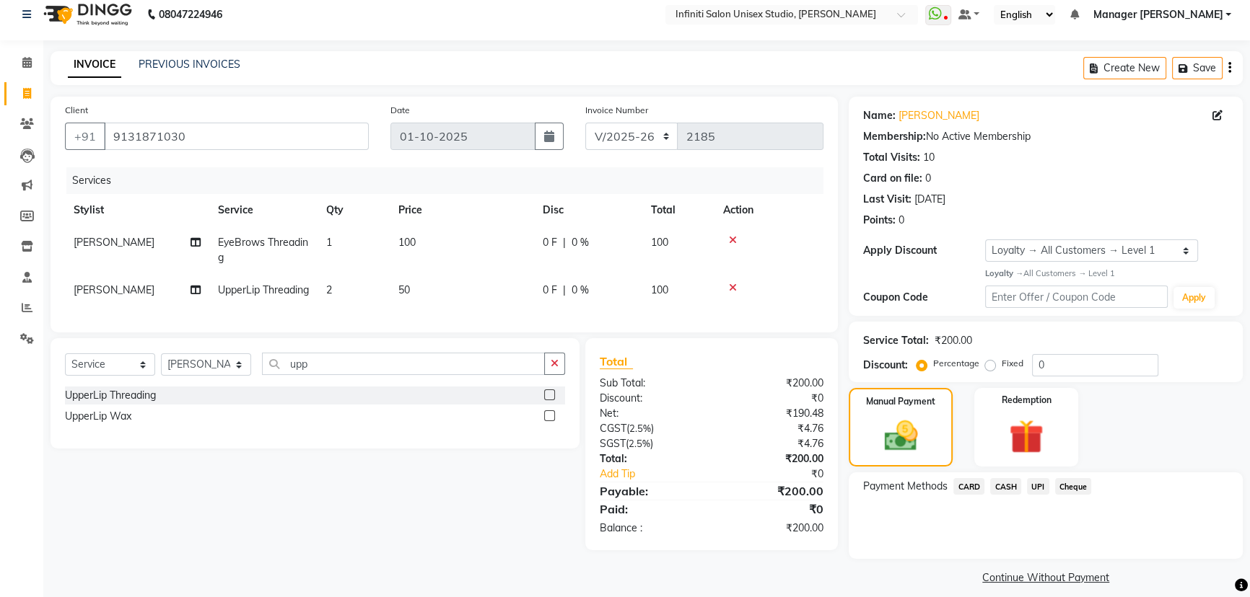
click at [1038, 486] on span "UPI" at bounding box center [1038, 486] width 22 height 17
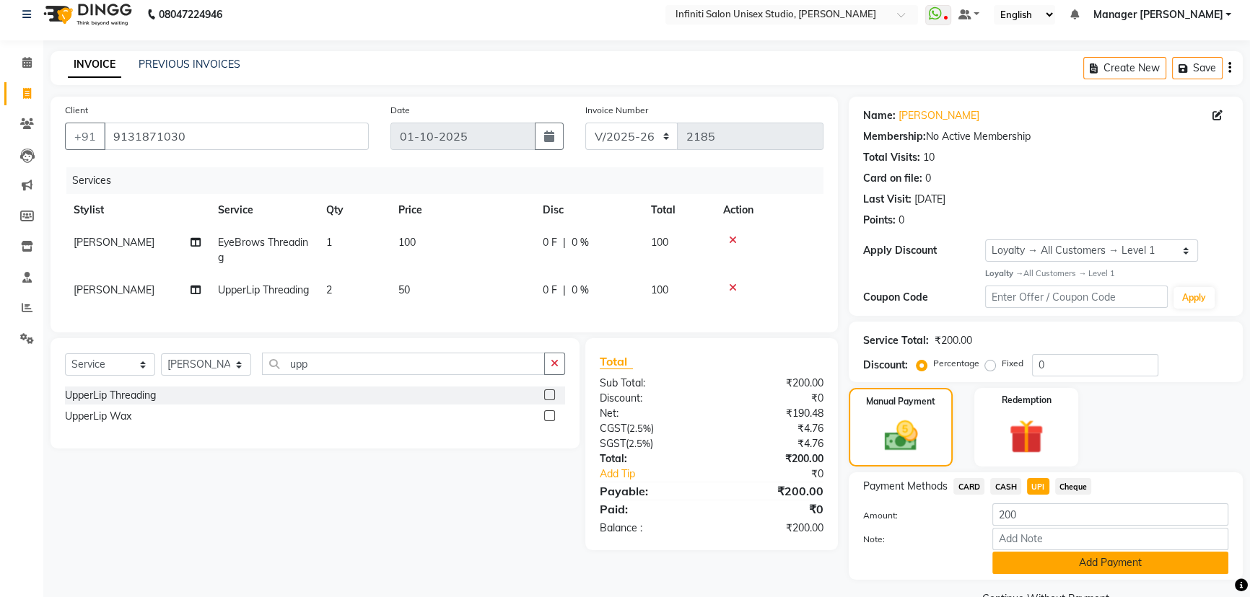
click at [1077, 564] on button "Add Payment" at bounding box center [1110, 563] width 236 height 22
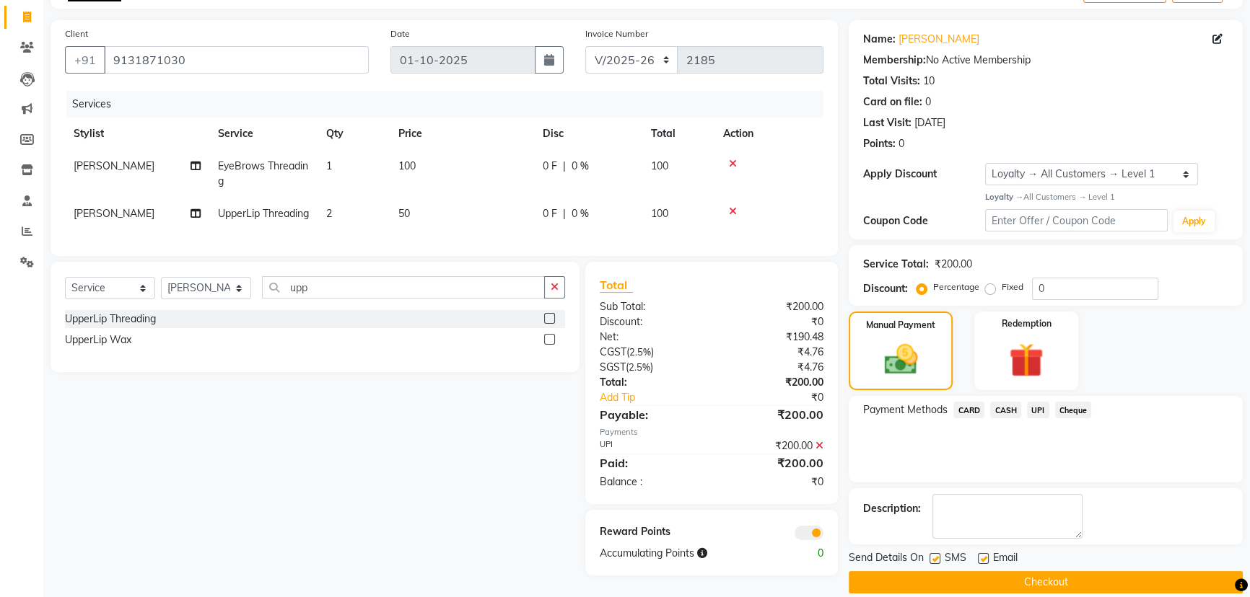
scroll to position [114, 0]
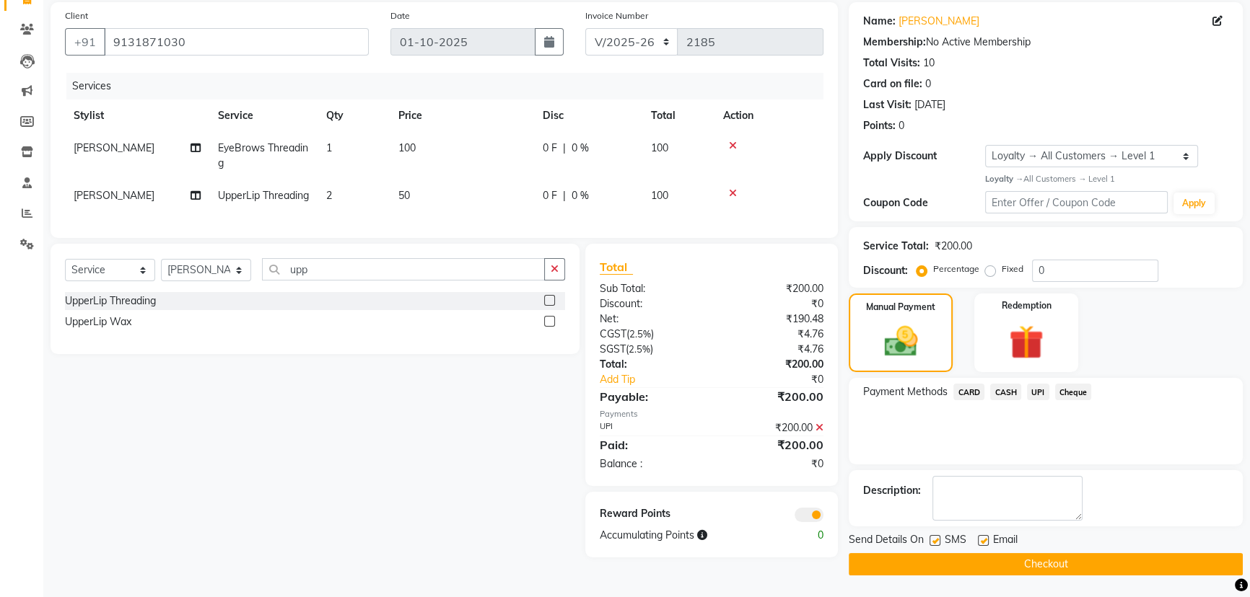
click at [1051, 553] on button "Checkout" at bounding box center [1046, 564] width 394 height 22
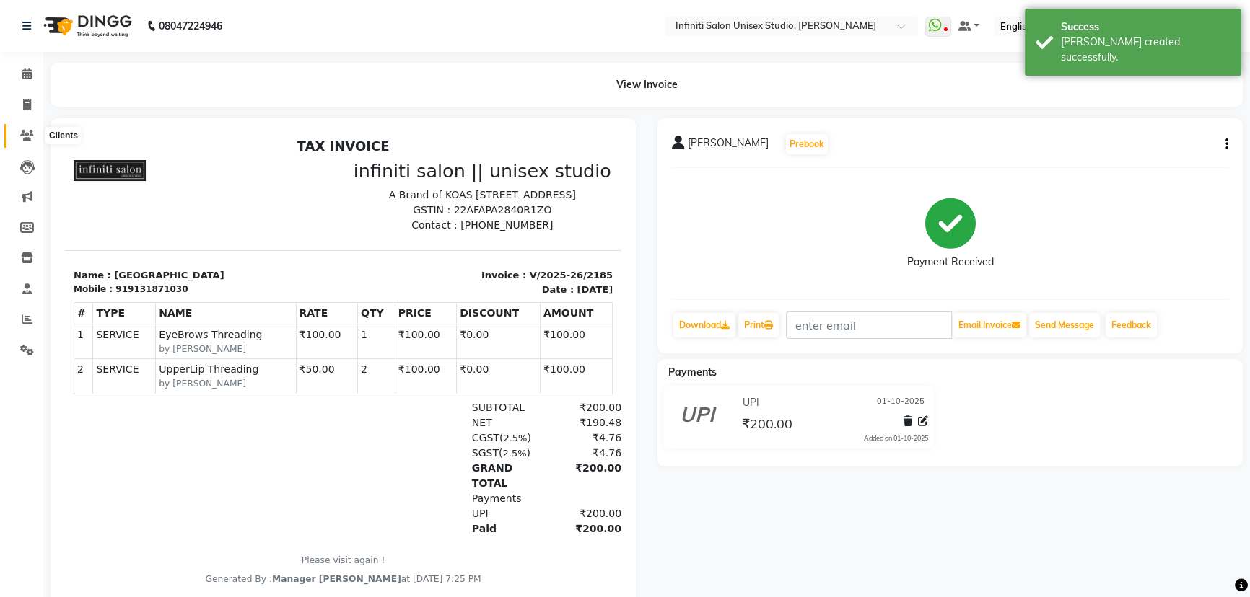
click at [26, 128] on span at bounding box center [26, 136] width 25 height 17
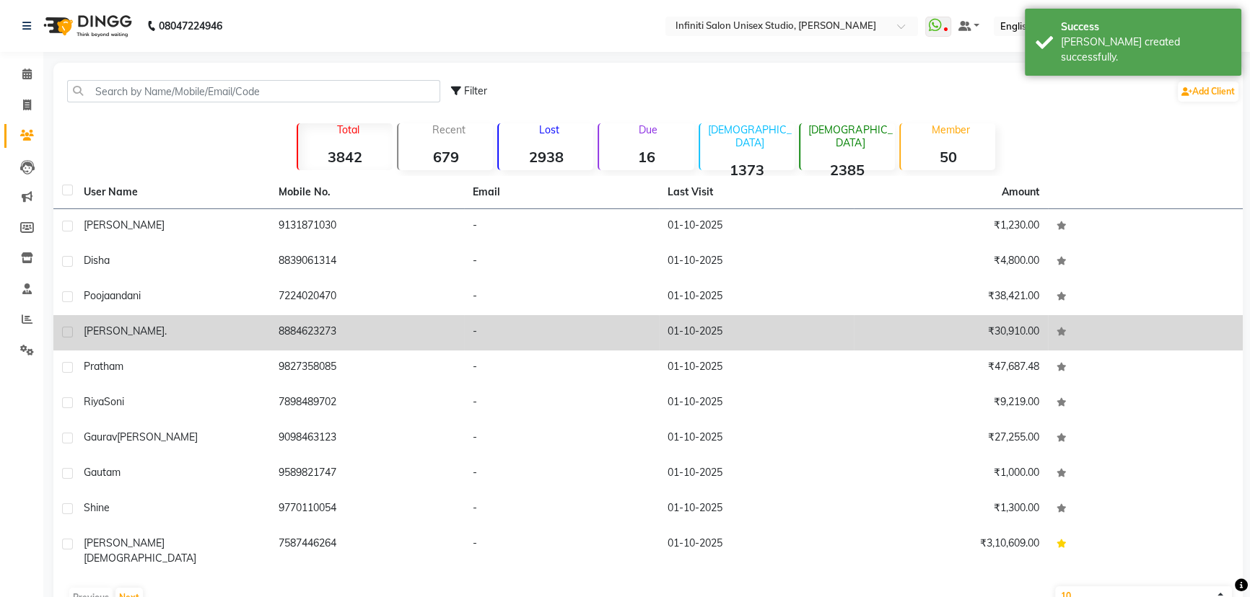
drag, startPoint x: 273, startPoint y: 335, endPoint x: 362, endPoint y: 334, distance: 88.8
click at [362, 334] on td "8884623273" at bounding box center [367, 332] width 195 height 35
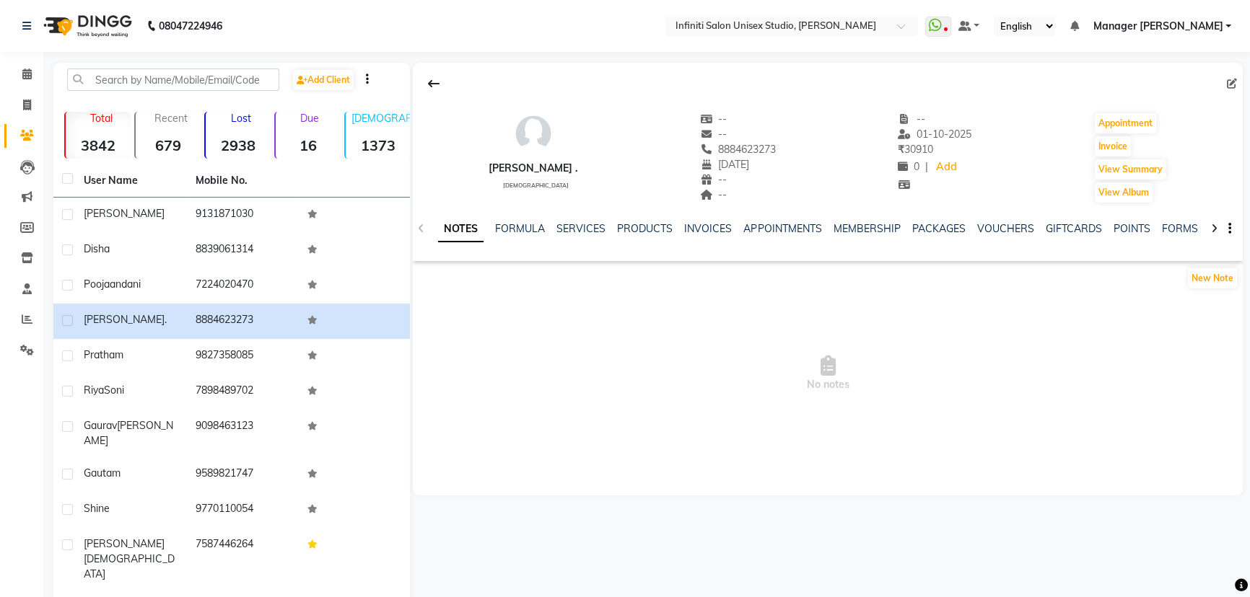
drag, startPoint x: 287, startPoint y: 302, endPoint x: 416, endPoint y: 336, distance: 133.5
click at [434, 333] on span "No notes" at bounding box center [828, 374] width 830 height 144
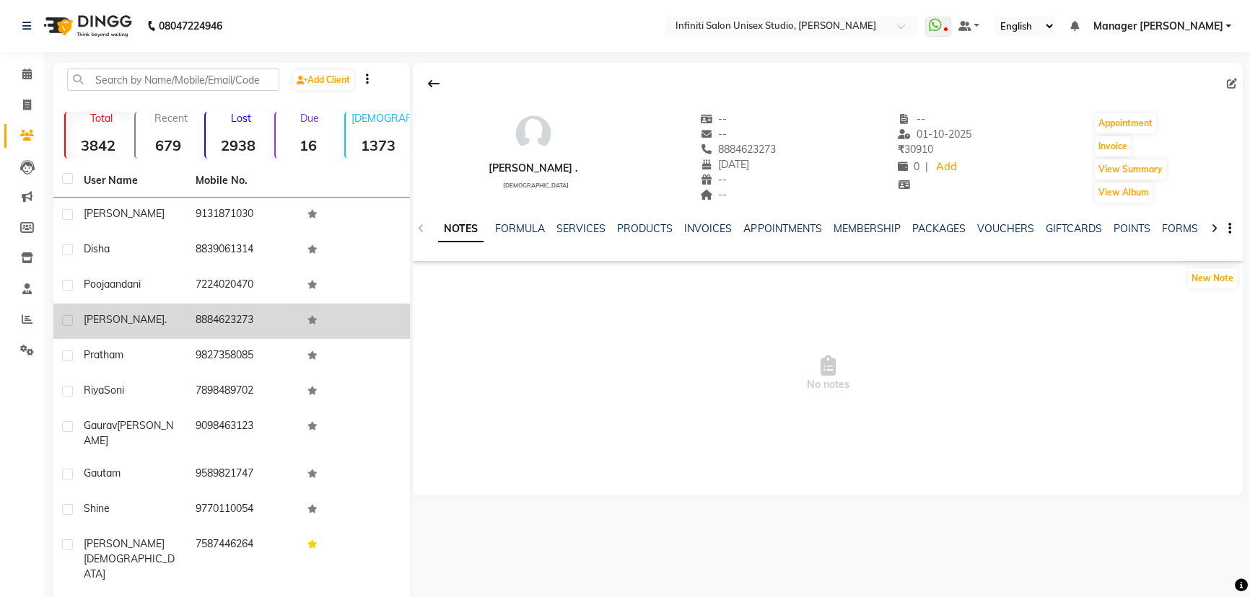
drag, startPoint x: 195, startPoint y: 317, endPoint x: 254, endPoint y: 317, distance: 59.2
click at [254, 317] on td "8884623273" at bounding box center [243, 321] width 112 height 35
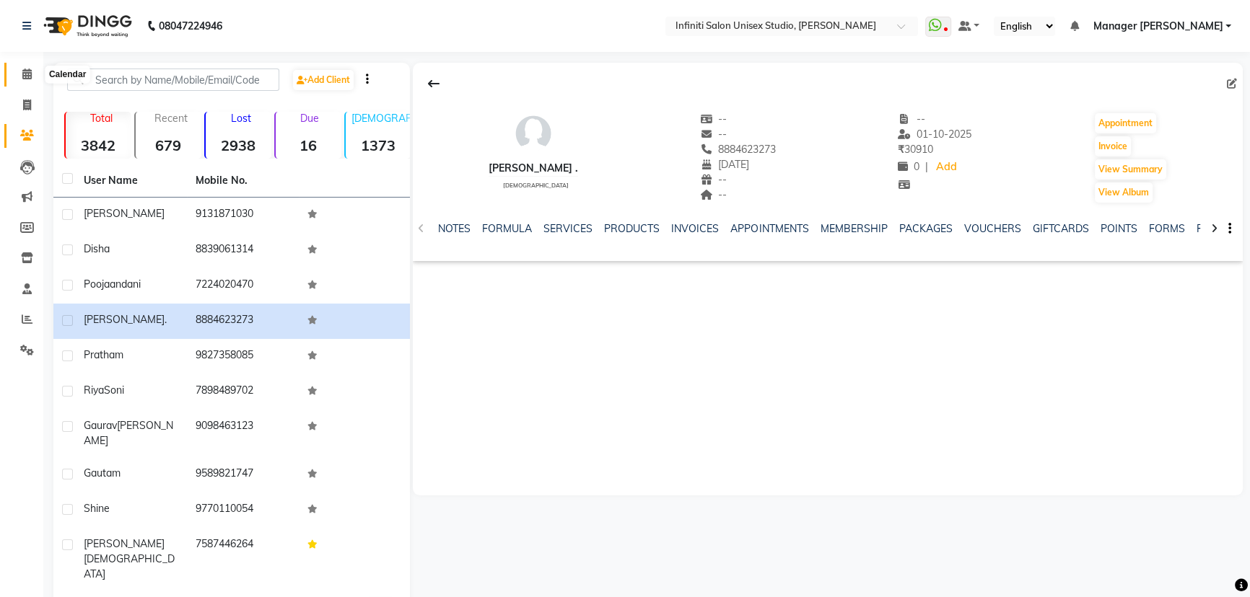
click at [27, 74] on icon at bounding box center [26, 74] width 9 height 11
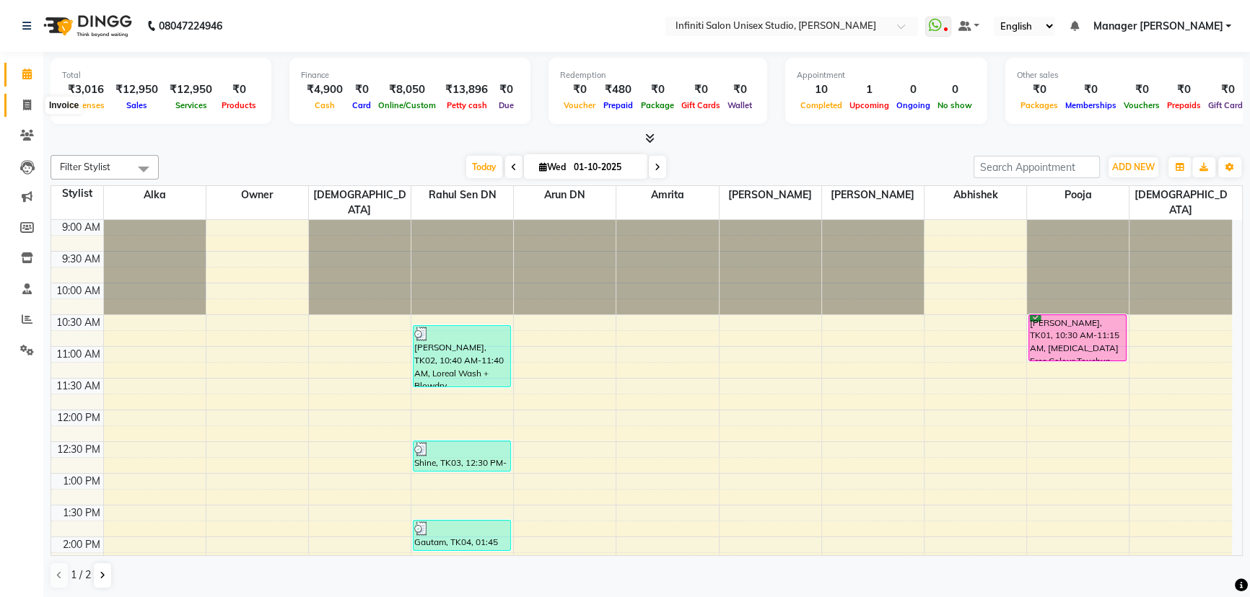
click at [23, 104] on icon at bounding box center [27, 105] width 8 height 11
select select "6511"
select select "service"
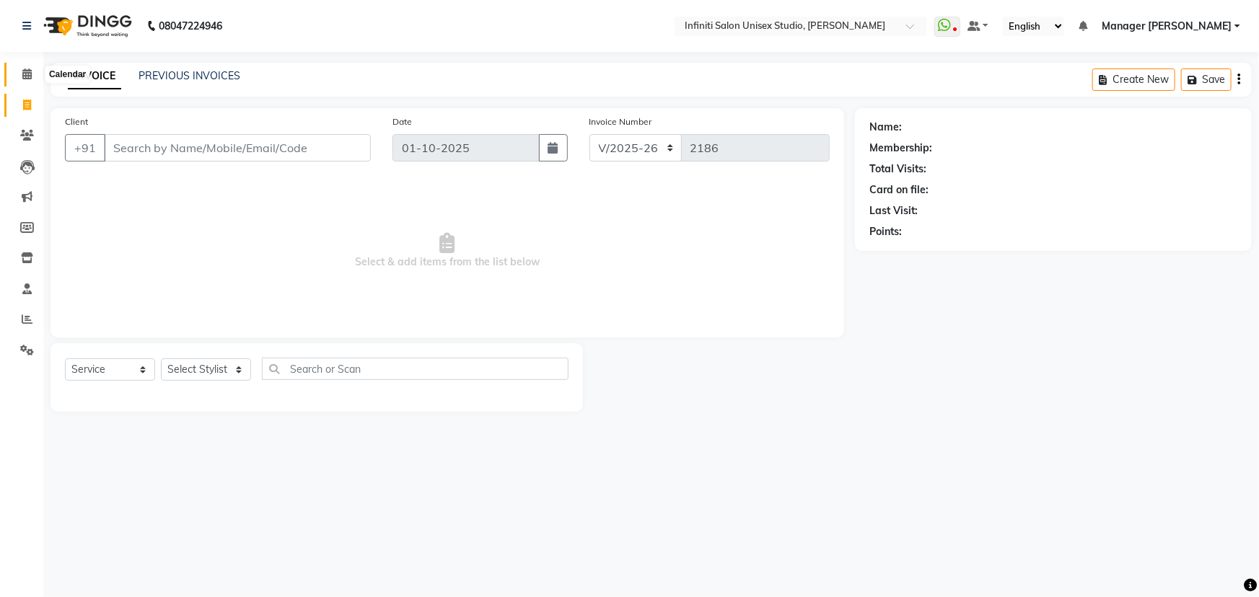
click at [29, 72] on icon at bounding box center [26, 74] width 9 height 11
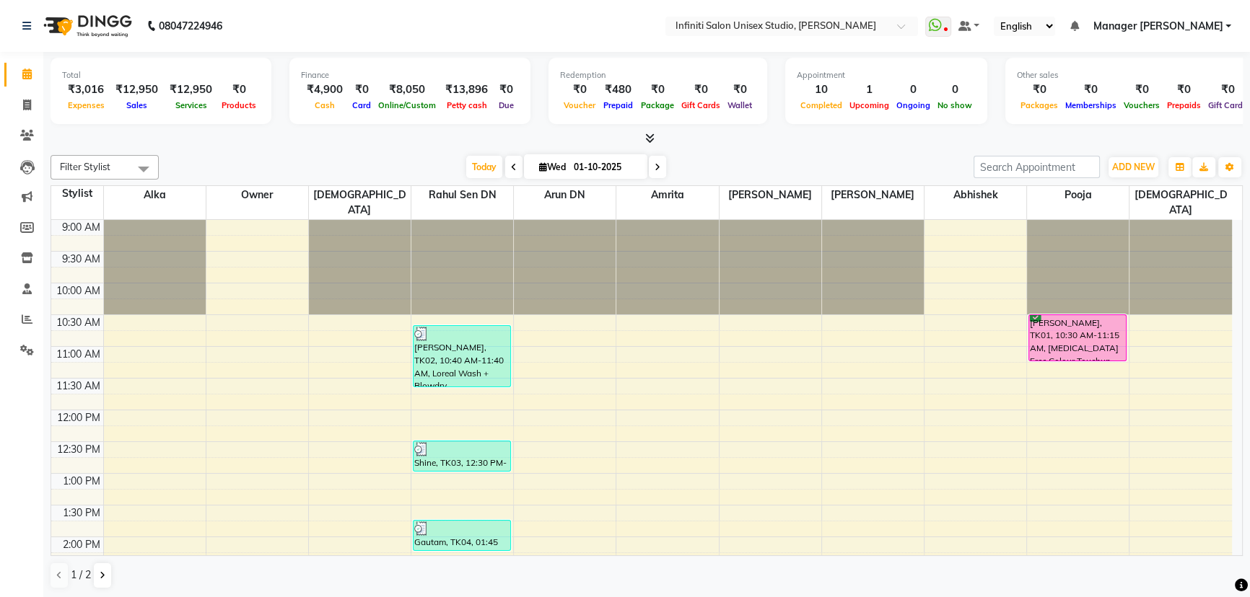
click at [539, 169] on icon at bounding box center [543, 166] width 8 height 9
select select "10"
select select "2025"
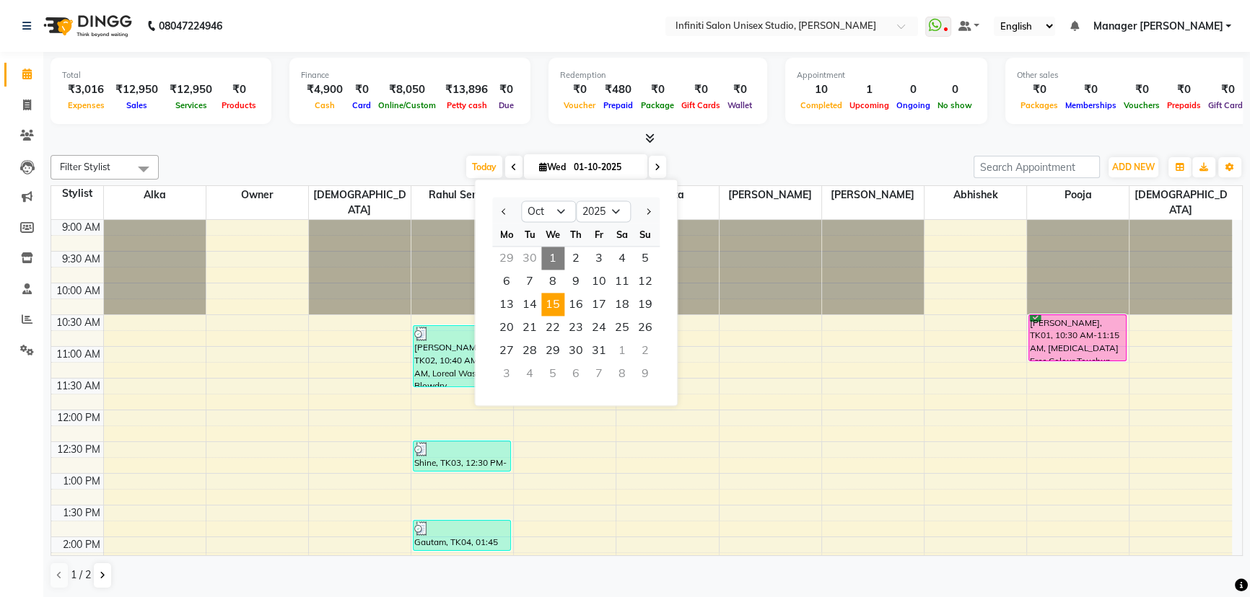
click at [553, 303] on span "15" at bounding box center [552, 304] width 23 height 23
type input "15-10-2025"
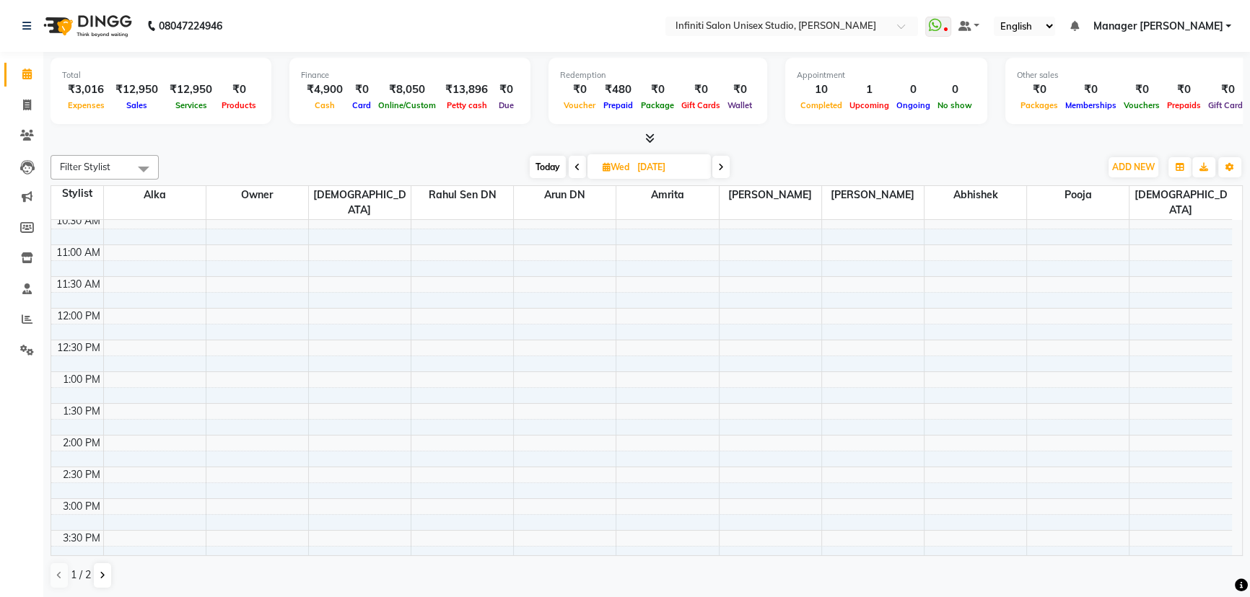
scroll to position [79, 0]
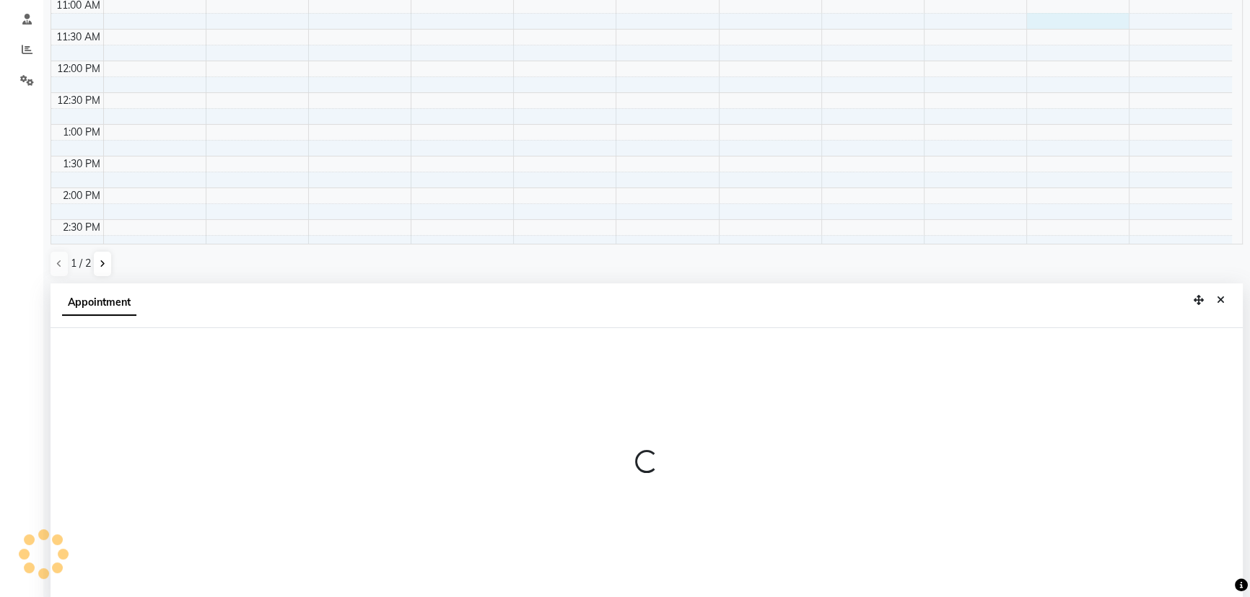
select select "80976"
select select "675"
select select "tentative"
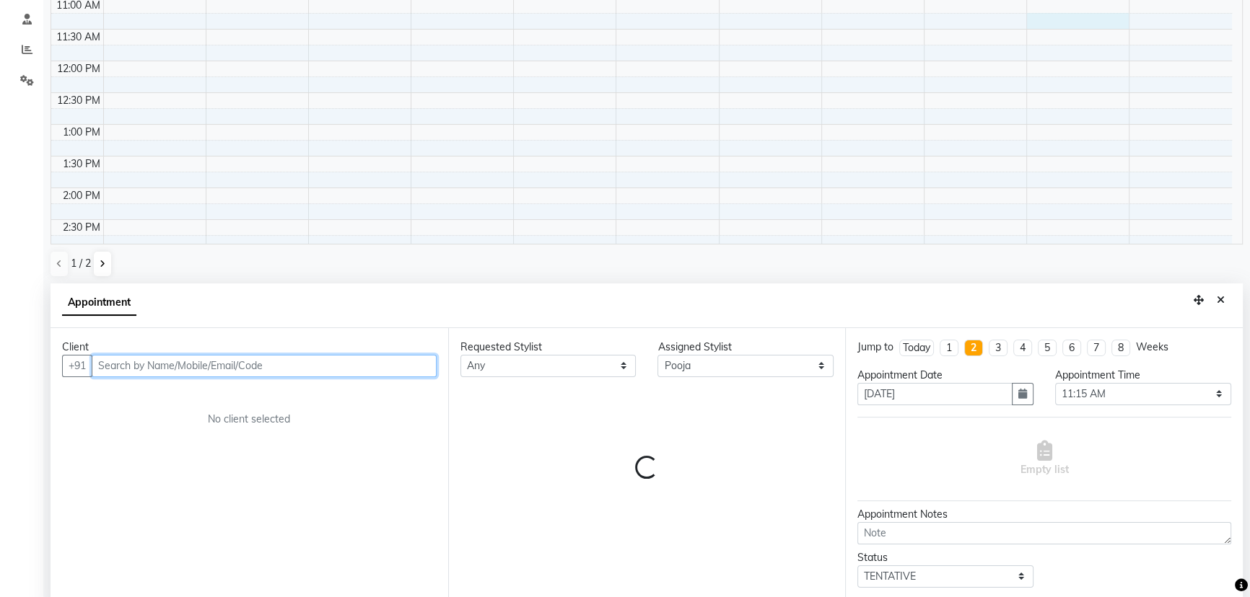
scroll to position [283, 0]
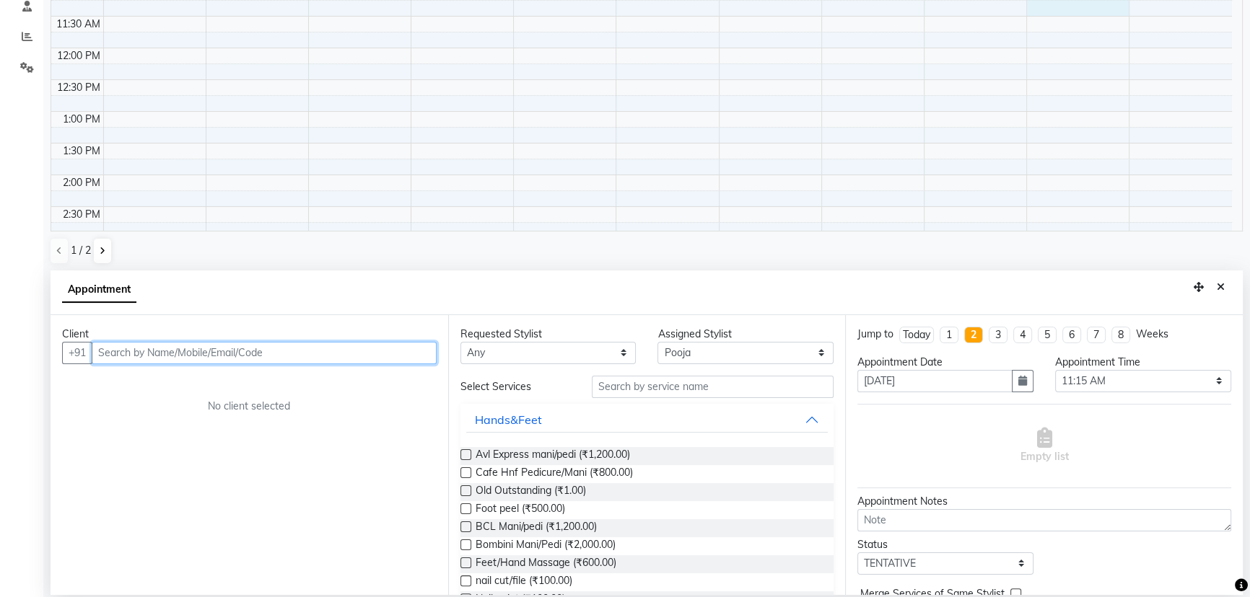
paste input "8884623273"
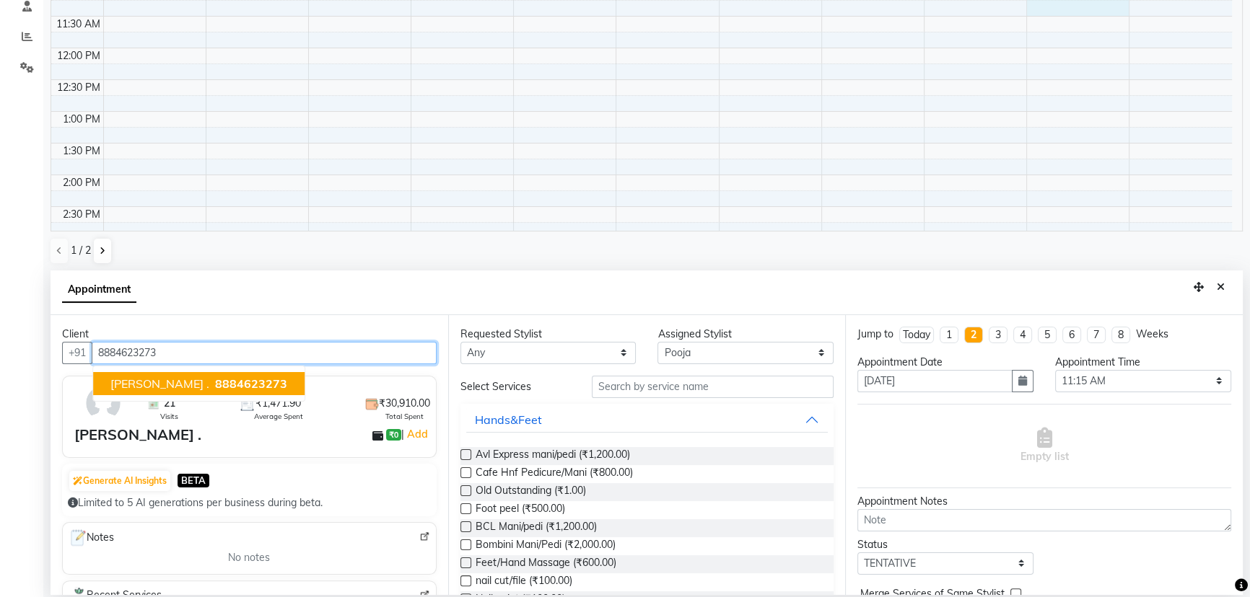
type input "8884623273"
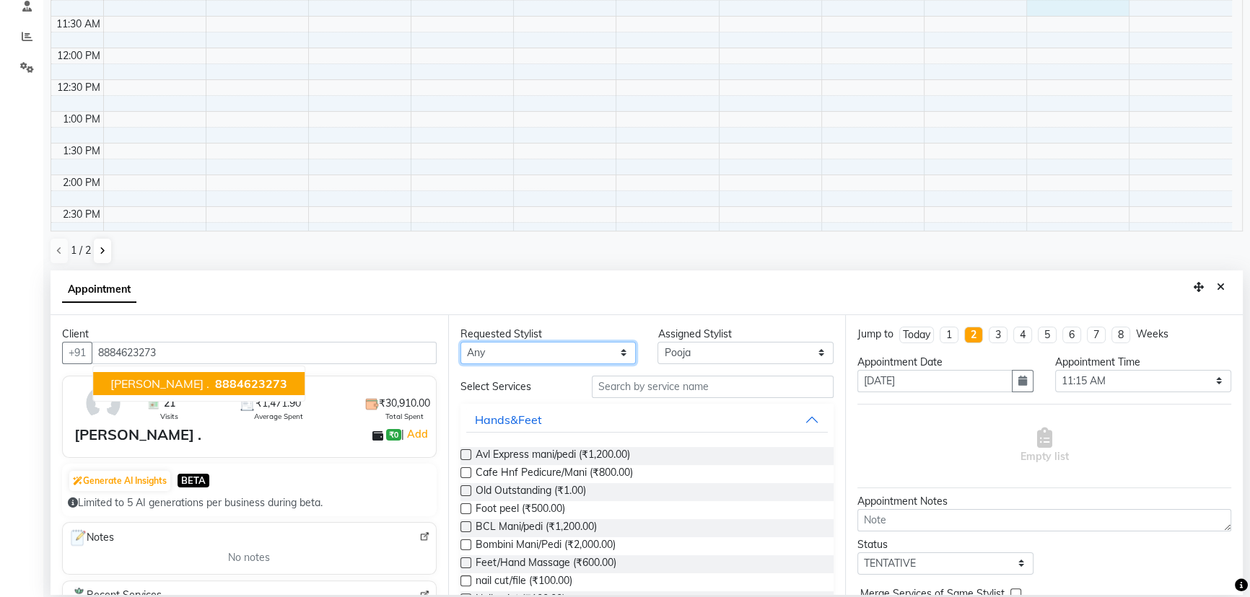
click at [526, 355] on select "Any Abhishek Alka Amrita Arun DN Bharti Nigam Ishu Krishna Owner Pooja Rahul Se…" at bounding box center [548, 353] width 176 height 22
select select "80976"
click at [460, 342] on select "Any Abhishek Alka Amrita Arun DN Bharti Nigam Ishu Krishna Owner Pooja Rahul Se…" at bounding box center [548, 353] width 176 height 22
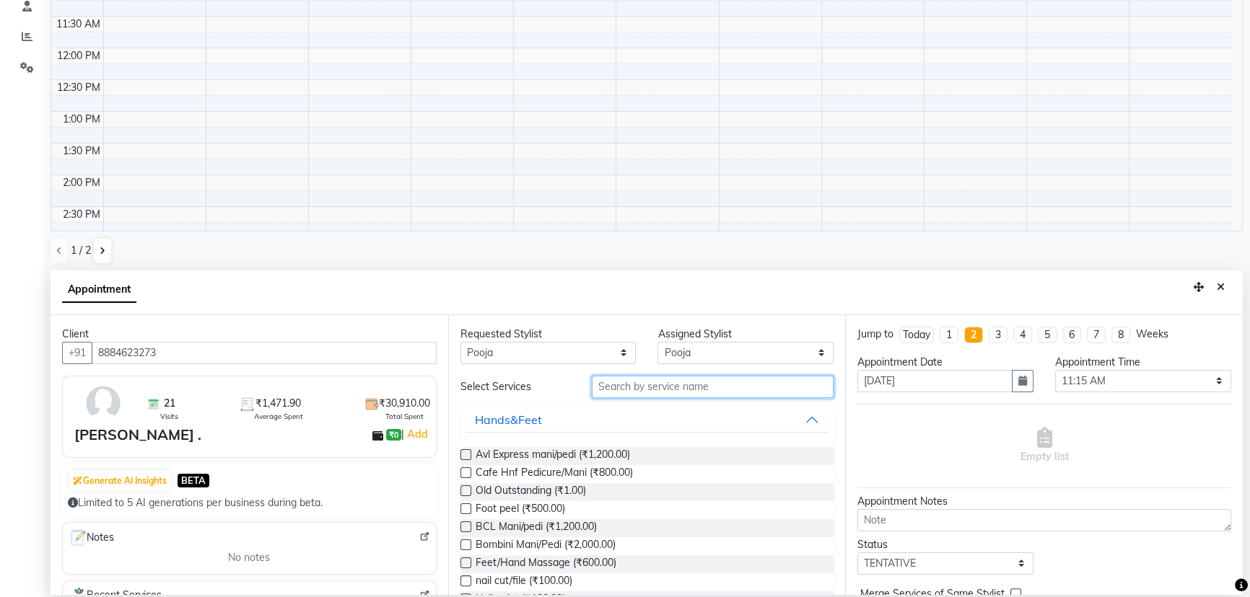
click at [623, 385] on input "text" at bounding box center [713, 387] width 242 height 22
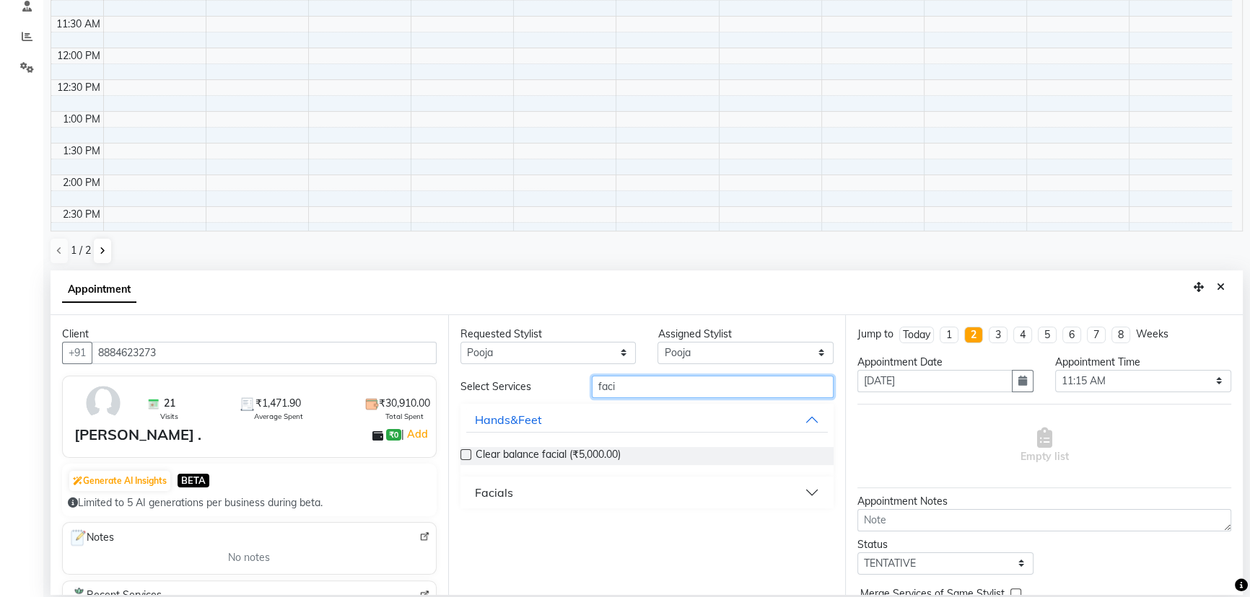
type input "faci"
click at [494, 488] on div "Facials" at bounding box center [494, 492] width 38 height 17
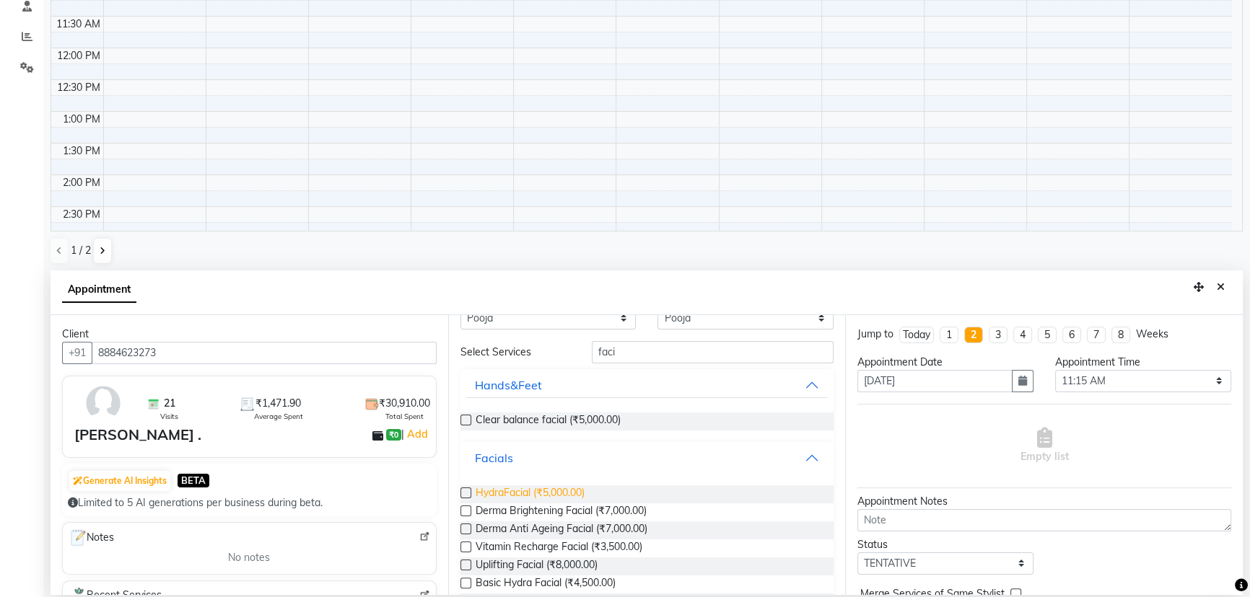
scroll to position [65, 0]
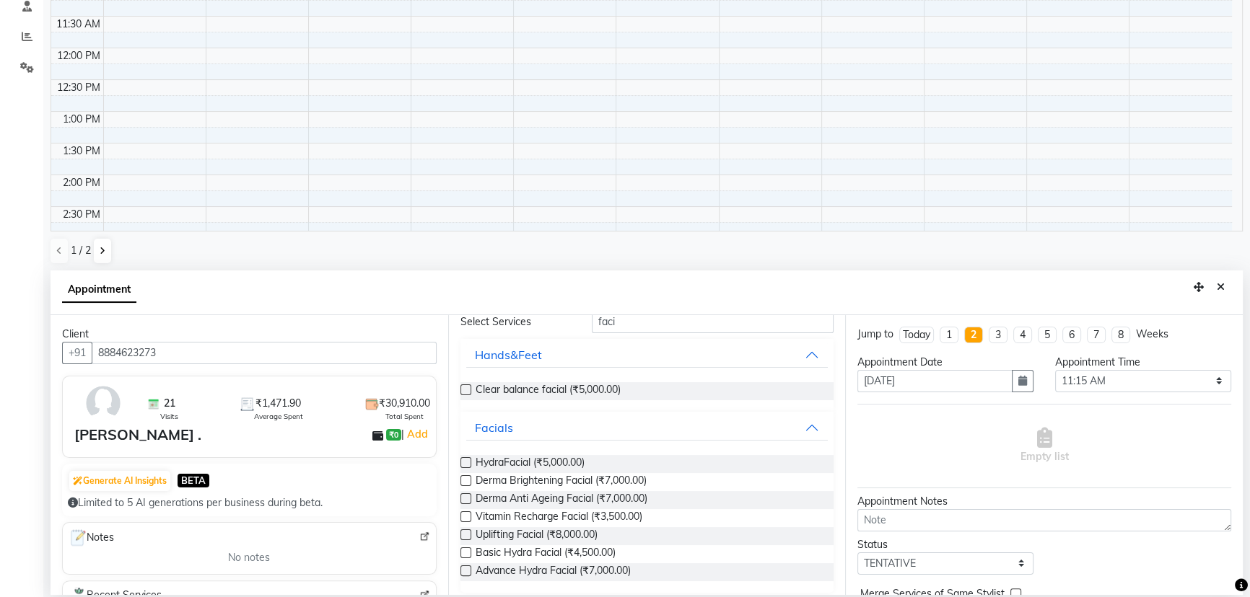
click at [465, 481] on label at bounding box center [465, 480] width 11 height 11
click at [465, 481] on input "checkbox" at bounding box center [464, 482] width 9 height 9
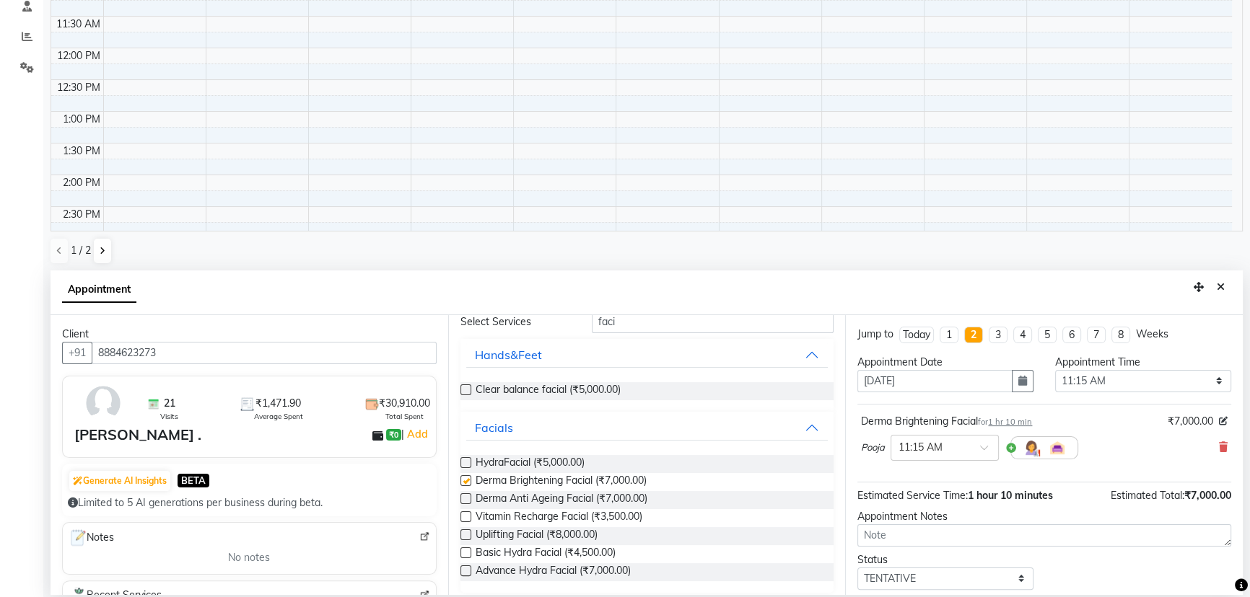
checkbox input "false"
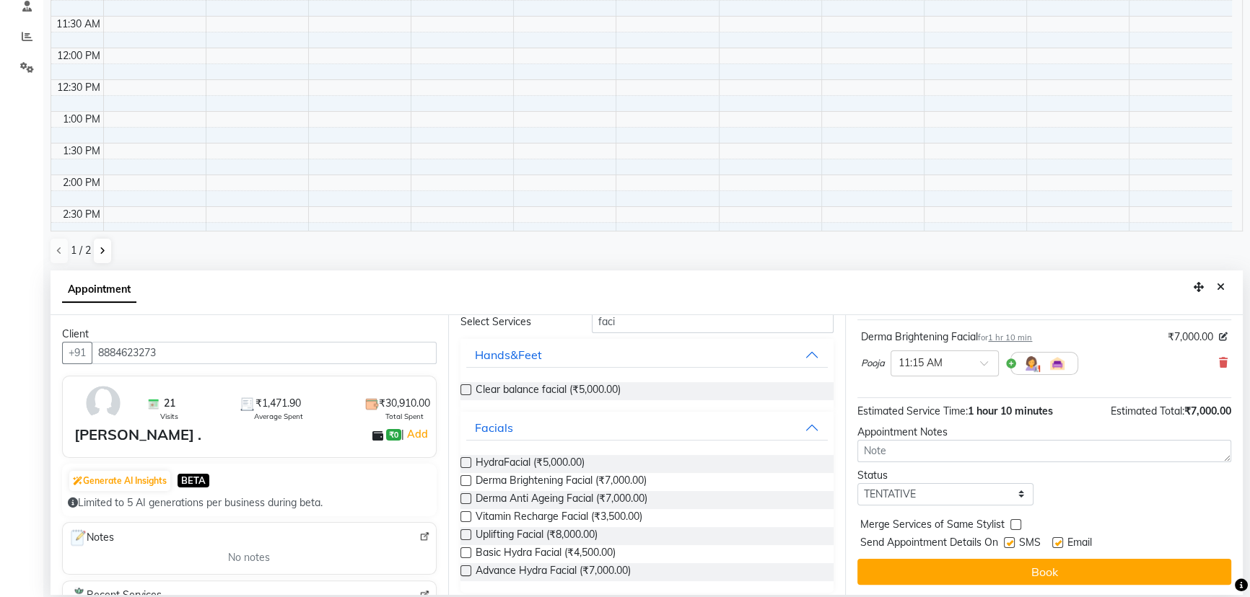
scroll to position [85, 0]
click at [981, 499] on select "Select TENTATIVE CONFIRM UPCOMING" at bounding box center [945, 494] width 176 height 22
select select "confirm booking"
click at [857, 483] on select "Select TENTATIVE CONFIRM UPCOMING" at bounding box center [945, 494] width 176 height 22
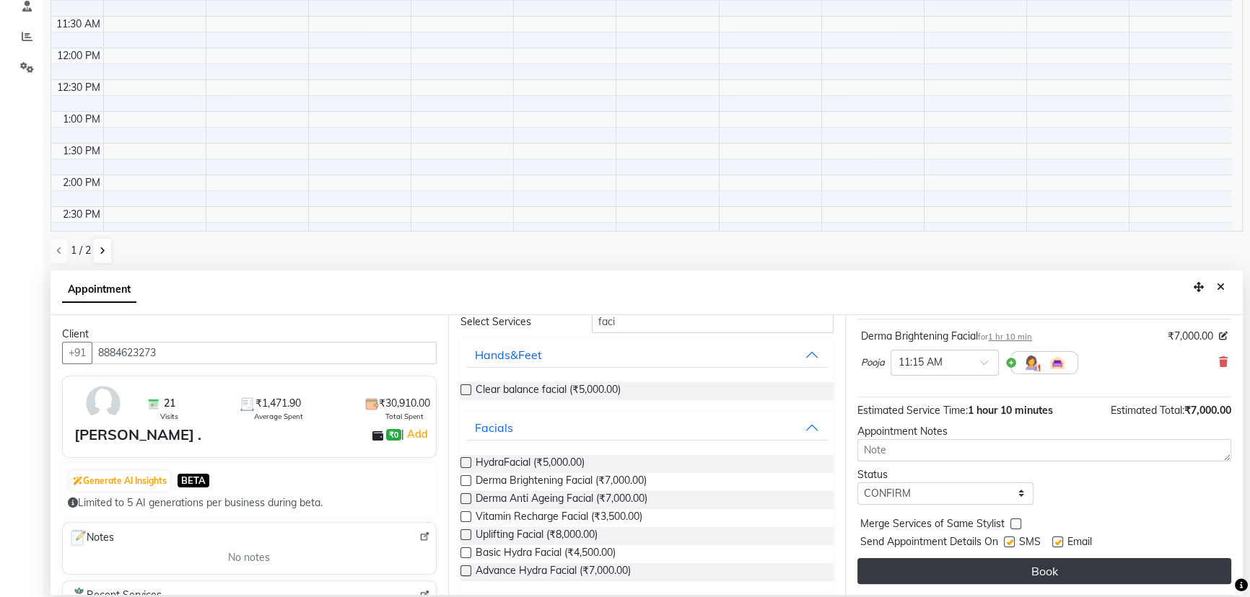
click at [999, 567] on button "Book" at bounding box center [1044, 571] width 374 height 26
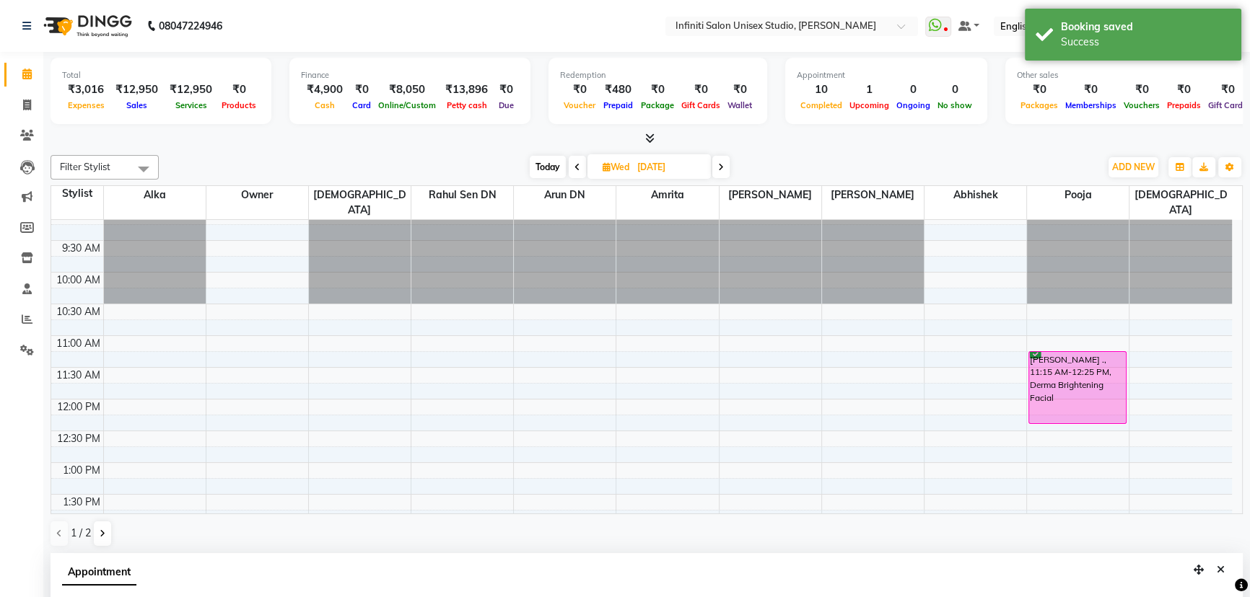
scroll to position [0, 0]
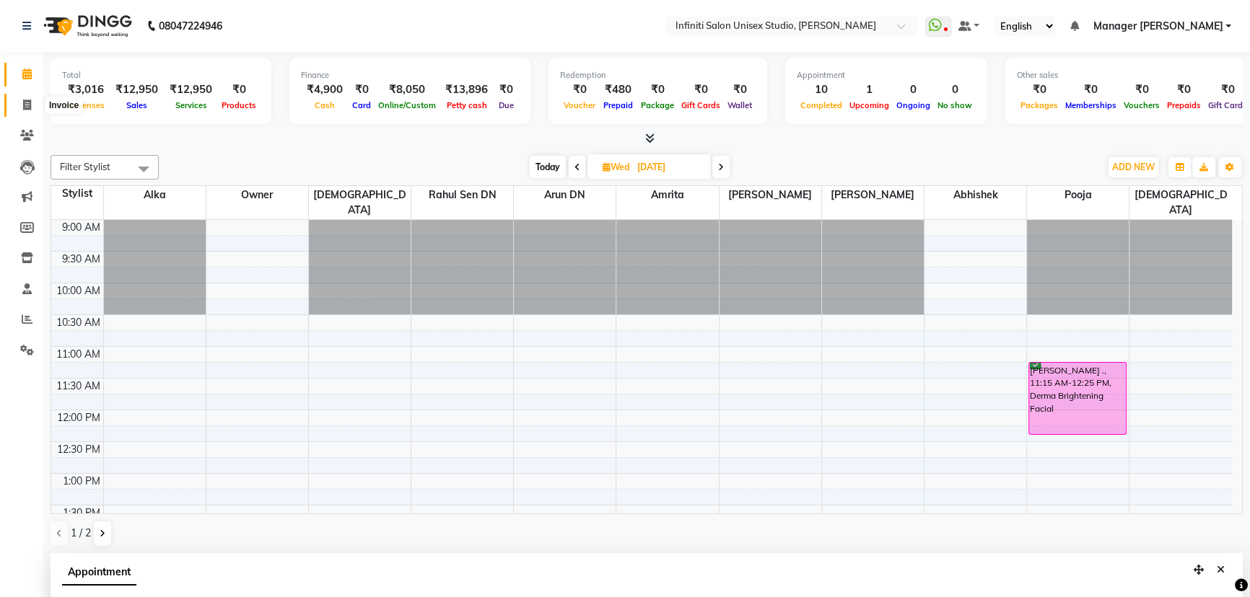
click at [19, 97] on span at bounding box center [26, 105] width 25 height 17
select select "6511"
select select "service"
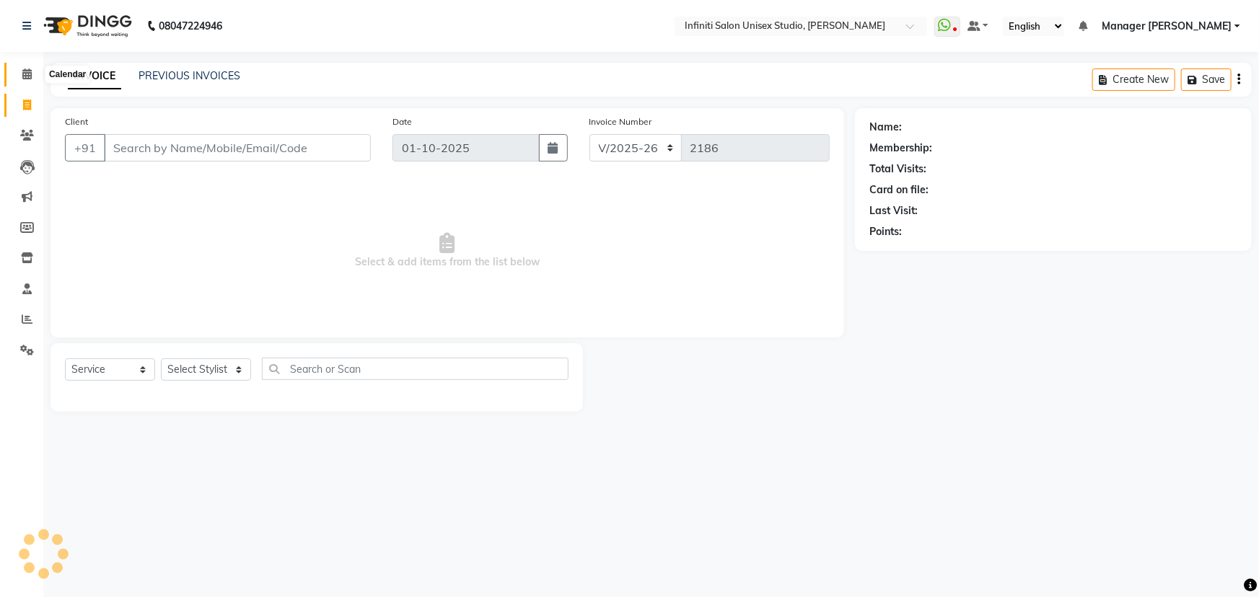
click at [32, 69] on span at bounding box center [26, 74] width 25 height 17
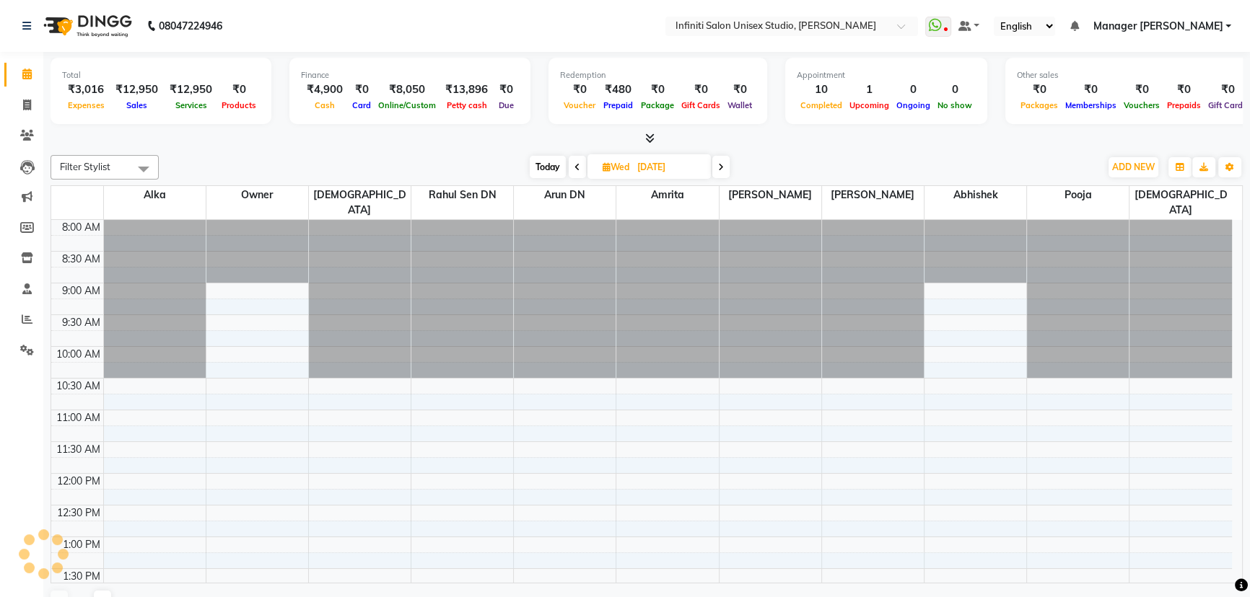
scroll to position [380, 0]
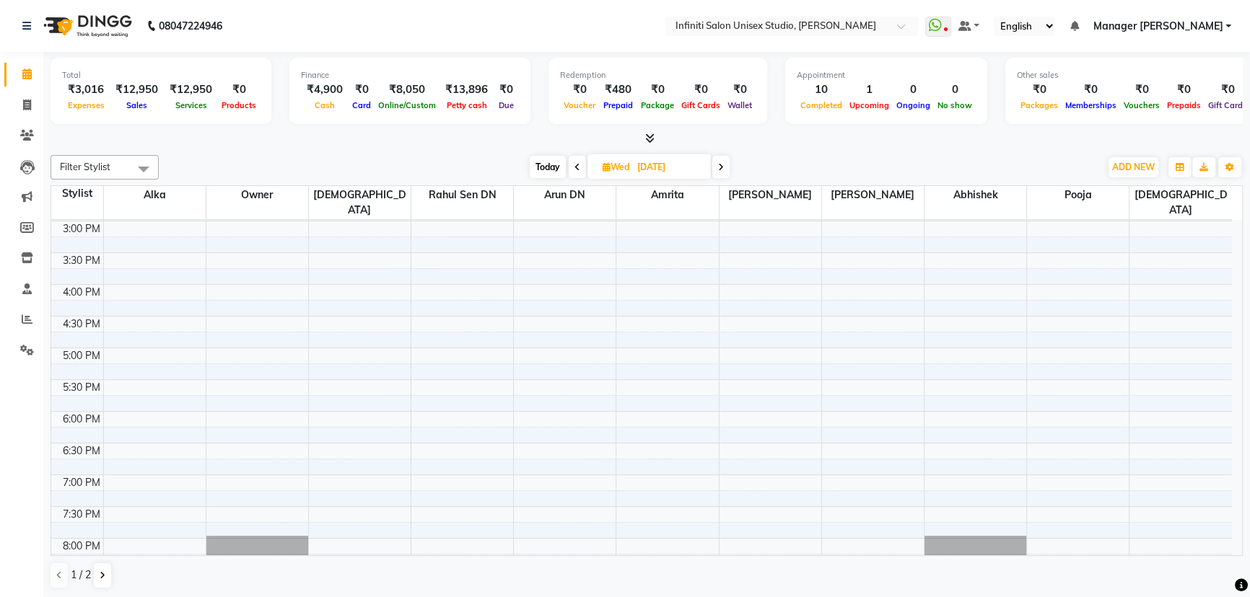
click at [546, 164] on span "Today" at bounding box center [548, 167] width 36 height 22
type input "01-10-2025"
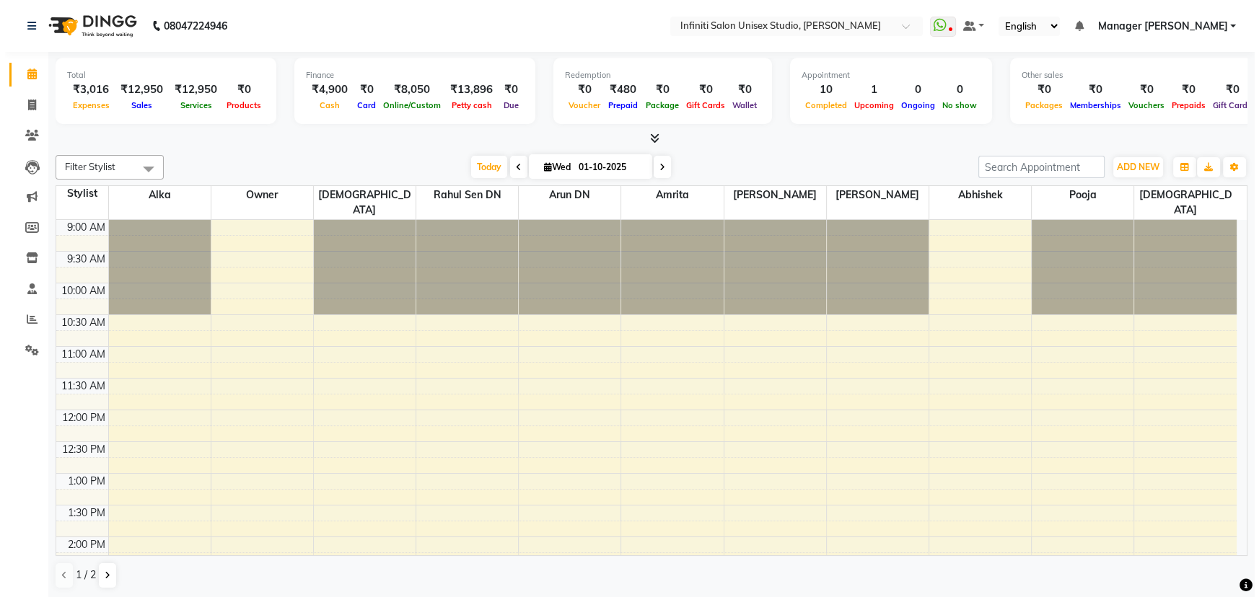
scroll to position [407, 0]
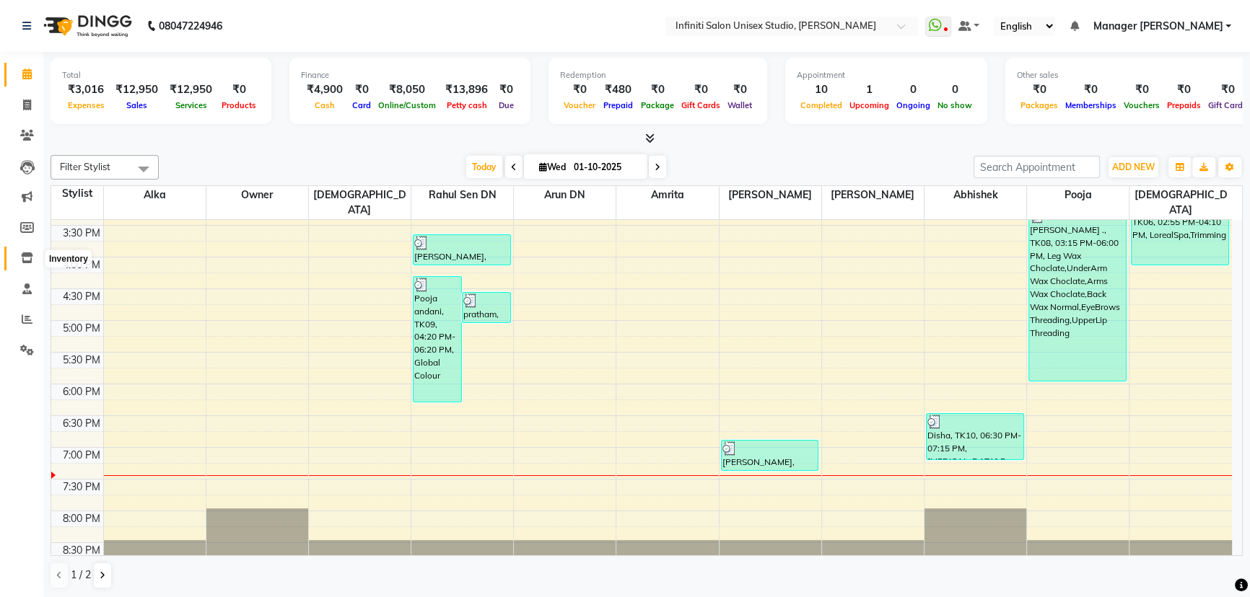
click at [19, 256] on span at bounding box center [26, 258] width 25 height 17
select select
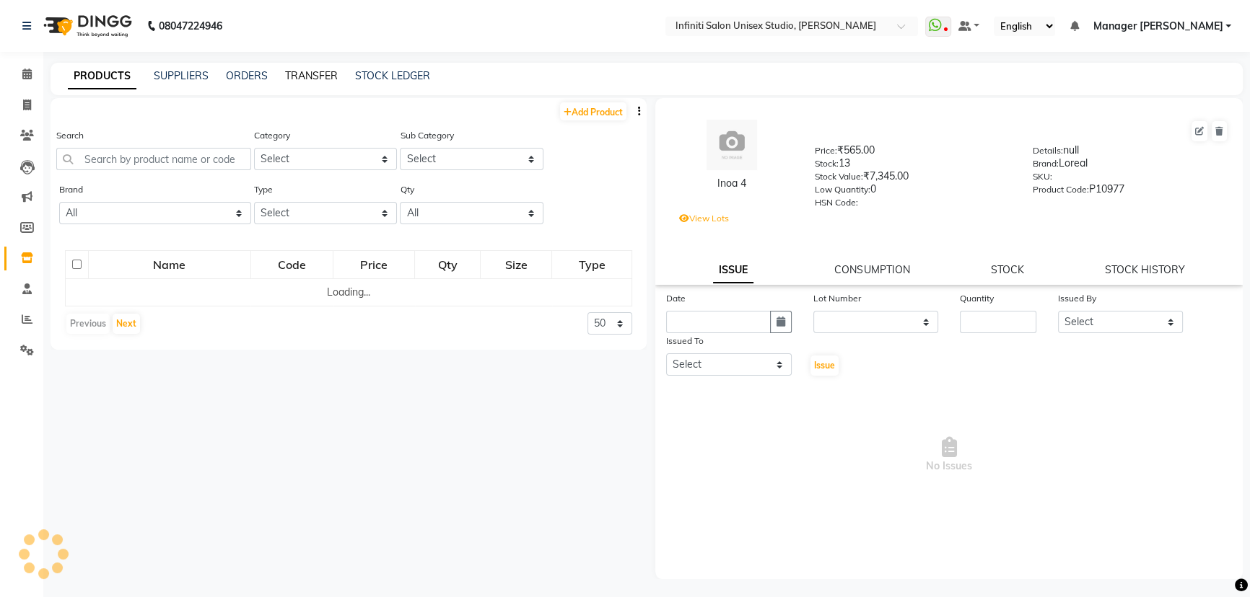
click at [311, 73] on link "TRANSFER" at bounding box center [311, 75] width 53 height 13
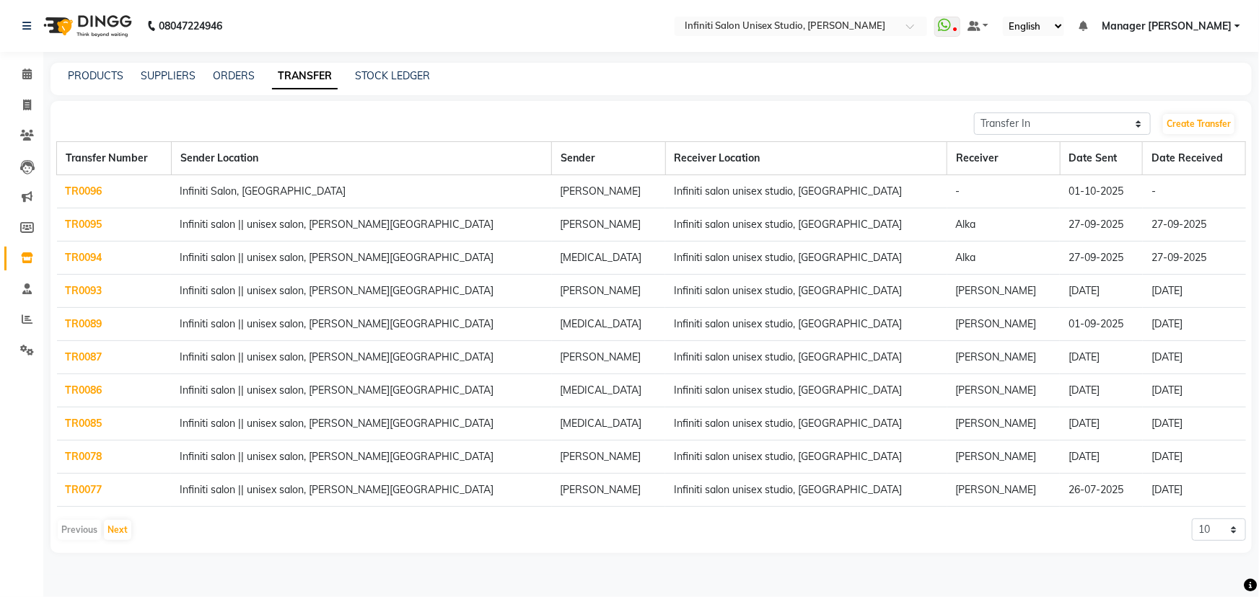
click at [56, 193] on table "Transfer Number Sender Location Sender Receiver Location Receiver Date Sent Dat…" at bounding box center [651, 324] width 1190 height 366
click at [72, 191] on link "TR0096" at bounding box center [84, 191] width 37 height 13
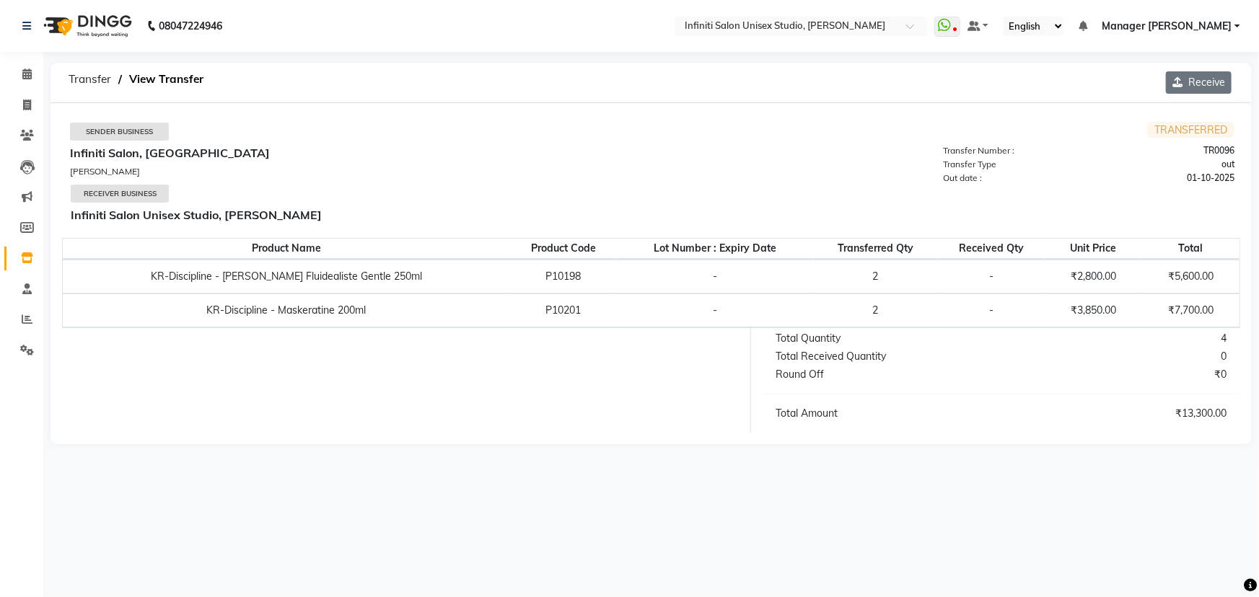
click at [1202, 76] on button "Receive" at bounding box center [1199, 82] width 66 height 22
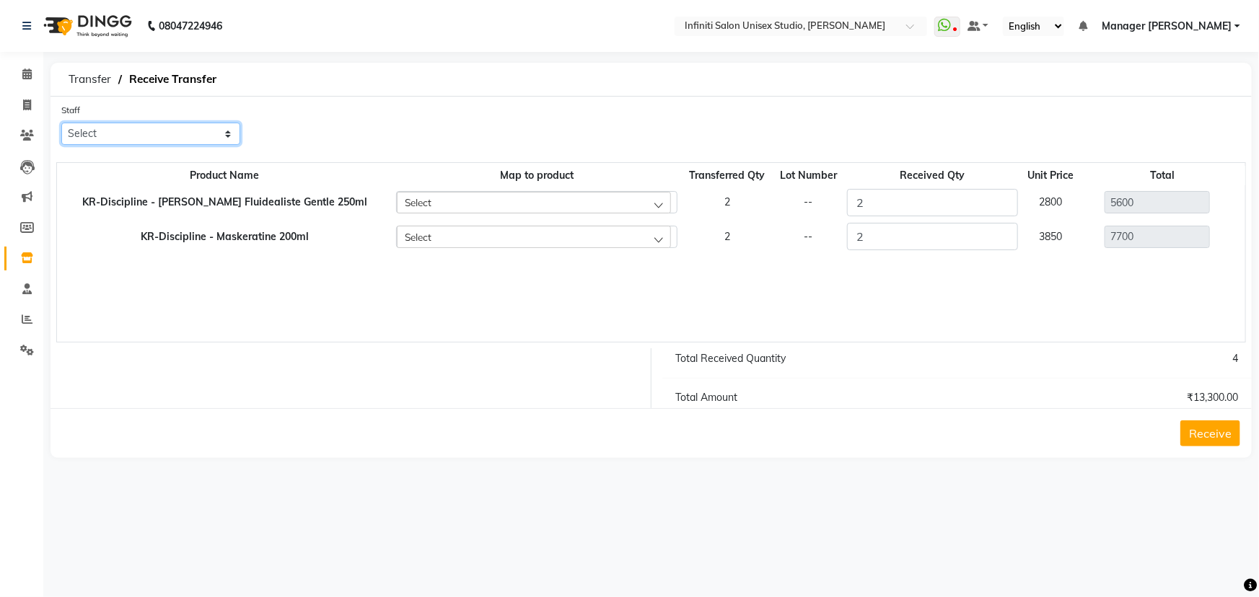
click at [150, 140] on select "Select Abhishek Alka Amrita Arun DN Bharti Nigam Ishu Krishna Owner Pooja Rahul…" at bounding box center [150, 134] width 179 height 22
select select "69304"
click at [61, 123] on select "Select Abhishek Alka Amrita Arun DN Bharti Nigam Ishu Krishna Owner Pooja Rahul…" at bounding box center [150, 134] width 179 height 22
click at [397, 198] on div "Select" at bounding box center [534, 203] width 274 height 22
click at [422, 242] on input "text" at bounding box center [549, 236] width 255 height 25
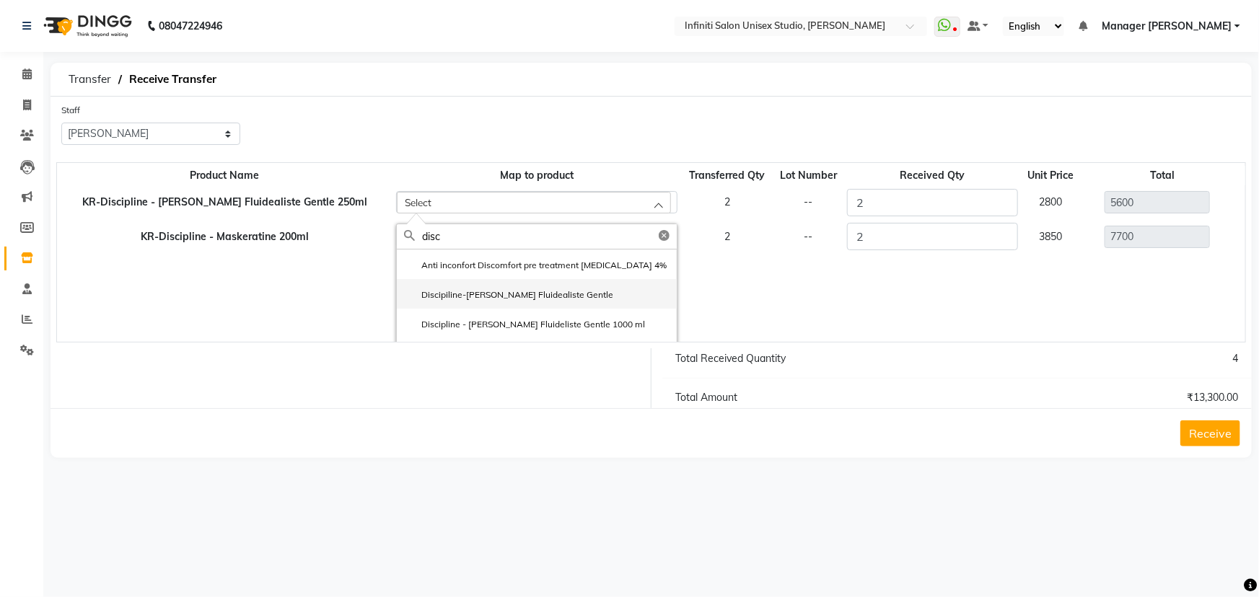
type input "disc"
click at [422, 295] on label "Discipiline-Bain Fluidealiste Gentle" at bounding box center [508, 295] width 209 height 13
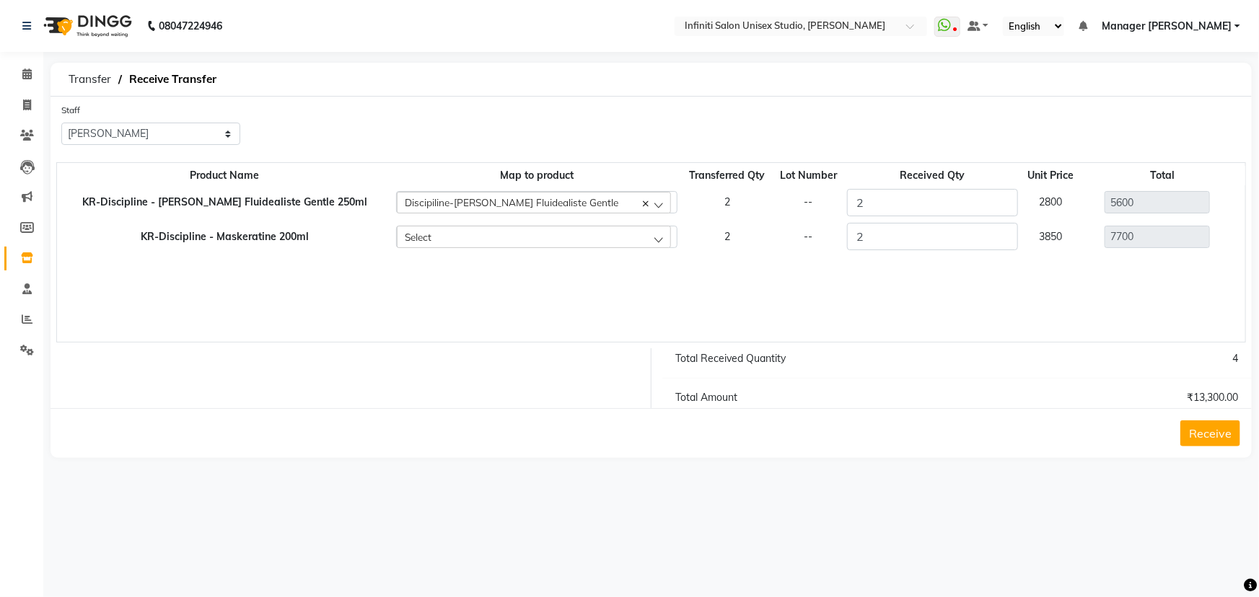
click at [406, 235] on div "Select" at bounding box center [534, 237] width 274 height 22
click at [422, 271] on input "text" at bounding box center [549, 271] width 255 height 25
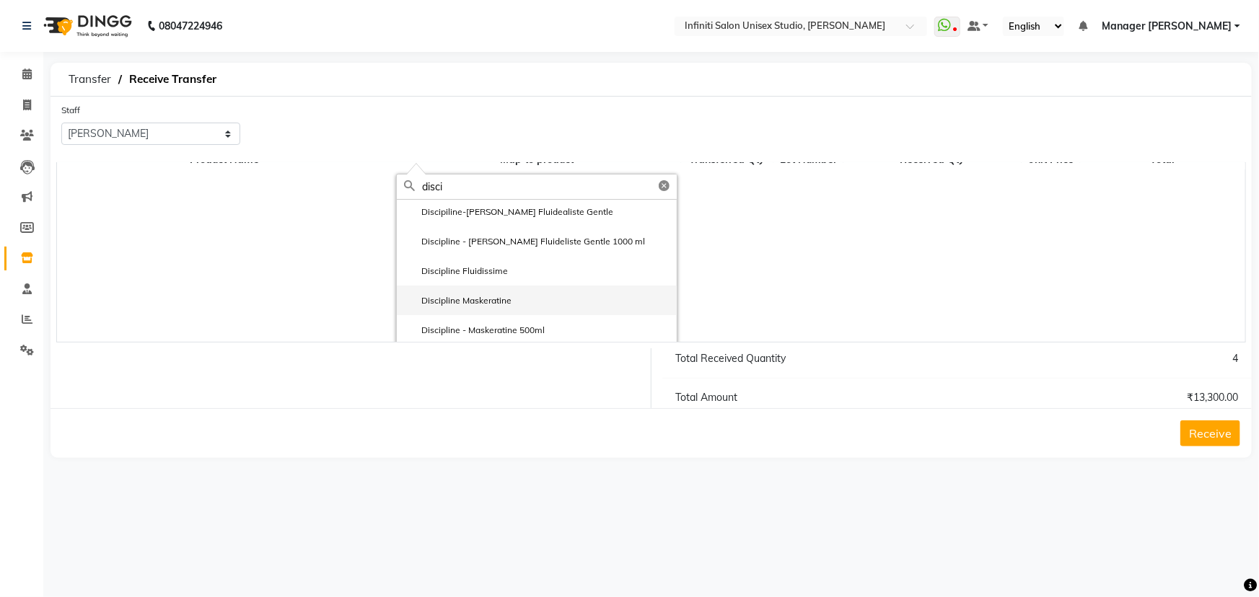
scroll to position [87, 0]
type input "disci"
click at [417, 296] on label "Discipline Maskeratine" at bounding box center [458, 298] width 108 height 13
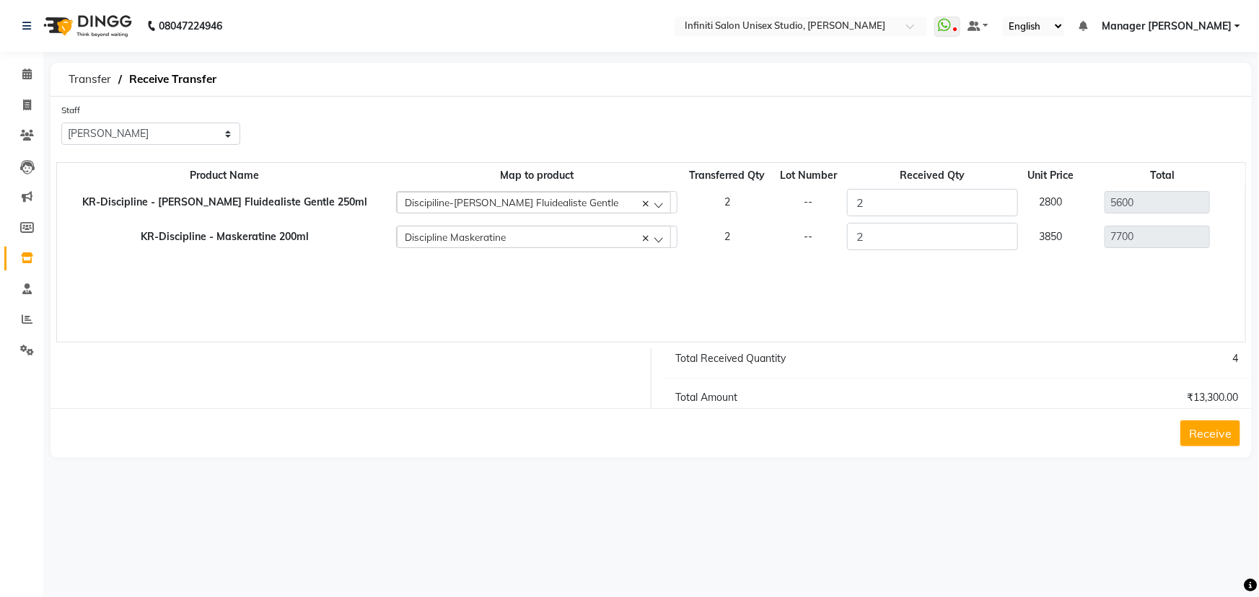
click at [1223, 426] on button "Receive" at bounding box center [1210, 434] width 60 height 26
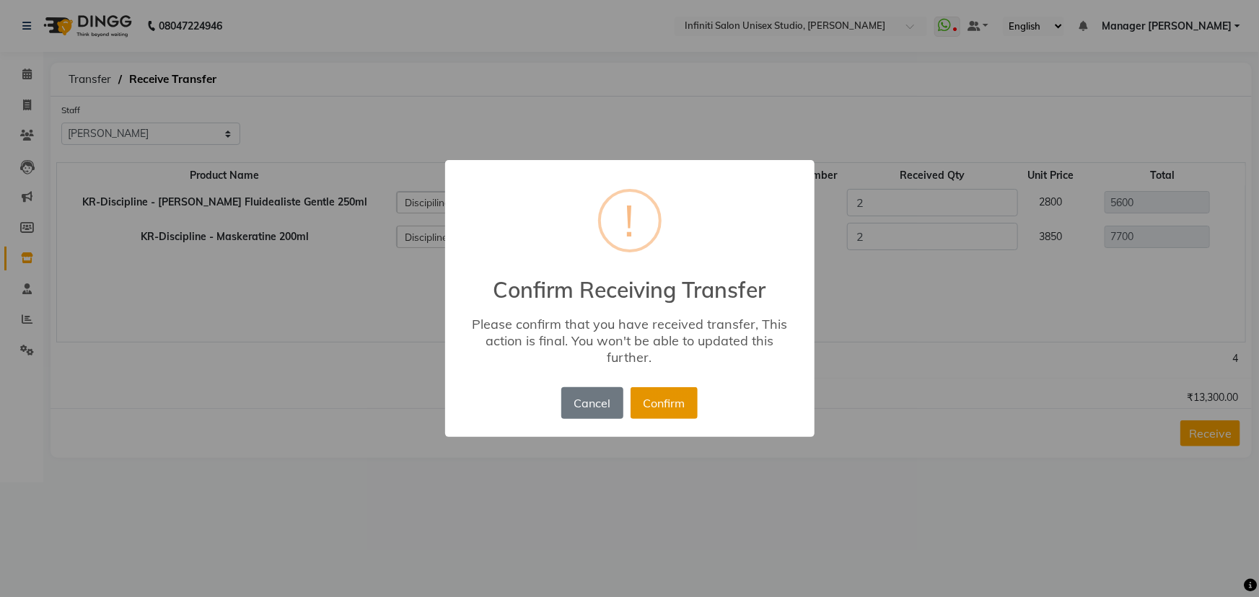
click at [656, 408] on button "Confirm" at bounding box center [664, 403] width 67 height 32
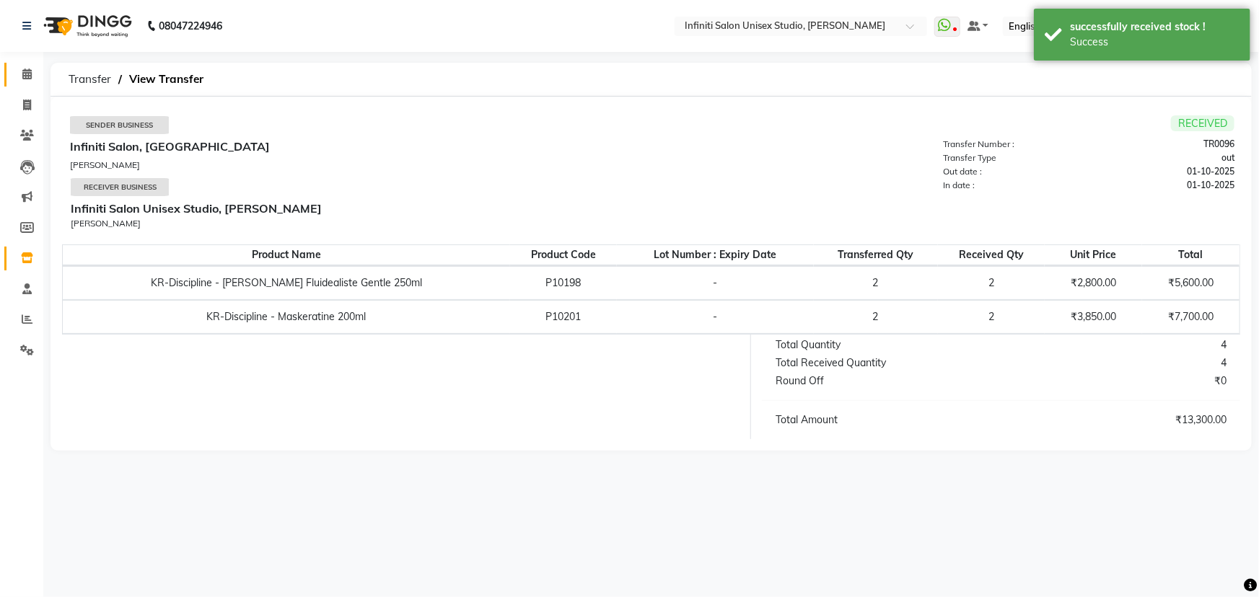
click at [32, 71] on span at bounding box center [26, 74] width 25 height 17
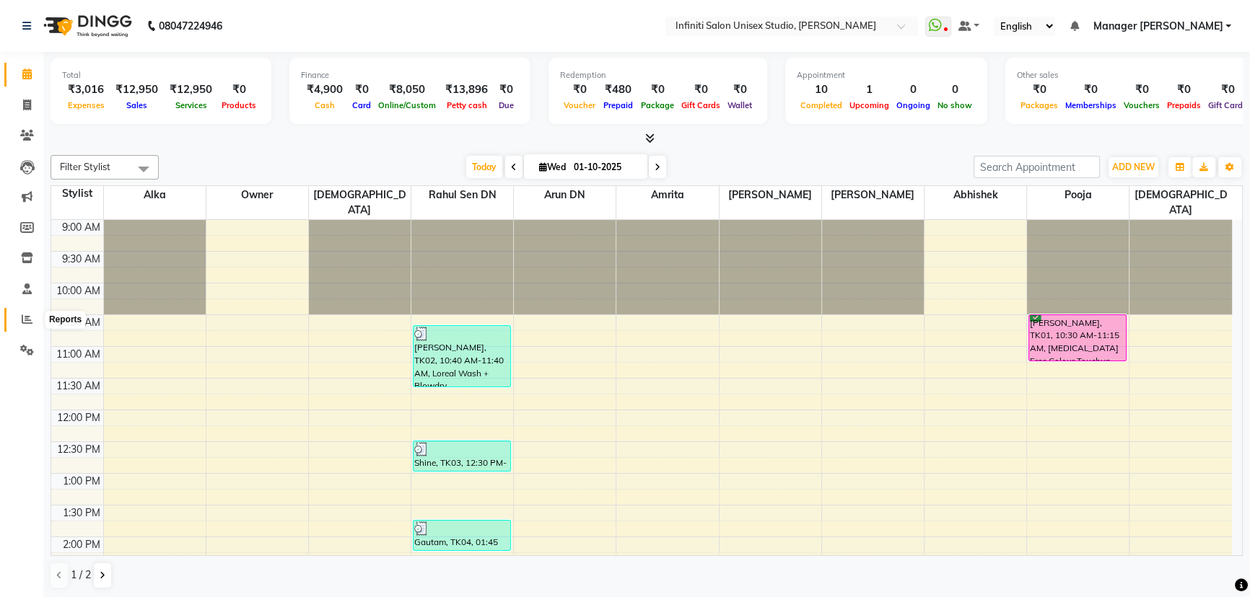
click at [22, 317] on icon at bounding box center [27, 319] width 11 height 11
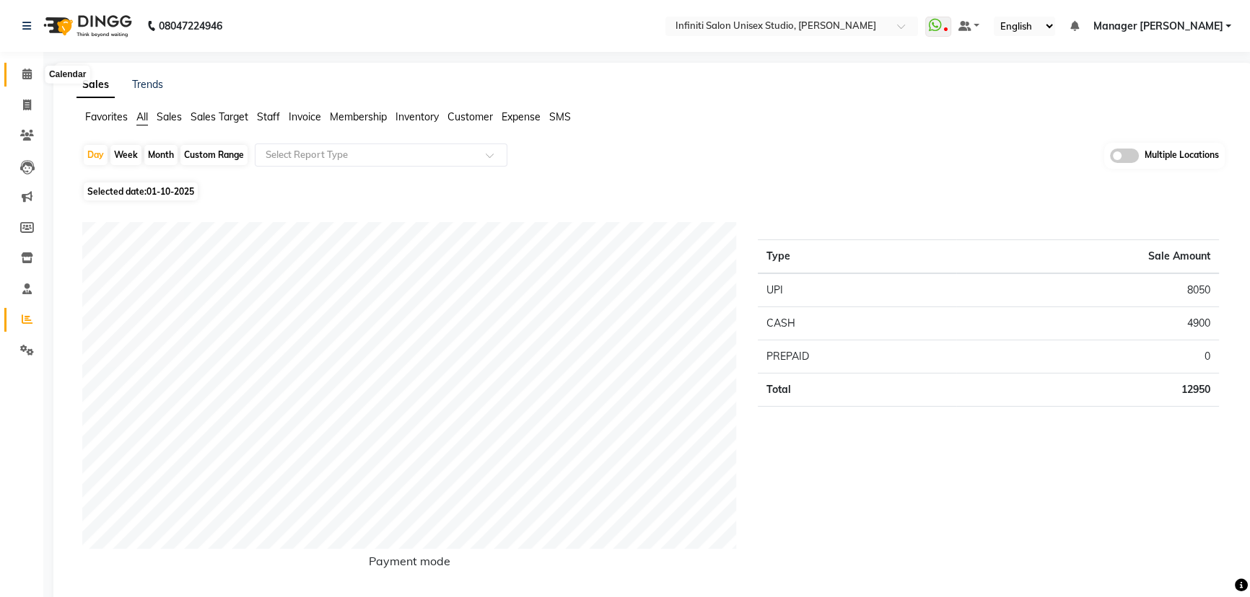
click at [23, 70] on icon at bounding box center [26, 74] width 9 height 11
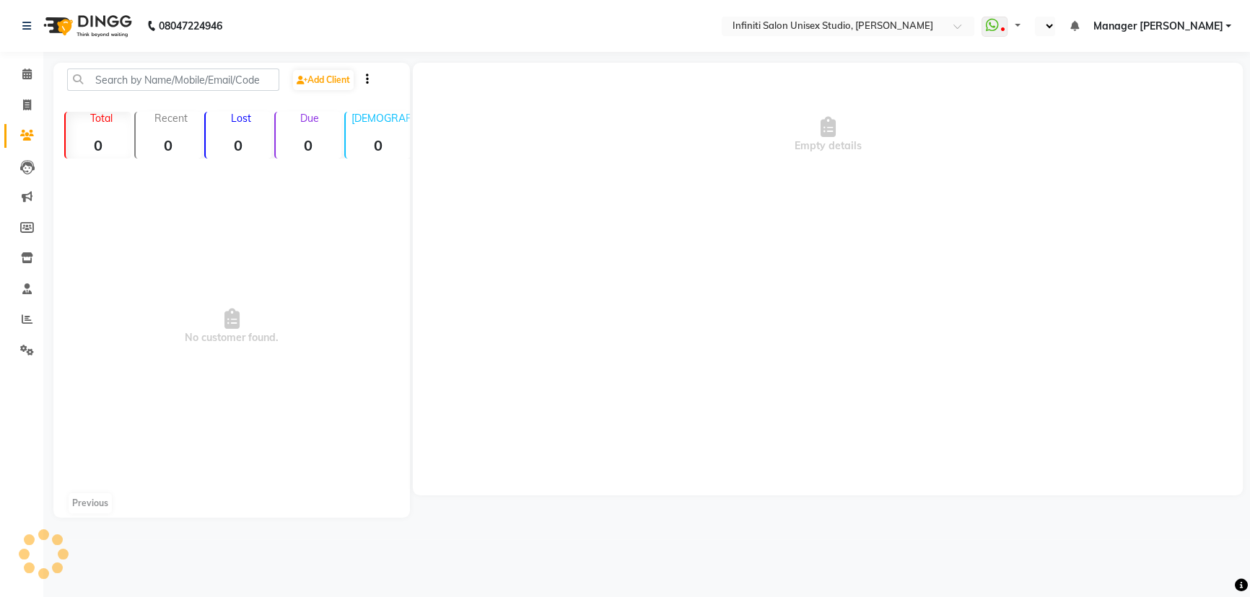
select select "en"
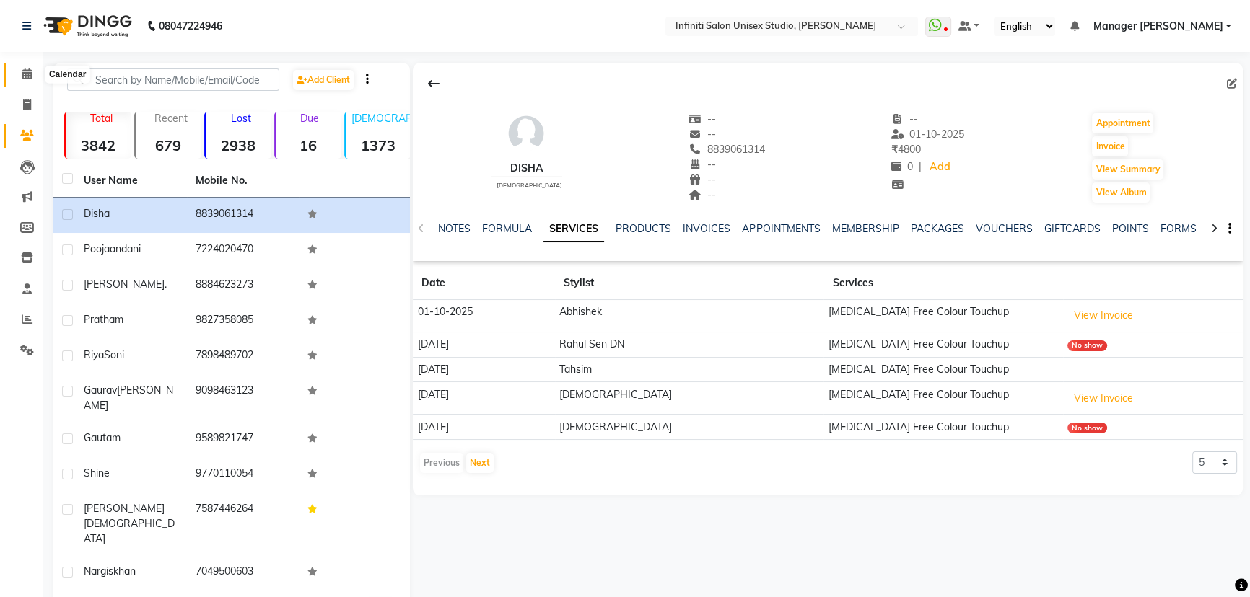
click at [20, 74] on span at bounding box center [26, 74] width 25 height 17
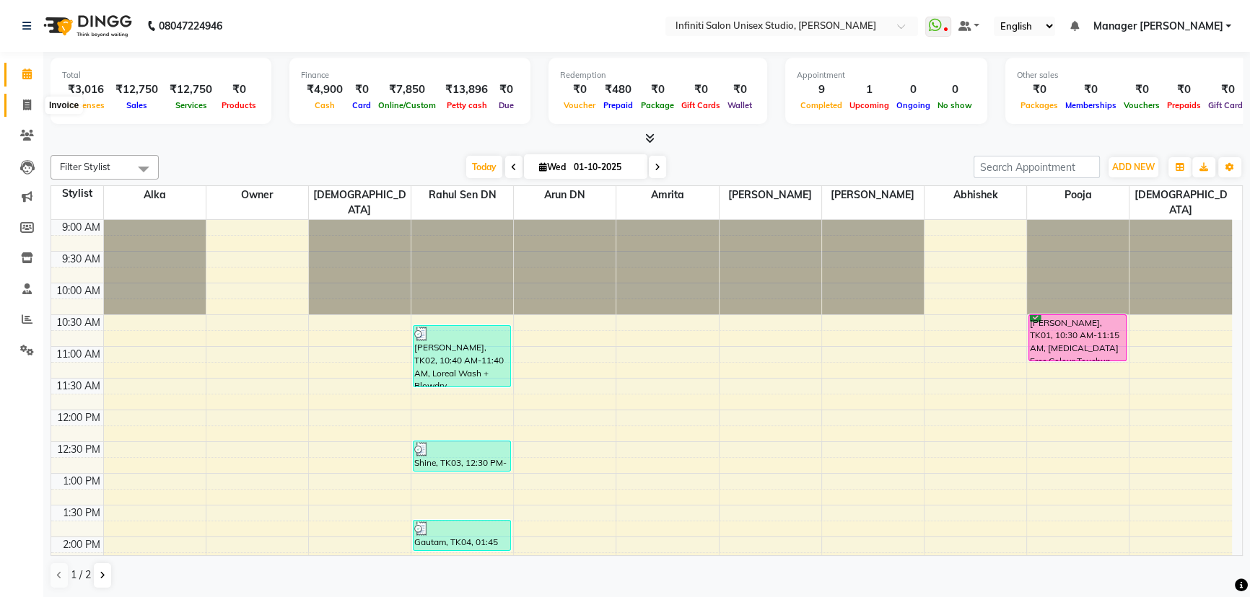
click at [24, 105] on icon at bounding box center [27, 105] width 8 height 11
select select "6511"
select select "service"
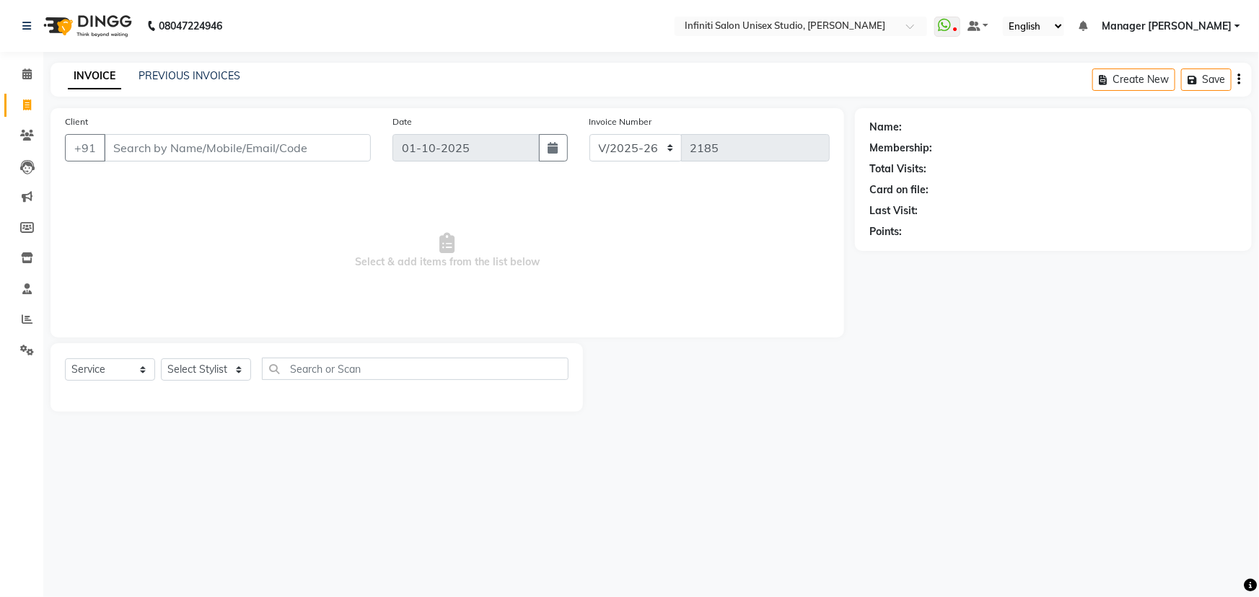
click at [189, 151] on input "Client" at bounding box center [237, 147] width 267 height 27
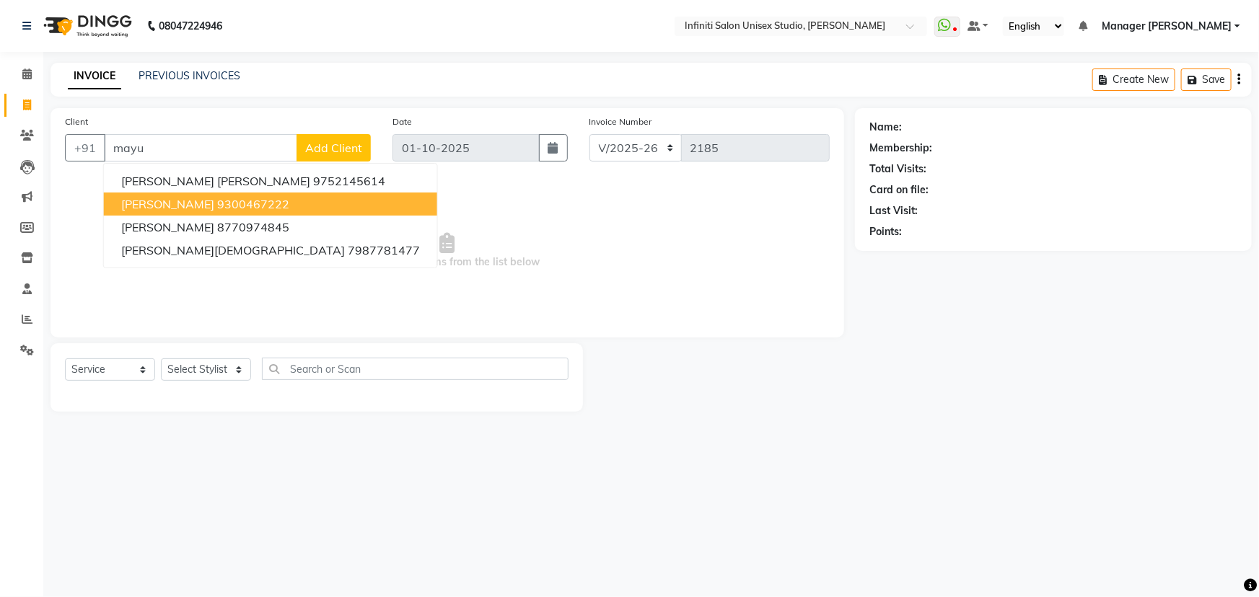
click at [217, 203] on ngb-highlight "9300467222" at bounding box center [253, 204] width 72 height 14
type input "9300467222"
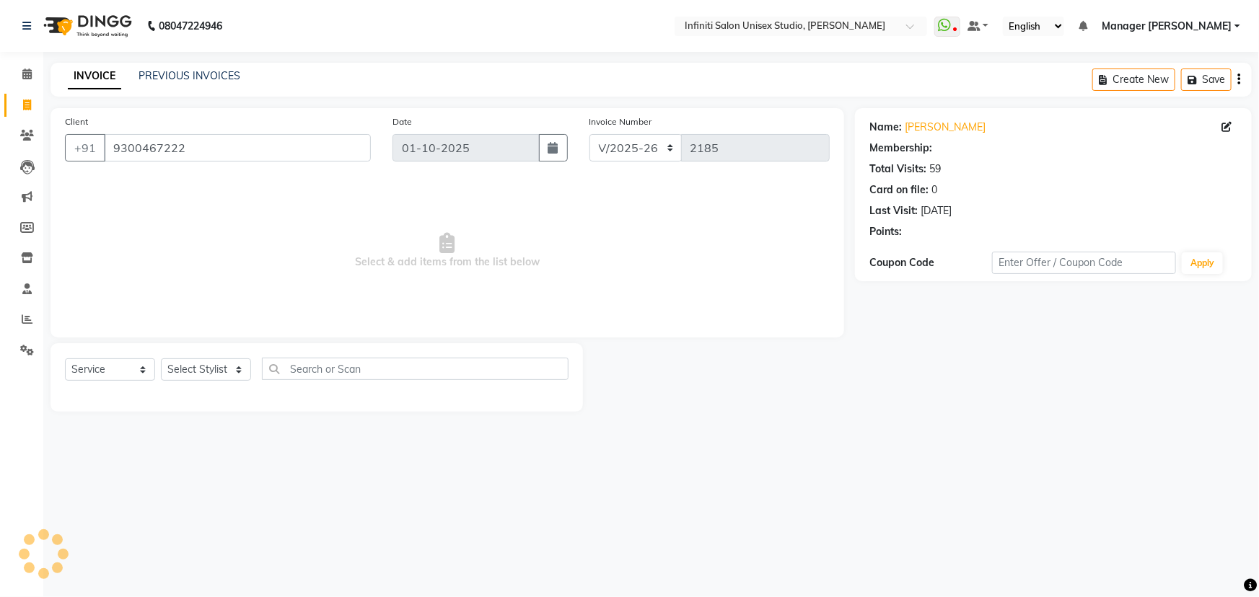
select select "2: Object"
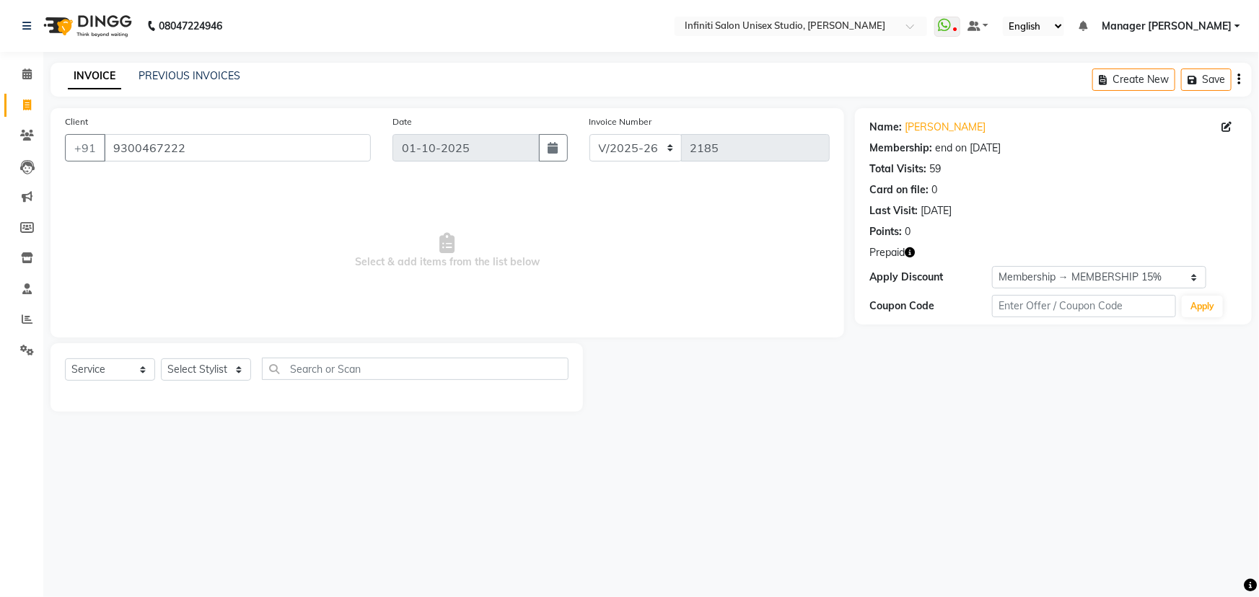
click at [909, 254] on icon "button" at bounding box center [910, 252] width 10 height 10
click at [596, 257] on span "Select & add items from the list below" at bounding box center [447, 251] width 765 height 144
click at [912, 250] on icon "button" at bounding box center [910, 252] width 10 height 10
click at [634, 252] on span "Select & add items from the list below" at bounding box center [447, 251] width 765 height 144
click at [214, 373] on select "Select Stylist [PERSON_NAME] Amrita Arun DN Bharti [PERSON_NAME] Owner [PERSON_…" at bounding box center [206, 370] width 90 height 22
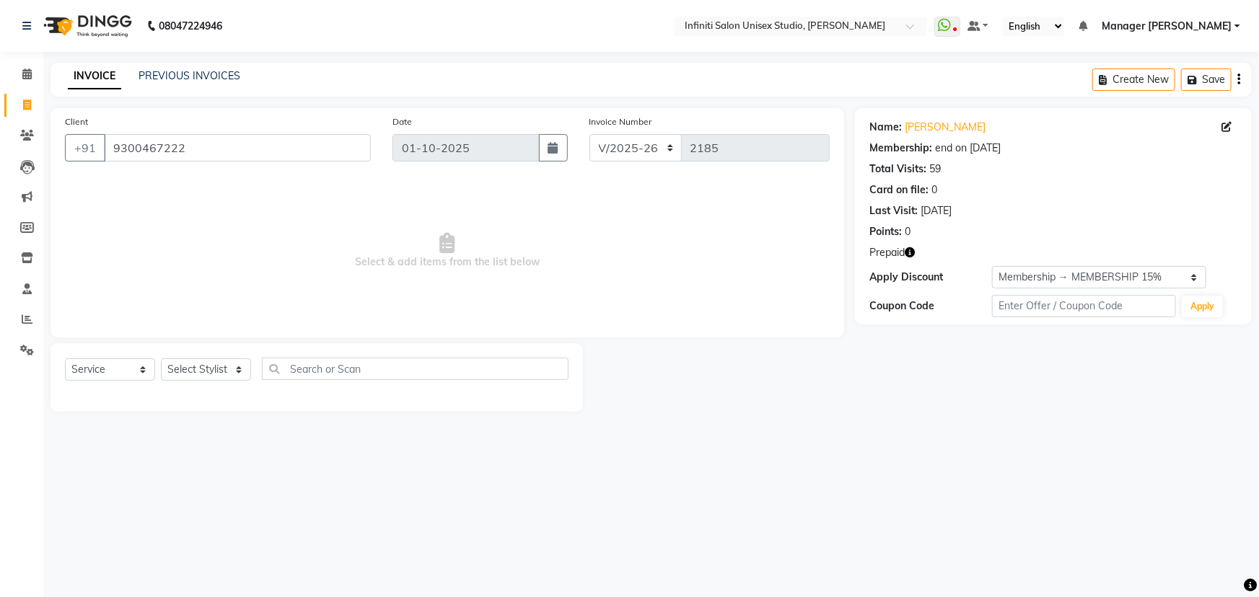
click at [374, 323] on span "Select & add items from the list below" at bounding box center [447, 251] width 765 height 144
click at [910, 250] on icon "button" at bounding box center [910, 252] width 10 height 10
click at [738, 274] on span "Select & add items from the list below" at bounding box center [447, 251] width 765 height 144
click at [222, 370] on select "Select Stylist [PERSON_NAME] Amrita Arun DN Bharti [PERSON_NAME] Owner [PERSON_…" at bounding box center [206, 370] width 90 height 22
select select "49892"
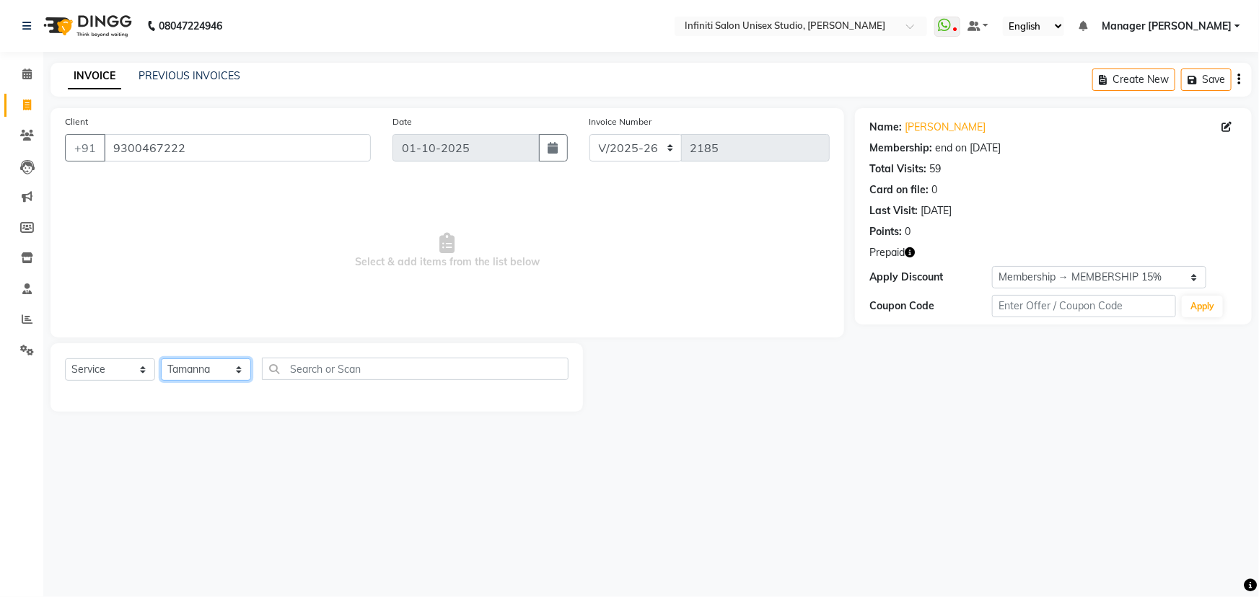
click at [161, 359] on select "Select Stylist [PERSON_NAME] Amrita Arun DN Bharti [PERSON_NAME] Owner [PERSON_…" at bounding box center [206, 370] width 90 height 22
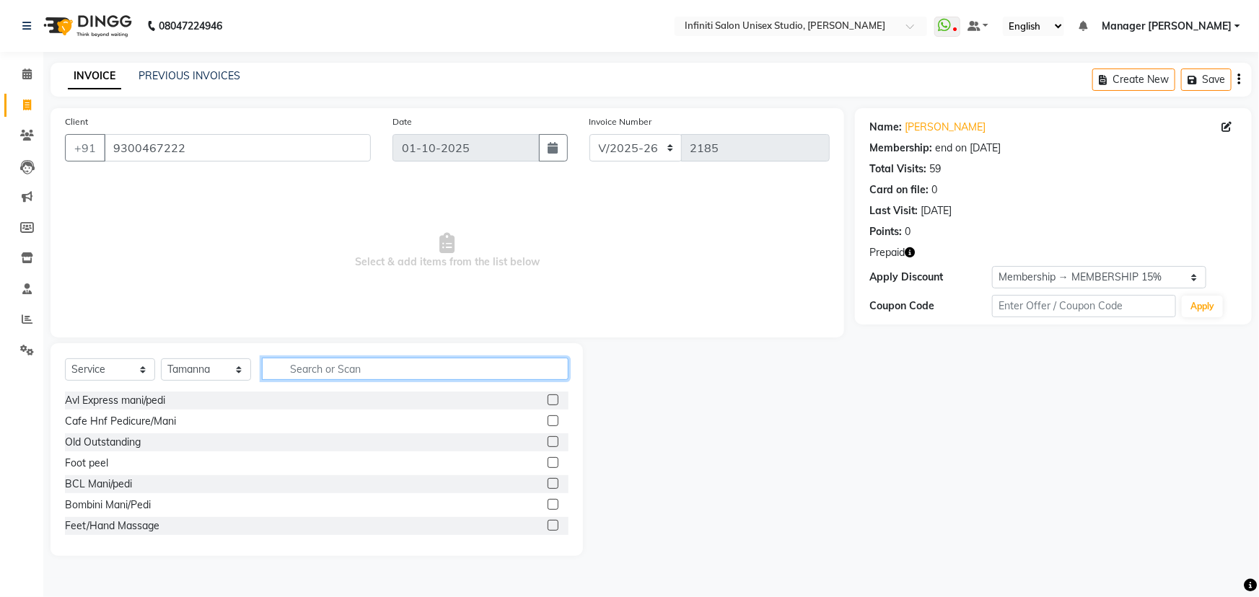
click at [312, 362] on input "text" at bounding box center [415, 369] width 307 height 22
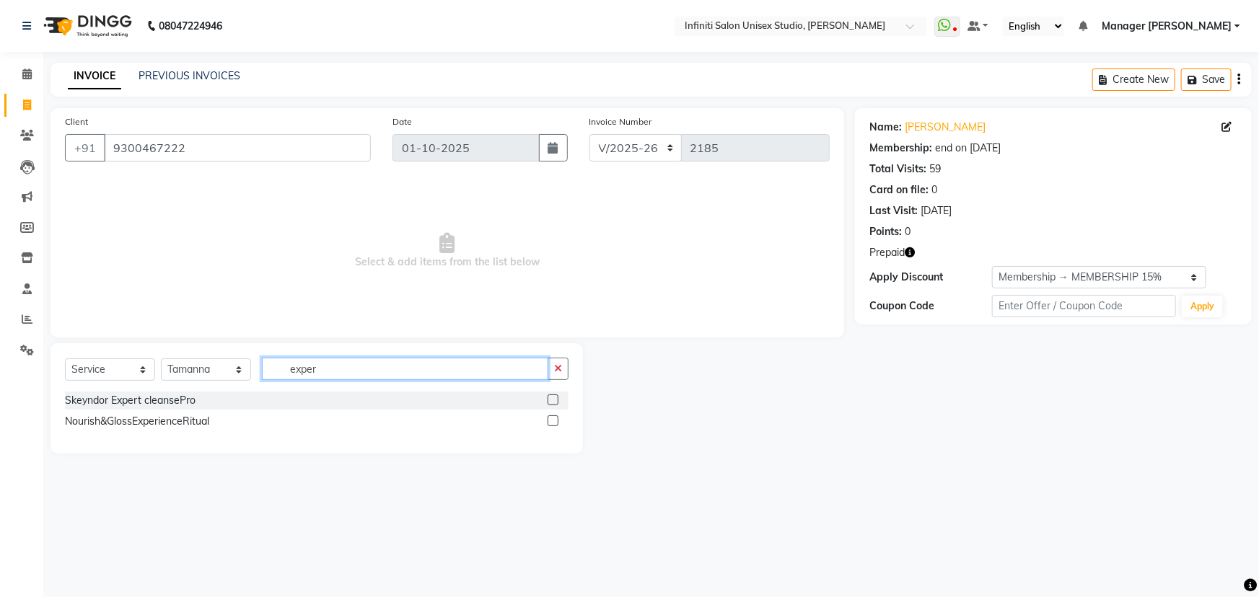
type input "exper"
click at [551, 400] on label at bounding box center [553, 400] width 11 height 11
click at [551, 400] on input "checkbox" at bounding box center [552, 400] width 9 height 9
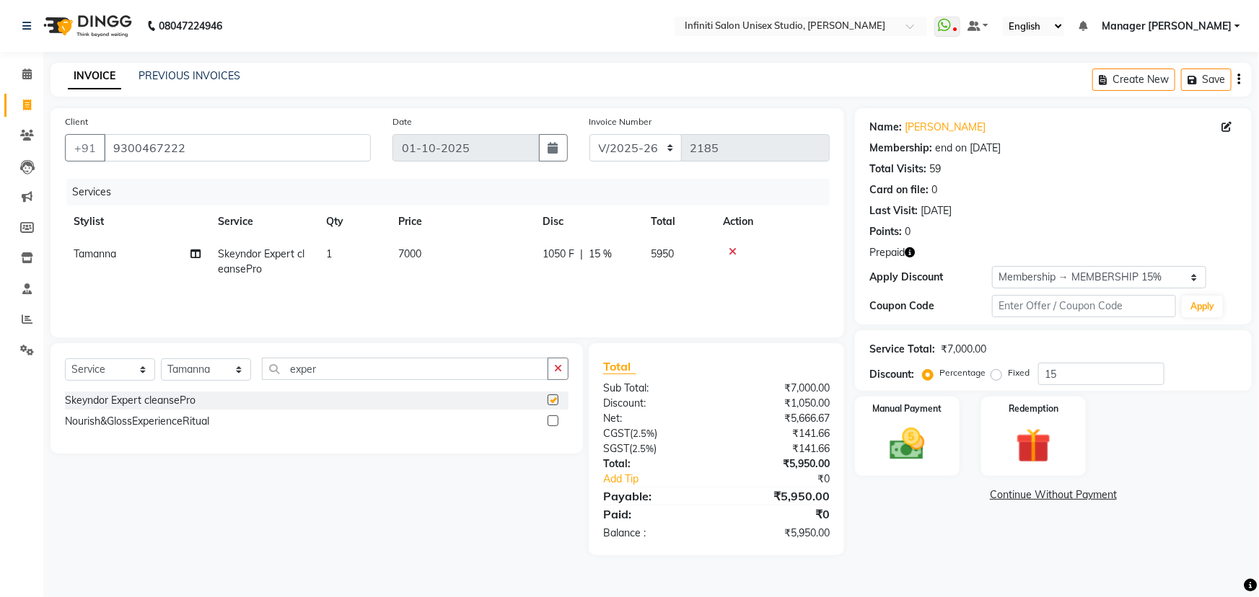
checkbox input "false"
click at [408, 252] on span "7000" at bounding box center [409, 253] width 23 height 13
select select "49892"
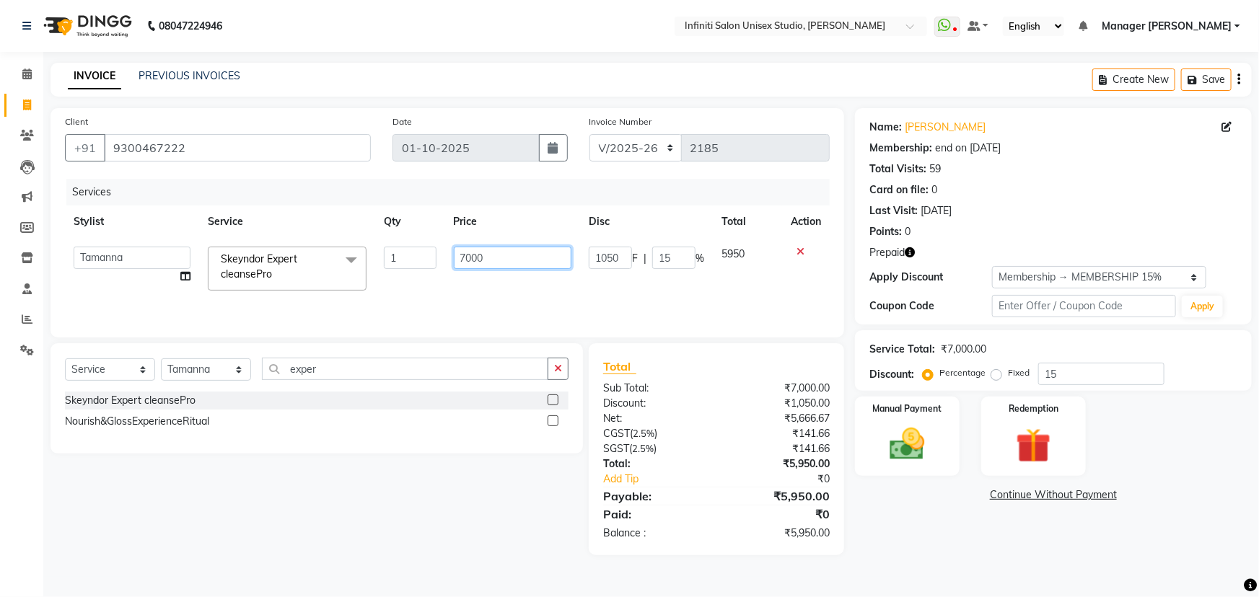
drag, startPoint x: 465, startPoint y: 255, endPoint x: 439, endPoint y: 261, distance: 27.3
click at [439, 261] on tr "Abhishek Alka Amrita Arun DN Bharti [PERSON_NAME] Krishna Owner Pooja Rahul Sen…" at bounding box center [447, 268] width 765 height 61
click at [460, 258] on input "000" at bounding box center [513, 258] width 118 height 22
type input "4000"
click at [598, 286] on div "Services Stylist Service Qty Price Disc Total Action Abhishek Alka Amrita Arun …" at bounding box center [447, 251] width 765 height 144
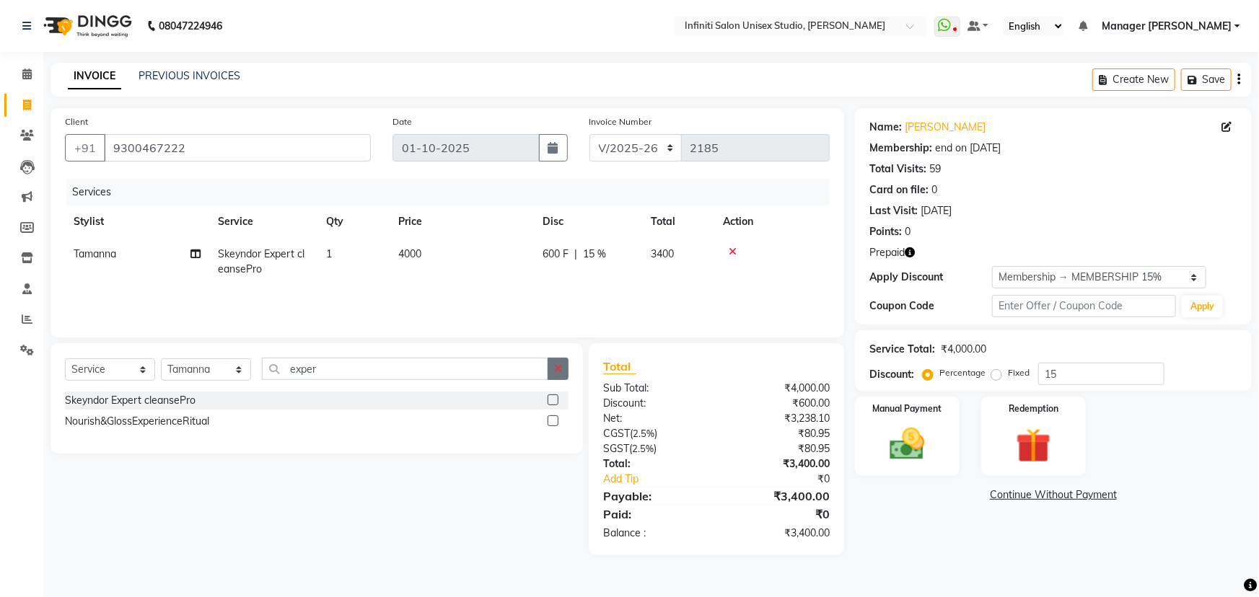
click at [556, 368] on icon "button" at bounding box center [558, 369] width 8 height 10
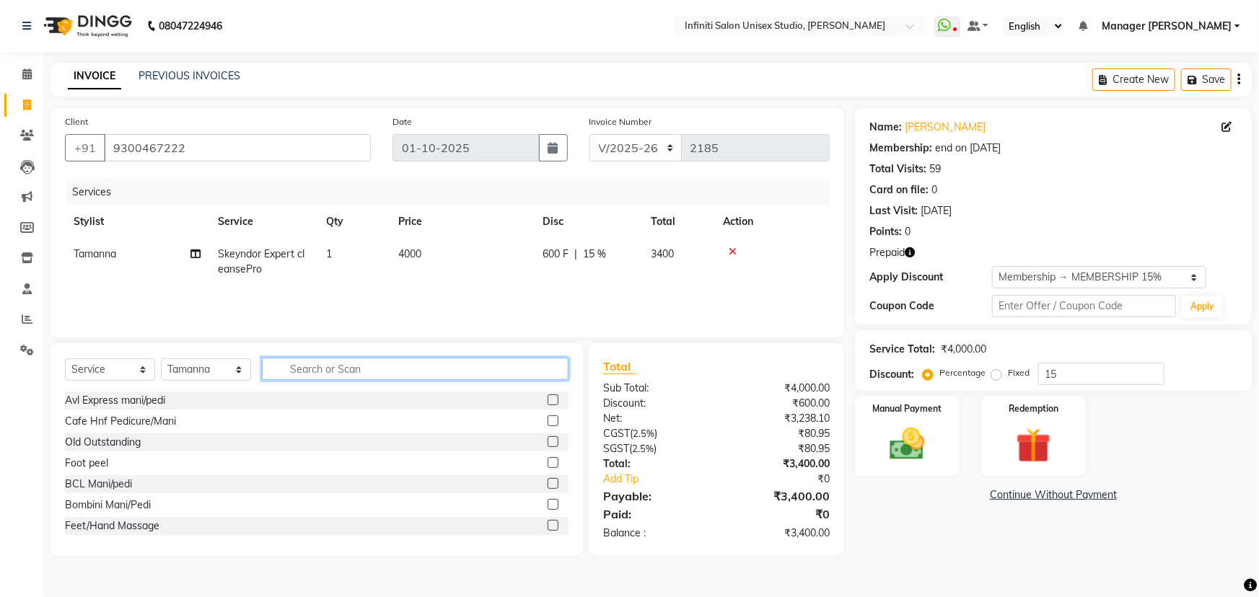
click at [294, 374] on input "text" at bounding box center [415, 369] width 307 height 22
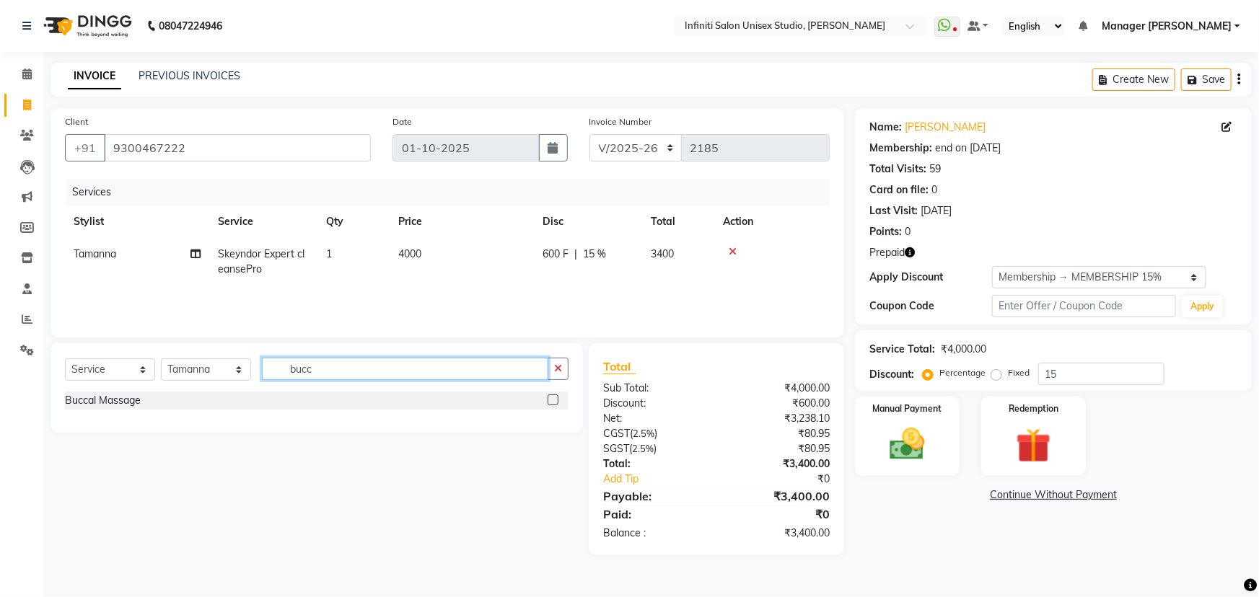
type input "bucc"
click at [556, 398] on label at bounding box center [553, 400] width 11 height 11
click at [556, 398] on input "checkbox" at bounding box center [552, 400] width 9 height 9
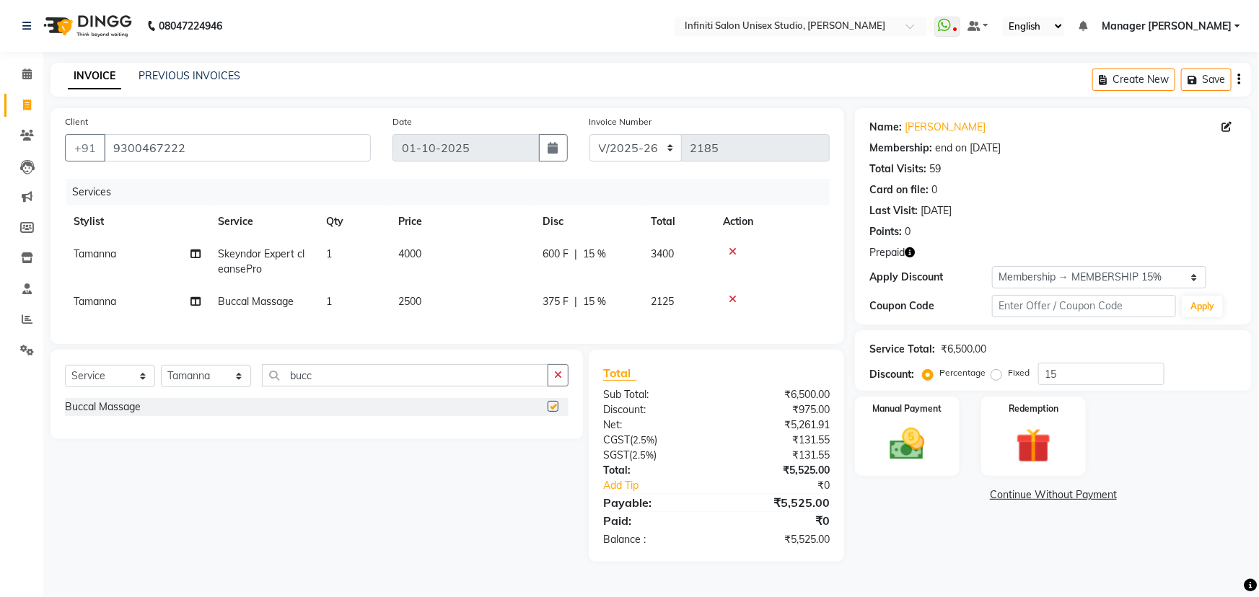
checkbox input "false"
drag, startPoint x: 409, startPoint y: 300, endPoint x: 385, endPoint y: 304, distance: 24.1
click at [385, 304] on tr "Tamanna Buccal Massage 1 2500 375 F | 15 % 2125" at bounding box center [447, 302] width 765 height 32
click at [385, 304] on td "1" at bounding box center [353, 302] width 72 height 32
select select "49892"
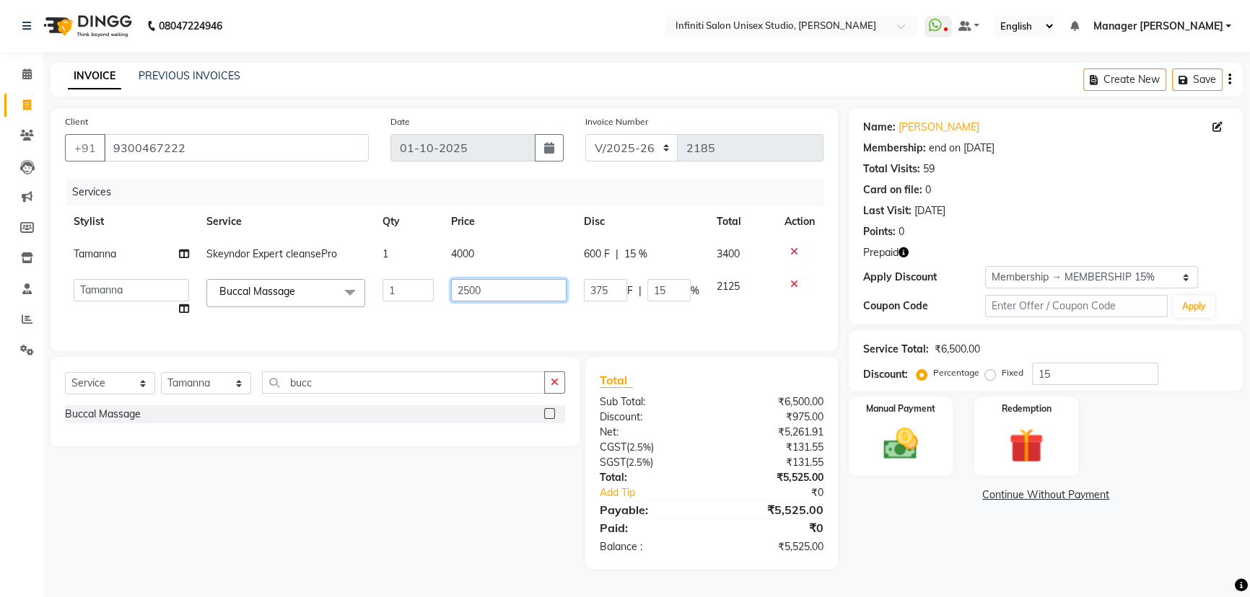
drag, startPoint x: 468, startPoint y: 289, endPoint x: 441, endPoint y: 292, distance: 26.9
click at [441, 292] on tr "Abhishek Alka Amrita Arun DN Bharti [PERSON_NAME] Krishna Owner Pooja Rahul Sen…" at bounding box center [444, 298] width 758 height 55
type input "2000"
click at [528, 309] on td "2000" at bounding box center [513, 298] width 135 height 55
select select "49892"
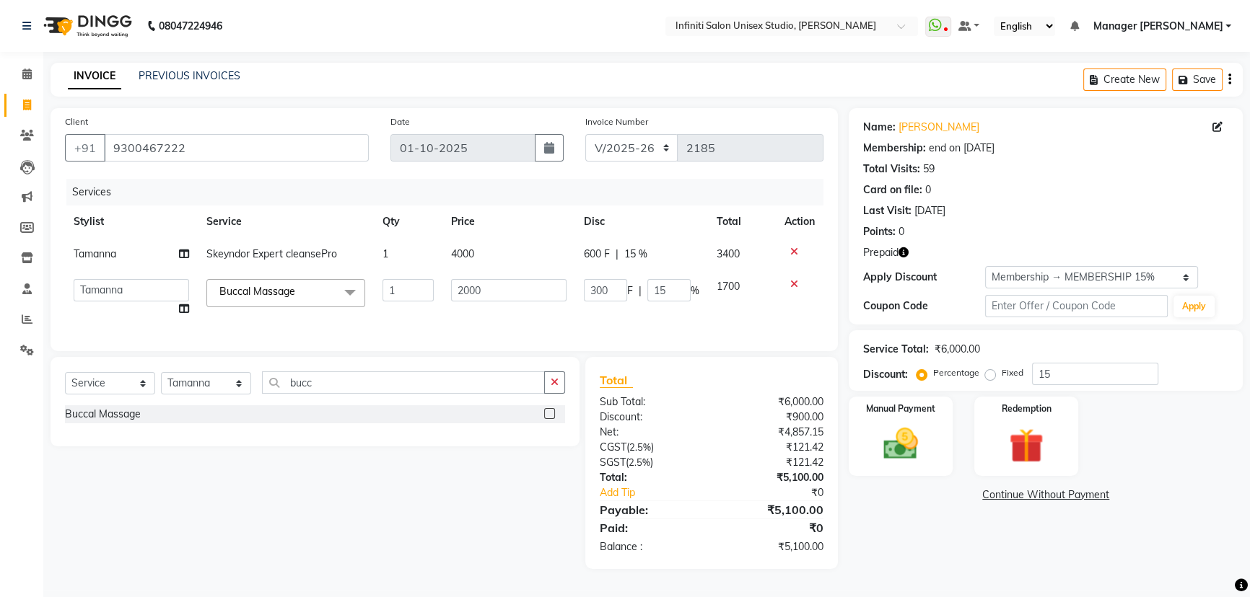
scroll to position [4, 0]
click at [551, 387] on icon "button" at bounding box center [555, 382] width 8 height 10
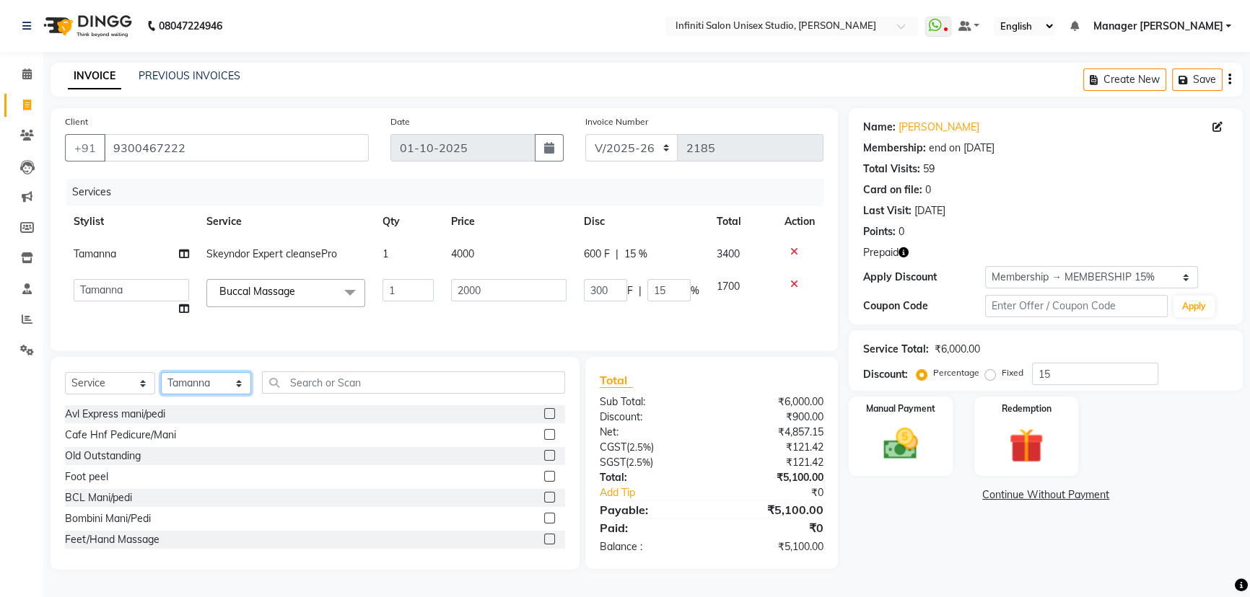
click at [209, 392] on select "Select Stylist [PERSON_NAME] Amrita Arun DN Bharti [PERSON_NAME] Owner [PERSON_…" at bounding box center [206, 383] width 90 height 22
select select "79159"
click at [161, 379] on select "Select Stylist [PERSON_NAME] Amrita Arun DN Bharti [PERSON_NAME] Owner [PERSON_…" at bounding box center [206, 383] width 90 height 22
click at [300, 390] on input "text" at bounding box center [413, 383] width 303 height 22
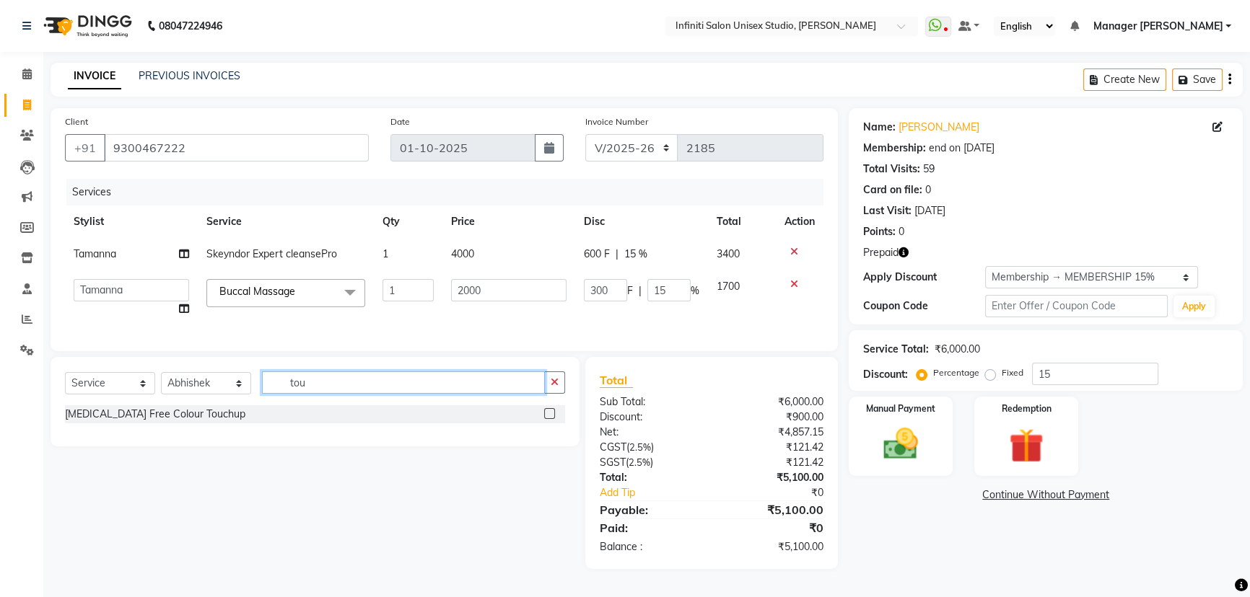
type input "tou"
click at [550, 419] on label at bounding box center [549, 413] width 11 height 11
click at [550, 419] on input "checkbox" at bounding box center [548, 414] width 9 height 9
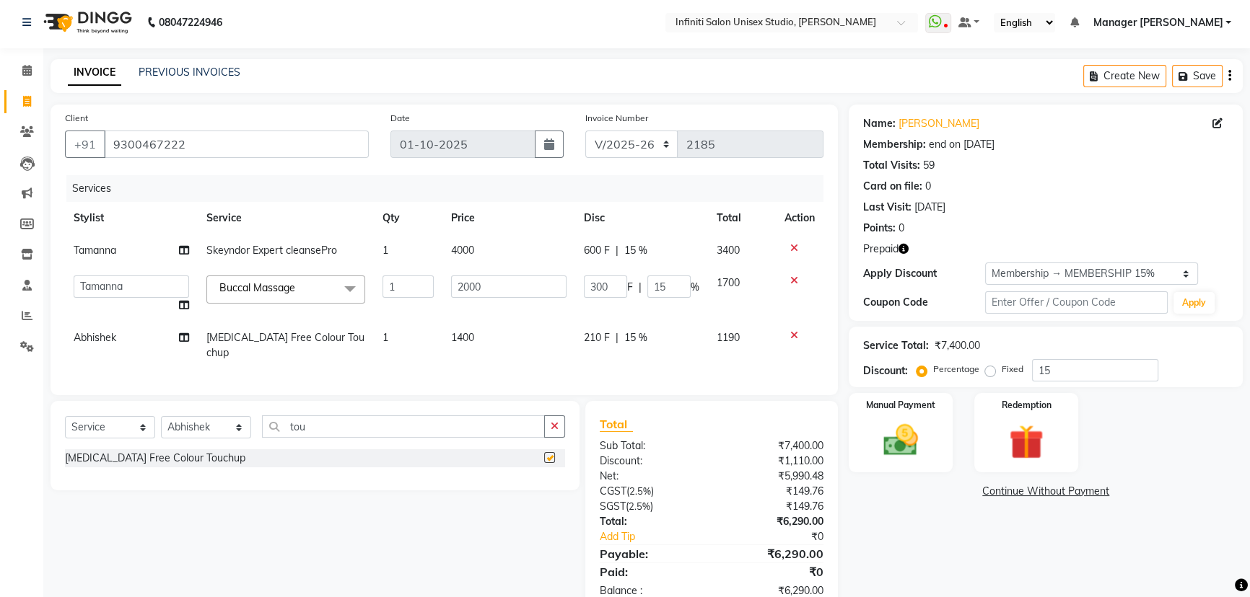
checkbox input "false"
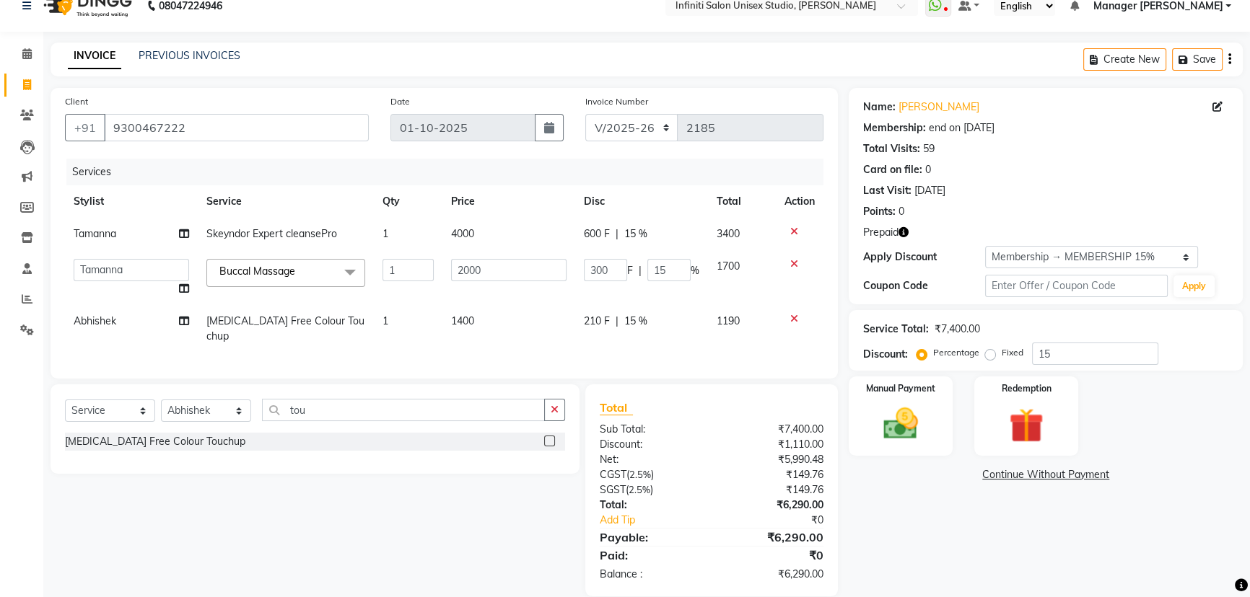
scroll to position [36, 0]
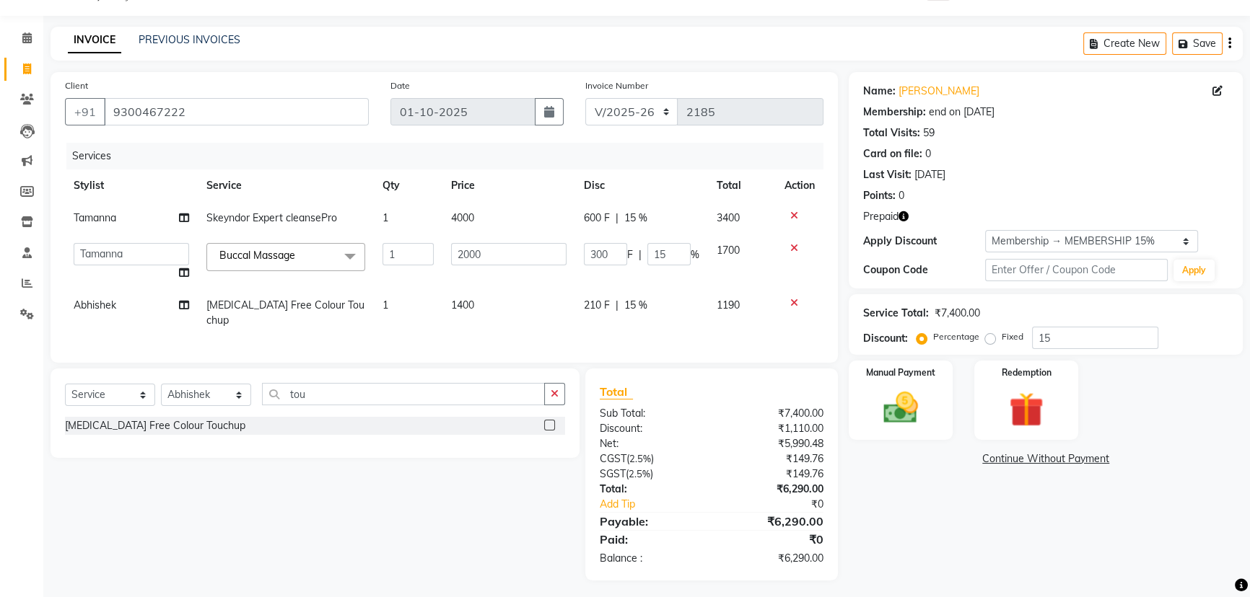
click at [903, 219] on icon "button" at bounding box center [903, 216] width 10 height 10
click at [1002, 338] on label "Fixed" at bounding box center [1013, 336] width 22 height 13
click at [988, 338] on input "Fixed" at bounding box center [993, 337] width 10 height 10
radio input "true"
type input "4.05"
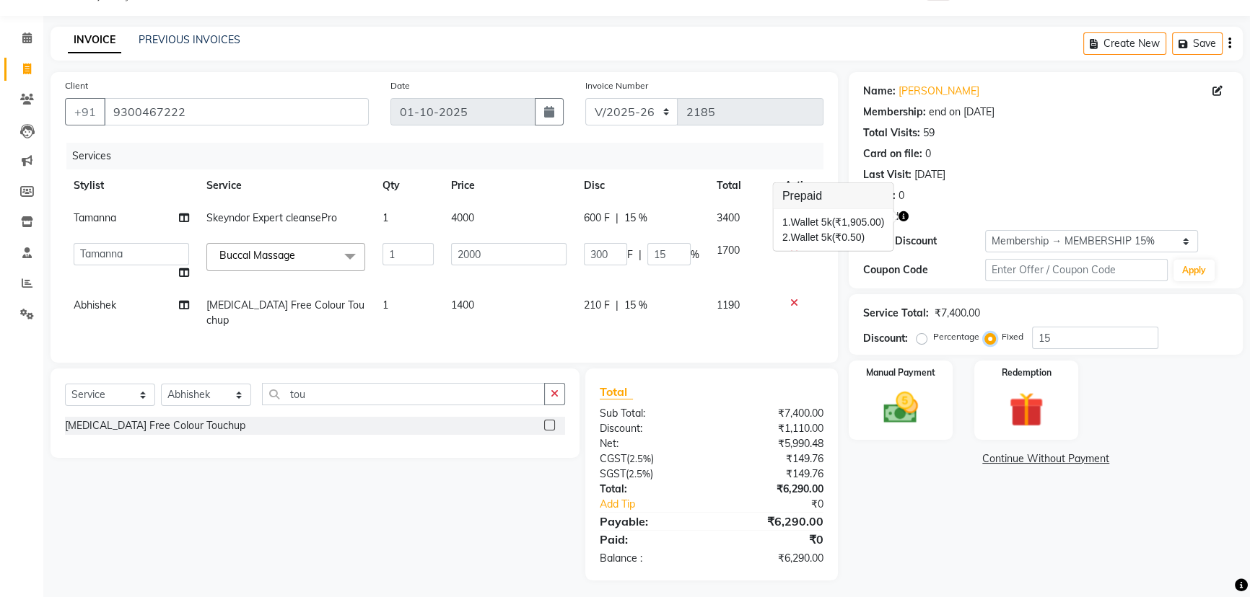
type input "0.2"
click at [933, 336] on label "Percentage" at bounding box center [956, 336] width 46 height 13
click at [919, 336] on input "Percentage" at bounding box center [924, 337] width 10 height 10
radio input "true"
type input "300"
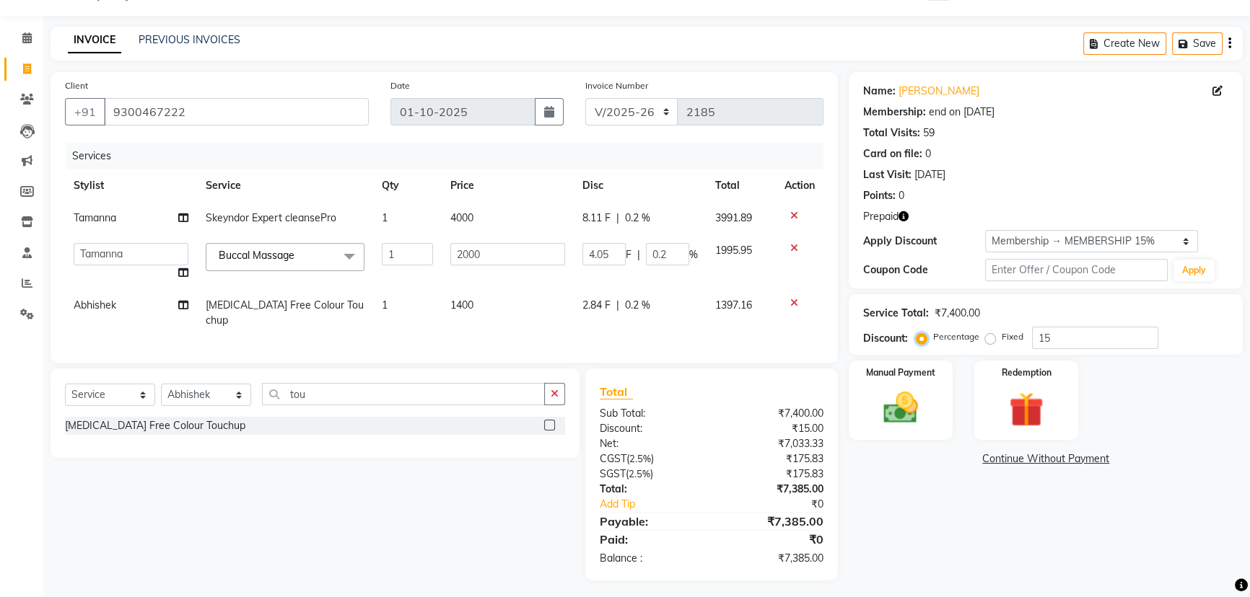
type input "15"
click at [903, 214] on icon "button" at bounding box center [903, 216] width 10 height 10
click at [815, 279] on td at bounding box center [800, 262] width 48 height 55
click at [902, 216] on icon "button" at bounding box center [903, 216] width 10 height 10
click at [507, 320] on td "1400" at bounding box center [508, 313] width 133 height 48
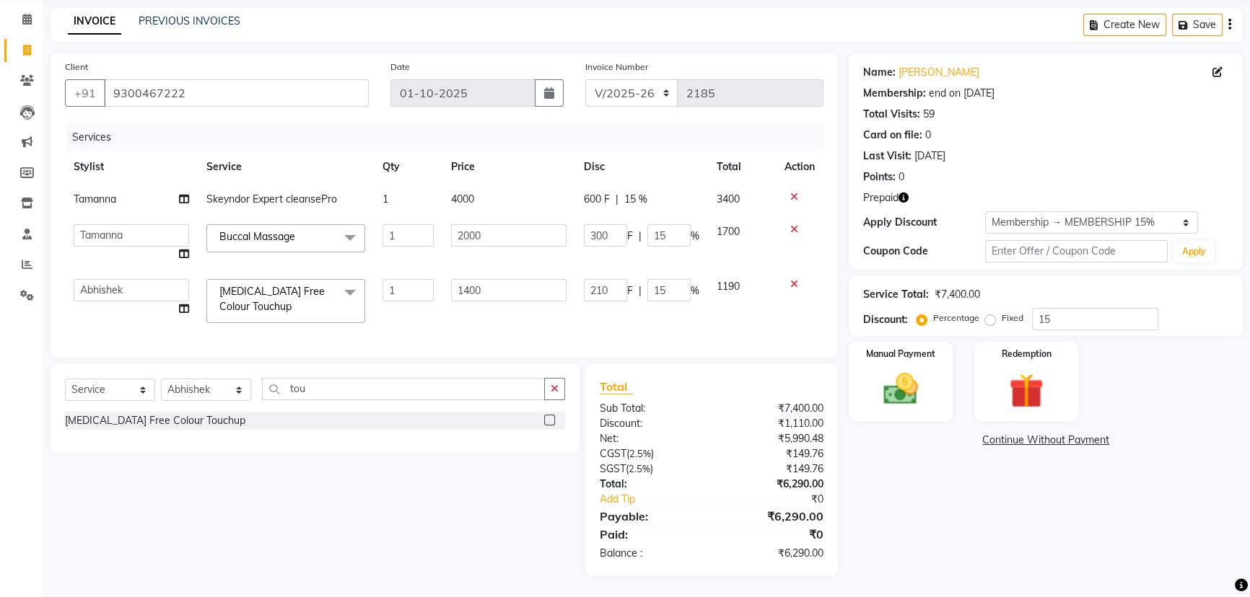
scroll to position [65, 0]
drag, startPoint x: 609, startPoint y: 226, endPoint x: 590, endPoint y: 237, distance: 22.6
click at [590, 237] on td "300 F | 15 %" at bounding box center [641, 243] width 133 height 55
type input "500"
click at [607, 250] on td "500 F | 15 %" at bounding box center [641, 243] width 133 height 55
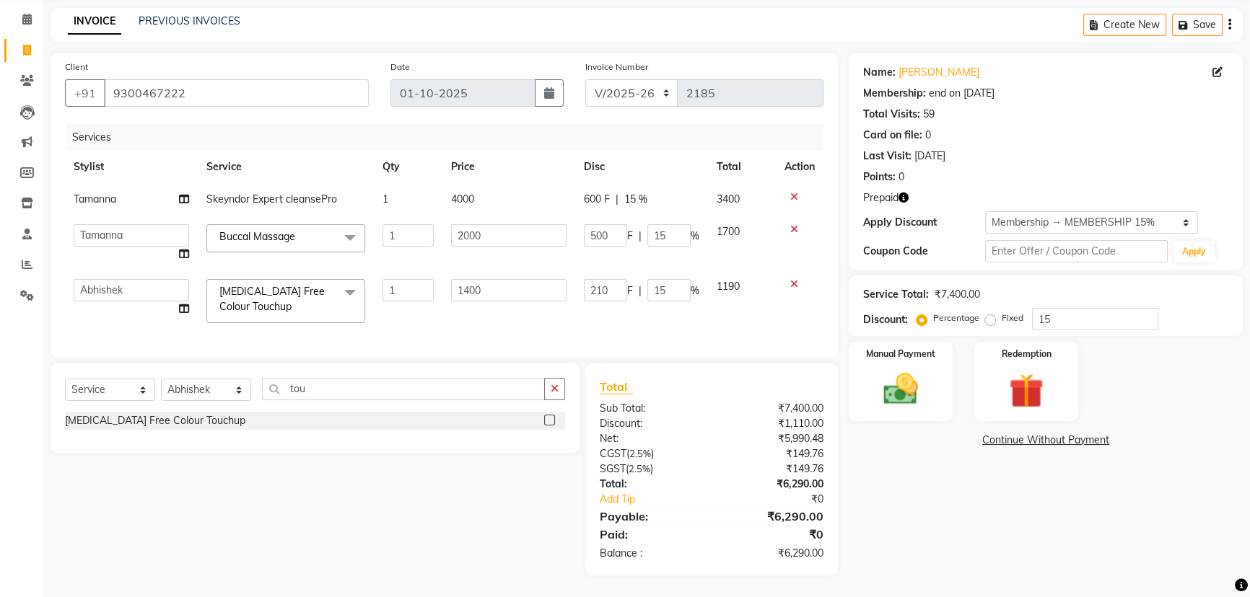
select select "49892"
drag, startPoint x: 615, startPoint y: 279, endPoint x: 587, endPoint y: 284, distance: 29.4
click at [587, 284] on input "210" at bounding box center [605, 290] width 43 height 22
type input "300"
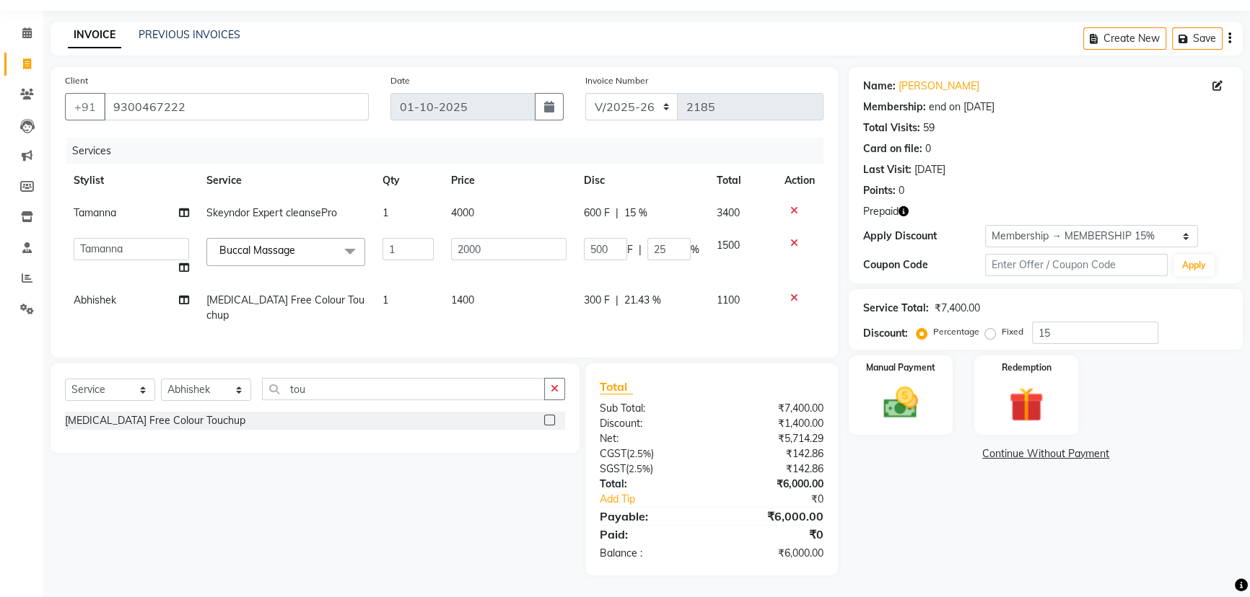
click at [653, 310] on td "300 F | 21.43 %" at bounding box center [641, 308] width 133 height 48
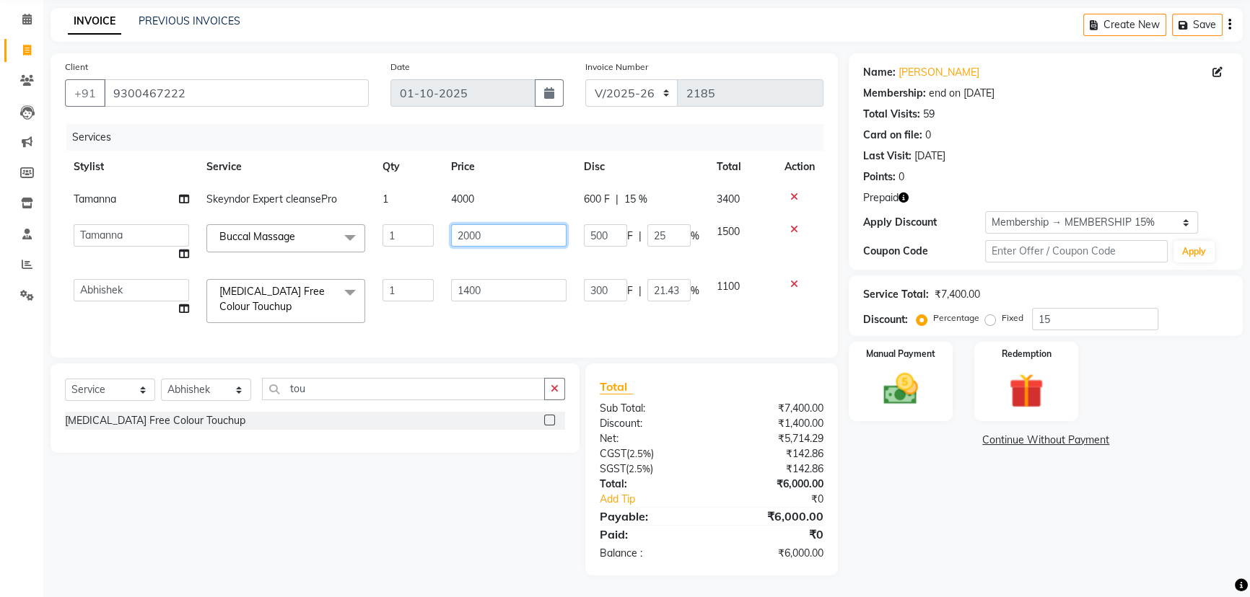
click at [495, 228] on input "2000" at bounding box center [508, 235] width 115 height 22
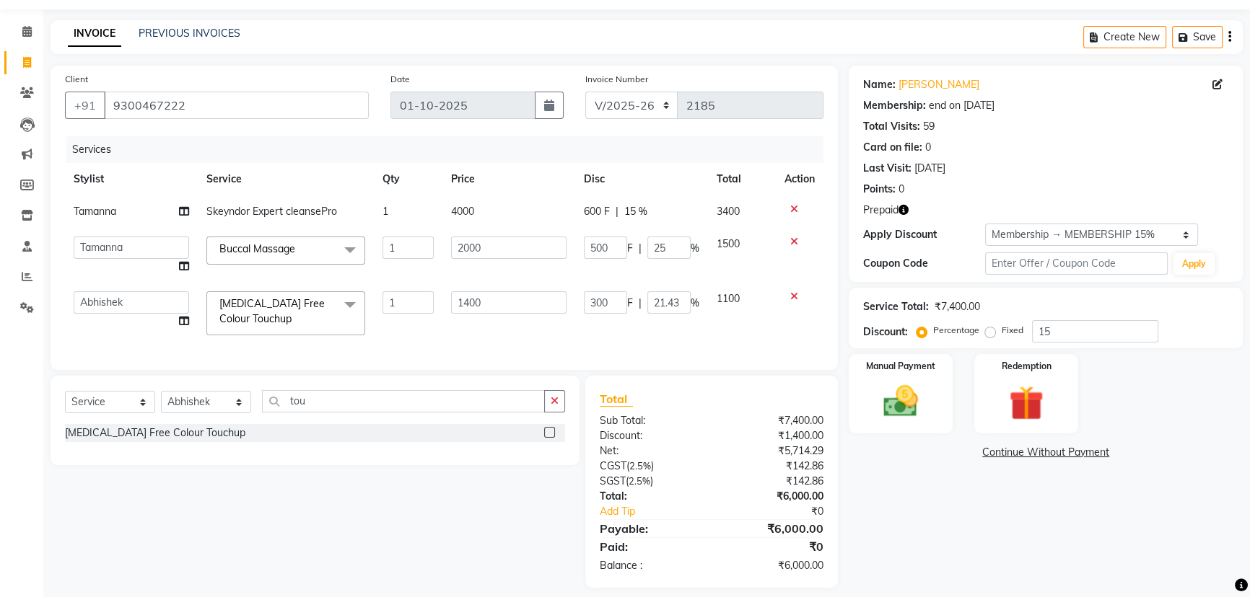
click at [469, 355] on div "Client [PHONE_NUMBER] Date [DATE] Invoice Number CI/2025-26 V/[PHONE_NUMBER] Se…" at bounding box center [444, 218] width 787 height 304
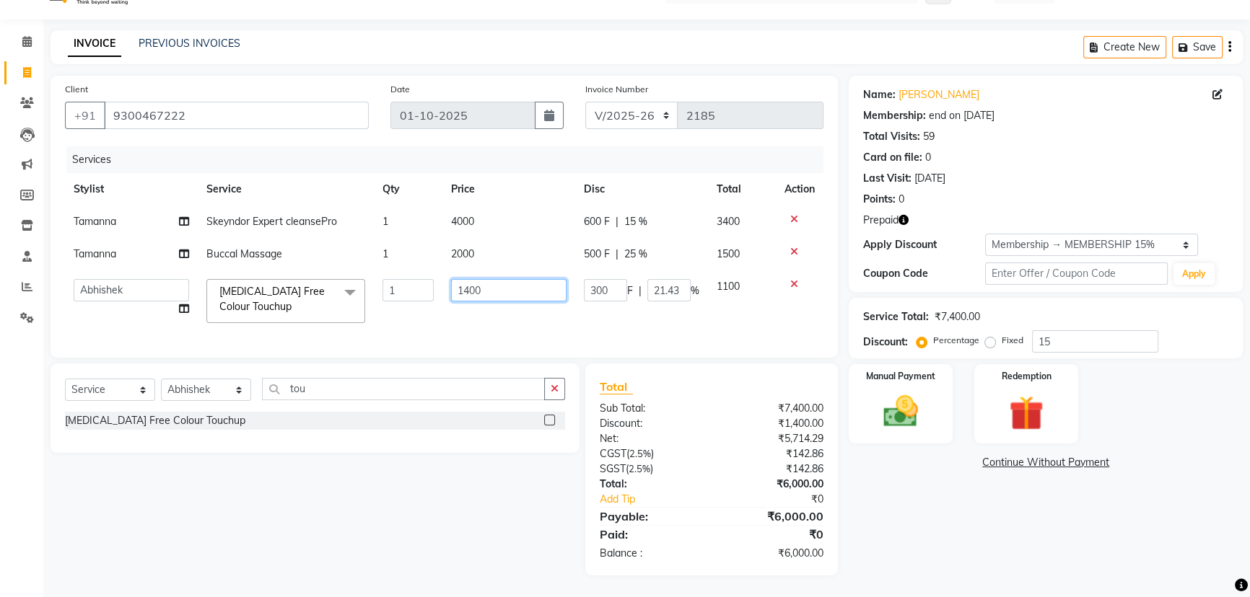
click at [502, 282] on input "1400" at bounding box center [508, 290] width 115 height 22
click at [496, 367] on div "Select Service Product Membership Package Voucher Prepaid Gift Card Select Styl…" at bounding box center [315, 408] width 529 height 89
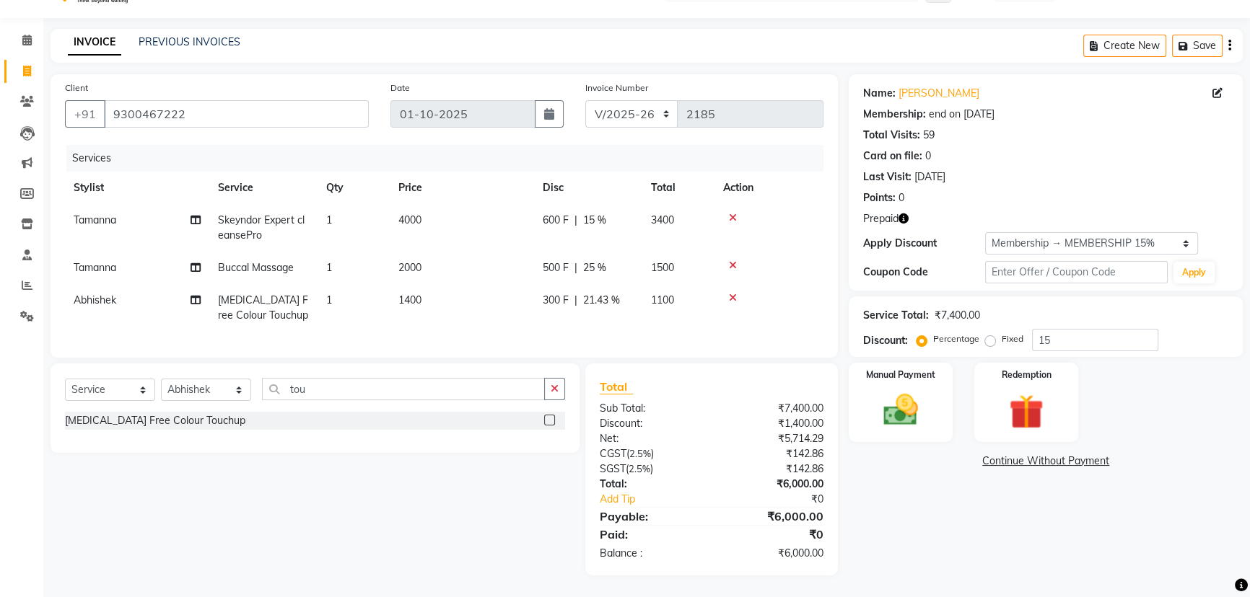
click at [903, 214] on icon "button" at bounding box center [903, 219] width 10 height 10
click at [1057, 411] on div "Redemption" at bounding box center [1026, 402] width 108 height 82
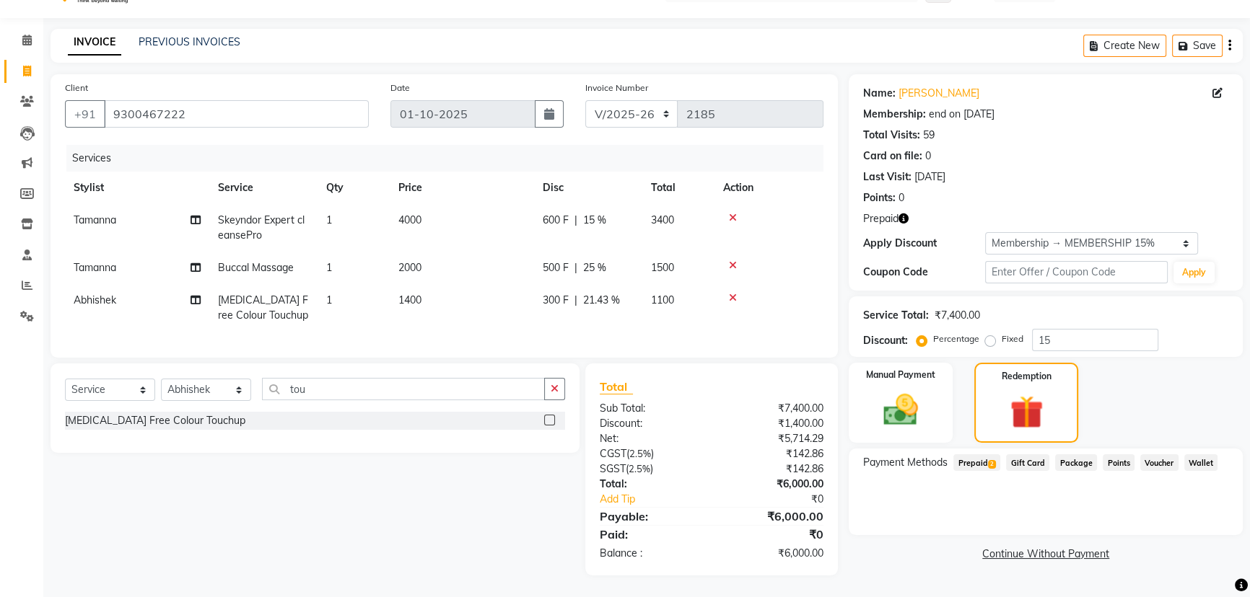
click at [976, 455] on span "Prepaid 2" at bounding box center [976, 463] width 47 height 17
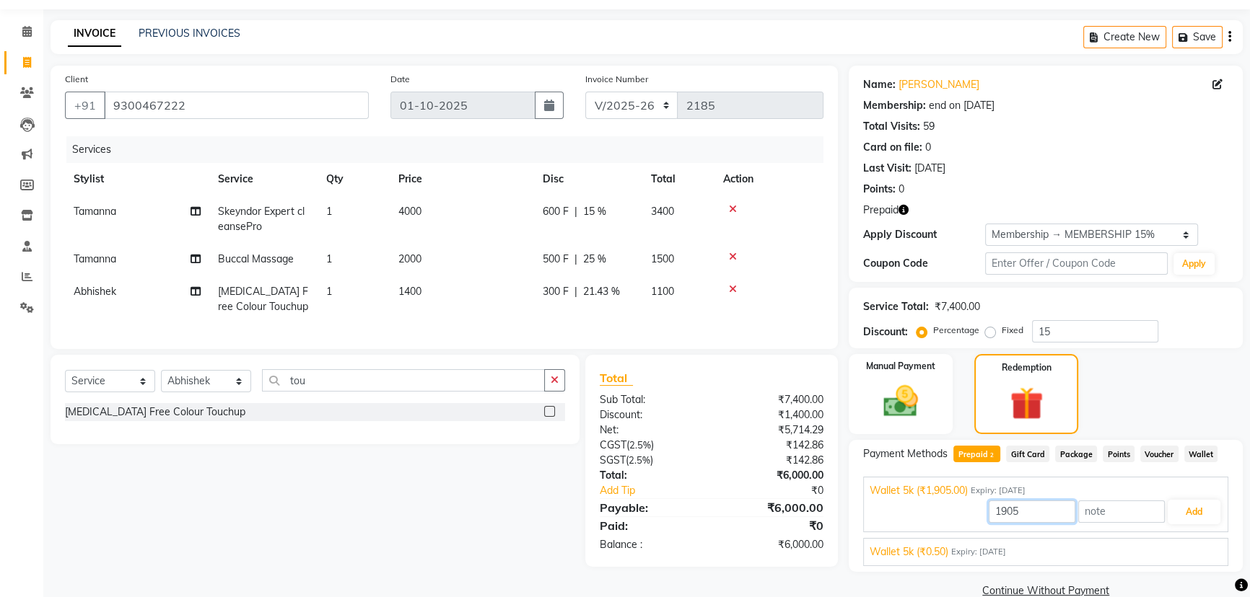
drag, startPoint x: 1022, startPoint y: 512, endPoint x: 1013, endPoint y: 512, distance: 9.4
click at [1013, 512] on input "1905" at bounding box center [1032, 512] width 87 height 22
type input "1900"
click at [1188, 512] on button "Add" at bounding box center [1193, 512] width 53 height 25
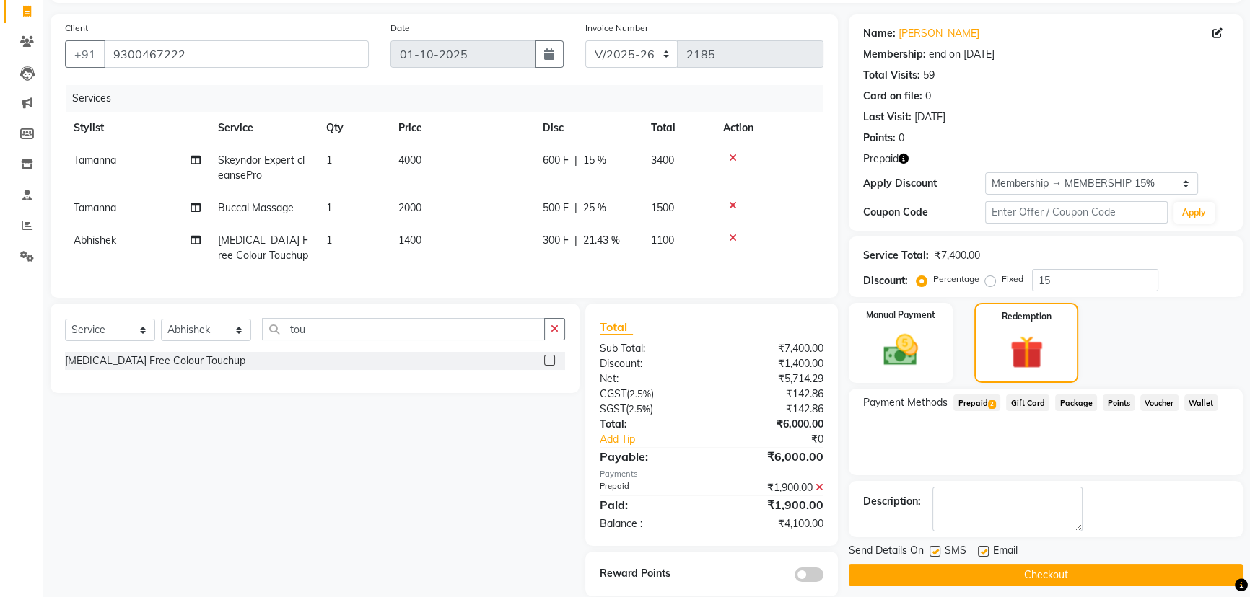
scroll to position [125, 0]
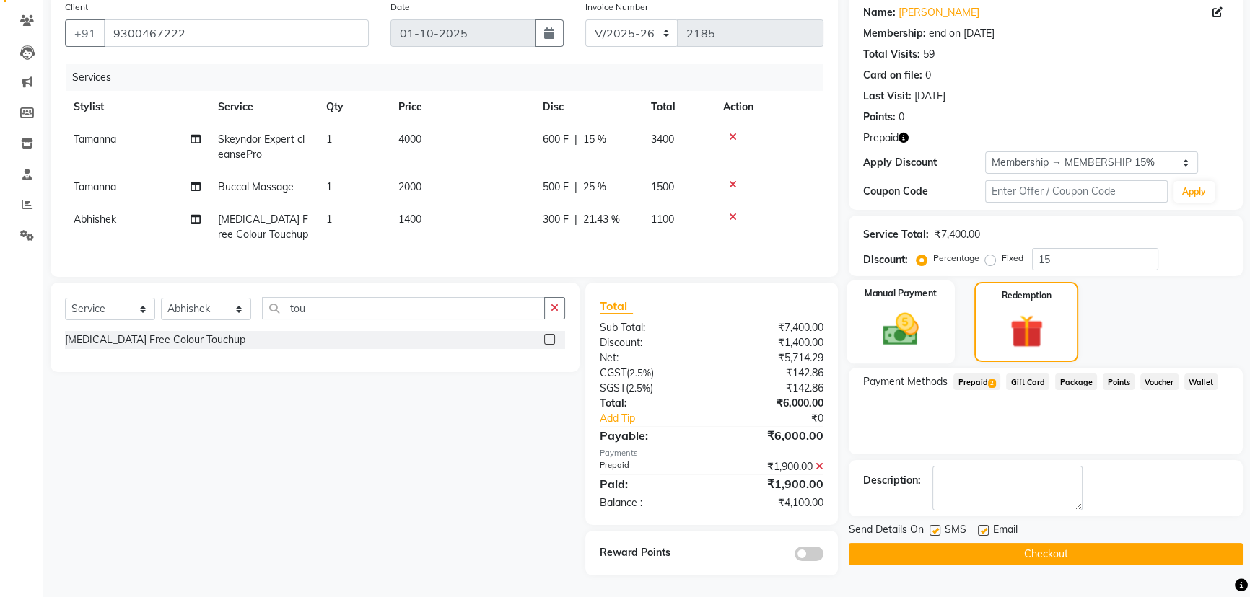
click at [934, 315] on div "Manual Payment" at bounding box center [900, 323] width 108 height 84
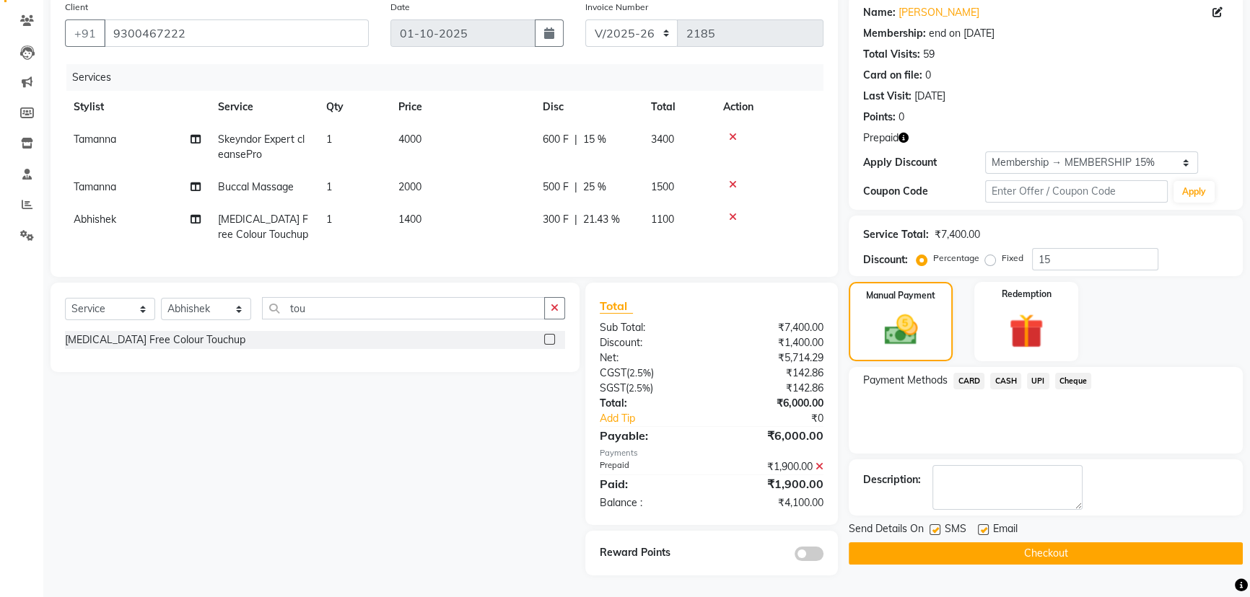
click at [1035, 373] on span "UPI" at bounding box center [1038, 381] width 22 height 17
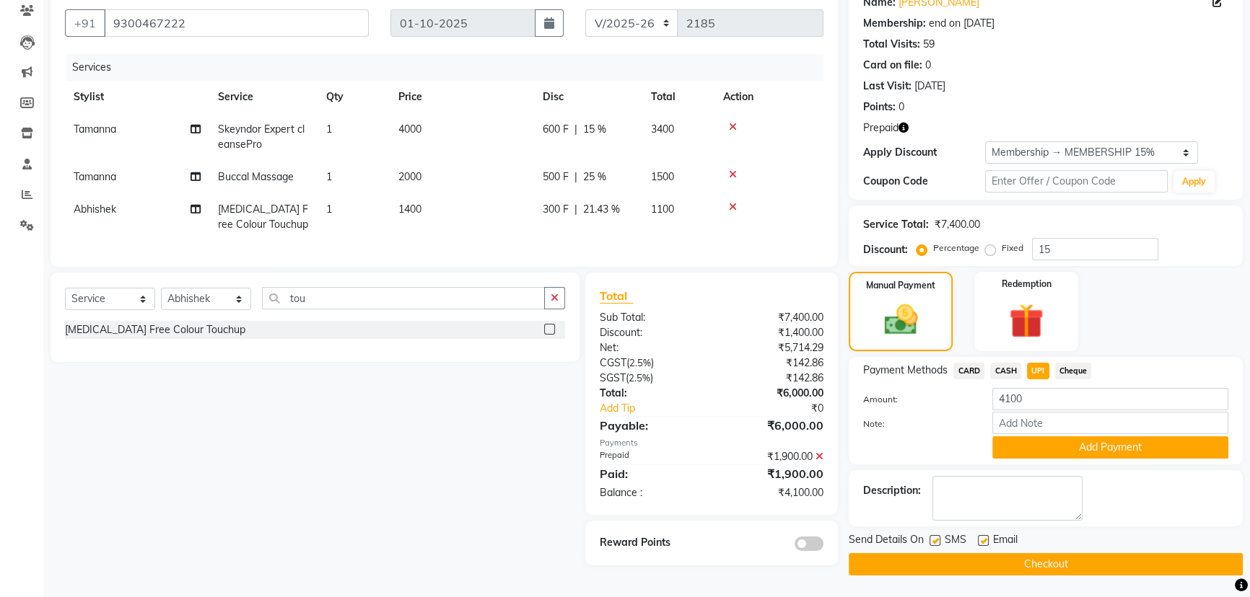
drag, startPoint x: 1046, startPoint y: 447, endPoint x: 829, endPoint y: 395, distance: 223.1
click at [1038, 446] on button "Add Payment" at bounding box center [1110, 448] width 236 height 22
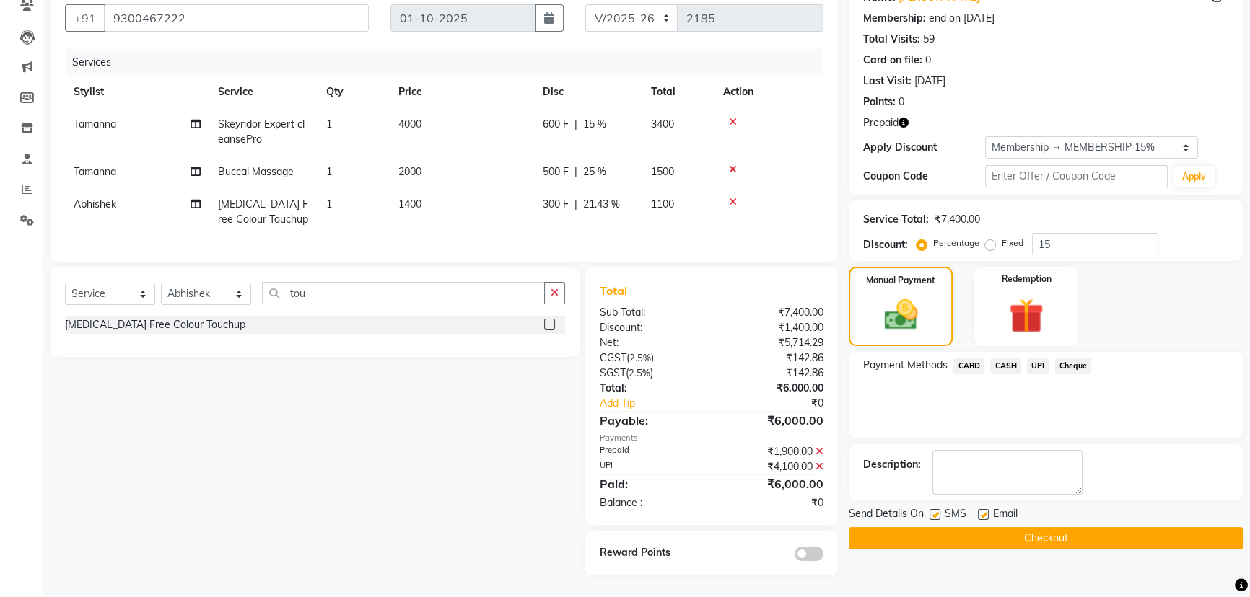
scroll to position [140, 0]
click at [919, 527] on button "Checkout" at bounding box center [1046, 538] width 394 height 22
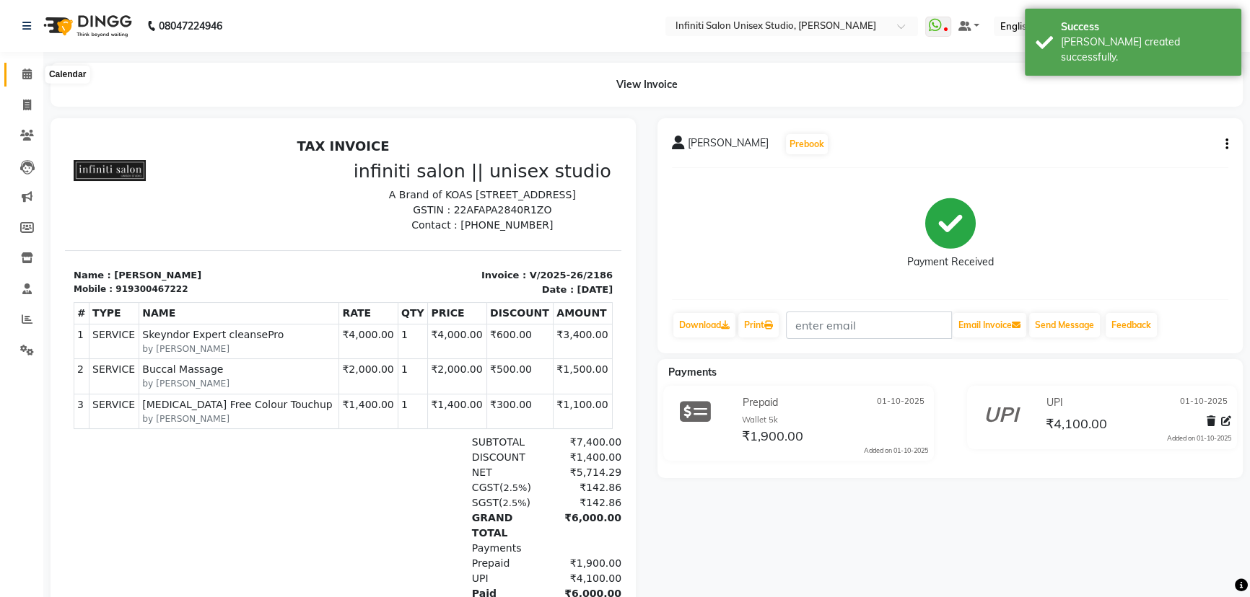
click at [26, 74] on icon at bounding box center [26, 74] width 9 height 11
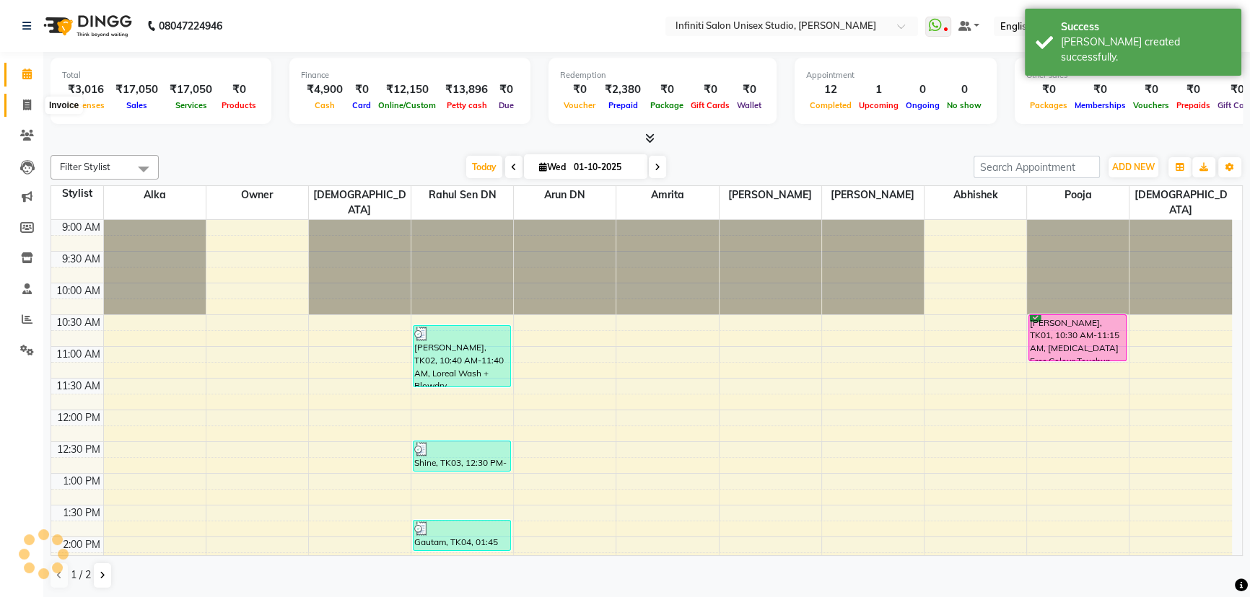
click at [26, 102] on icon at bounding box center [27, 105] width 8 height 11
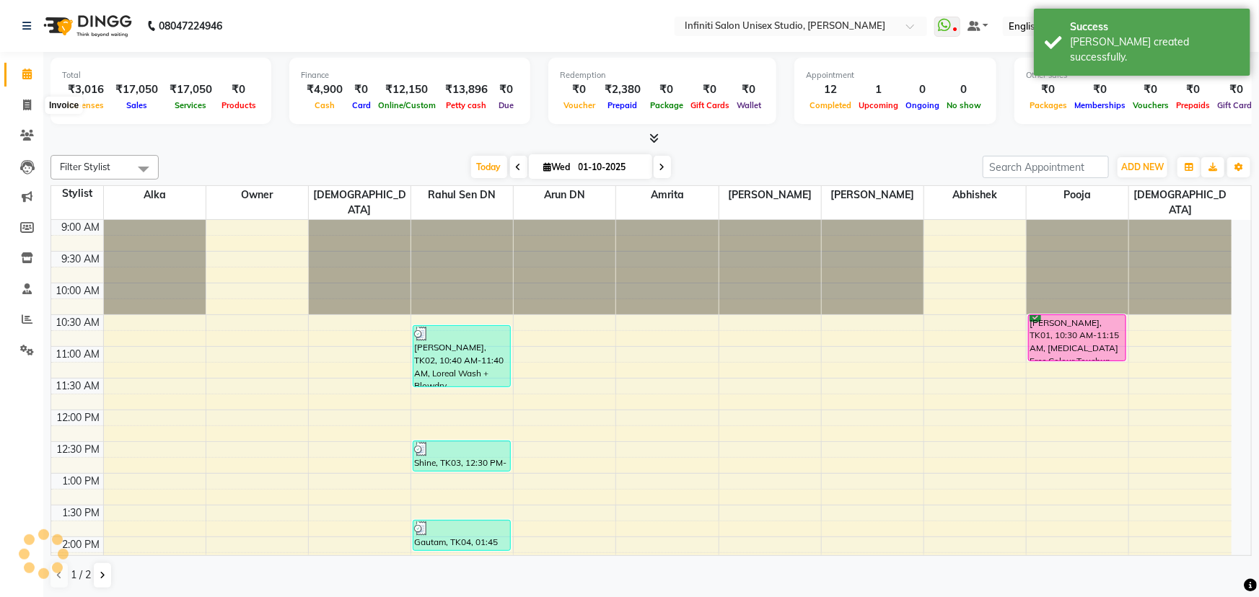
select select "6511"
select select "service"
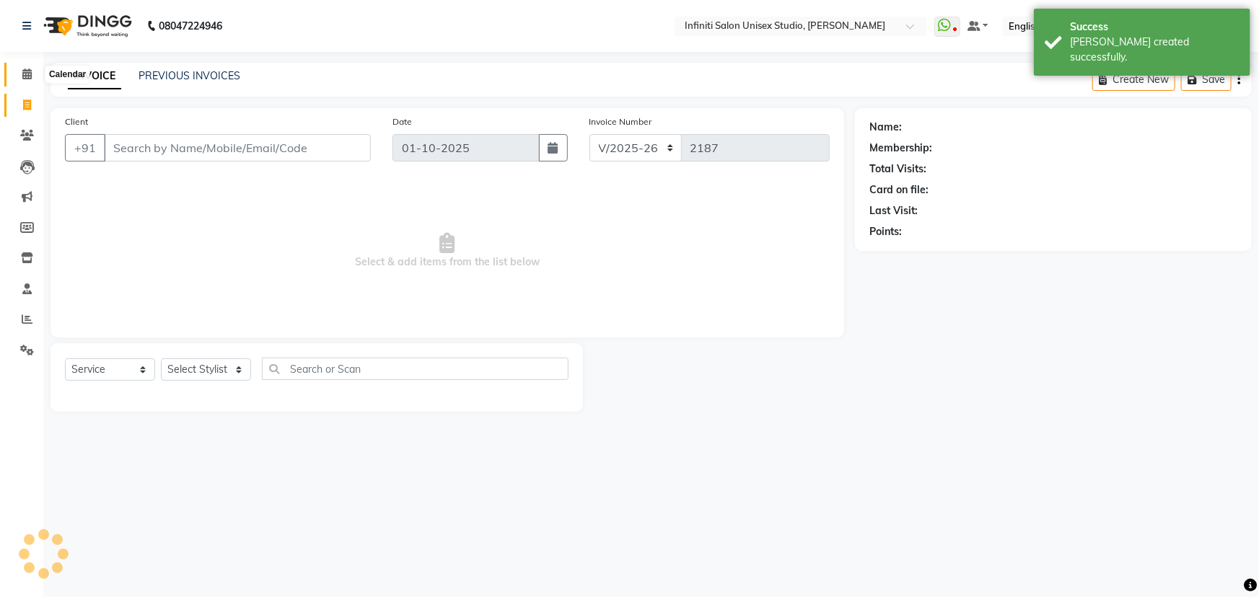
click at [27, 74] on icon at bounding box center [26, 74] width 9 height 11
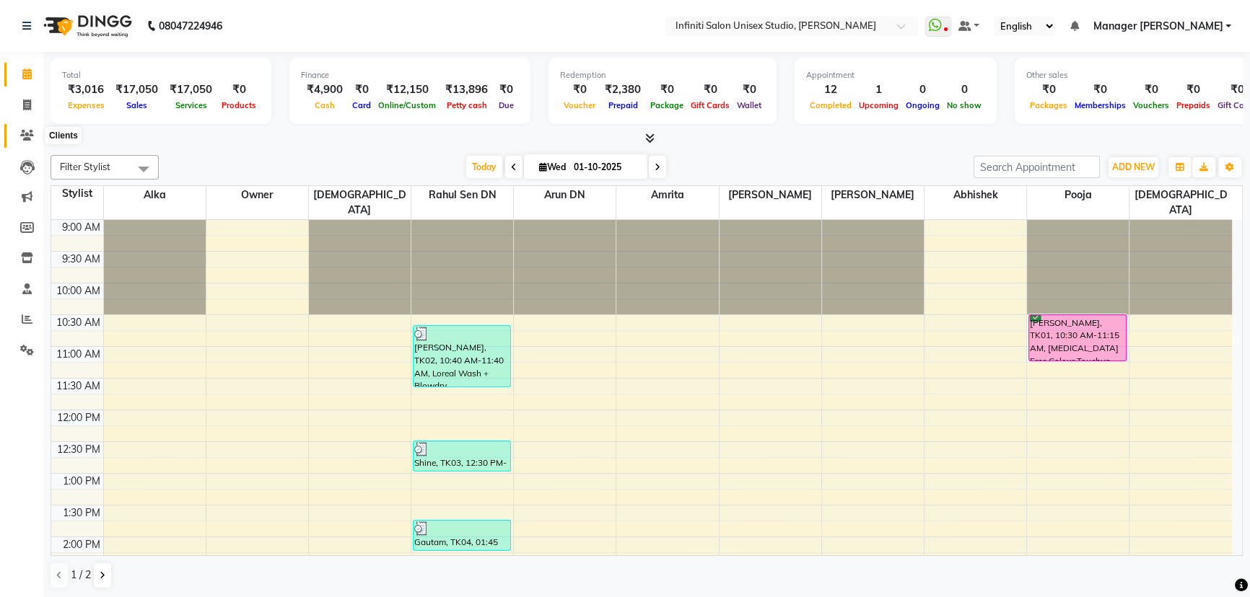
click at [30, 133] on icon at bounding box center [27, 135] width 14 height 11
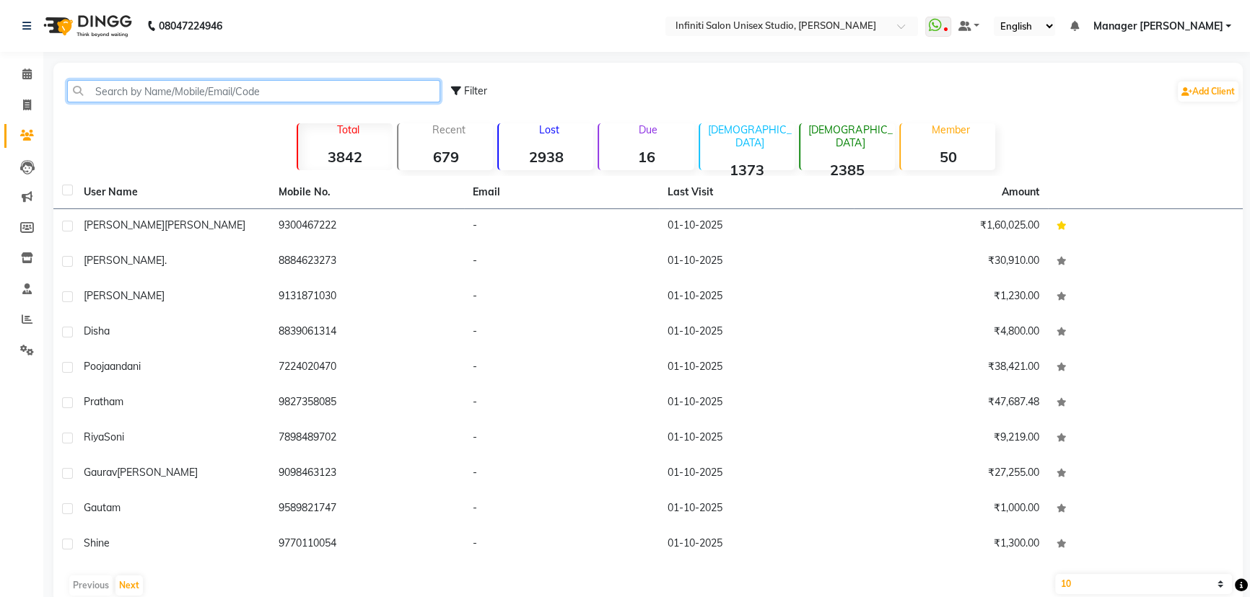
click at [169, 95] on input "text" at bounding box center [253, 91] width 373 height 22
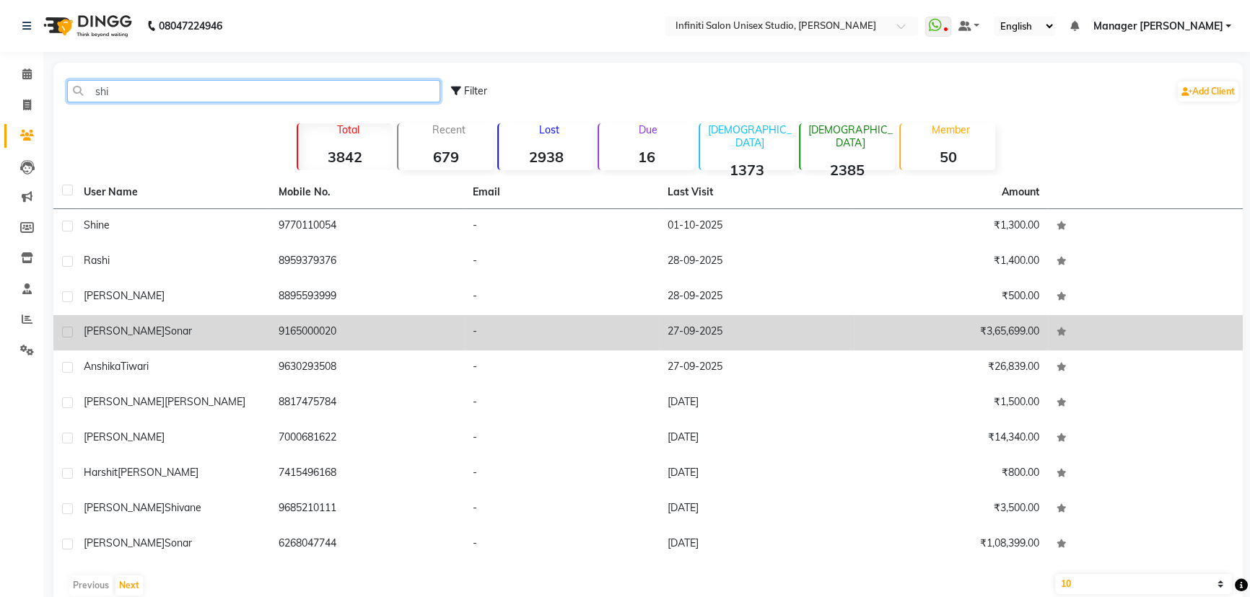
type input "shi"
click at [201, 319] on td "[PERSON_NAME] sonar" at bounding box center [172, 332] width 195 height 35
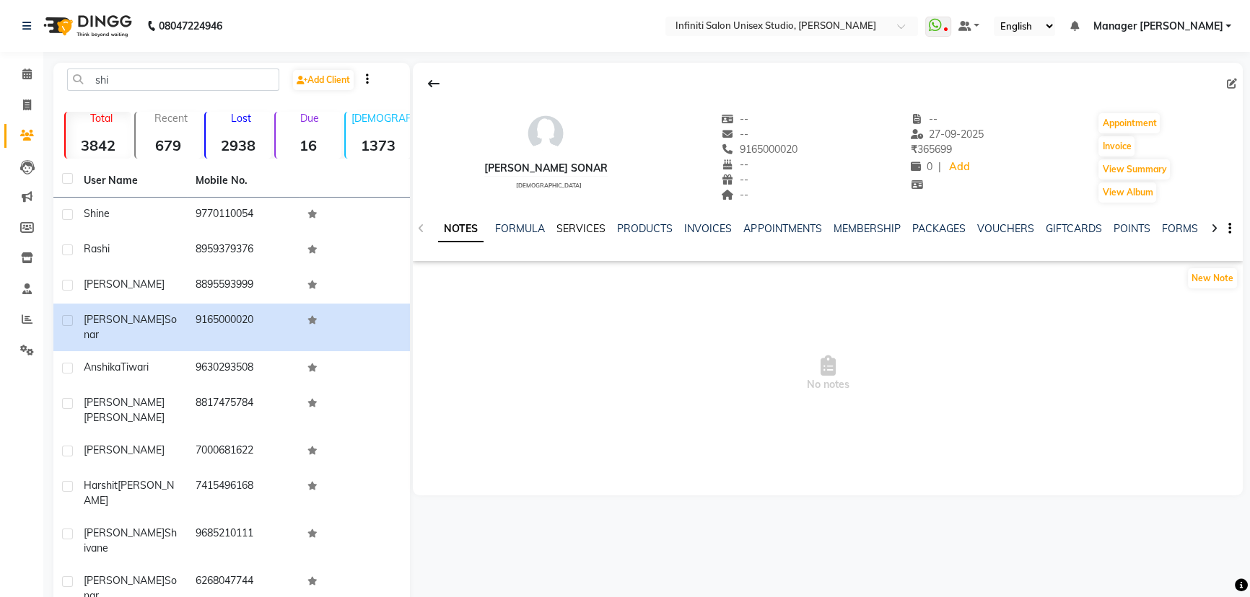
click at [582, 230] on link "SERVICES" at bounding box center [580, 228] width 49 height 13
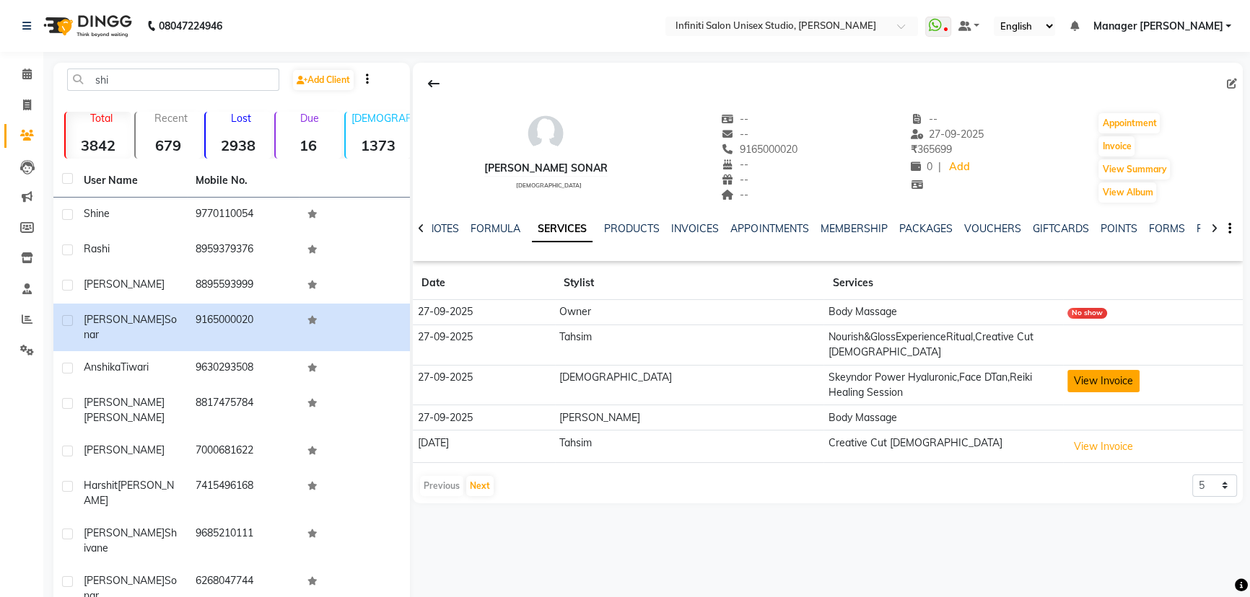
click at [1067, 370] on button "View Invoice" at bounding box center [1103, 381] width 72 height 22
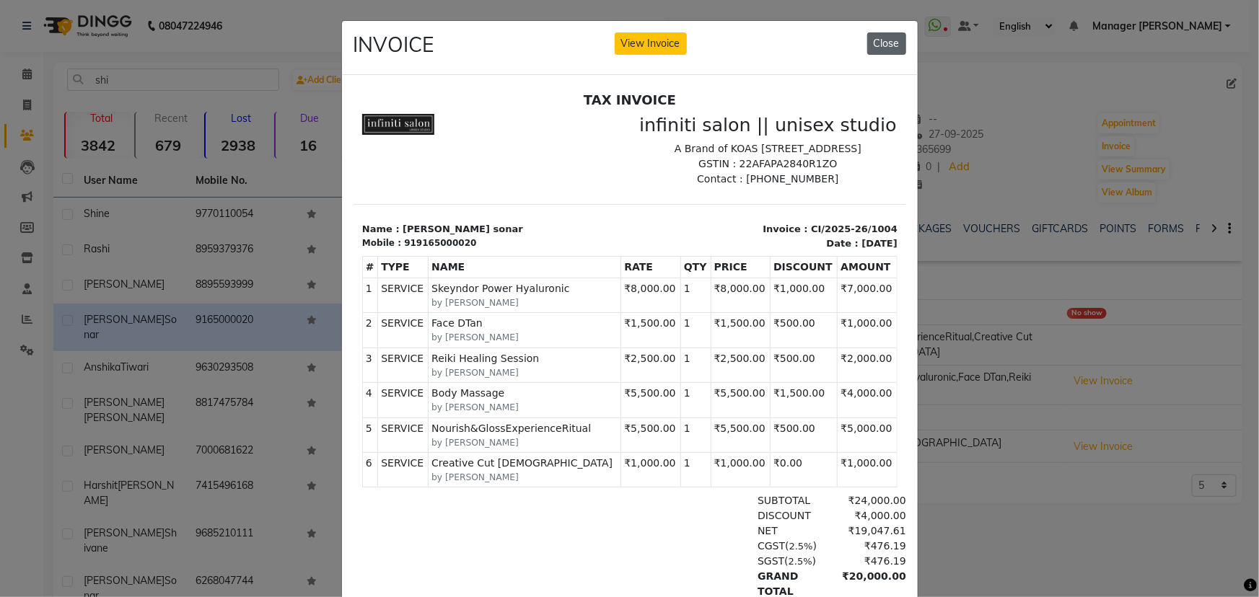
drag, startPoint x: 890, startPoint y: 38, endPoint x: 615, endPoint y: 37, distance: 274.9
click at [887, 38] on button "Close" at bounding box center [886, 43] width 39 height 22
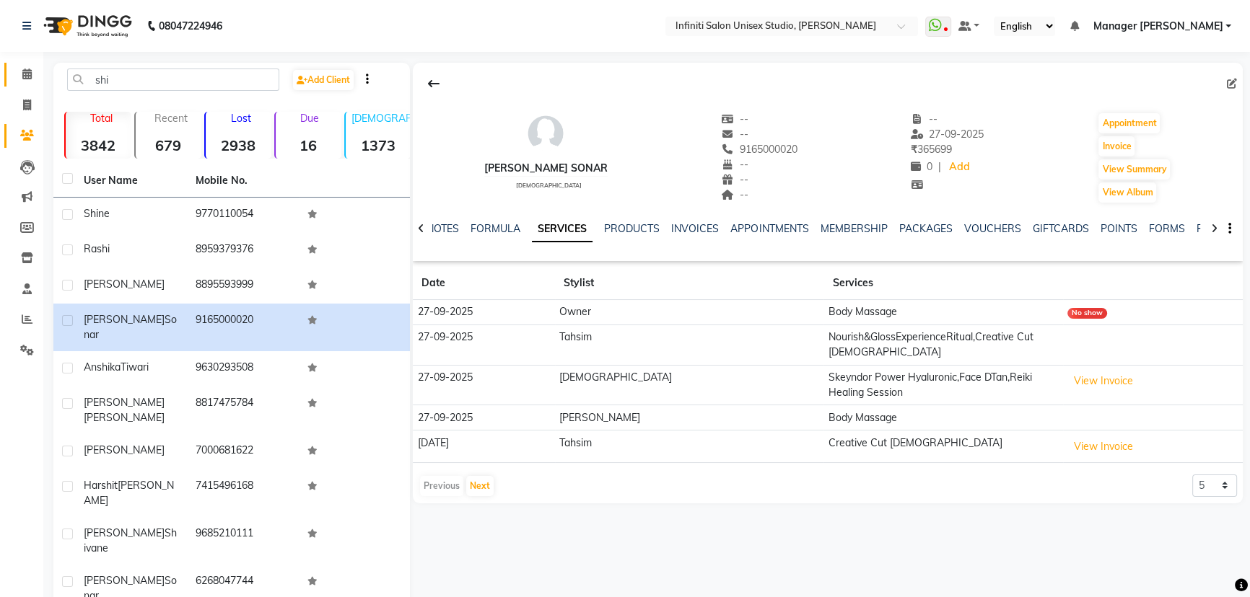
click at [33, 73] on span at bounding box center [26, 74] width 25 height 17
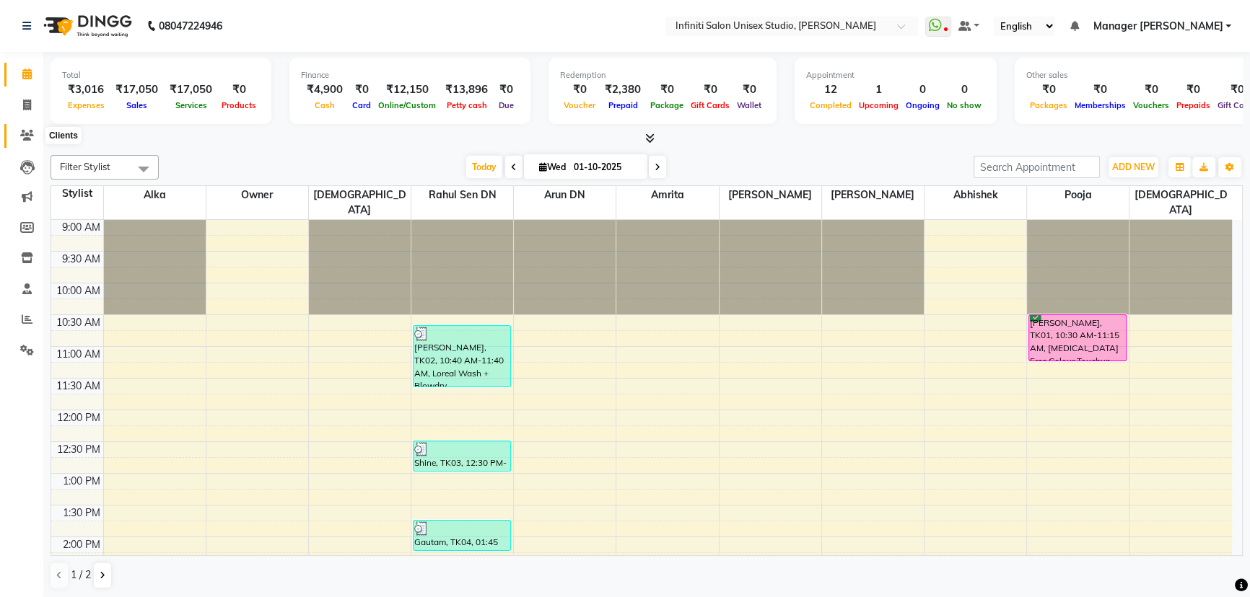
click at [35, 128] on span at bounding box center [26, 136] width 25 height 17
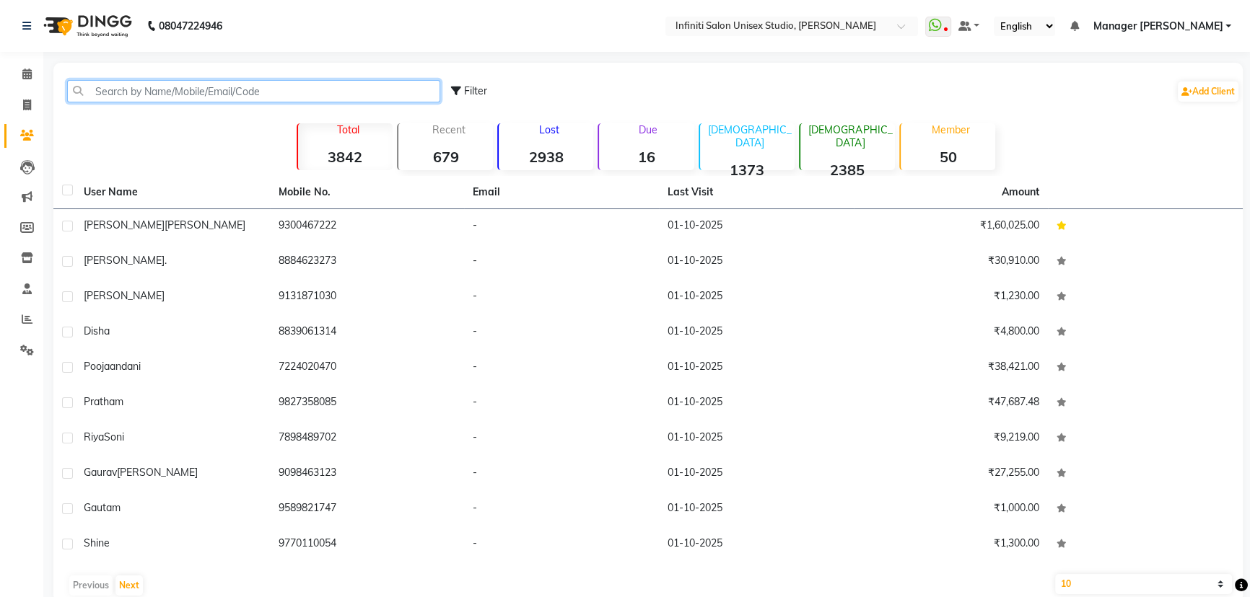
click at [216, 86] on input "text" at bounding box center [253, 91] width 373 height 22
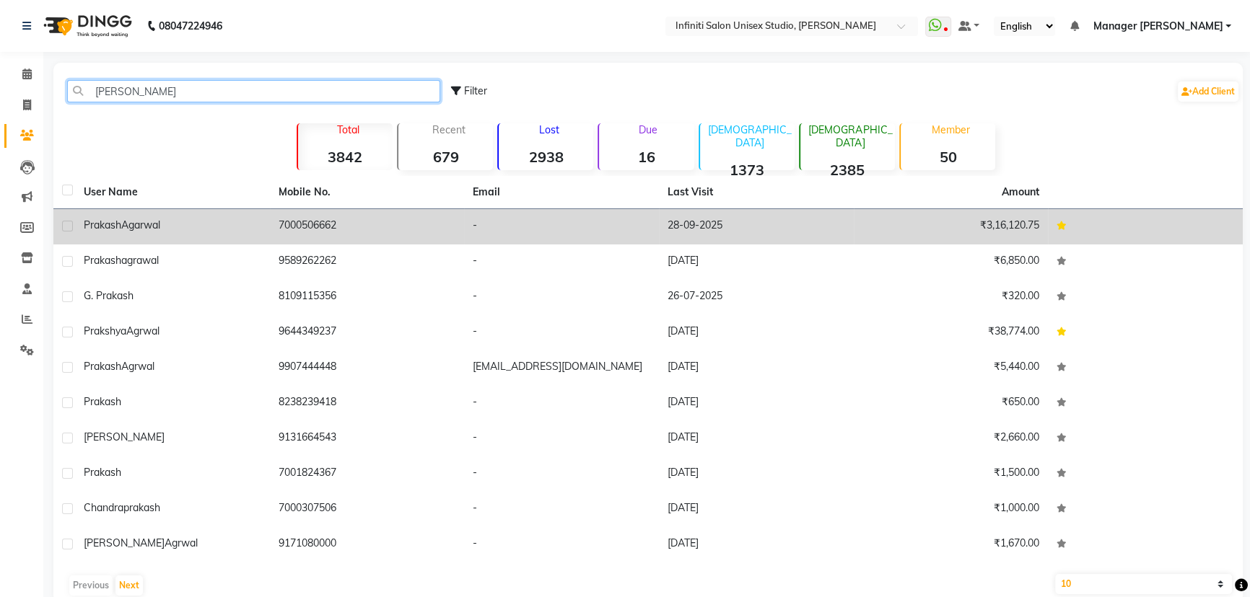
type input "[PERSON_NAME]"
click at [260, 223] on div "[PERSON_NAME]" at bounding box center [172, 225] width 177 height 15
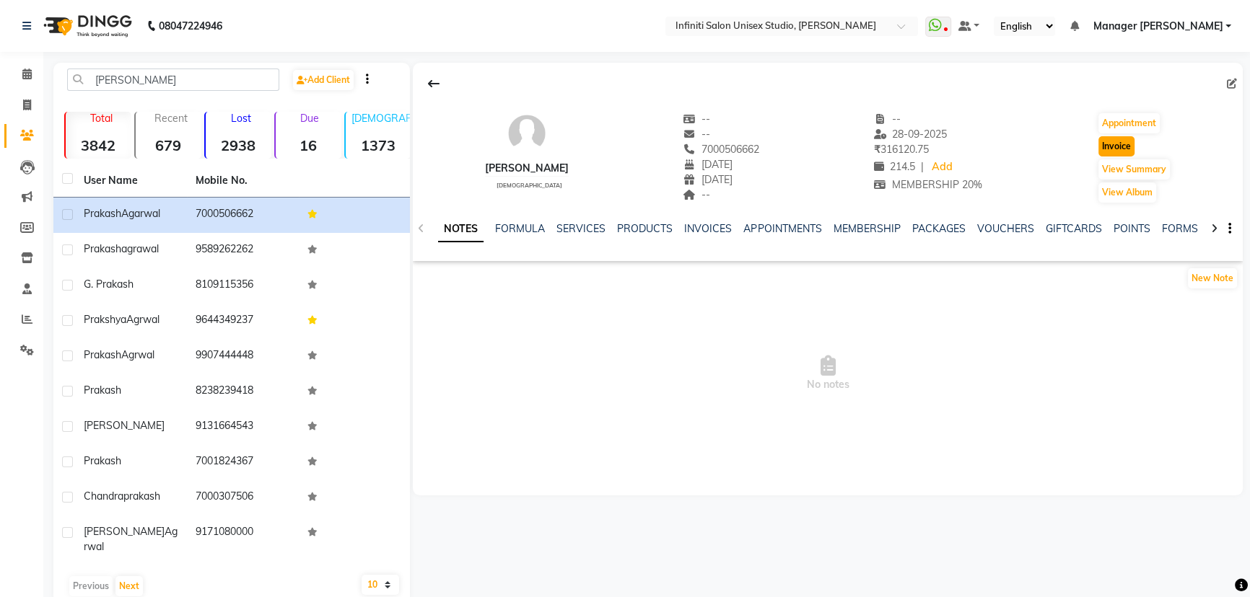
click at [1111, 145] on button "Invoice" at bounding box center [1116, 146] width 36 height 20
select select "6511"
select select "service"
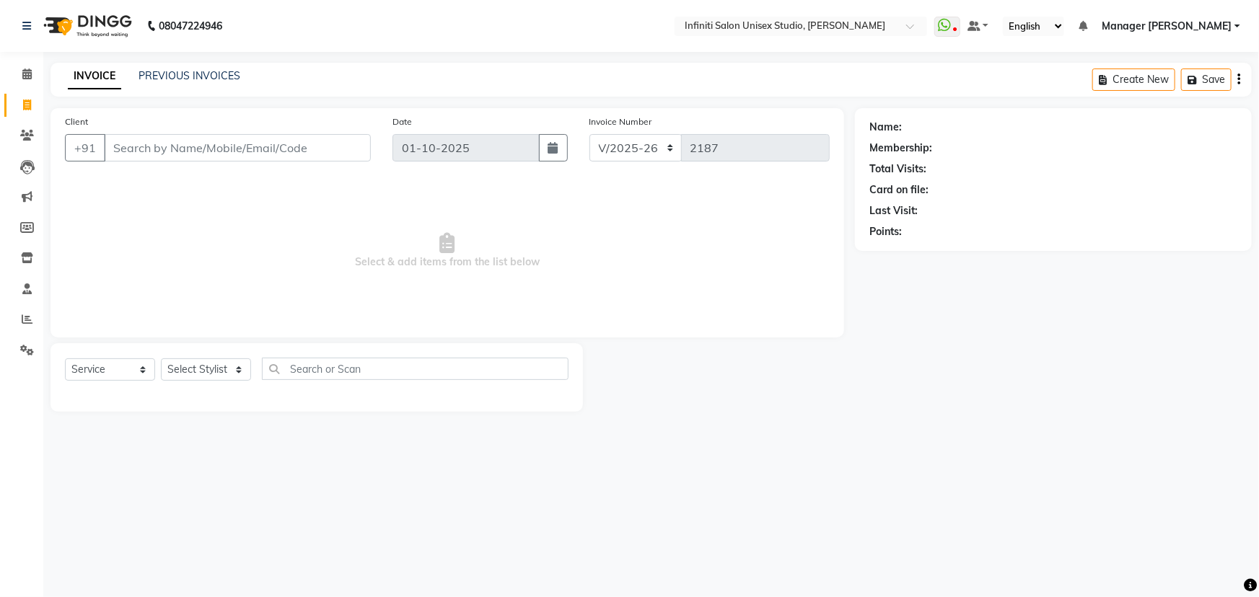
type input "7000506662"
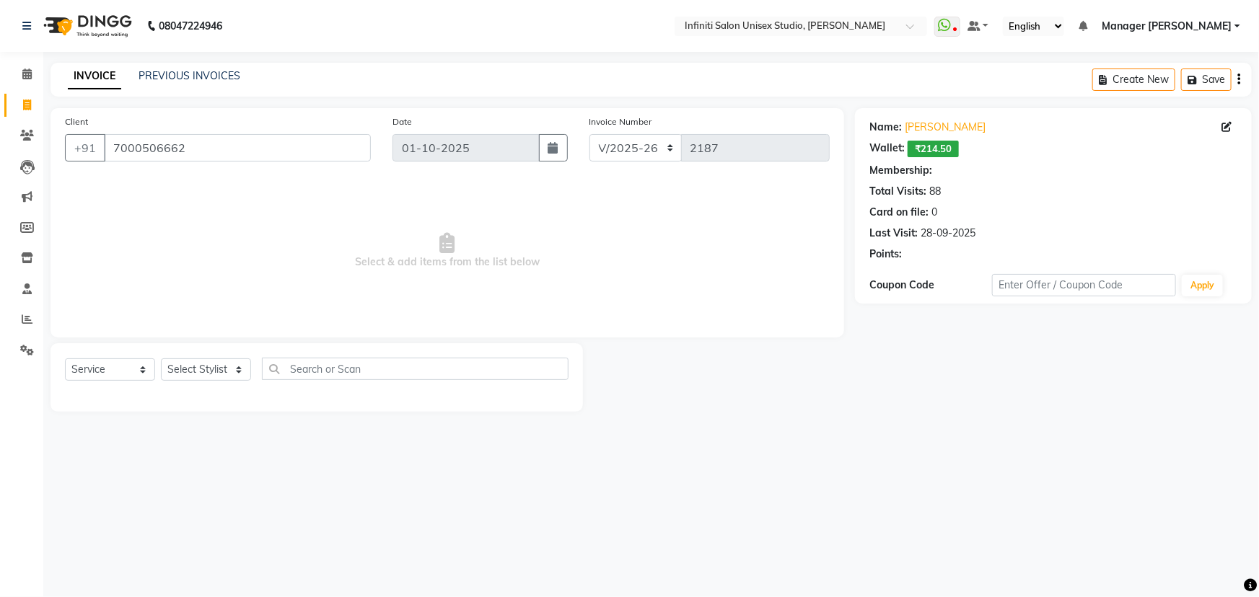
select select "2: Object"
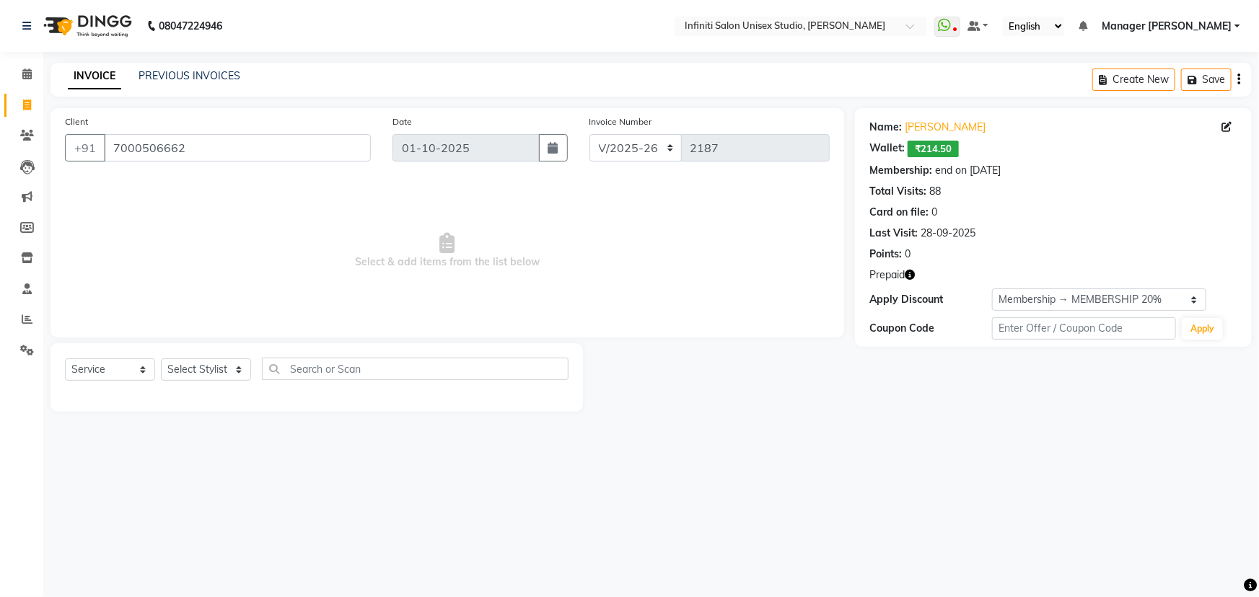
click at [916, 275] on div "Prepaid" at bounding box center [1053, 275] width 368 height 15
click at [909, 273] on icon "button" at bounding box center [910, 275] width 10 height 10
click at [209, 363] on select "Select Stylist [PERSON_NAME] Amrita Arun DN Bharti [PERSON_NAME] Owner [PERSON_…" at bounding box center [206, 370] width 90 height 22
select select "49892"
click at [161, 359] on select "Select Stylist [PERSON_NAME] Amrita Arun DN Bharti [PERSON_NAME] Owner [PERSON_…" at bounding box center [206, 370] width 90 height 22
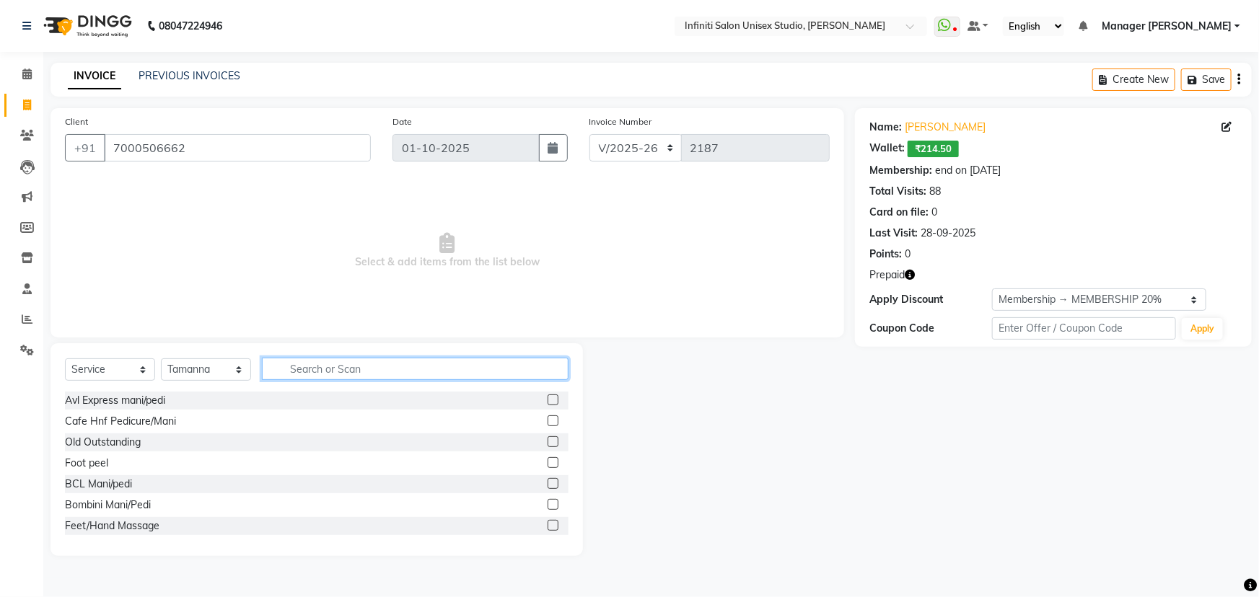
click at [310, 370] on input "text" at bounding box center [415, 369] width 307 height 22
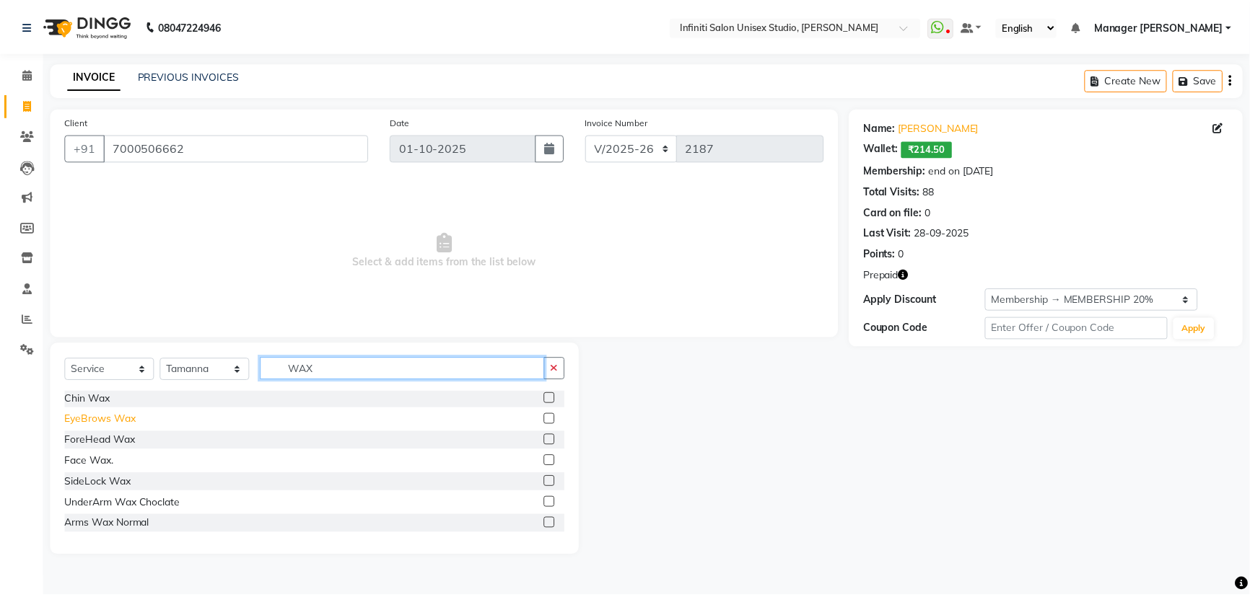
scroll to position [131, 0]
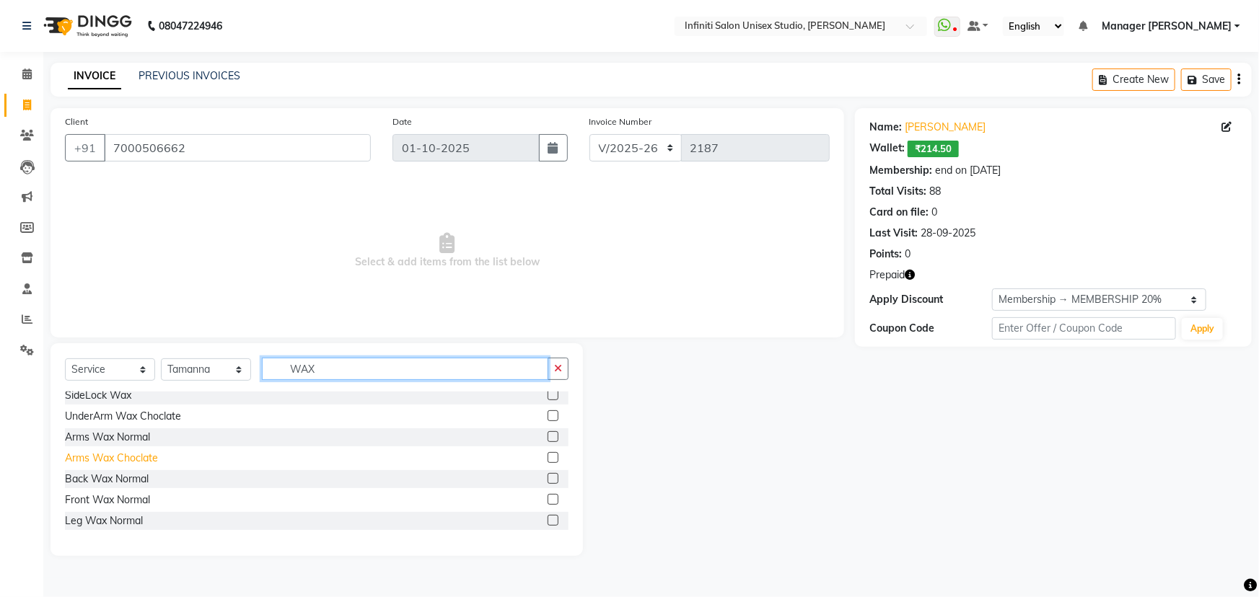
type input "WAX"
click at [108, 462] on div "Arms Wax Choclate" at bounding box center [111, 458] width 93 height 15
checkbox input "false"
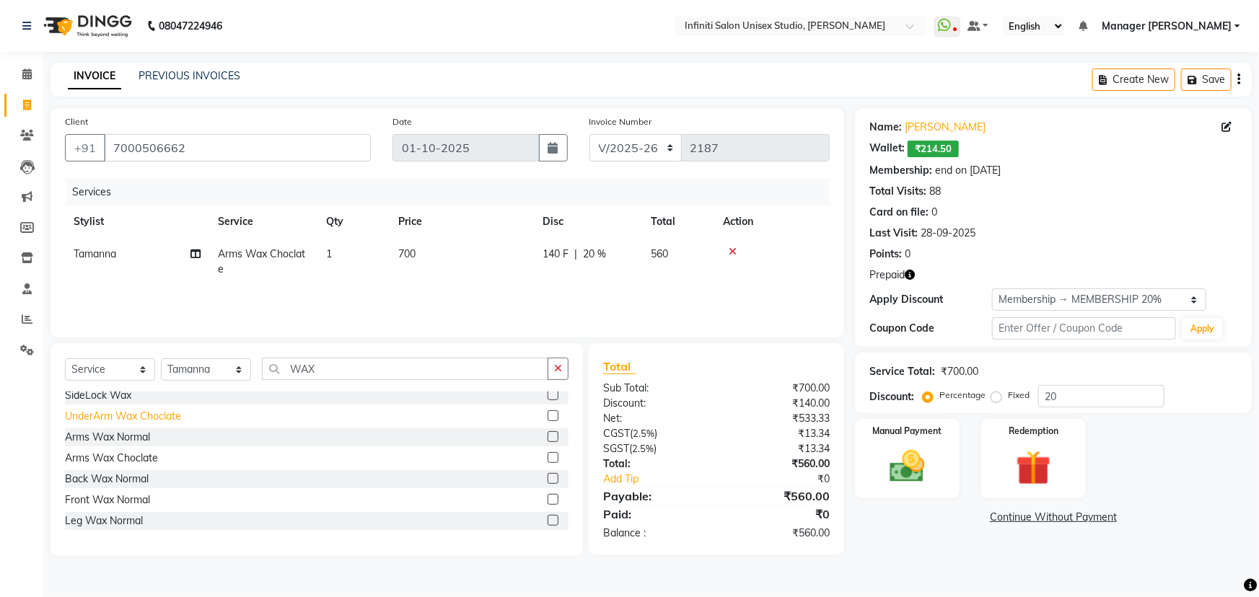
click at [122, 415] on div "UnderArm Wax Choclate" at bounding box center [123, 416] width 116 height 15
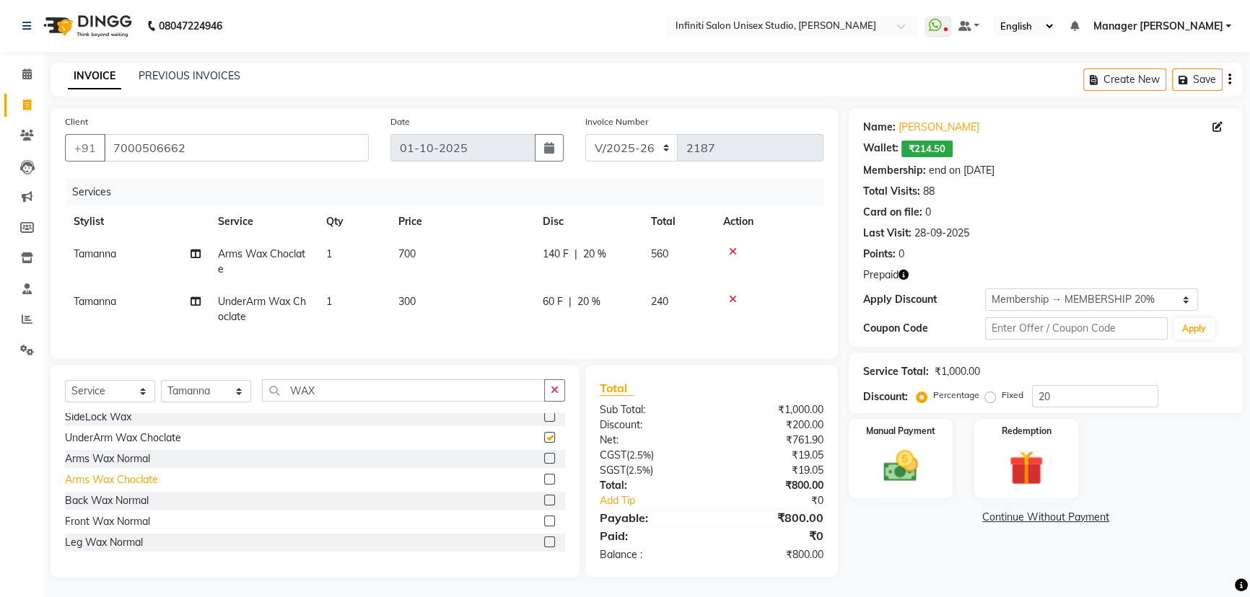
checkbox input "false"
click at [105, 491] on div "Leg Wax Choclate" at bounding box center [108, 483] width 86 height 15
checkbox input "false"
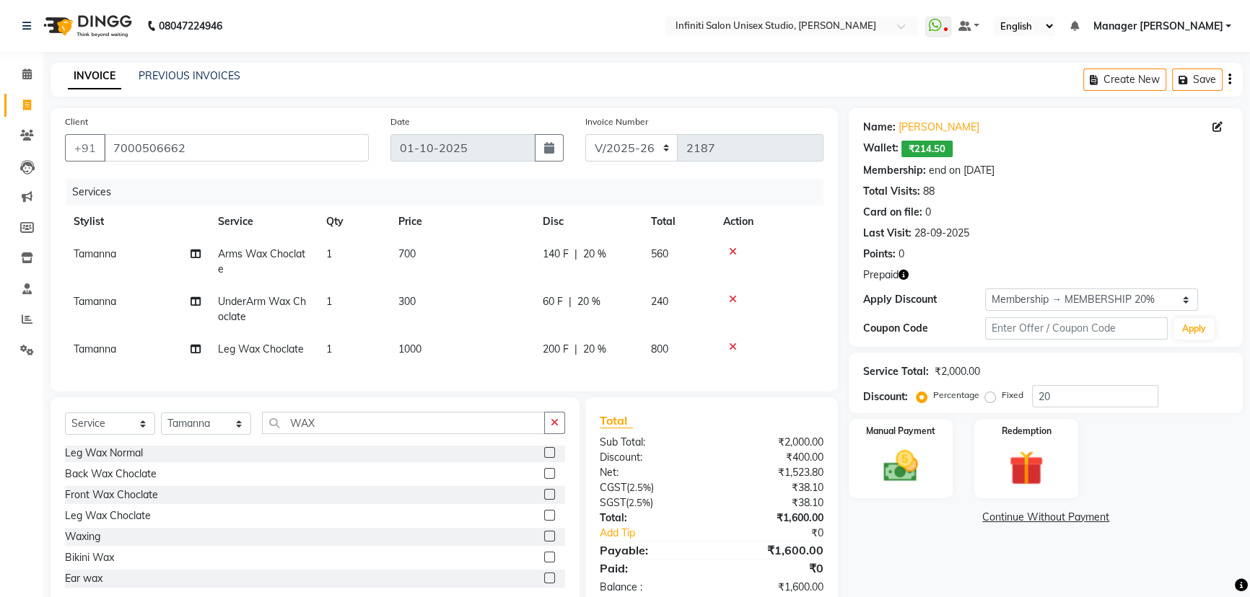
click at [406, 346] on span "1000" at bounding box center [409, 349] width 23 height 13
select select "49892"
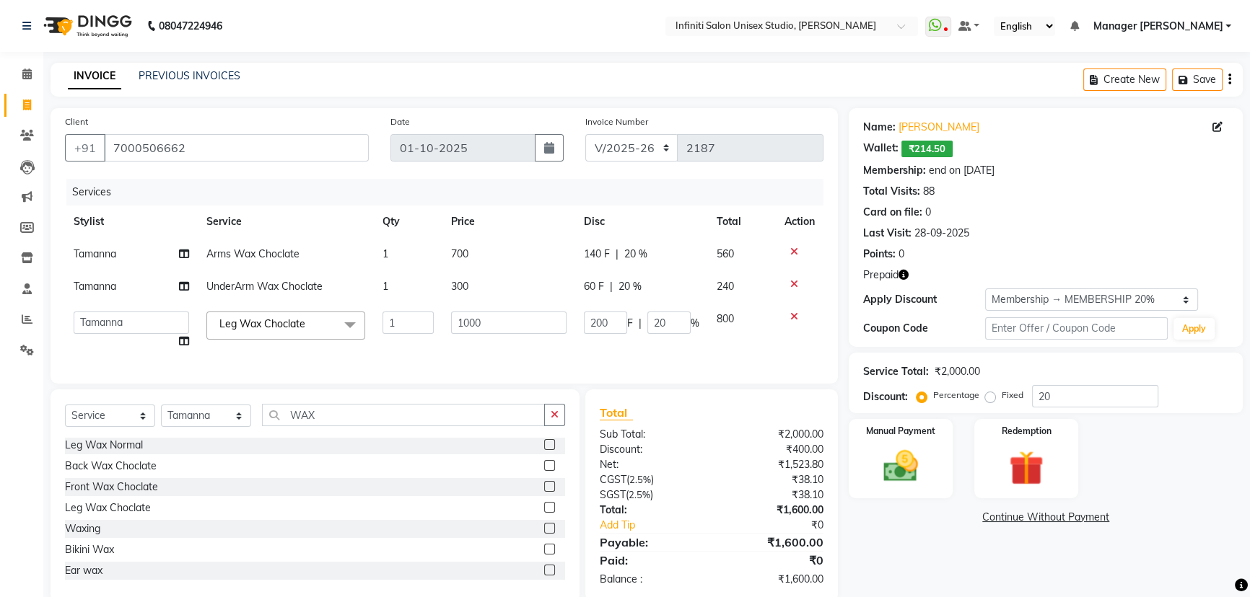
drag, startPoint x: 551, startPoint y: 422, endPoint x: 538, endPoint y: 417, distance: 13.3
click at [551, 420] on icon "button" at bounding box center [555, 415] width 8 height 10
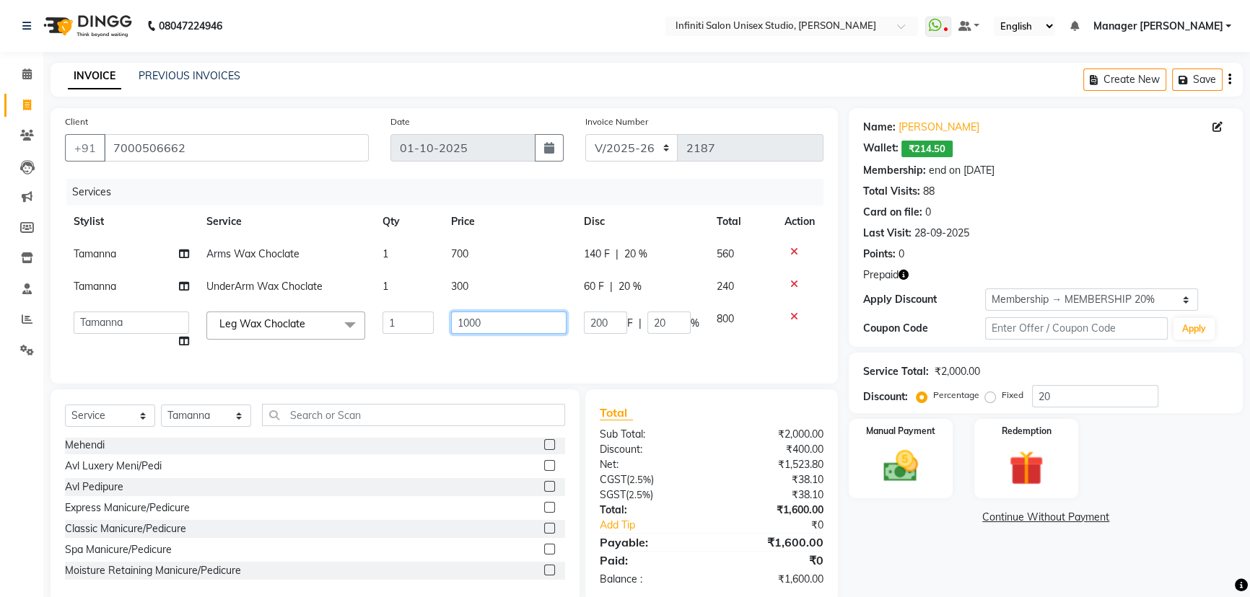
click at [525, 317] on input "1000" at bounding box center [508, 323] width 115 height 22
click at [493, 384] on div "Client +91 7000506662 Date 01-10-2025 Invoice Number CI/2025-26 V/2025-26 2187 …" at bounding box center [444, 246] width 787 height 276
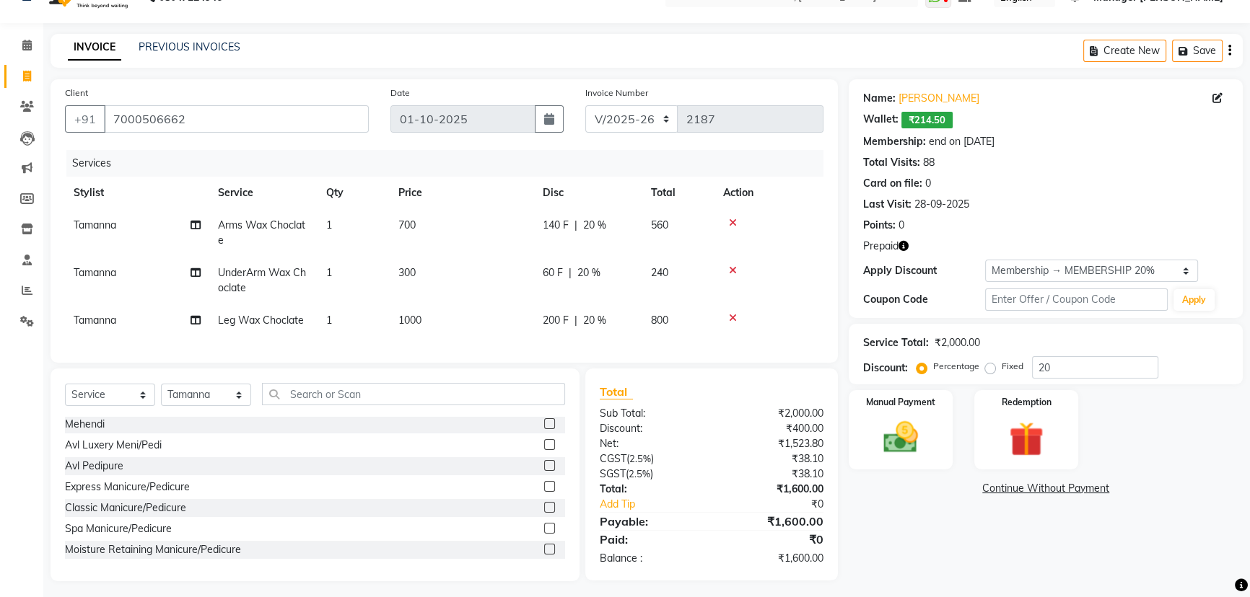
scroll to position [44, 0]
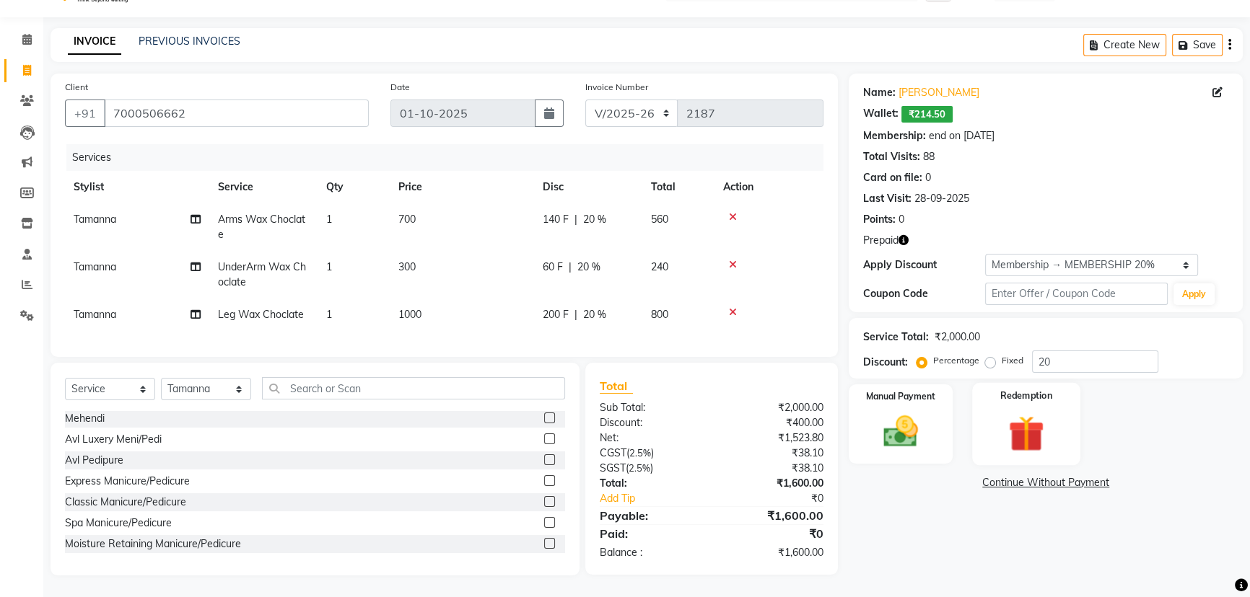
click at [1025, 413] on img at bounding box center [1026, 433] width 58 height 45
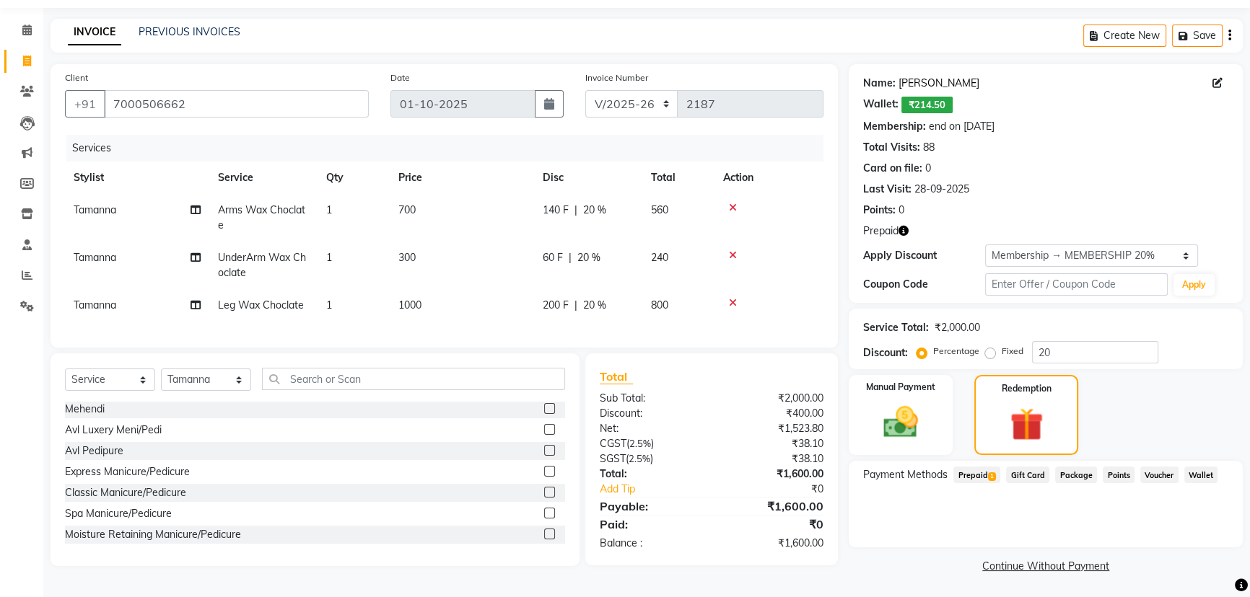
click at [946, 79] on link "[PERSON_NAME]" at bounding box center [938, 83] width 81 height 15
click at [977, 469] on span "Prepaid 1" at bounding box center [976, 474] width 47 height 17
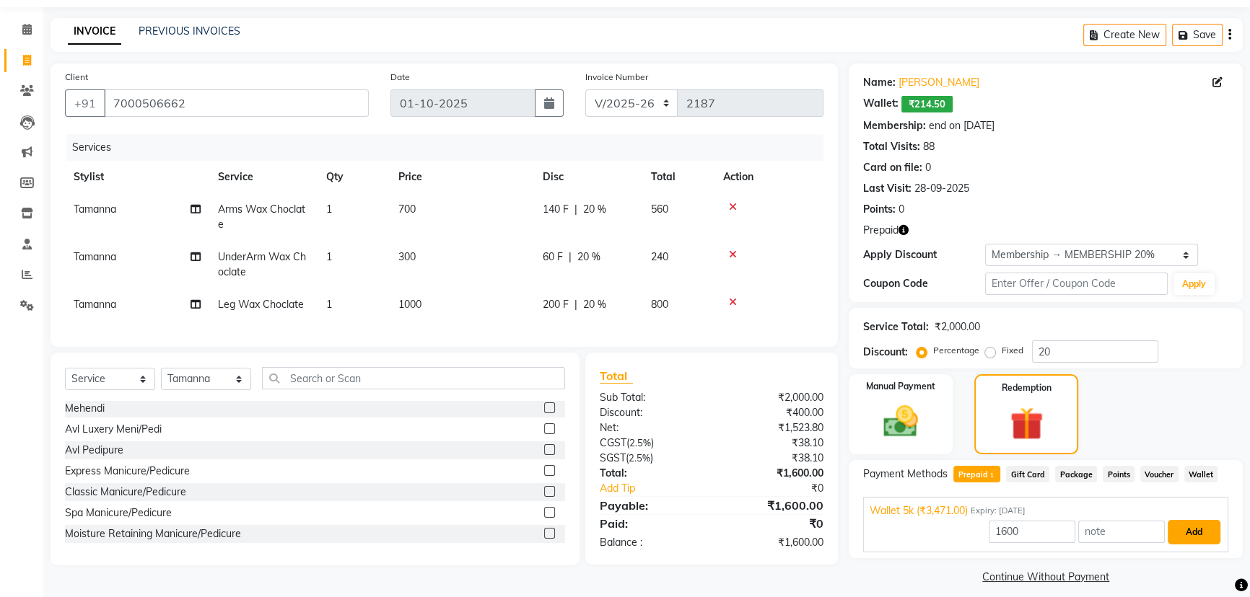
click at [1194, 527] on button "Add" at bounding box center [1193, 532] width 53 height 25
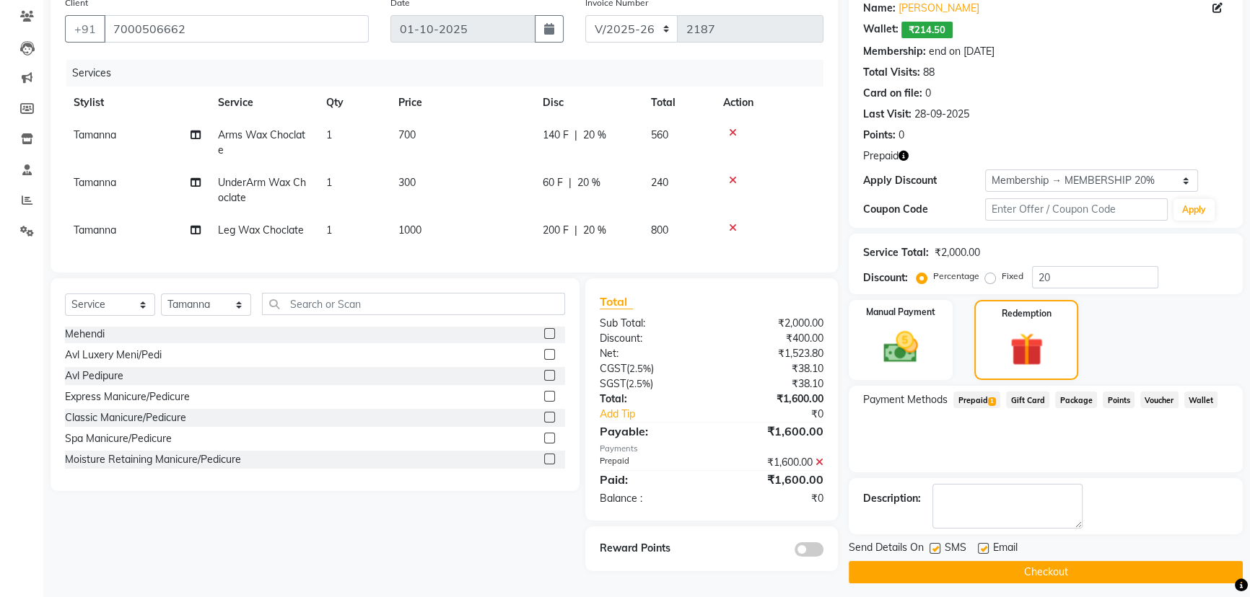
scroll to position [126, 0]
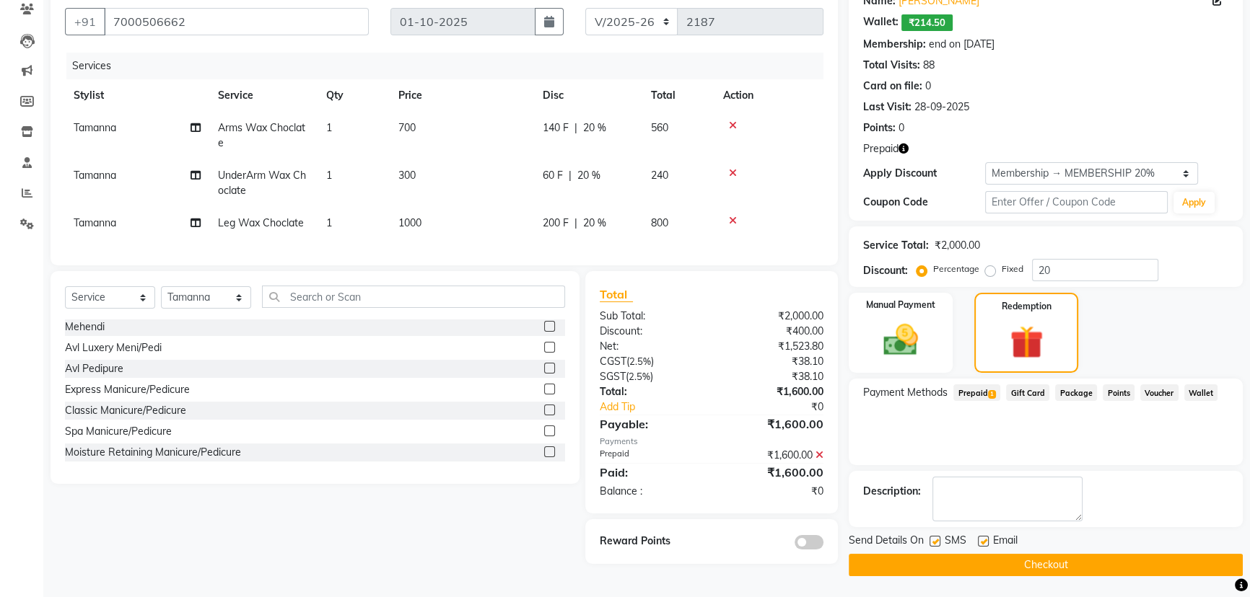
click at [934, 564] on button "Checkout" at bounding box center [1046, 565] width 394 height 22
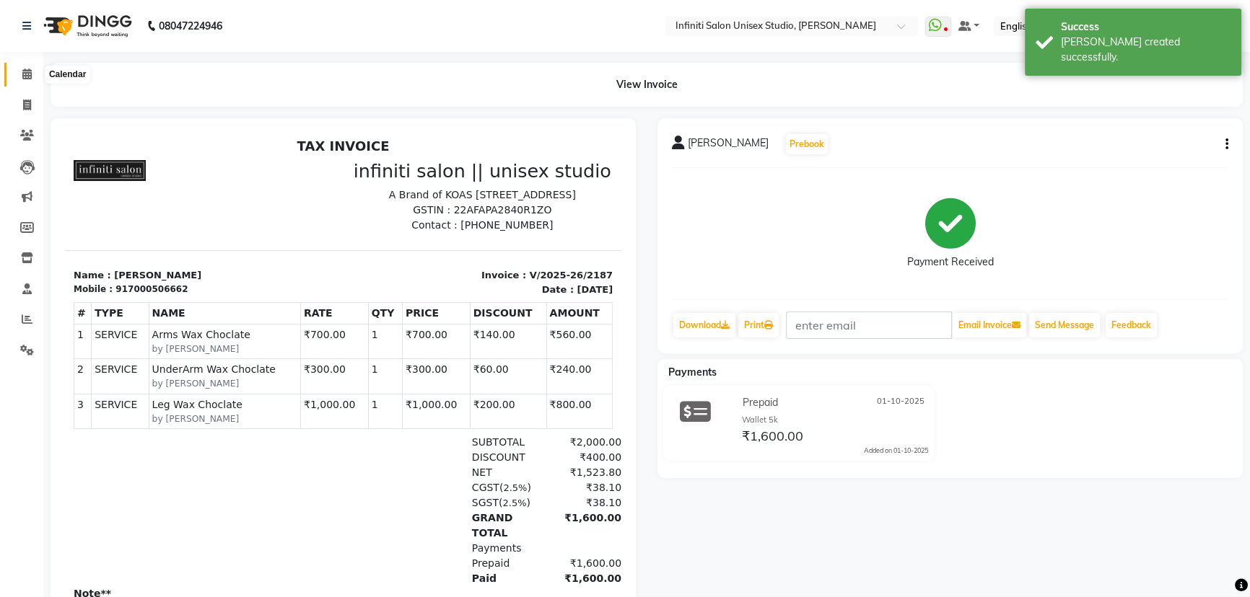
click at [19, 72] on span at bounding box center [26, 74] width 25 height 17
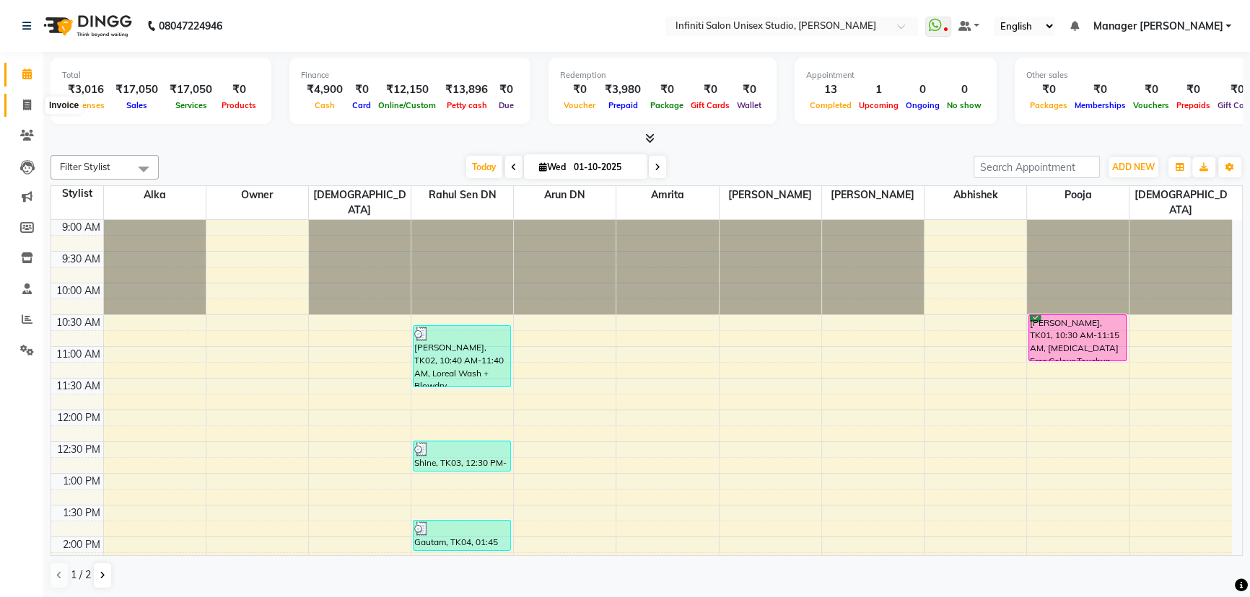
click at [26, 109] on icon at bounding box center [27, 105] width 8 height 11
select select "service"
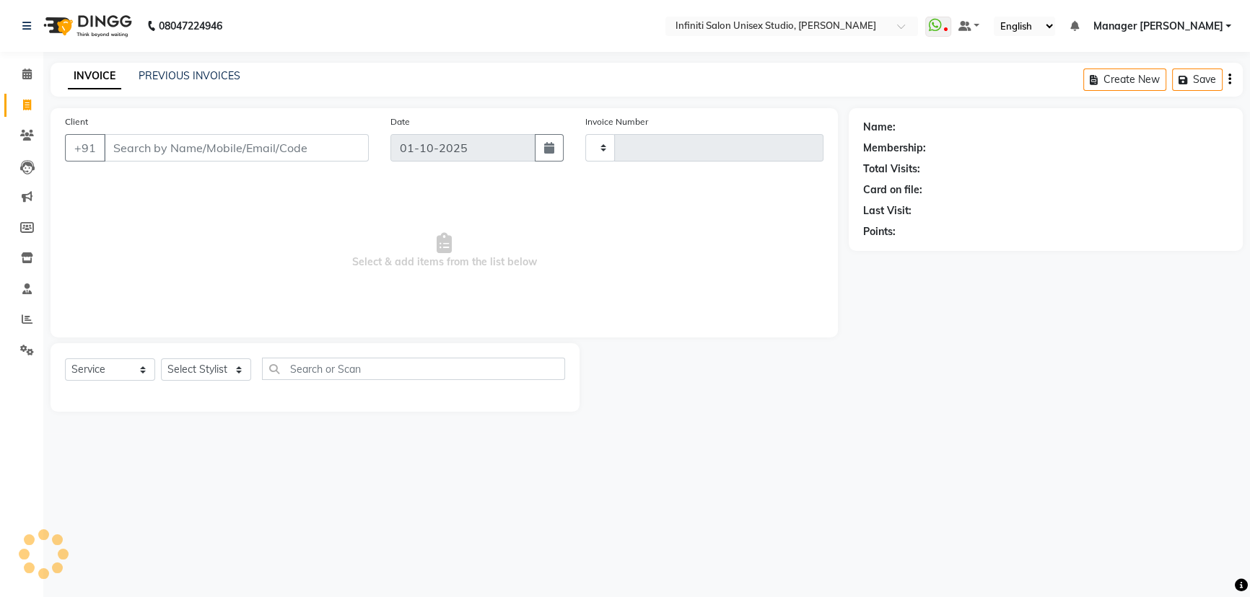
type input "2188"
select select "6511"
click at [216, 77] on link "PREVIOUS INVOICES" at bounding box center [190, 75] width 102 height 13
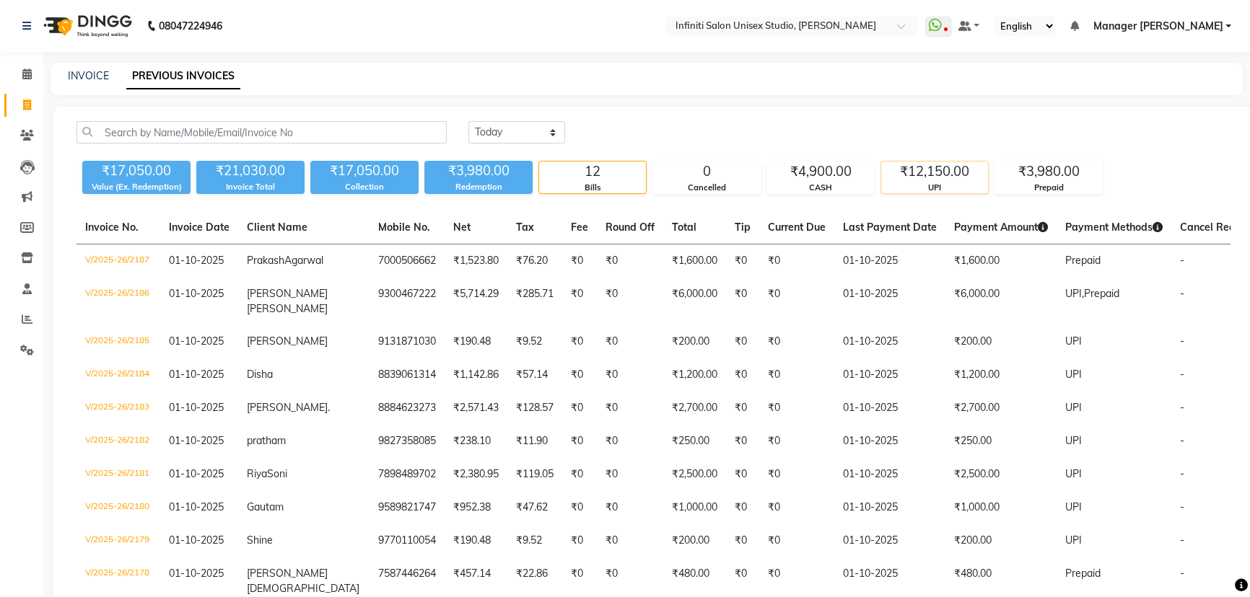
click at [899, 178] on div "₹12,150.00" at bounding box center [934, 172] width 107 height 20
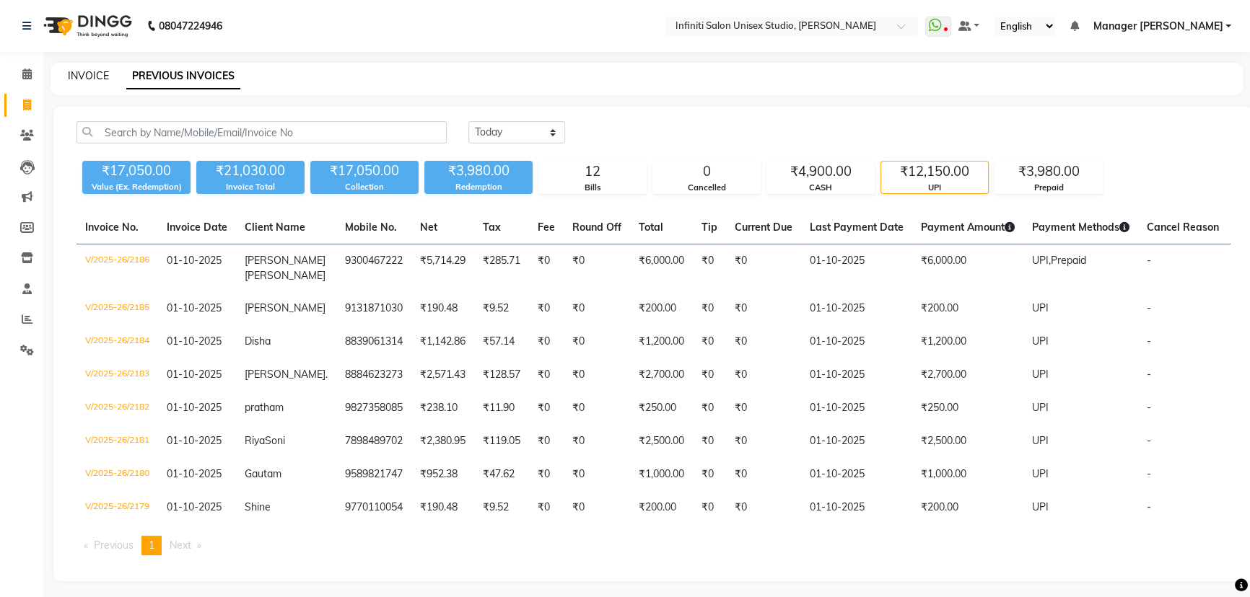
click at [79, 75] on link "INVOICE" at bounding box center [88, 75] width 41 height 13
select select "service"
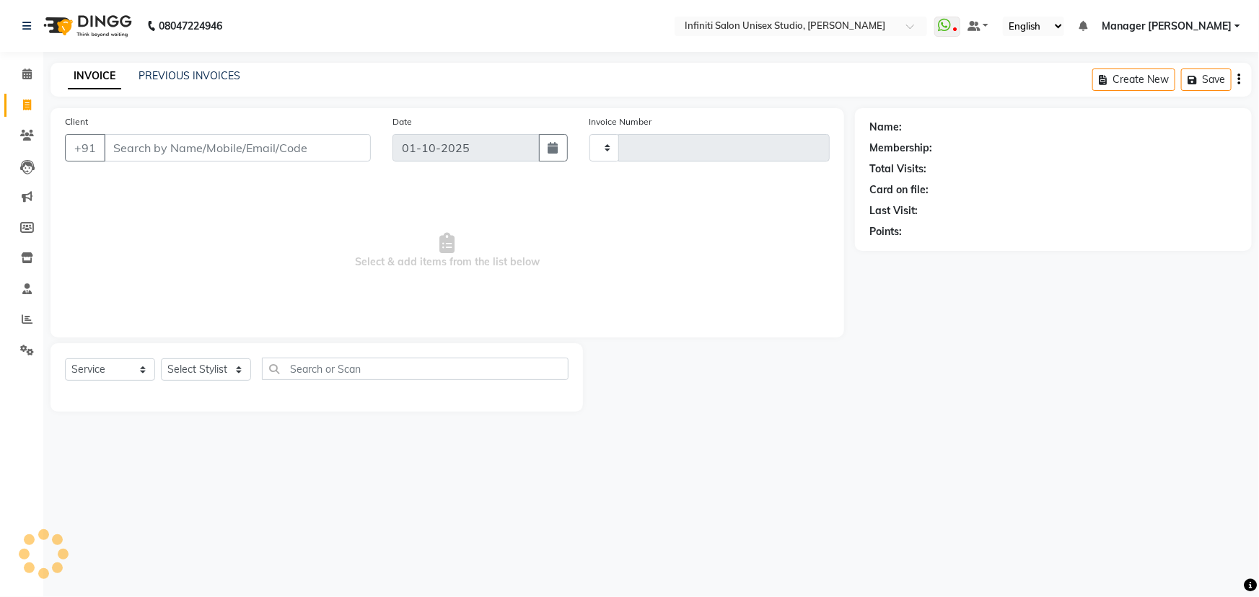
type input "2188"
select select "6511"
click at [154, 152] on input "Client" at bounding box center [237, 147] width 267 height 27
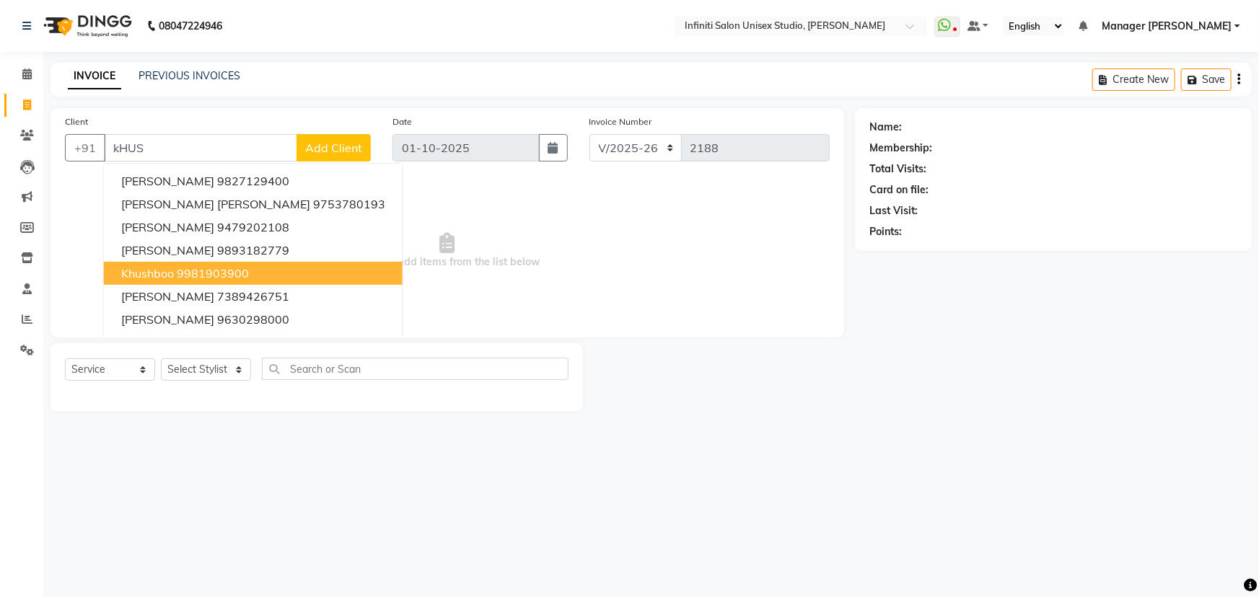
click at [192, 267] on ngb-highlight "9981903900" at bounding box center [213, 273] width 72 height 14
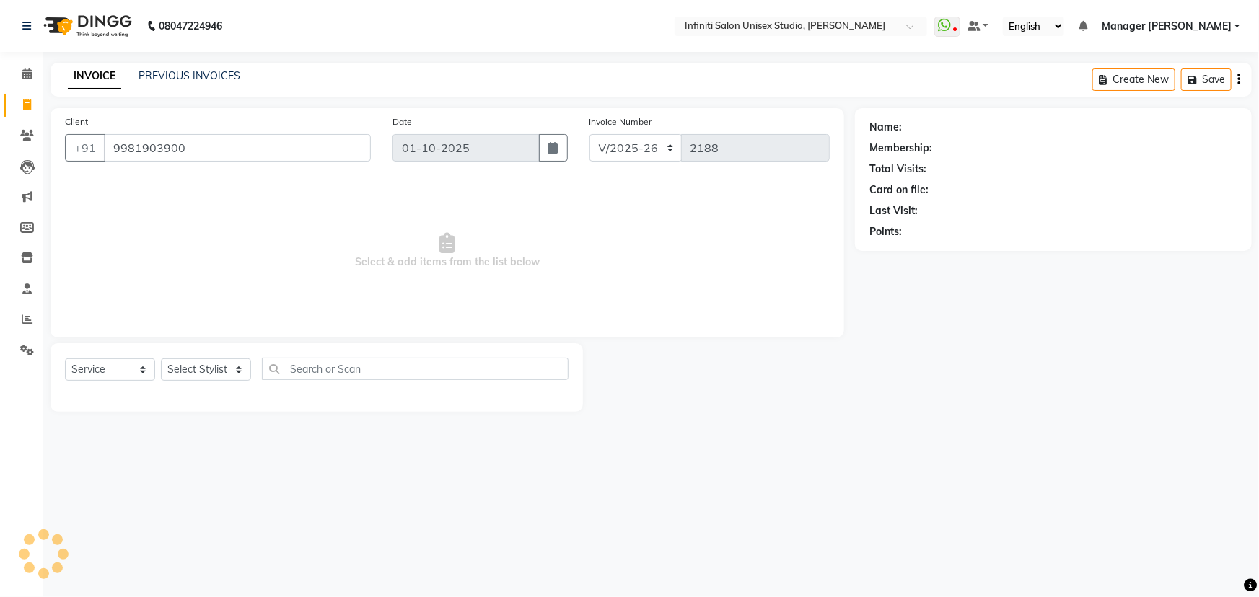
type input "9981903900"
select select "1: Object"
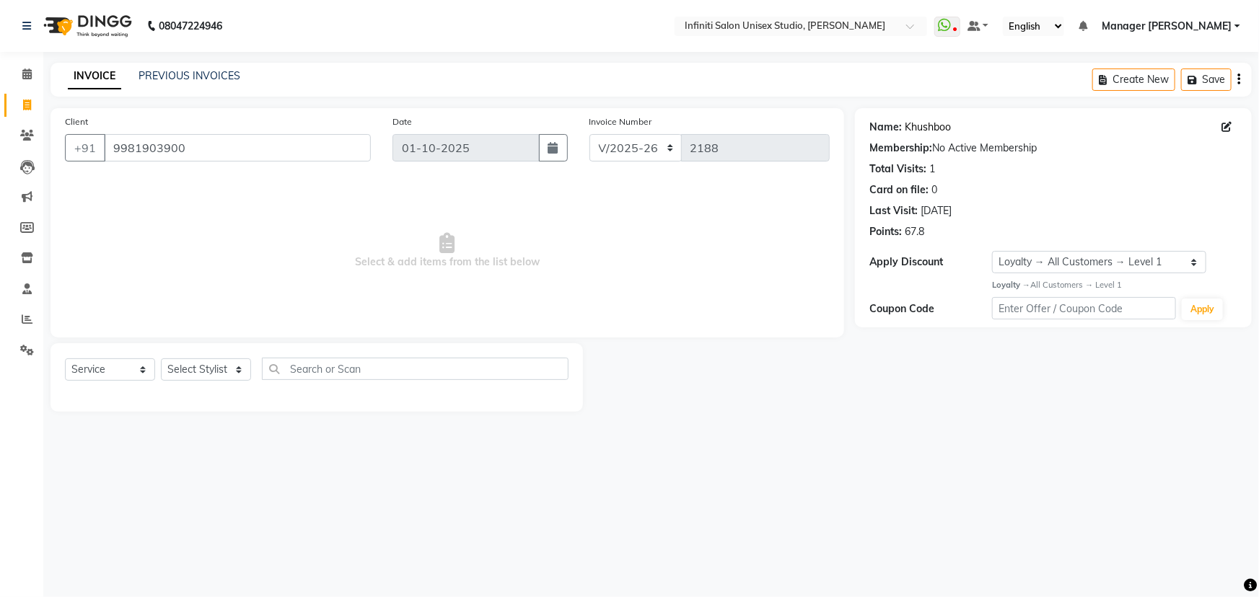
click at [921, 123] on link "Khushboo" at bounding box center [928, 127] width 46 height 15
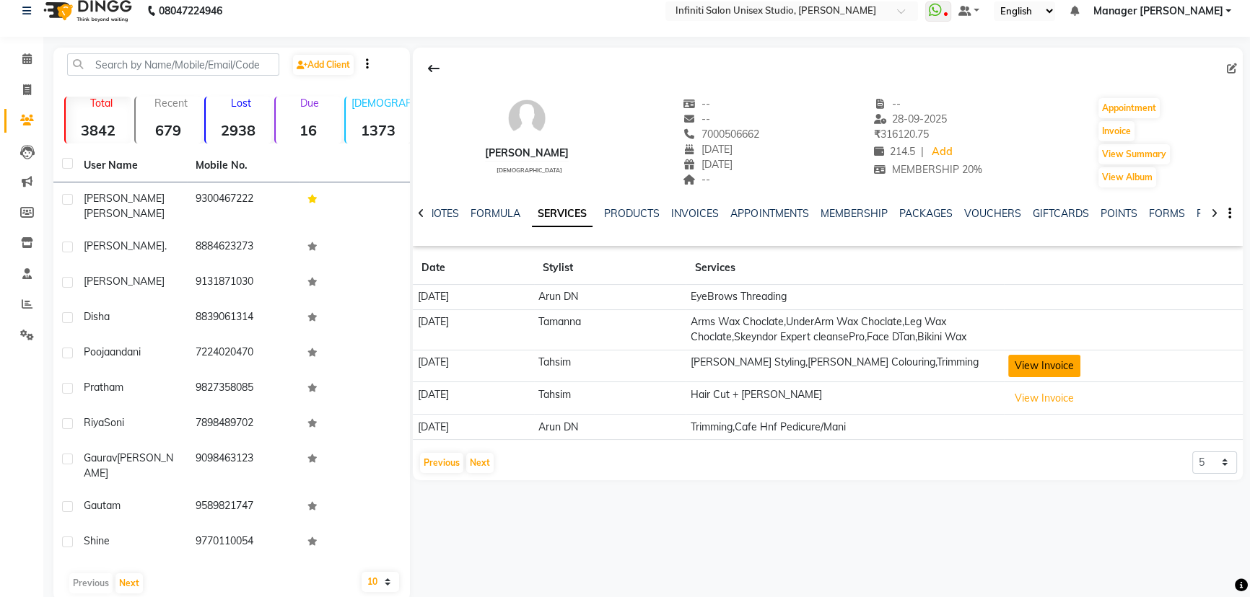
click at [1059, 356] on button "View Invoice" at bounding box center [1044, 366] width 72 height 22
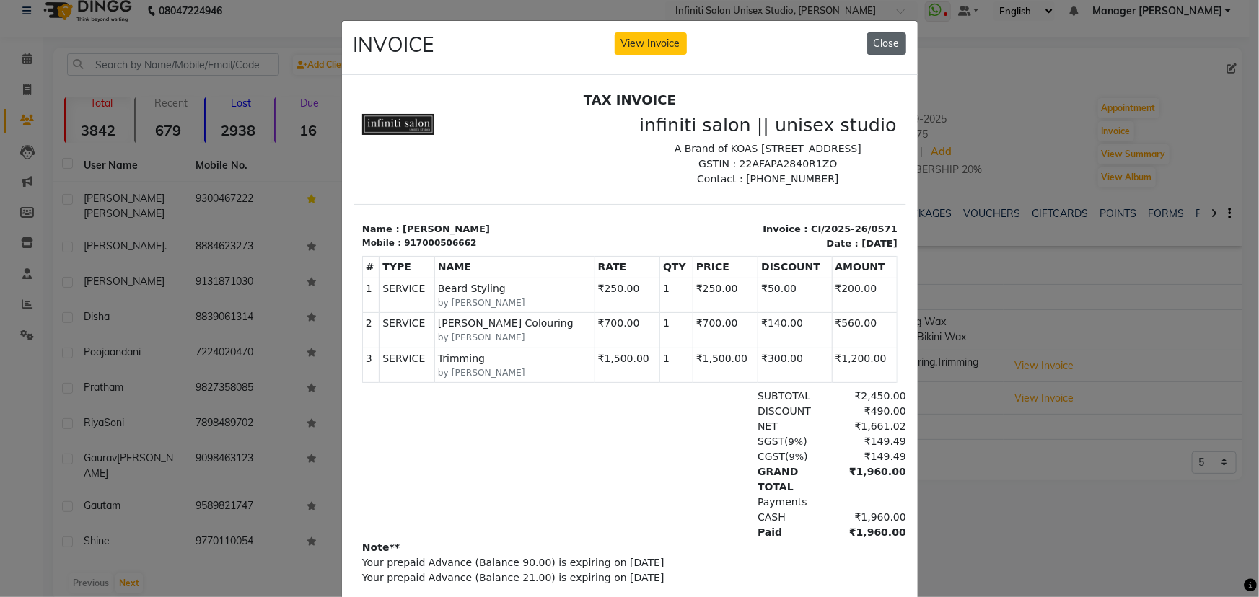
click at [869, 33] on button "Close" at bounding box center [886, 43] width 39 height 22
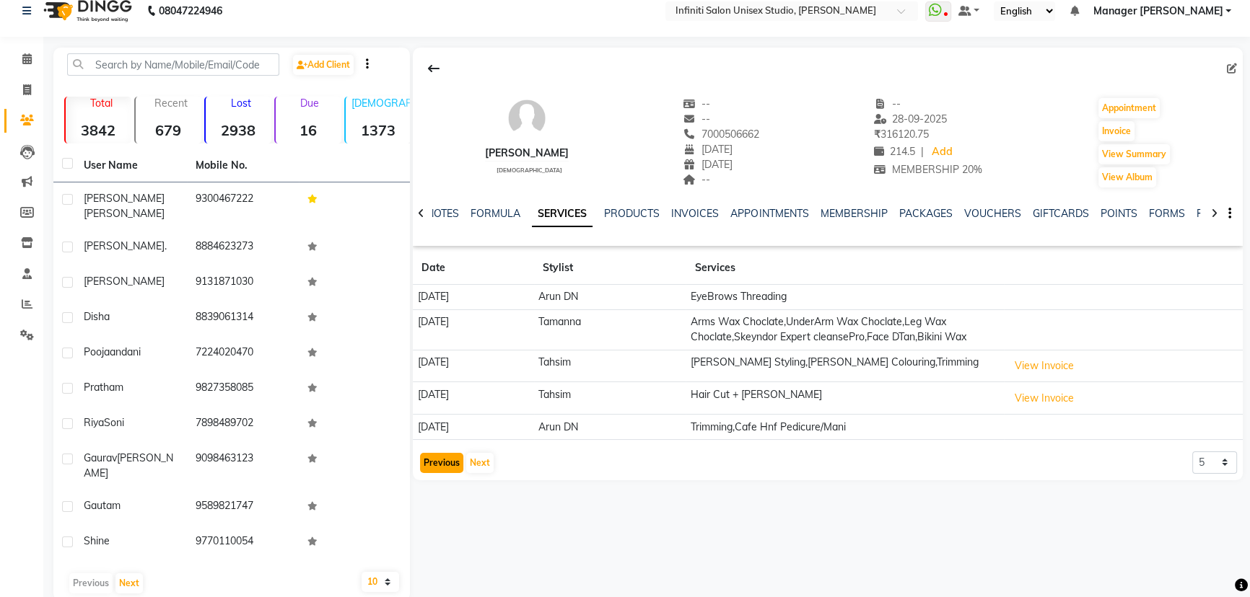
click at [449, 458] on button "Previous" at bounding box center [441, 463] width 43 height 20
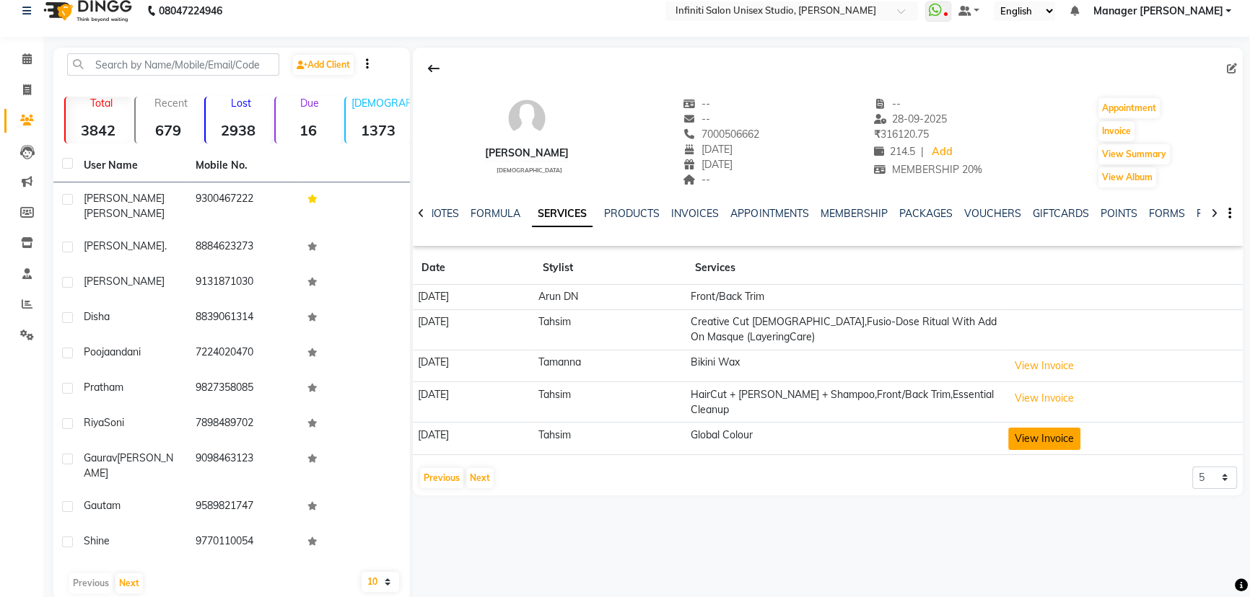
click at [1045, 430] on button "View Invoice" at bounding box center [1044, 439] width 72 height 22
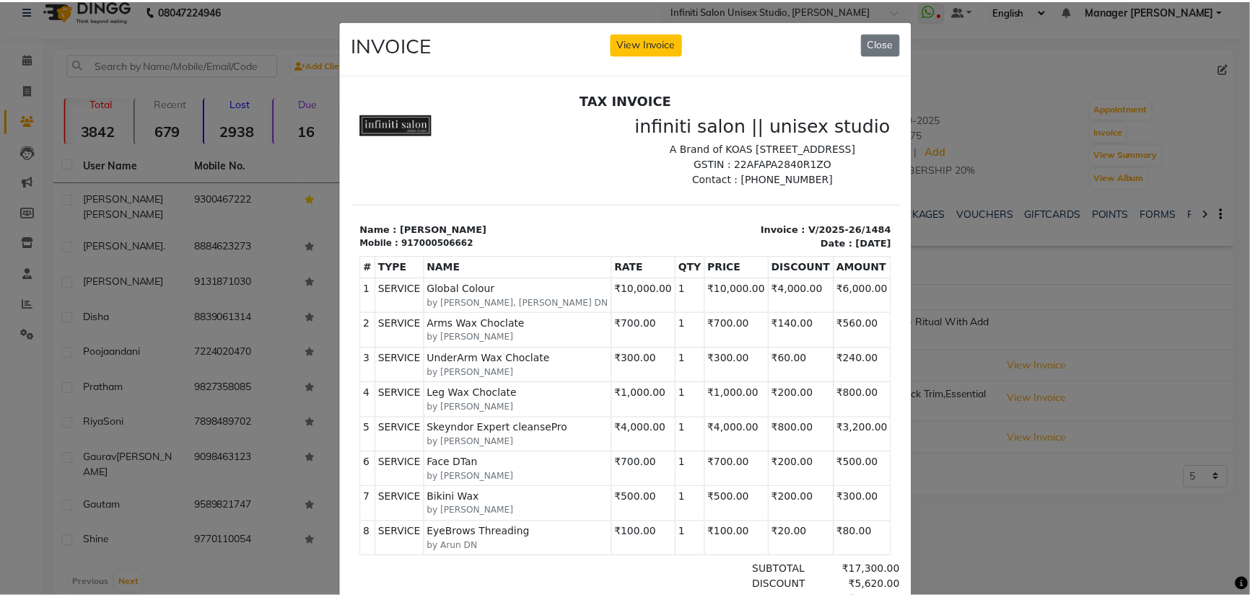
scroll to position [11, 0]
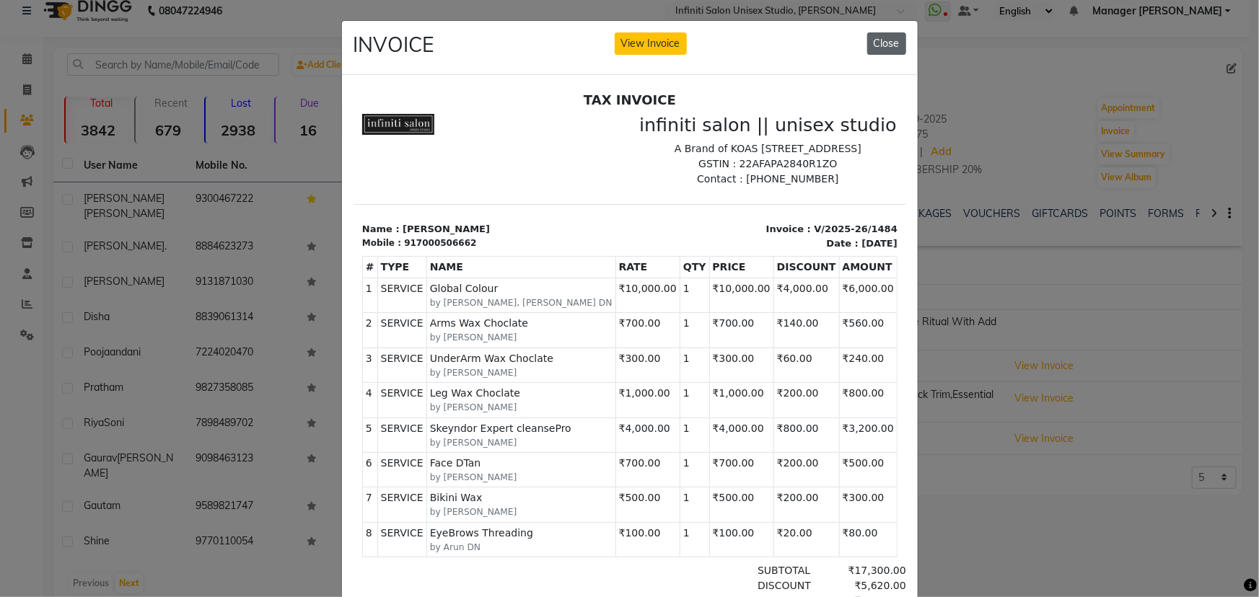
click at [868, 45] on button "Close" at bounding box center [886, 43] width 39 height 22
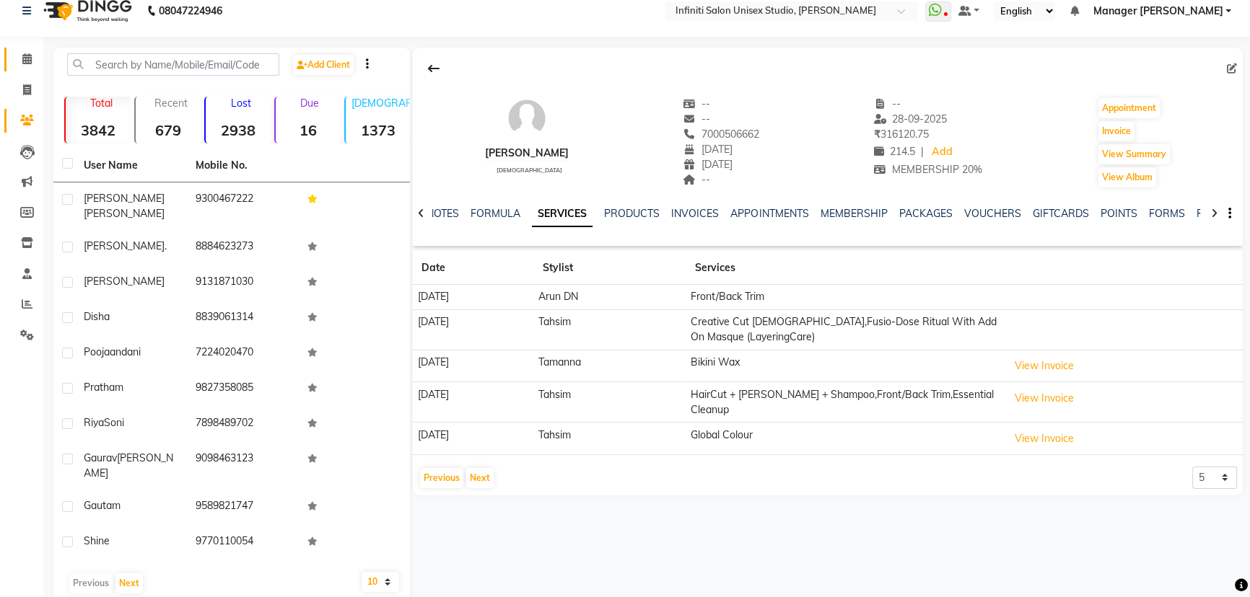
click at [30, 54] on icon at bounding box center [26, 58] width 9 height 11
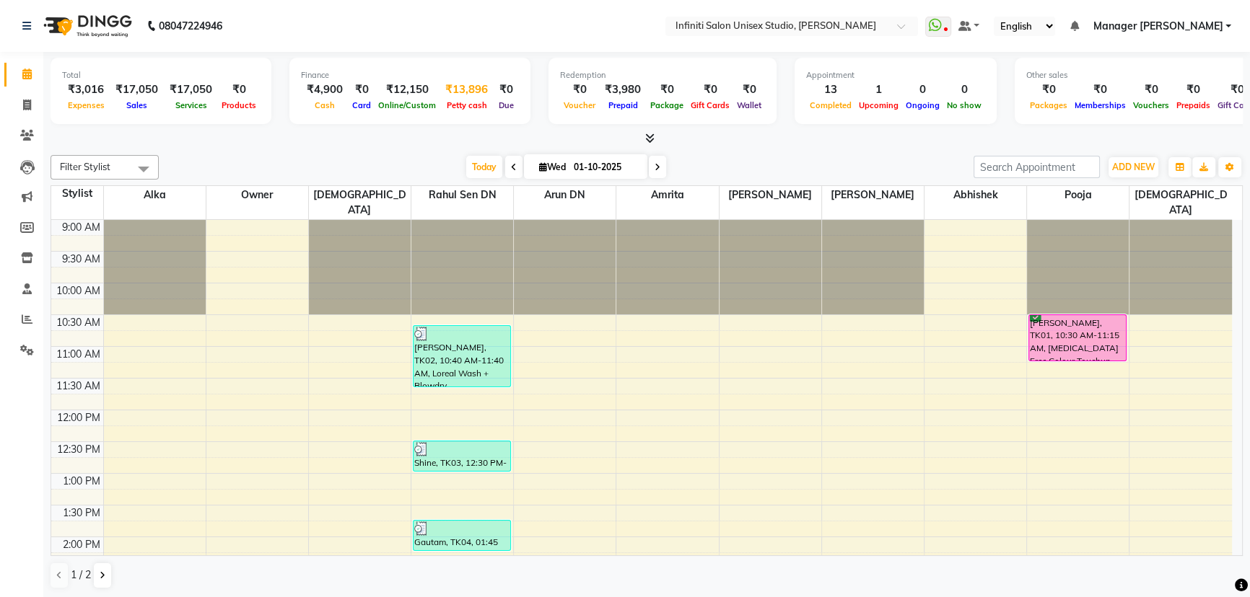
click at [465, 100] on div "Petty cash" at bounding box center [466, 104] width 54 height 15
click at [467, 104] on span "Petty cash" at bounding box center [467, 105] width 48 height 10
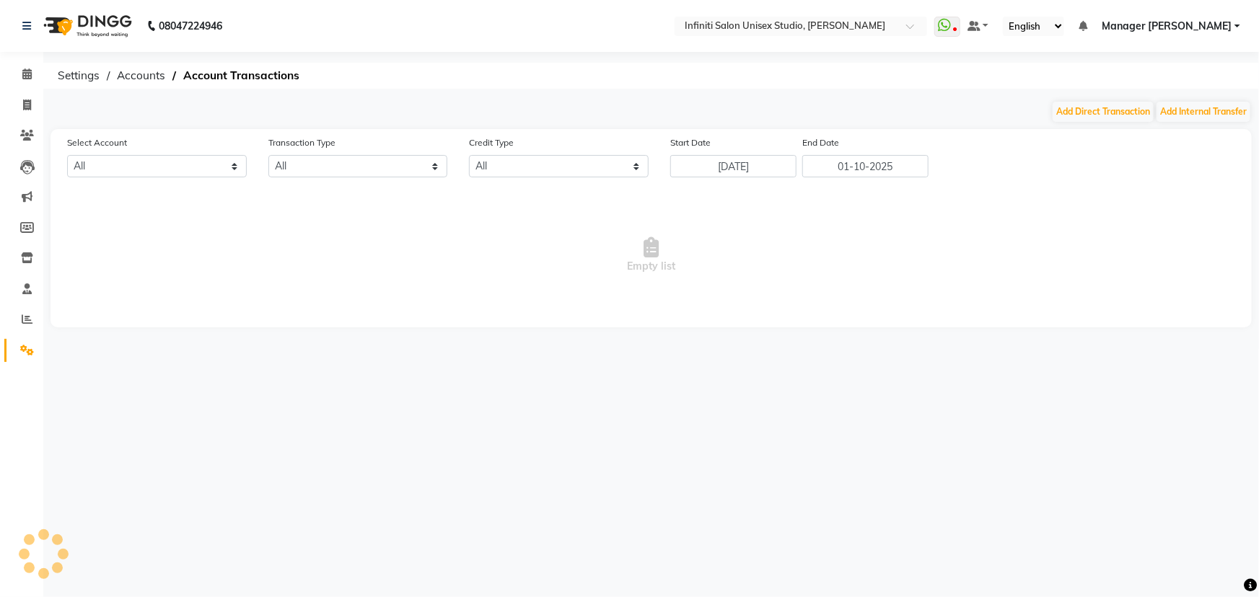
select select "5538"
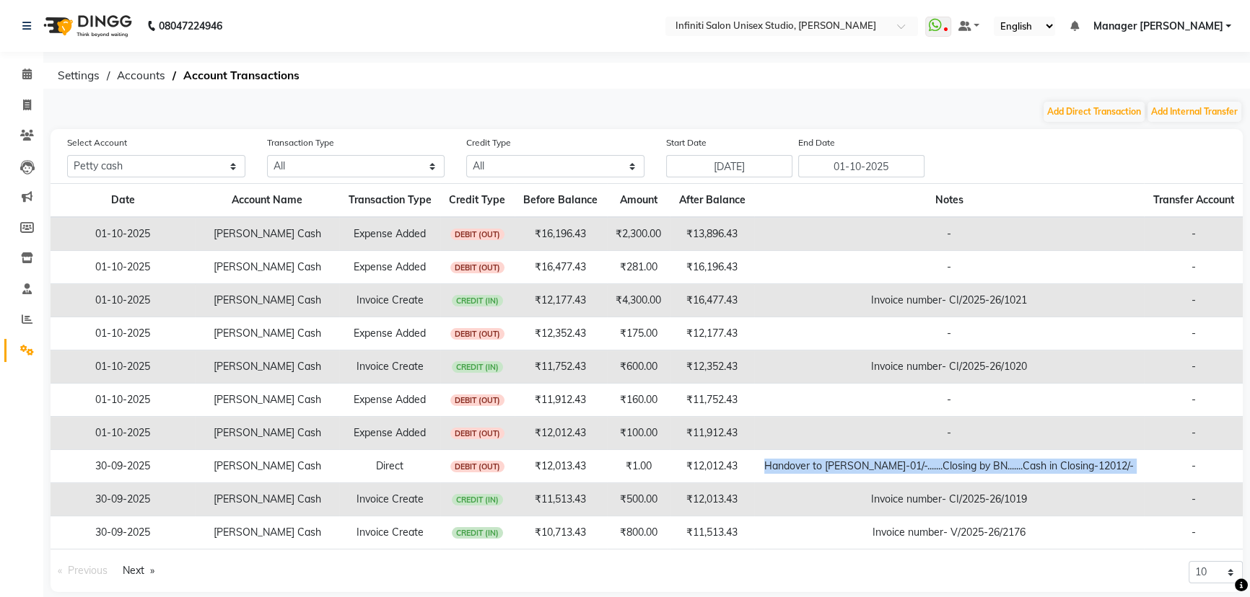
drag, startPoint x: 1142, startPoint y: 462, endPoint x: 769, endPoint y: 465, distance: 373.1
click at [771, 472] on tr "[DATE] [PERSON_NAME] Cash Direct DEBIT (OUT) ₹12,013.43 ₹1.00 ₹12,012.43 Handov…" at bounding box center [647, 466] width 1192 height 33
copy td "Handover to [PERSON_NAME]-01/-.......Closing by BN.......Cash in Closing-12012/-"
click at [1129, 102] on button "Add Direct Transaction" at bounding box center [1093, 112] width 101 height 20
select select "direct"
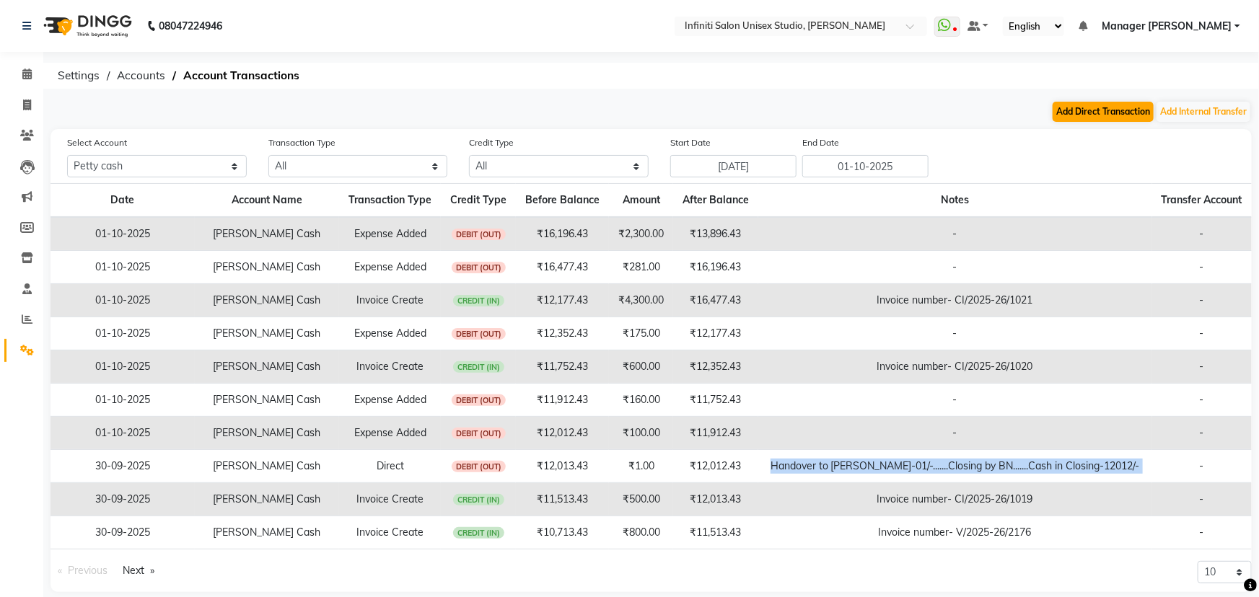
select select "5538"
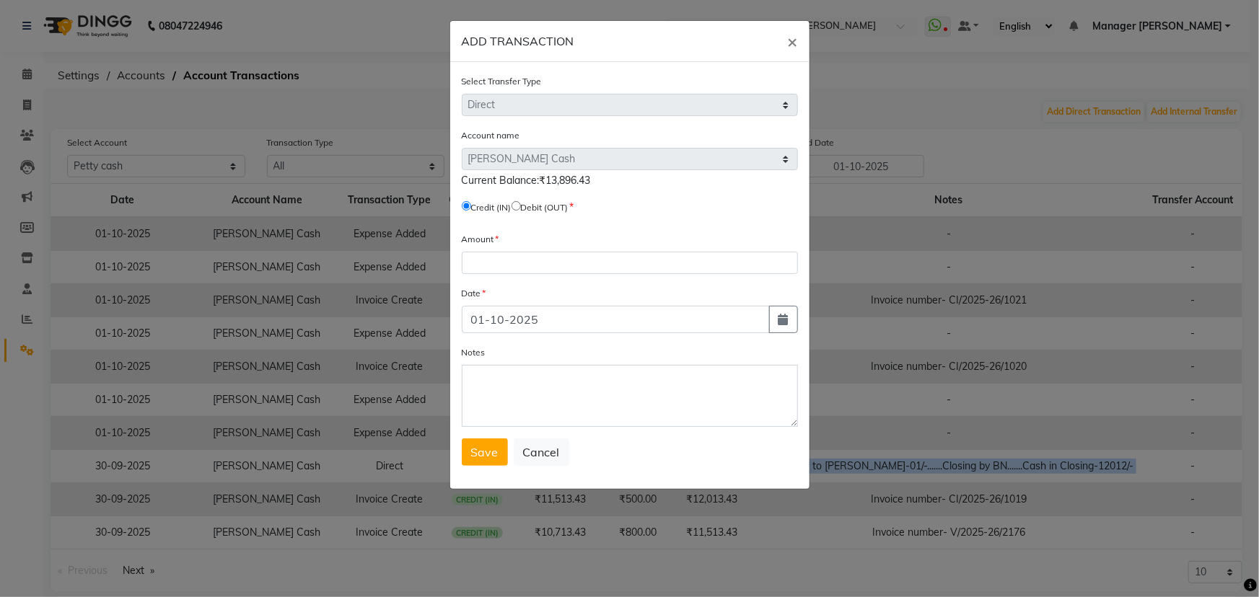
click at [521, 209] on input "radio" at bounding box center [516, 205] width 9 height 9
radio input "true"
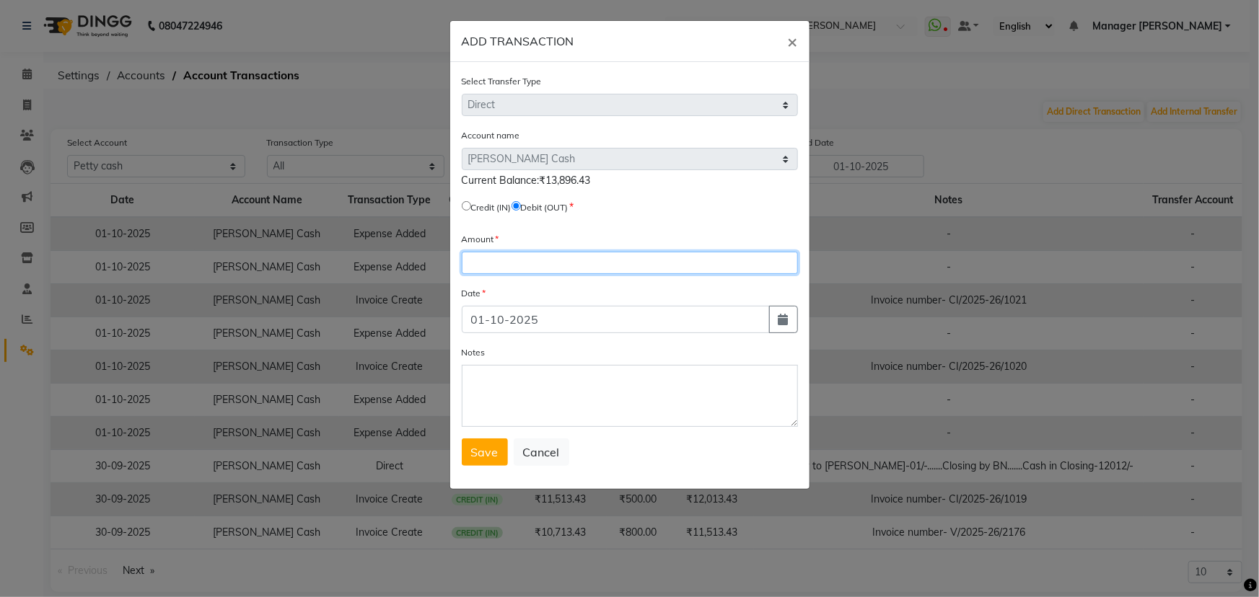
click at [529, 273] on input "number" at bounding box center [630, 263] width 336 height 22
type input "6000"
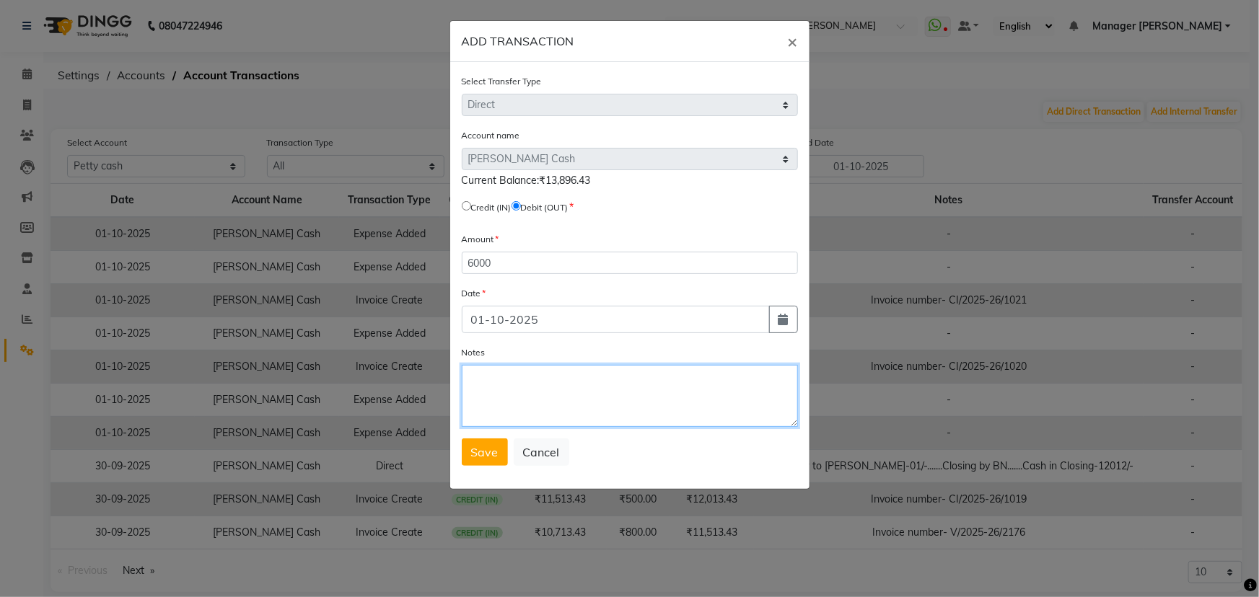
click at [470, 378] on textarea "Notes" at bounding box center [630, 396] width 336 height 62
paste textarea "Handover to ishwar bhaiya-01/-.......Closing by BN.......Cash in Closing-12012/-"
drag, startPoint x: 634, startPoint y: 378, endPoint x: 621, endPoint y: 376, distance: 13.9
click at [621, 376] on textarea "Handover to ishwar bhaiya-01/-.......Closing by BN.......Cash in Closing-12012/-" at bounding box center [630, 396] width 336 height 62
drag, startPoint x: 628, startPoint y: 395, endPoint x: 592, endPoint y: 396, distance: 36.1
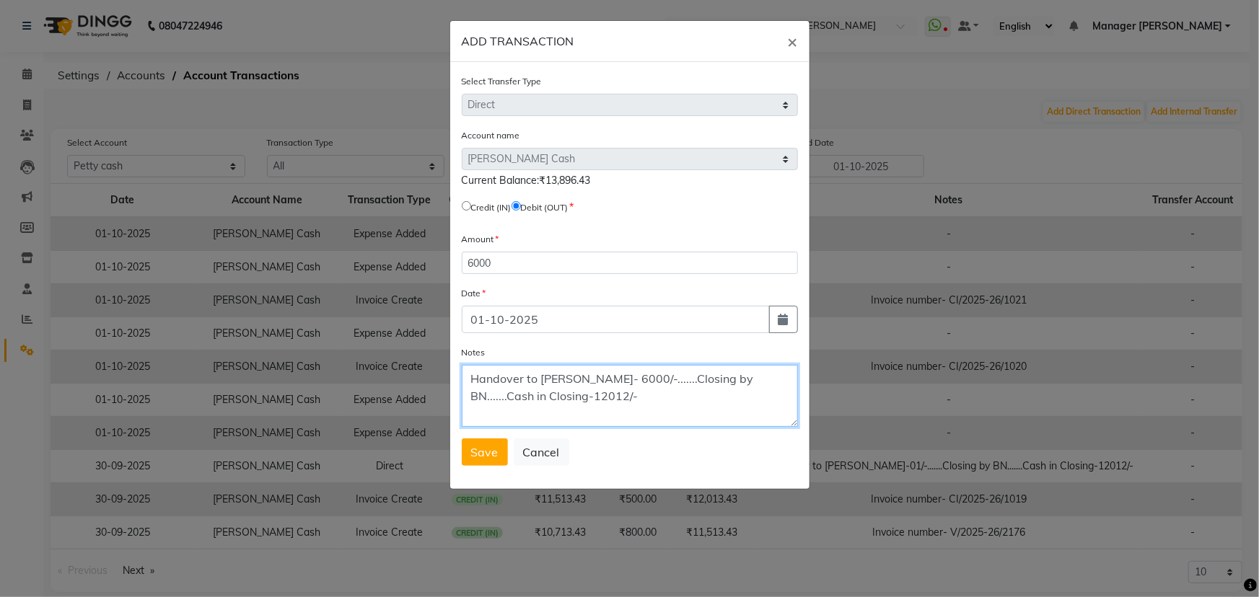
click at [592, 396] on textarea "Handover to ishwar bhaiya- 6000/-.......Closing by BN.......Cash in Closing-120…" at bounding box center [630, 396] width 336 height 62
type textarea "Handover to ishwar bhaiya- 6000/-.......Closing by BN.......Cash in Closing-789…"
click at [487, 453] on span "Save" at bounding box center [484, 452] width 27 height 14
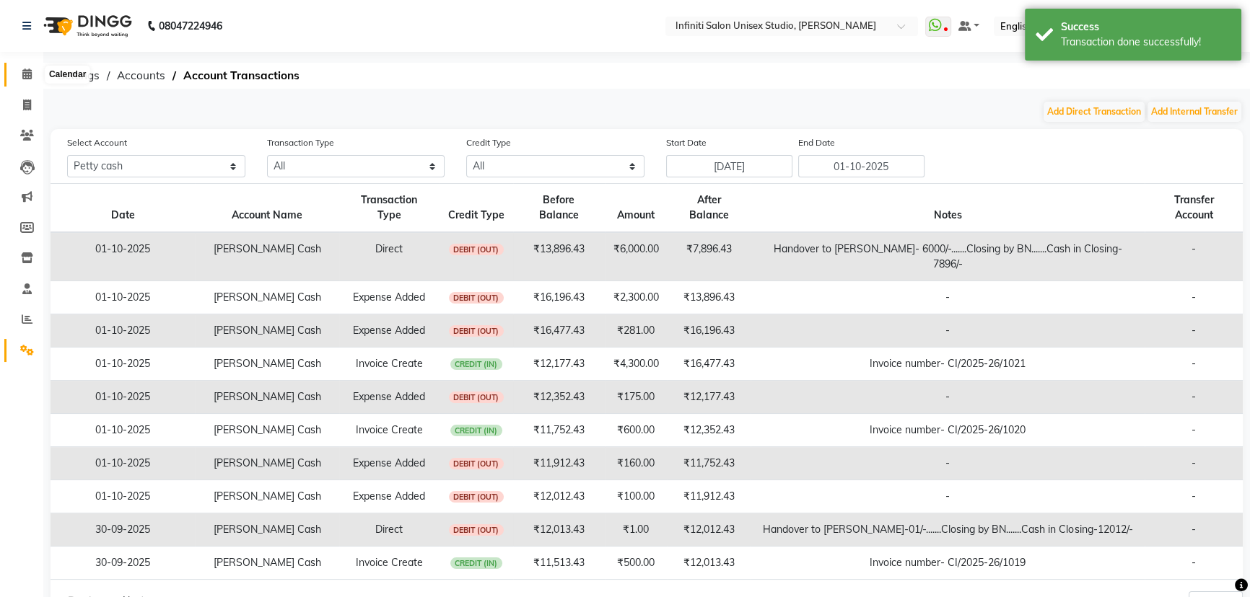
click at [27, 71] on icon at bounding box center [26, 74] width 9 height 11
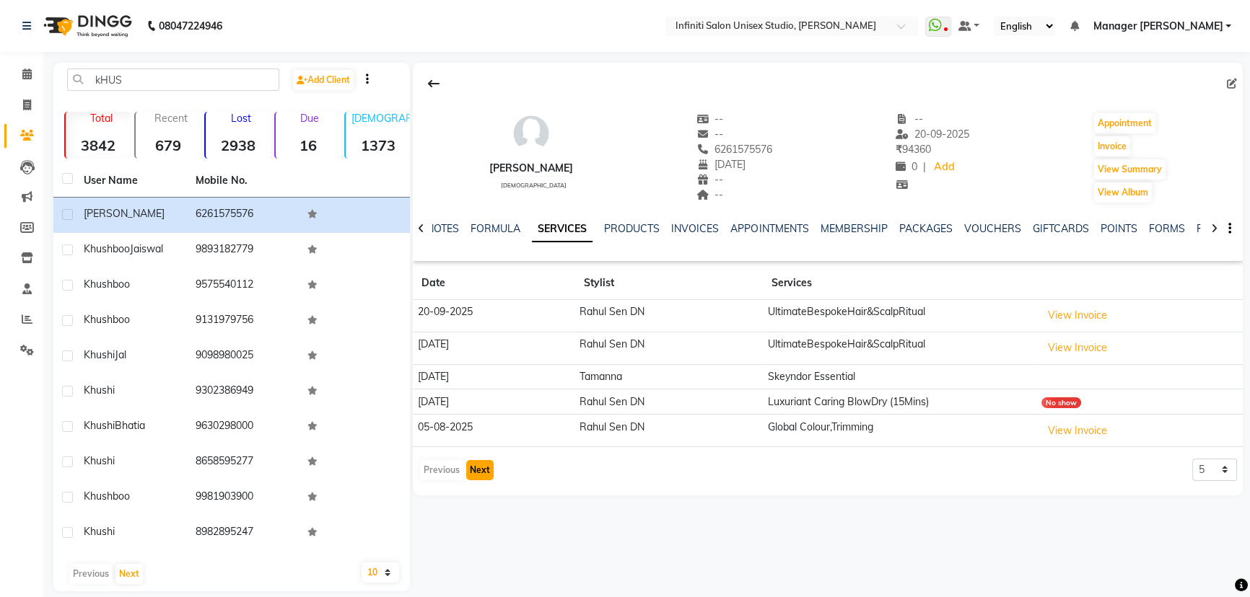
click at [470, 469] on button "Next" at bounding box center [479, 470] width 27 height 20
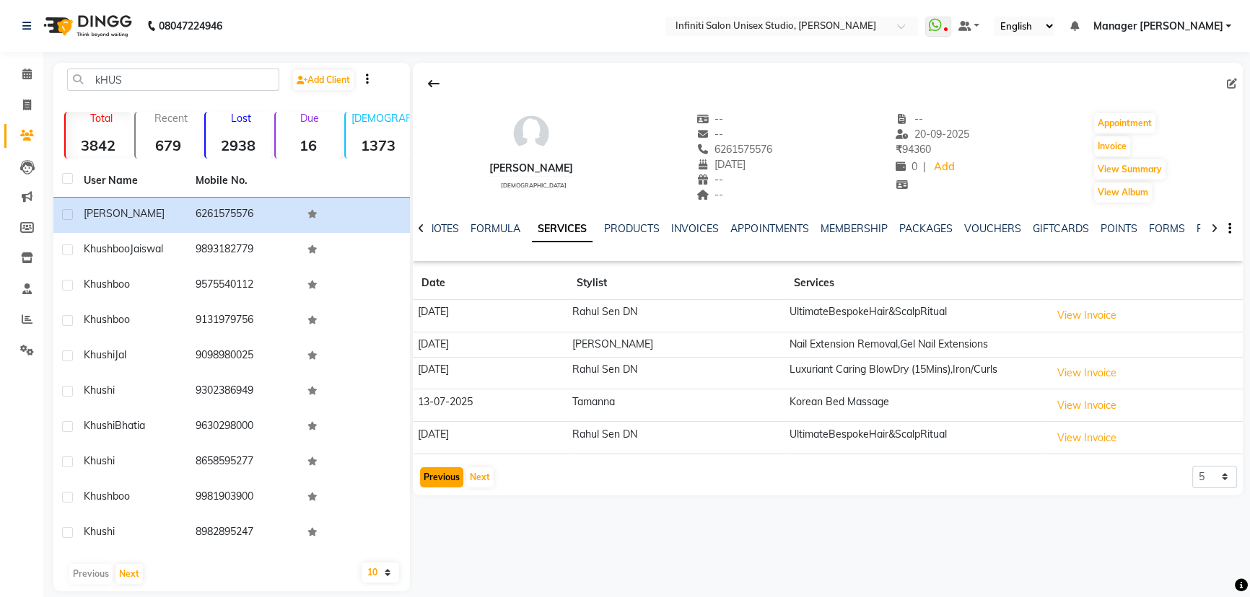
click at [430, 471] on button "Previous" at bounding box center [441, 478] width 43 height 20
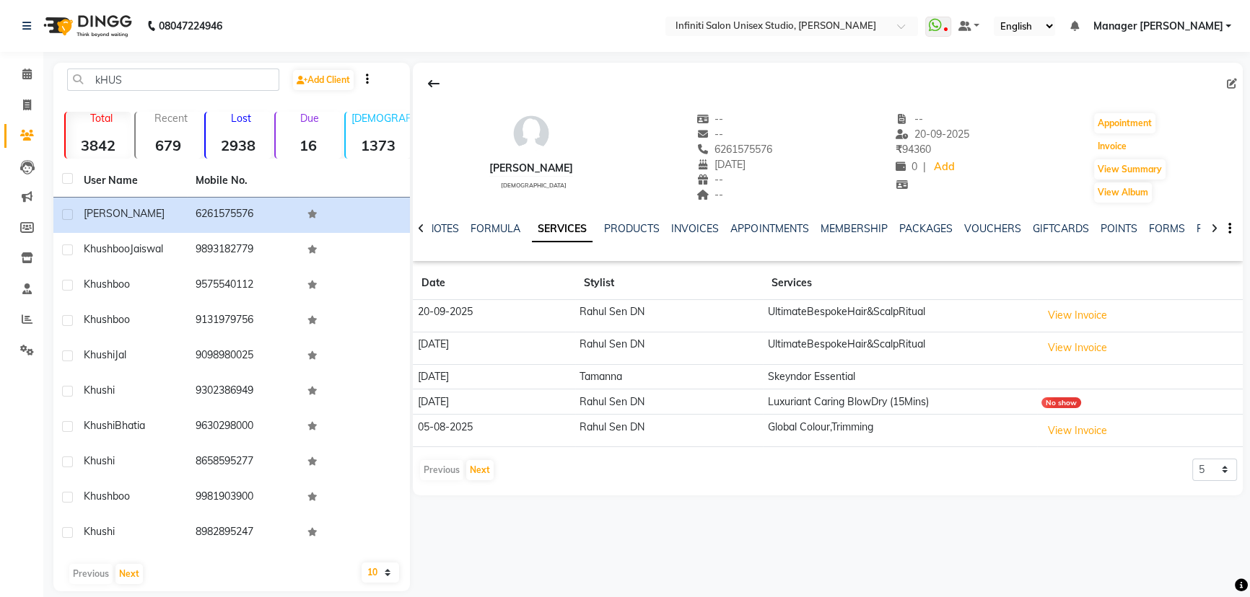
drag, startPoint x: 1116, startPoint y: 146, endPoint x: 808, endPoint y: 50, distance: 322.7
click at [1103, 141] on button "Invoice" at bounding box center [1112, 146] width 36 height 20
select select "service"
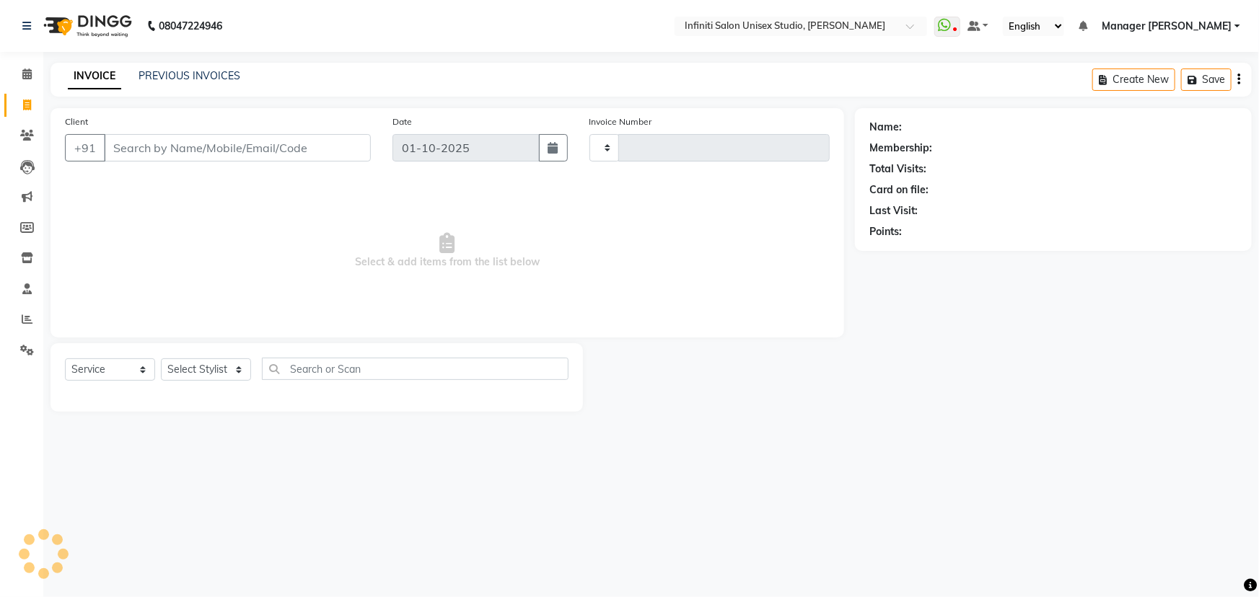
type input "2188"
select select "6511"
type input "6261575576"
select select "1: Object"
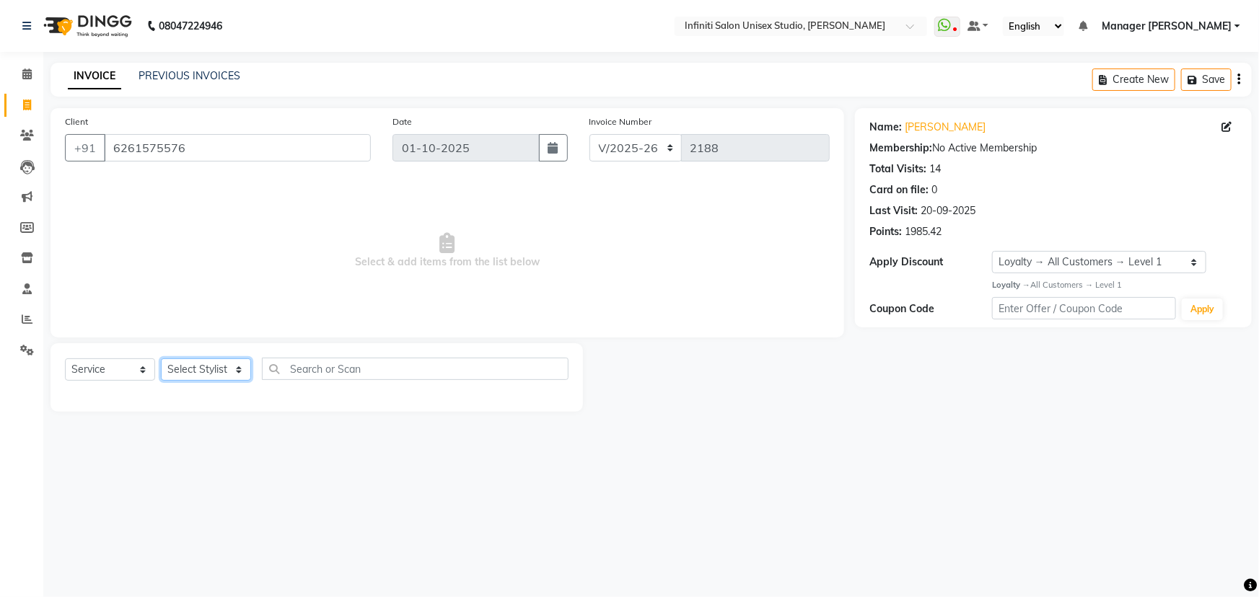
click at [203, 368] on select "Select Stylist [PERSON_NAME] Amrita Arun DN Bharti [PERSON_NAME] Owner [PERSON_…" at bounding box center [206, 370] width 90 height 22
select select "49887"
click at [161, 359] on select "Select Stylist [PERSON_NAME] Amrita Arun DN Bharti [PERSON_NAME] Owner [PERSON_…" at bounding box center [206, 370] width 90 height 22
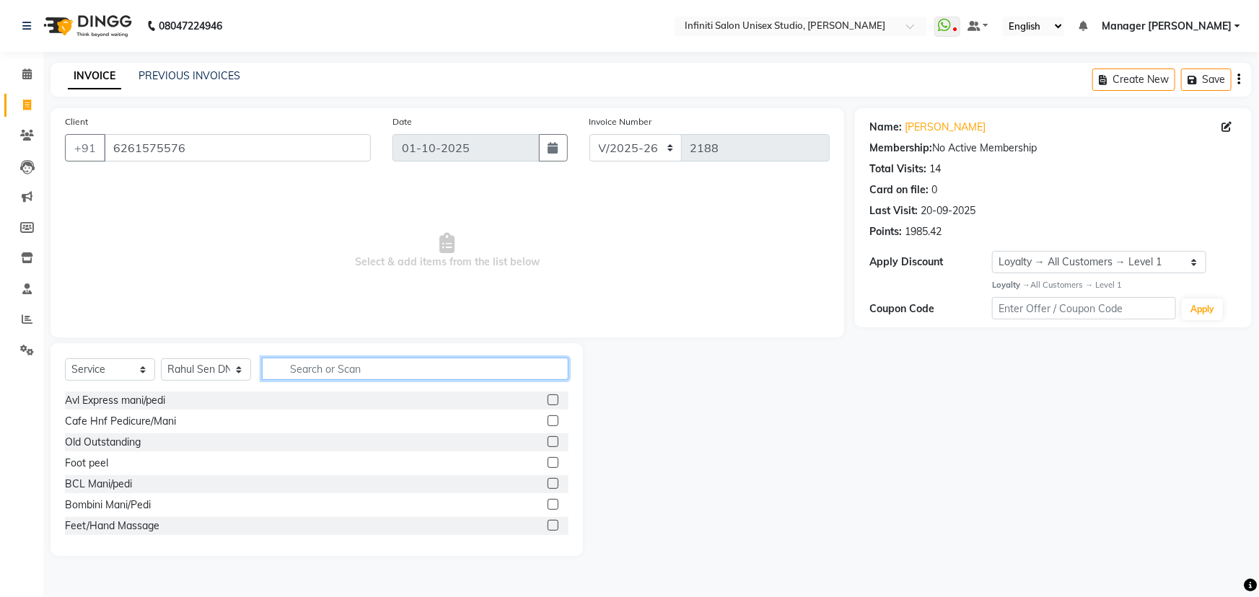
click at [319, 369] on input "text" at bounding box center [415, 369] width 307 height 22
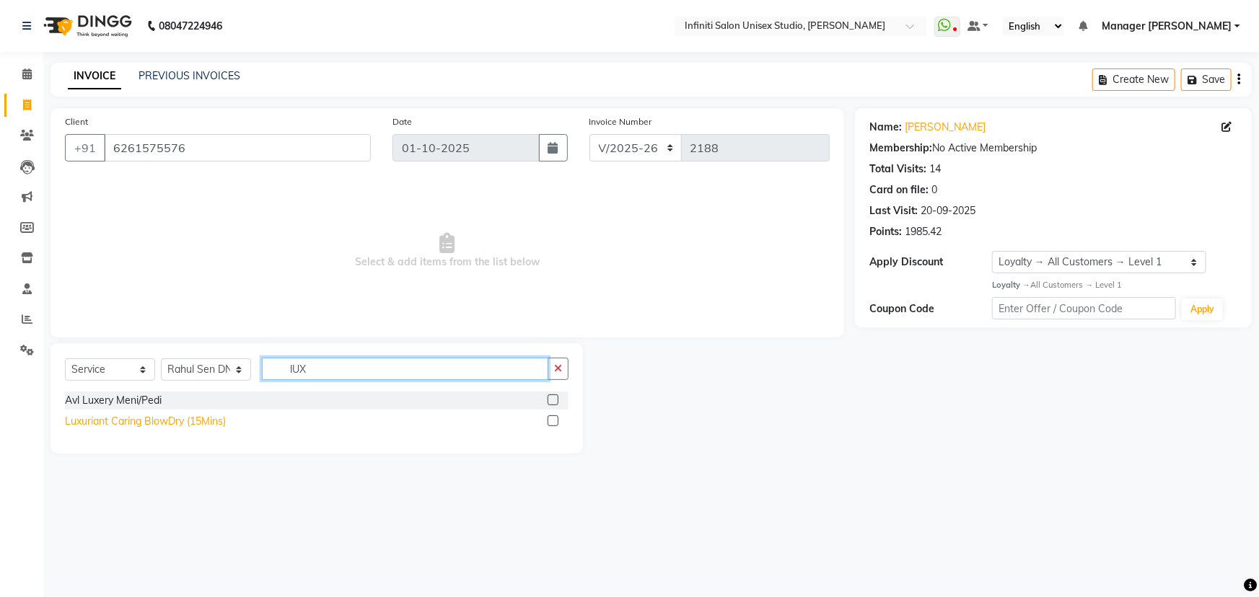
type input "lUX"
click at [167, 416] on div "Luxuriant Caring BlowDry (15Mins)" at bounding box center [145, 421] width 161 height 15
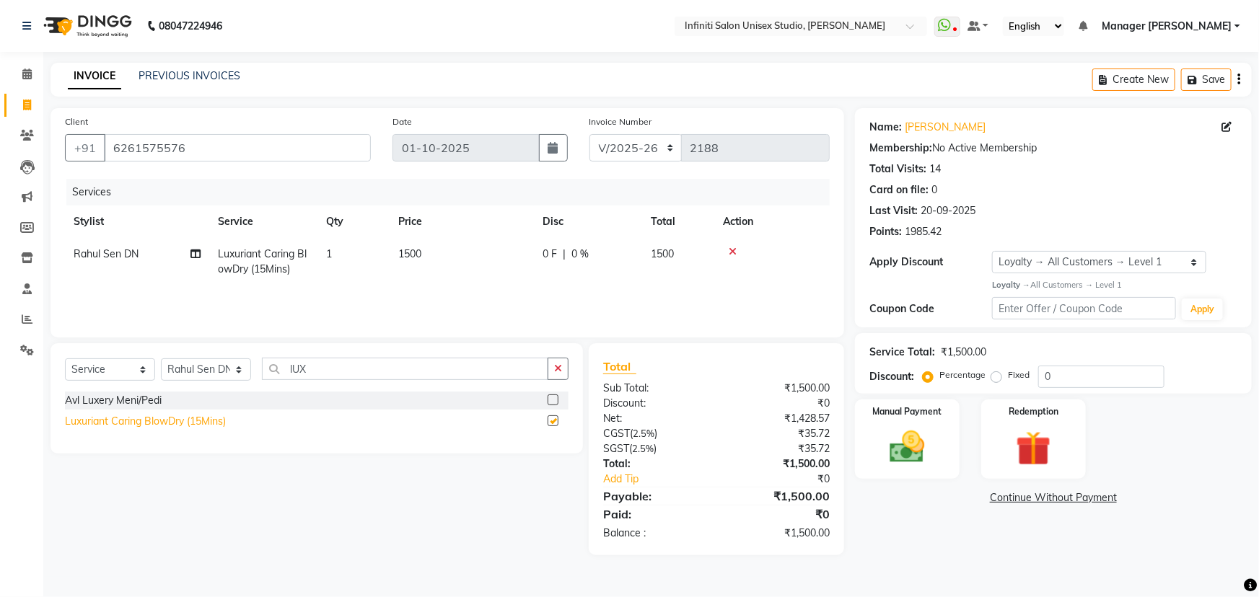
checkbox input "false"
click at [927, 439] on img at bounding box center [907, 447] width 59 height 42
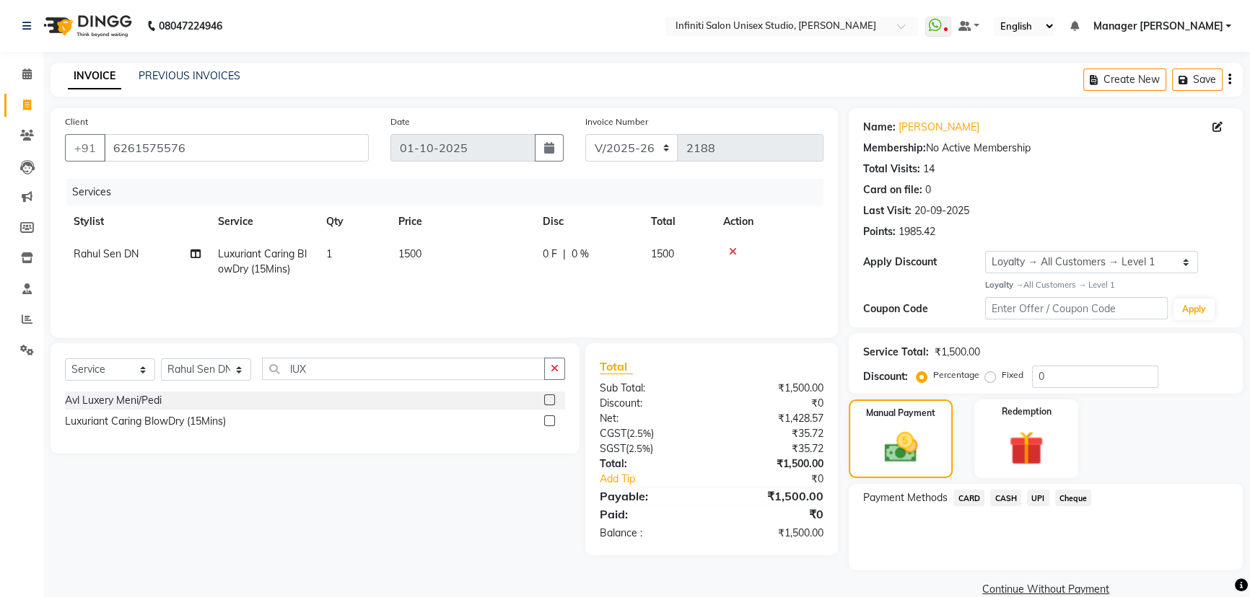
click at [1038, 502] on span "UPI" at bounding box center [1038, 498] width 22 height 17
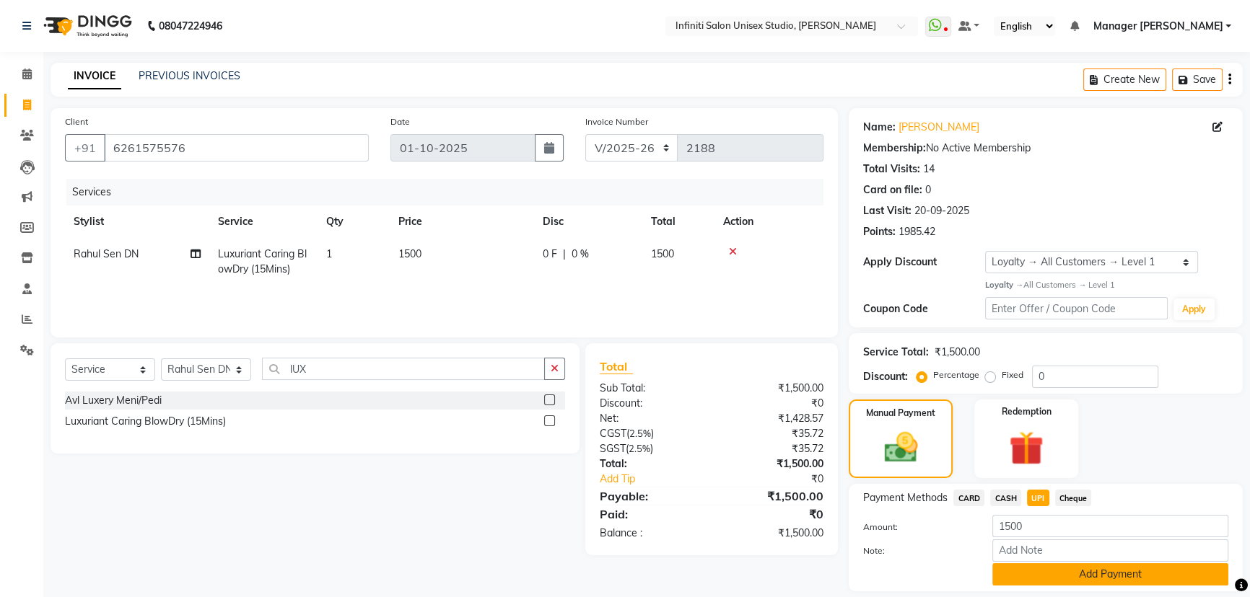
click at [1035, 574] on button "Add Payment" at bounding box center [1110, 575] width 236 height 22
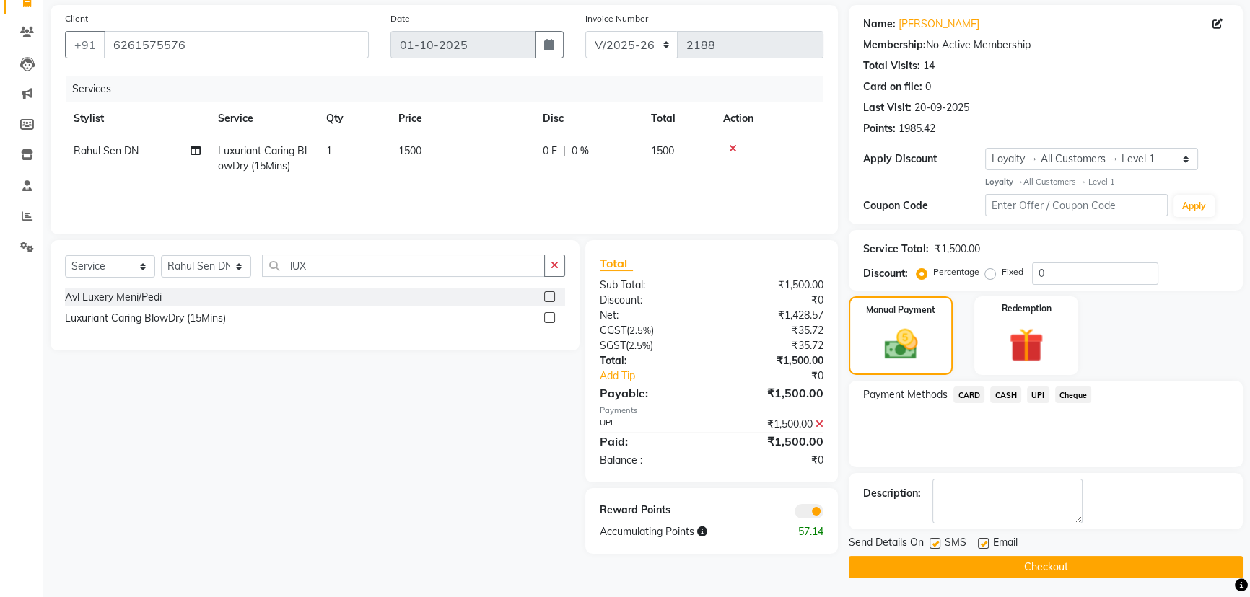
scroll to position [105, 0]
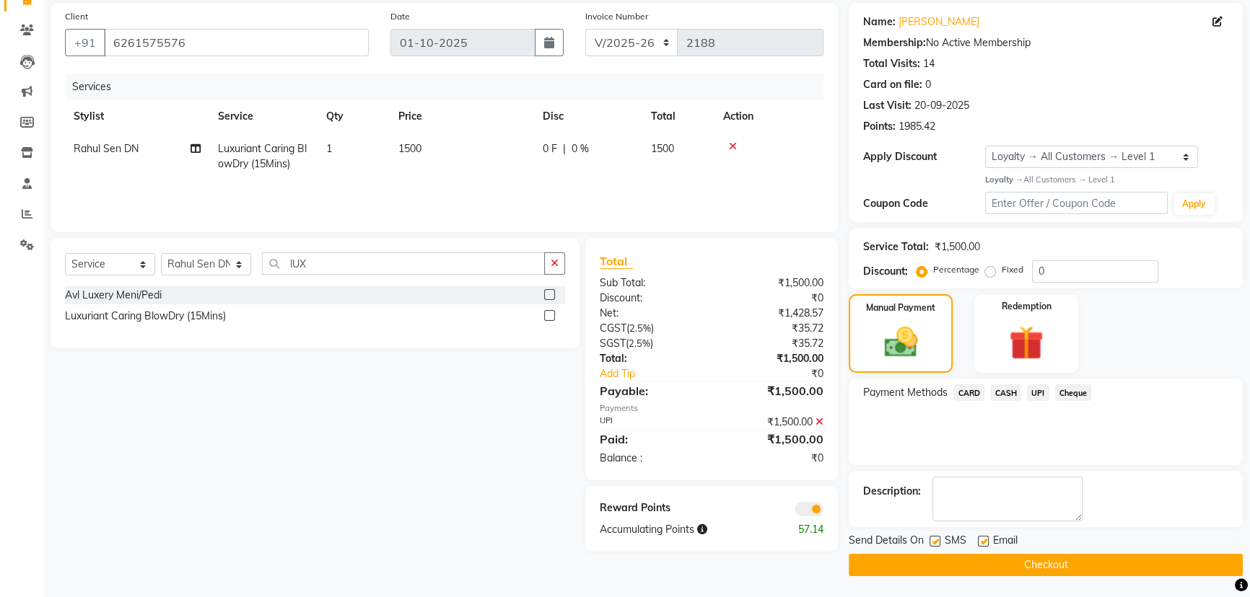
click at [944, 558] on button "Checkout" at bounding box center [1046, 565] width 394 height 22
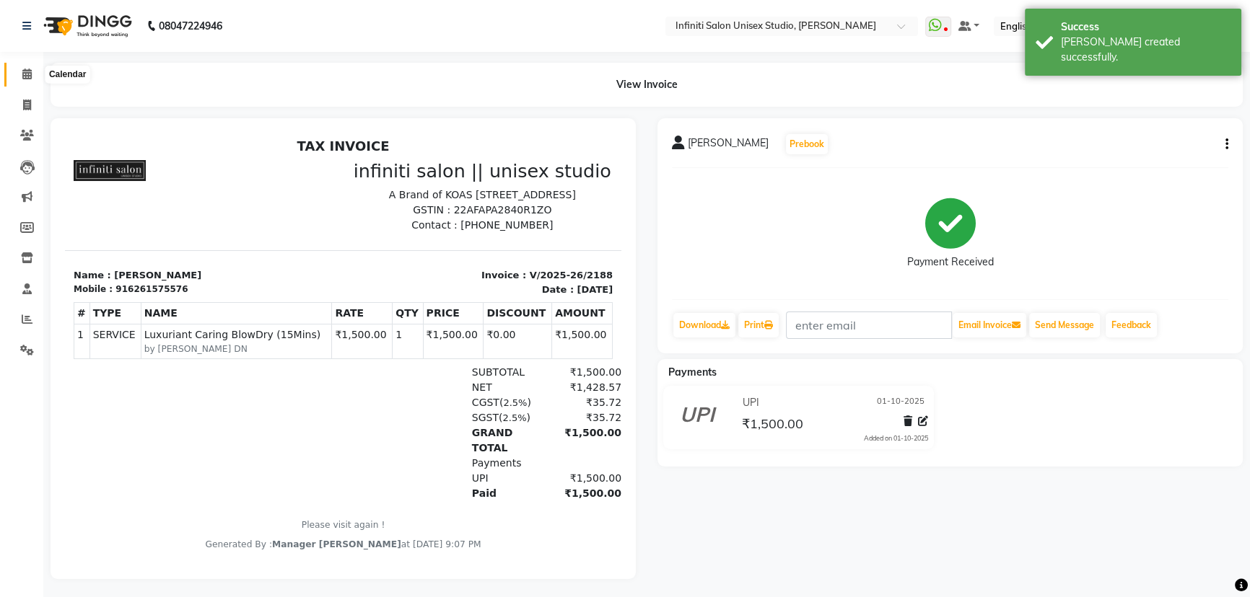
drag, startPoint x: 28, startPoint y: 74, endPoint x: 57, endPoint y: 81, distance: 29.7
click at [28, 74] on icon at bounding box center [26, 74] width 9 height 11
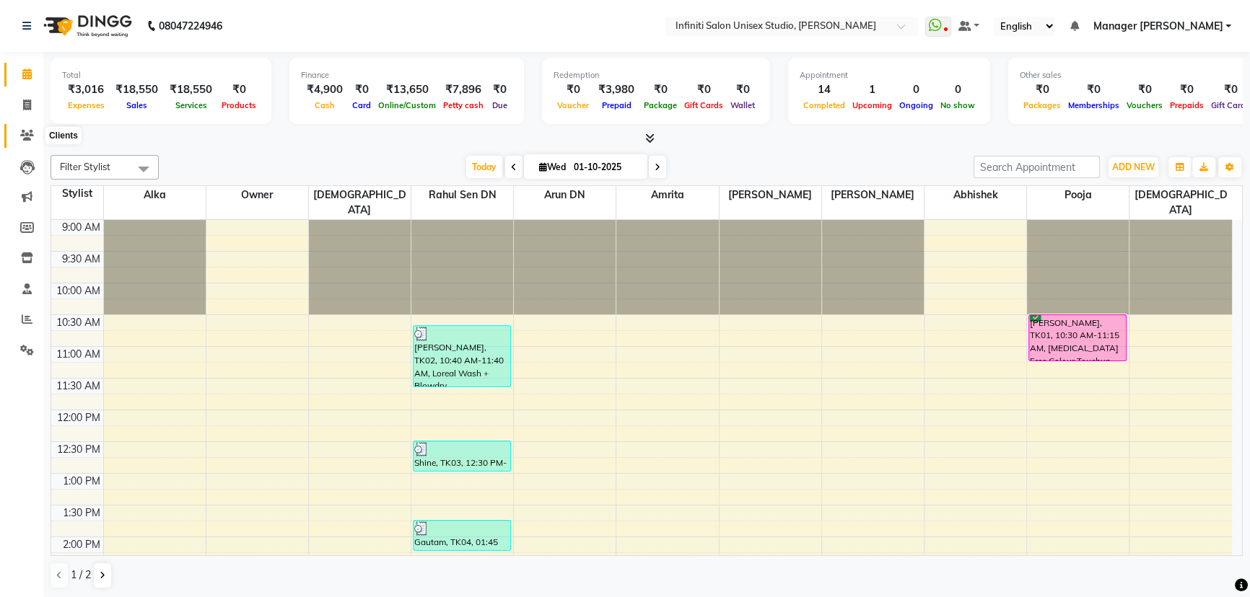
click at [30, 128] on span at bounding box center [26, 136] width 25 height 17
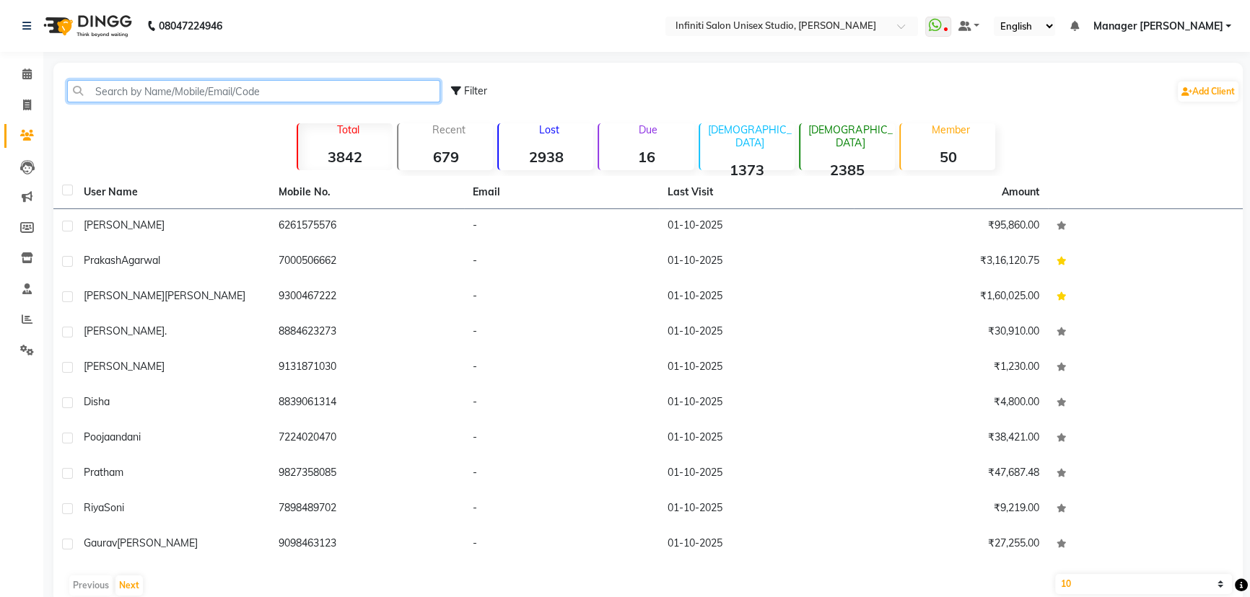
click at [144, 90] on input "text" at bounding box center [253, 91] width 373 height 22
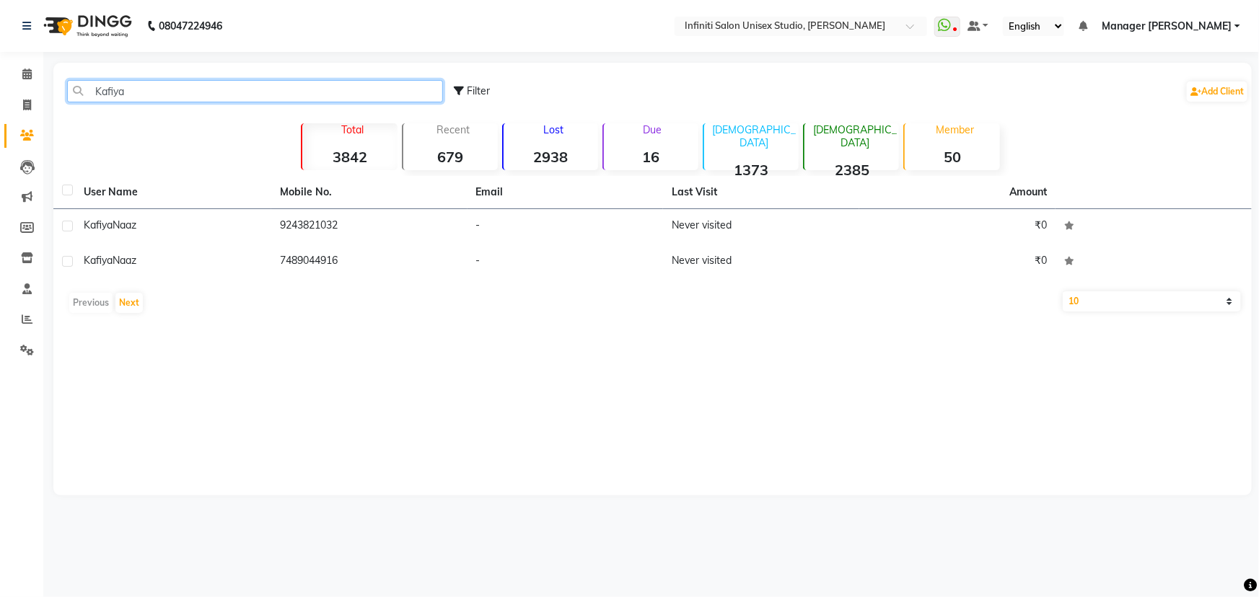
type input "Kafiya"
click at [18, 101] on span at bounding box center [26, 105] width 25 height 17
select select "6511"
select select "service"
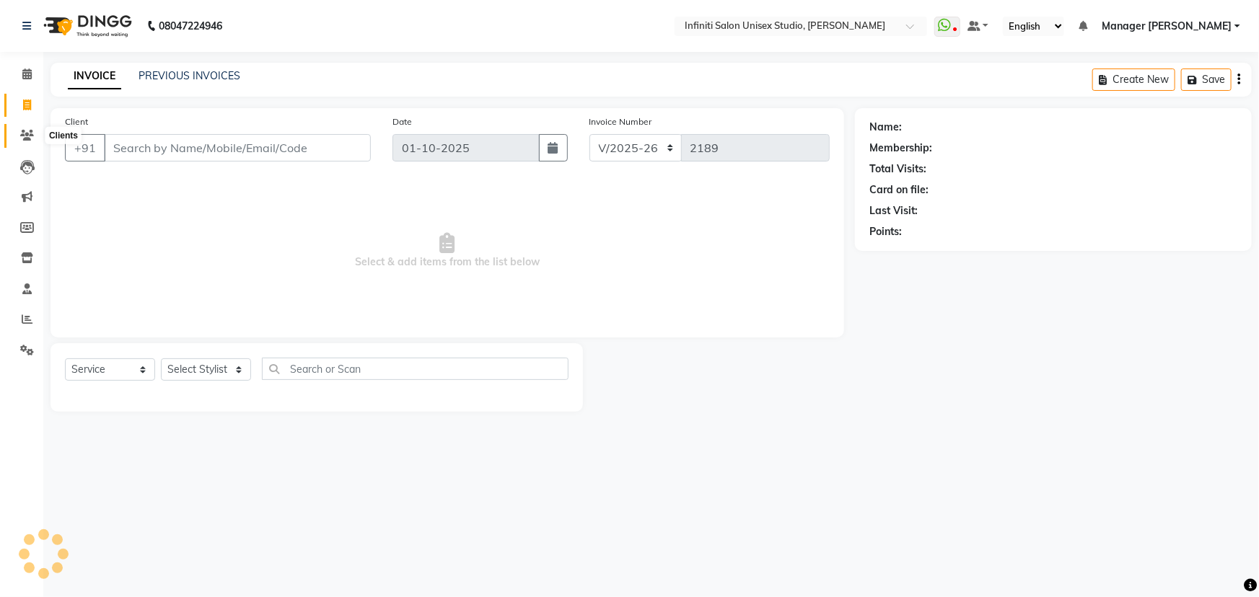
click at [25, 136] on icon at bounding box center [27, 135] width 14 height 11
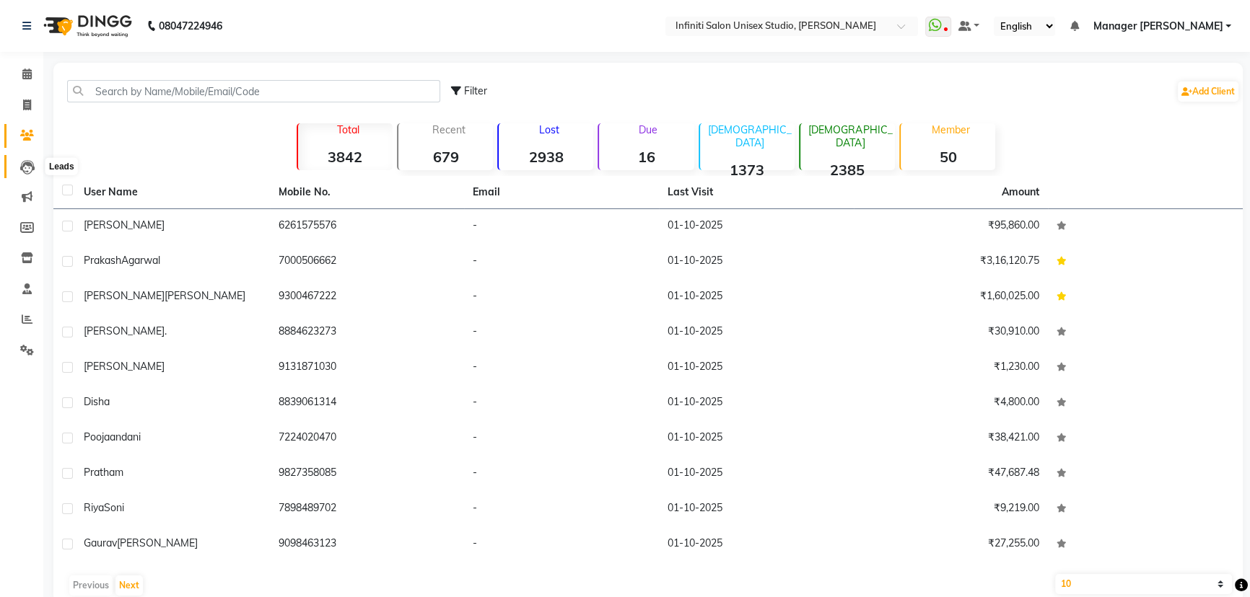
click at [25, 160] on icon at bounding box center [27, 167] width 14 height 14
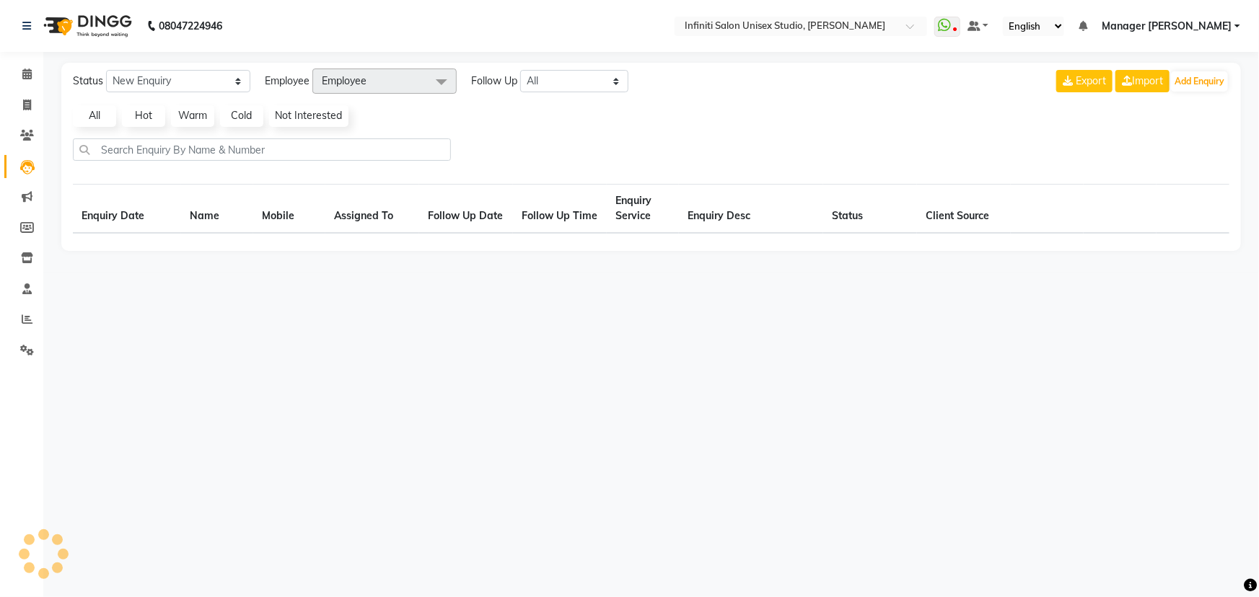
select select "10"
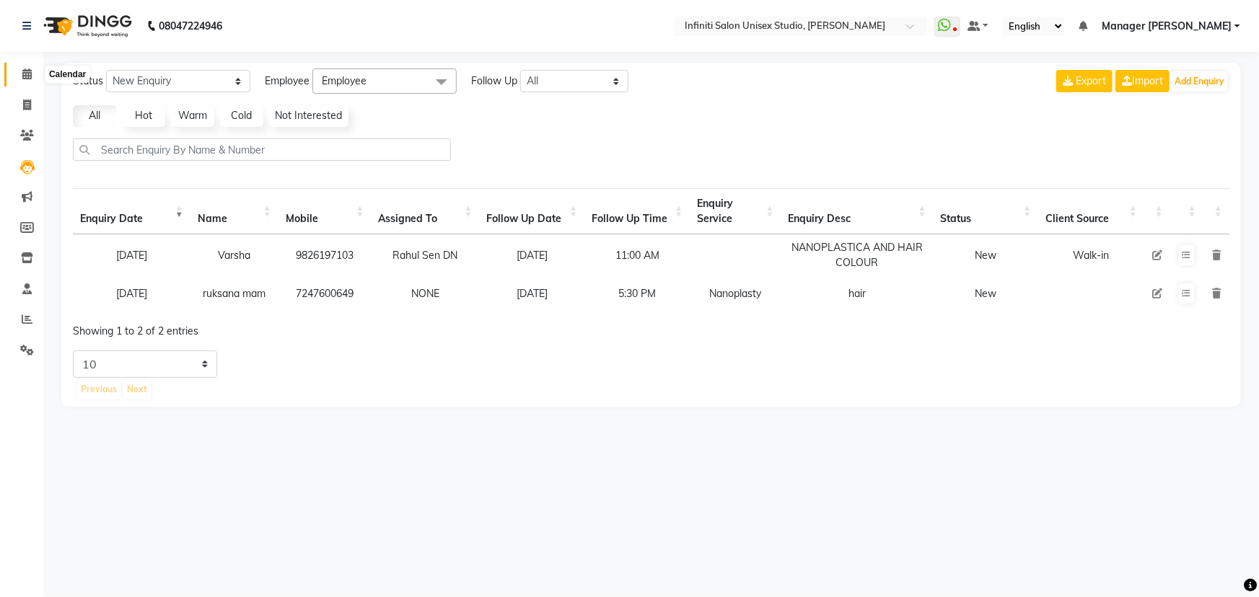
click at [27, 72] on icon at bounding box center [26, 74] width 9 height 11
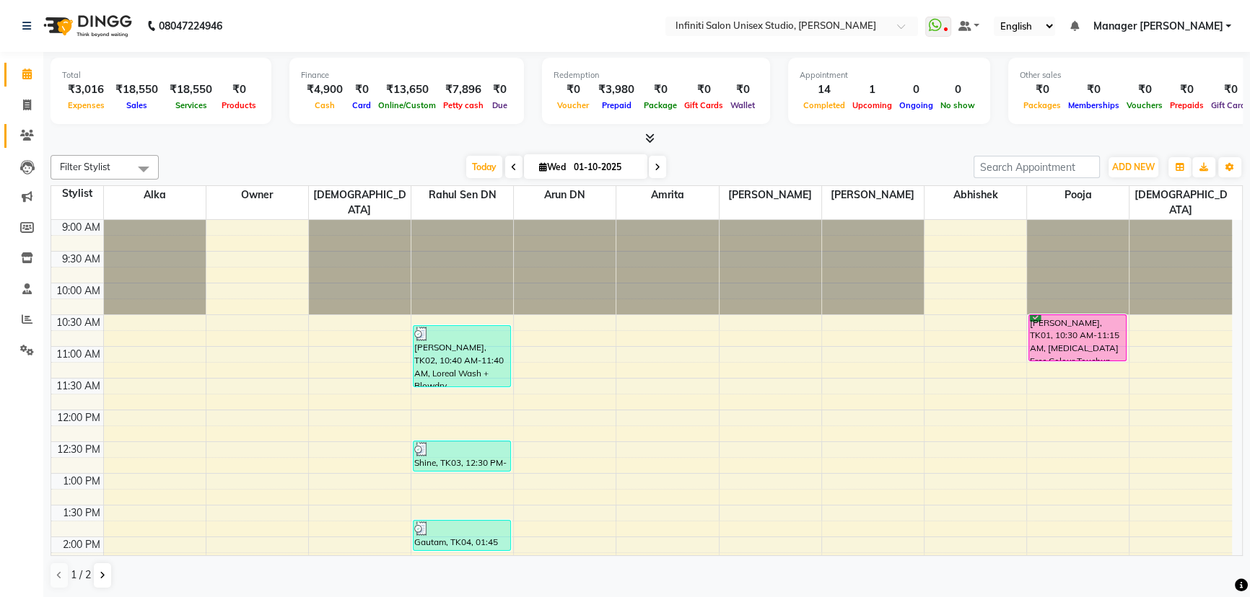
click at [27, 126] on link "Clients" at bounding box center [21, 136] width 35 height 24
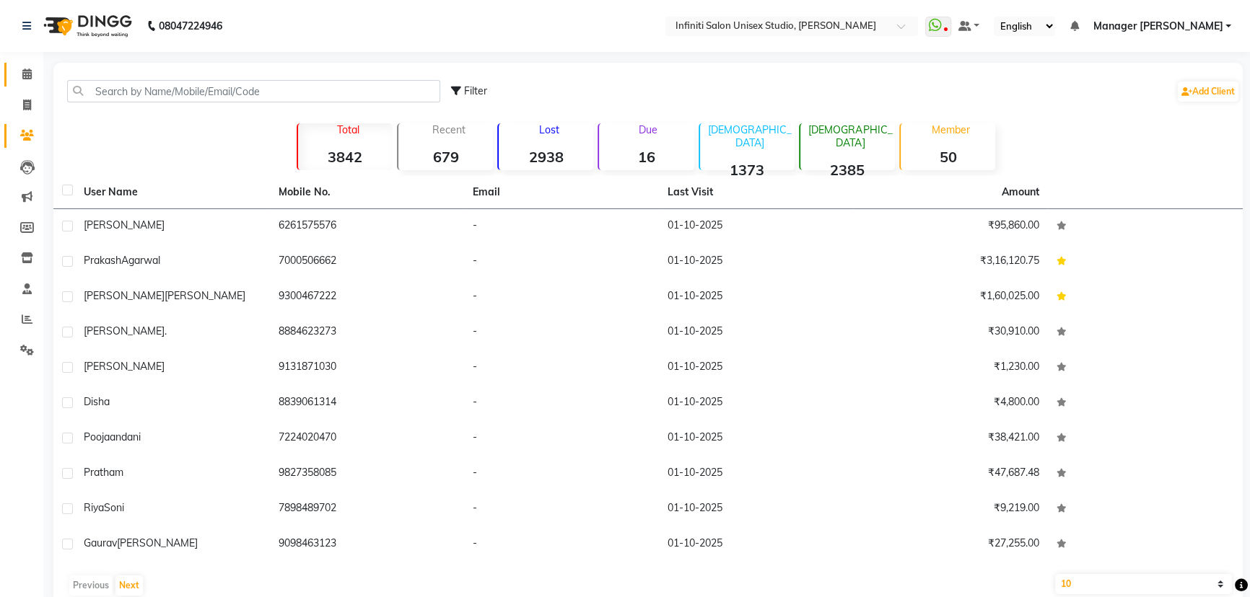
click at [27, 71] on icon at bounding box center [26, 74] width 9 height 11
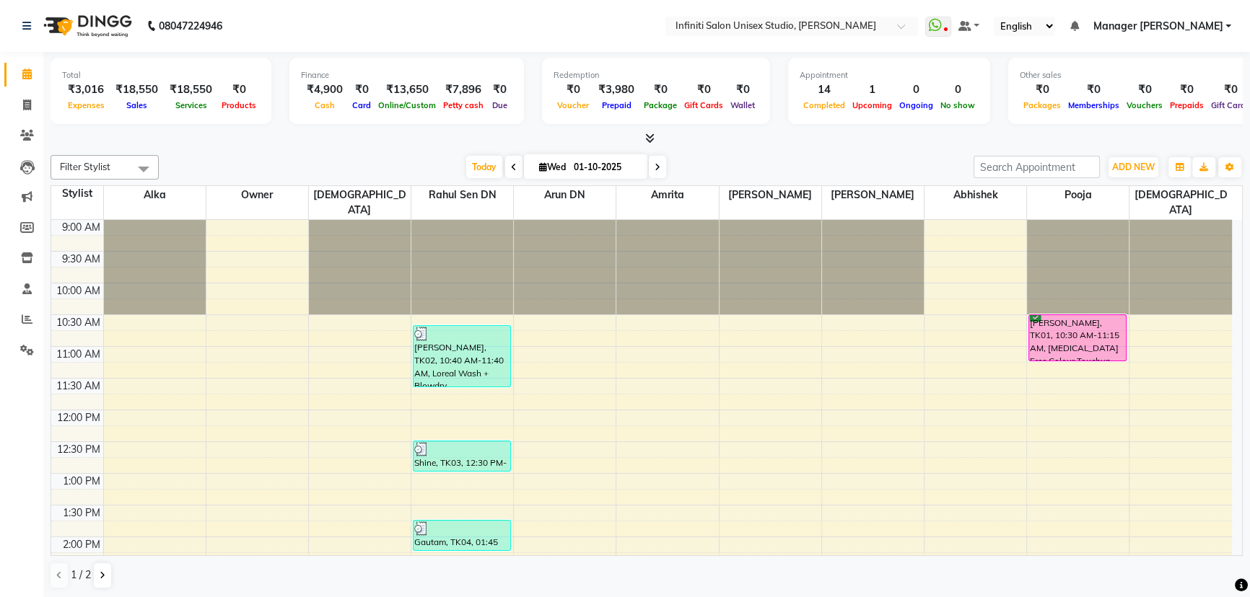
click at [643, 133] on span at bounding box center [646, 138] width 15 height 15
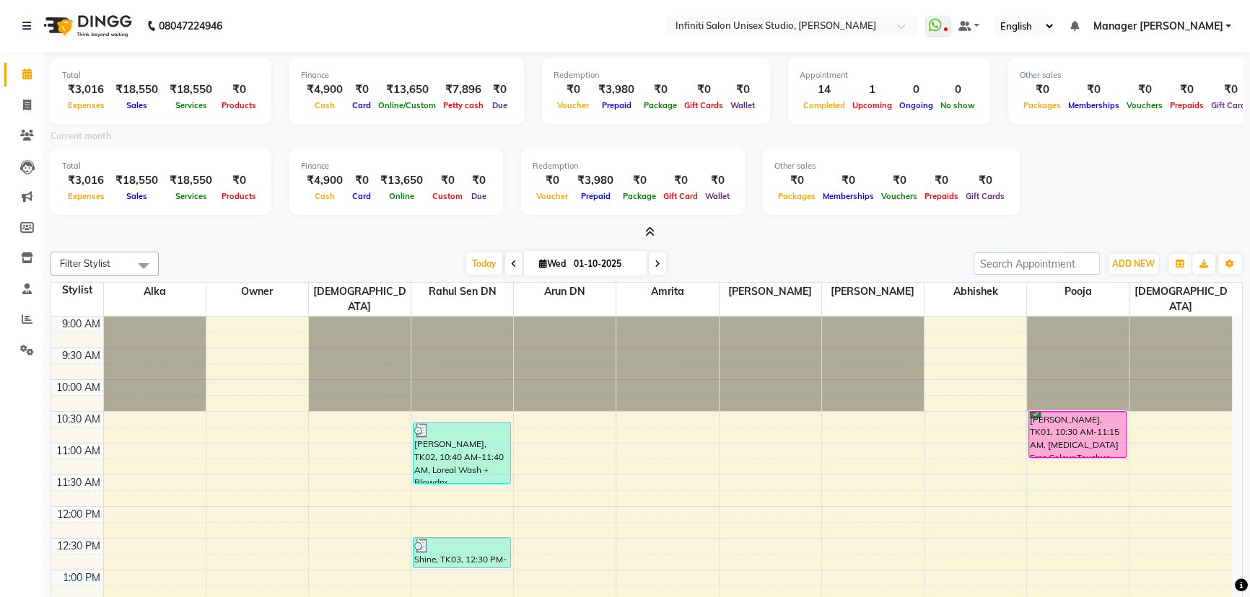
click at [649, 228] on icon at bounding box center [649, 232] width 9 height 11
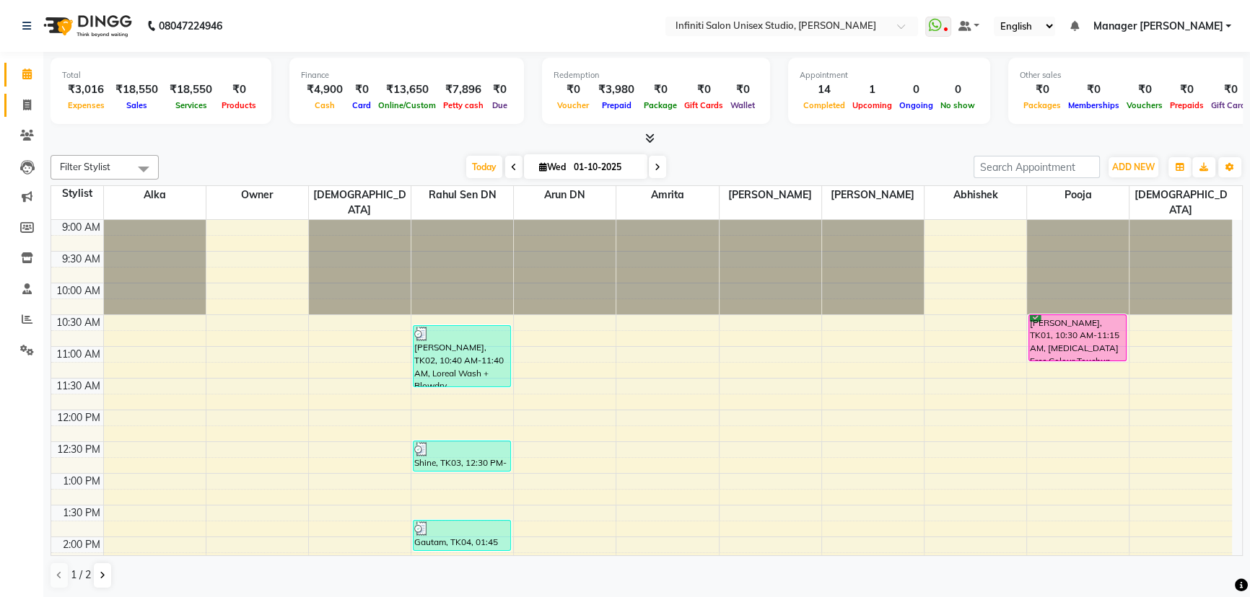
click at [28, 94] on link "Invoice" at bounding box center [21, 106] width 35 height 24
select select "6511"
select select "service"
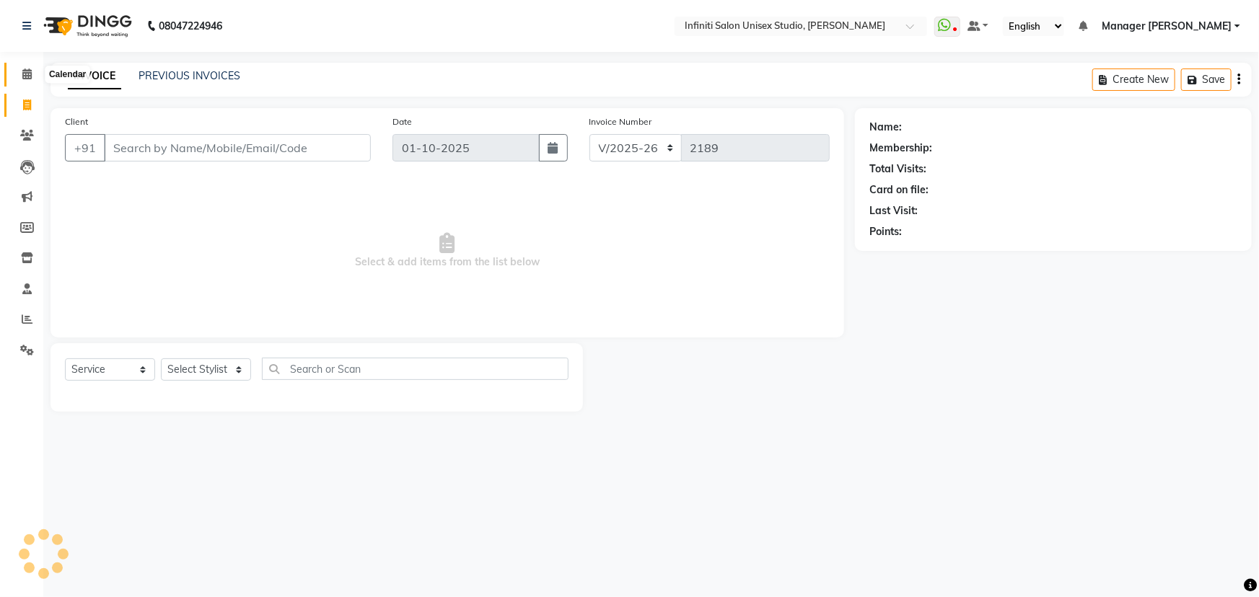
click at [29, 69] on icon at bounding box center [26, 74] width 9 height 11
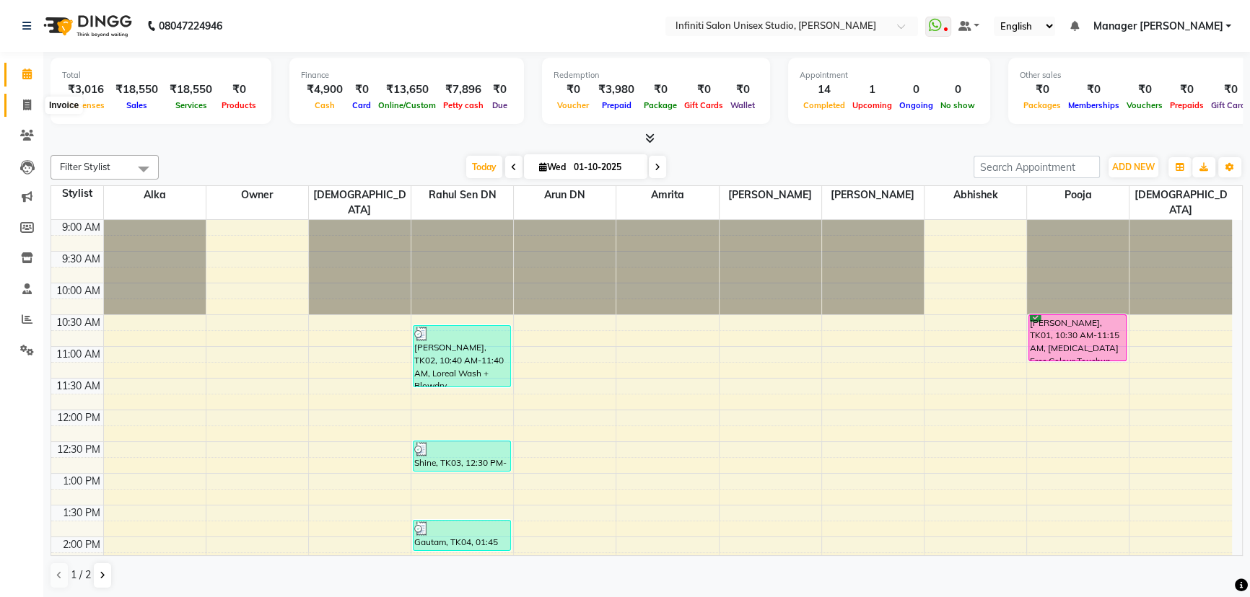
click at [28, 105] on icon at bounding box center [27, 105] width 8 height 11
select select "service"
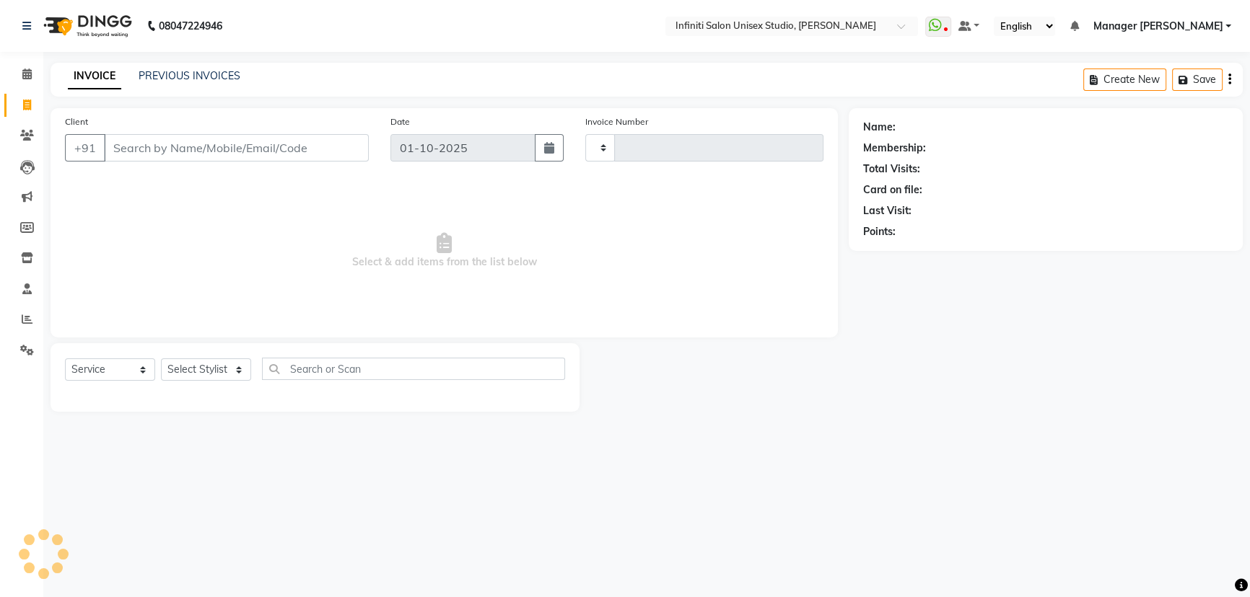
type input "2189"
select select "6511"
click at [23, 133] on icon at bounding box center [27, 135] width 14 height 11
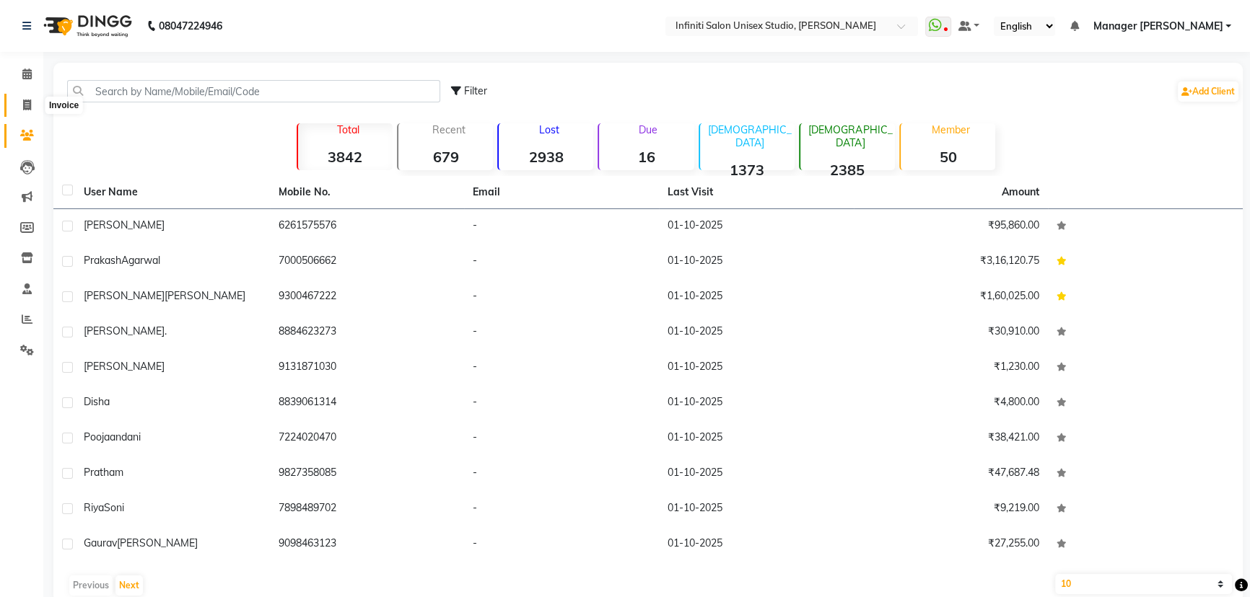
click at [26, 100] on icon at bounding box center [27, 105] width 8 height 11
select select "service"
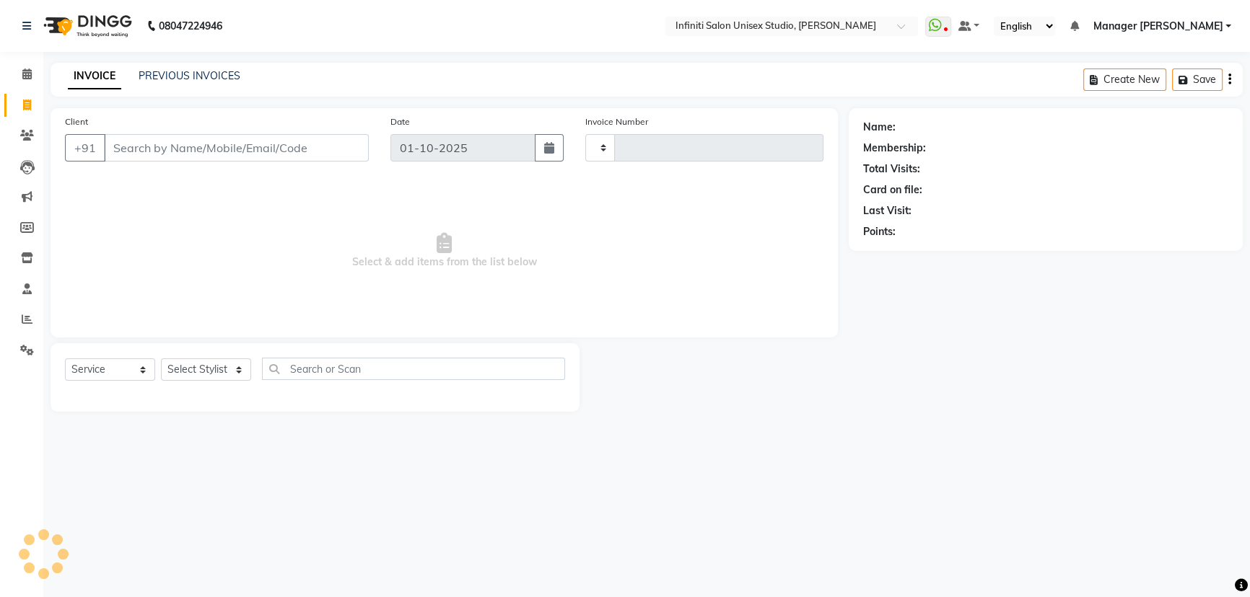
type input "2189"
select select "6511"
click at [222, 71] on link "PREVIOUS INVOICES" at bounding box center [190, 75] width 102 height 13
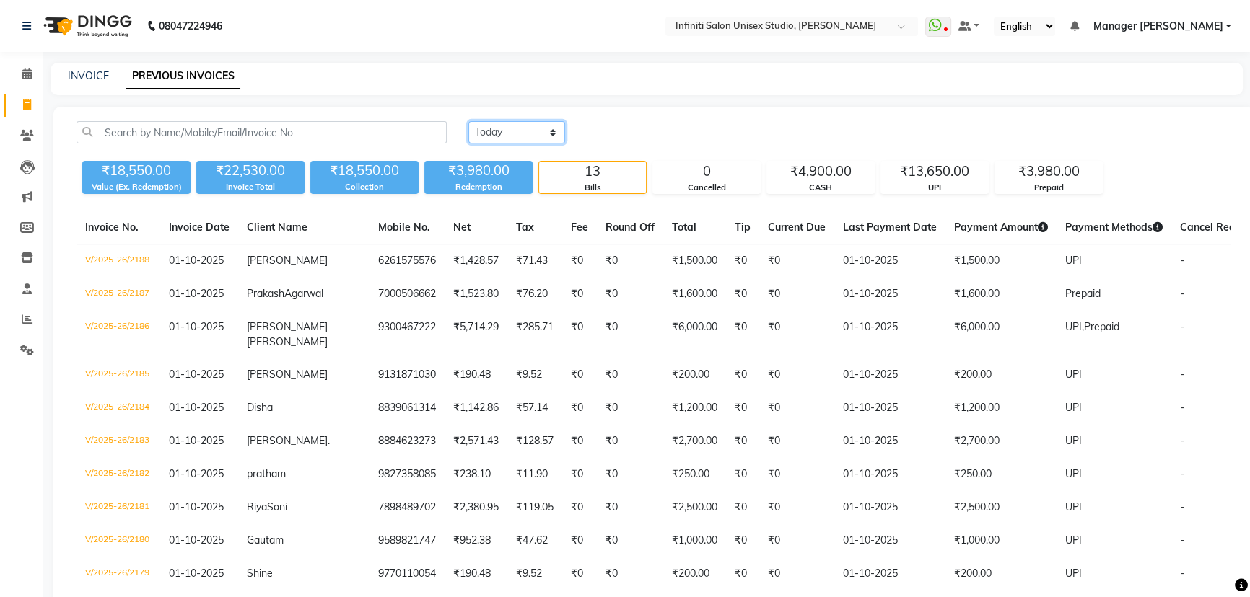
click at [527, 139] on select "Today Yesterday Custom Range" at bounding box center [516, 132] width 97 height 22
select select "range"
click at [468, 121] on select "Today Yesterday Custom Range" at bounding box center [516, 132] width 97 height 22
click at [638, 137] on input "01-10-2025" at bounding box center [634, 133] width 101 height 20
select select "10"
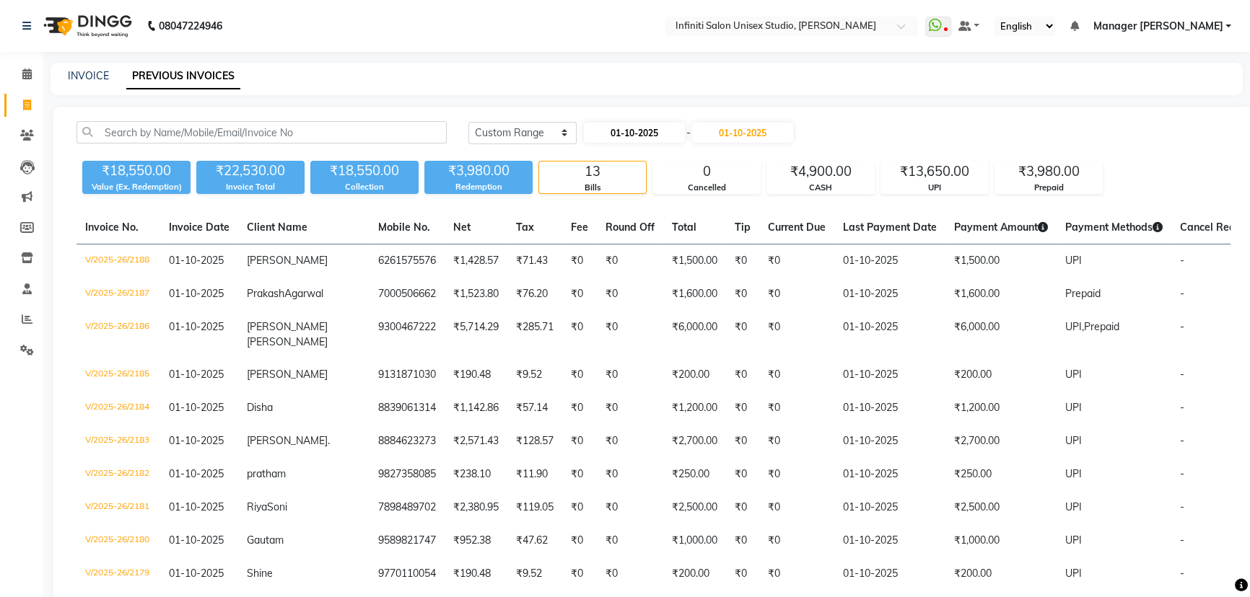
select select "2025"
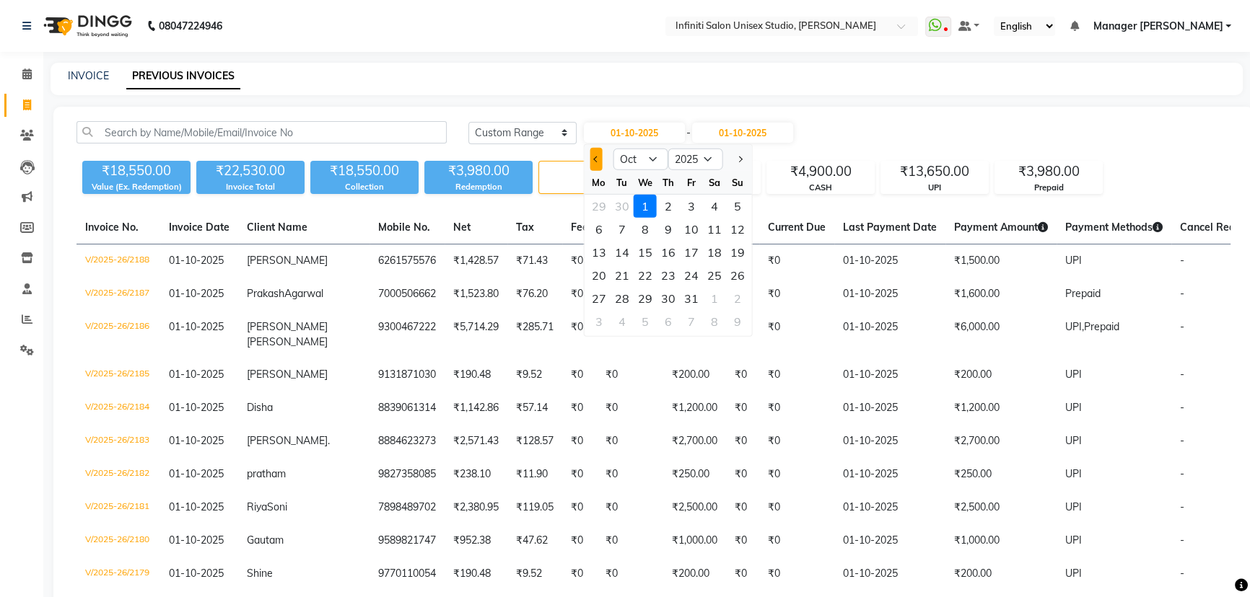
click at [592, 157] on button "Previous month" at bounding box center [596, 159] width 12 height 23
select select "9"
click at [594, 294] on div "29" at bounding box center [598, 298] width 23 height 23
type input "29-09-2025"
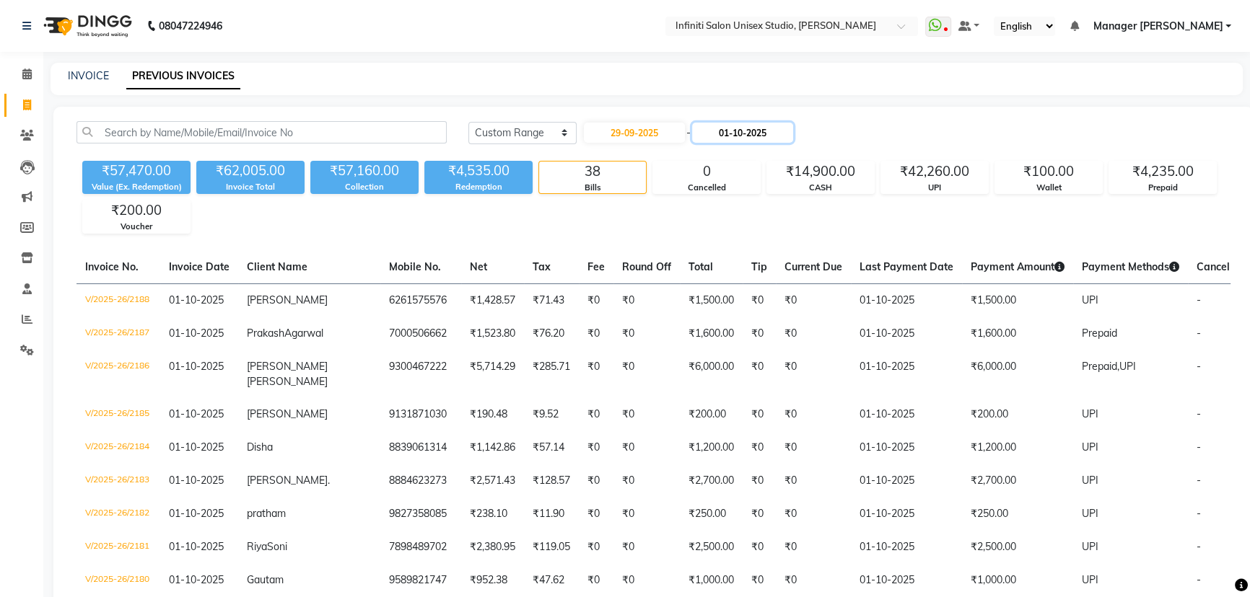
click at [736, 133] on input "01-10-2025" at bounding box center [742, 133] width 101 height 20
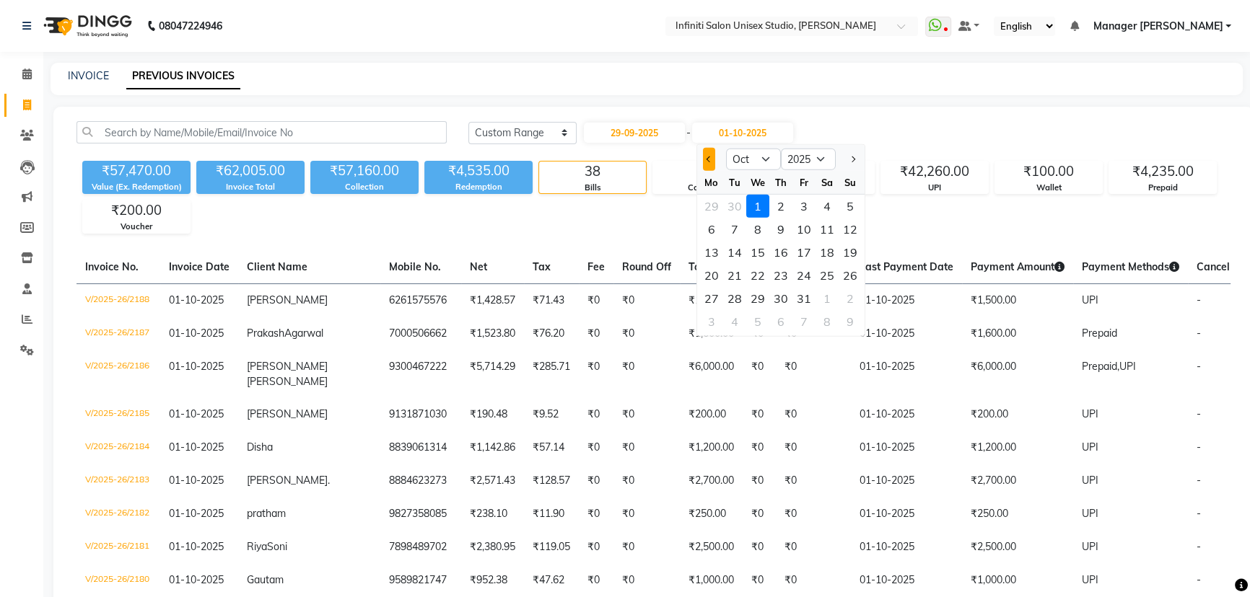
click at [709, 154] on button "Previous month" at bounding box center [709, 159] width 12 height 23
select select "9"
click at [713, 295] on div "29" at bounding box center [711, 298] width 23 height 23
type input "29-09-2025"
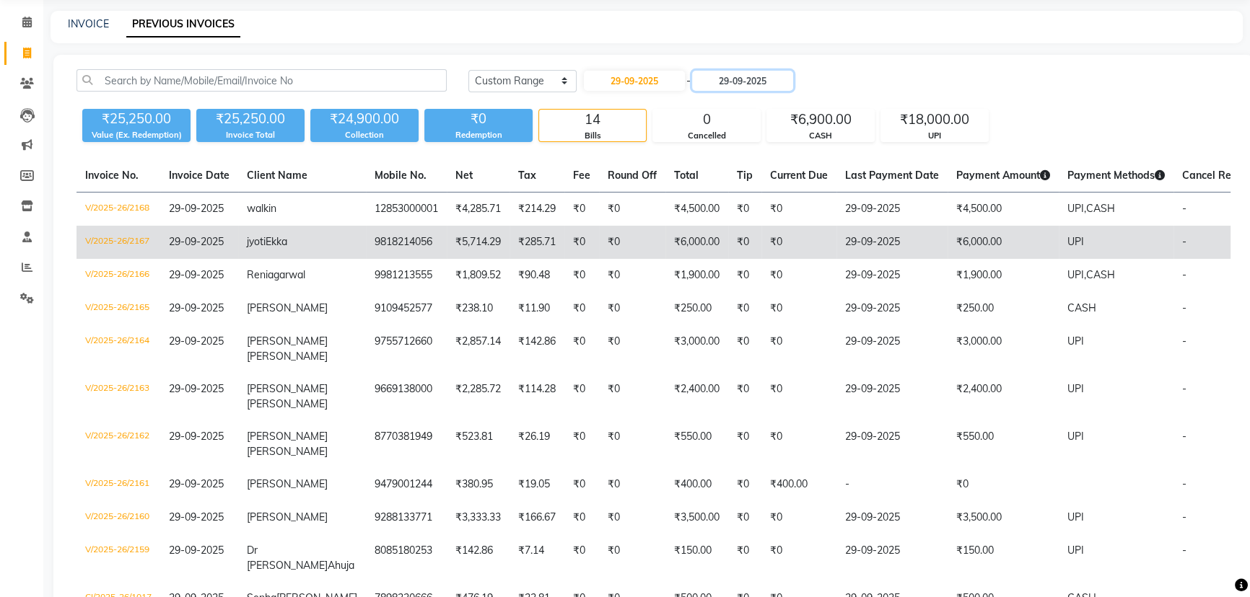
scroll to position [131, 0]
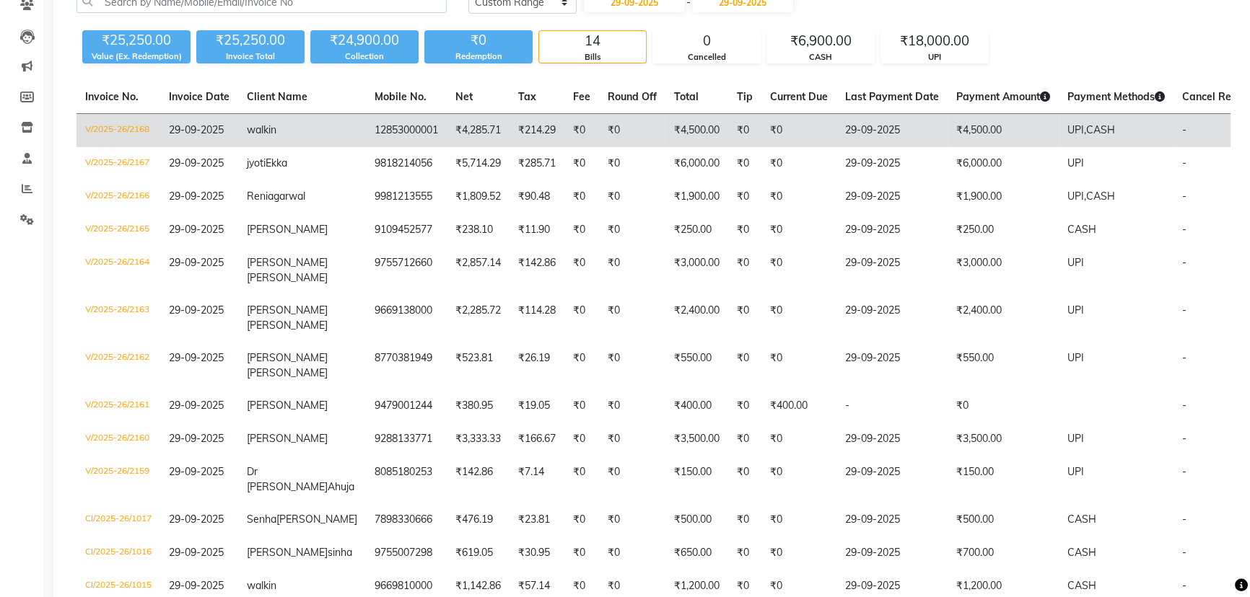
click at [857, 130] on td "29-09-2025" at bounding box center [891, 131] width 111 height 34
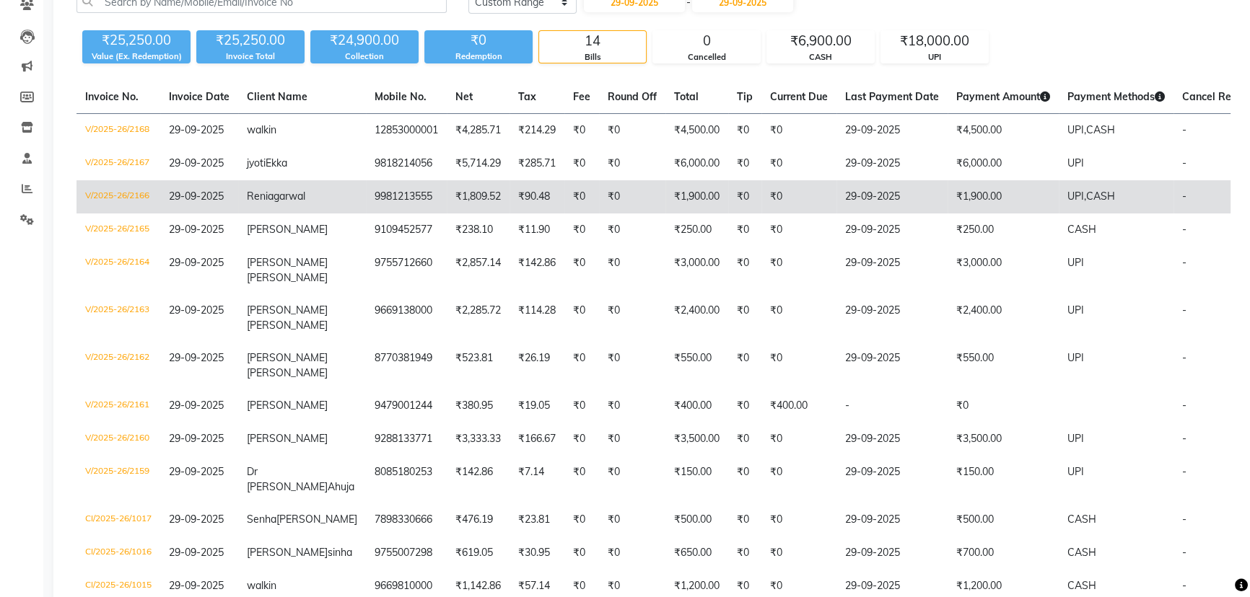
click at [781, 201] on td "₹0" at bounding box center [798, 196] width 75 height 33
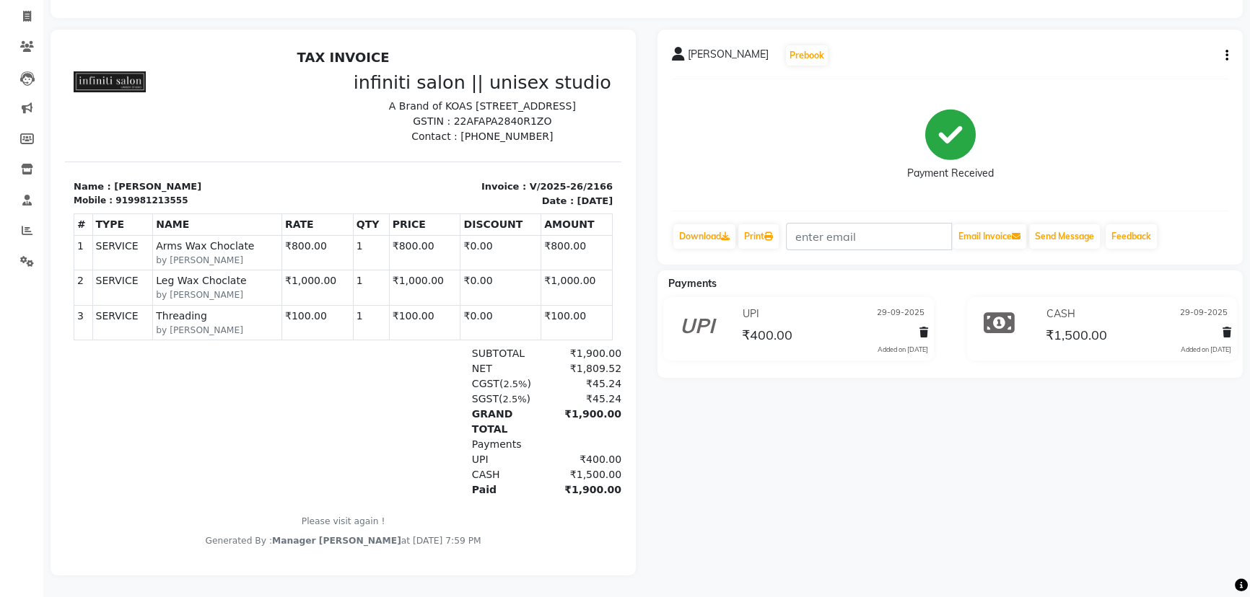
scroll to position [27, 0]
drag, startPoint x: 607, startPoint y: 402, endPoint x: 678, endPoint y: 490, distance: 113.4
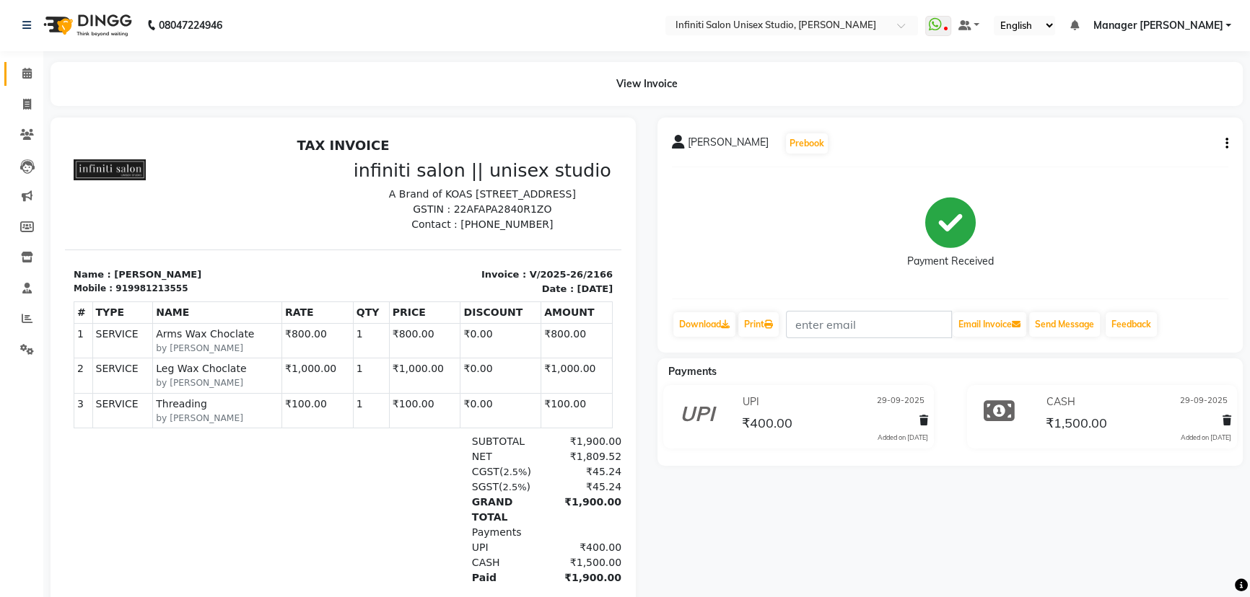
scroll to position [0, 0]
click at [27, 72] on icon at bounding box center [26, 74] width 9 height 11
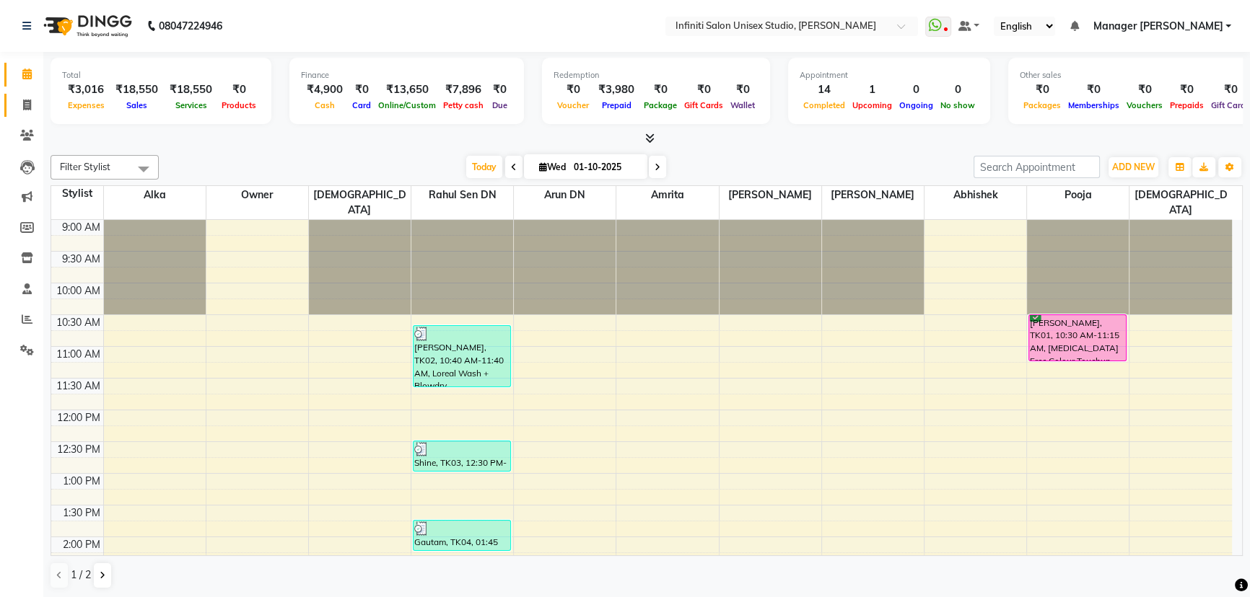
click at [30, 97] on span at bounding box center [26, 105] width 25 height 17
select select "6511"
select select "service"
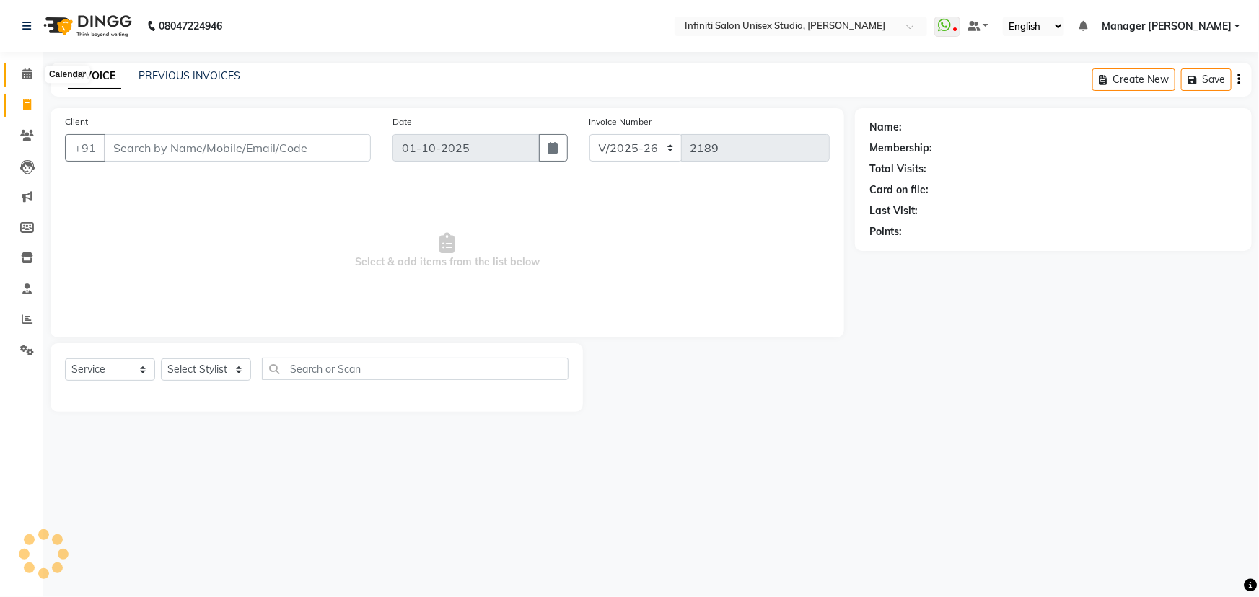
click at [29, 76] on icon at bounding box center [26, 74] width 9 height 11
